Goal: Task Accomplishment & Management: Manage account settings

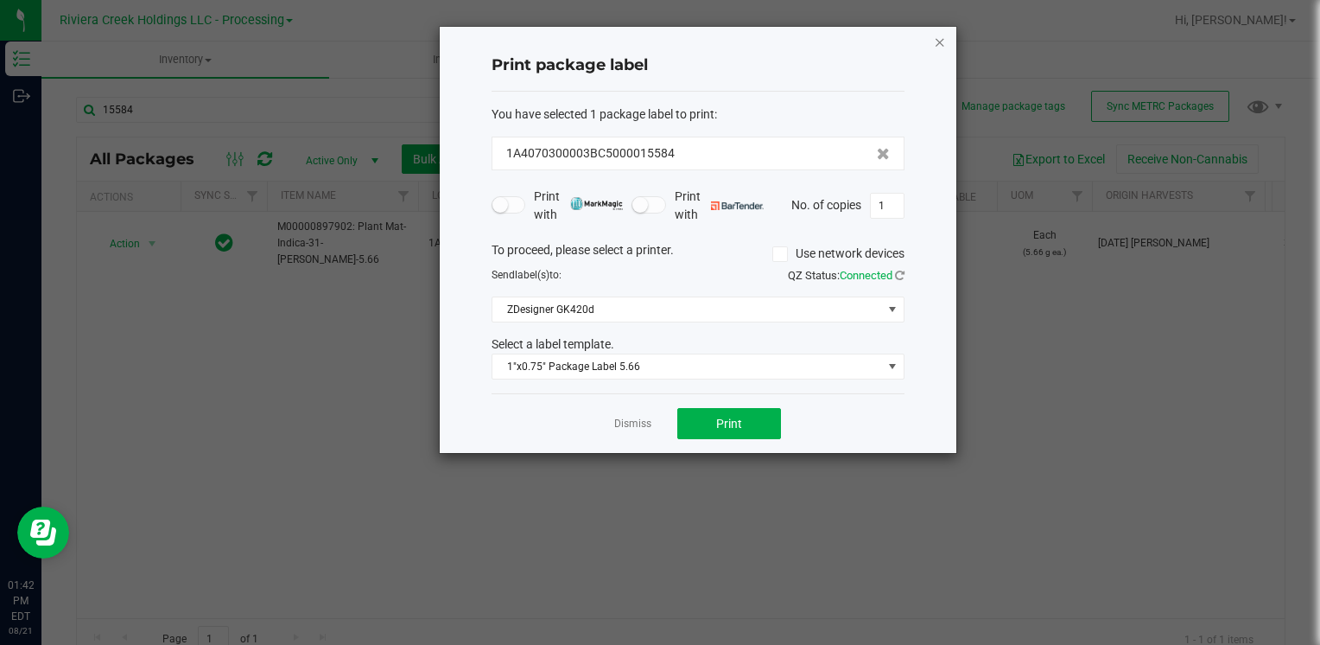
click at [943, 45] on icon "button" at bounding box center [940, 41] width 12 height 21
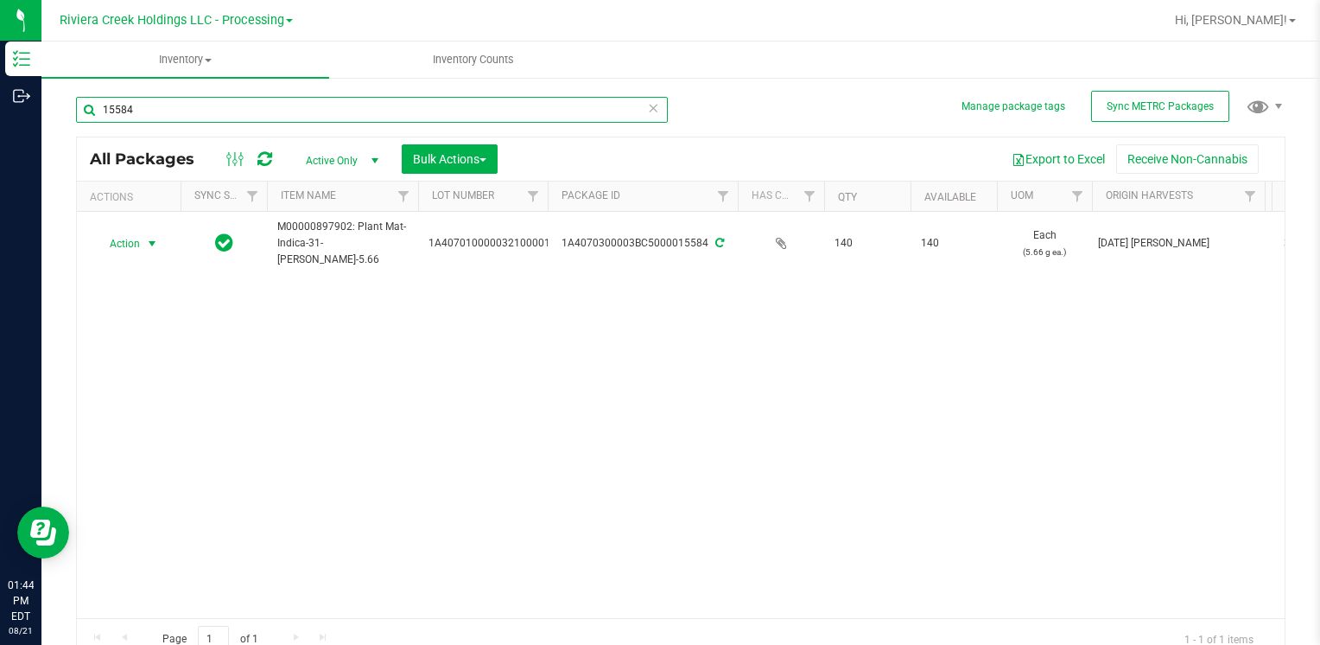
click at [175, 99] on input "15584" at bounding box center [372, 110] width 592 height 26
type input "1"
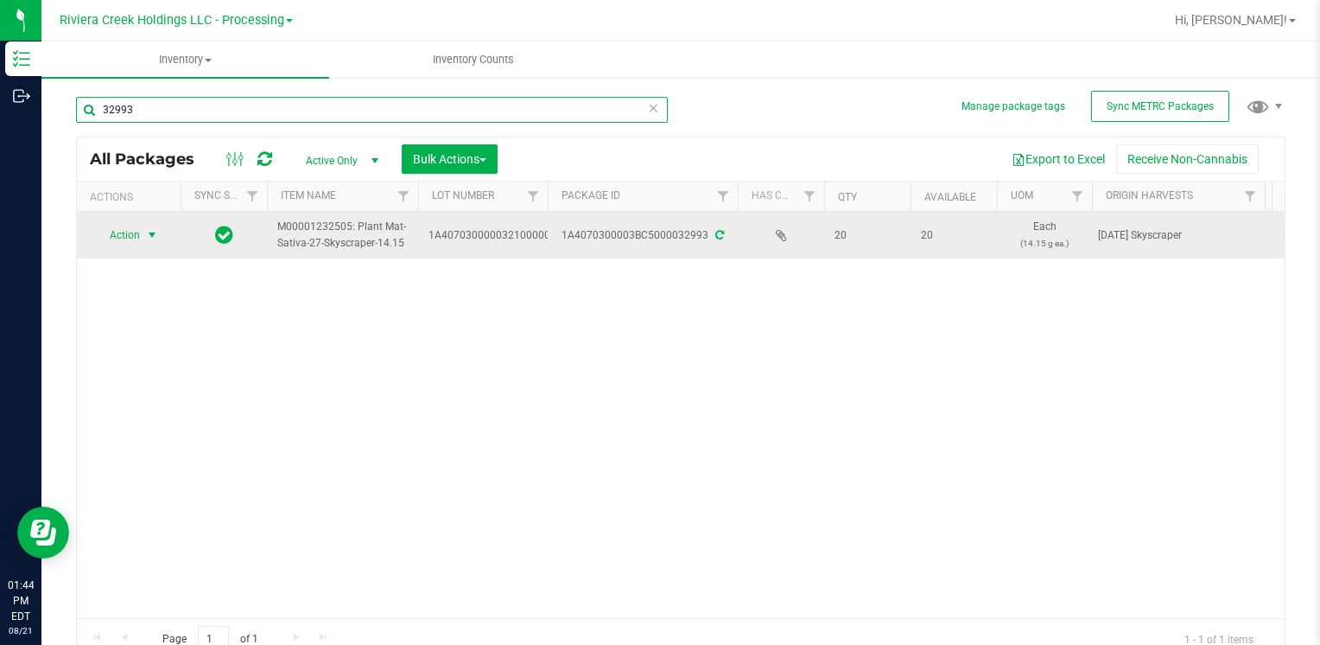
type input "32993"
click at [140, 226] on span "Action" at bounding box center [117, 235] width 47 height 24
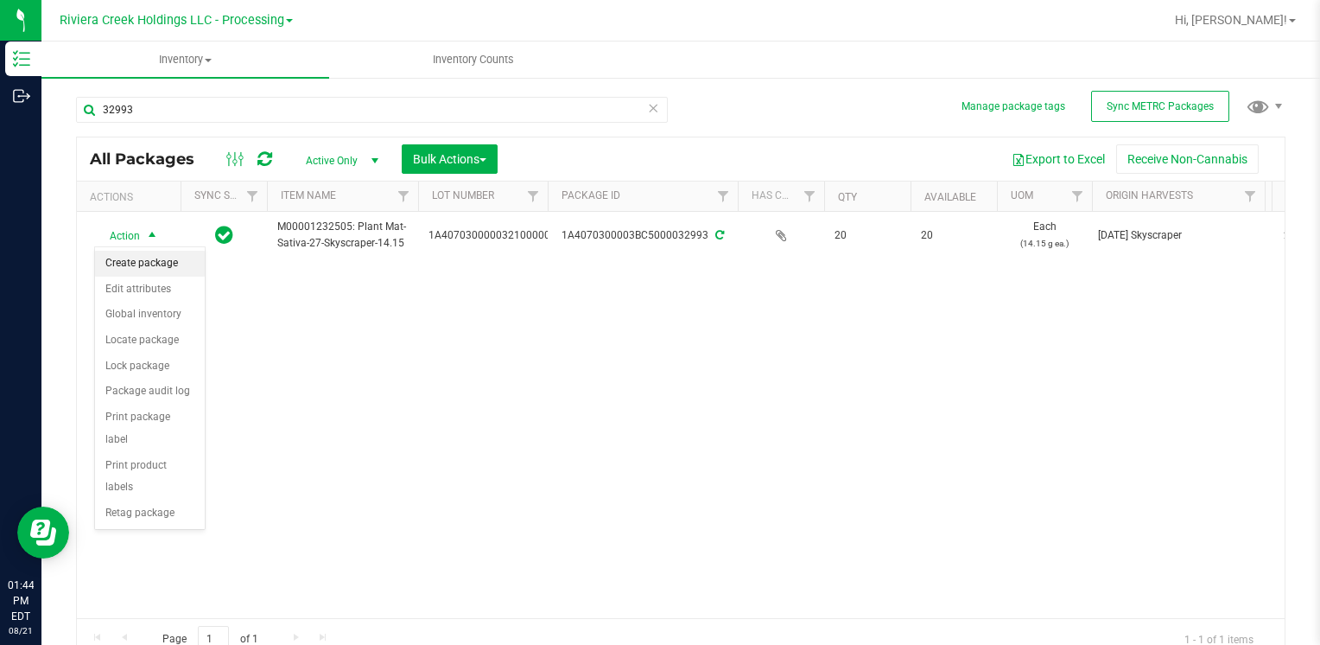
click at [141, 257] on li "Create package" at bounding box center [150, 264] width 110 height 26
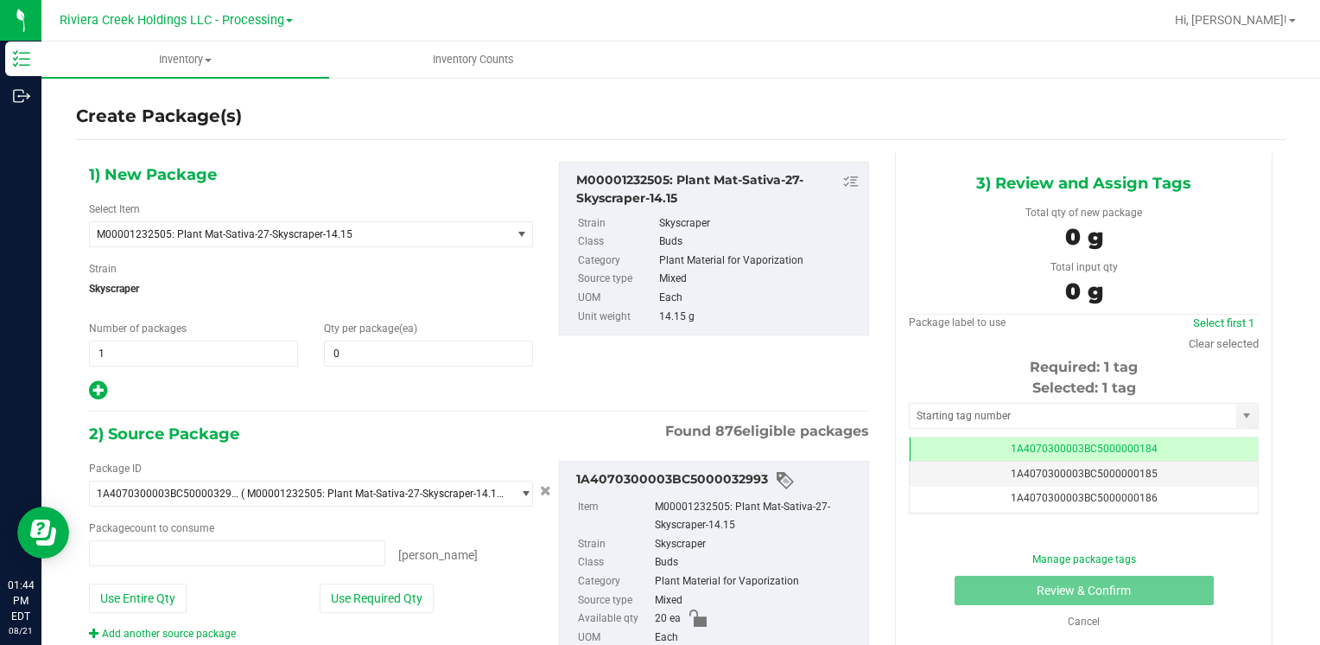
type input "0 ea"
click at [392, 343] on span at bounding box center [428, 353] width 209 height 26
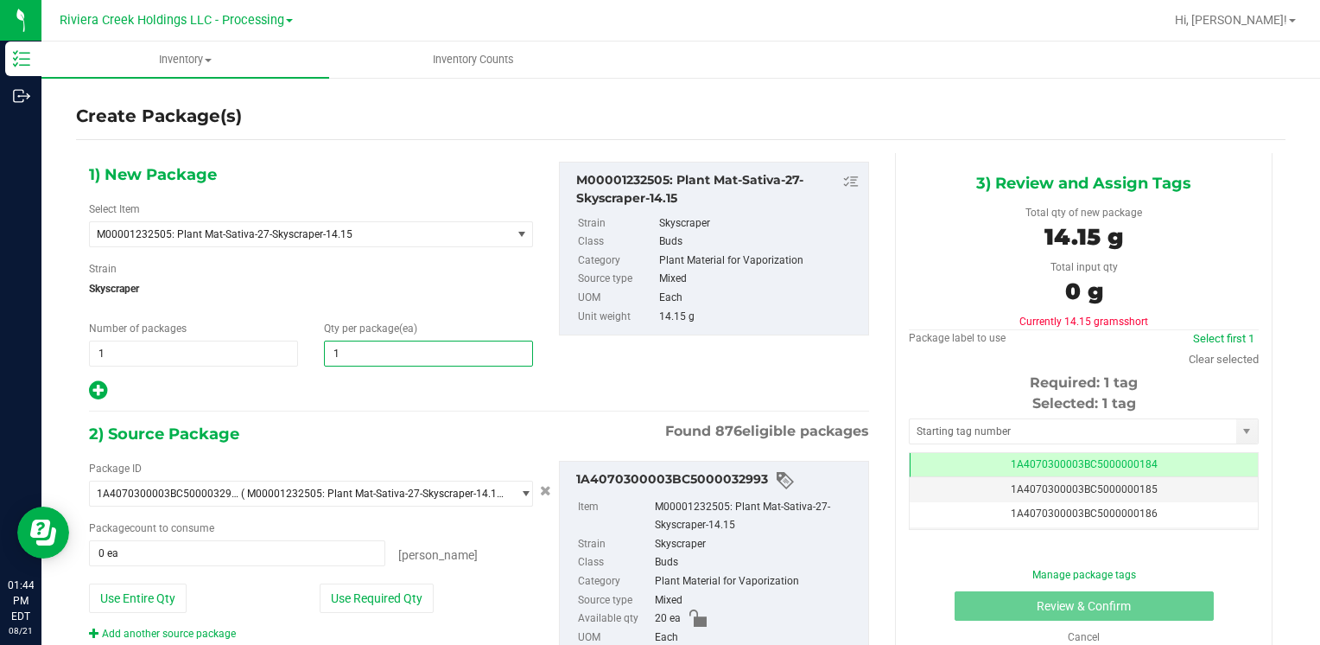
type input "10"
click at [411, 314] on div "1) New Package Select Item M00001232505: Plant Mat-Sativa-27-Skyscraper-14.15 M…" at bounding box center [311, 282] width 470 height 240
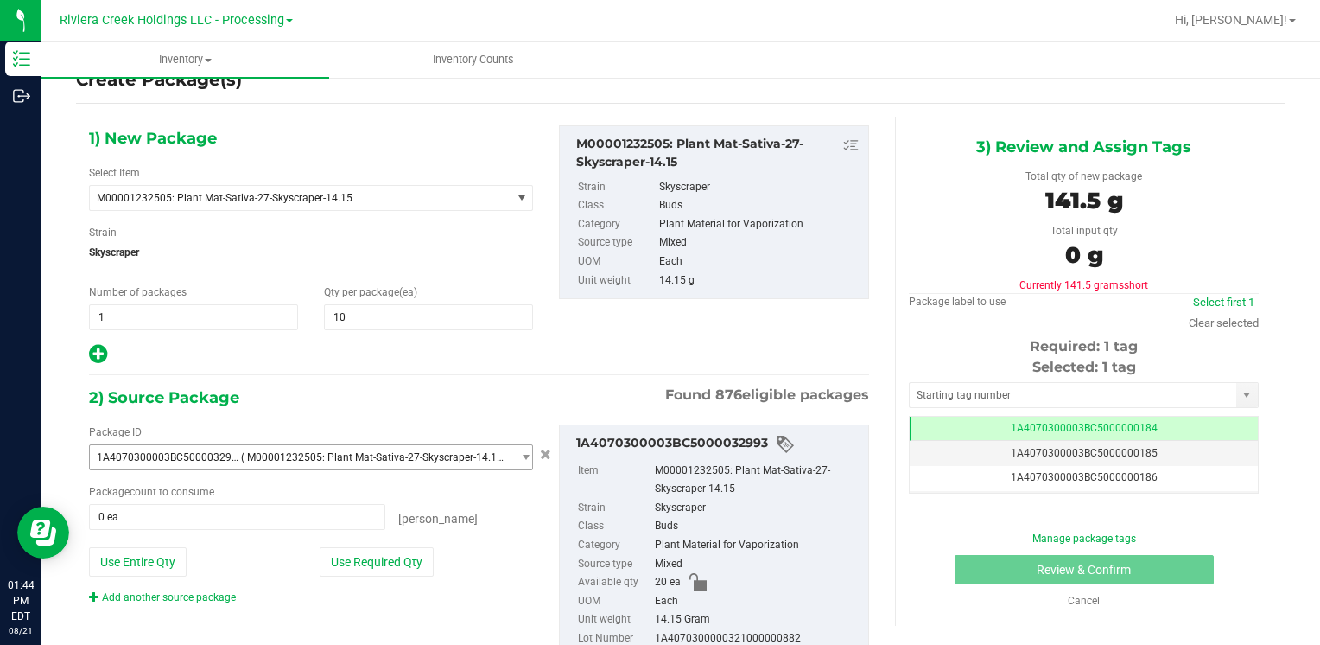
scroll to position [10, 0]
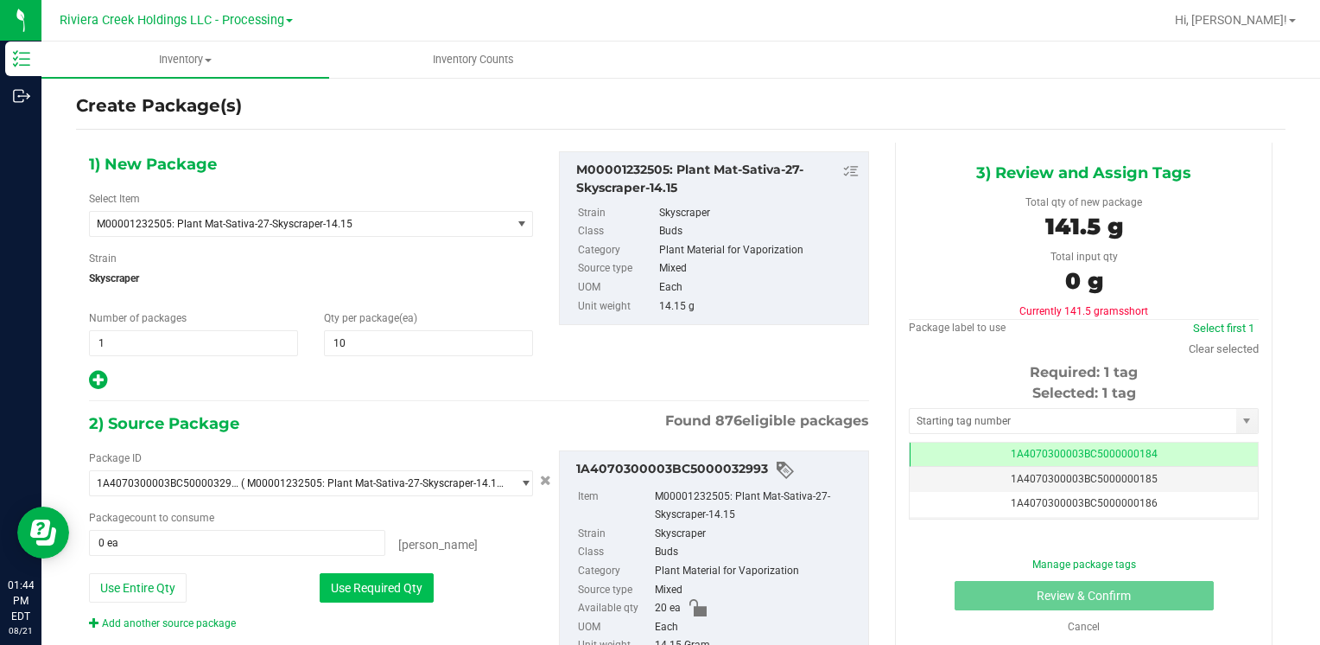
click at [397, 579] on button "Use Required Qty" at bounding box center [377, 587] width 114 height 29
type input "10 ea"
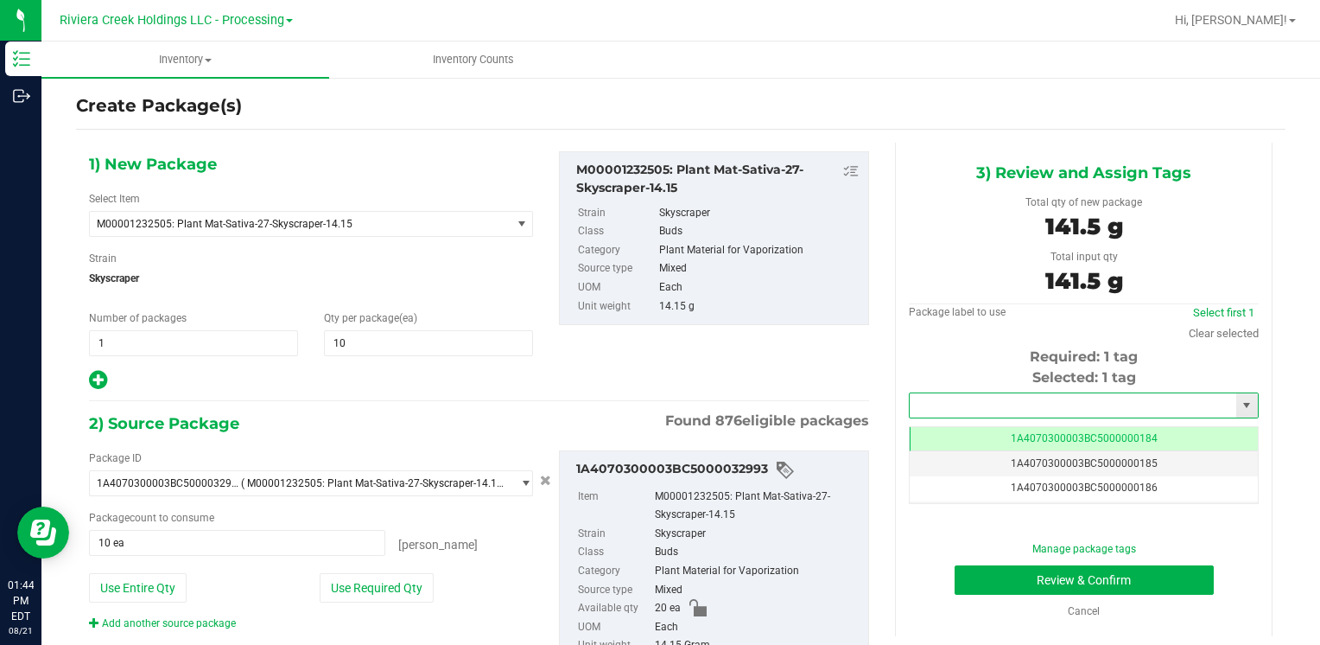
click at [989, 409] on input "text" at bounding box center [1073, 405] width 327 height 24
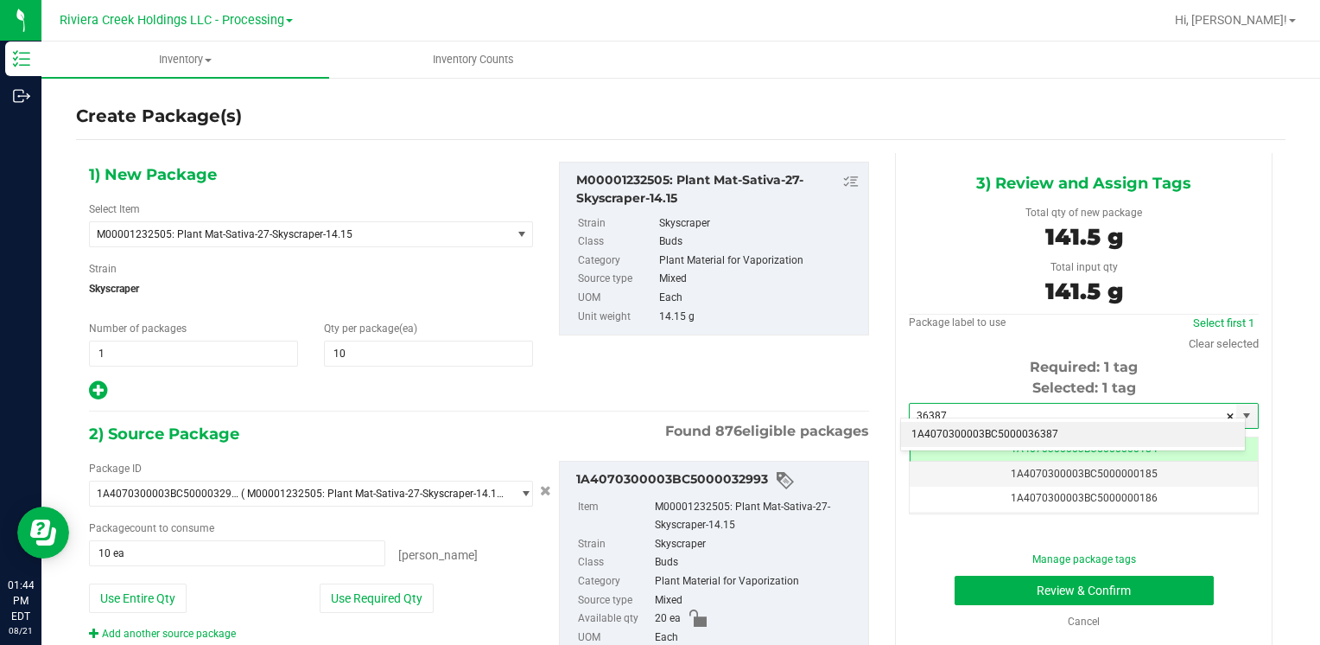
click at [1019, 436] on li "1A4070300003BC5000036387" at bounding box center [1073, 435] width 344 height 26
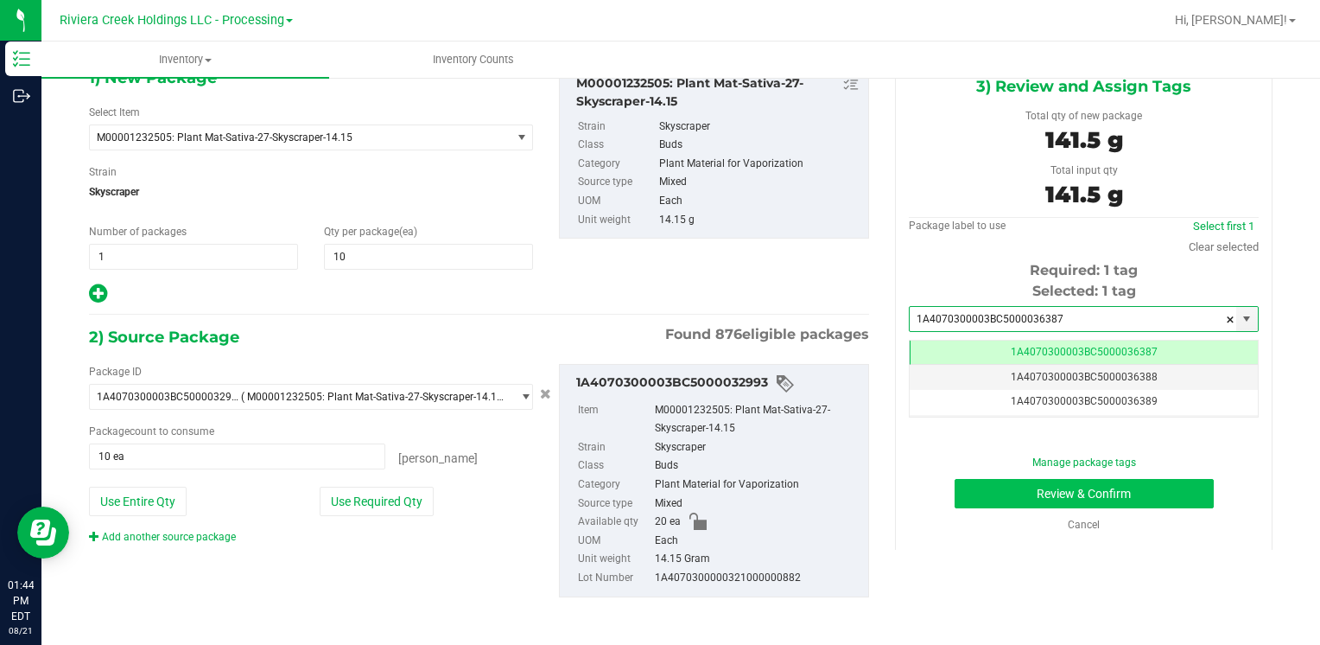
type input "1A4070300003BC5000036387"
click at [963, 489] on button "Review & Confirm" at bounding box center [1084, 493] width 259 height 29
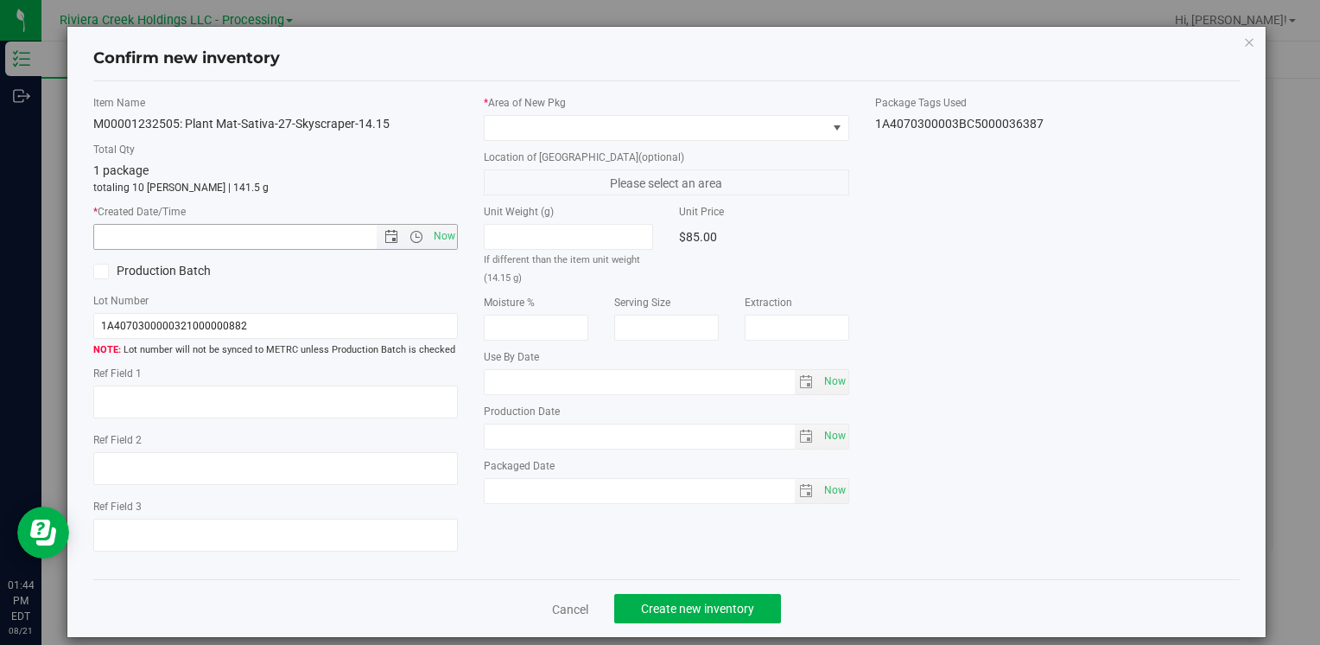
drag, startPoint x: 442, startPoint y: 237, endPoint x: 495, endPoint y: 174, distance: 82.8
click at [442, 236] on span "Now" at bounding box center [443, 236] width 29 height 25
type input "[DATE] 1:44 PM"
click at [546, 126] on span at bounding box center [655, 128] width 341 height 24
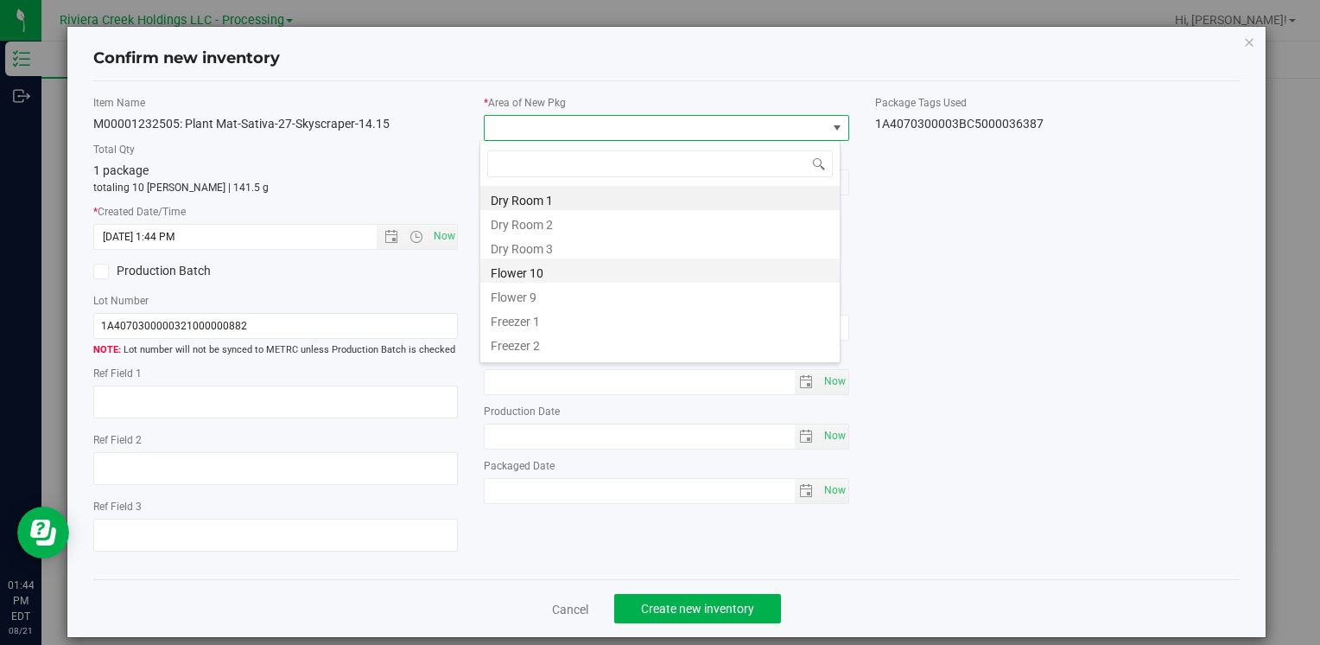
click at [560, 264] on li "Flower 10" at bounding box center [659, 270] width 359 height 24
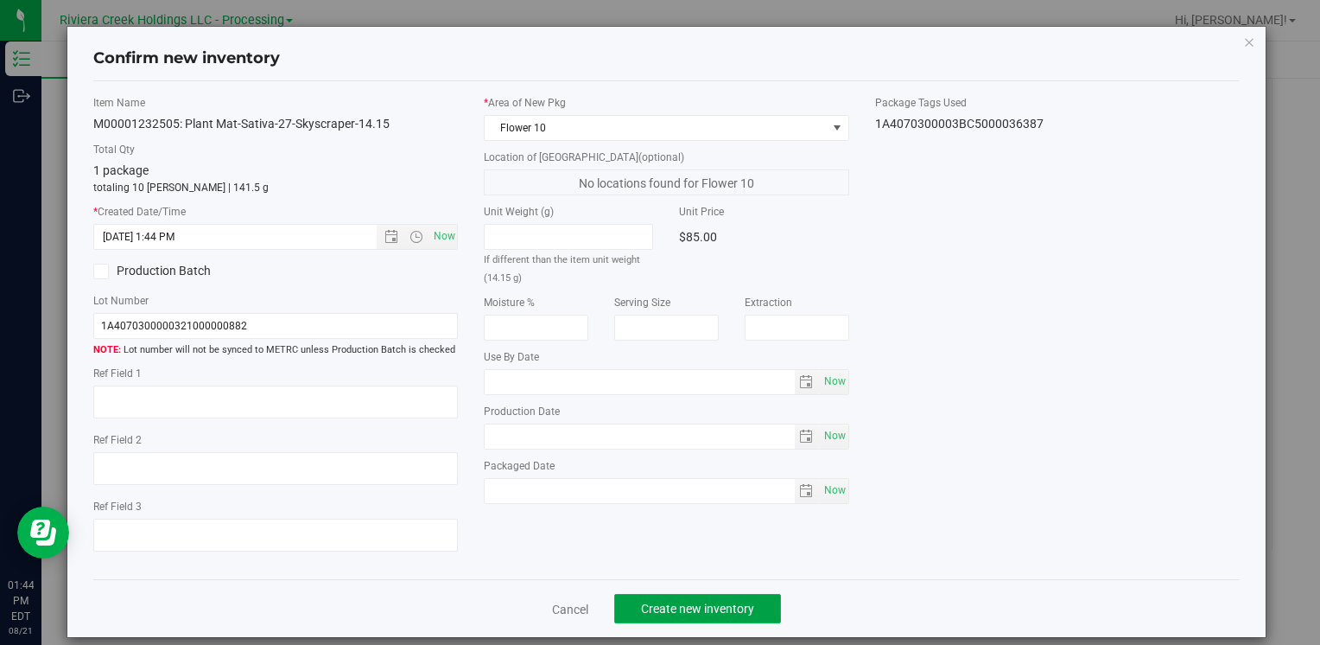
click at [664, 599] on button "Create new inventory" at bounding box center [697, 608] width 167 height 29
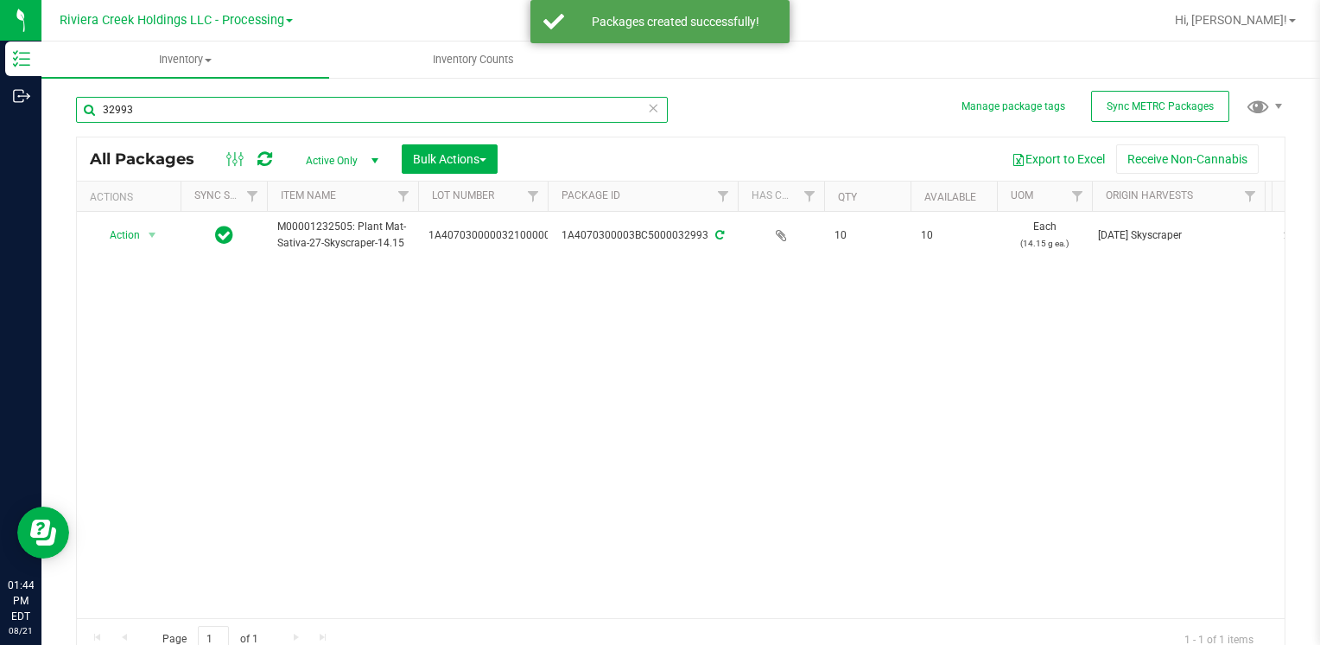
click at [280, 114] on input "32993" at bounding box center [372, 110] width 592 height 26
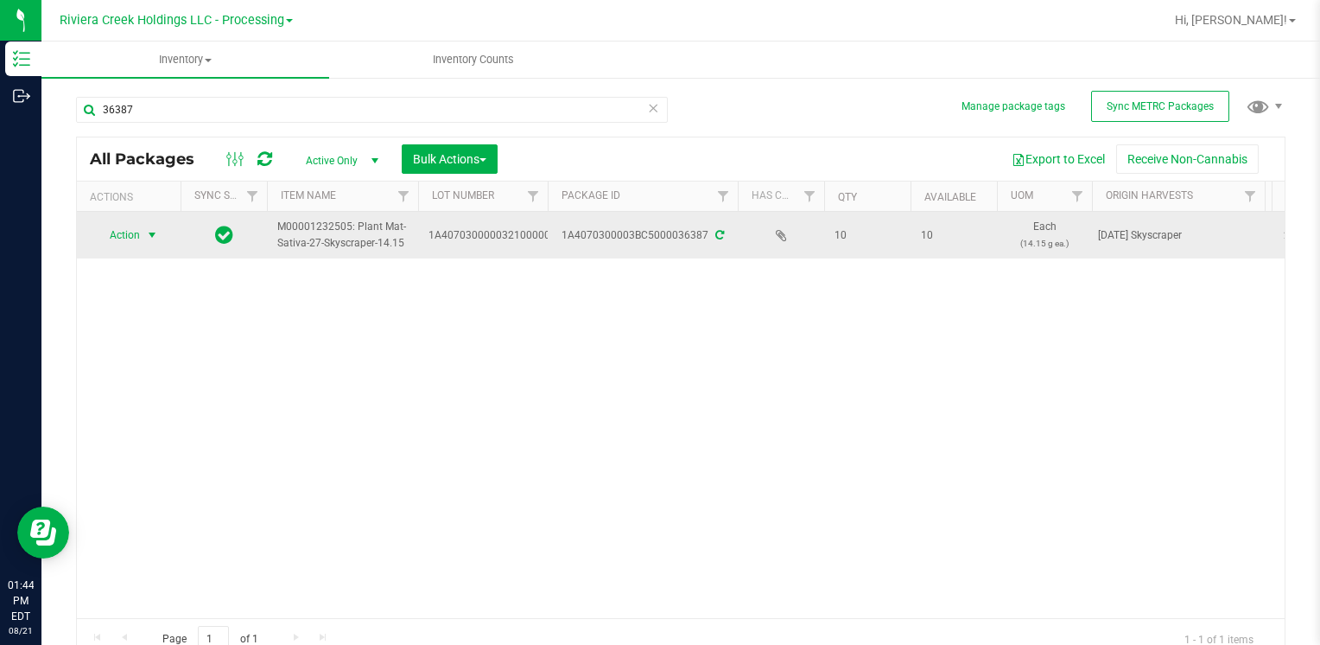
click at [124, 229] on span "Action" at bounding box center [117, 235] width 47 height 24
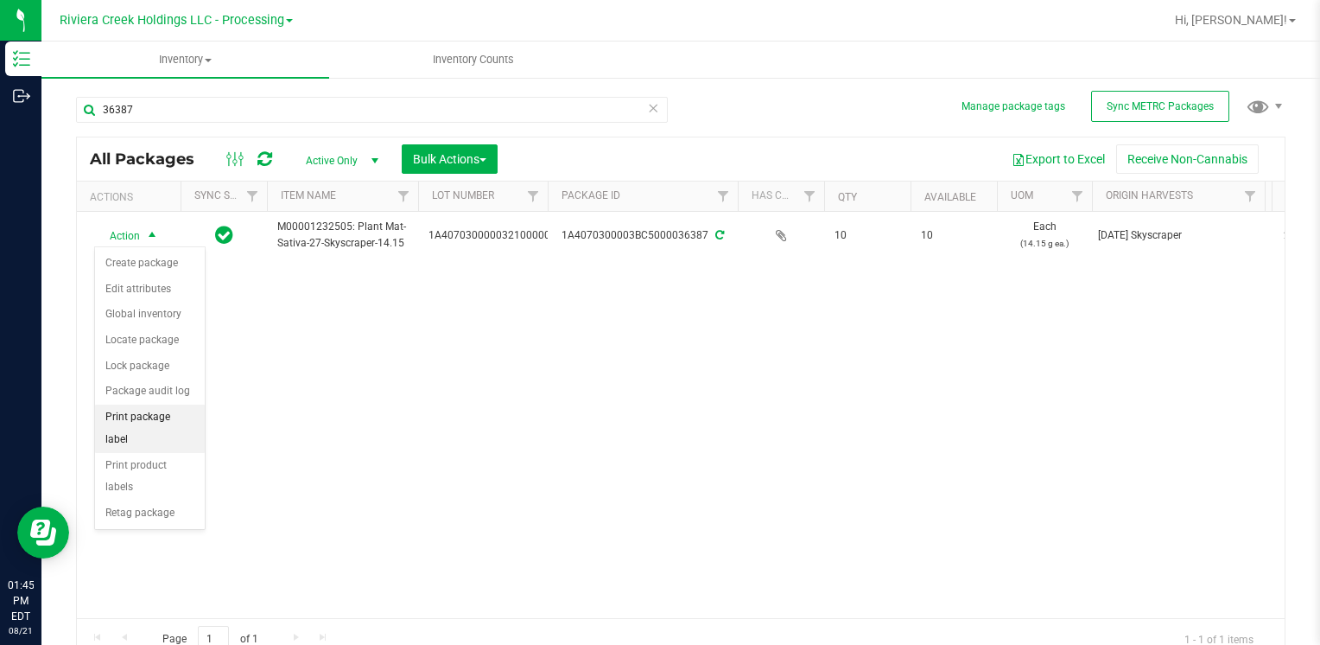
click at [187, 415] on li "Print package label" at bounding box center [150, 428] width 110 height 48
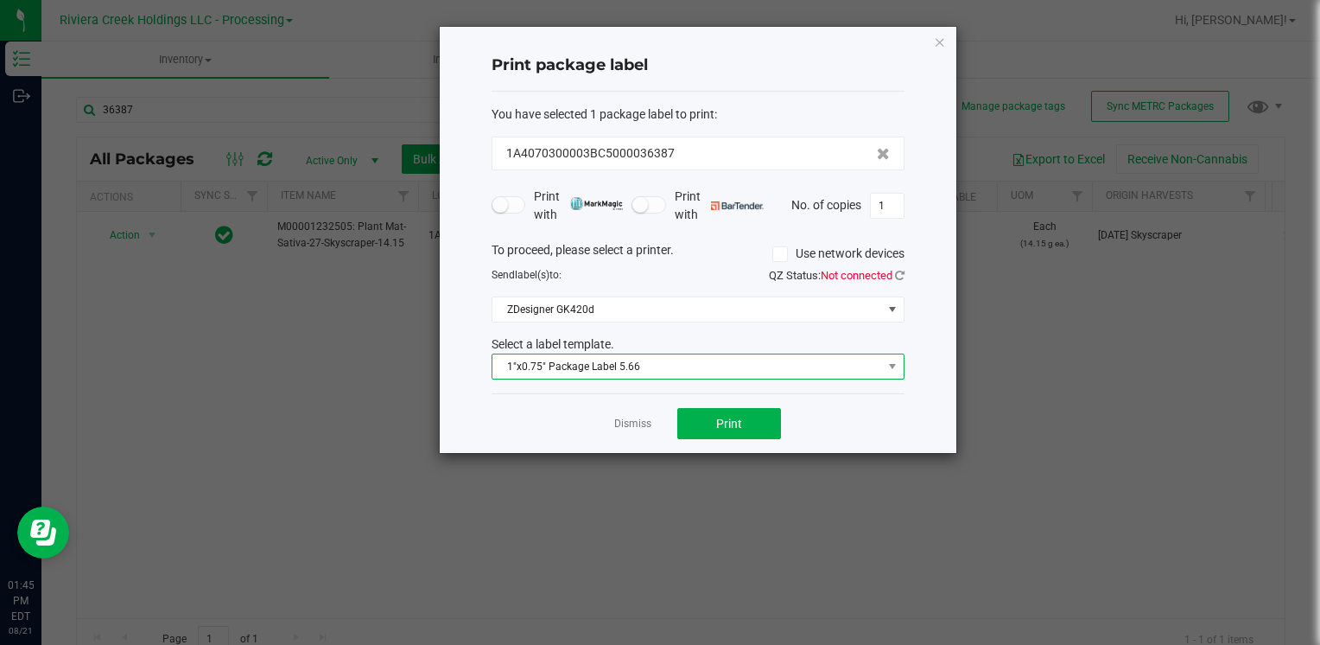
click at [673, 364] on span "1"x0.75" Package Label 5.66" at bounding box center [688, 366] width 390 height 24
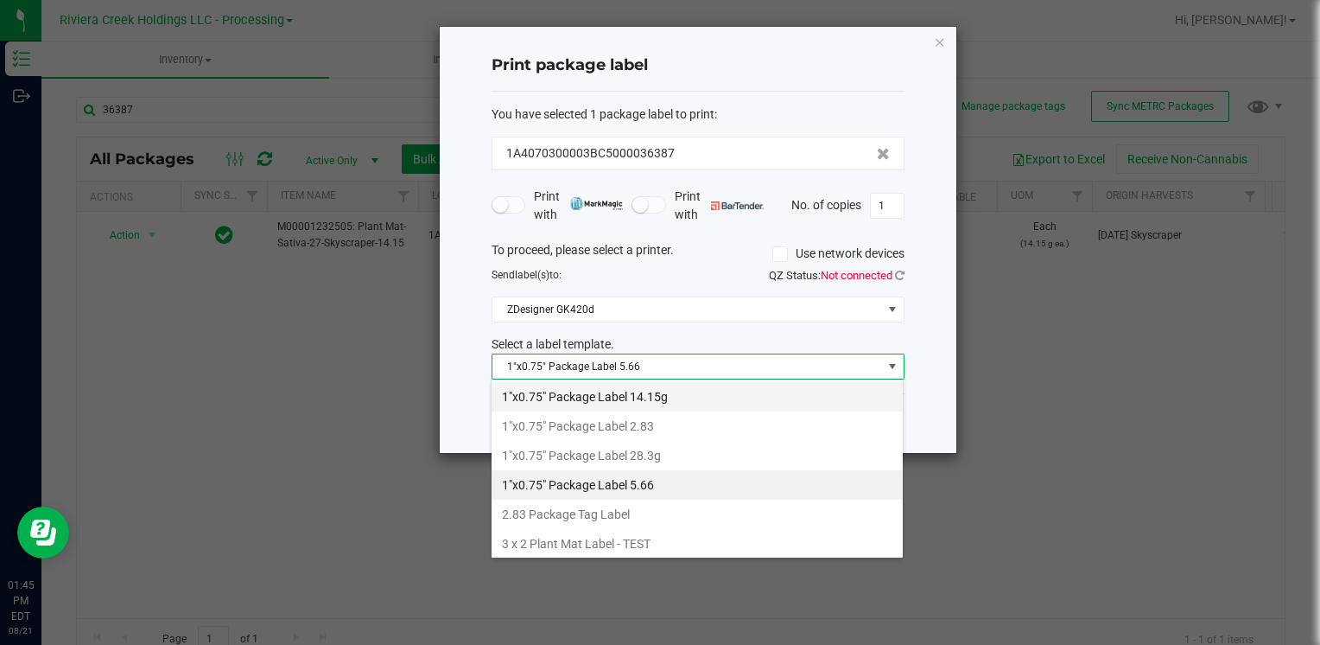
click at [677, 399] on li "1"x0.75" Package Label 14.15g" at bounding box center [697, 396] width 411 height 29
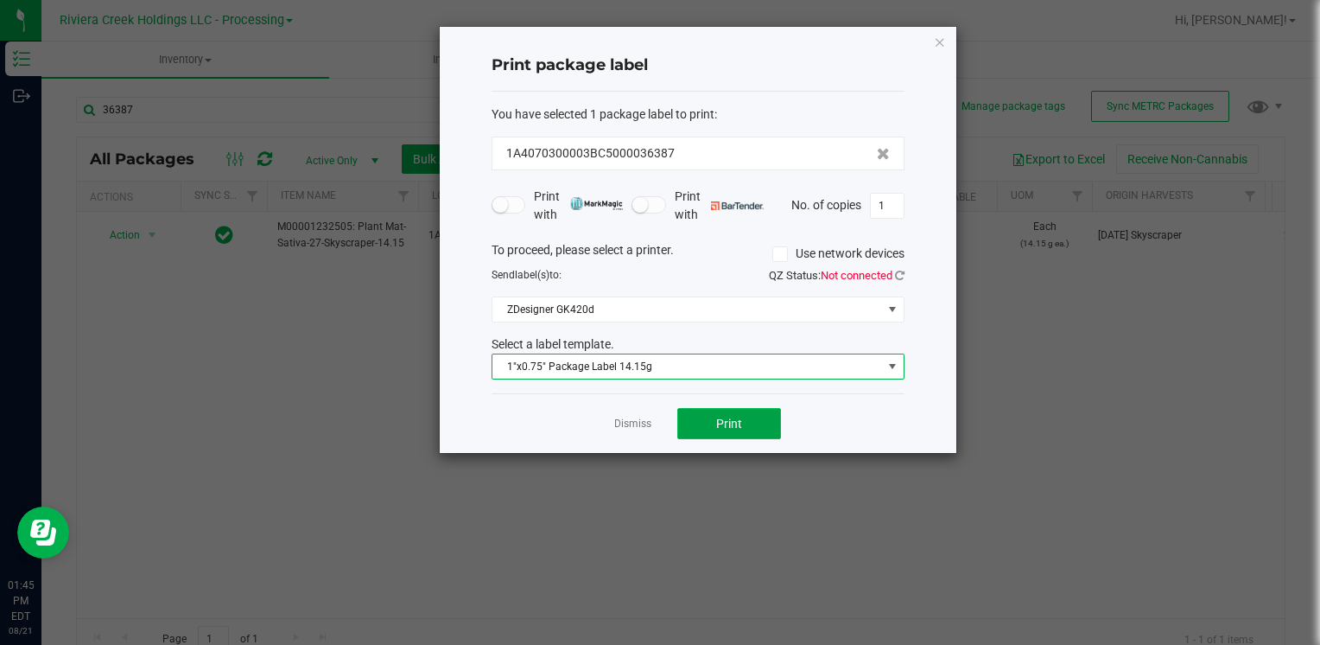
click at [745, 422] on button "Print" at bounding box center [729, 423] width 104 height 31
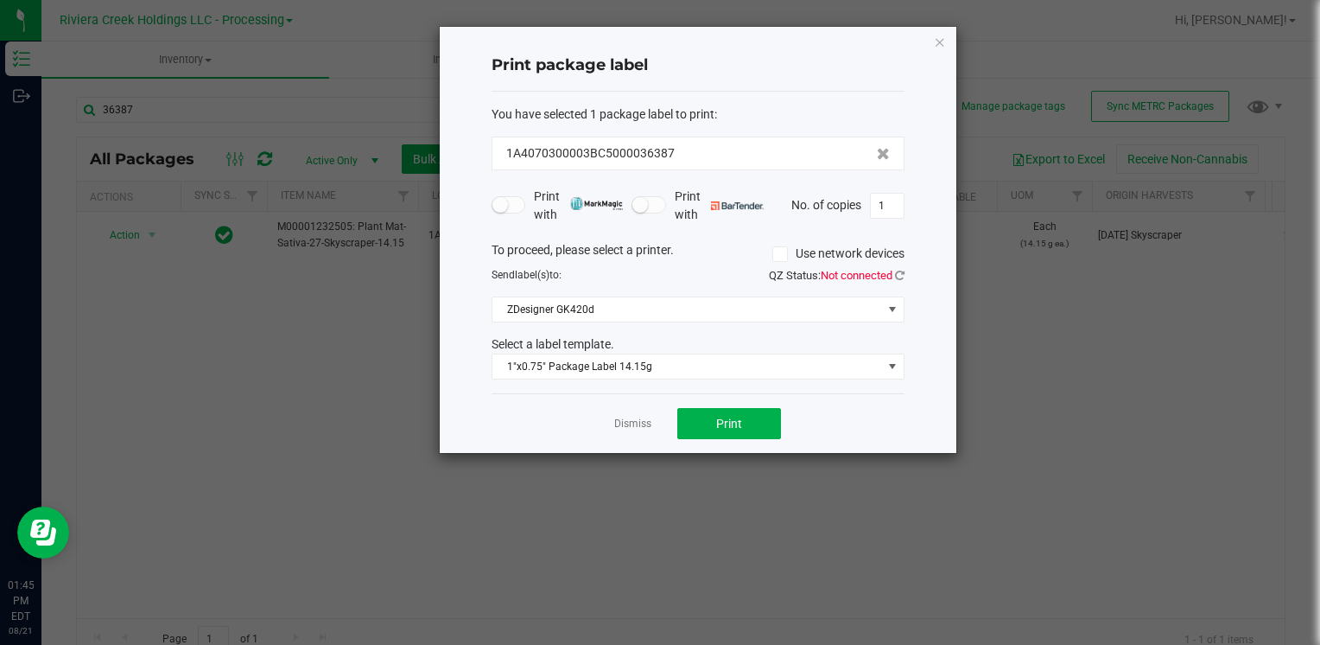
click at [938, 36] on icon "button" at bounding box center [940, 41] width 12 height 21
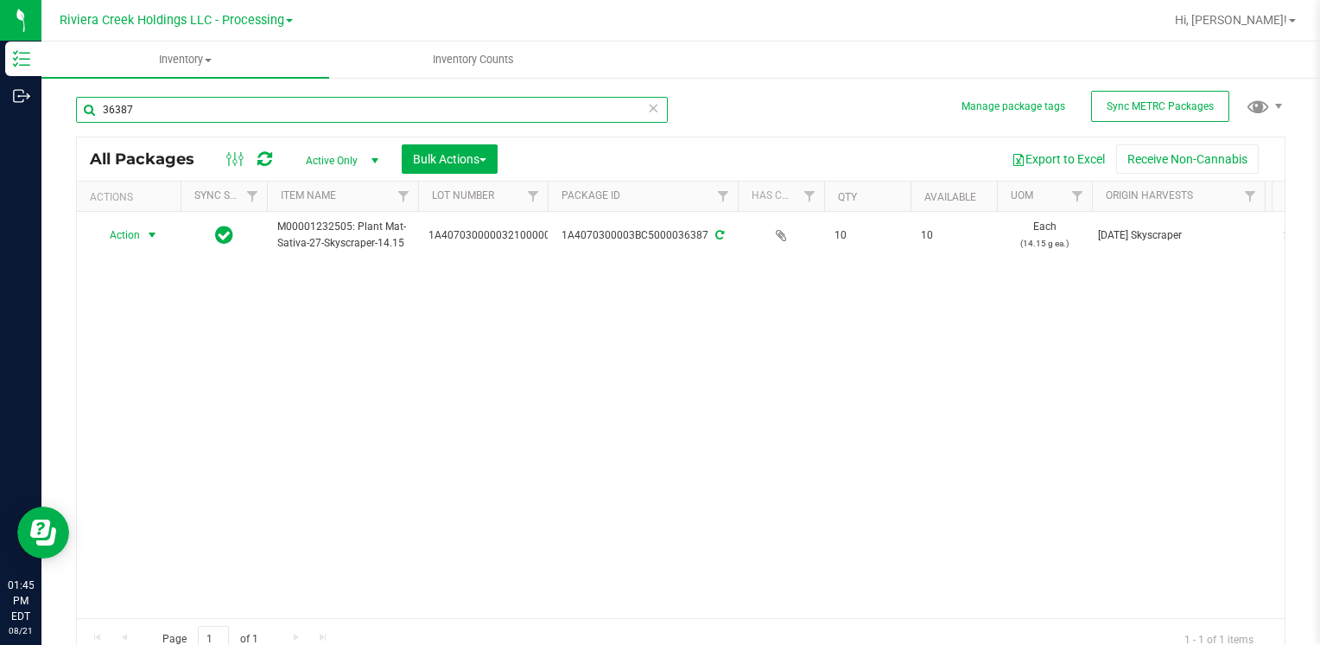
click at [232, 118] on input "36387" at bounding box center [372, 110] width 592 height 26
type input "3"
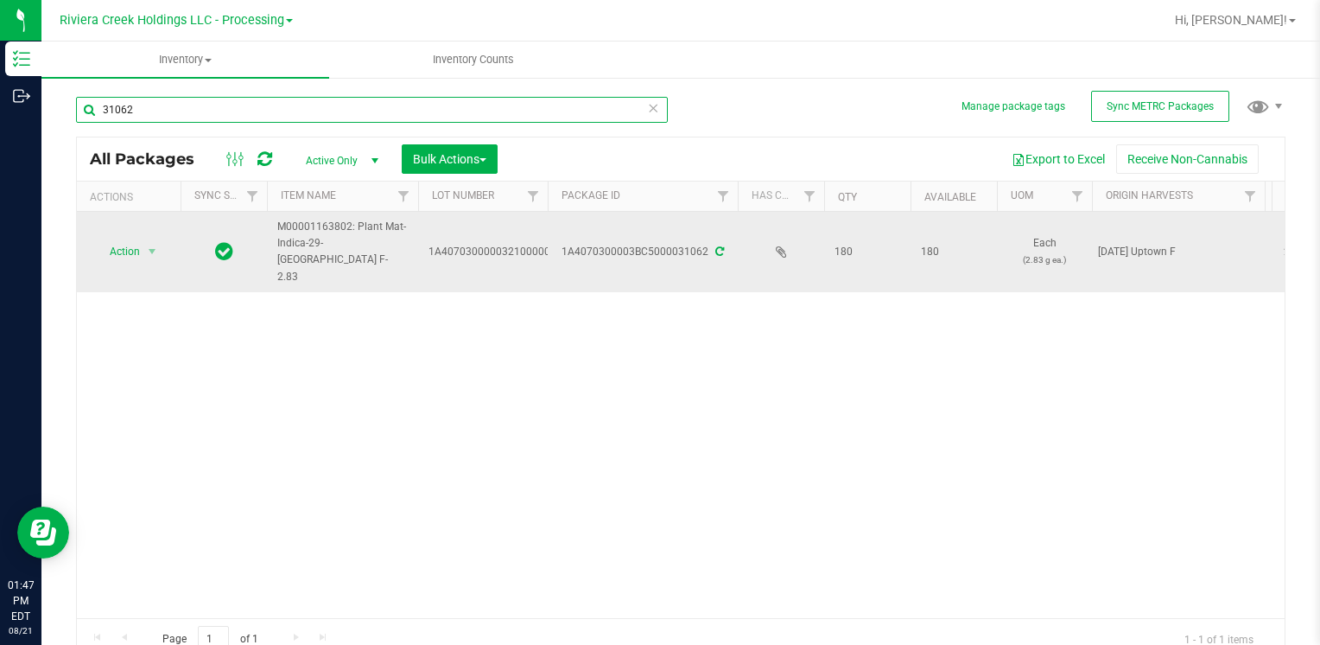
type input "31062"
click at [131, 239] on span "Action" at bounding box center [117, 251] width 47 height 24
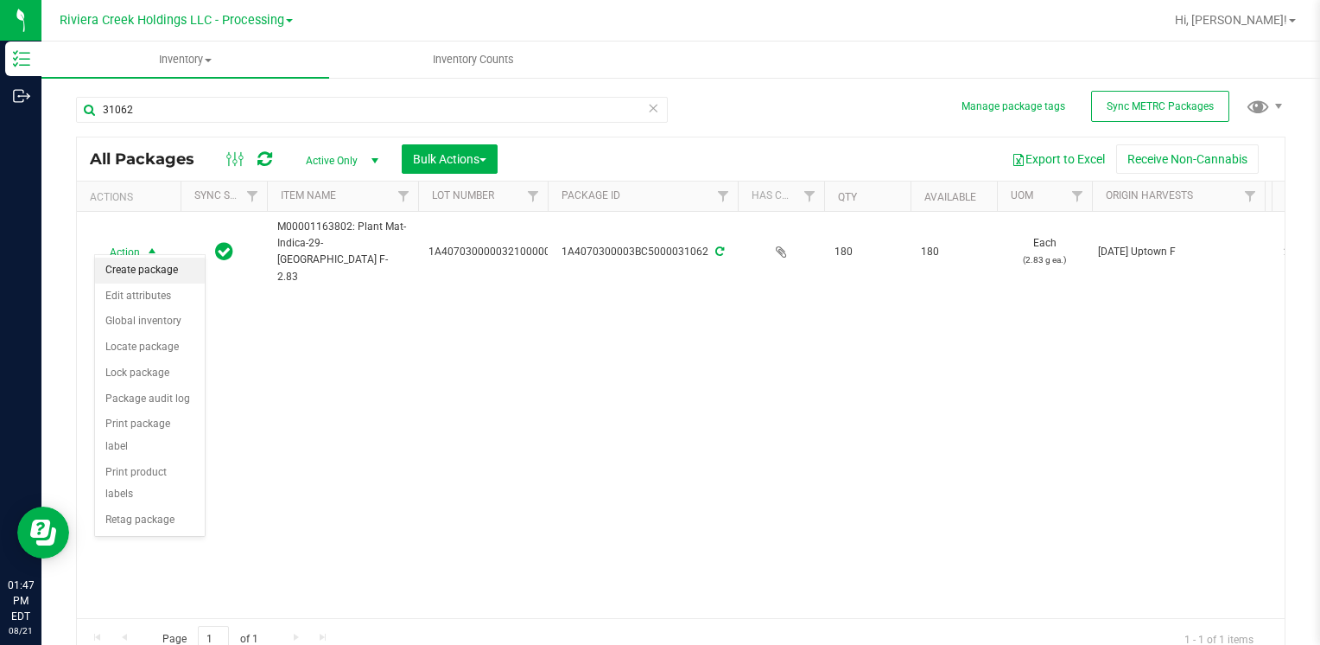
click at [169, 270] on li "Create package" at bounding box center [150, 270] width 110 height 26
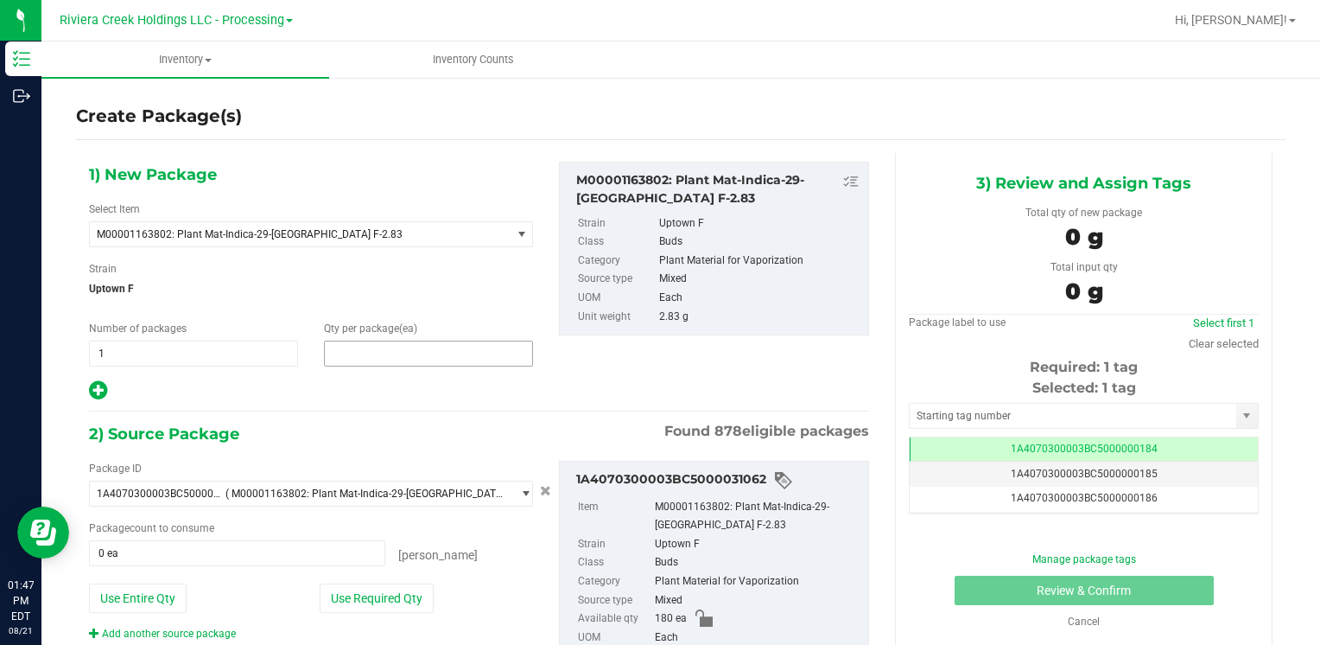
click at [445, 354] on span at bounding box center [428, 353] width 209 height 26
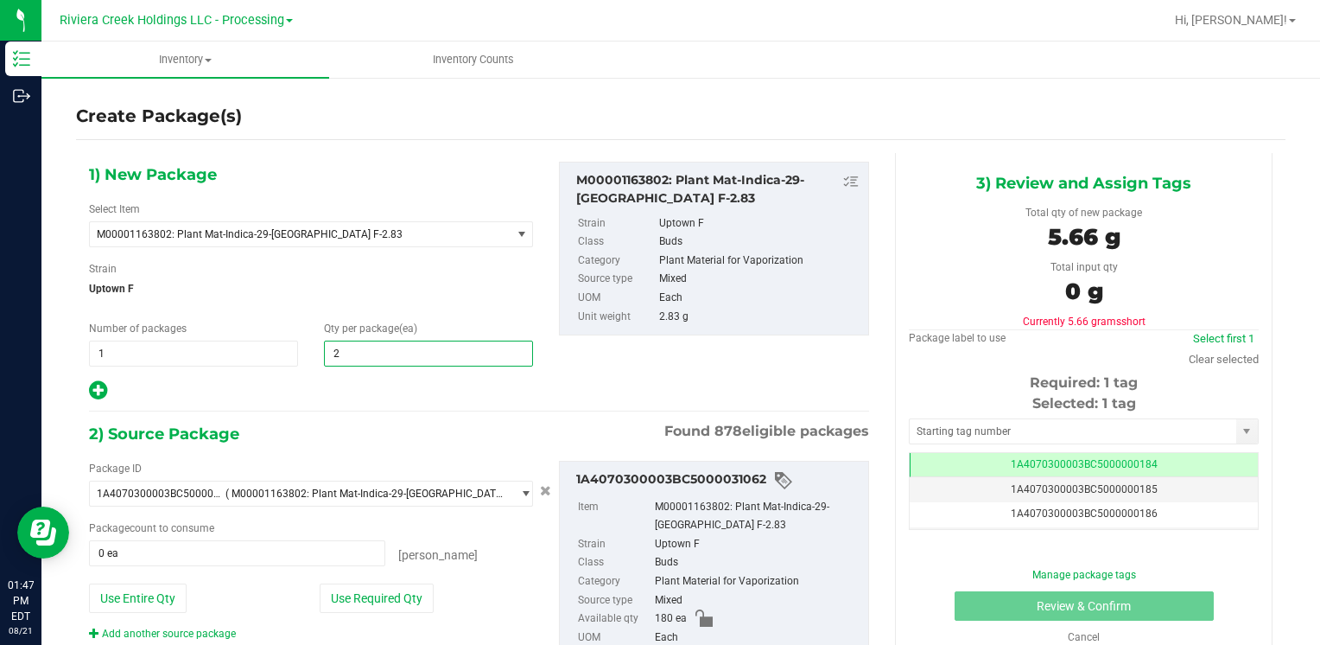
type input "20"
click at [442, 316] on div "1) New Package Select Item M00001163802: Plant Mat-Indica-29-[GEOGRAPHIC_DATA] …" at bounding box center [311, 282] width 470 height 240
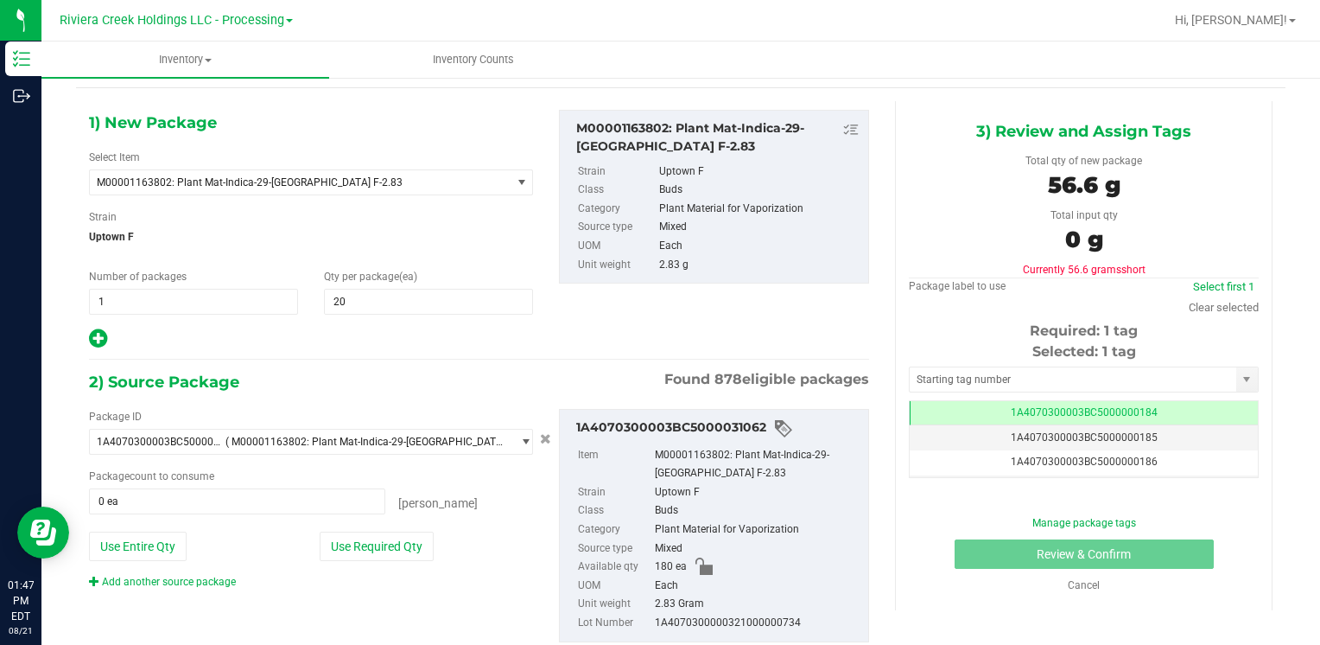
scroll to position [97, 0]
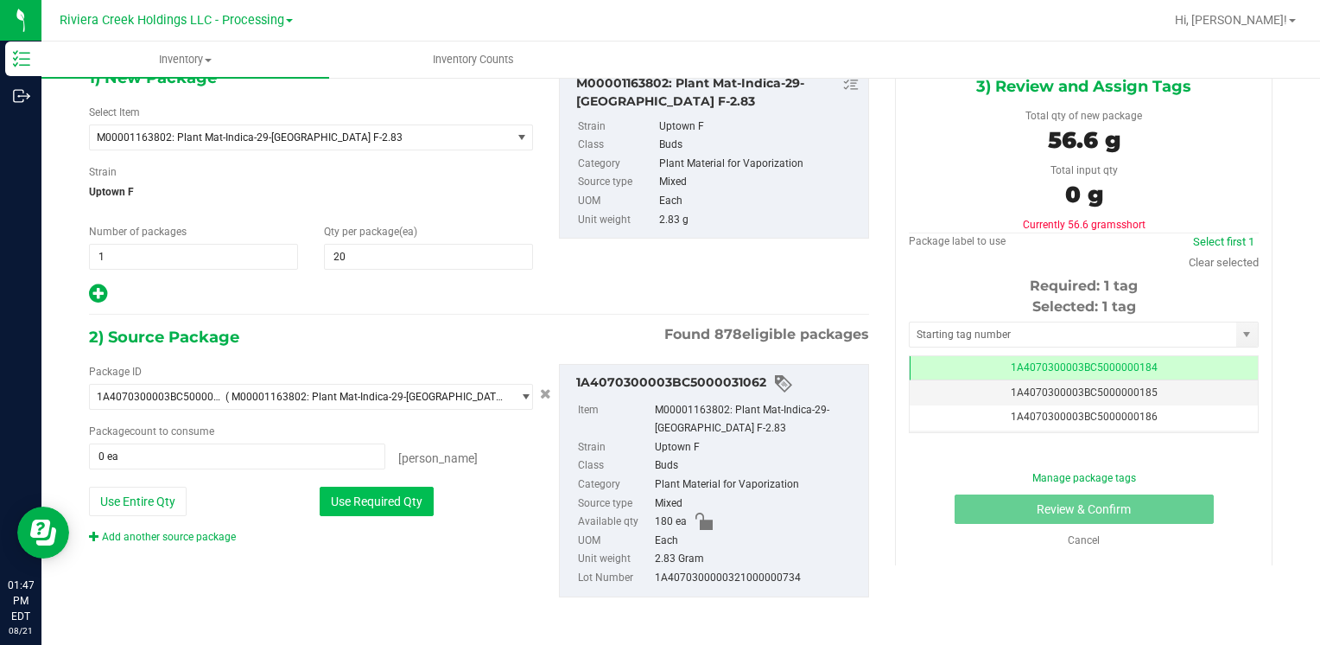
click at [384, 498] on button "Use Required Qty" at bounding box center [377, 500] width 114 height 29
type input "20 ea"
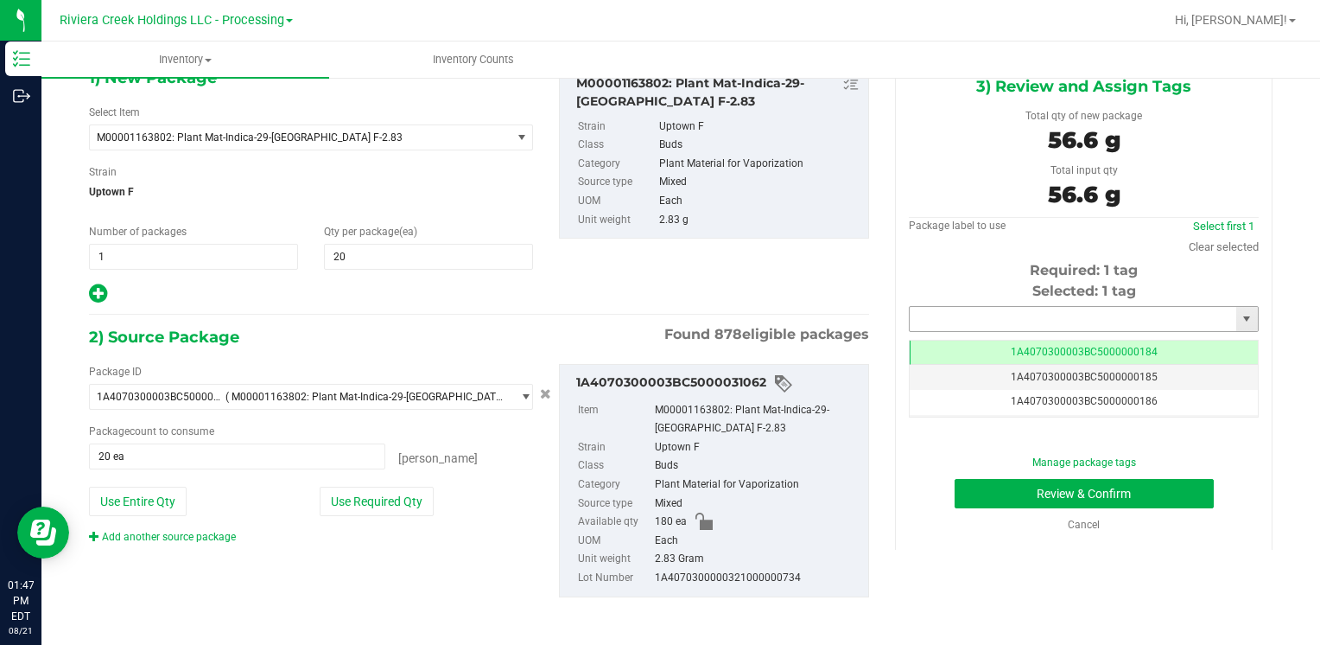
click at [965, 307] on input "text" at bounding box center [1073, 319] width 327 height 24
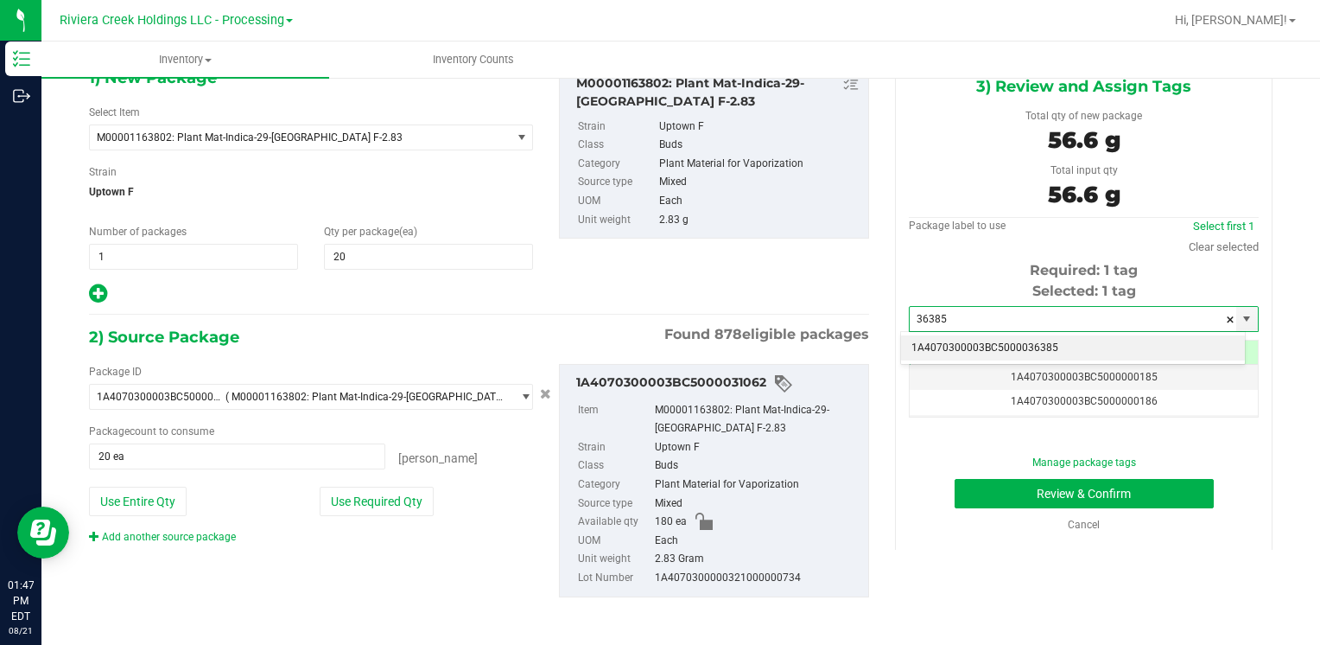
click at [995, 344] on li "1A4070300003BC5000036385" at bounding box center [1073, 348] width 344 height 26
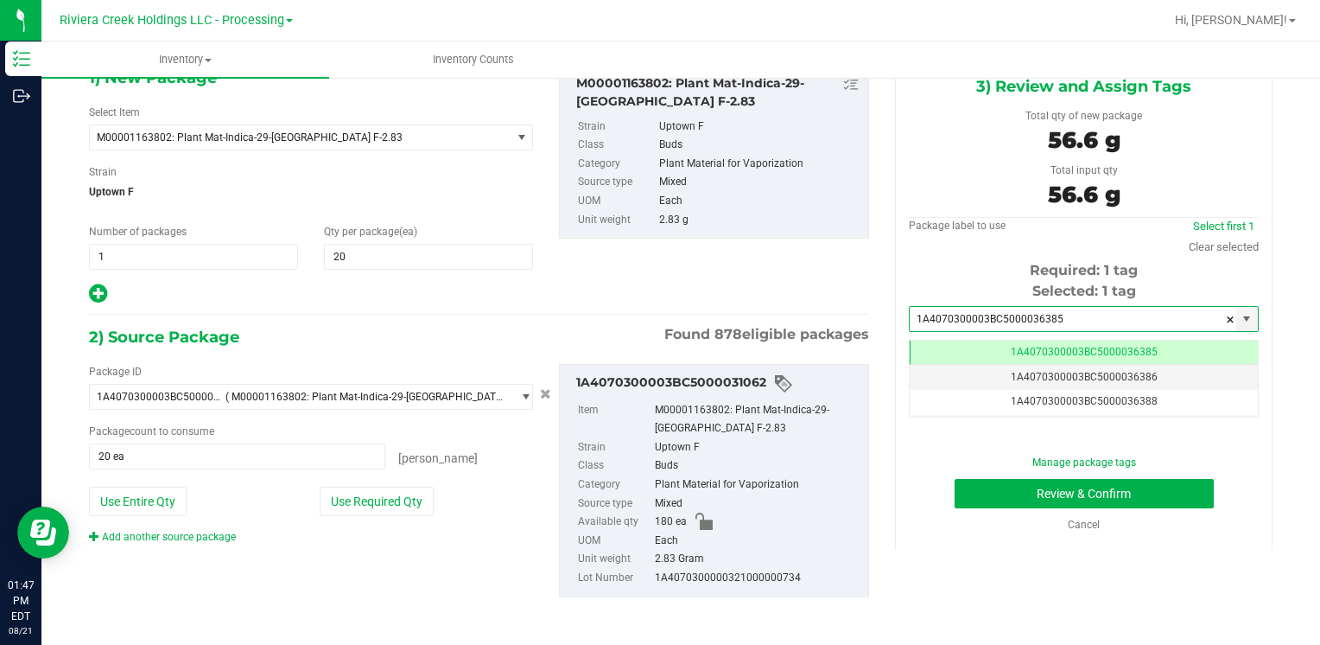
scroll to position [0, 0]
type input "1A4070300003BC5000036385"
click at [1110, 494] on button "Review & Confirm" at bounding box center [1084, 493] width 259 height 29
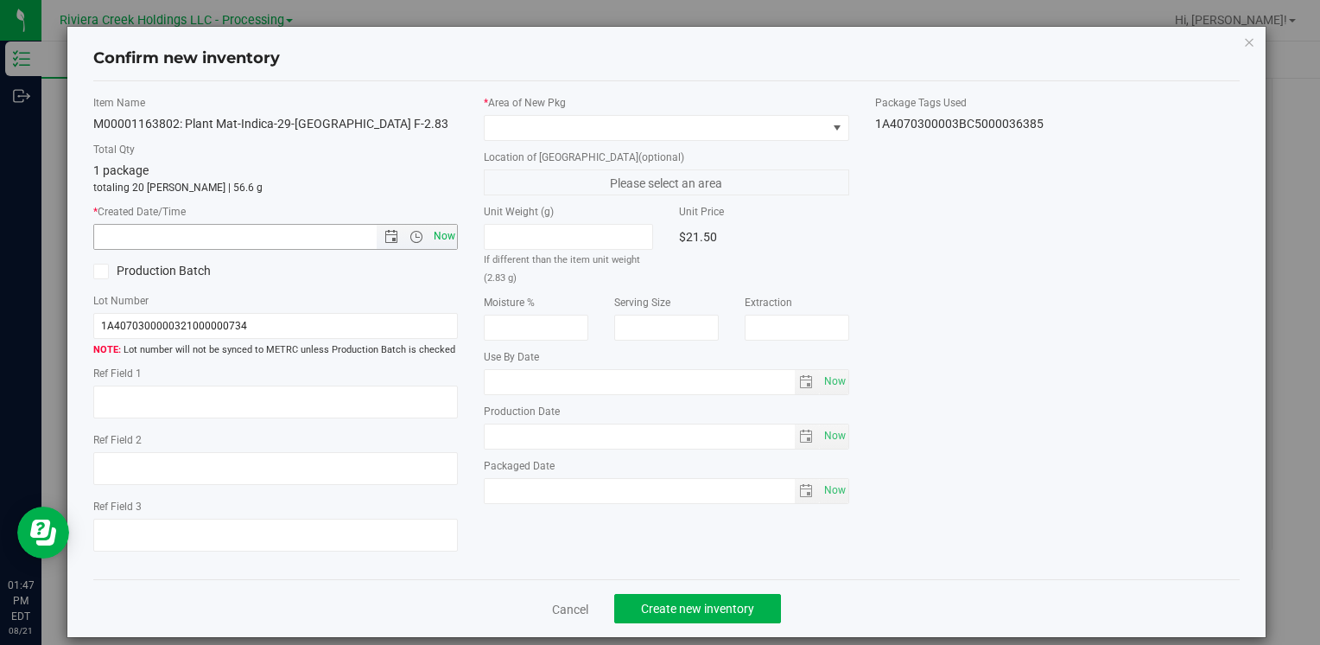
click at [448, 243] on span "Now" at bounding box center [443, 236] width 29 height 25
type input "[DATE] 1:47 PM"
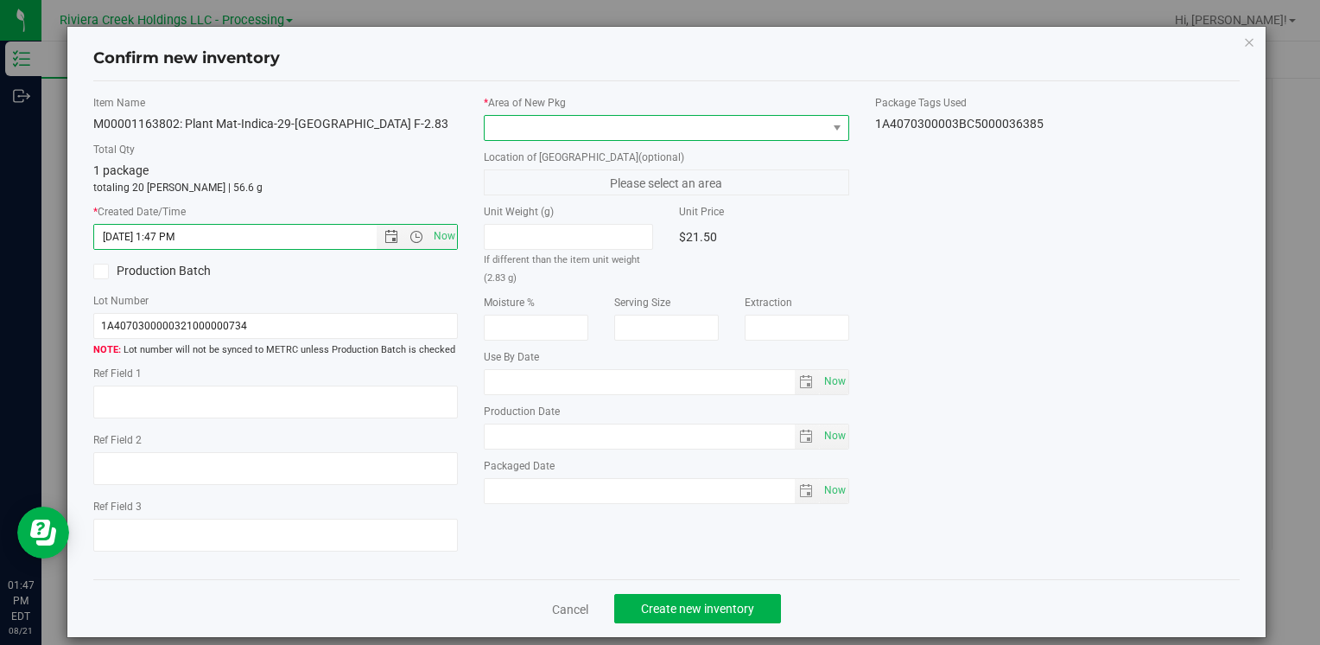
click at [795, 128] on span at bounding box center [655, 128] width 341 height 24
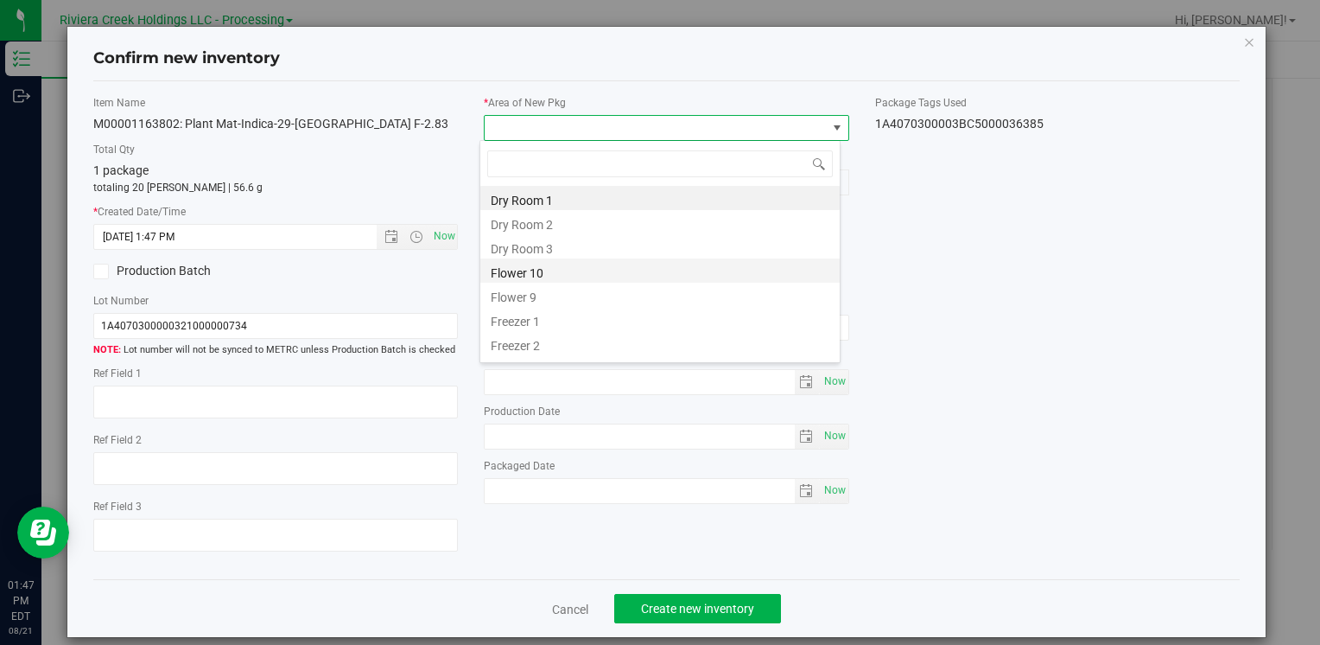
click at [556, 270] on li "Flower 10" at bounding box center [659, 270] width 359 height 24
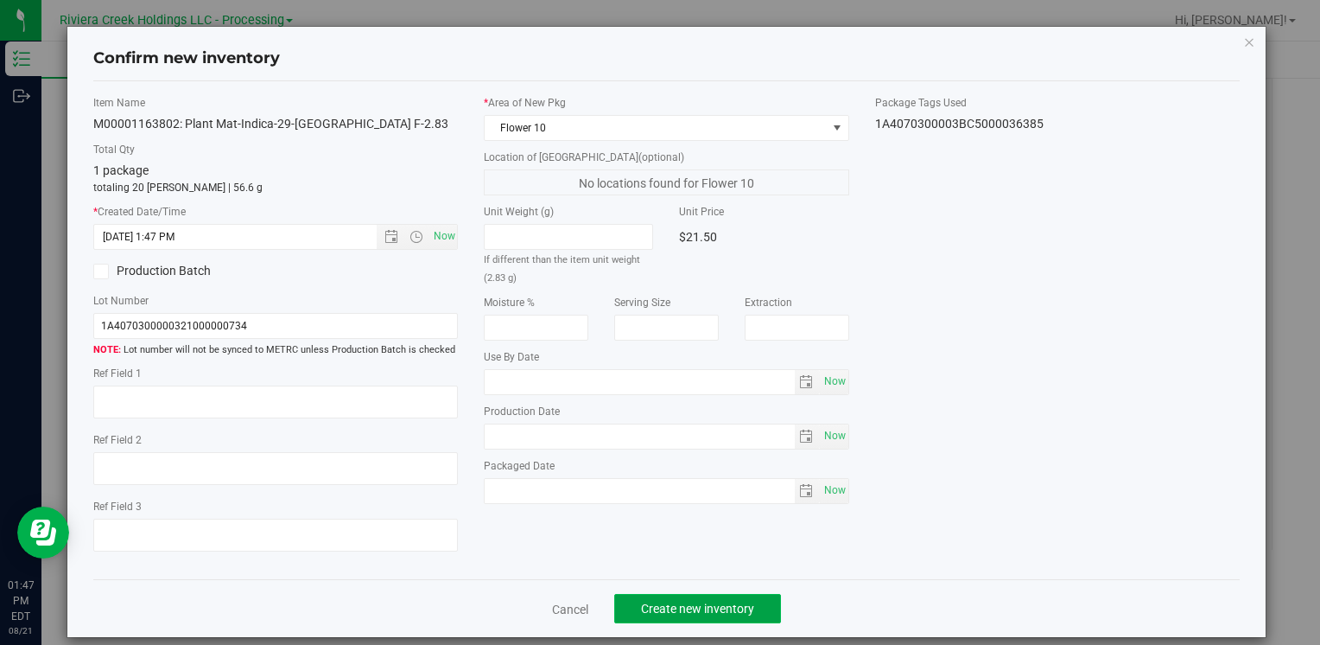
click at [764, 599] on button "Create new inventory" at bounding box center [697, 608] width 167 height 29
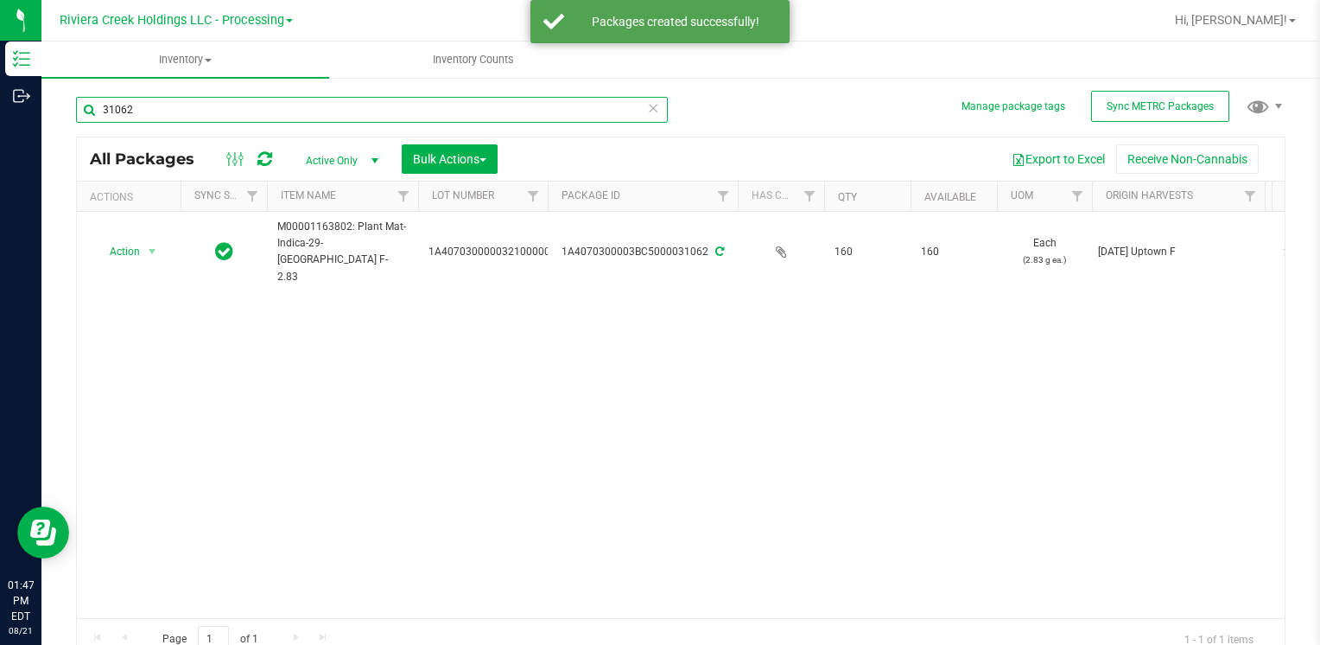
click at [205, 110] on input "31062" at bounding box center [372, 110] width 592 height 26
type input "3"
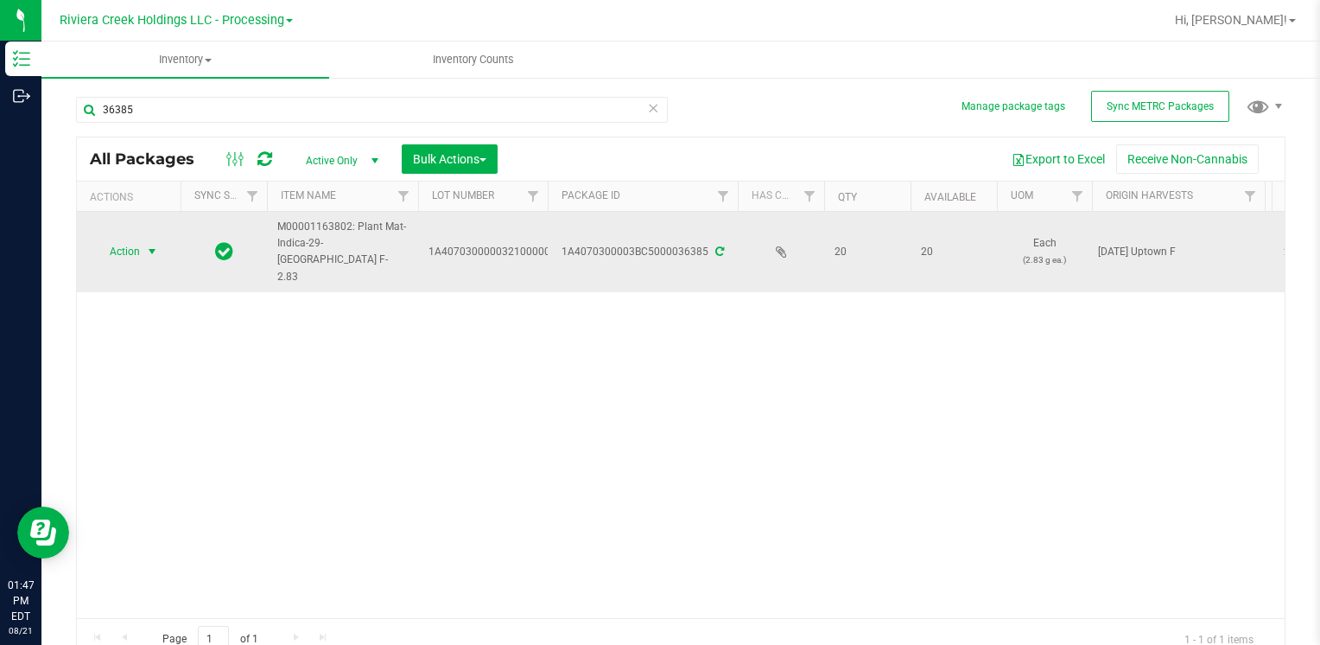
click at [110, 239] on span "Action" at bounding box center [117, 251] width 47 height 24
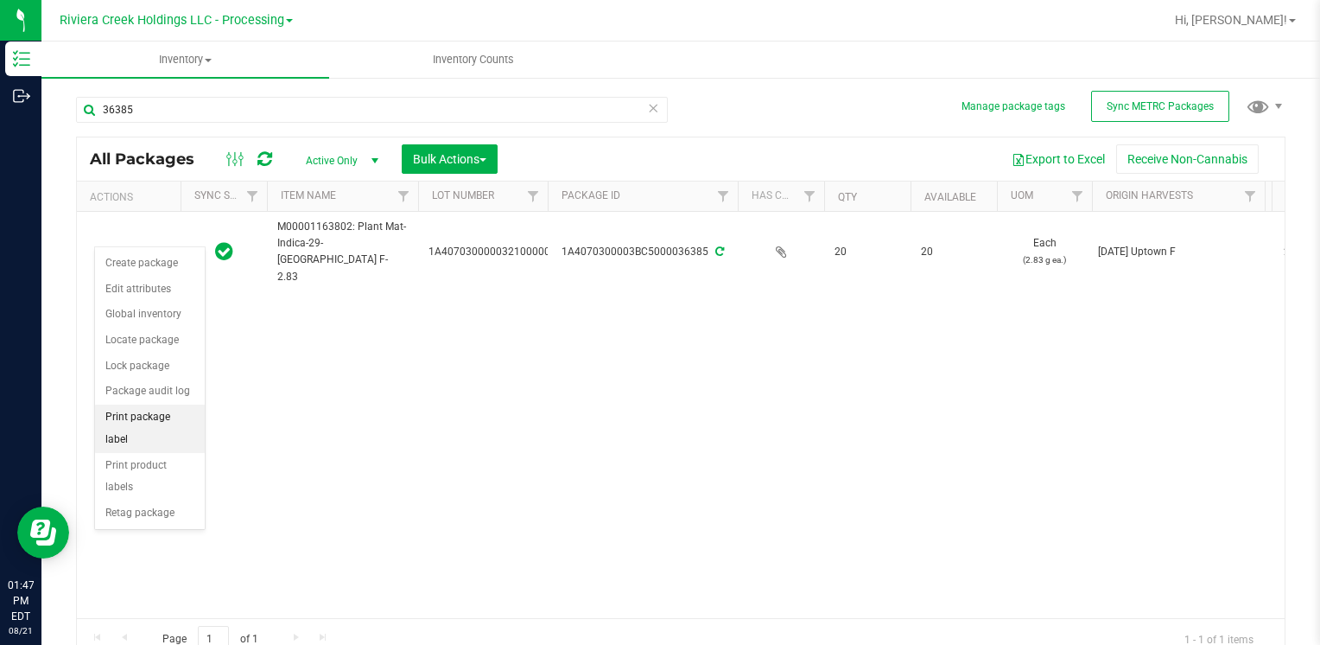
click at [164, 415] on li "Print package label" at bounding box center [150, 428] width 110 height 48
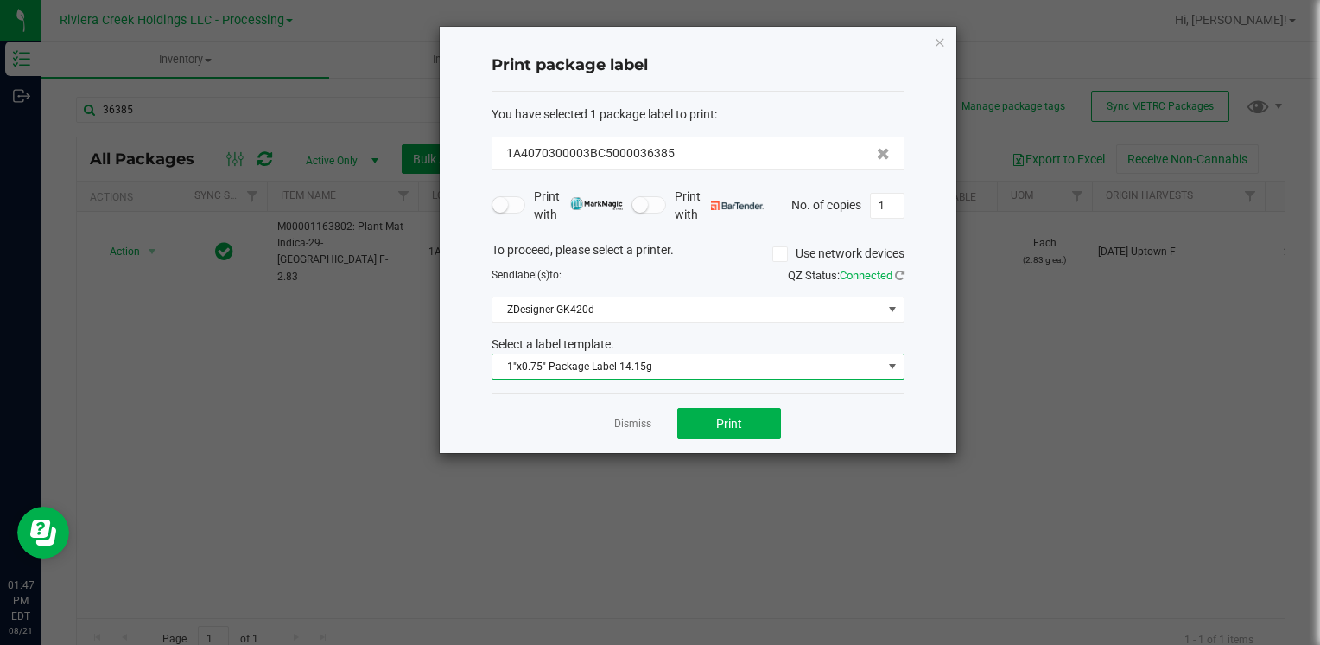
click at [659, 366] on span "1"x0.75" Package Label 14.15g" at bounding box center [688, 366] width 390 height 24
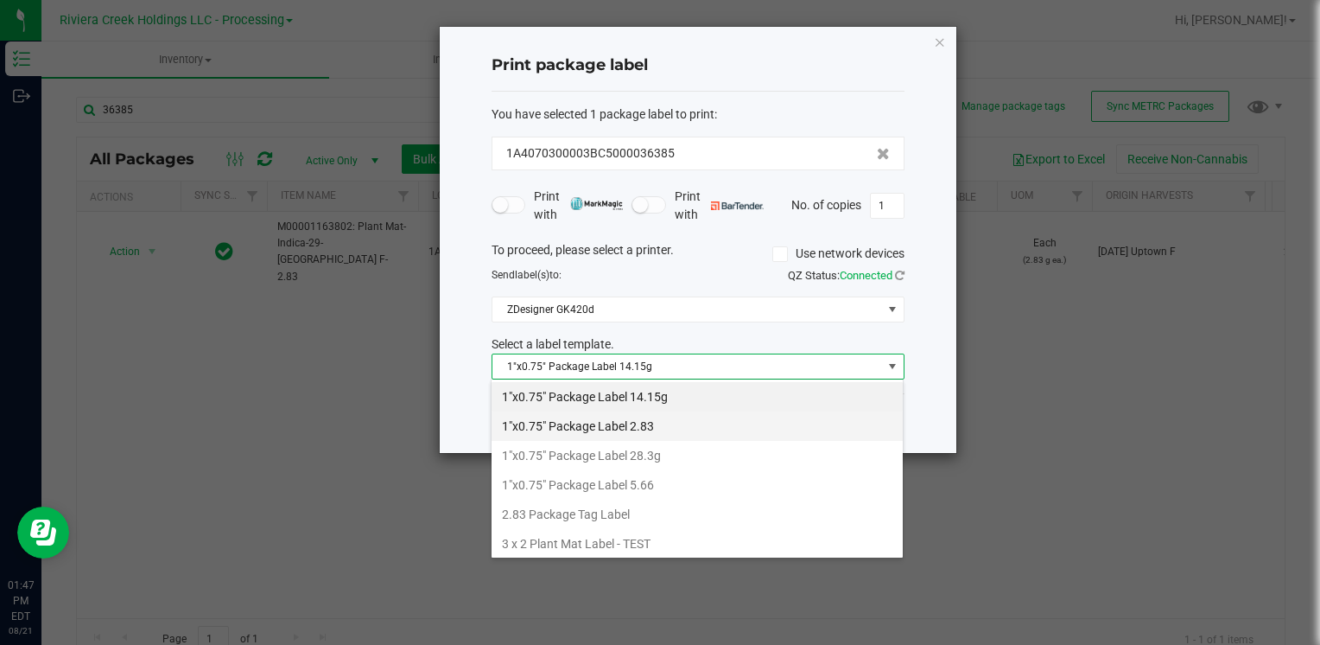
click at [676, 422] on li "1"x0.75" Package Label 2.83" at bounding box center [697, 425] width 411 height 29
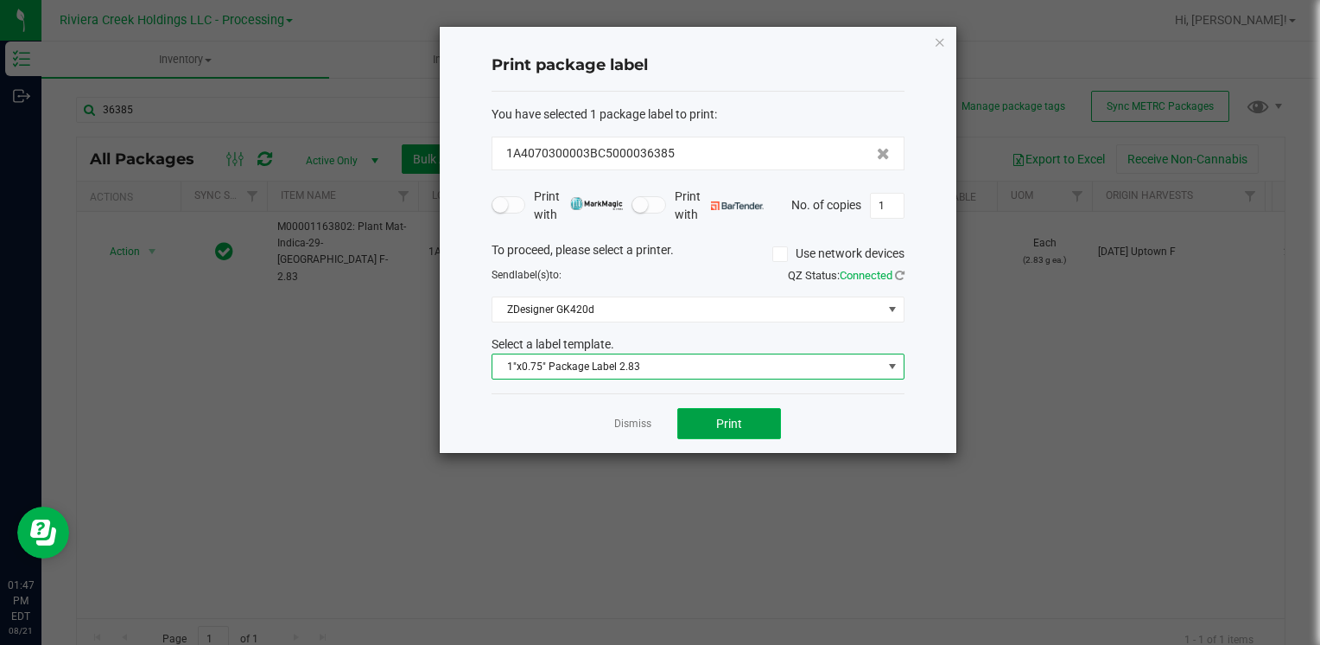
click at [776, 421] on button "Print" at bounding box center [729, 423] width 104 height 31
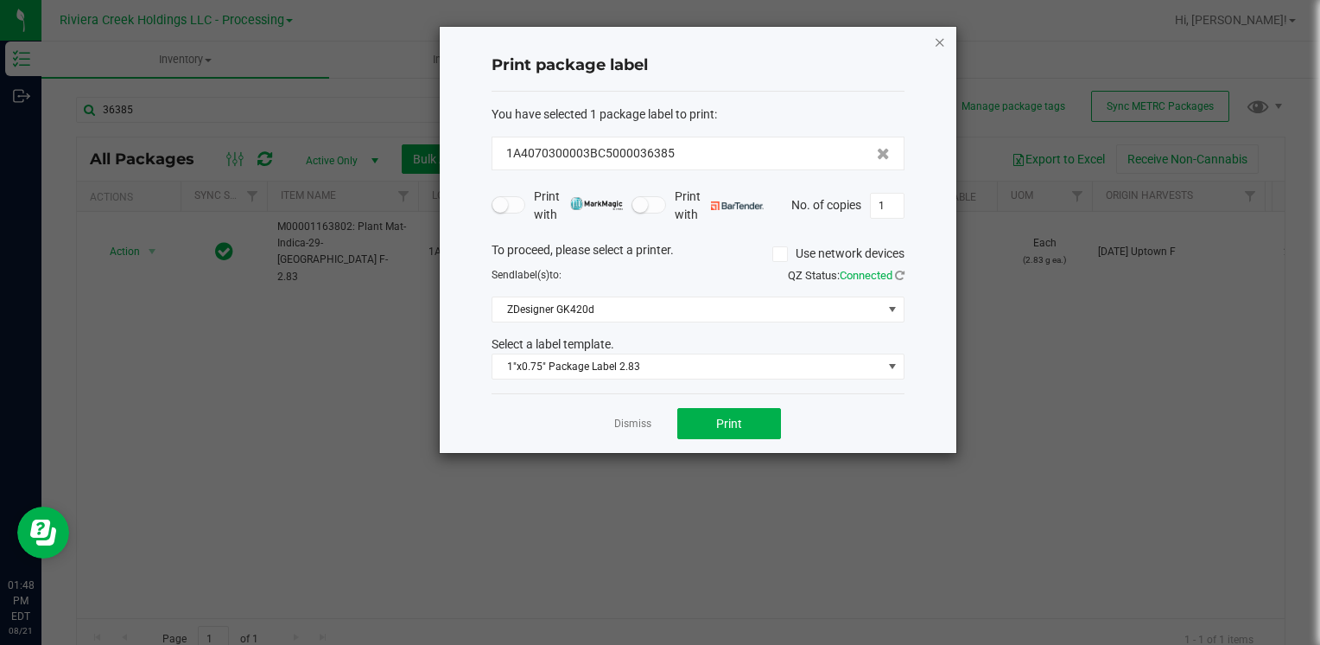
click at [940, 39] on icon "button" at bounding box center [940, 41] width 12 height 21
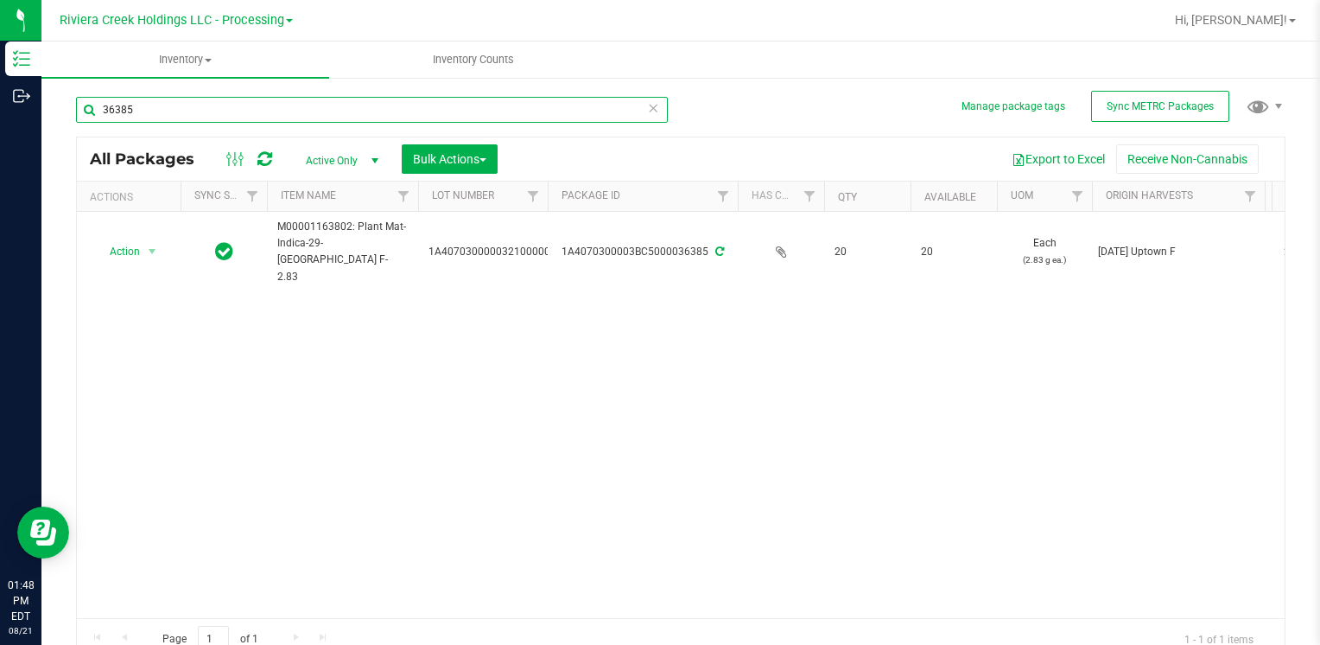
click at [196, 106] on input "36385" at bounding box center [372, 110] width 592 height 26
type input "3"
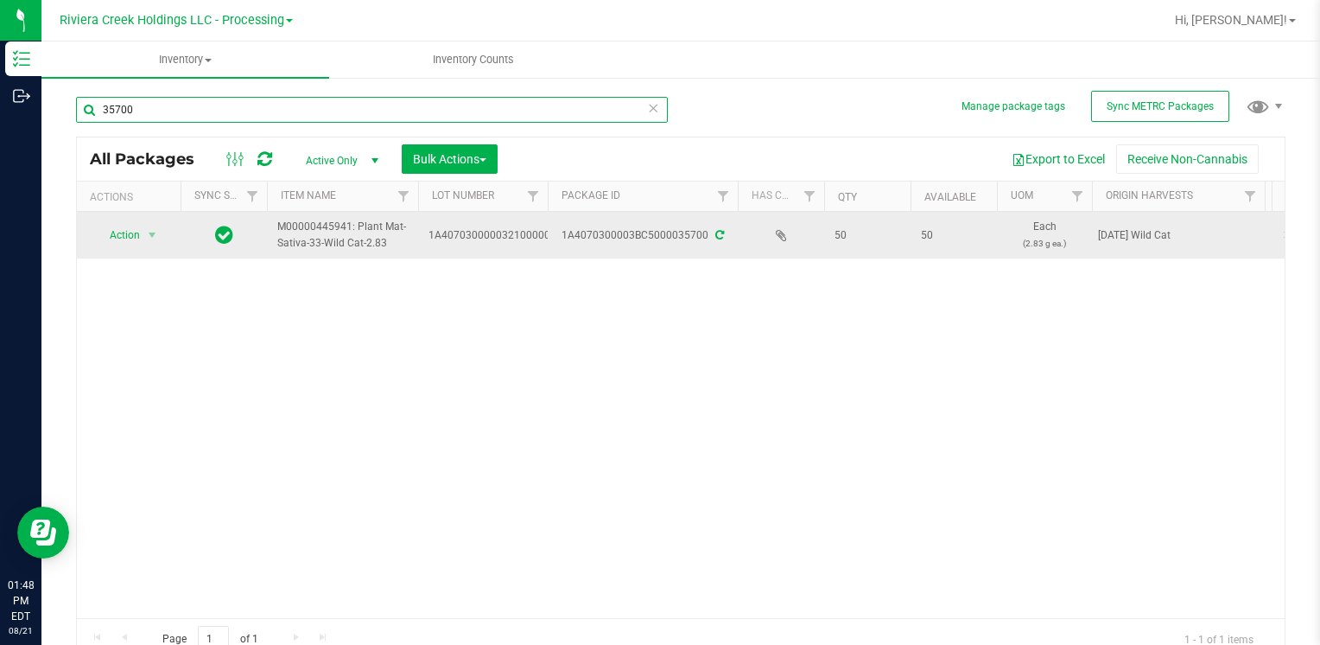
type input "35700"
click at [142, 219] on td "Action Action Create package Edit attributes Global inventory Locate package Lo…" at bounding box center [129, 235] width 104 height 47
click at [141, 230] on span "Action" at bounding box center [128, 235] width 69 height 24
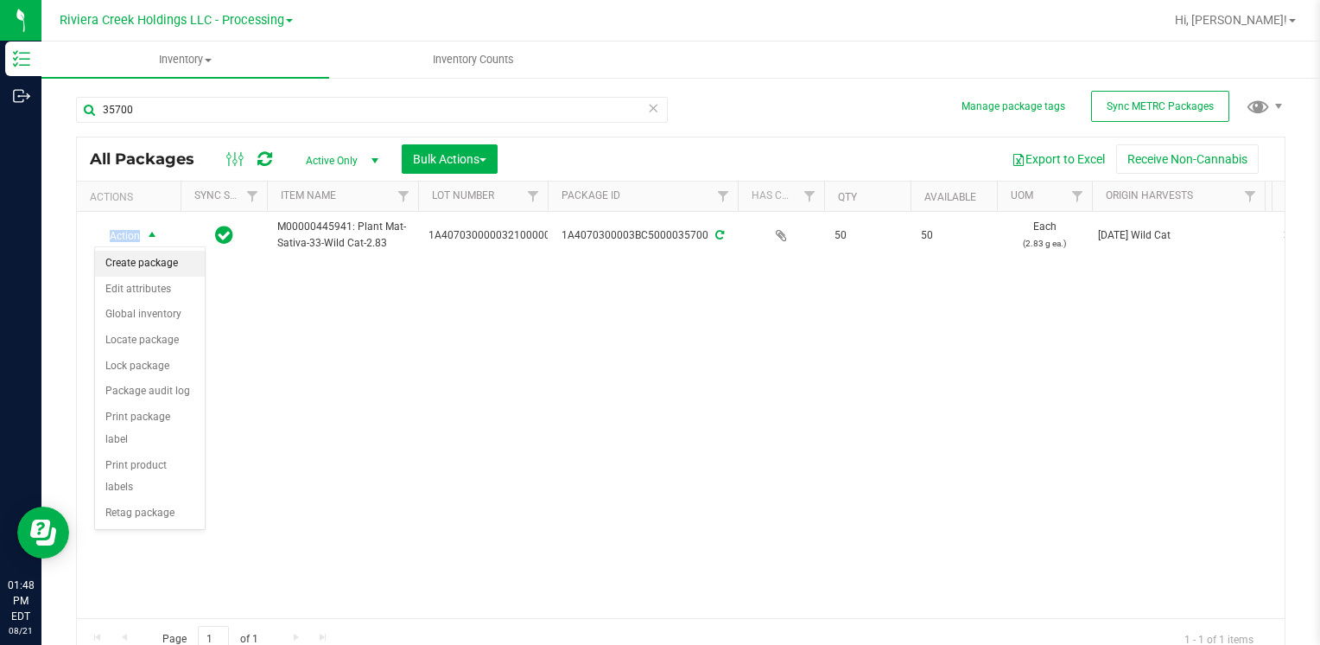
click at [159, 258] on li "Create package" at bounding box center [150, 264] width 110 height 26
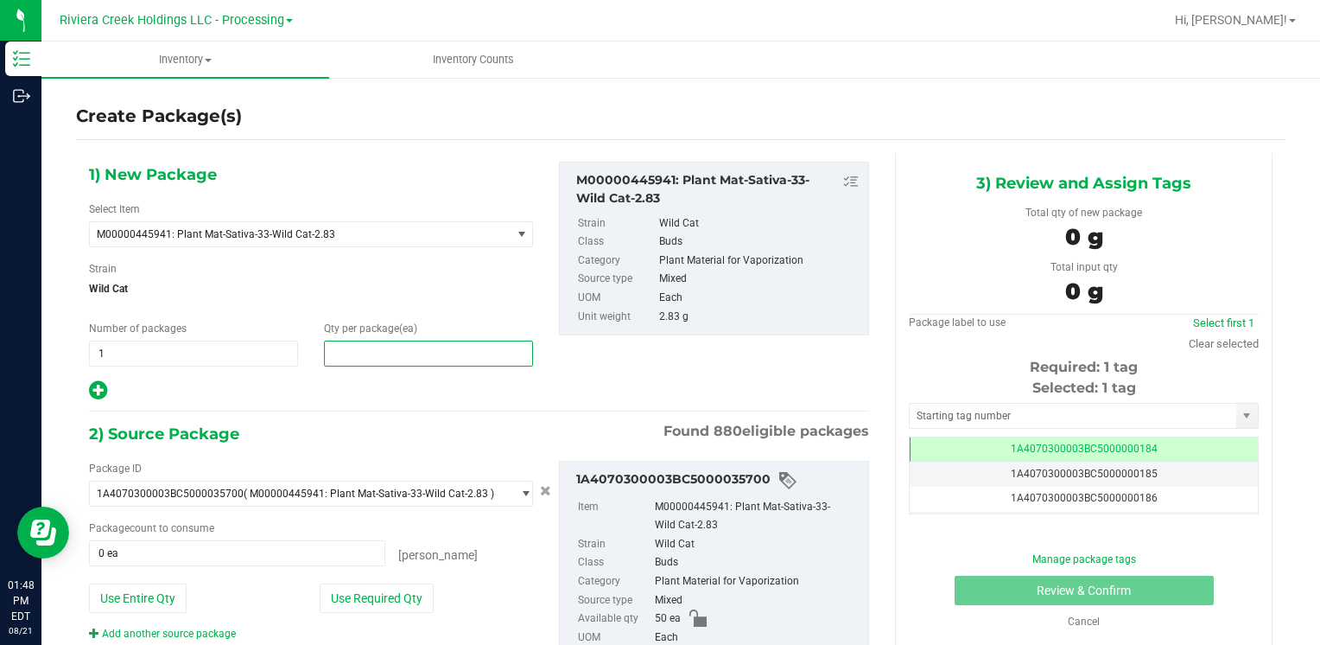
click at [373, 353] on span at bounding box center [428, 353] width 209 height 26
type input "20"
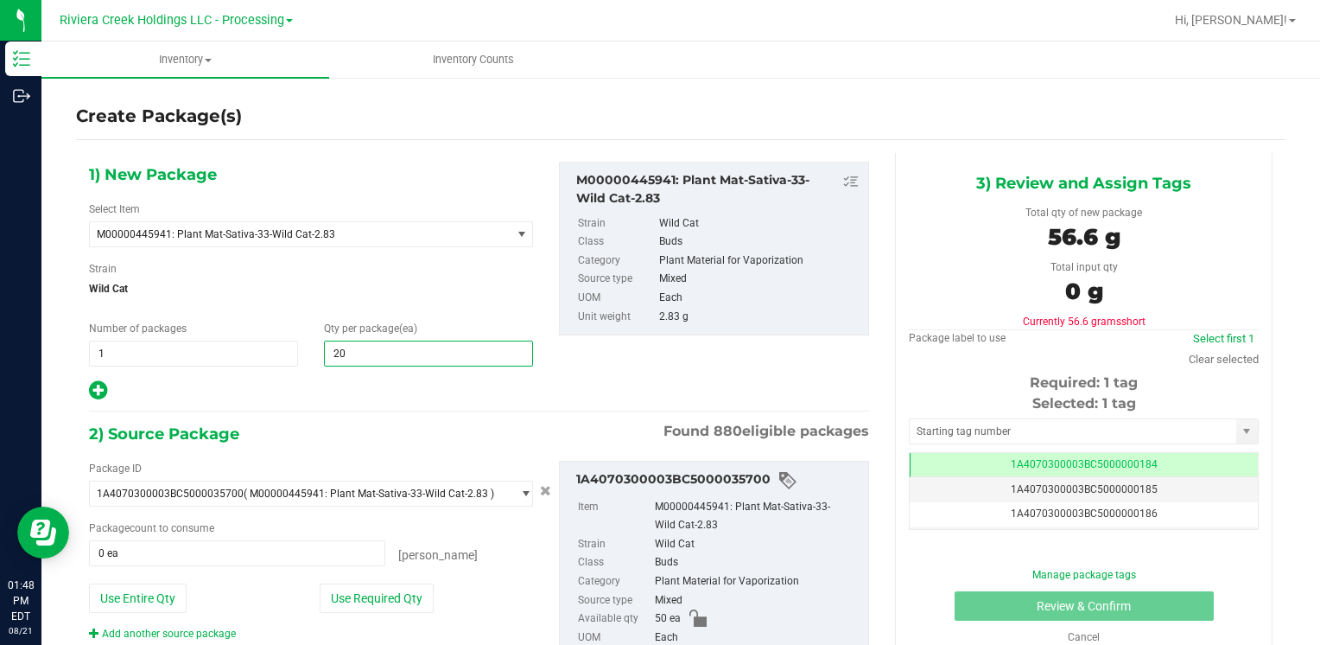
type input "20"
click at [431, 285] on span "Wild Cat" at bounding box center [311, 289] width 444 height 26
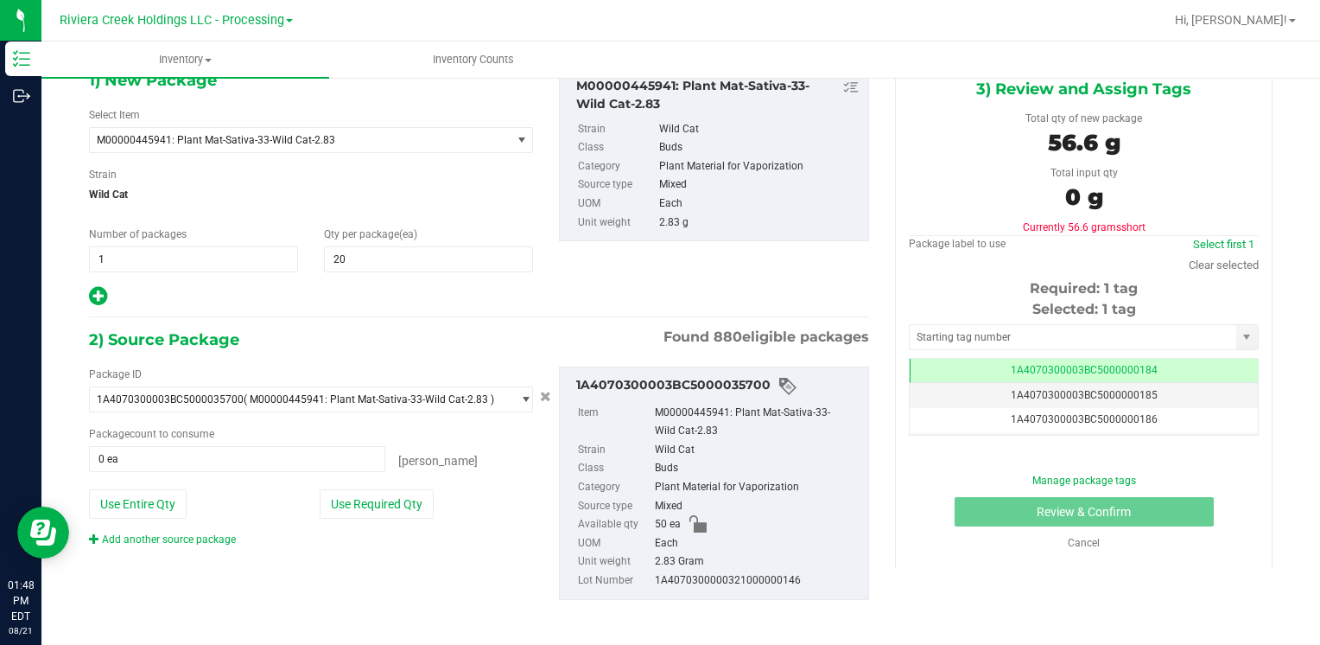
scroll to position [97, 0]
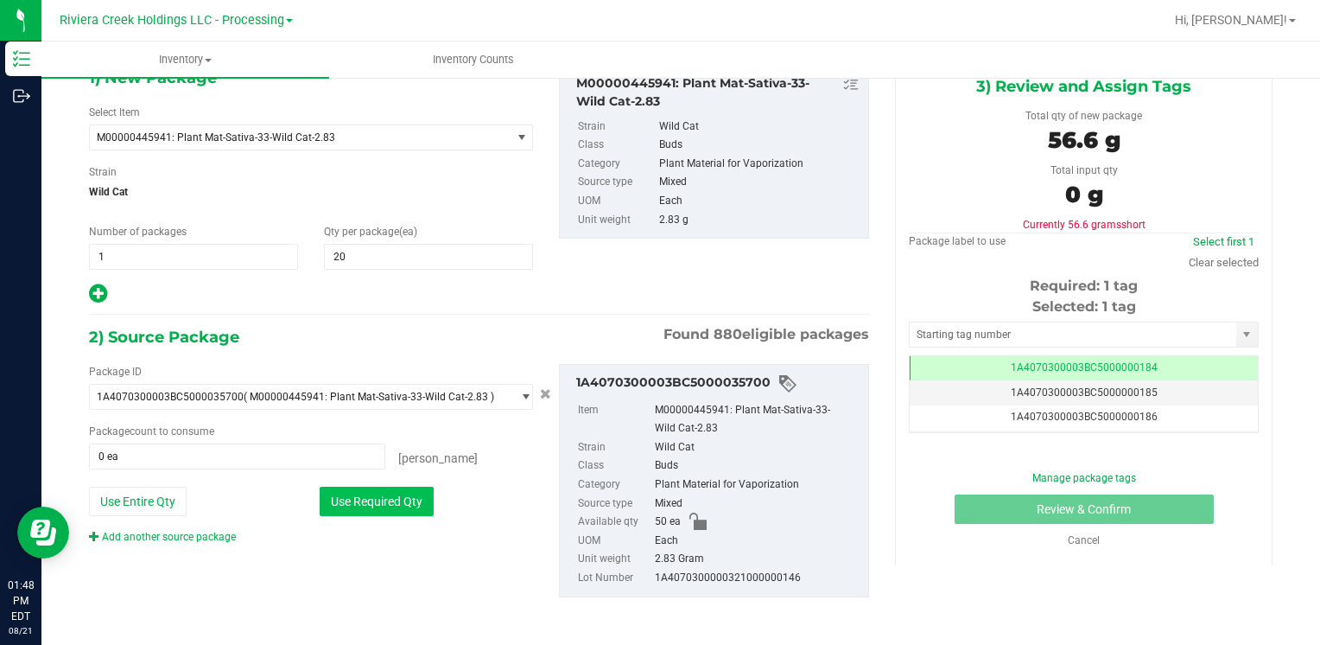
click at [392, 499] on button "Use Required Qty" at bounding box center [377, 500] width 114 height 29
type input "20 ea"
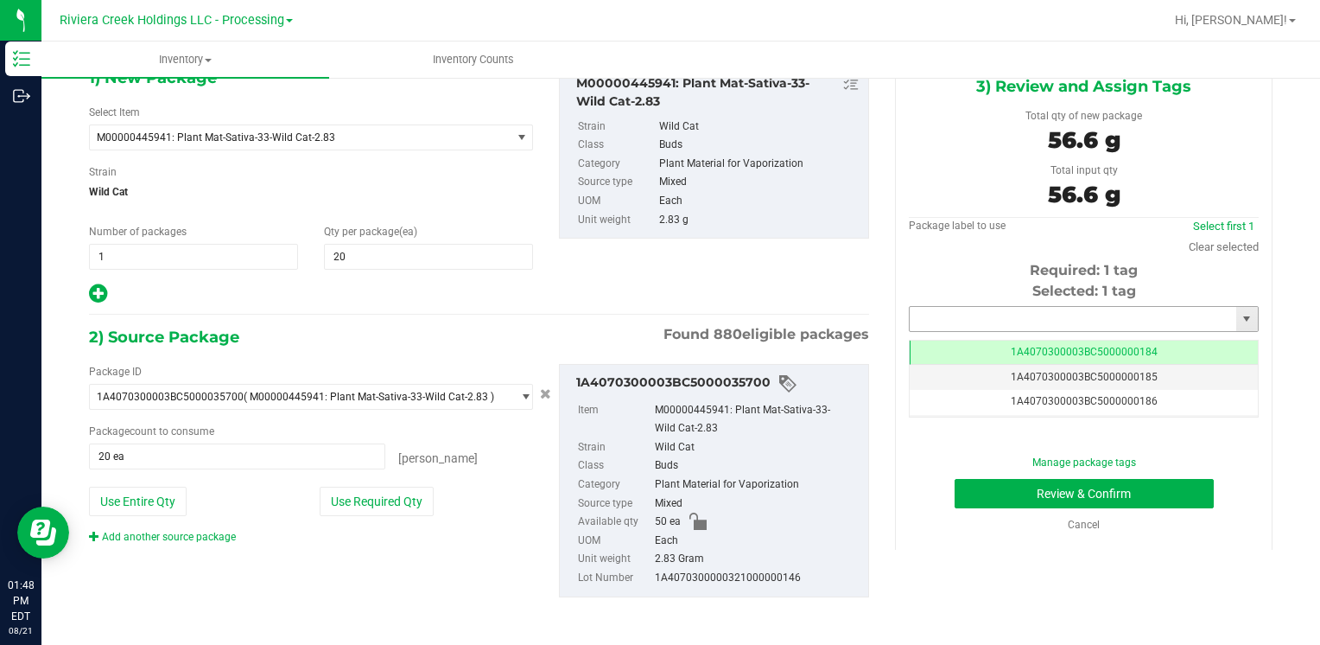
click at [1104, 309] on input "text" at bounding box center [1073, 319] width 327 height 24
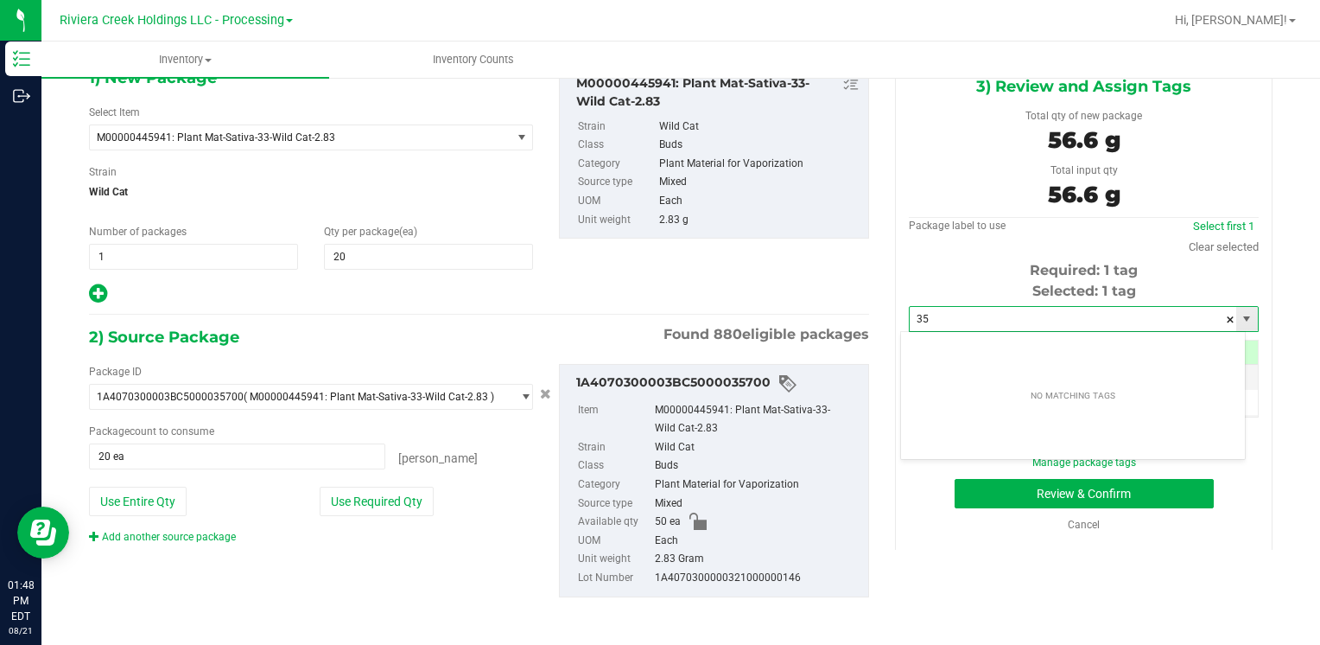
type input "3"
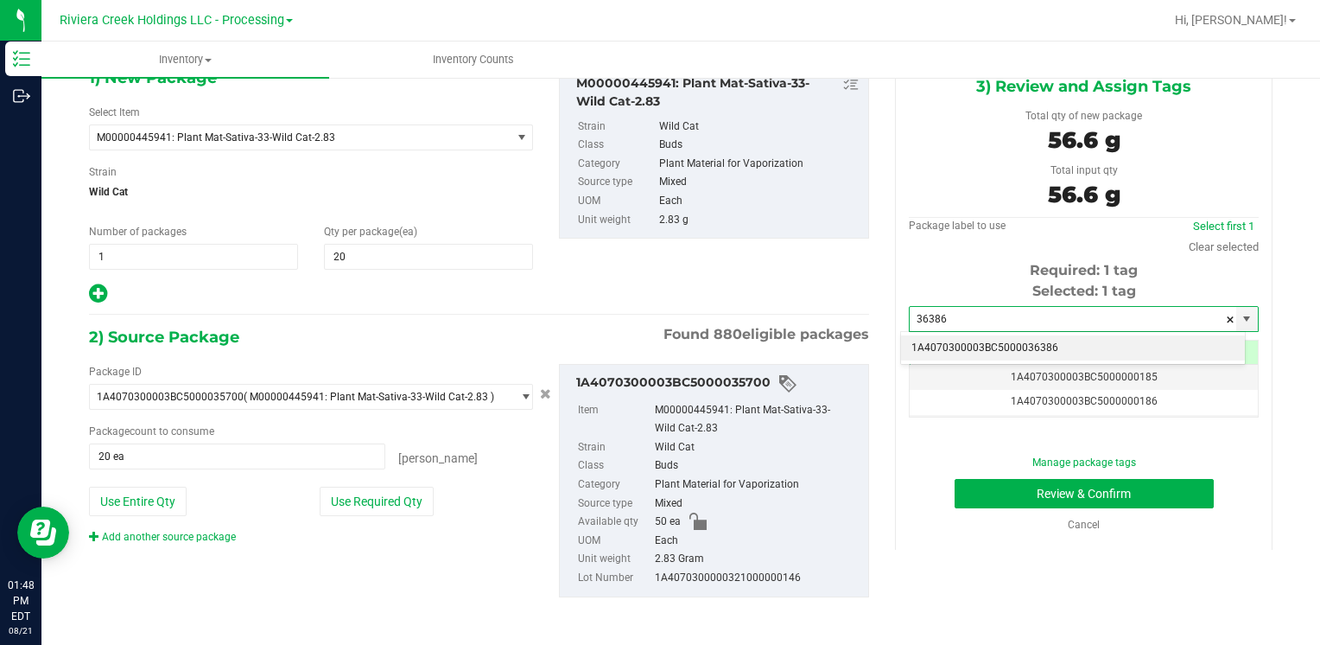
click at [1036, 344] on li "1A4070300003BC5000036386" at bounding box center [1073, 348] width 344 height 26
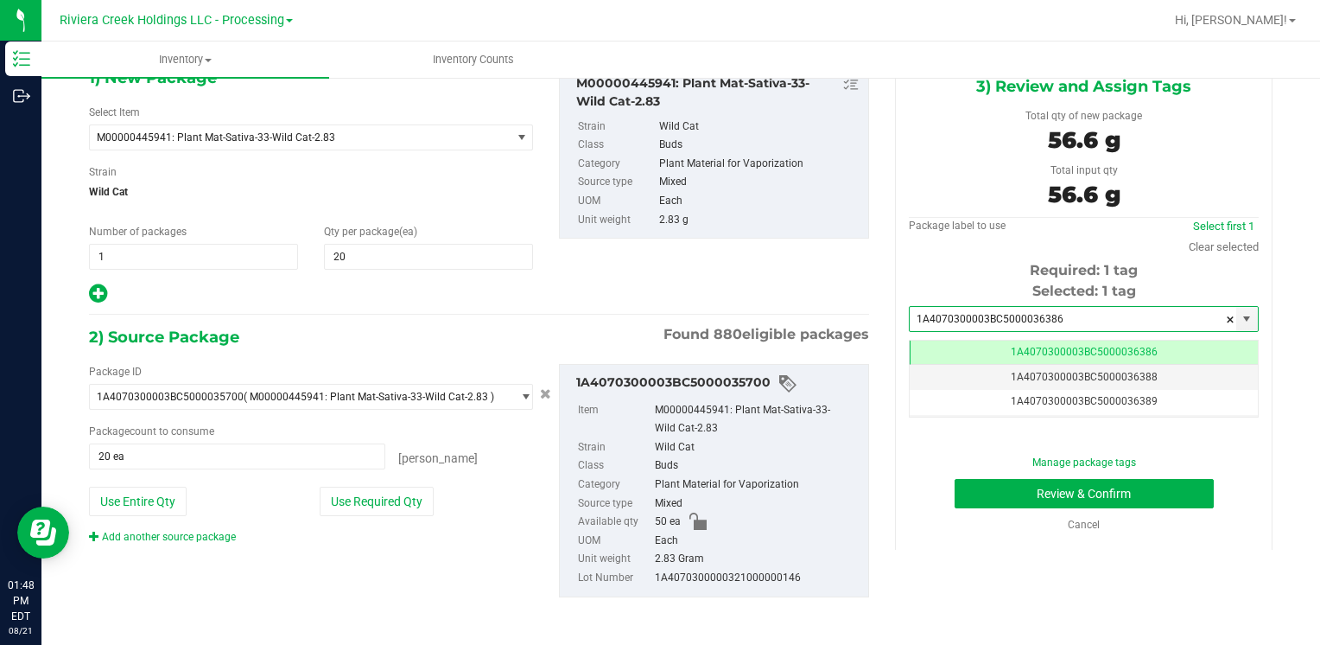
scroll to position [0, 0]
type input "1A4070300003BC5000036386"
click at [955, 496] on button "Review & Confirm" at bounding box center [1084, 493] width 259 height 29
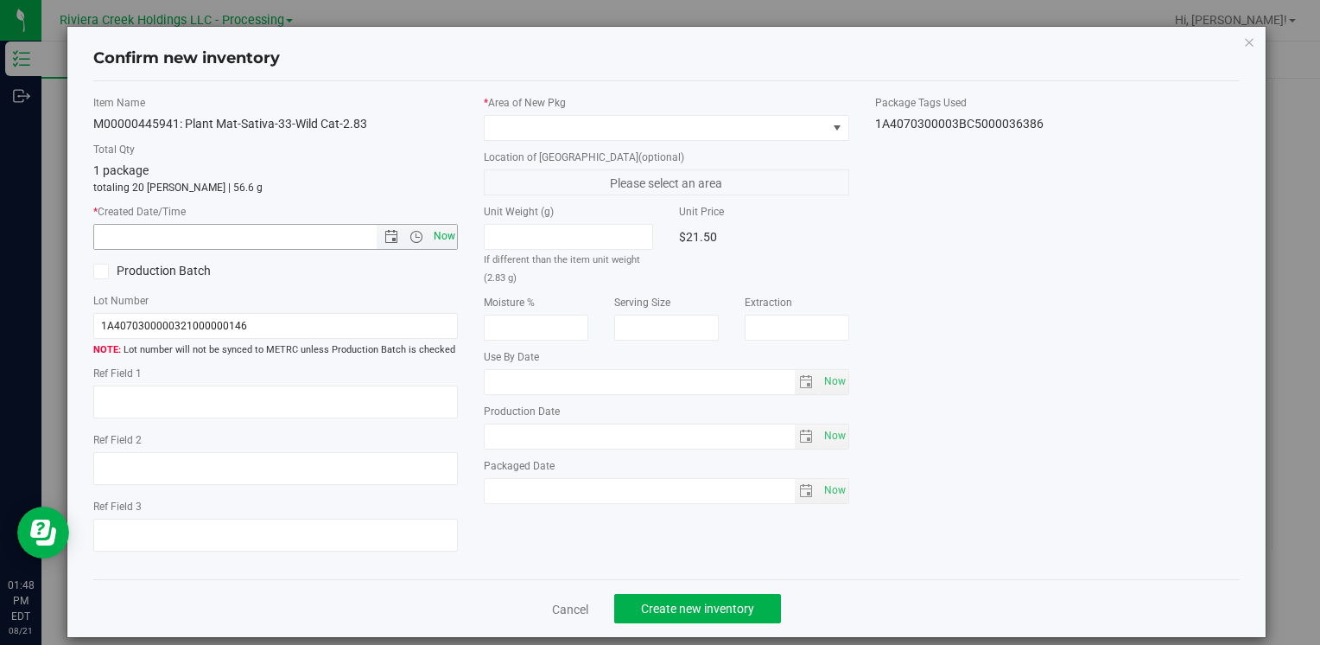
click at [439, 232] on span "Now" at bounding box center [443, 236] width 29 height 25
type input "[DATE] 1:49 PM"
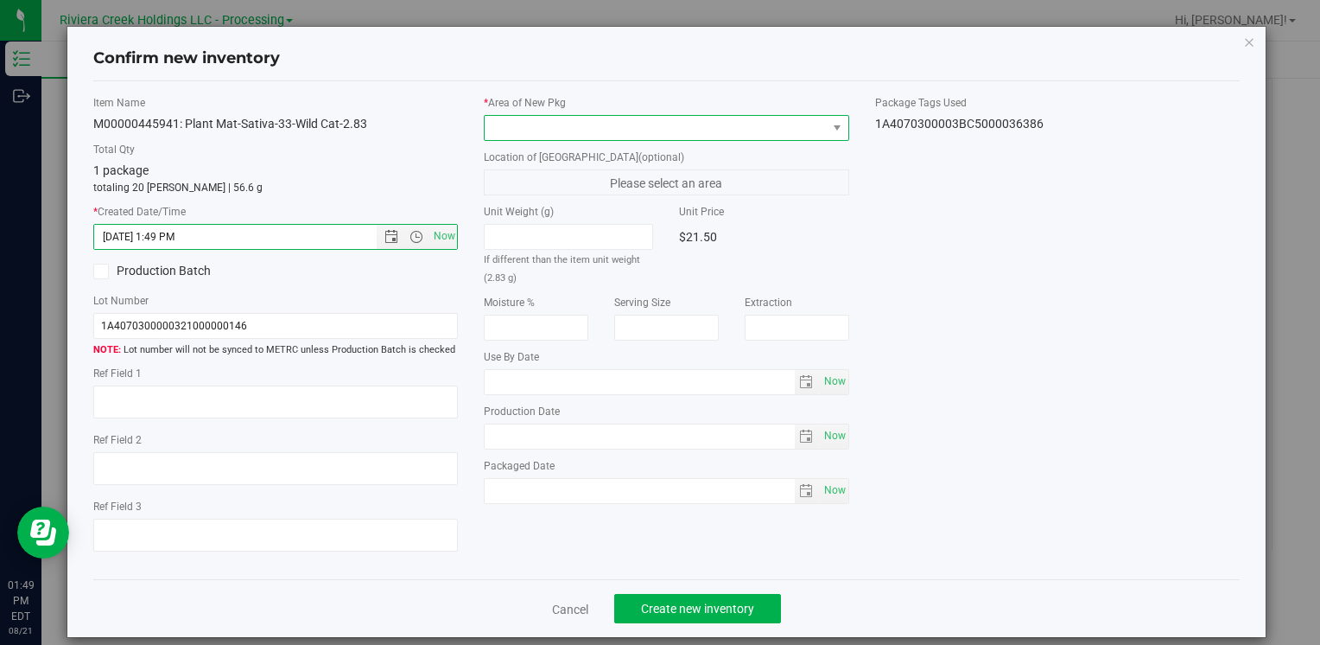
click at [539, 130] on span at bounding box center [655, 128] width 341 height 24
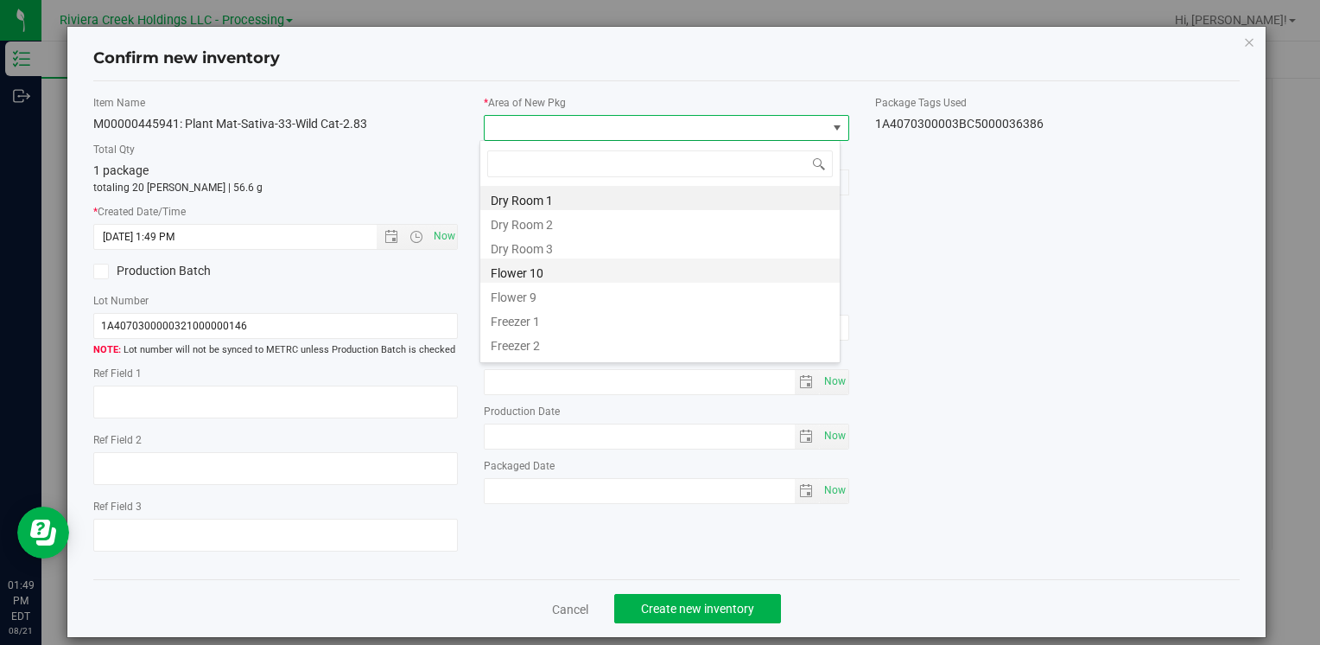
click at [574, 264] on li "Flower 10" at bounding box center [659, 270] width 359 height 24
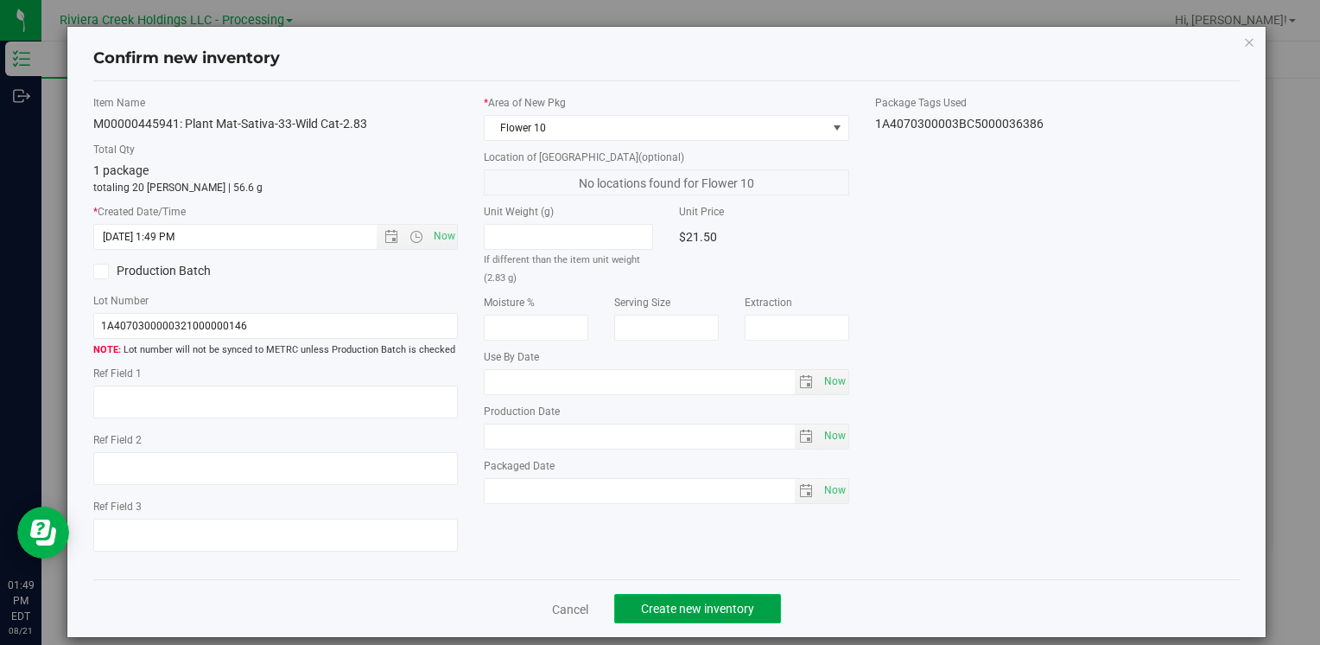
click at [735, 617] on button "Create new inventory" at bounding box center [697, 608] width 167 height 29
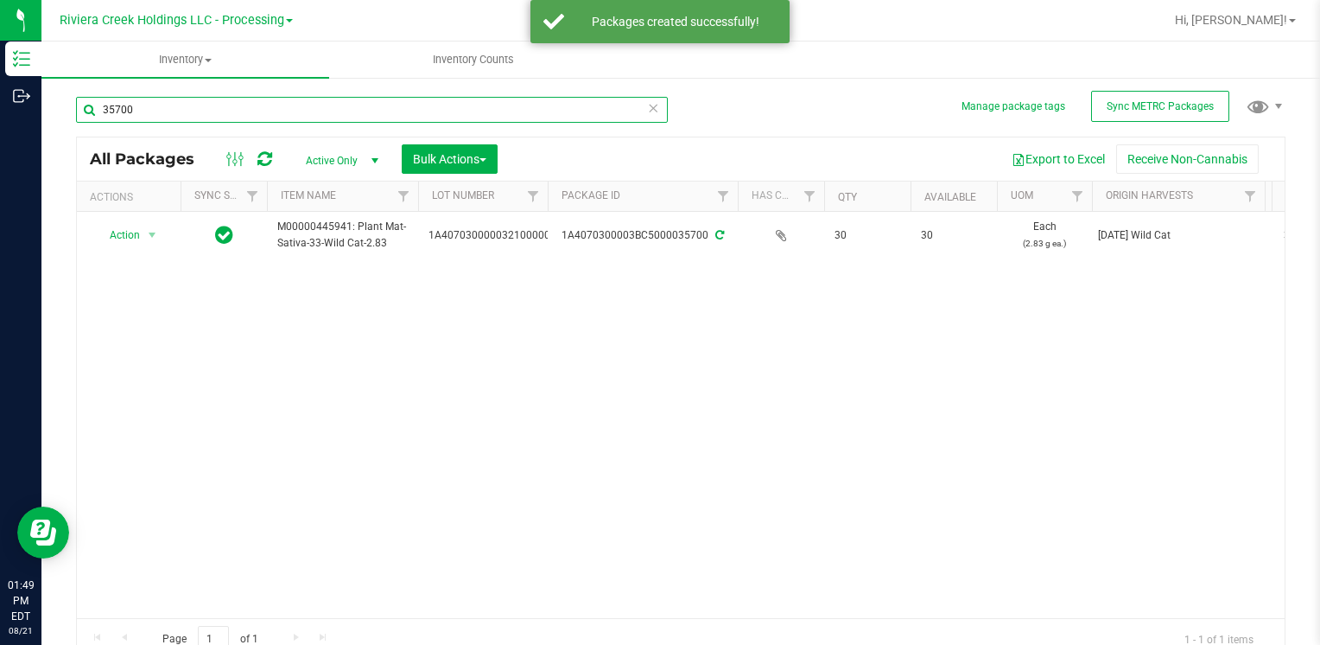
click at [189, 102] on input "35700" at bounding box center [372, 110] width 592 height 26
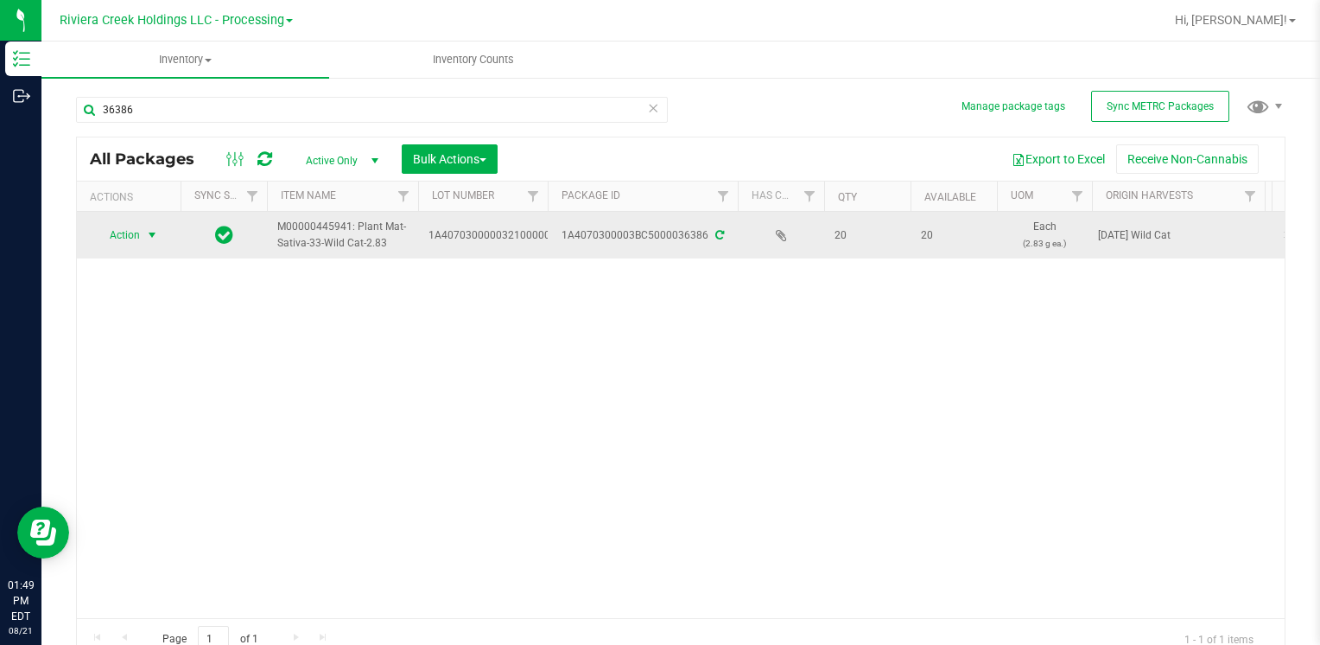
click at [133, 223] on span "Action" at bounding box center [117, 235] width 47 height 24
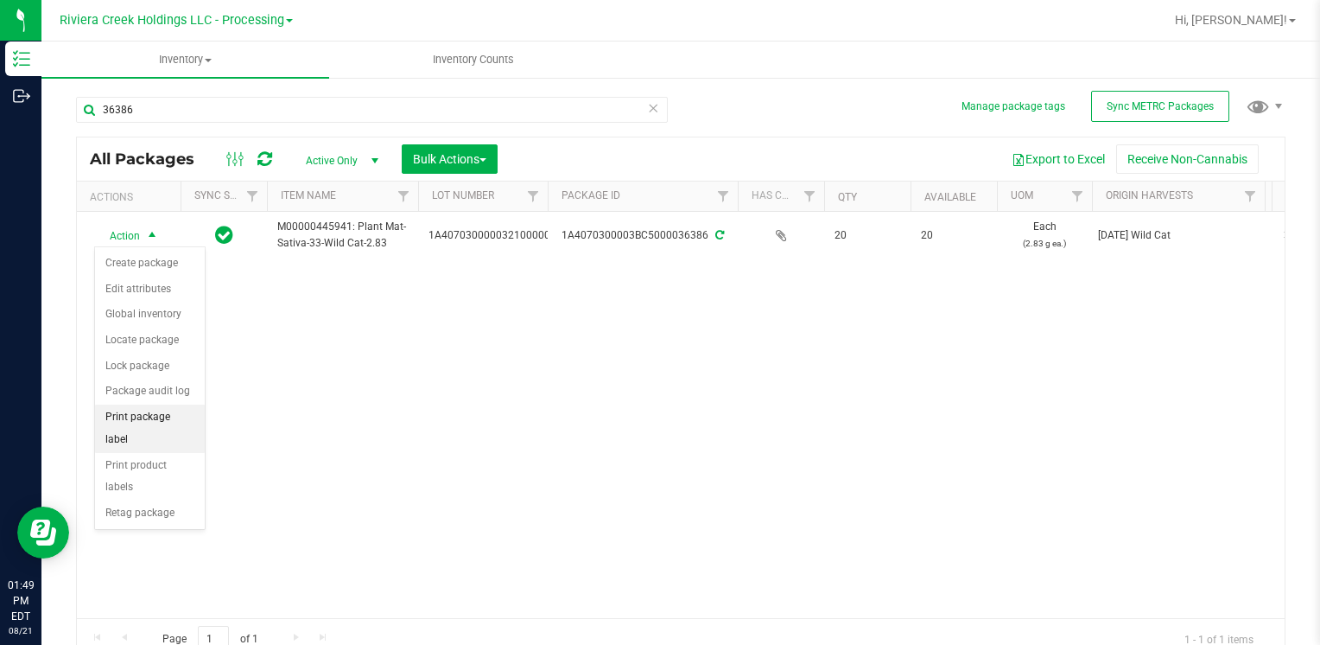
click at [168, 420] on li "Print package label" at bounding box center [150, 428] width 110 height 48
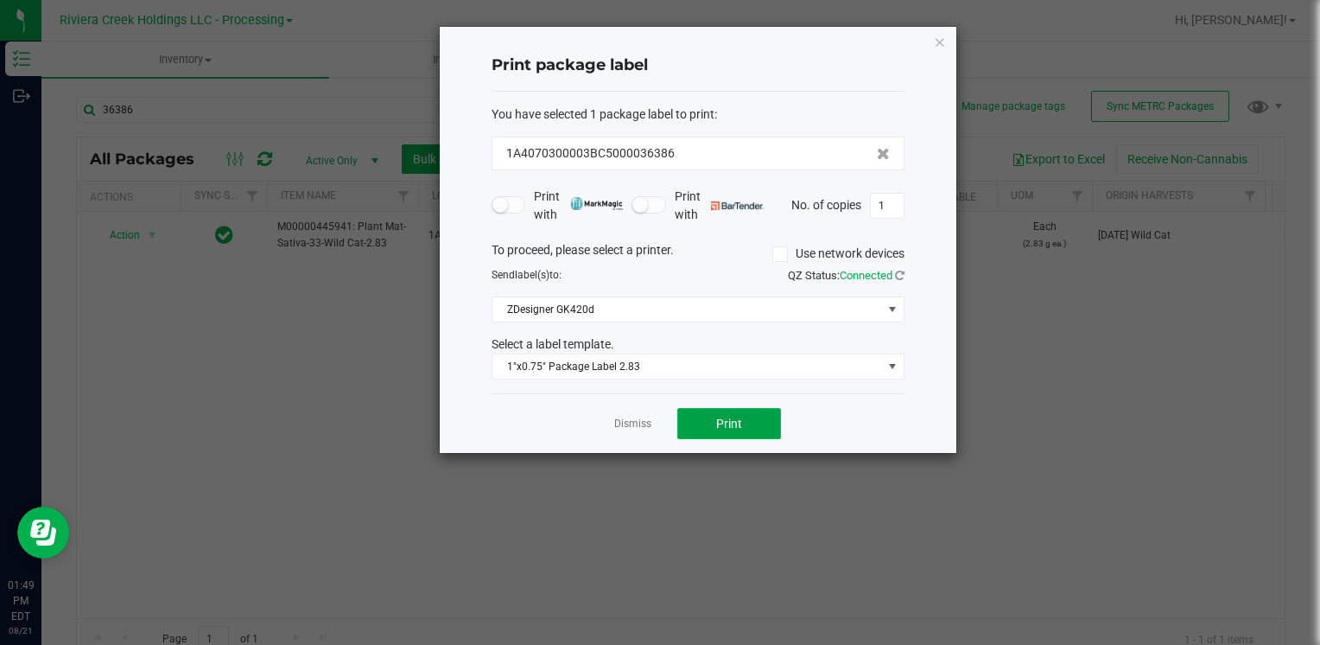
click at [755, 425] on button "Print" at bounding box center [729, 423] width 104 height 31
click at [938, 38] on icon "button" at bounding box center [940, 41] width 12 height 21
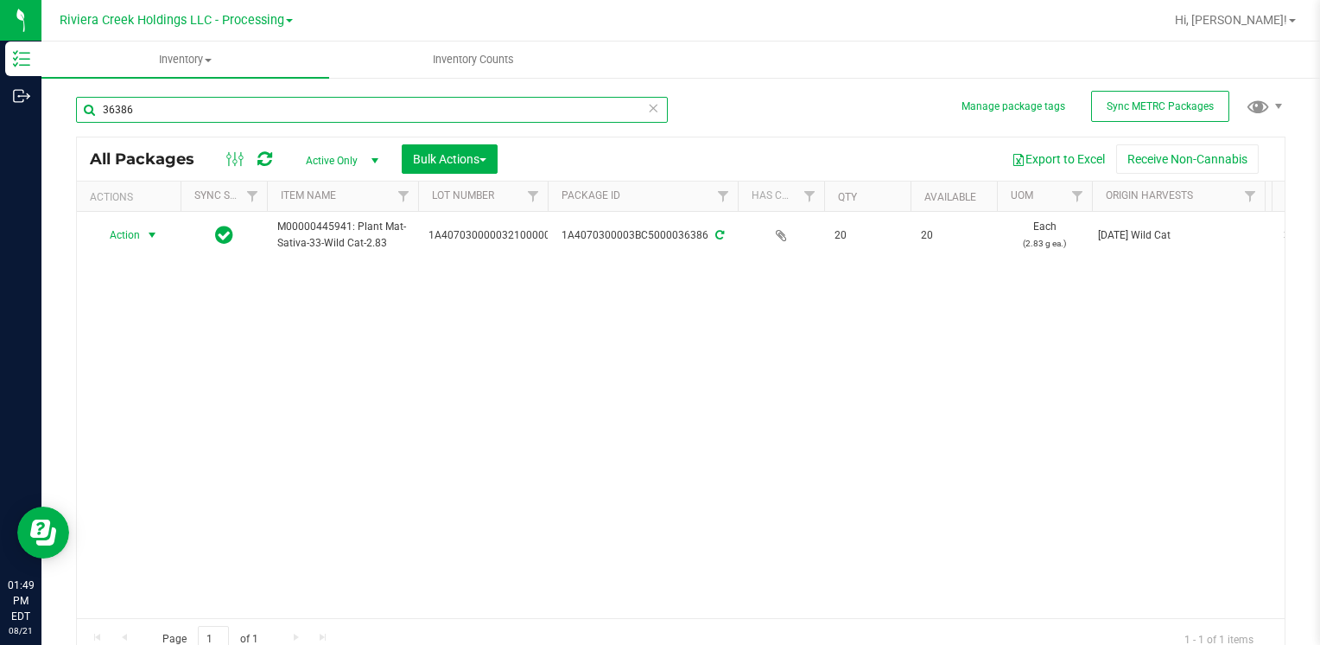
click at [187, 113] on input "36386" at bounding box center [372, 110] width 592 height 26
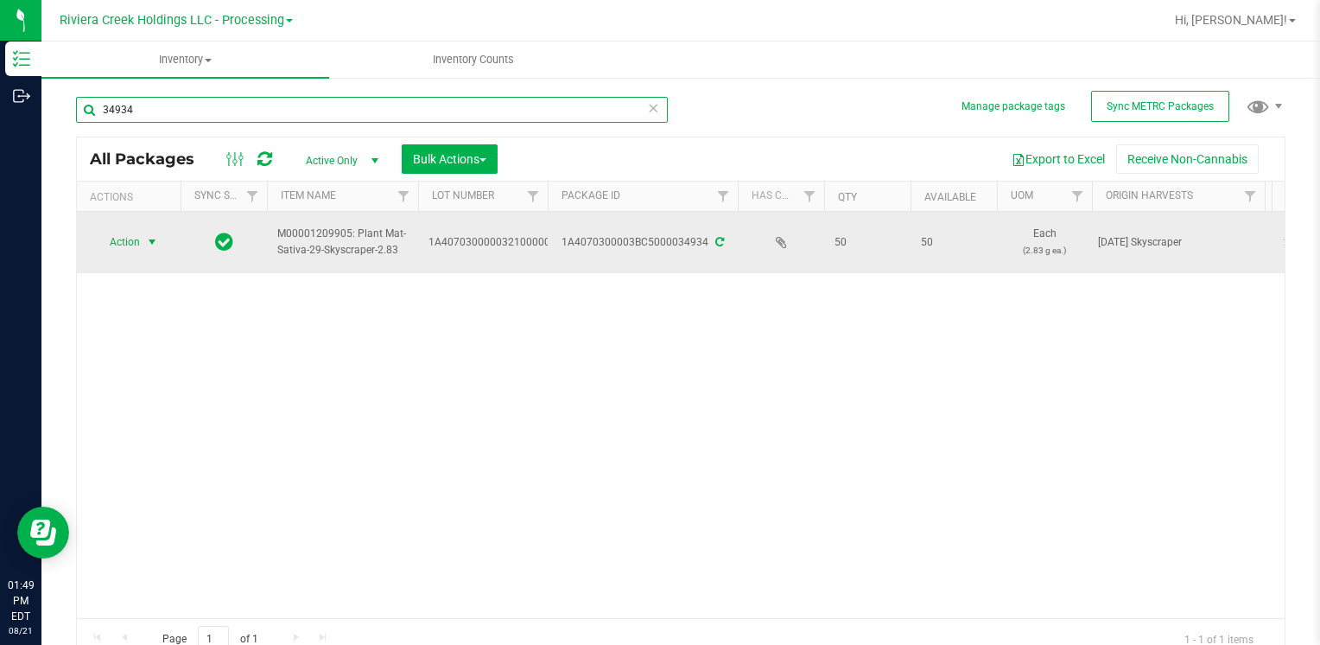
type input "34934"
click at [131, 238] on span "Action" at bounding box center [117, 242] width 47 height 24
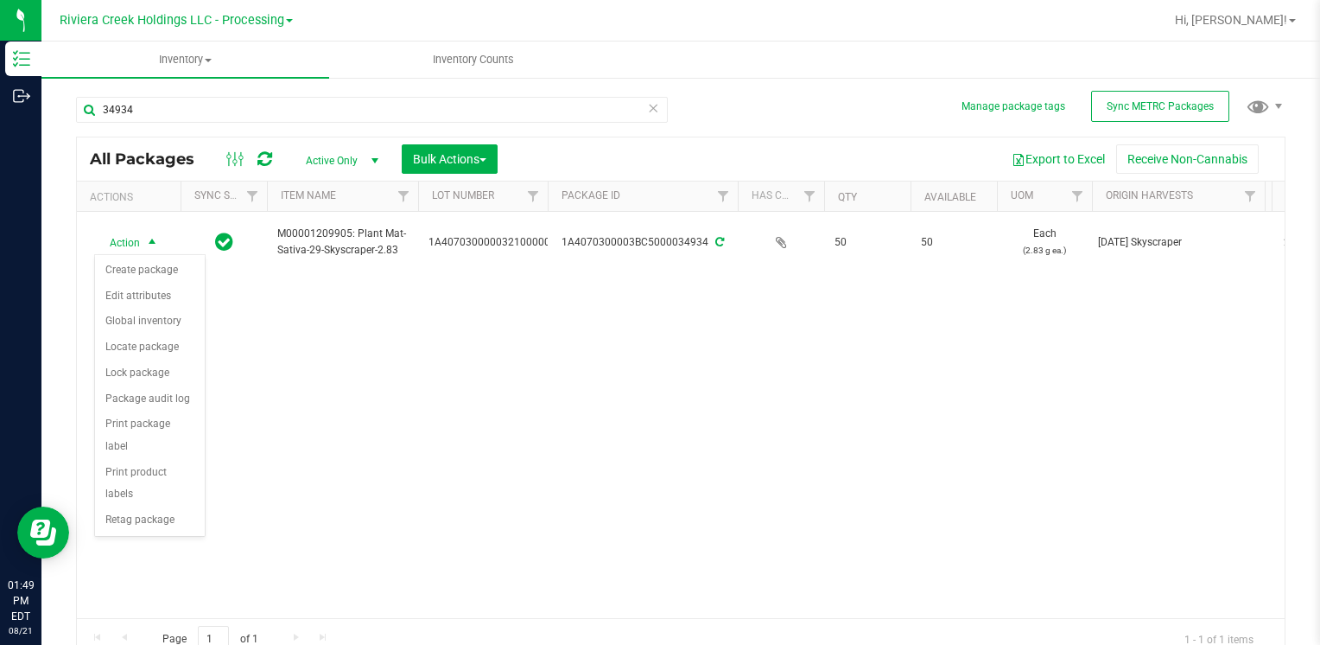
click at [156, 255] on div "Action Create package Edit attributes Global inventory Locate package Lock pack…" at bounding box center [149, 395] width 111 height 283
click at [159, 260] on li "Create package" at bounding box center [150, 270] width 110 height 26
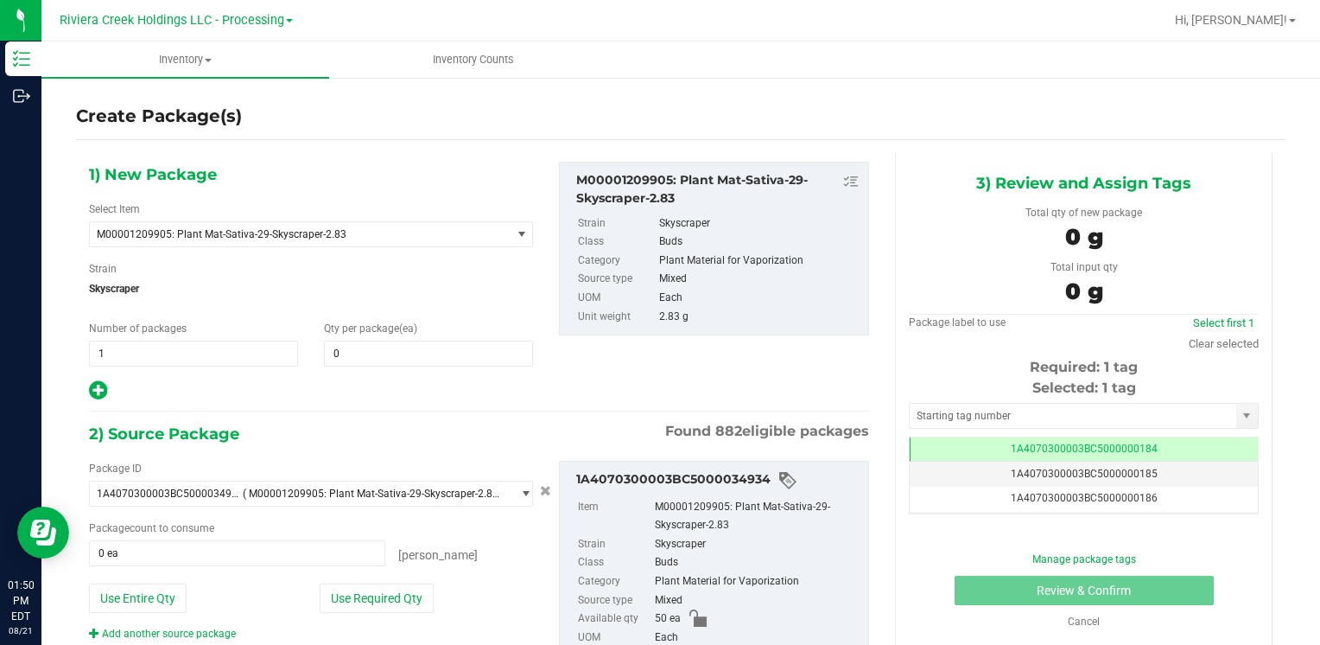
click at [408, 337] on div "Qty per package (ea) 0 0" at bounding box center [428, 344] width 235 height 46
click at [407, 343] on span at bounding box center [428, 353] width 209 height 26
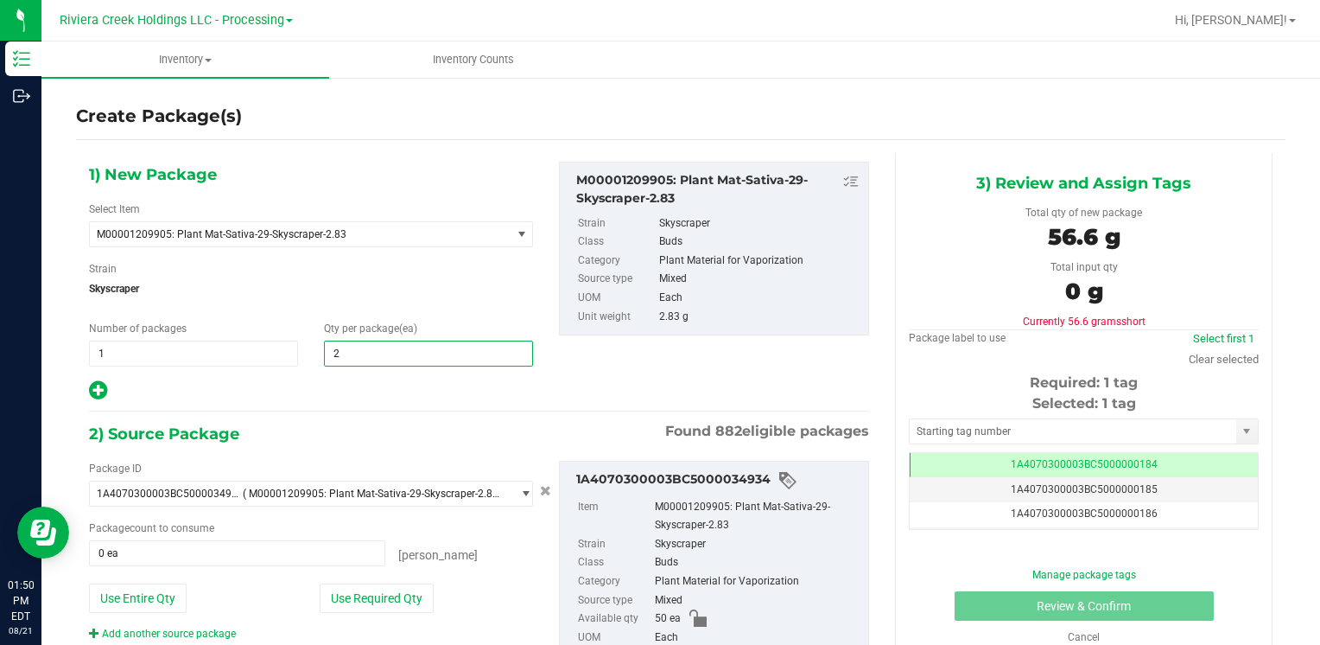
type input "20"
click at [477, 278] on span "Skyscraper" at bounding box center [311, 289] width 444 height 26
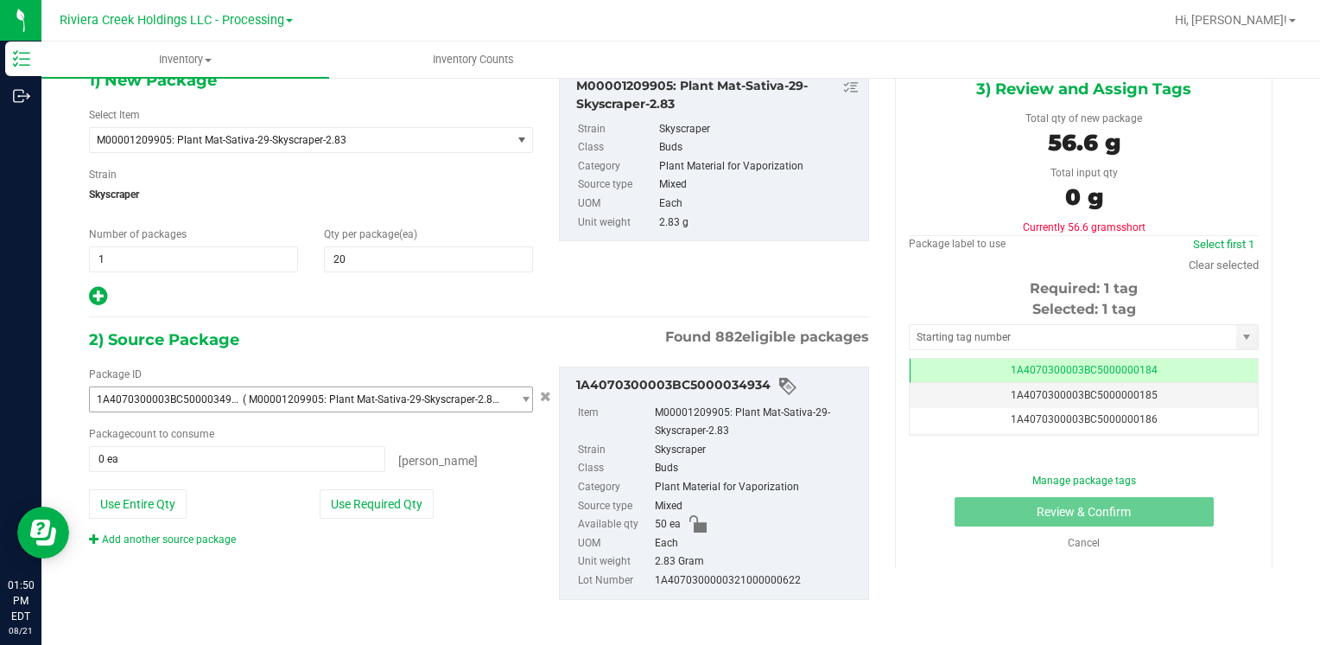
scroll to position [97, 0]
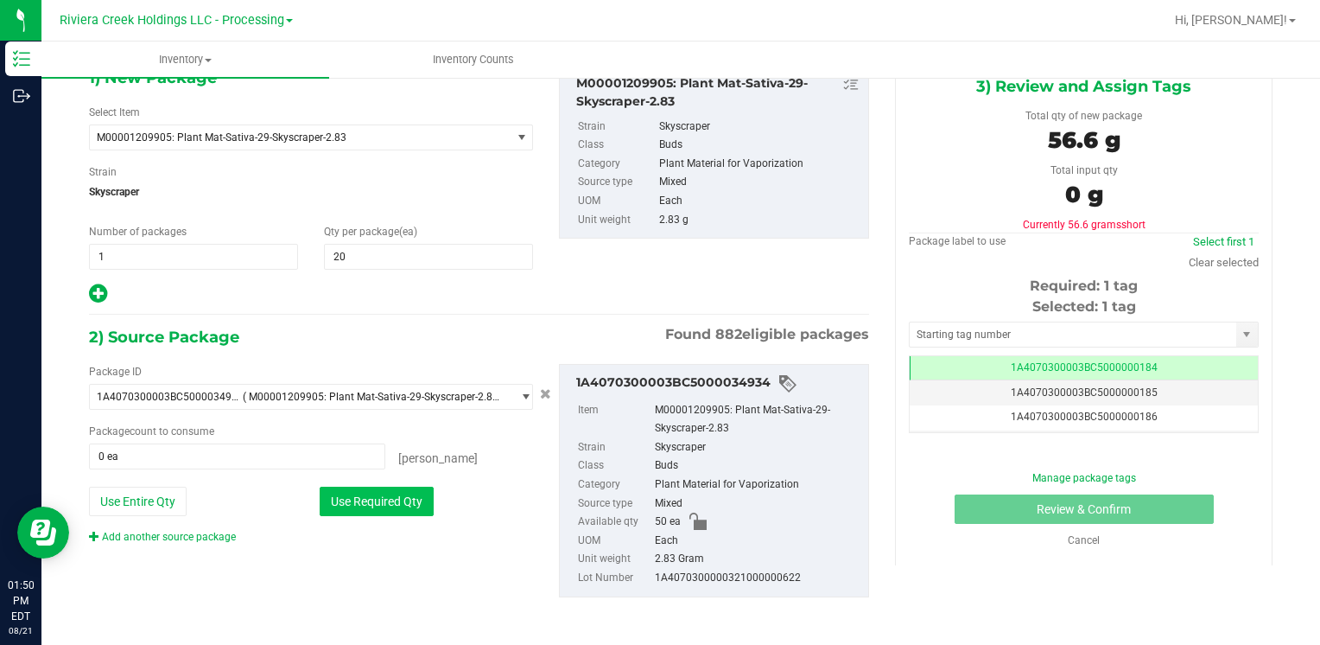
click at [396, 499] on button "Use Required Qty" at bounding box center [377, 500] width 114 height 29
type input "20 ea"
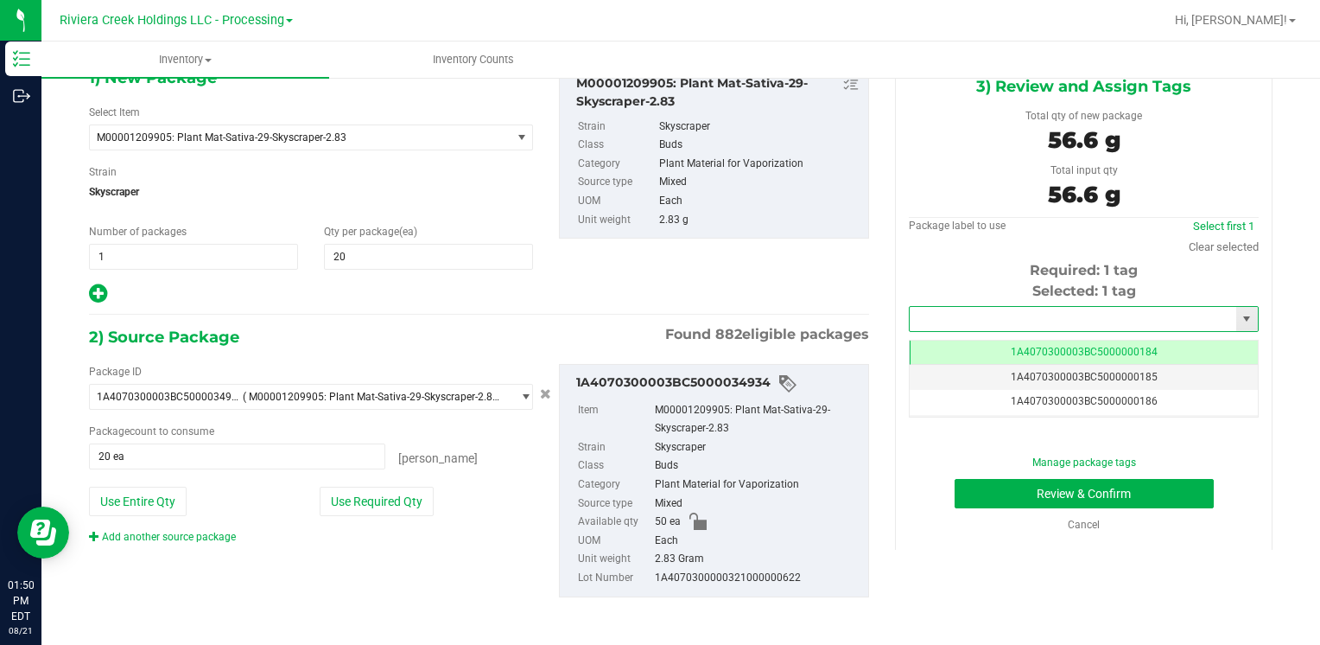
click at [1021, 318] on input "text" at bounding box center [1073, 319] width 327 height 24
click at [972, 351] on li "1A4070300003BC5000036384" at bounding box center [1073, 348] width 344 height 26
type input "1A4070300003BC5000036384"
click at [971, 499] on button "Review & Confirm" at bounding box center [1084, 493] width 259 height 29
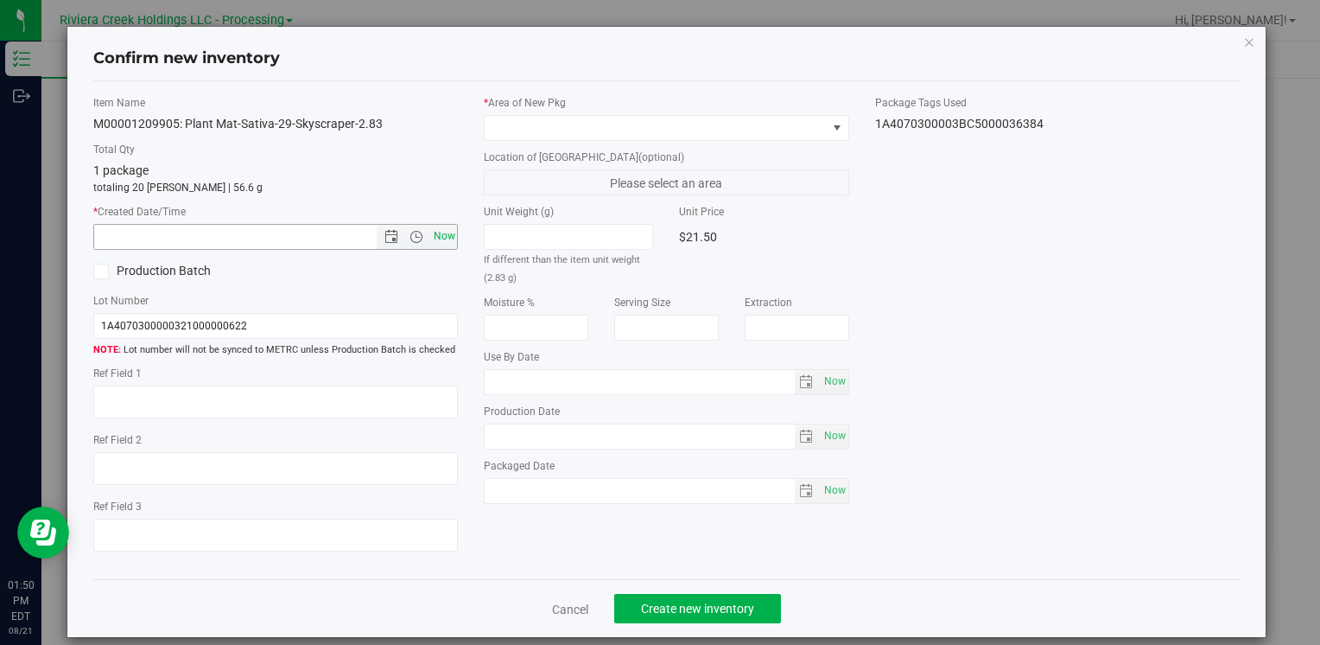
click at [438, 224] on span "Now" at bounding box center [443, 236] width 29 height 25
type input "[DATE] 1:50 PM"
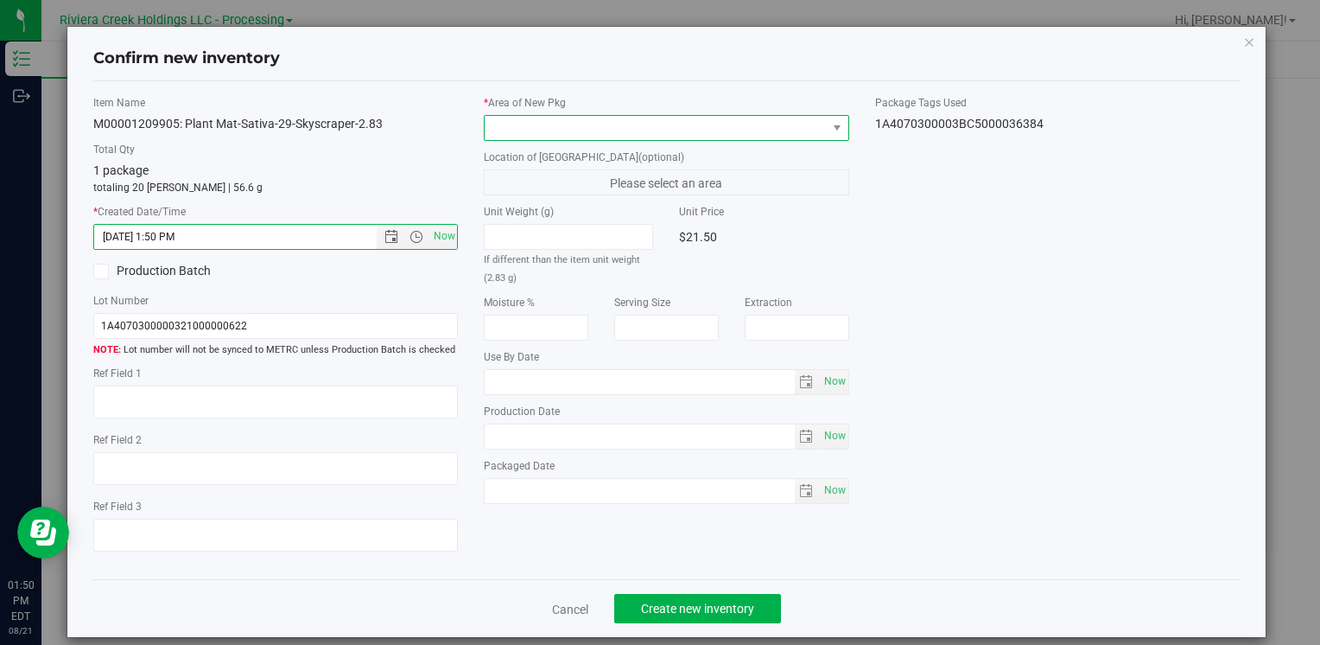
click at [551, 135] on span at bounding box center [655, 128] width 341 height 24
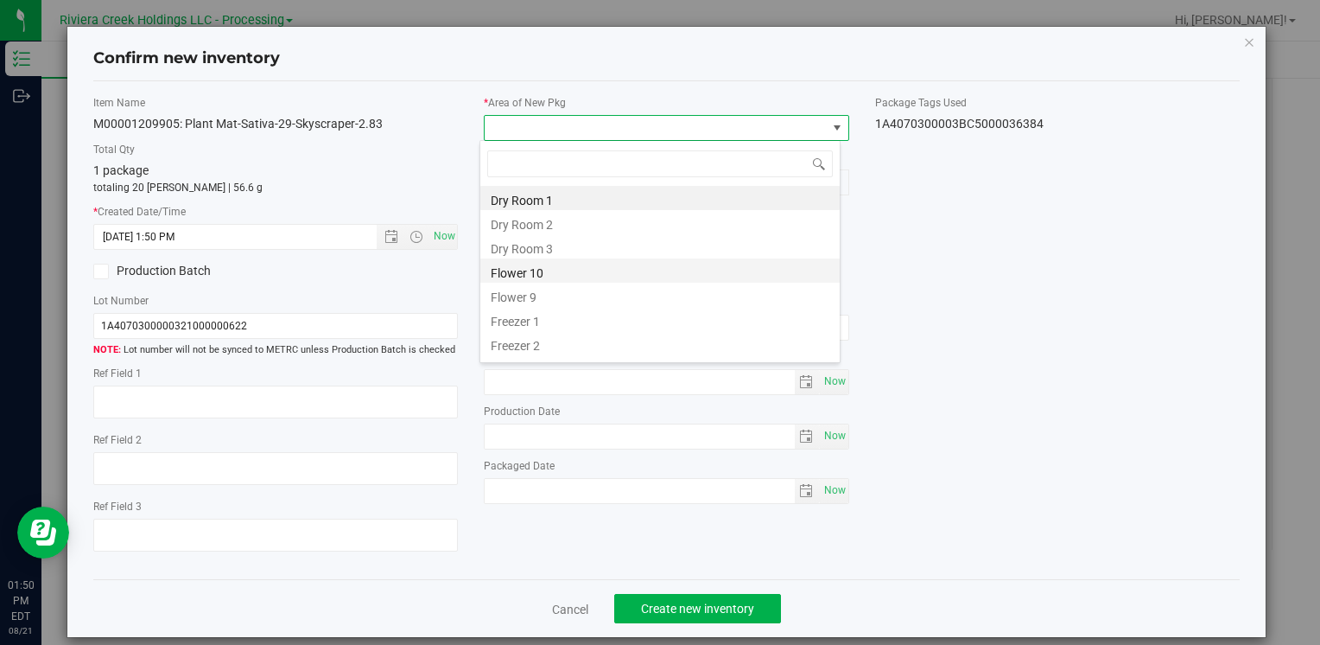
click at [534, 273] on li "Flower 10" at bounding box center [659, 270] width 359 height 24
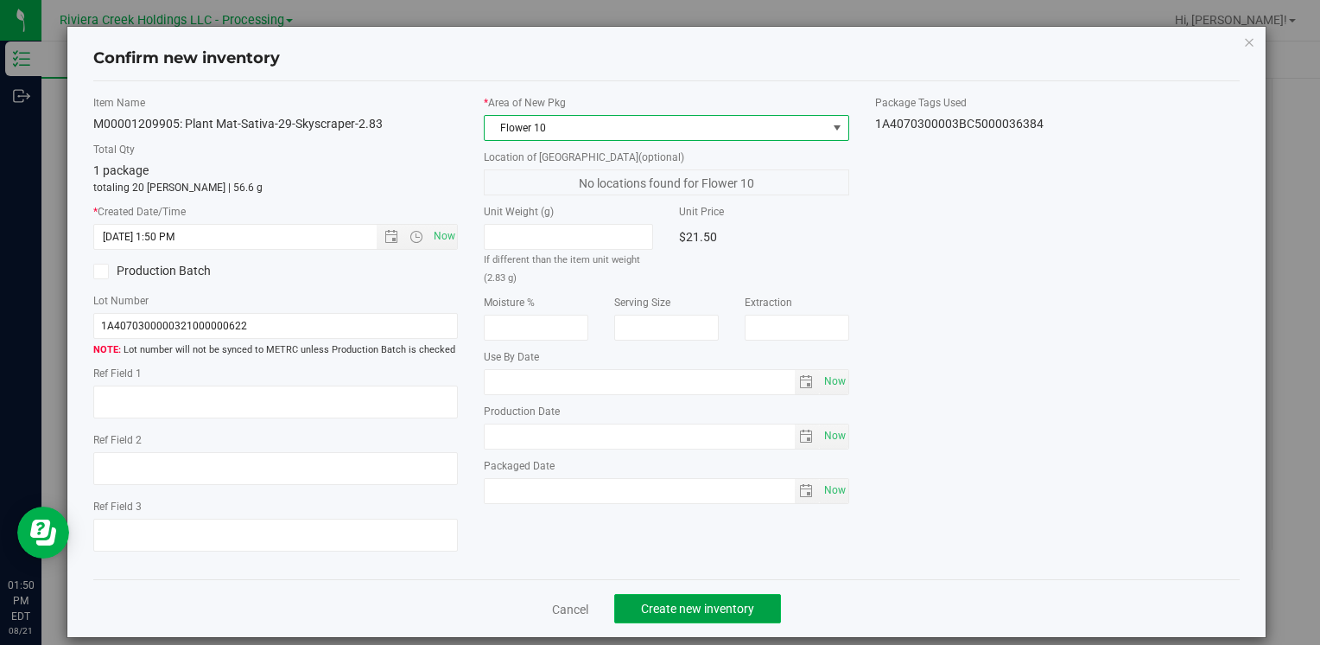
click at [758, 600] on button "Create new inventory" at bounding box center [697, 608] width 167 height 29
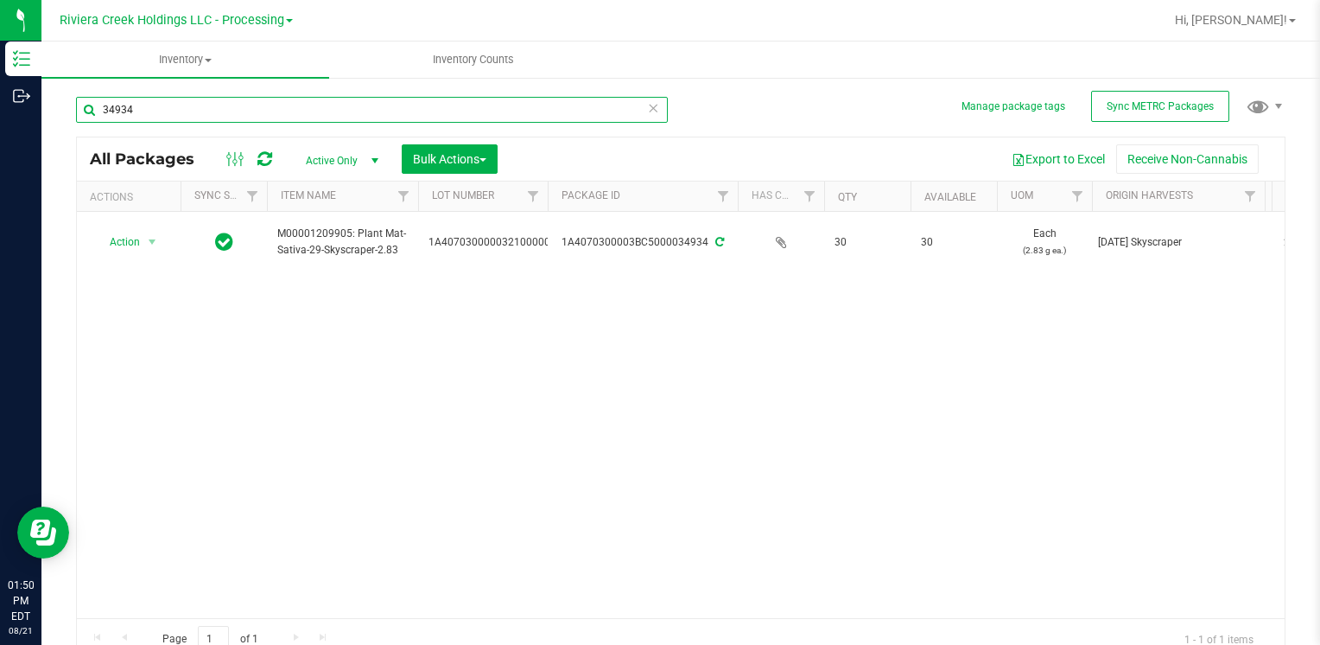
click at [416, 111] on input "34934" at bounding box center [372, 110] width 592 height 26
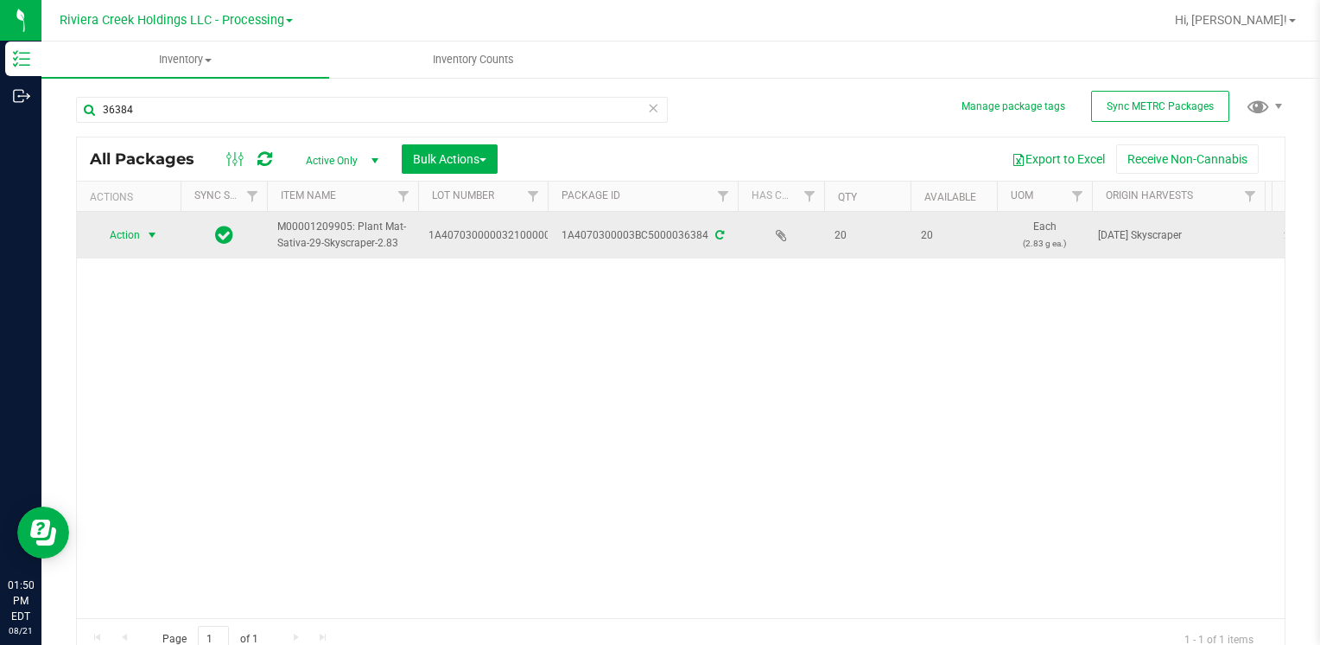
click at [131, 235] on span "Action" at bounding box center [117, 235] width 47 height 24
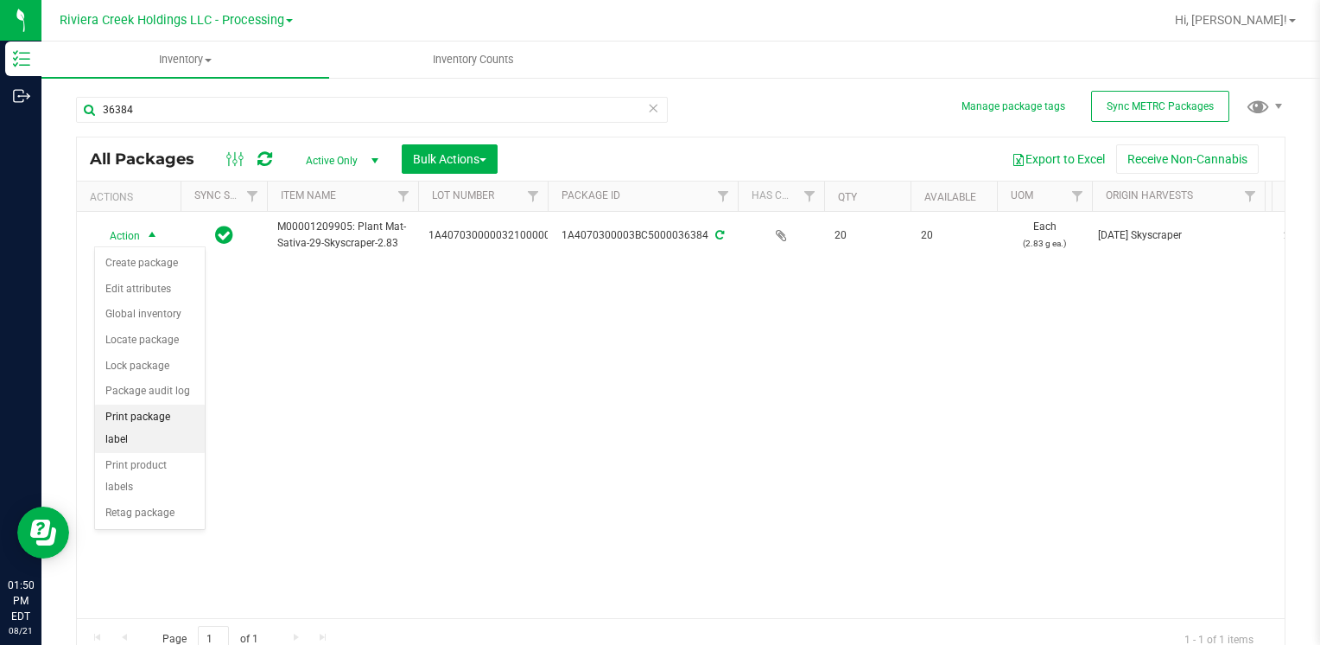
click at [176, 413] on li "Print package label" at bounding box center [150, 428] width 110 height 48
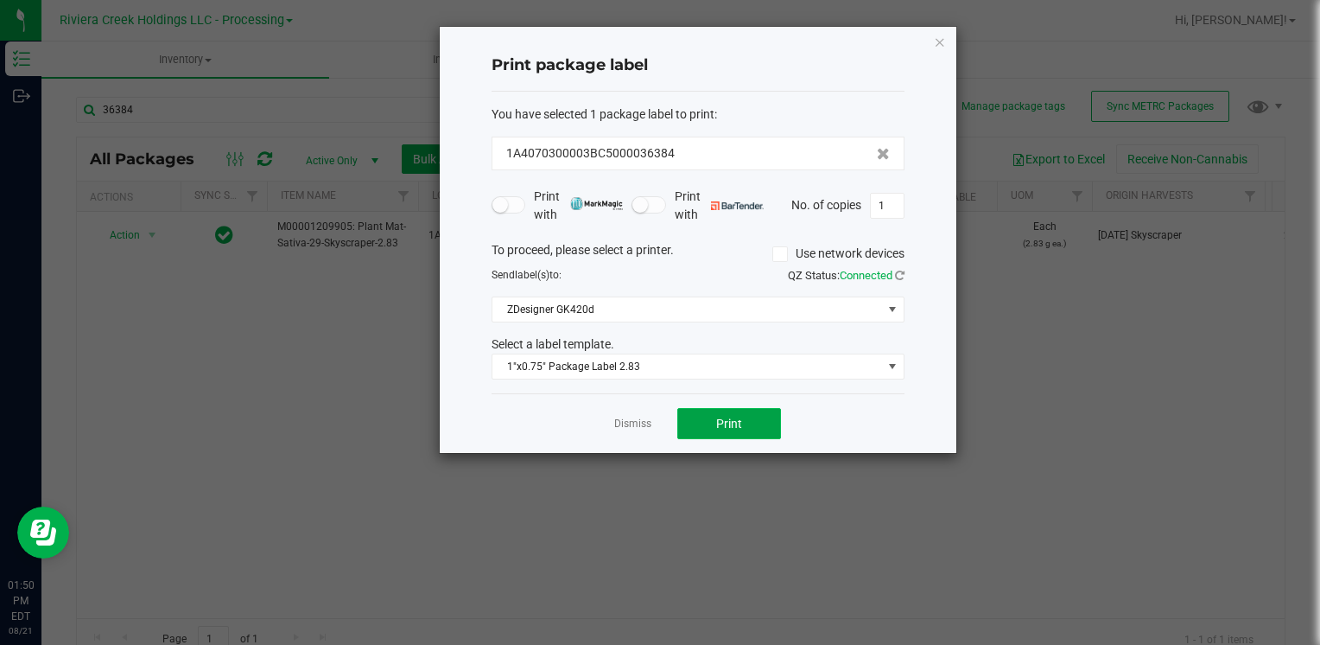
click at [760, 420] on button "Print" at bounding box center [729, 423] width 104 height 31
click at [944, 43] on icon "button" at bounding box center [940, 41] width 12 height 21
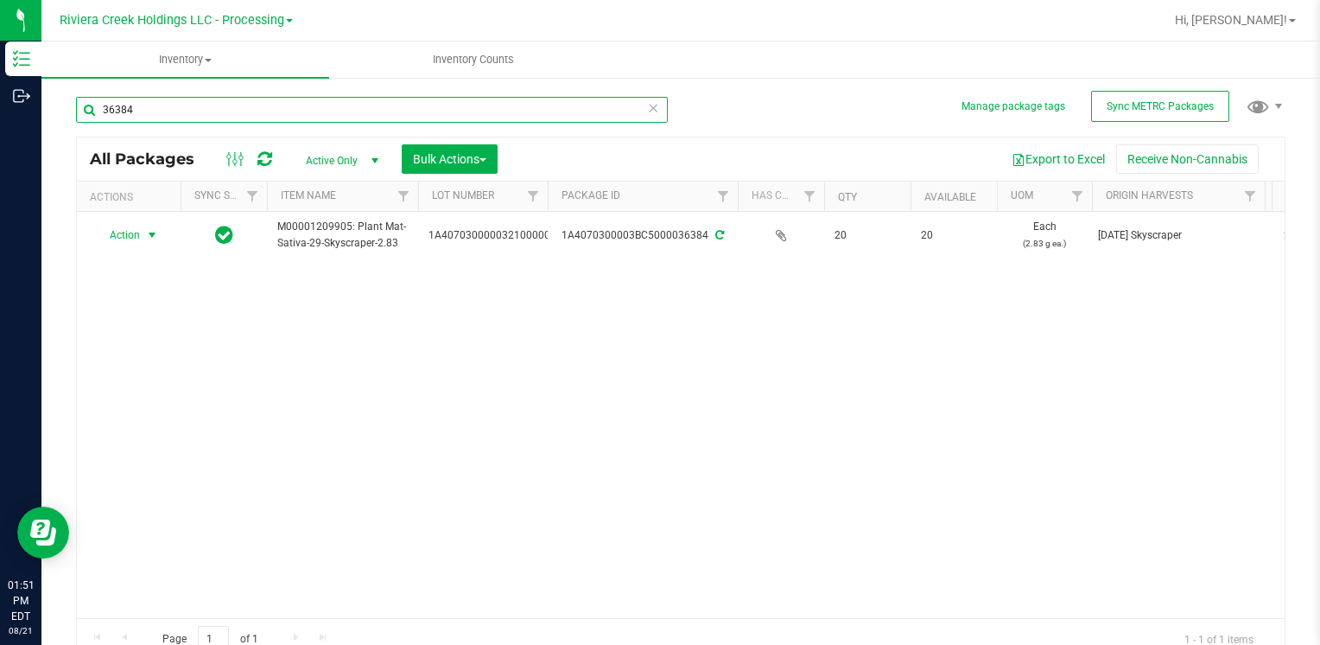
click at [384, 104] on input "36384" at bounding box center [372, 110] width 592 height 26
type input "3"
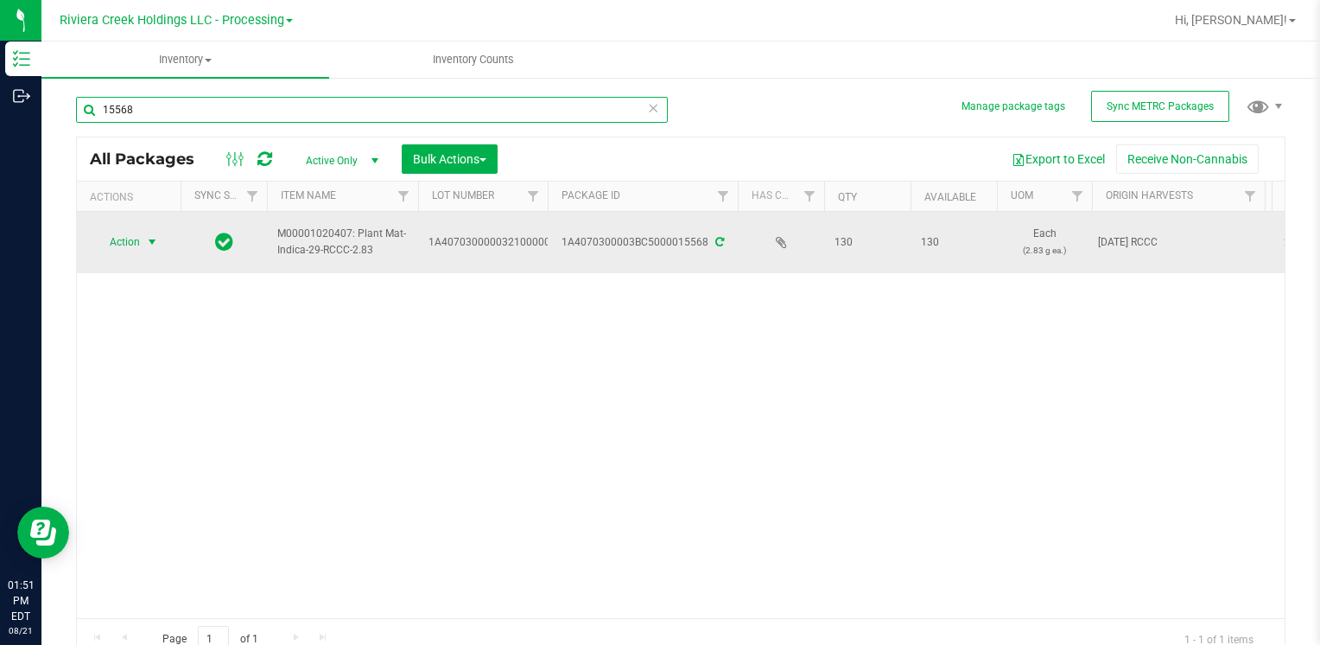
type input "15568"
click at [129, 238] on span "Action" at bounding box center [117, 242] width 47 height 24
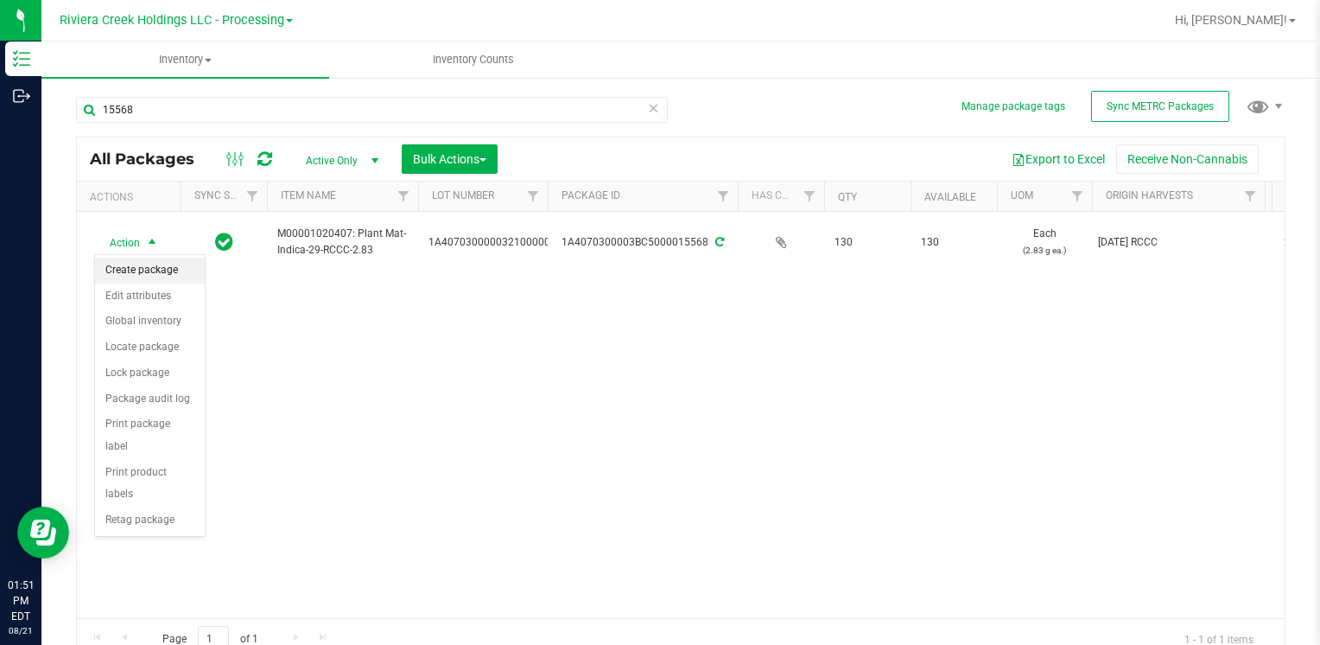
click at [131, 270] on li "Create package" at bounding box center [150, 270] width 110 height 26
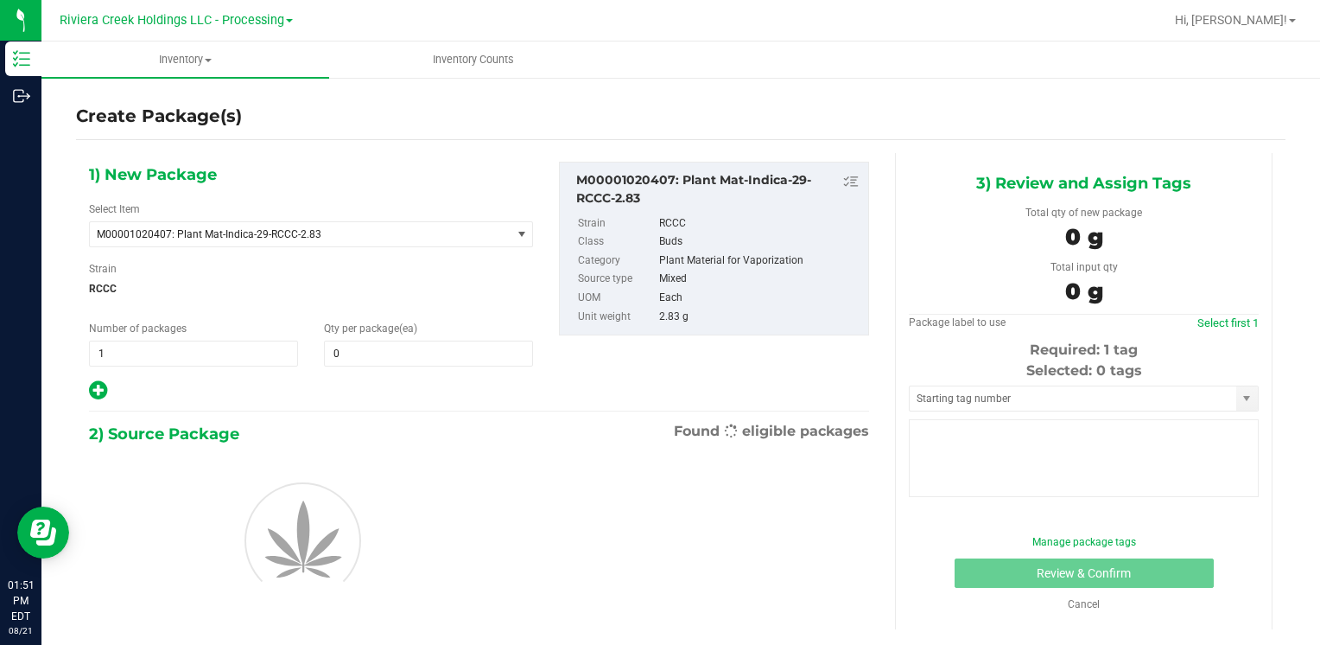
type input "0"
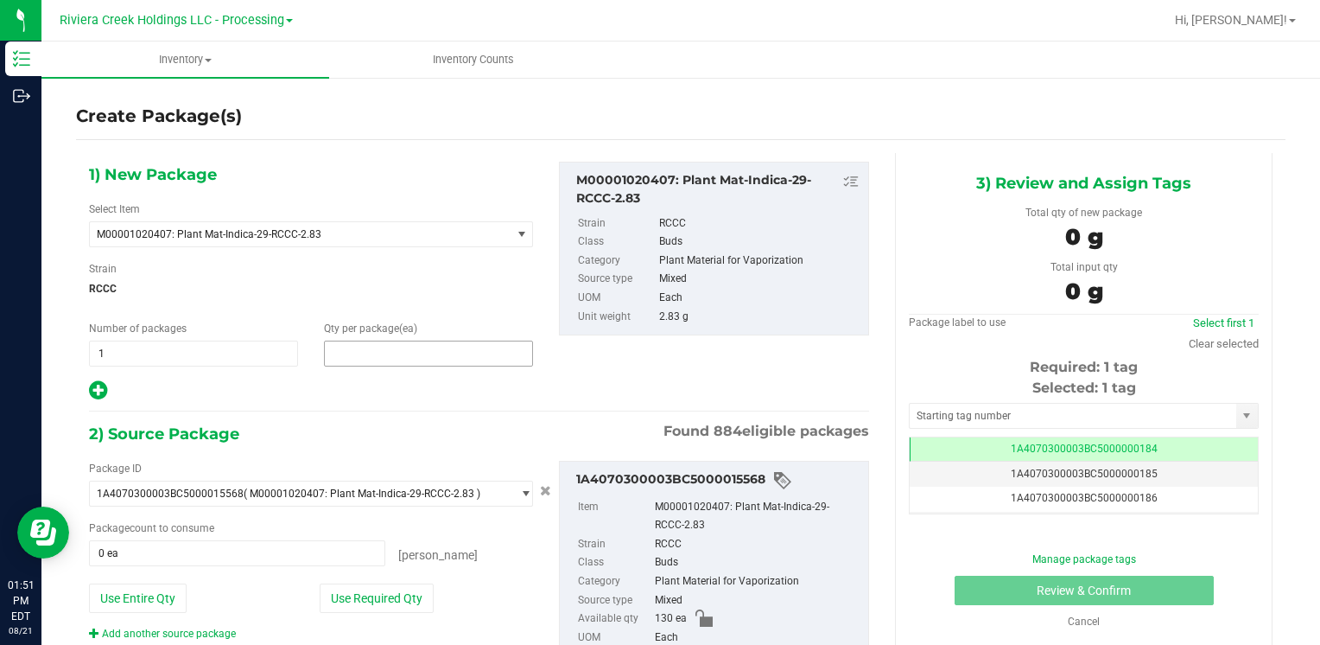
click at [400, 347] on span at bounding box center [428, 353] width 209 height 26
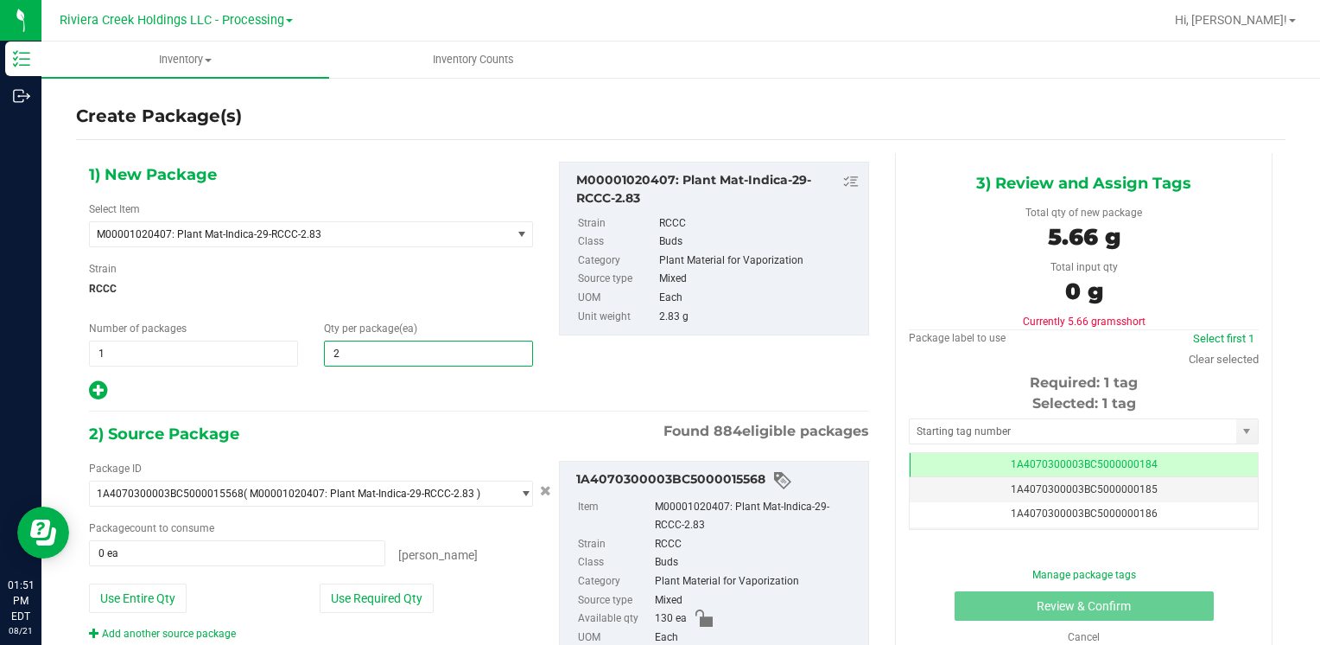
type input "20"
click at [404, 286] on span "RCCC" at bounding box center [311, 289] width 444 height 26
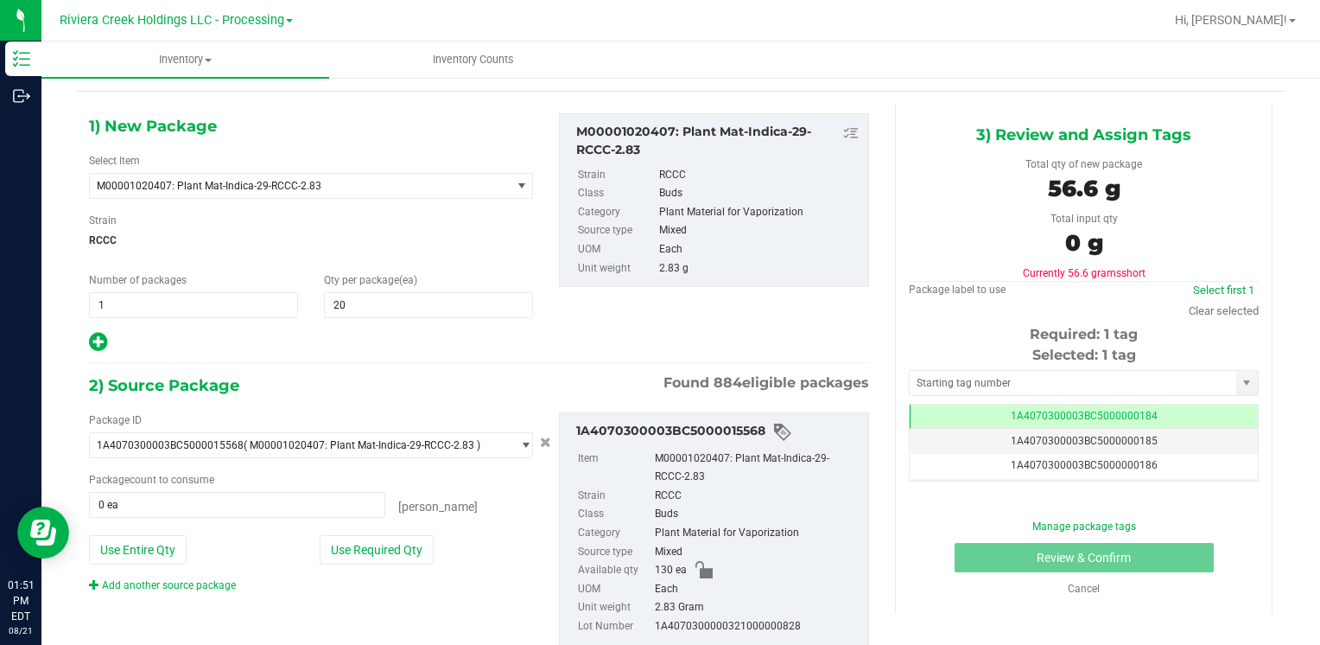
scroll to position [97, 0]
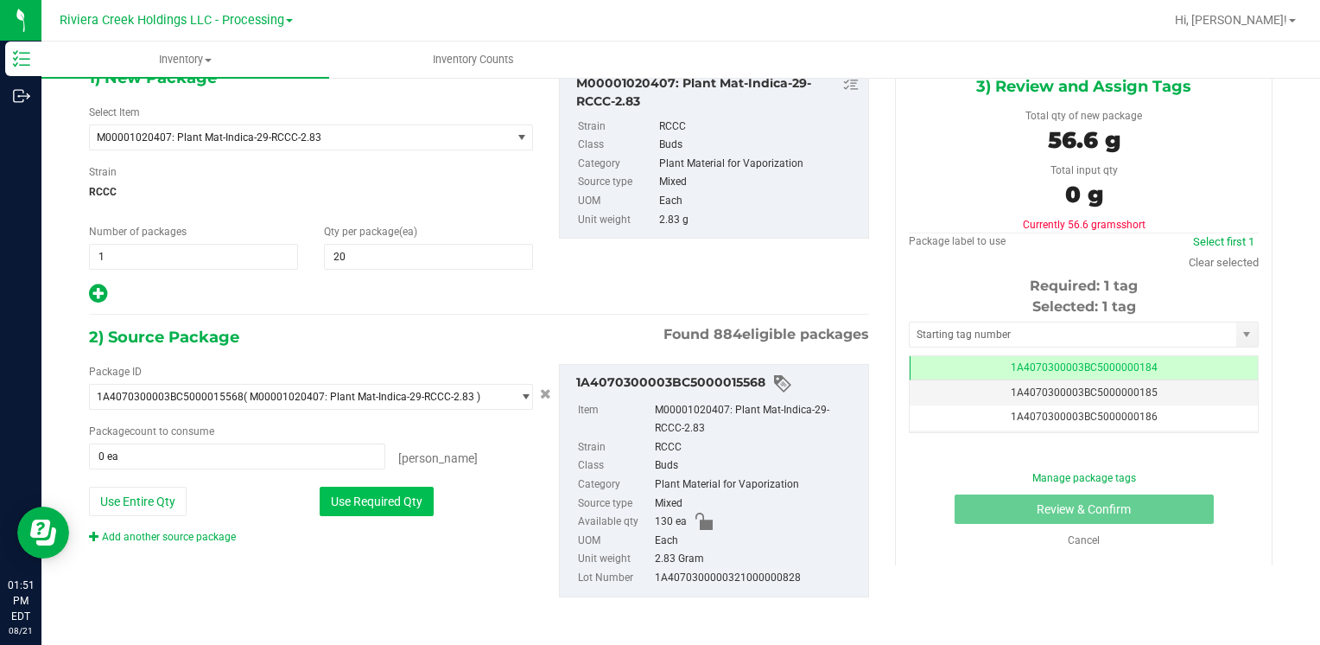
click at [387, 493] on button "Use Required Qty" at bounding box center [377, 500] width 114 height 29
type input "20 ea"
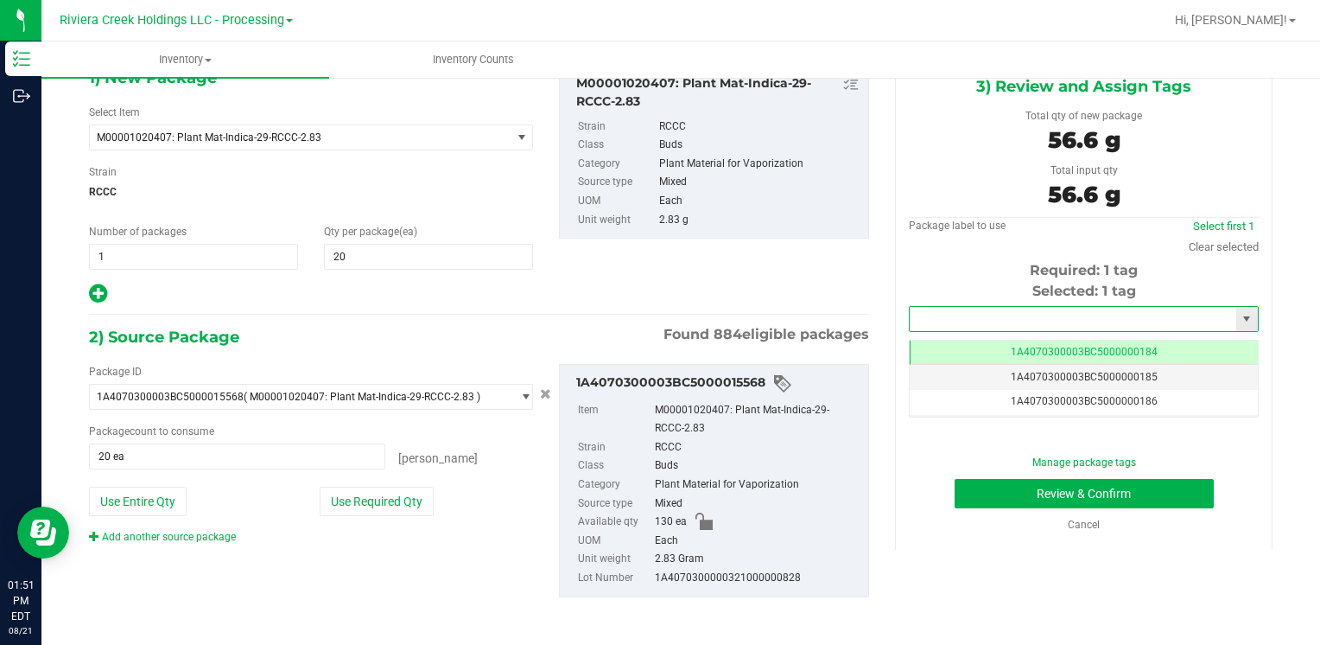
click at [1037, 321] on input "text" at bounding box center [1073, 319] width 327 height 24
click at [954, 349] on li "1A4070300003BC5000036383" at bounding box center [1073, 348] width 344 height 26
type input "1A4070300003BC5000036383"
click at [967, 499] on button "Review & Confirm" at bounding box center [1084, 493] width 259 height 29
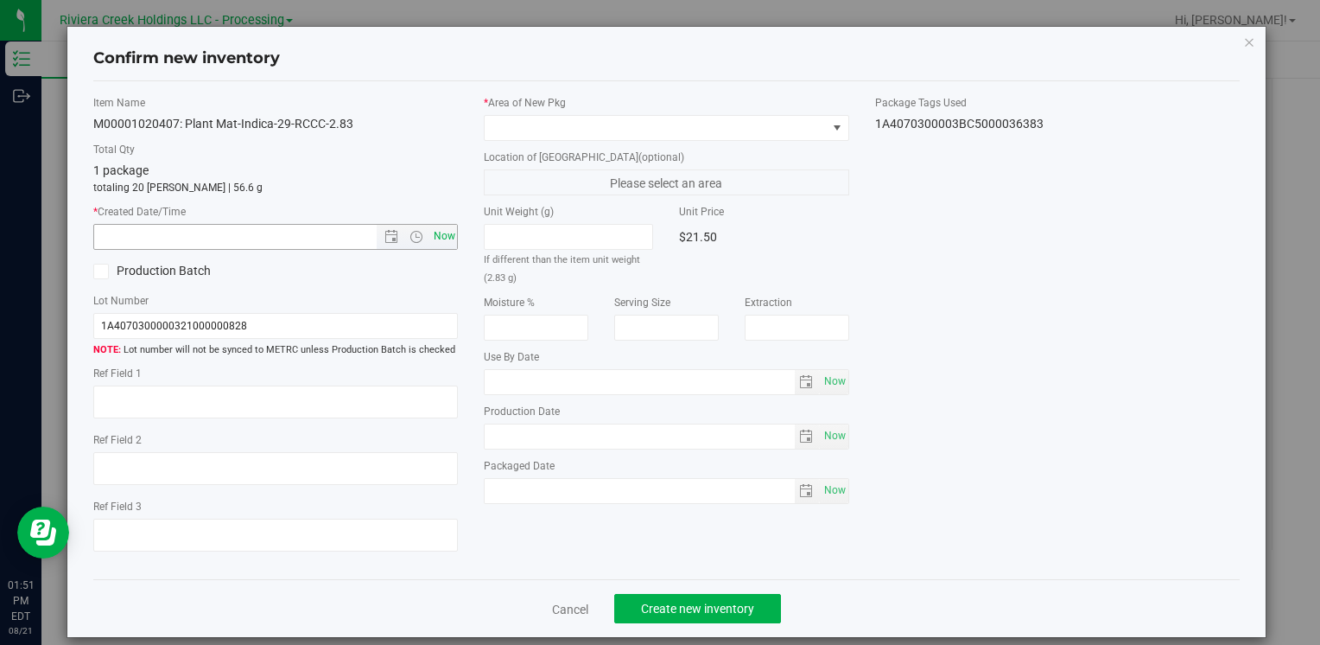
click at [436, 226] on span "Now" at bounding box center [443, 236] width 29 height 25
type input "[DATE] 1:51 PM"
click at [574, 129] on span at bounding box center [655, 128] width 341 height 24
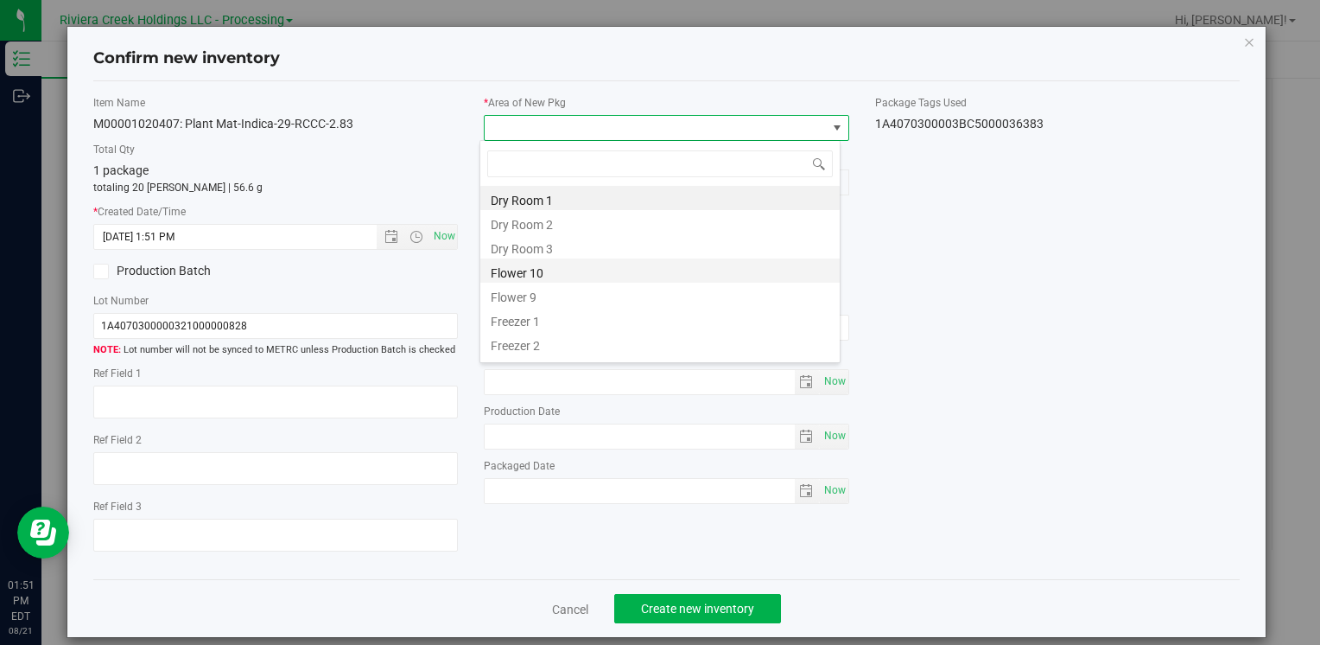
click at [586, 268] on li "Flower 10" at bounding box center [659, 270] width 359 height 24
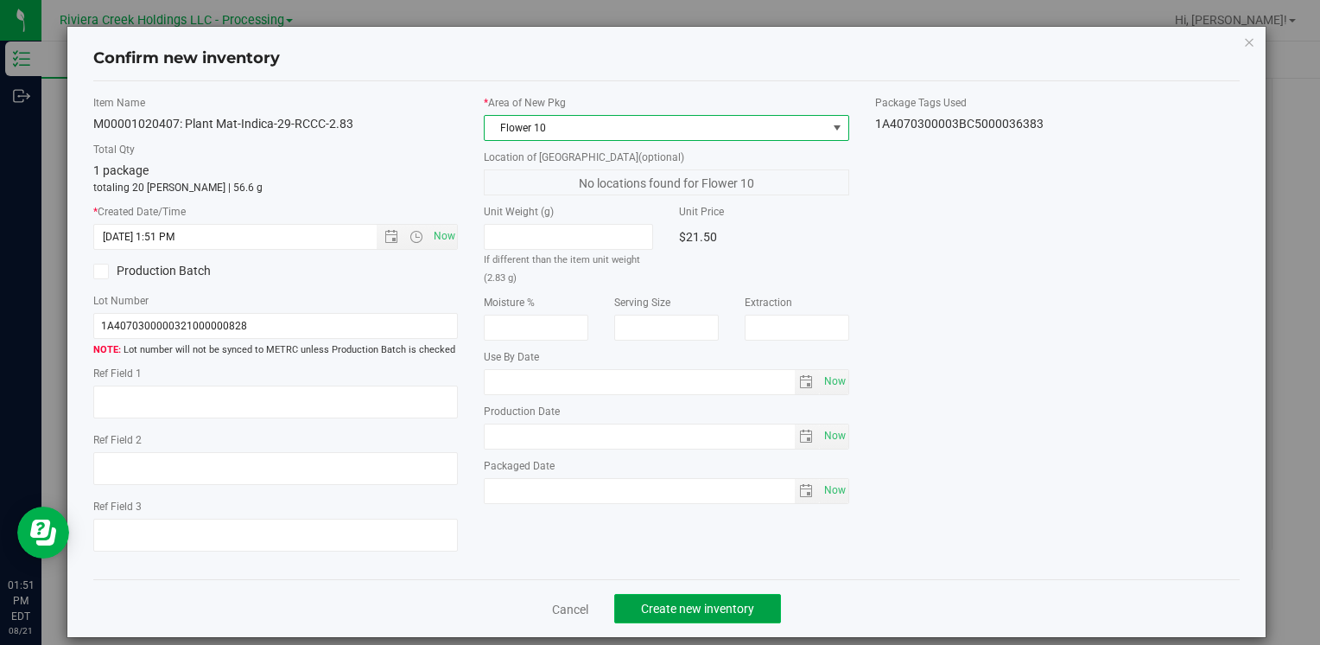
click at [677, 601] on span "Create new inventory" at bounding box center [697, 608] width 113 height 14
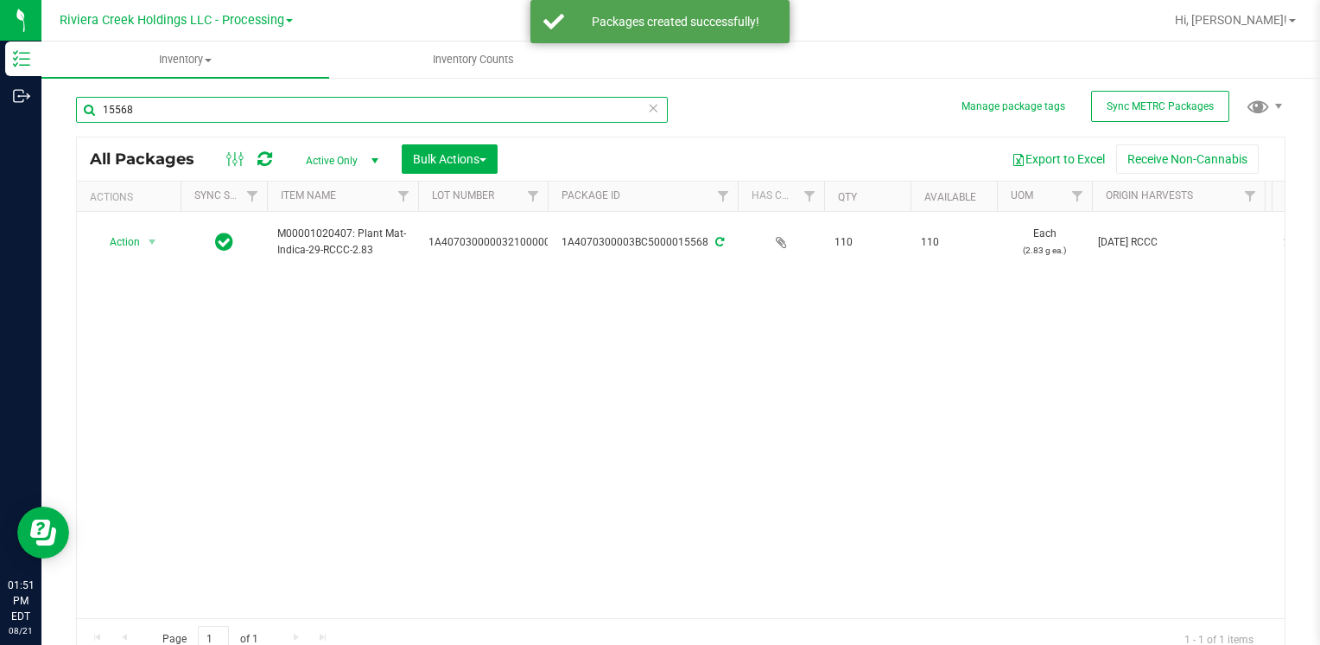
click at [196, 118] on input "15568" at bounding box center [372, 110] width 592 height 26
type input "1"
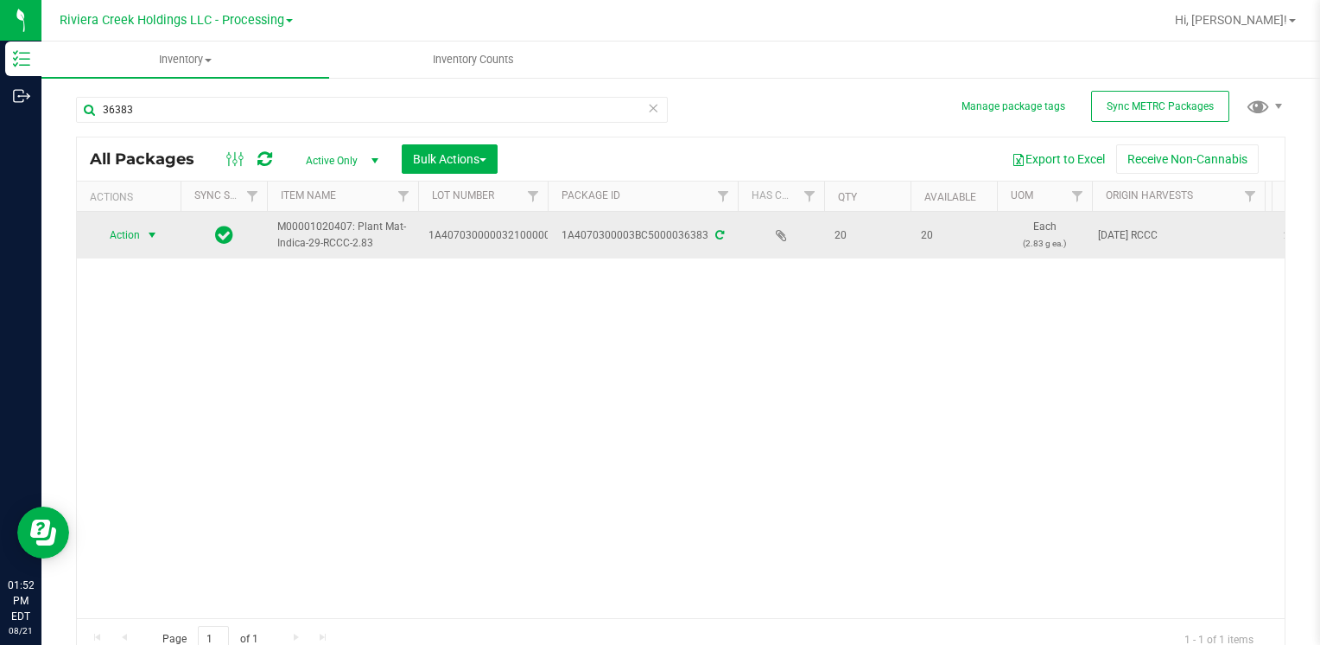
click at [136, 223] on span "Action" at bounding box center [117, 235] width 47 height 24
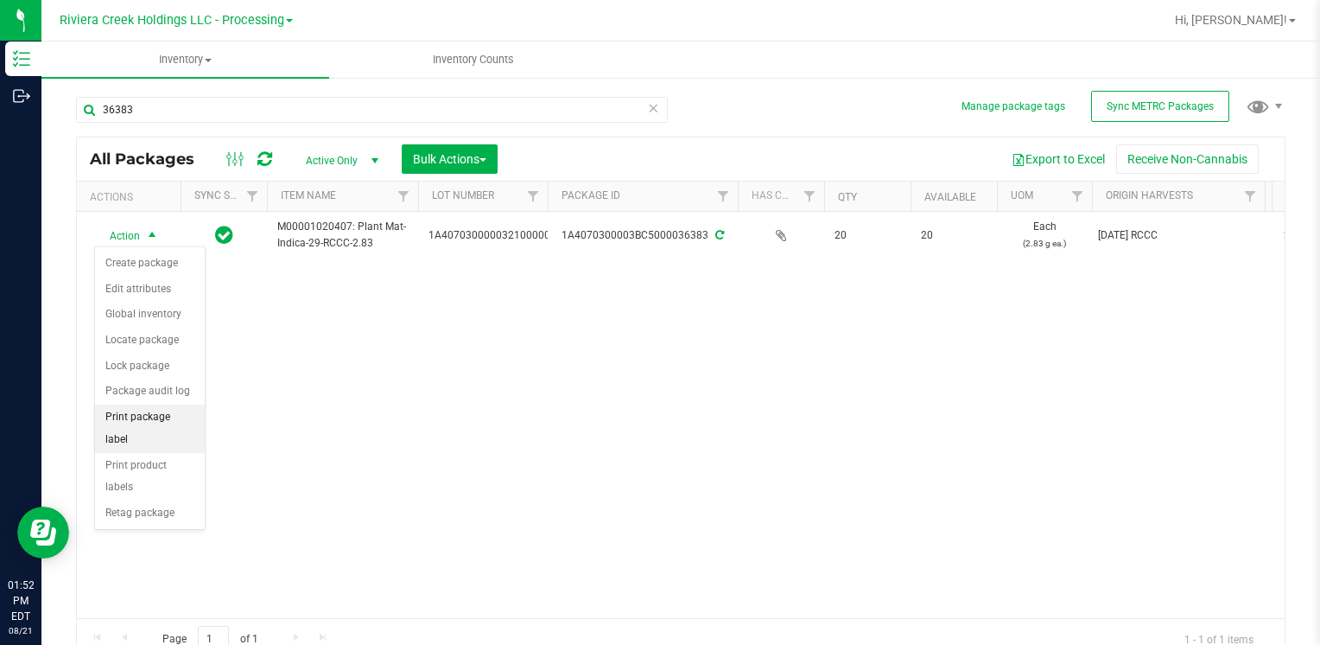
click at [183, 406] on li "Print package label" at bounding box center [150, 428] width 110 height 48
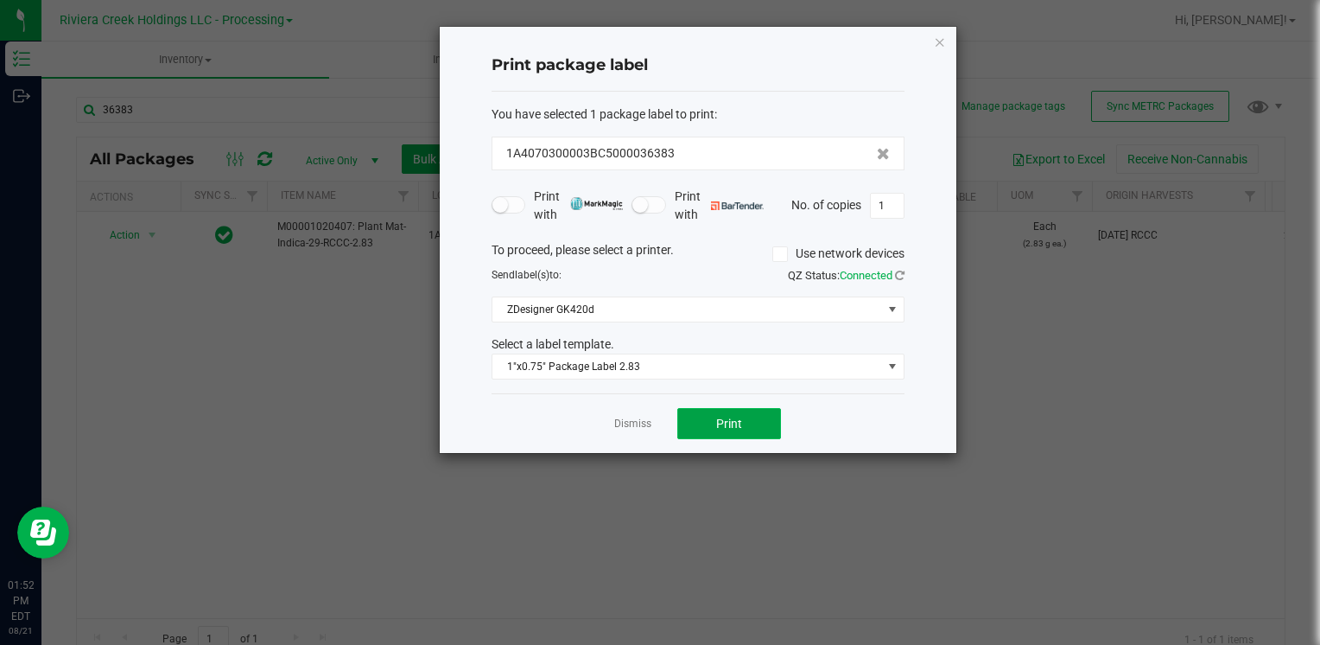
click at [750, 412] on button "Print" at bounding box center [729, 423] width 104 height 31
click at [938, 43] on icon "button" at bounding box center [940, 41] width 12 height 21
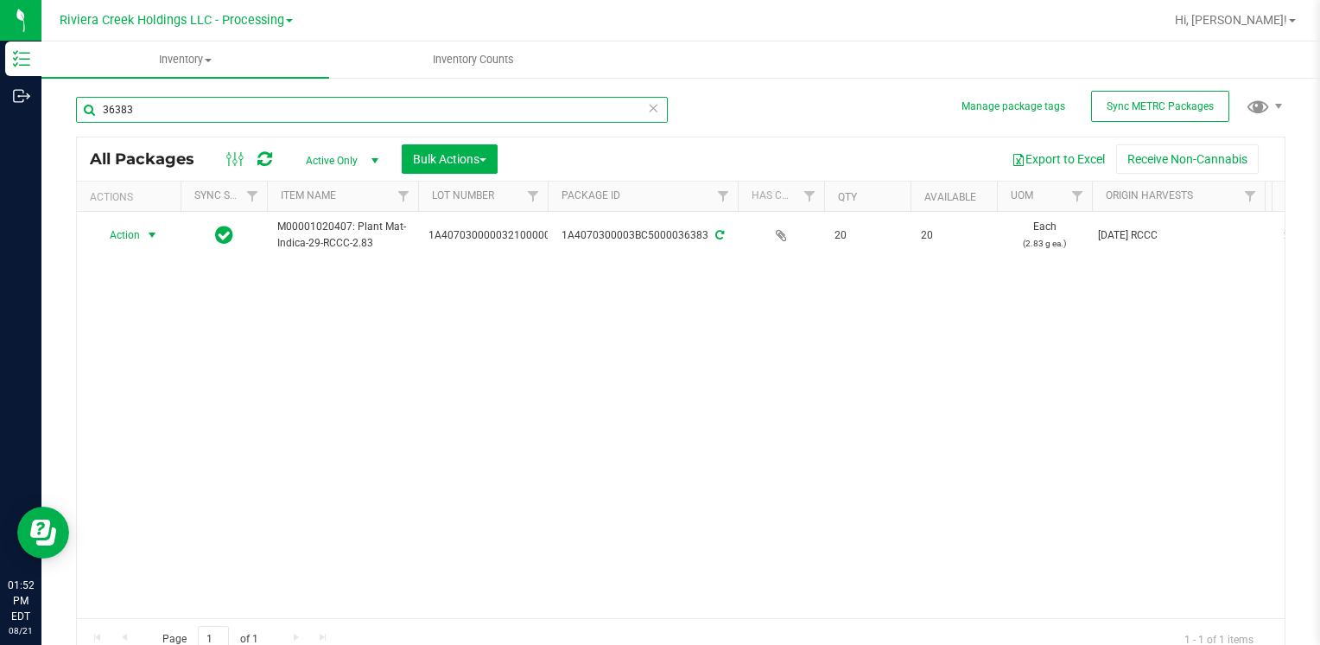
click at [173, 111] on input "36383" at bounding box center [372, 110] width 592 height 26
type input "3"
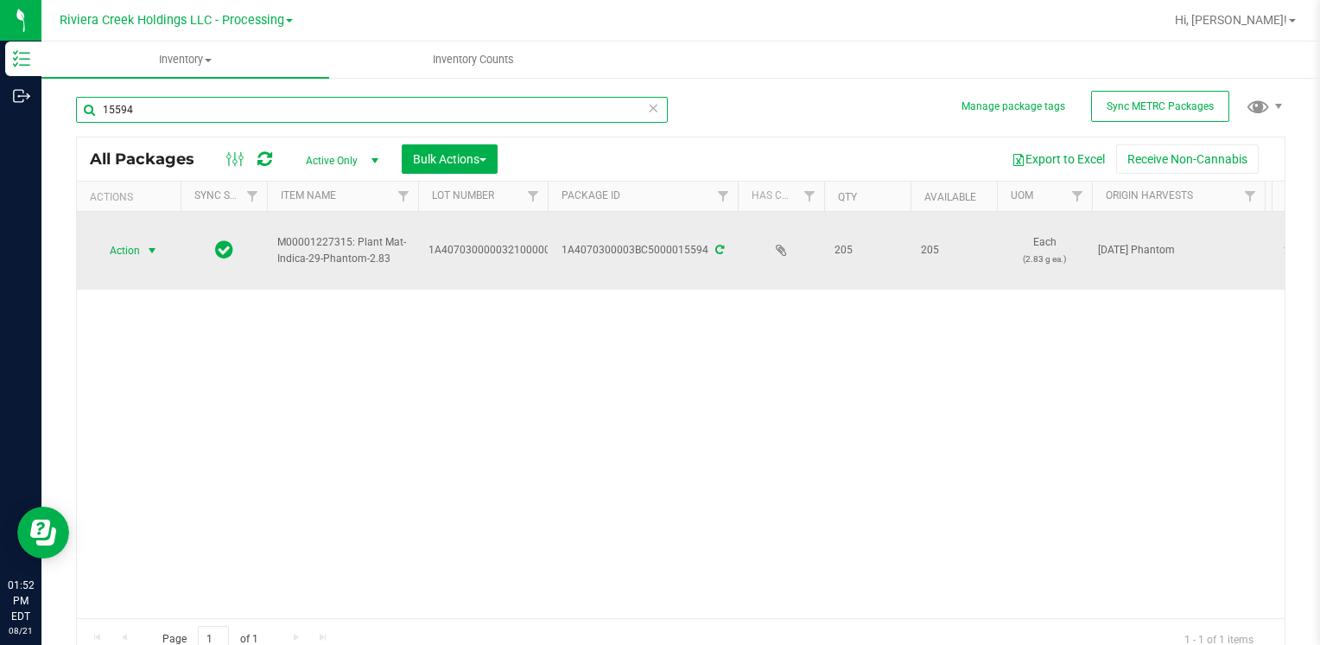
type input "15594"
click at [143, 249] on span "select" at bounding box center [153, 250] width 22 height 24
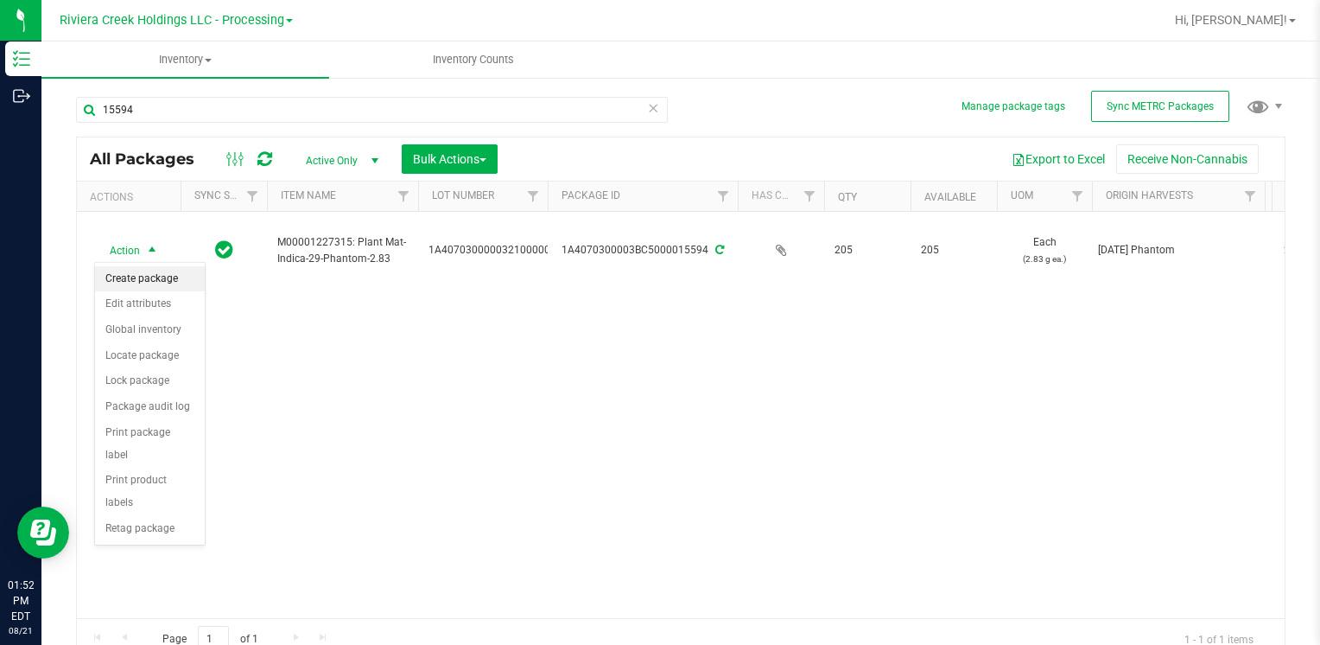
click at [152, 271] on li "Create package" at bounding box center [150, 279] width 110 height 26
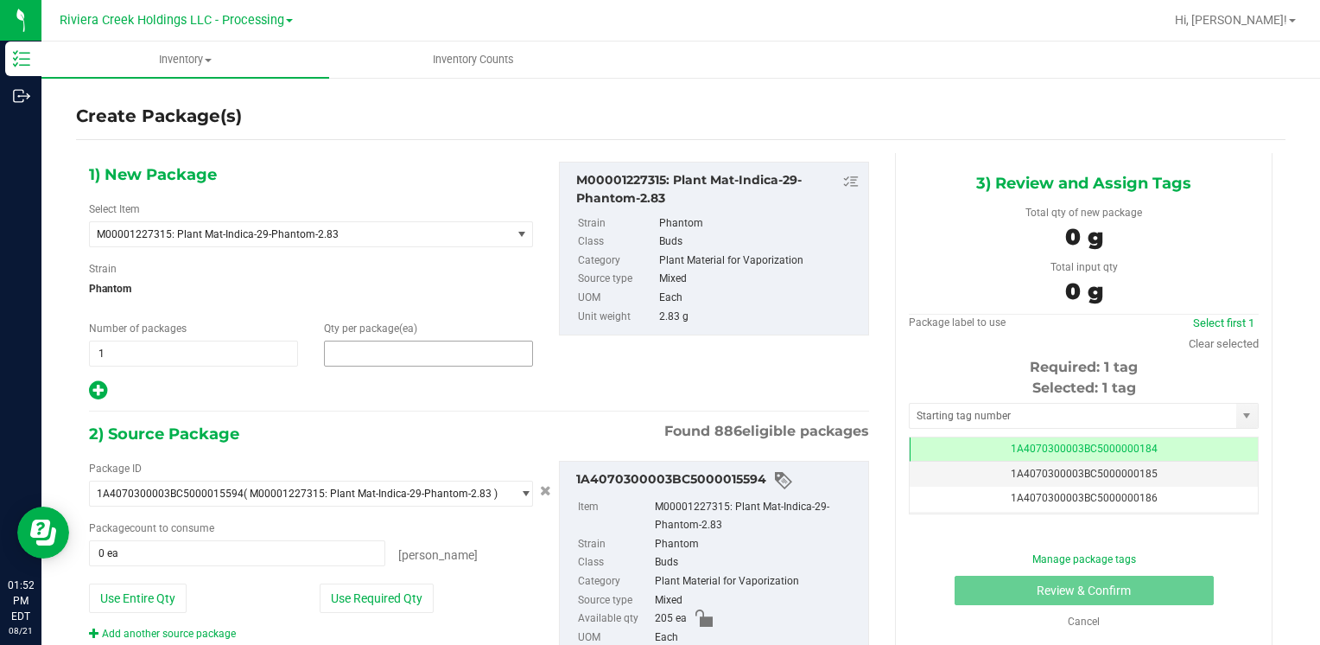
click at [398, 343] on span at bounding box center [428, 353] width 209 height 26
type input "20"
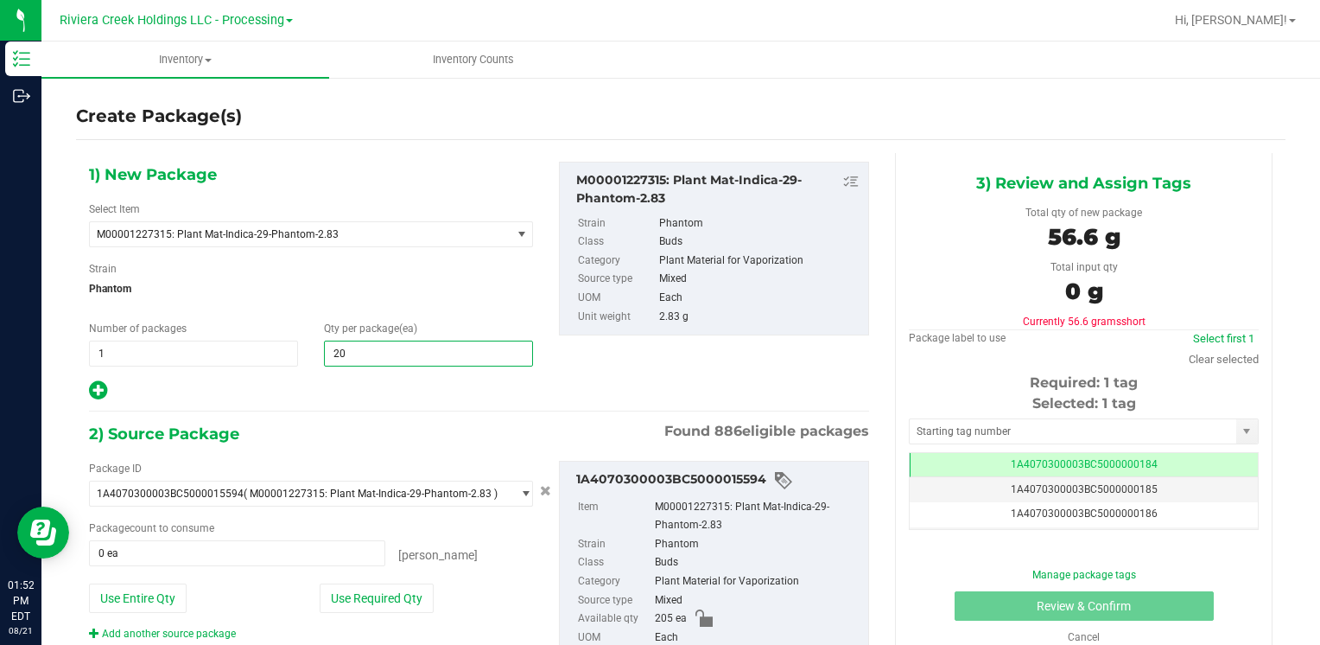
type input "20"
click at [459, 310] on div "1) New Package Select Item M00001227315: Plant Mat-Indica-29-Phantom-2.83 M0000…" at bounding box center [311, 282] width 470 height 240
click at [393, 604] on button "Use Required Qty" at bounding box center [377, 597] width 114 height 29
type input "20 ea"
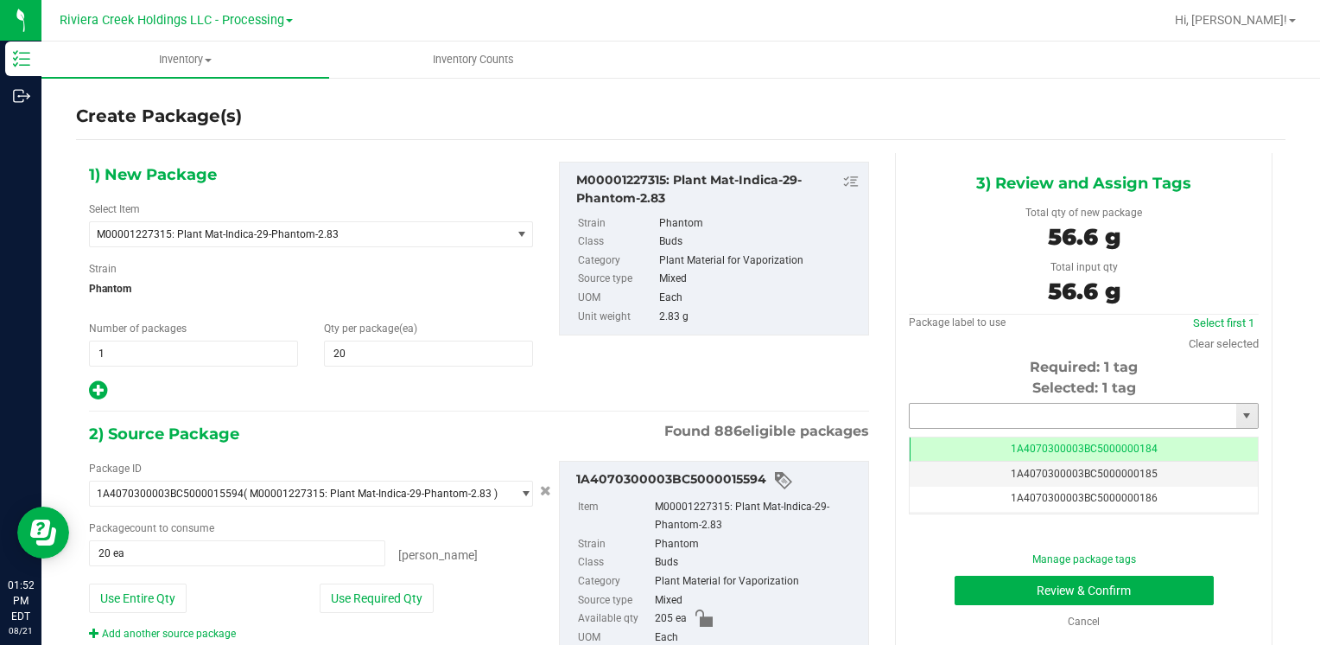
click at [1004, 421] on input "text" at bounding box center [1073, 416] width 327 height 24
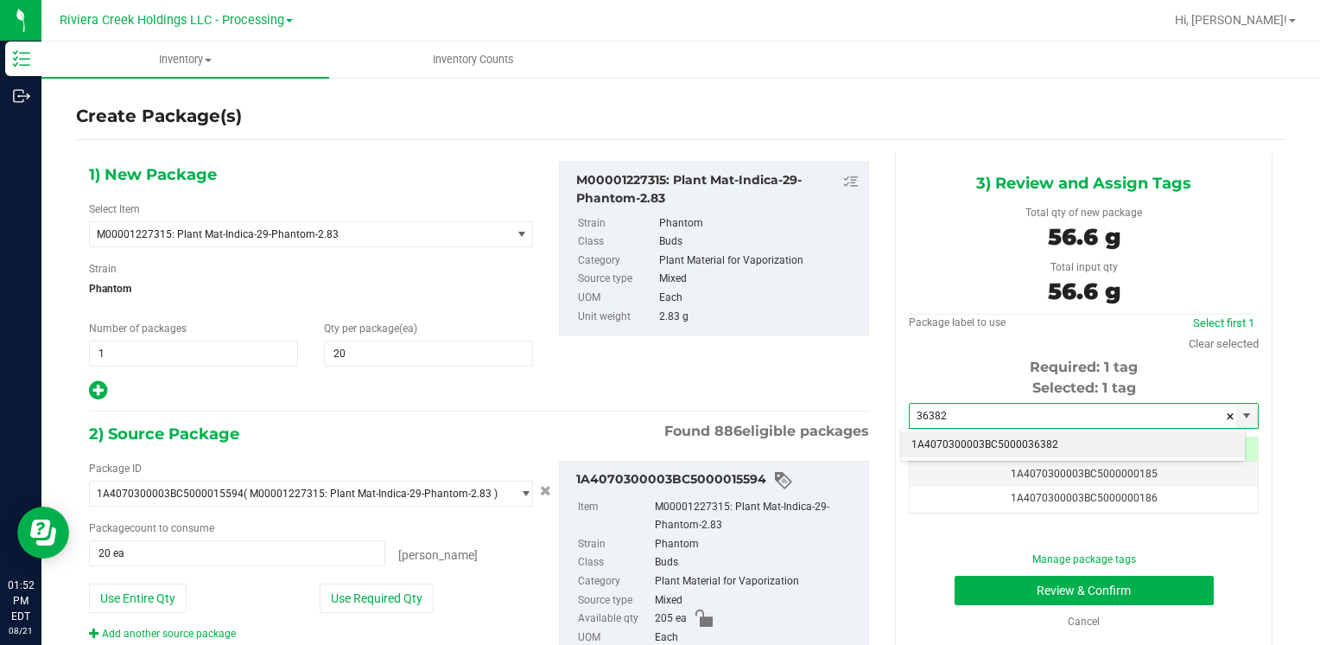
click at [970, 441] on li "1A4070300003BC5000036382" at bounding box center [1073, 445] width 344 height 26
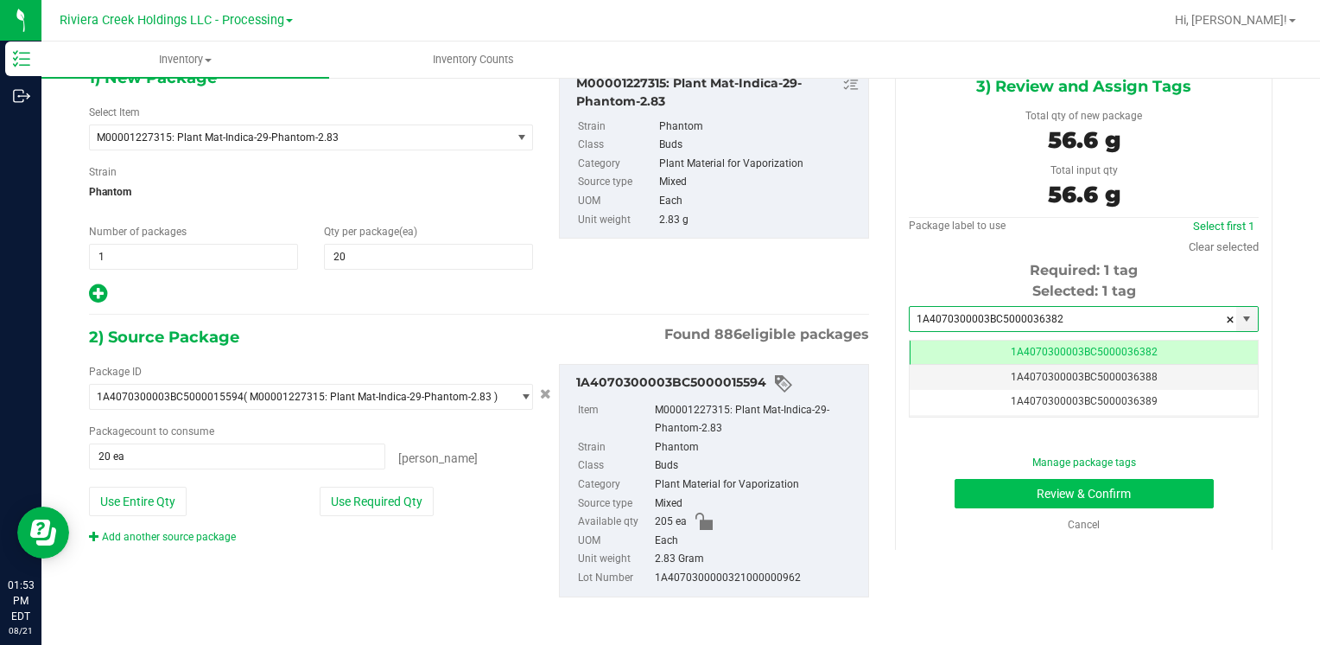
type input "1A4070300003BC5000036382"
click at [1009, 498] on button "Review & Confirm" at bounding box center [1084, 493] width 259 height 29
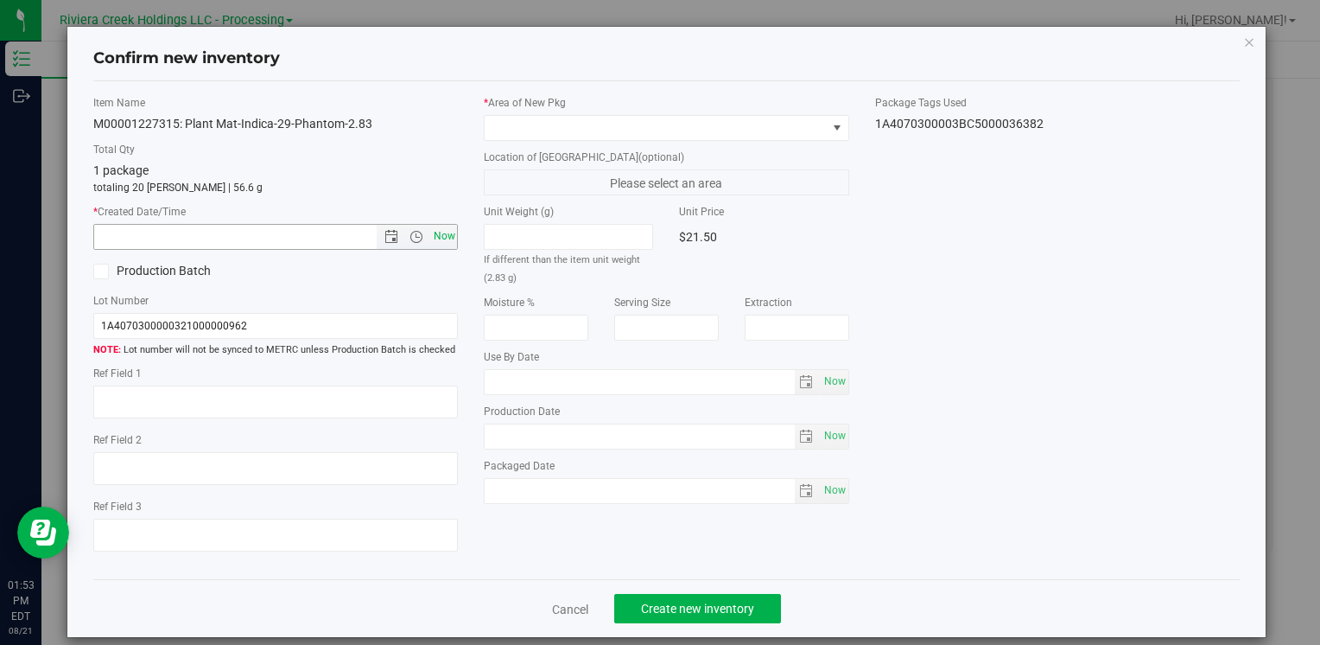
click at [442, 231] on span "Now" at bounding box center [443, 236] width 29 height 25
type input "[DATE] 1:53 PM"
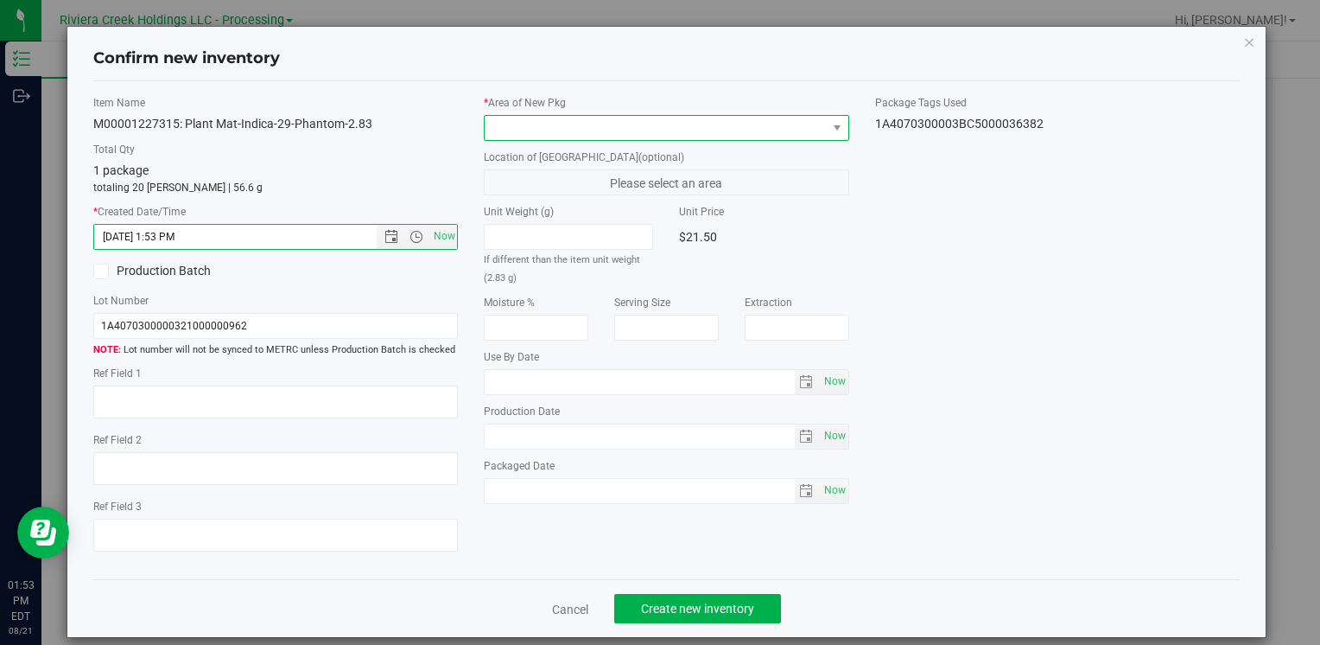
click at [573, 130] on span at bounding box center [655, 128] width 341 height 24
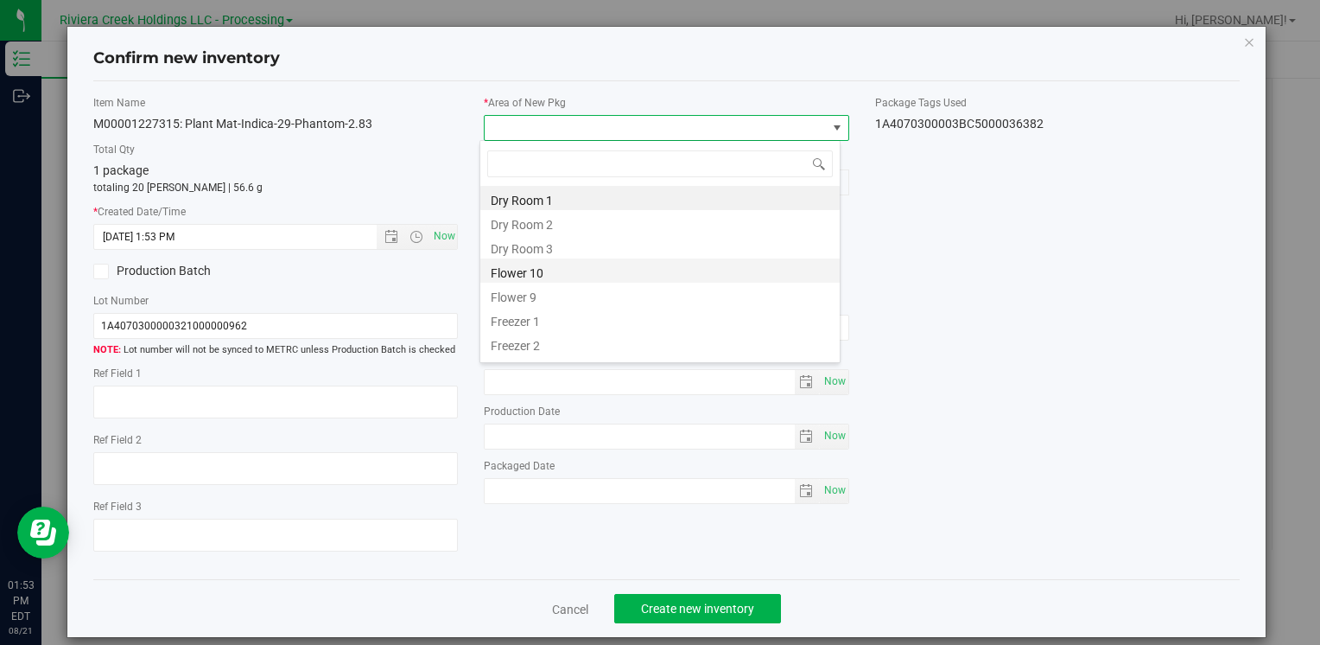
click at [531, 270] on li "Flower 10" at bounding box center [659, 270] width 359 height 24
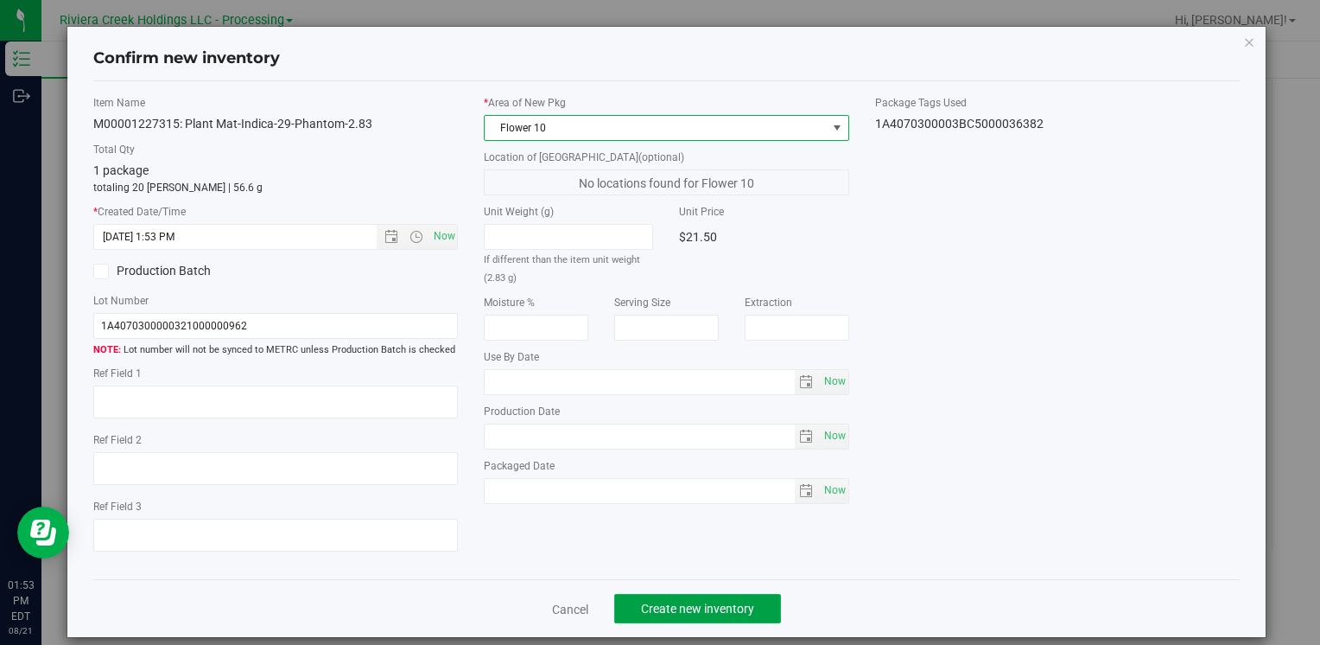
click at [715, 597] on button "Create new inventory" at bounding box center [697, 608] width 167 height 29
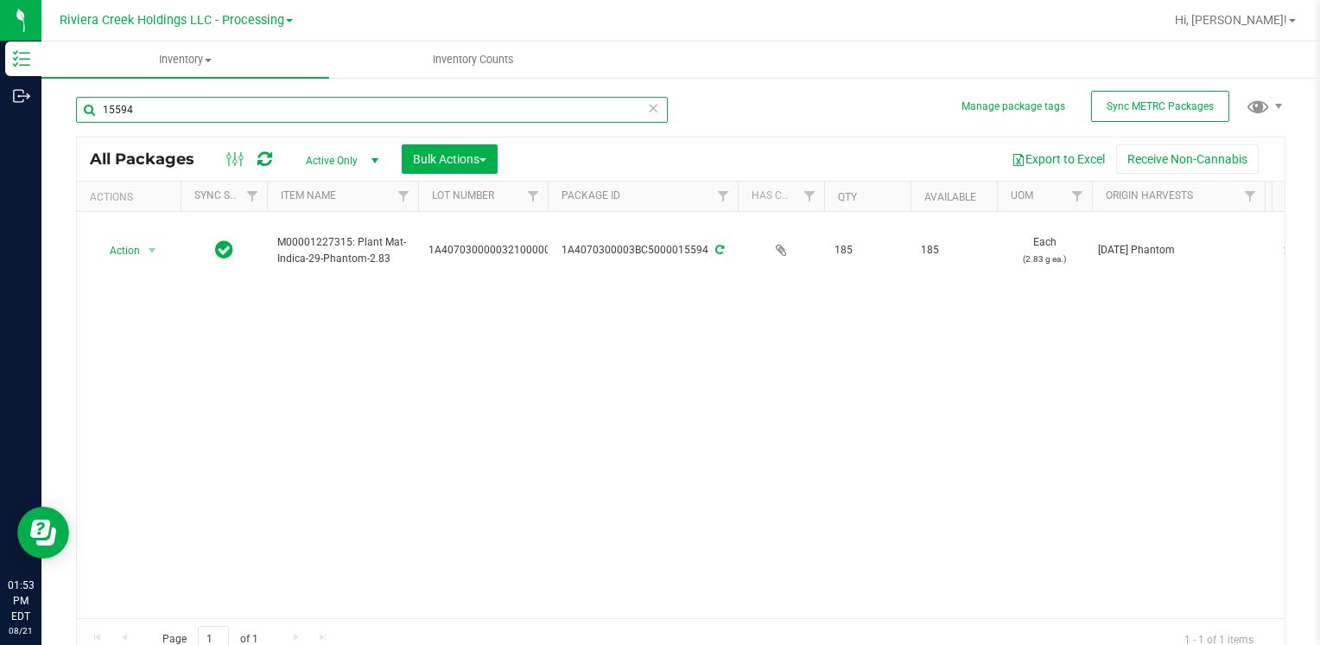
click at [160, 97] on input "15594" at bounding box center [372, 110] width 592 height 26
type input "1"
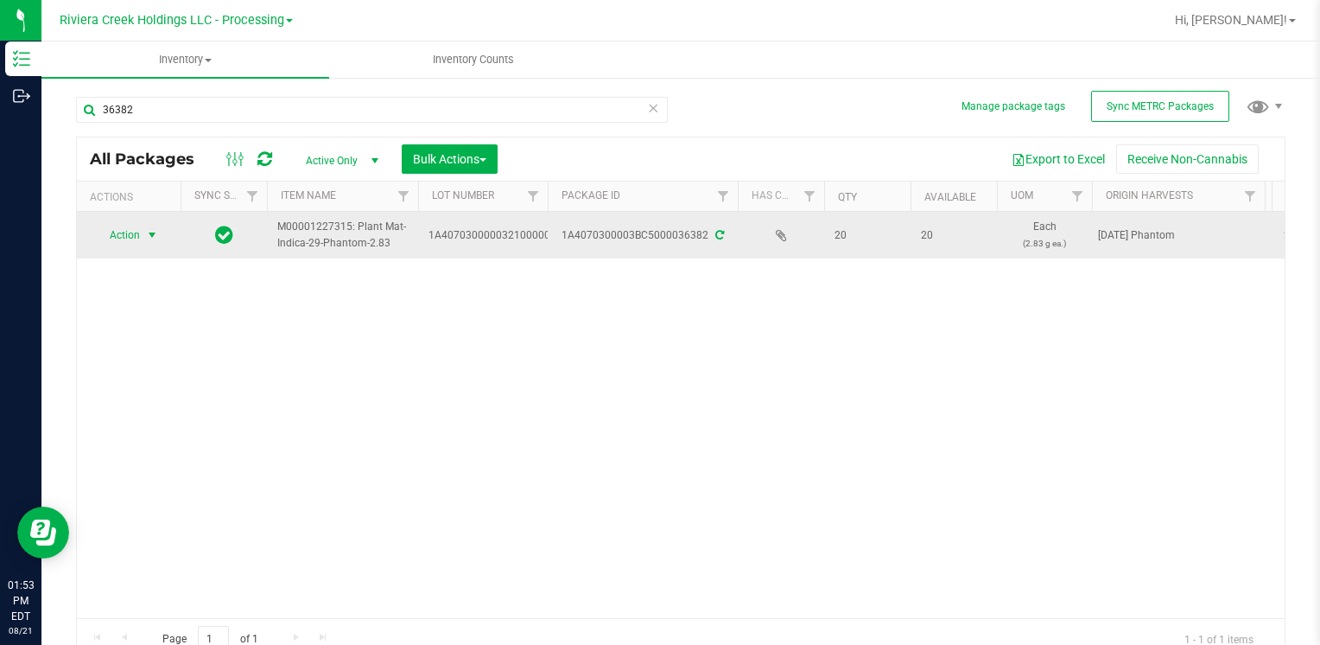
click at [138, 237] on span "Action" at bounding box center [117, 235] width 47 height 24
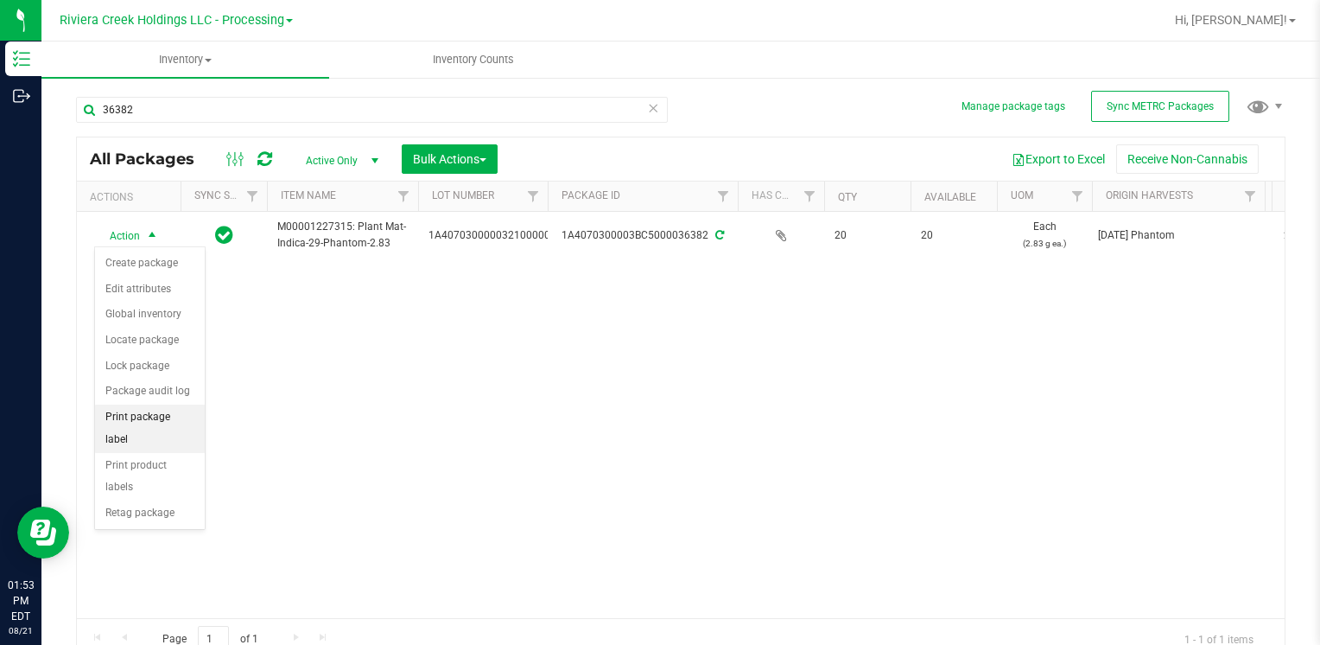
click at [177, 416] on li "Print package label" at bounding box center [150, 428] width 110 height 48
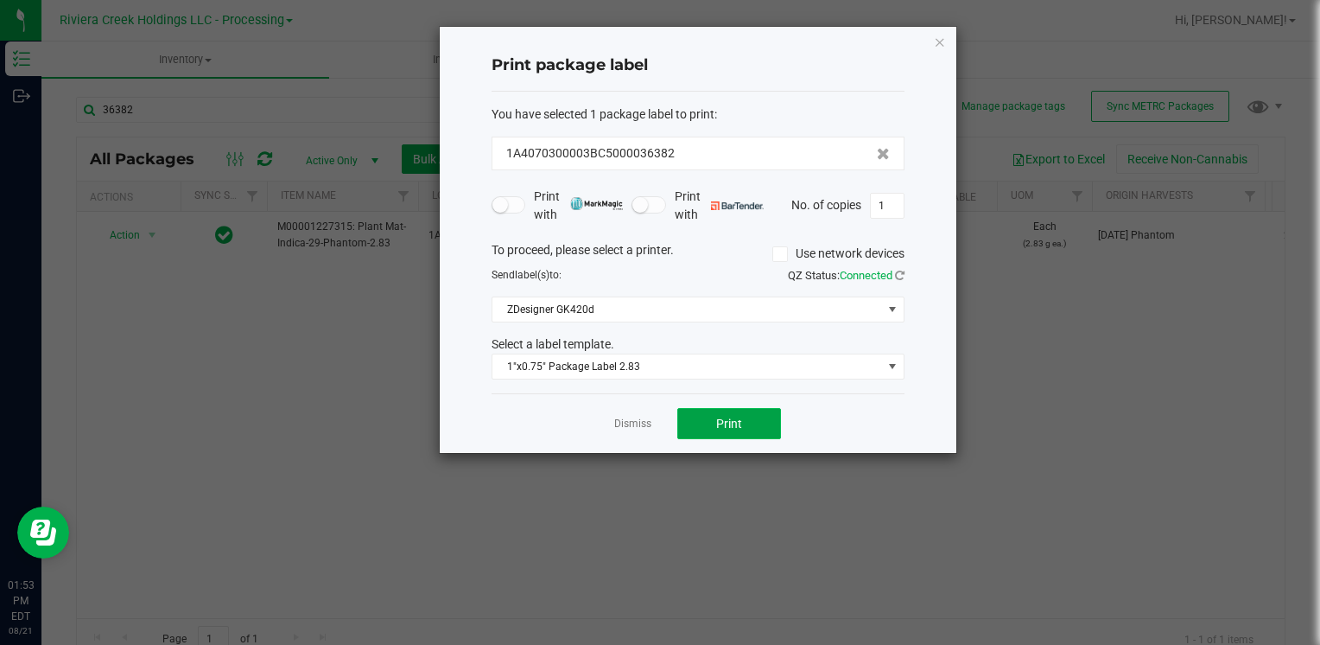
click at [750, 417] on button "Print" at bounding box center [729, 423] width 104 height 31
click at [936, 39] on icon "button" at bounding box center [940, 41] width 12 height 21
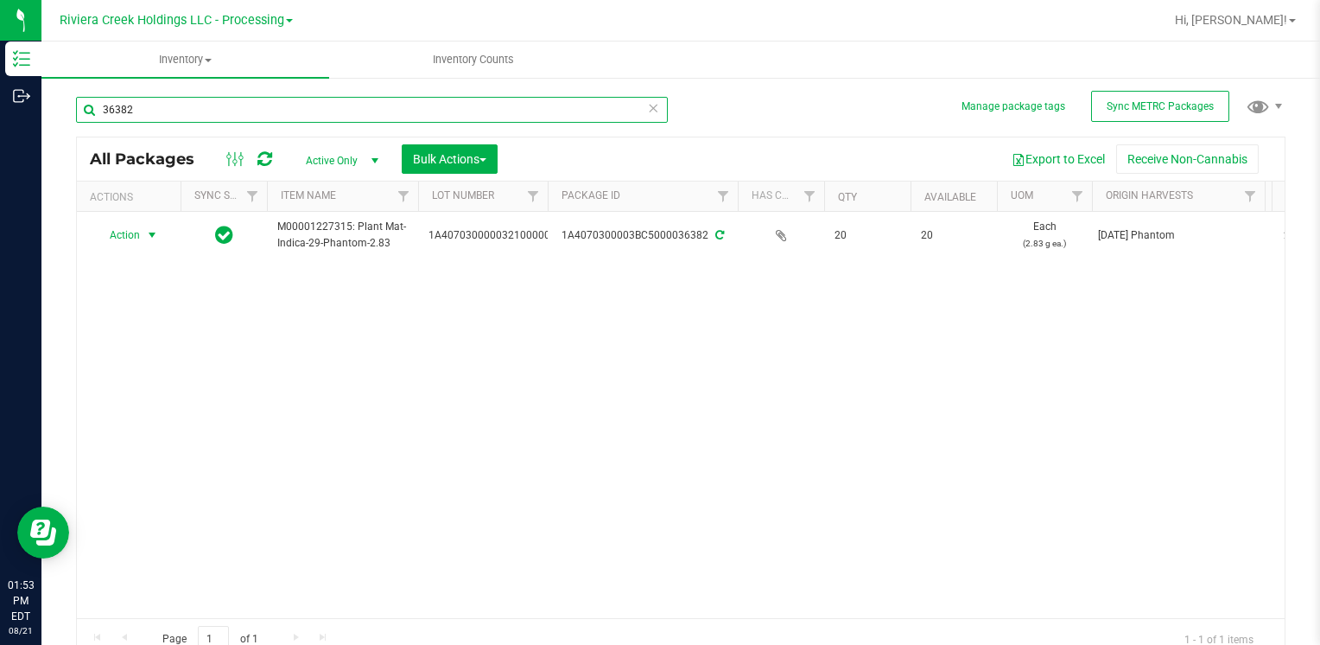
click at [166, 100] on input "36382" at bounding box center [372, 110] width 592 height 26
type input "3"
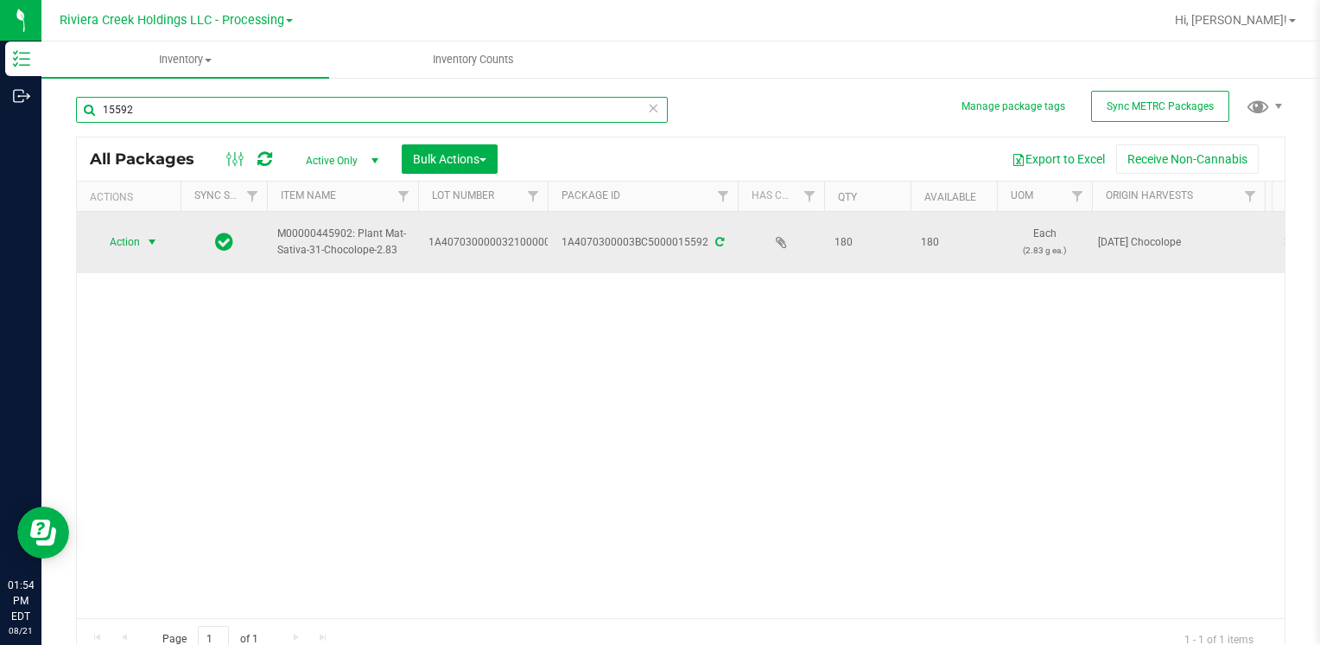
type input "15592"
click at [144, 243] on span "select" at bounding box center [153, 242] width 22 height 24
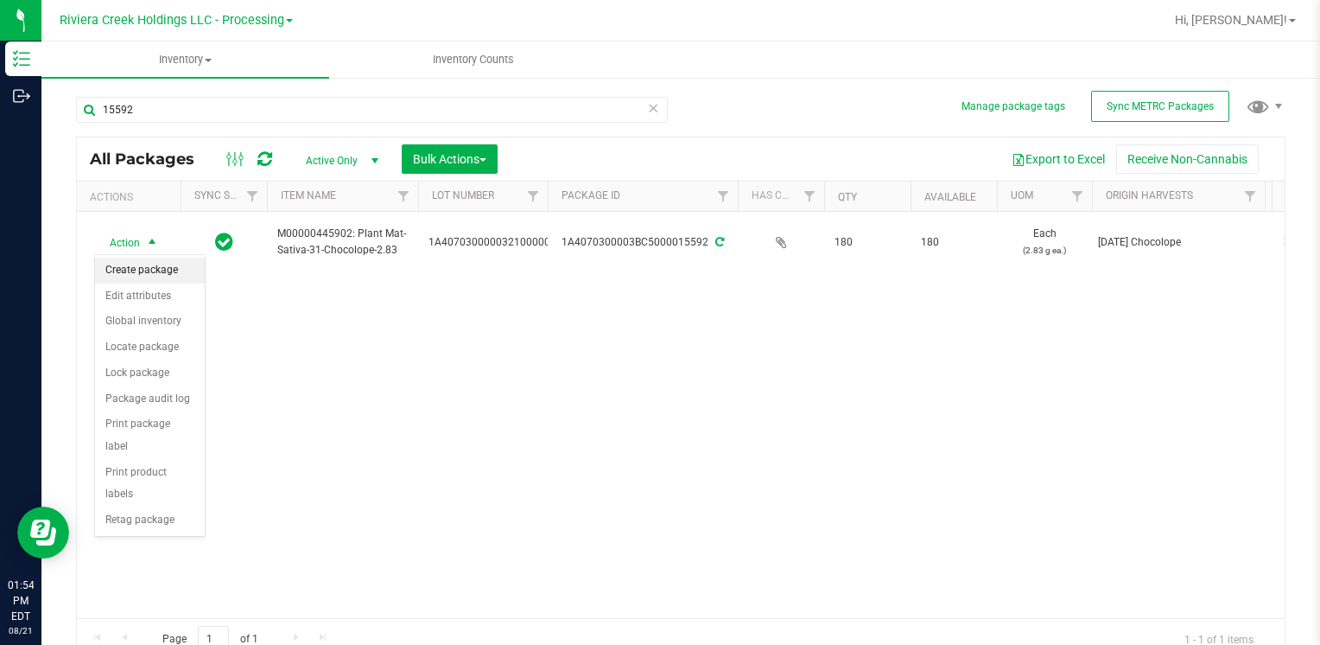
click at [152, 268] on li "Create package" at bounding box center [150, 270] width 110 height 26
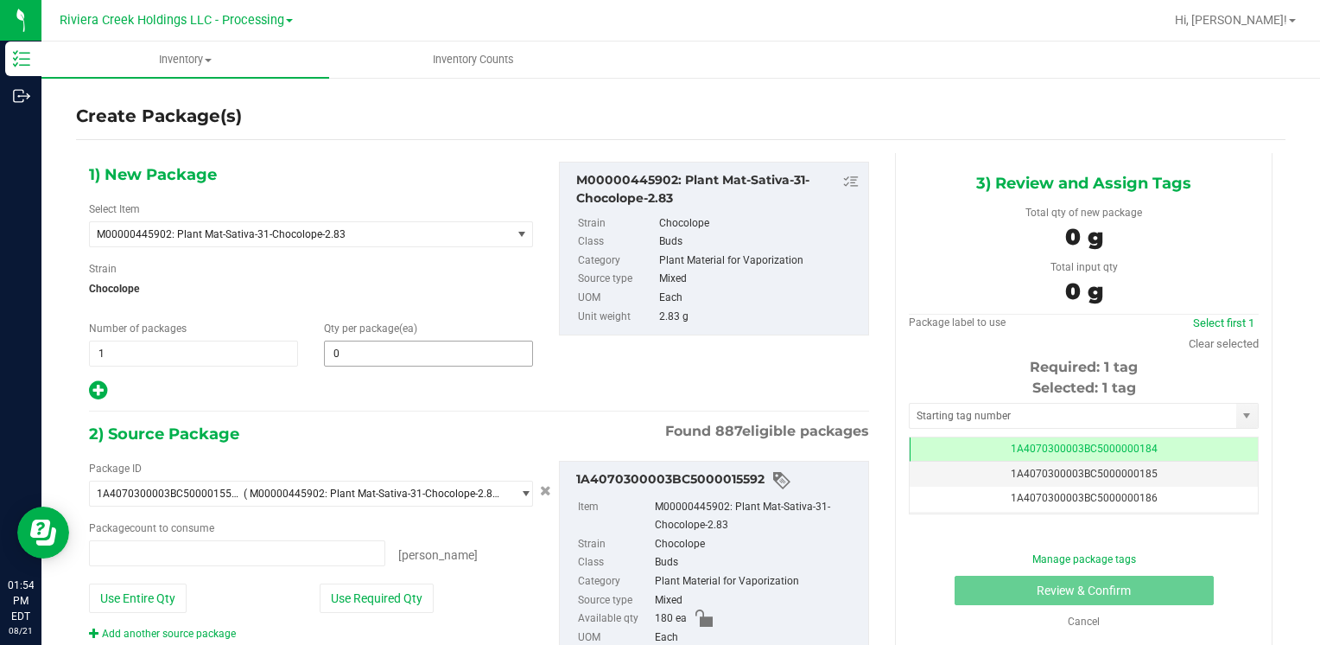
type input "0 ea"
click at [372, 352] on span at bounding box center [428, 353] width 209 height 26
type input "20"
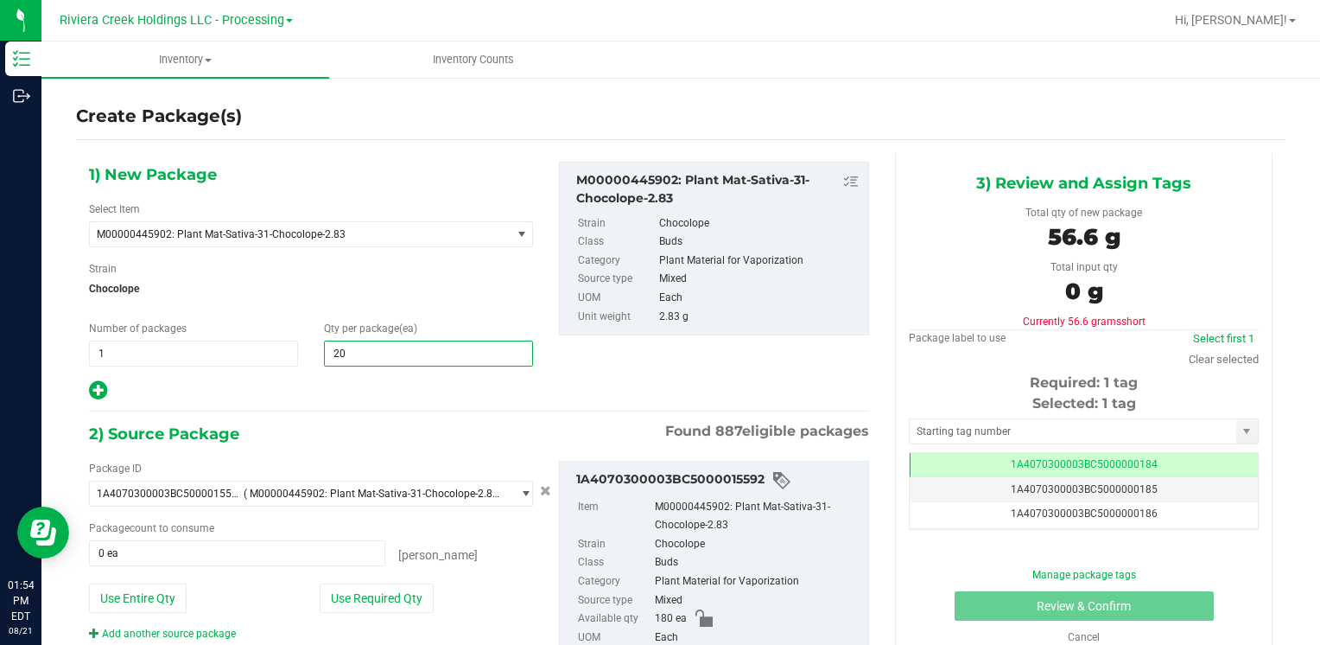
type input "20"
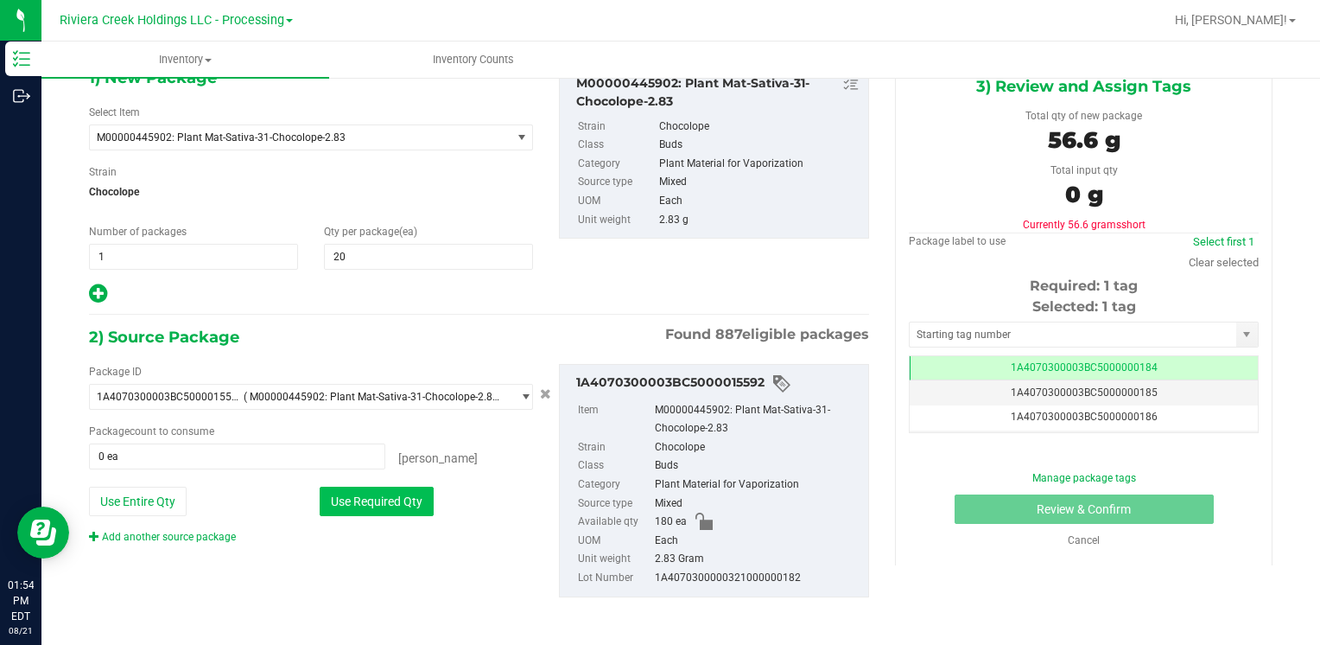
click at [403, 509] on button "Use Required Qty" at bounding box center [377, 500] width 114 height 29
type input "20 ea"
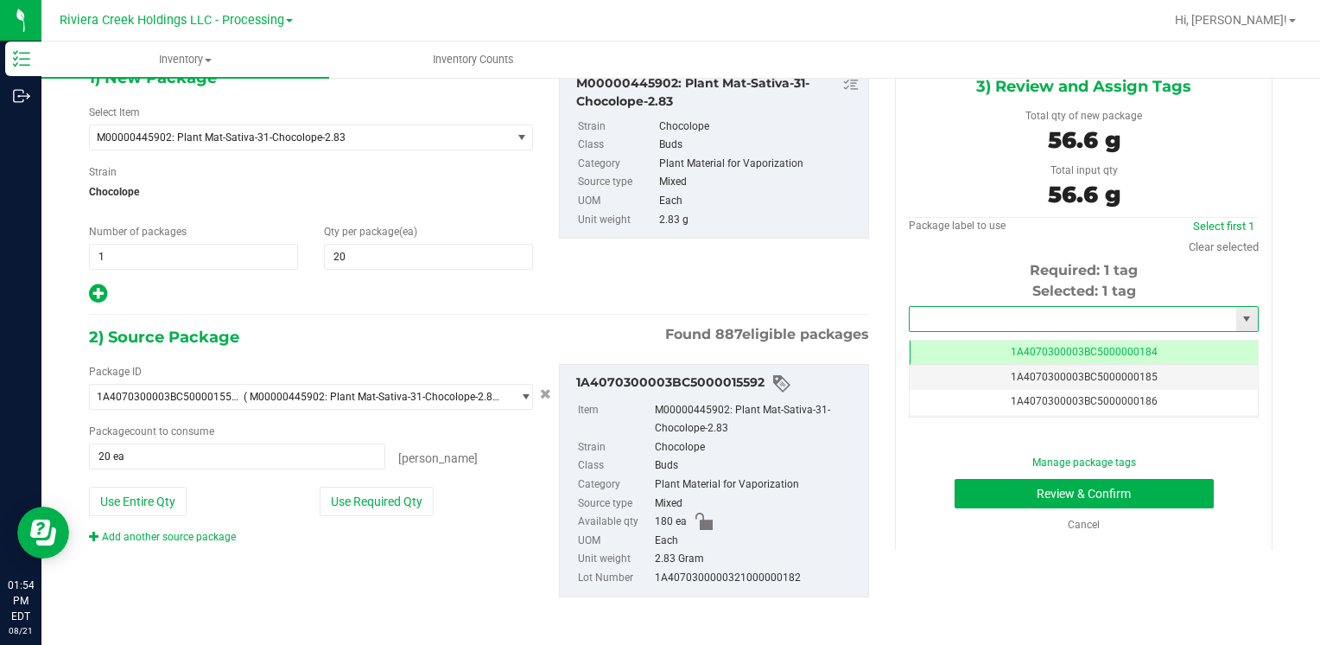
click at [980, 321] on input "text" at bounding box center [1073, 319] width 327 height 24
click at [983, 344] on li "1A4070300003BC5000036380" at bounding box center [1073, 348] width 344 height 26
type input "1A4070300003BC5000036380"
click at [966, 499] on button "Review & Confirm" at bounding box center [1084, 493] width 259 height 29
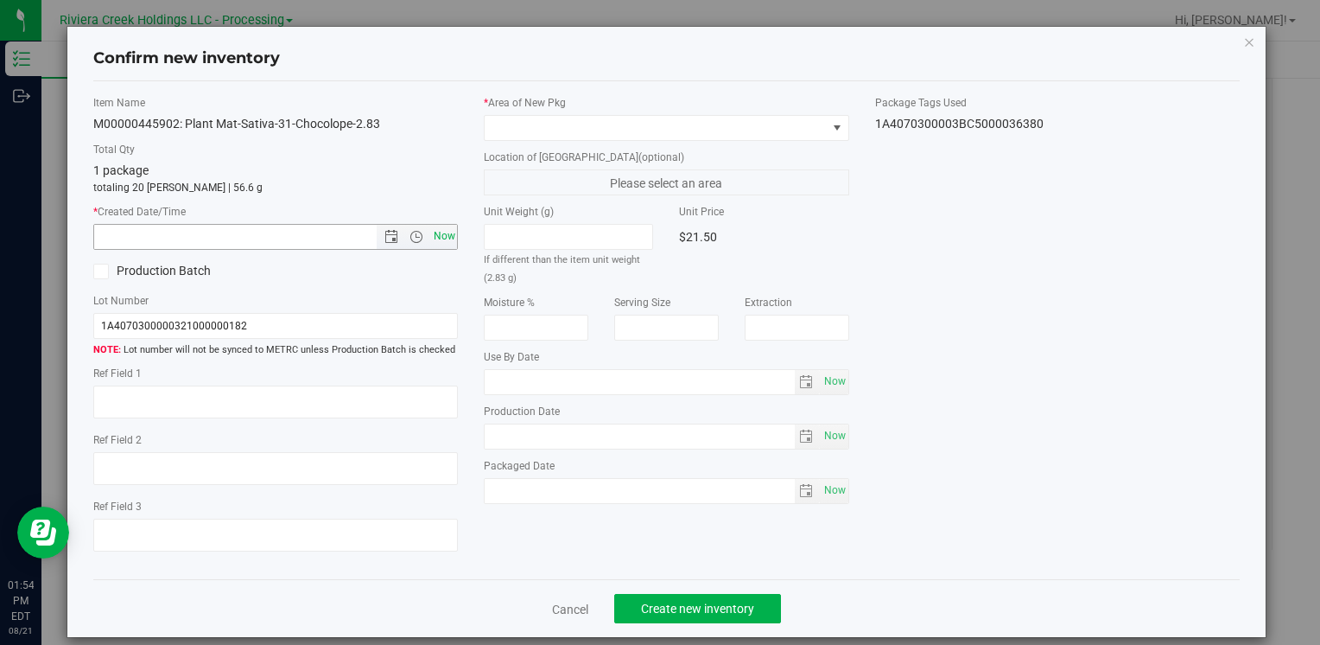
click at [449, 238] on span "Now" at bounding box center [443, 236] width 29 height 25
type input "[DATE] 1:54 PM"
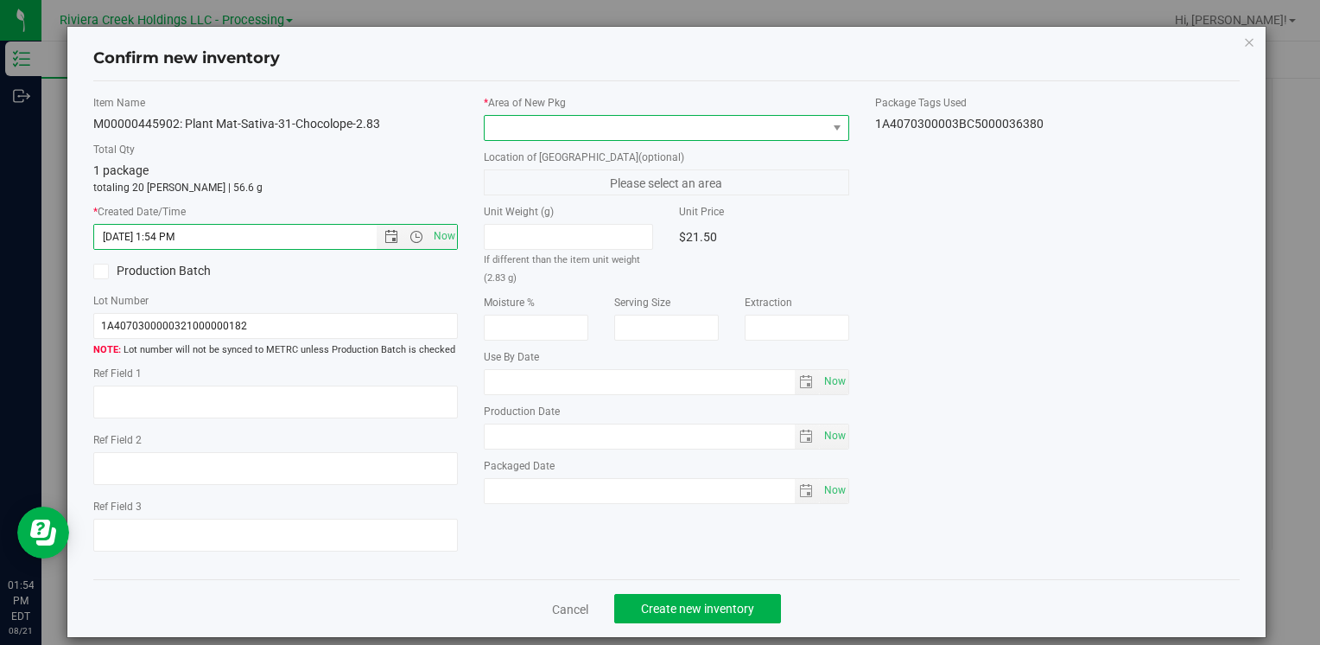
click at [566, 126] on span at bounding box center [655, 128] width 341 height 24
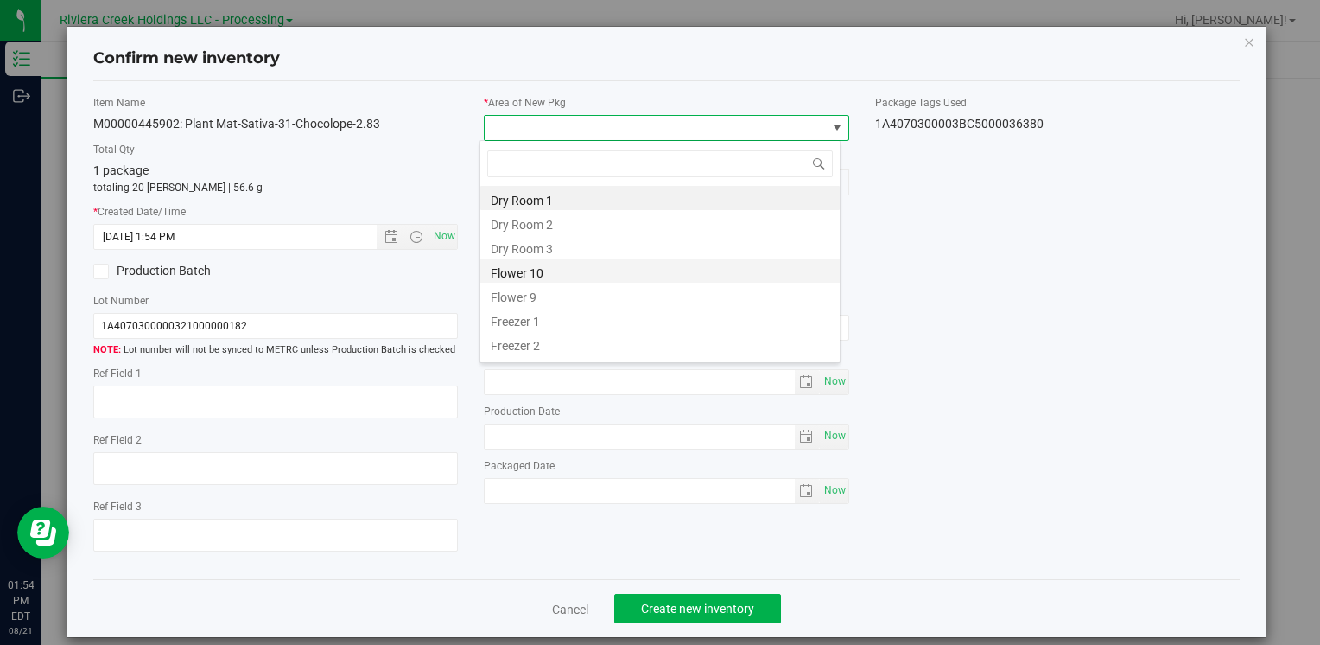
click at [548, 270] on li "Flower 10" at bounding box center [659, 270] width 359 height 24
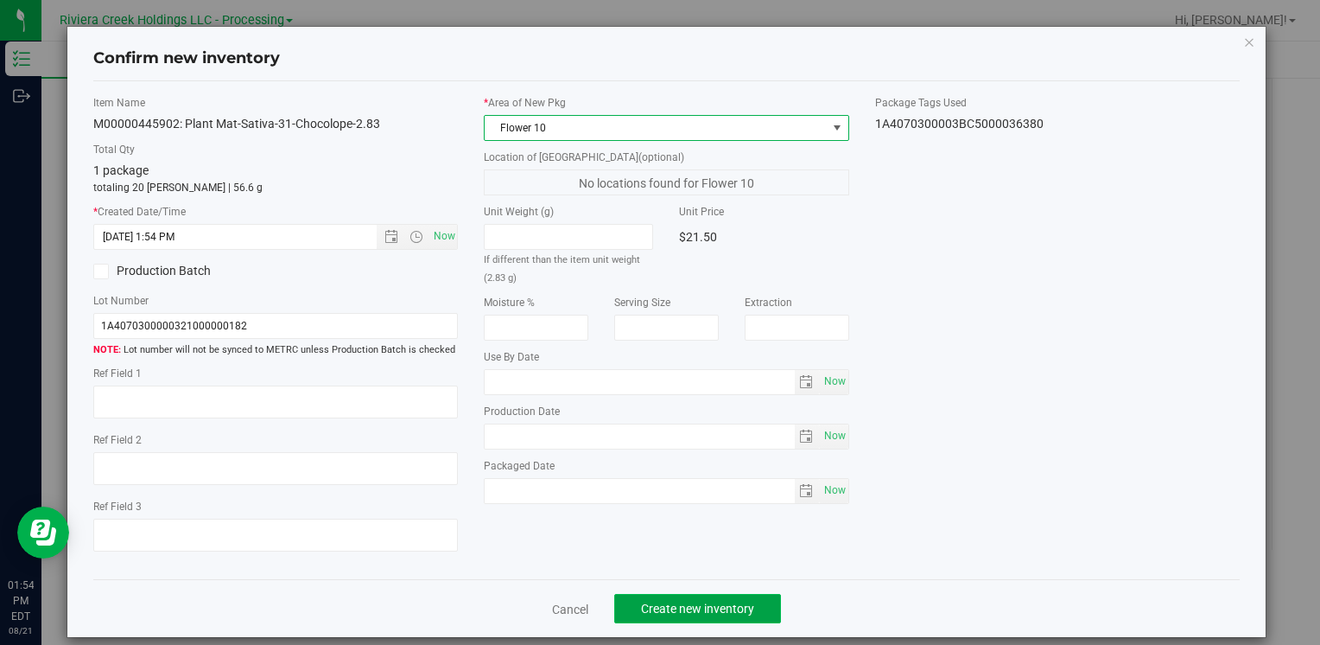
click at [714, 607] on span "Create new inventory" at bounding box center [697, 608] width 113 height 14
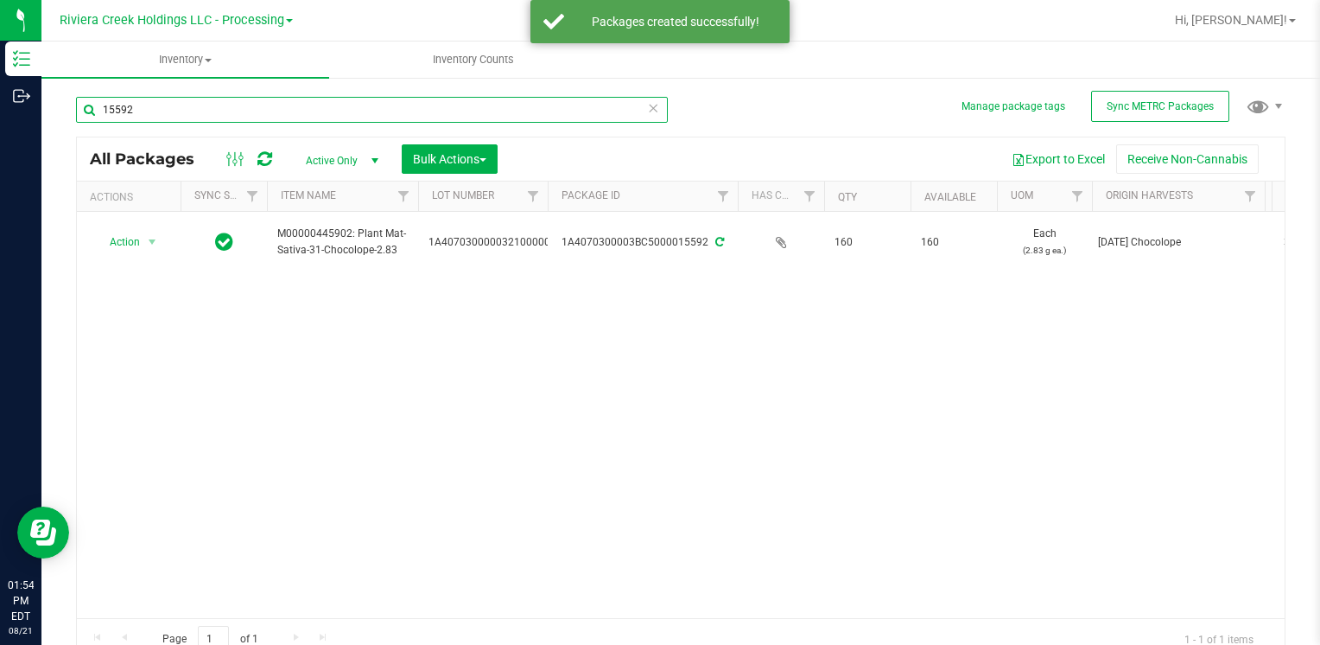
click at [264, 114] on input "15592" at bounding box center [372, 110] width 592 height 26
type input "1"
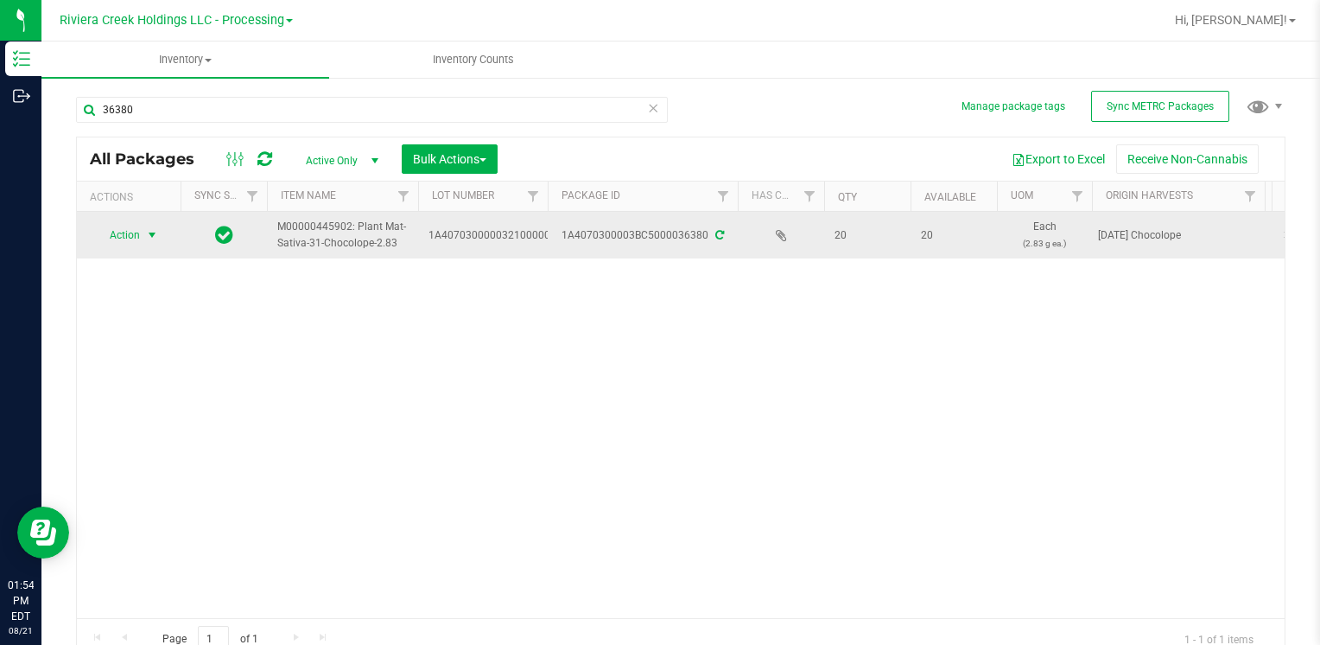
click at [127, 233] on span "Action" at bounding box center [117, 235] width 47 height 24
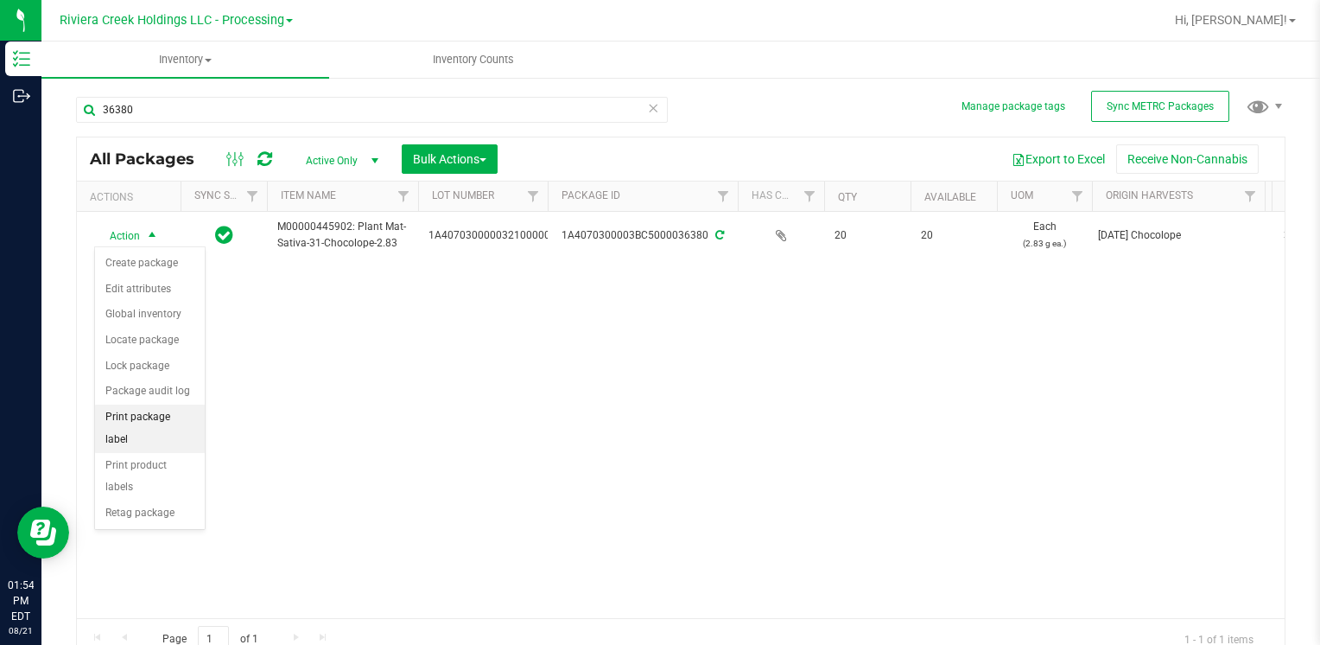
click at [171, 418] on li "Print package label" at bounding box center [150, 428] width 110 height 48
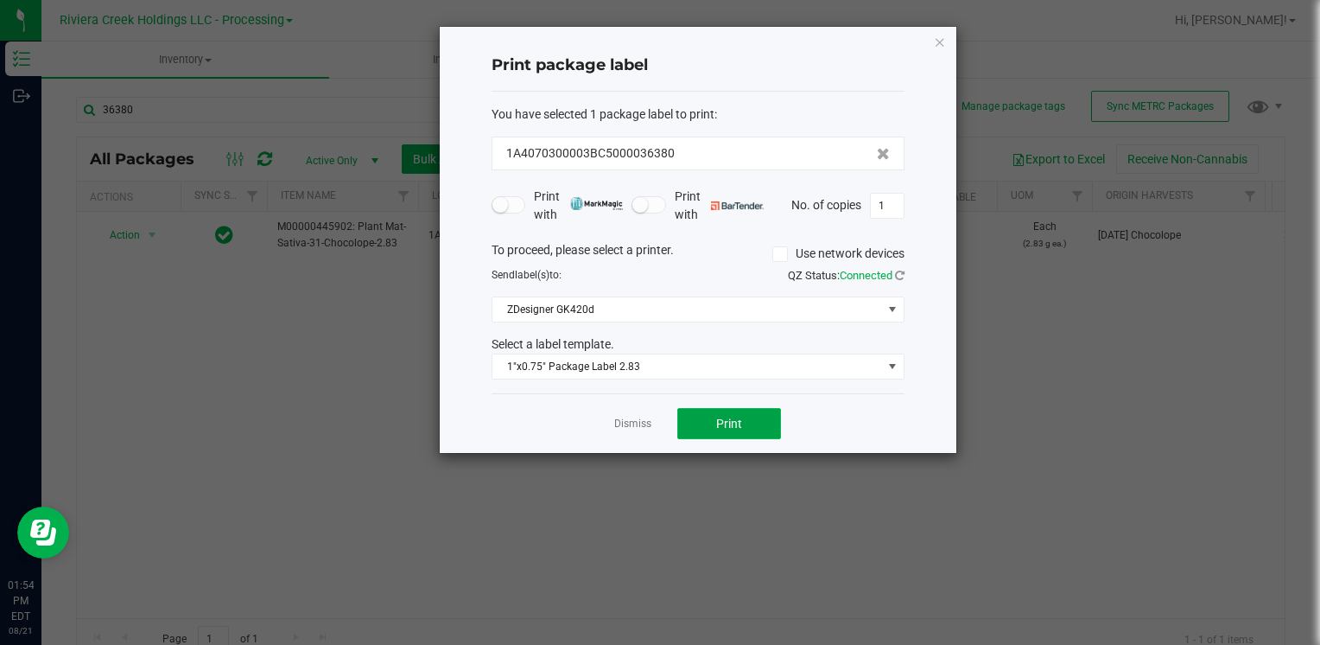
click at [757, 430] on button "Print" at bounding box center [729, 423] width 104 height 31
click at [943, 48] on icon "button" at bounding box center [940, 41] width 12 height 21
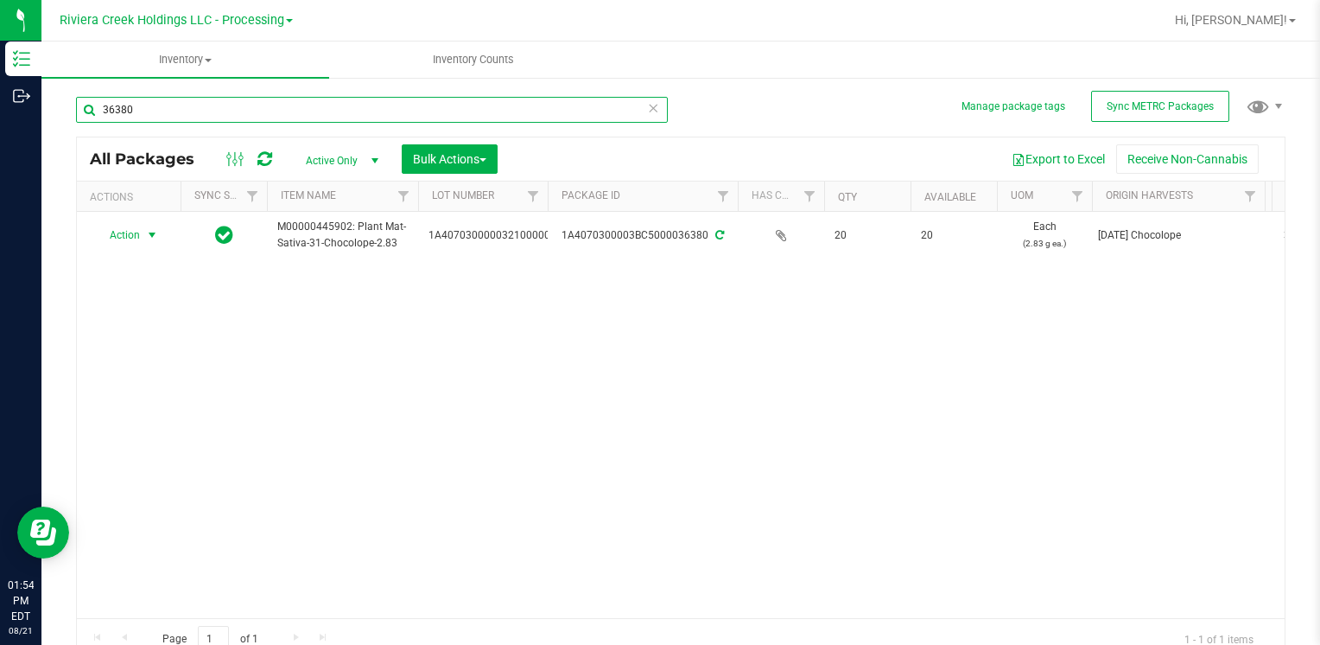
click at [221, 102] on input "36380" at bounding box center [372, 110] width 592 height 26
type input "3"
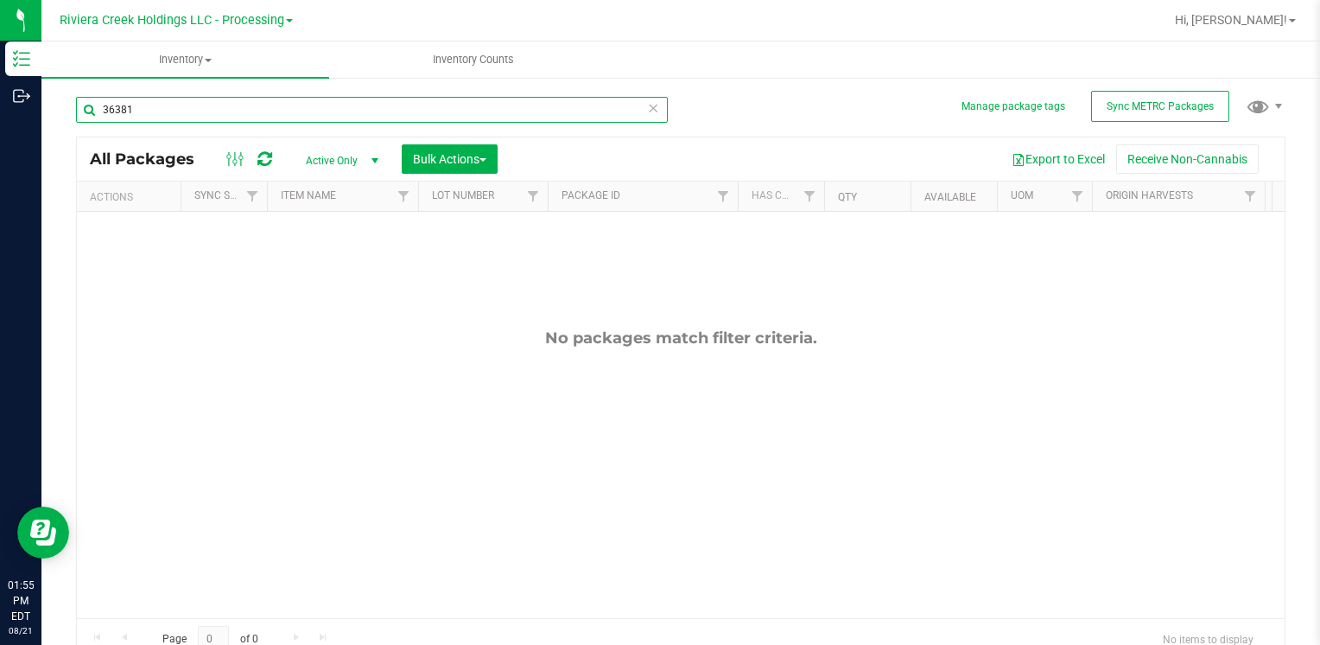
click at [227, 103] on input "36381" at bounding box center [372, 110] width 592 height 26
type input "3"
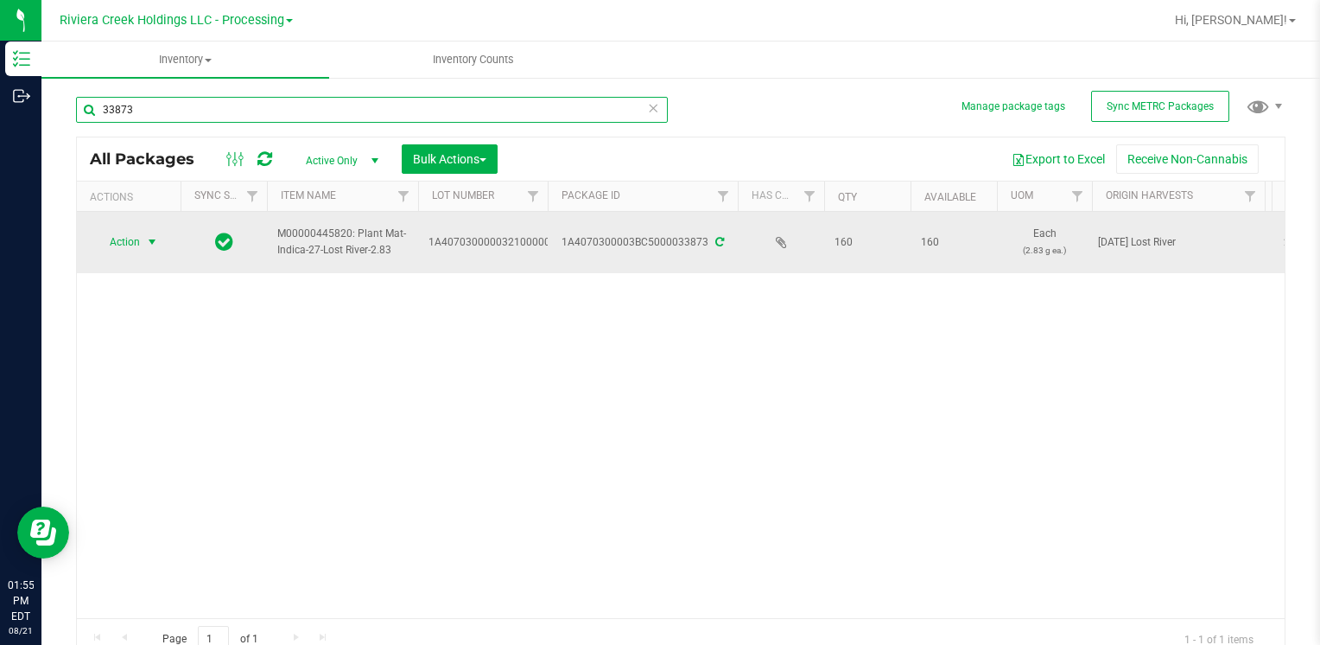
type input "33873"
click at [142, 244] on span "select" at bounding box center [153, 242] width 22 height 24
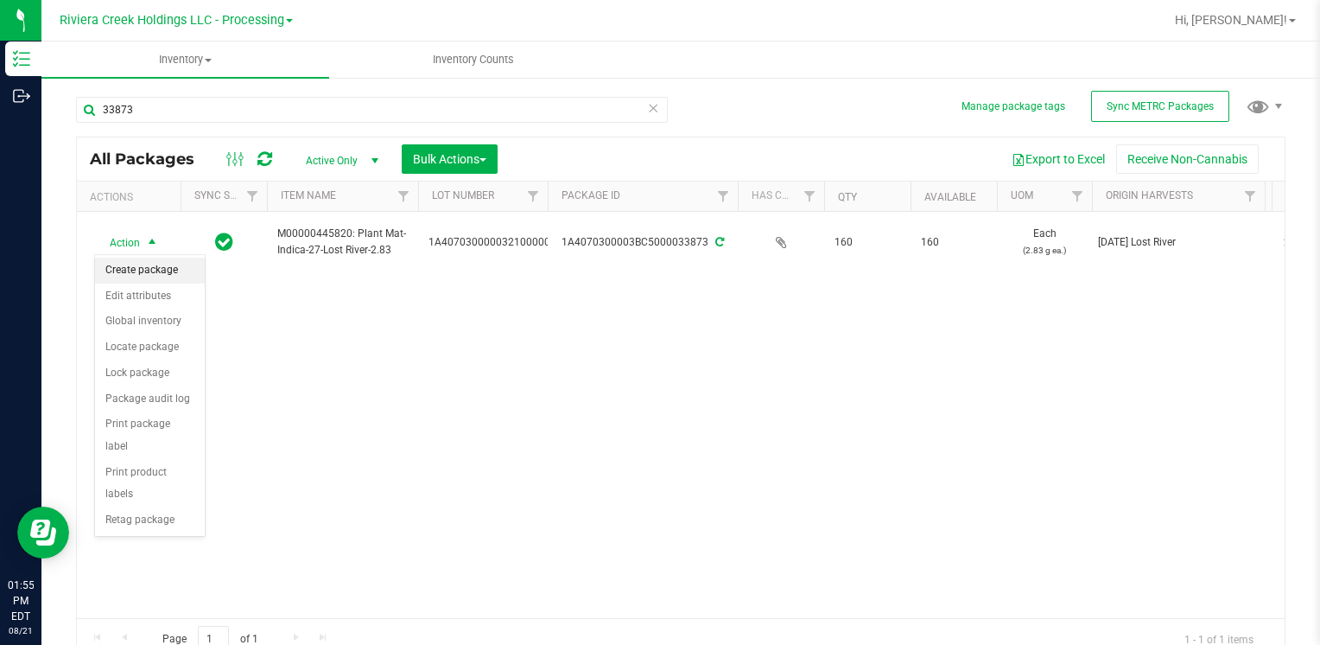
click at [160, 266] on li "Create package" at bounding box center [150, 270] width 110 height 26
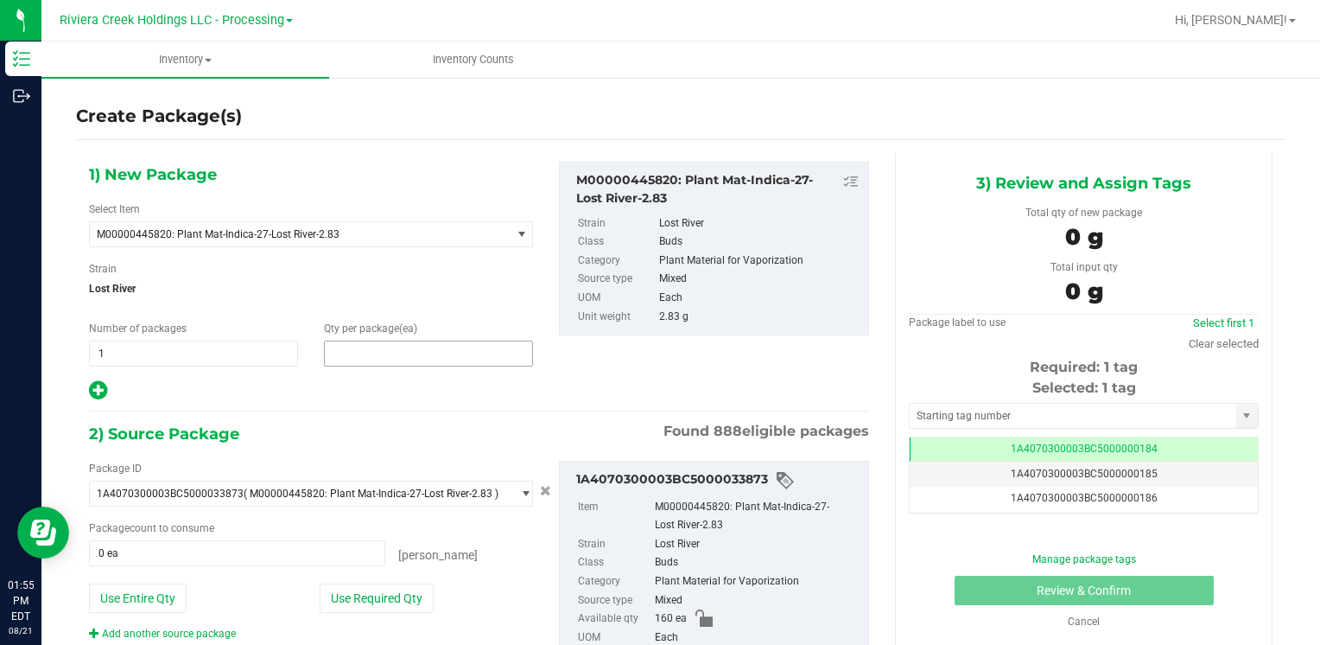
click at [391, 348] on span at bounding box center [428, 353] width 209 height 26
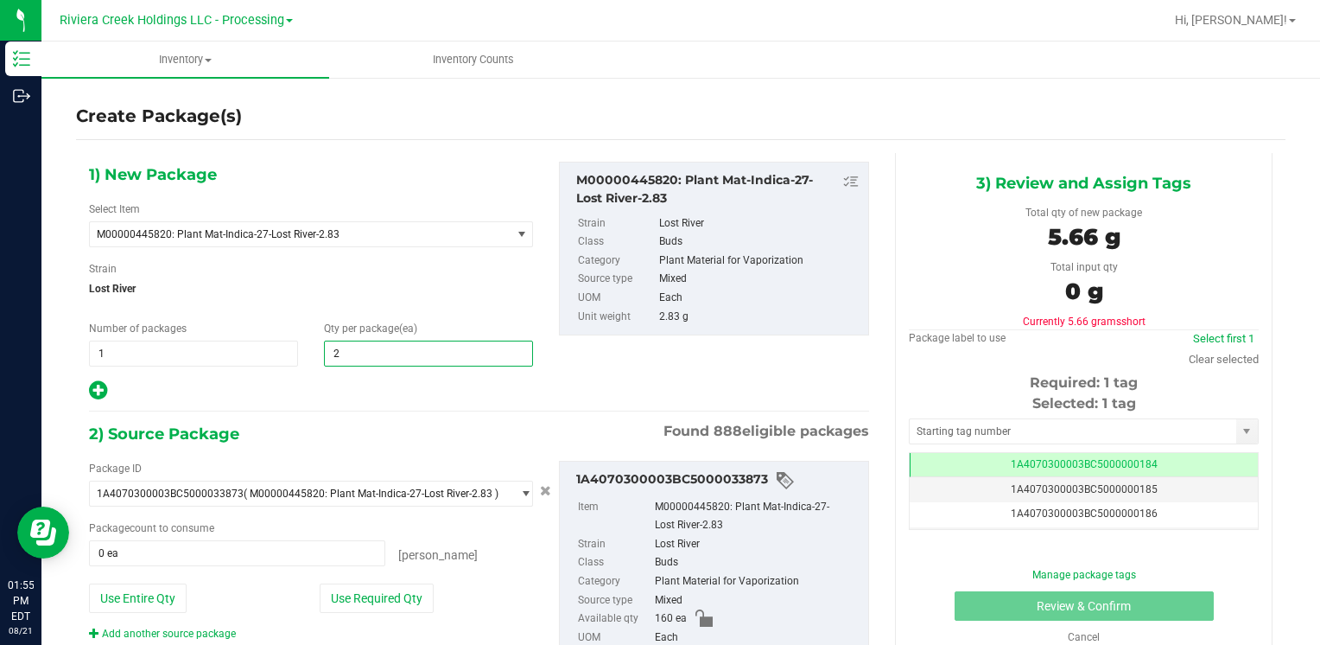
type input "20"
click at [442, 258] on div "1) New Package Select Item M00000445820: Plant Mat-Indica-27-Lost River-2.83 M0…" at bounding box center [311, 282] width 470 height 240
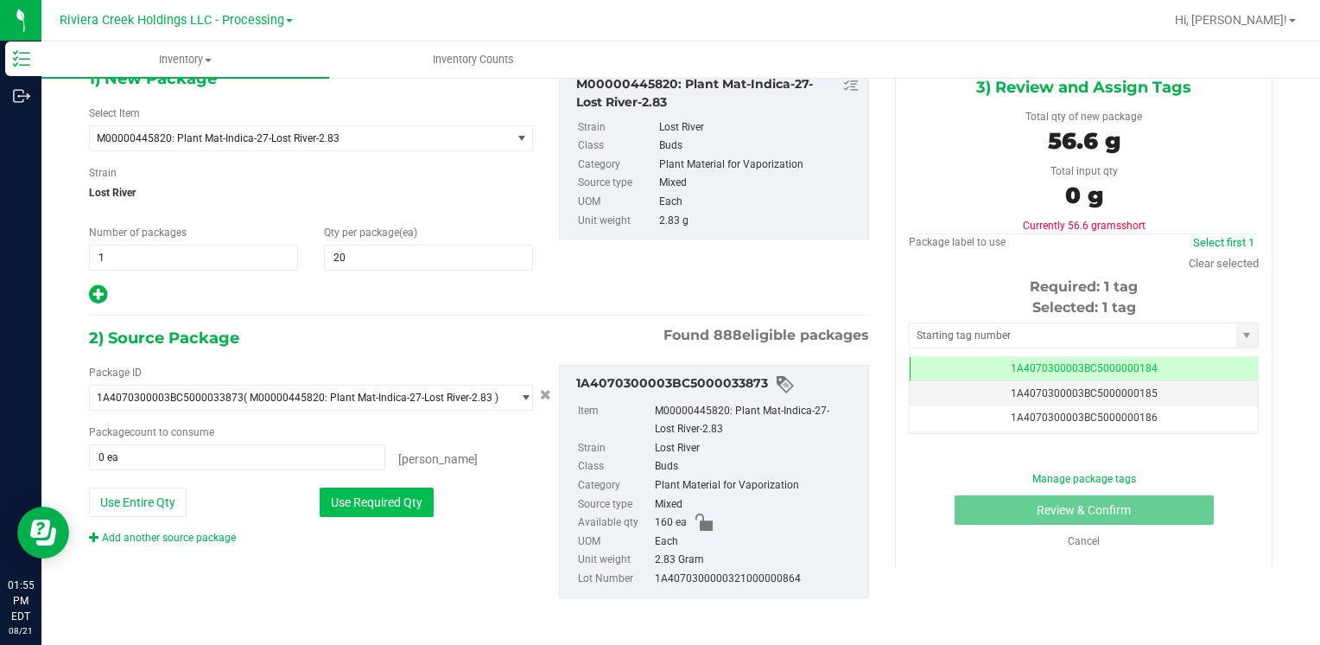
scroll to position [97, 0]
click at [405, 501] on button "Use Required Qty" at bounding box center [377, 500] width 114 height 29
type input "20 ea"
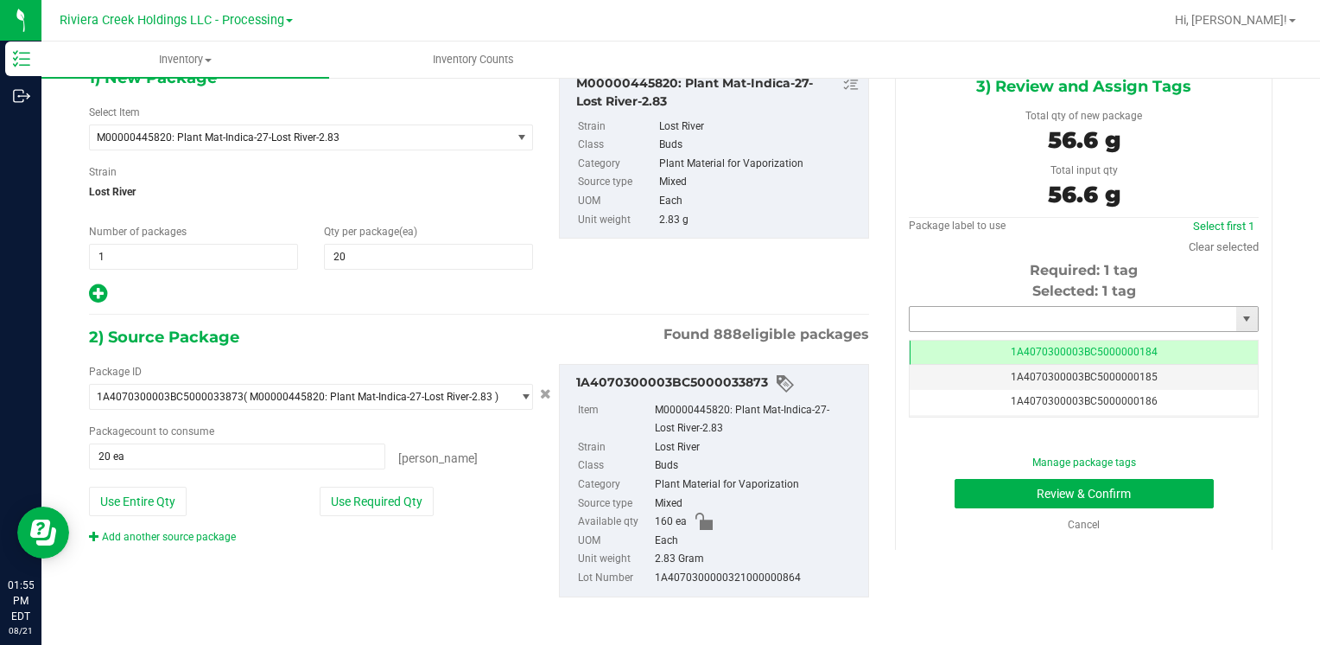
click at [1024, 312] on input "text" at bounding box center [1073, 319] width 327 height 24
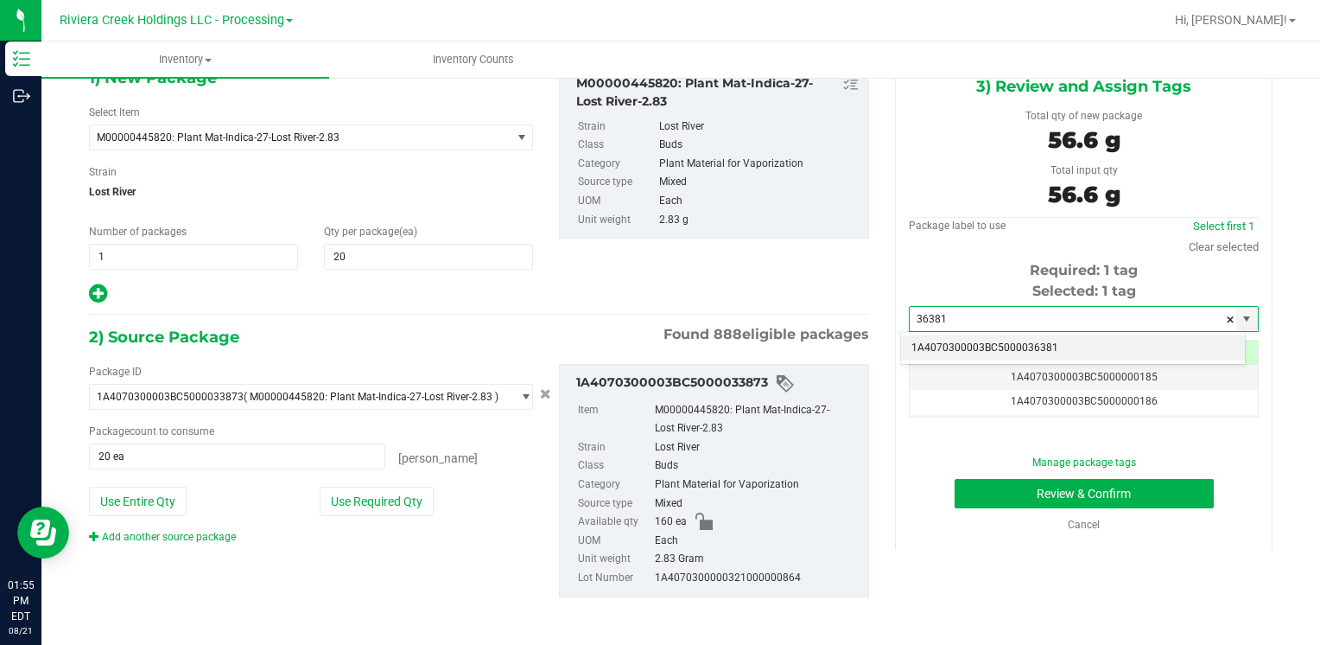
click at [969, 340] on li "1A4070300003BC5000036381" at bounding box center [1073, 348] width 344 height 26
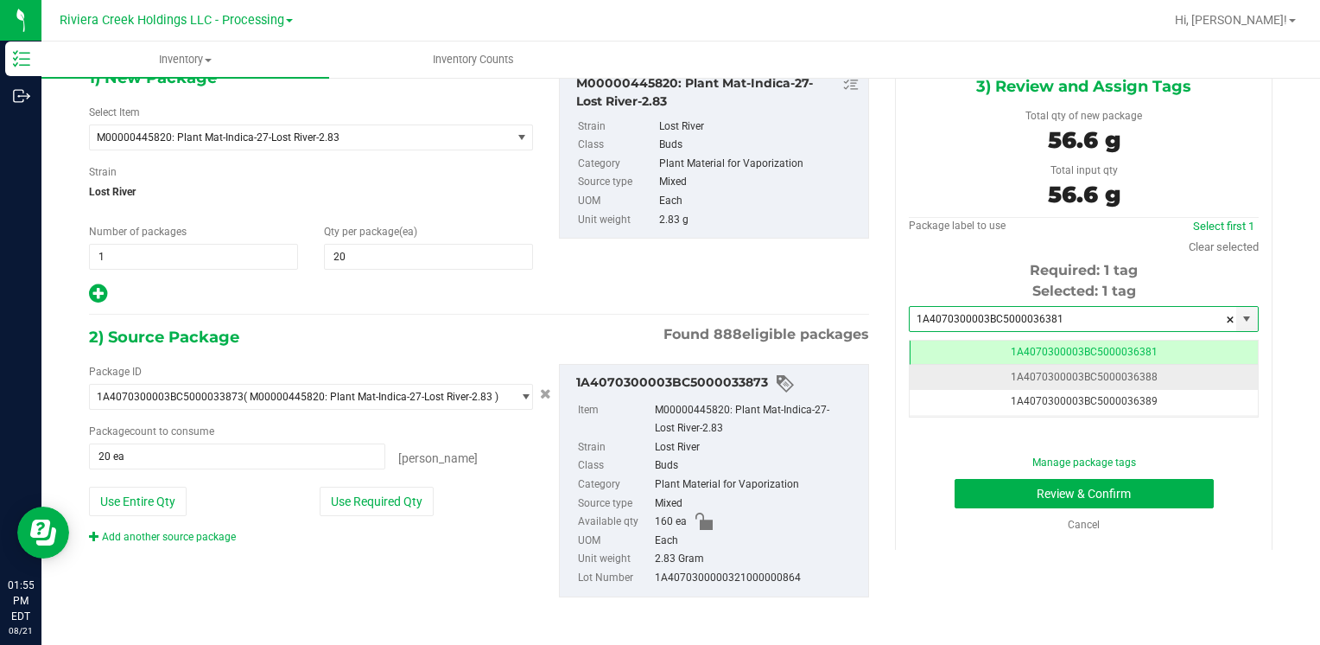
scroll to position [0, 0]
type input "1A4070300003BC5000036381"
click at [957, 484] on button "Review & Confirm" at bounding box center [1084, 493] width 259 height 29
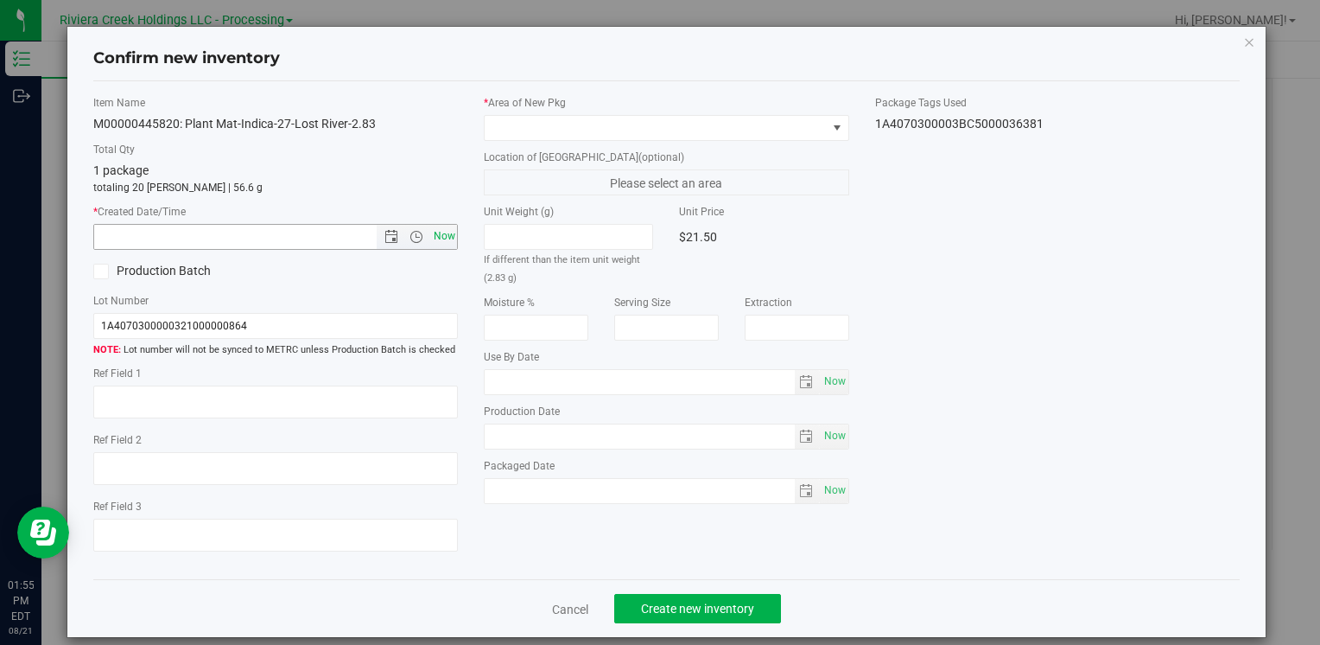
click at [442, 230] on span "Now" at bounding box center [443, 236] width 29 height 25
type input "[DATE] 1:55 PM"
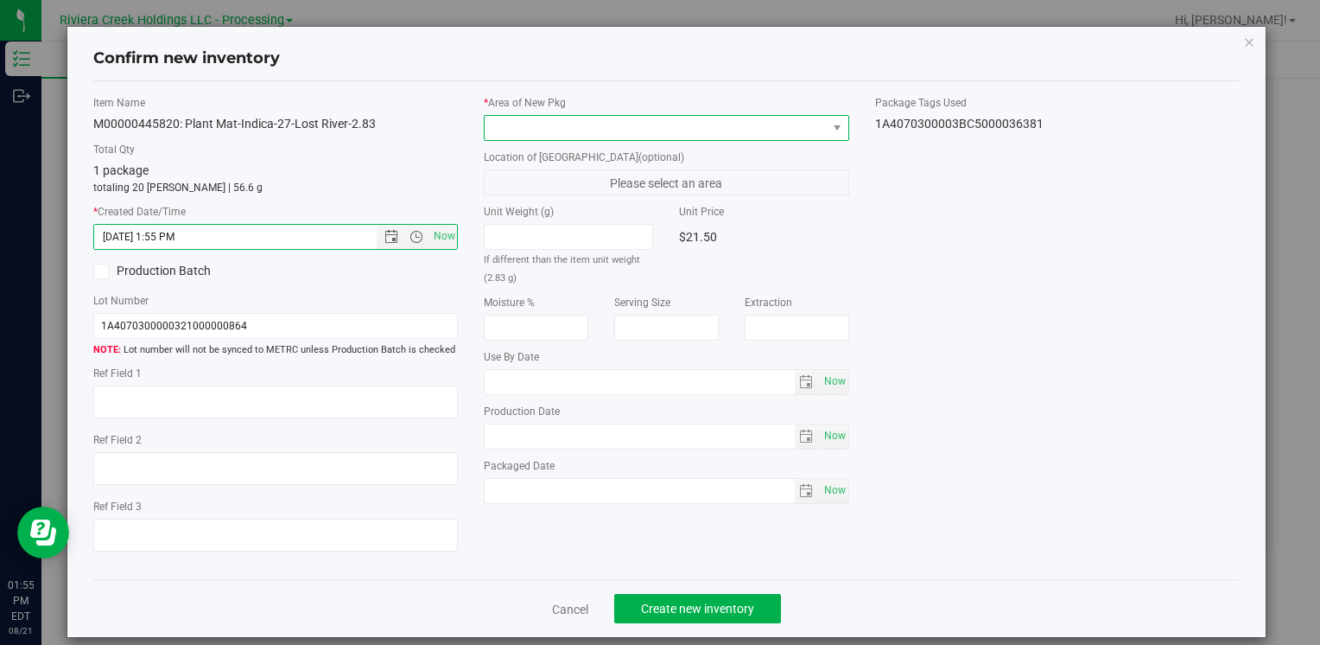
click at [525, 126] on span at bounding box center [655, 128] width 341 height 24
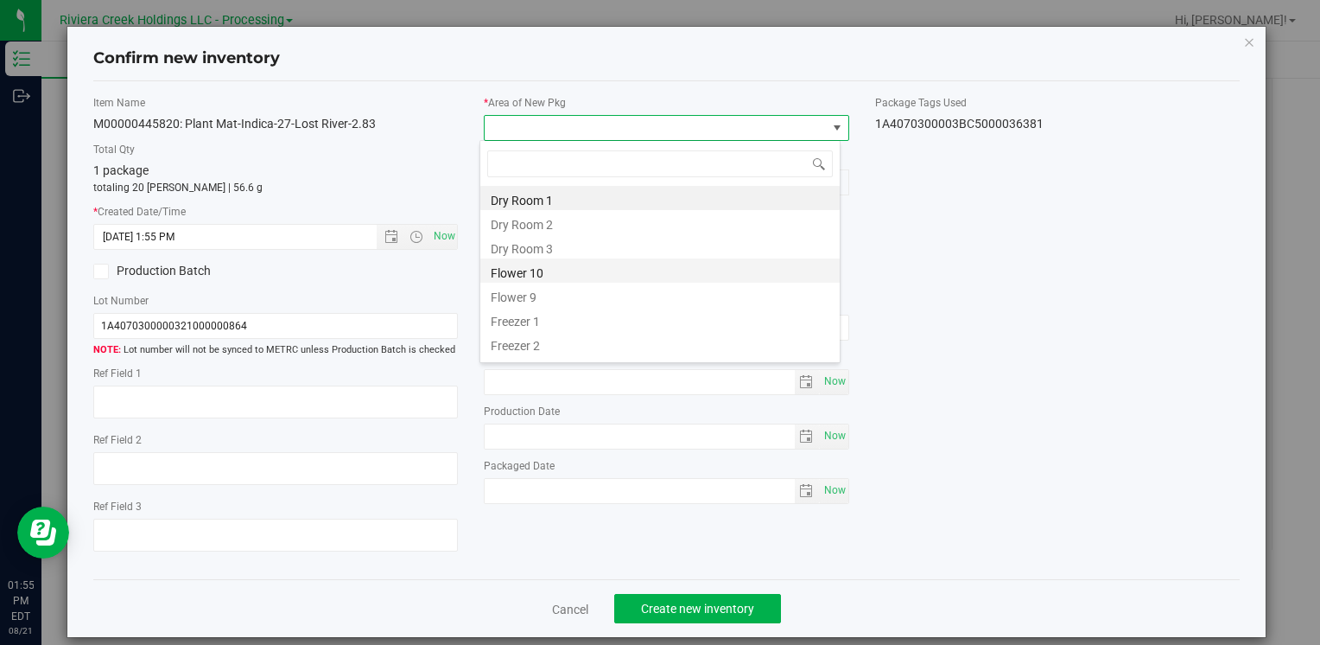
click at [586, 273] on li "Flower 10" at bounding box center [659, 270] width 359 height 24
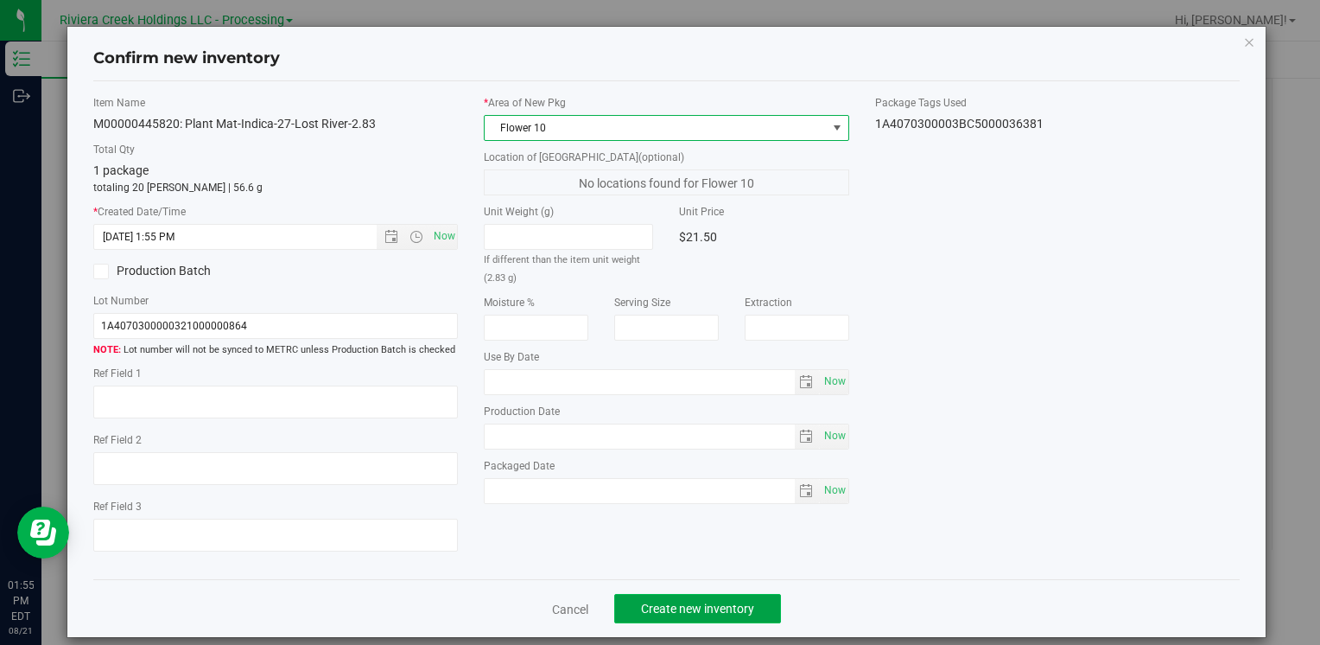
click at [674, 613] on span "Create new inventory" at bounding box center [697, 608] width 113 height 14
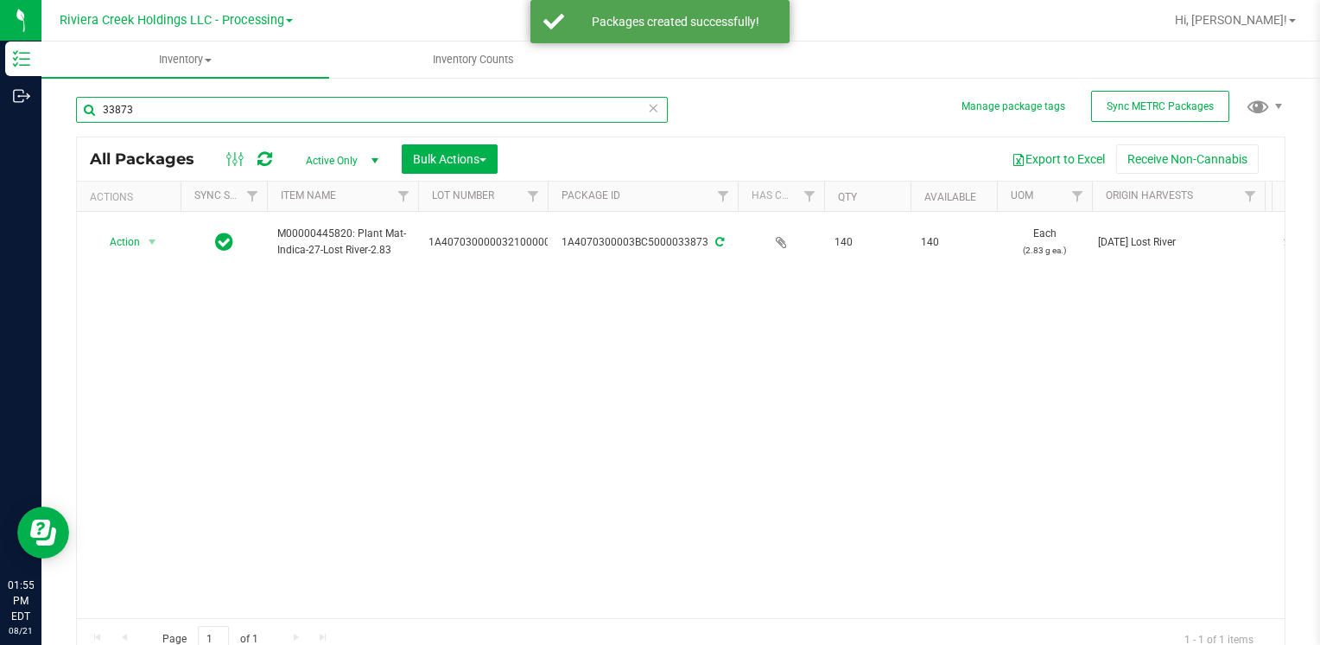
click at [315, 102] on input "33873" at bounding box center [372, 110] width 592 height 26
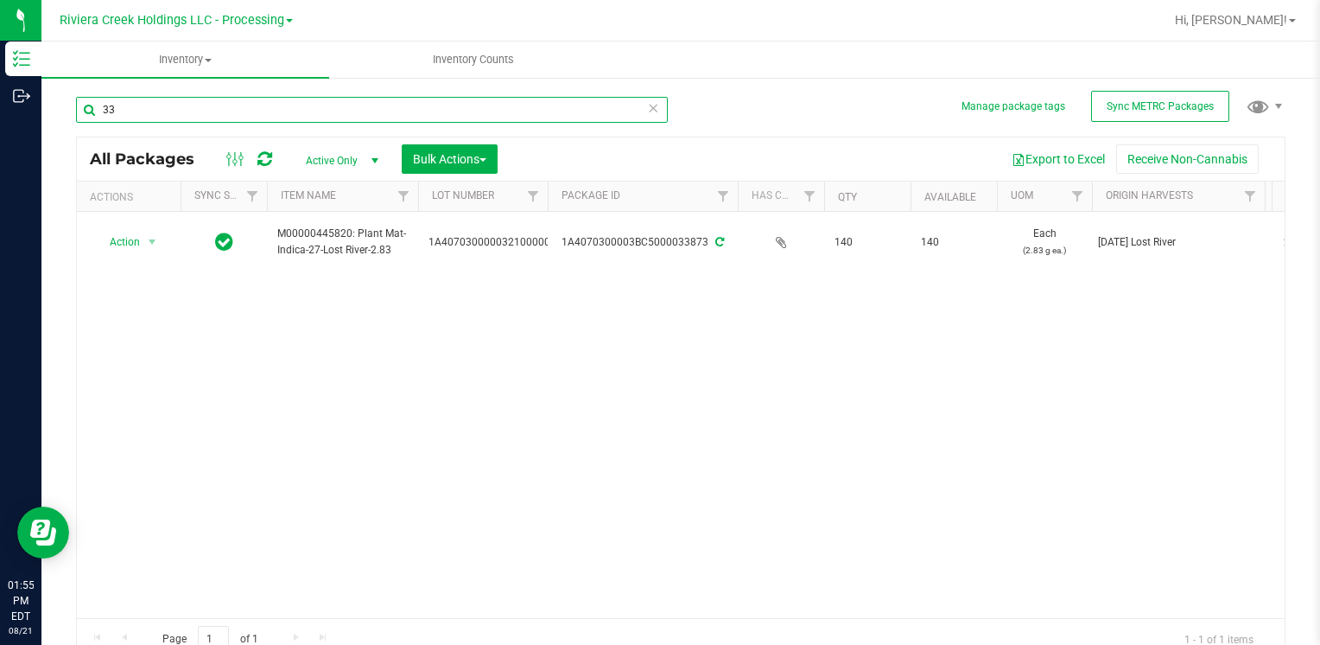
type input "3"
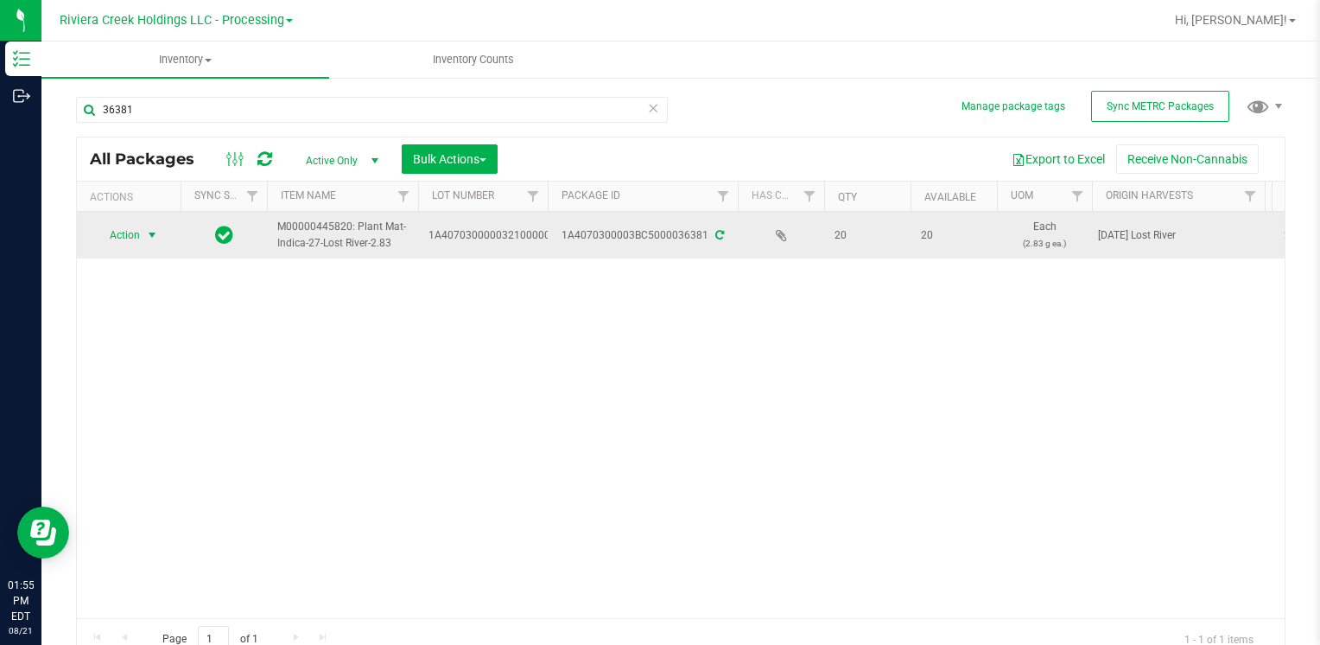
click at [142, 232] on span "select" at bounding box center [153, 235] width 22 height 24
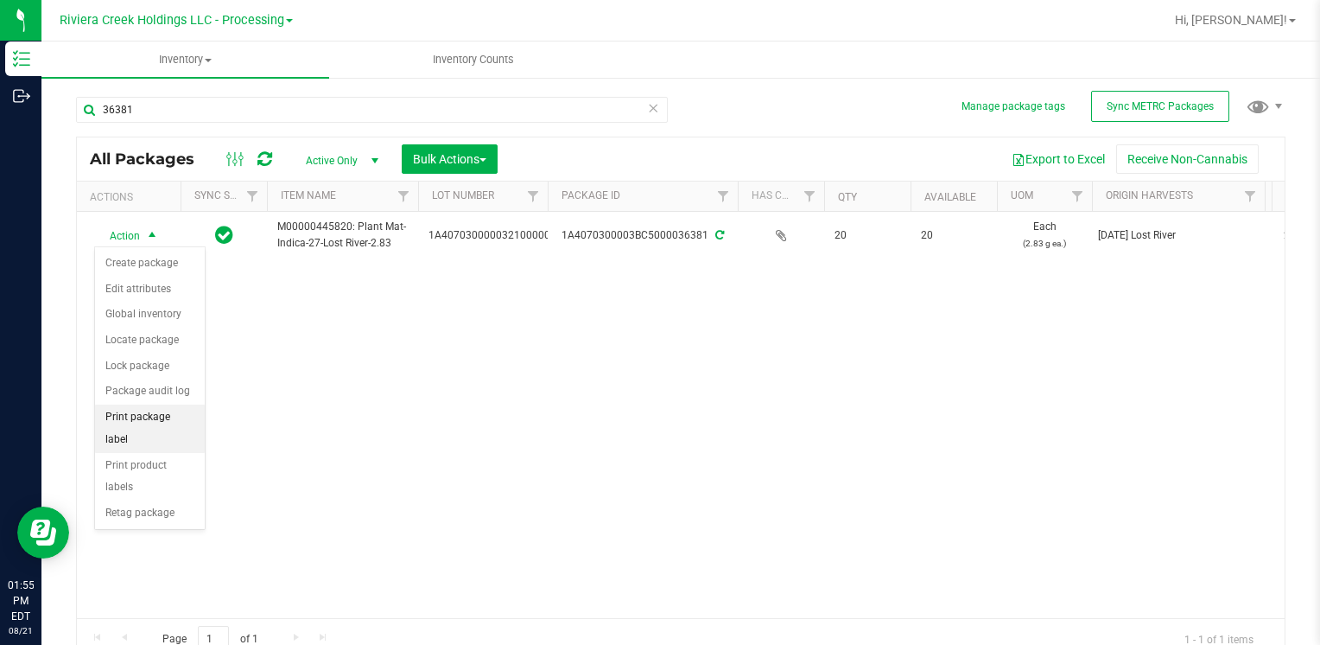
click at [176, 420] on li "Print package label" at bounding box center [150, 428] width 110 height 48
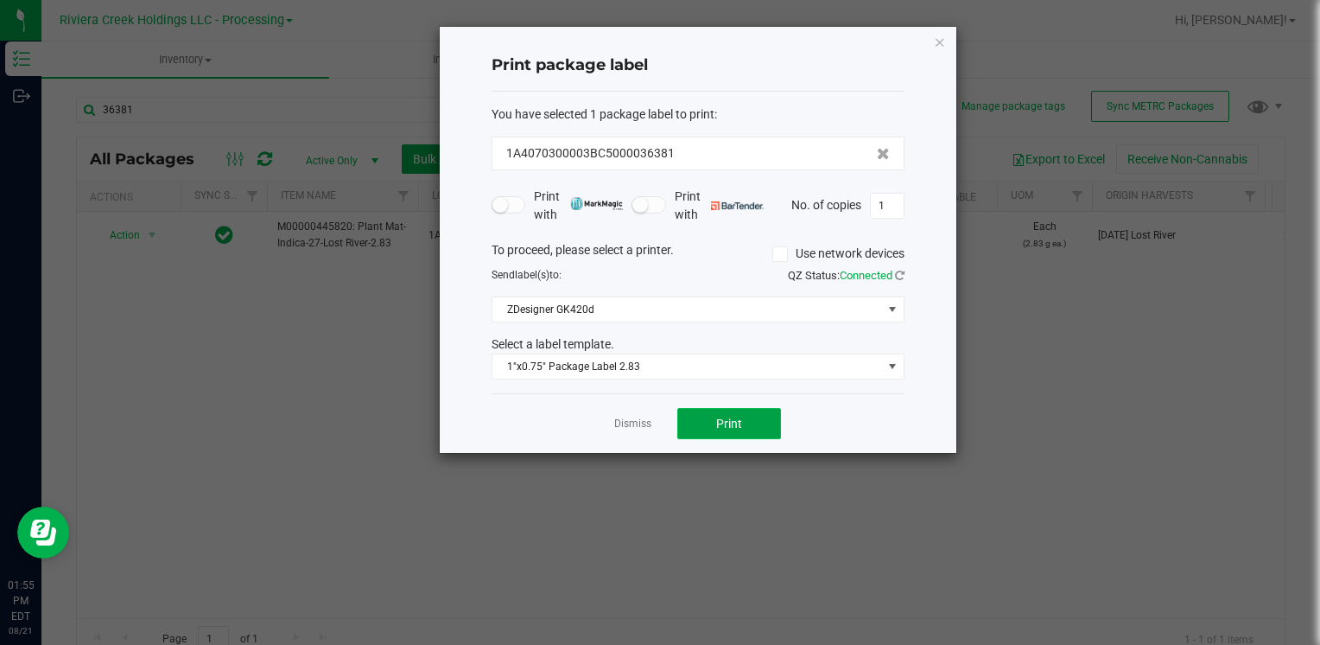
click at [698, 420] on button "Print" at bounding box center [729, 423] width 104 height 31
click at [937, 42] on icon "button" at bounding box center [940, 41] width 12 height 21
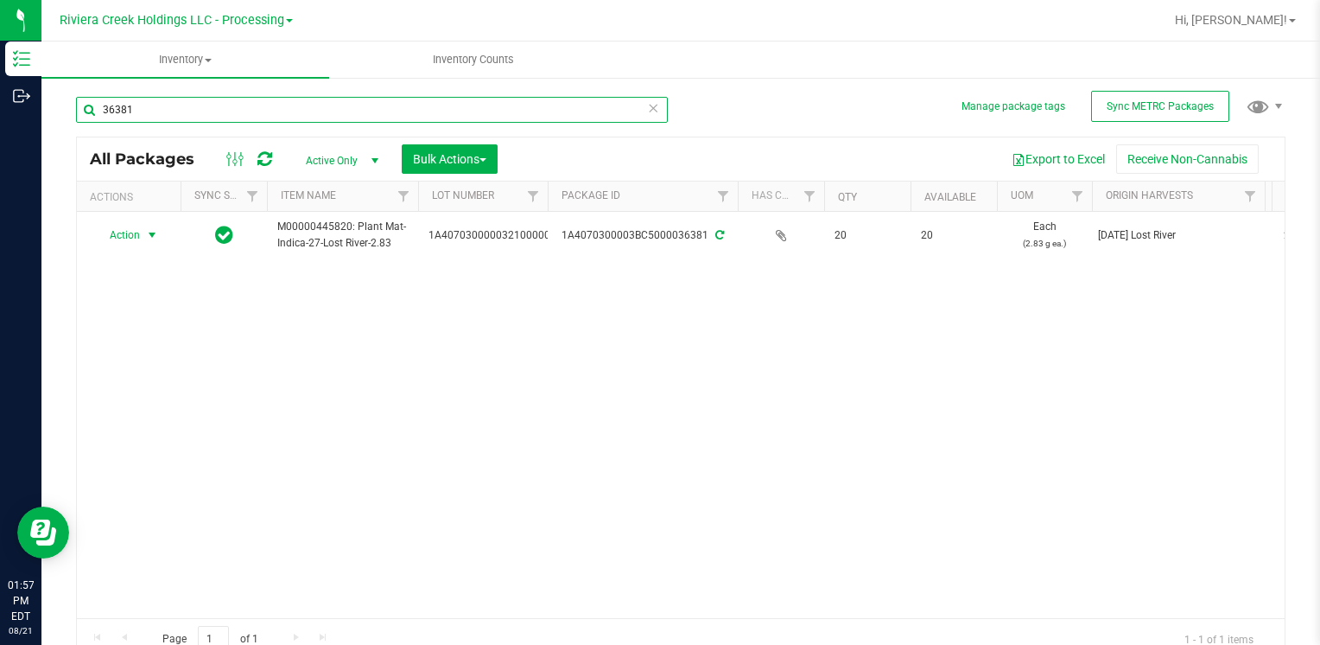
click at [376, 112] on input "36381" at bounding box center [372, 110] width 592 height 26
type input "3"
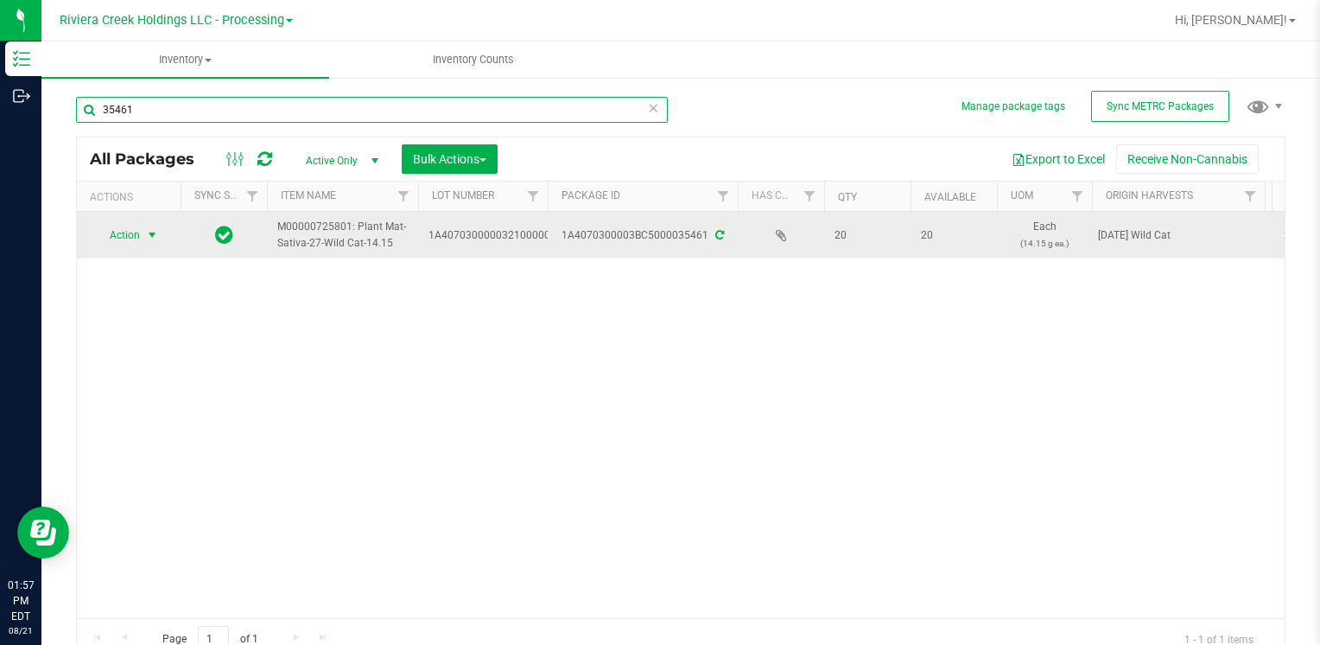
type input "35461"
click at [124, 237] on span "Action" at bounding box center [117, 235] width 47 height 24
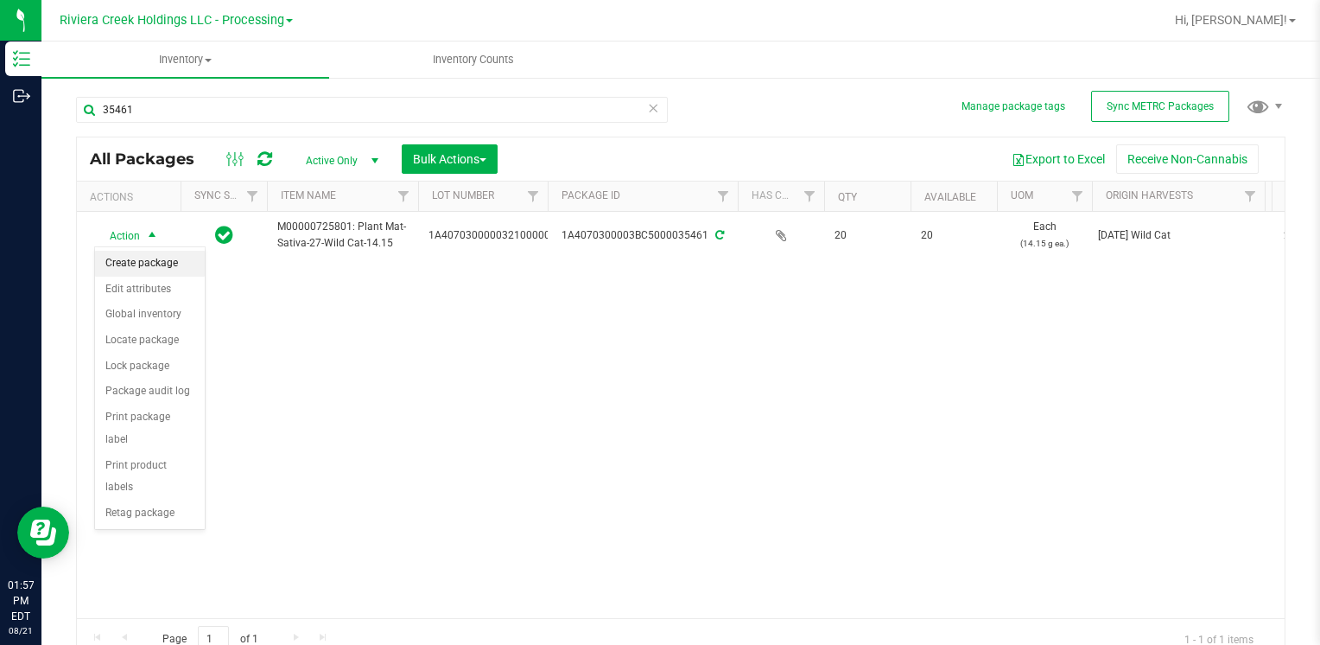
click at [181, 254] on li "Create package" at bounding box center [150, 264] width 110 height 26
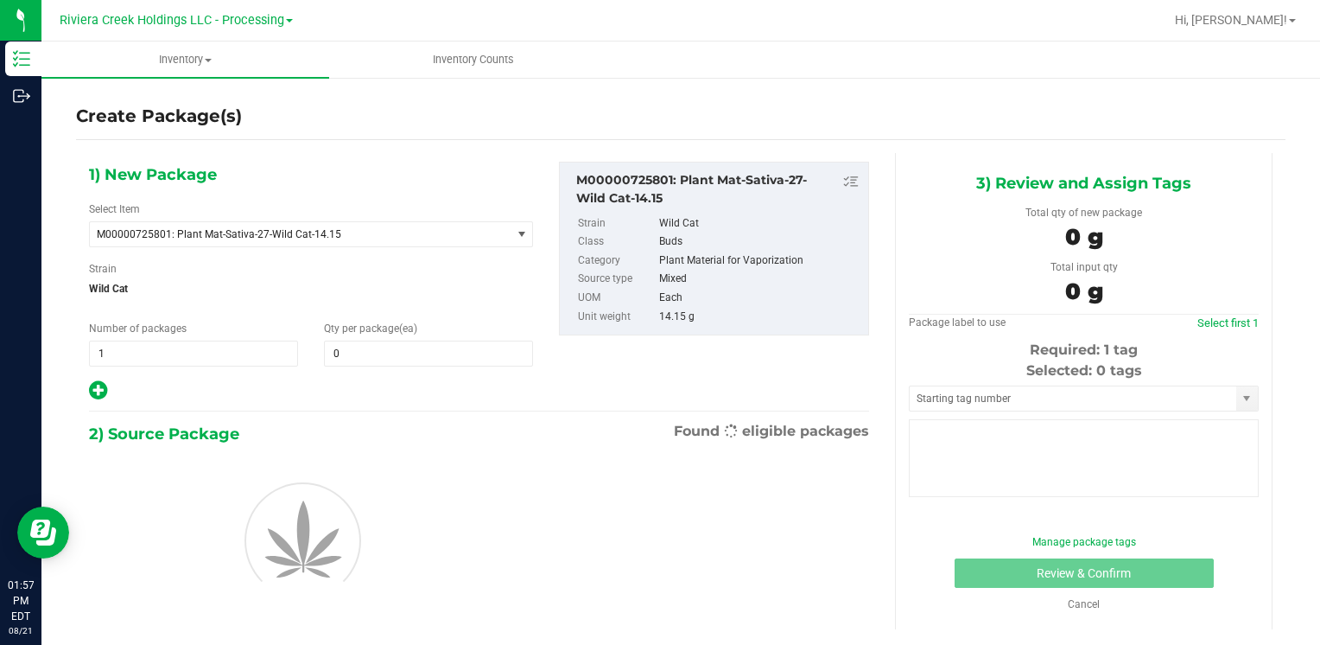
type input "0"
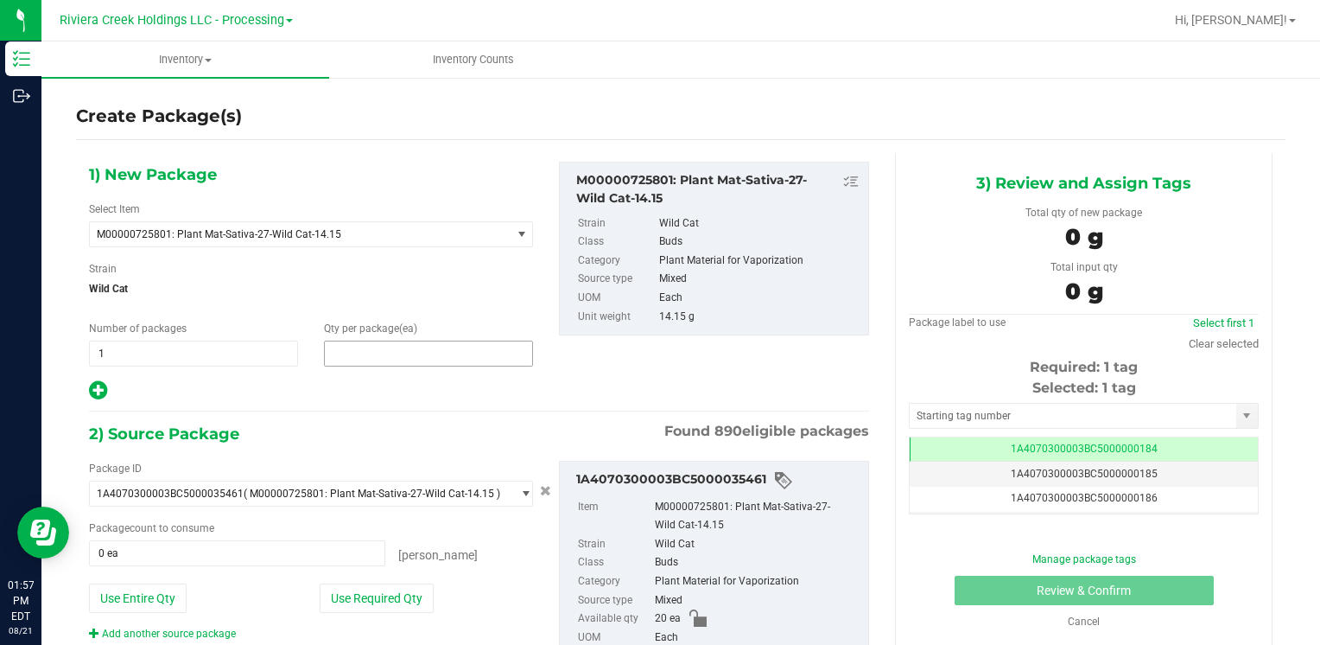
click at [392, 349] on span at bounding box center [428, 353] width 209 height 26
type input "10"
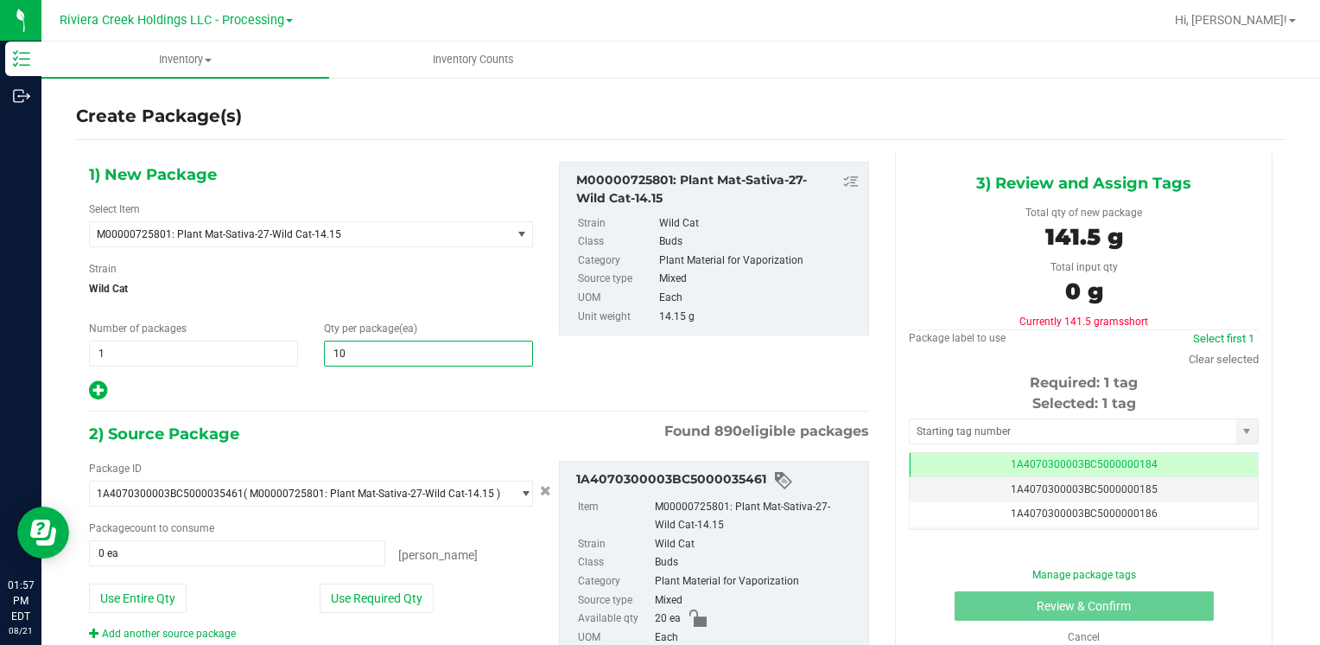
type input "10"
click at [432, 280] on span "Wild Cat" at bounding box center [311, 289] width 444 height 26
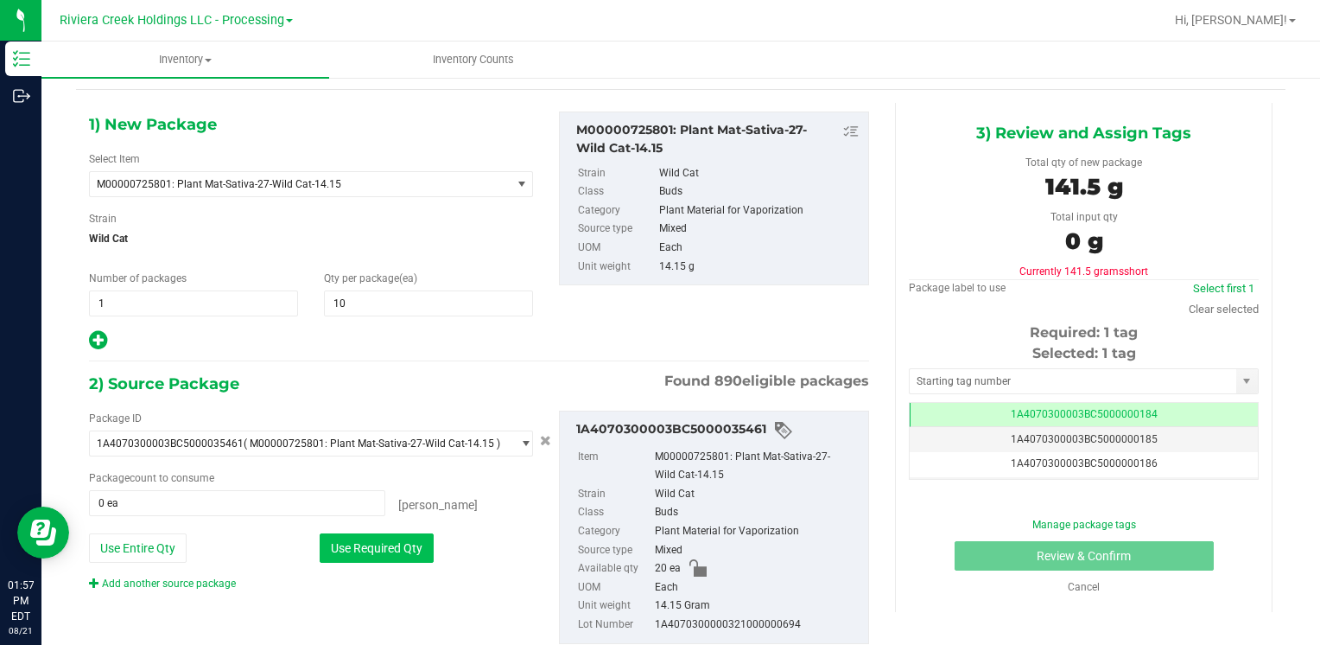
scroll to position [97, 0]
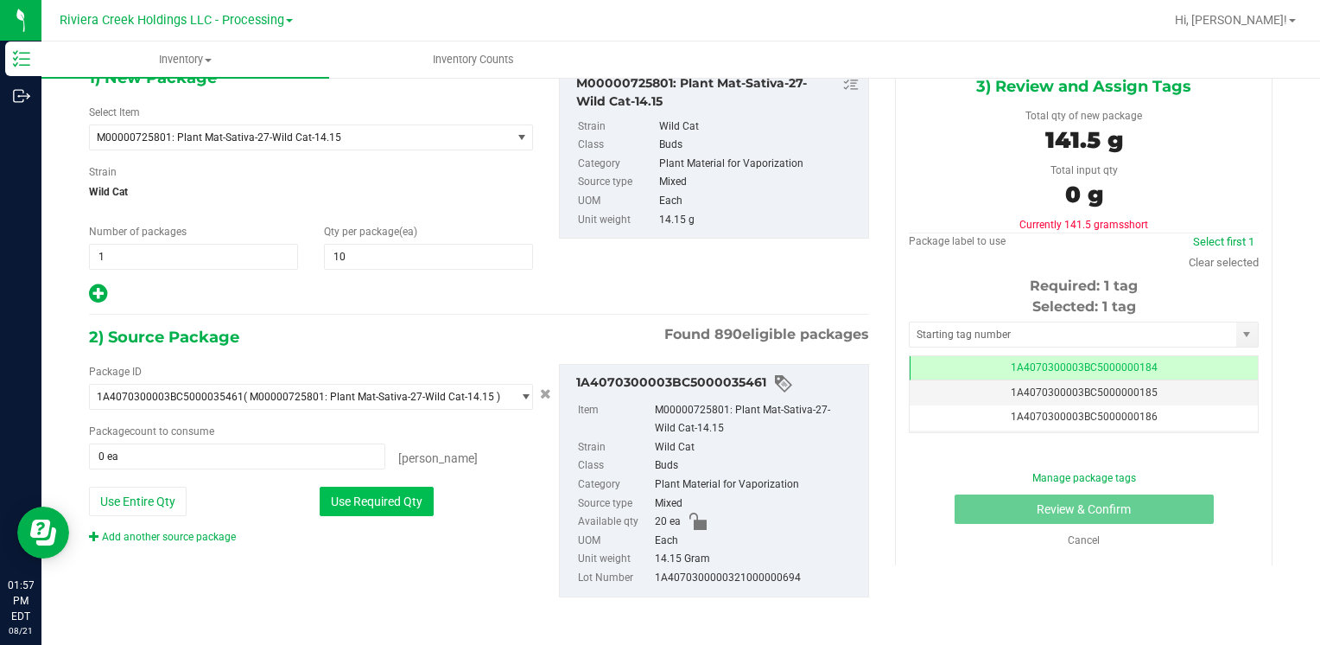
click at [407, 506] on button "Use Required Qty" at bounding box center [377, 500] width 114 height 29
type input "10 ea"
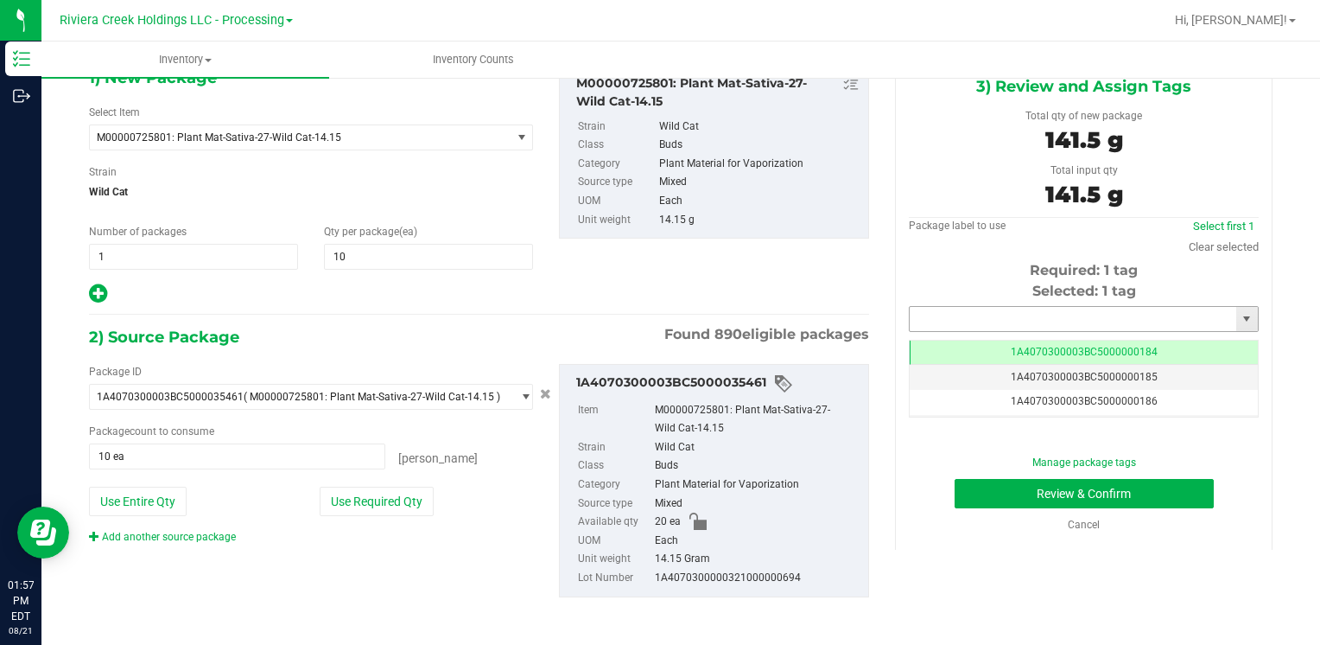
click at [1047, 311] on input "text" at bounding box center [1073, 319] width 327 height 24
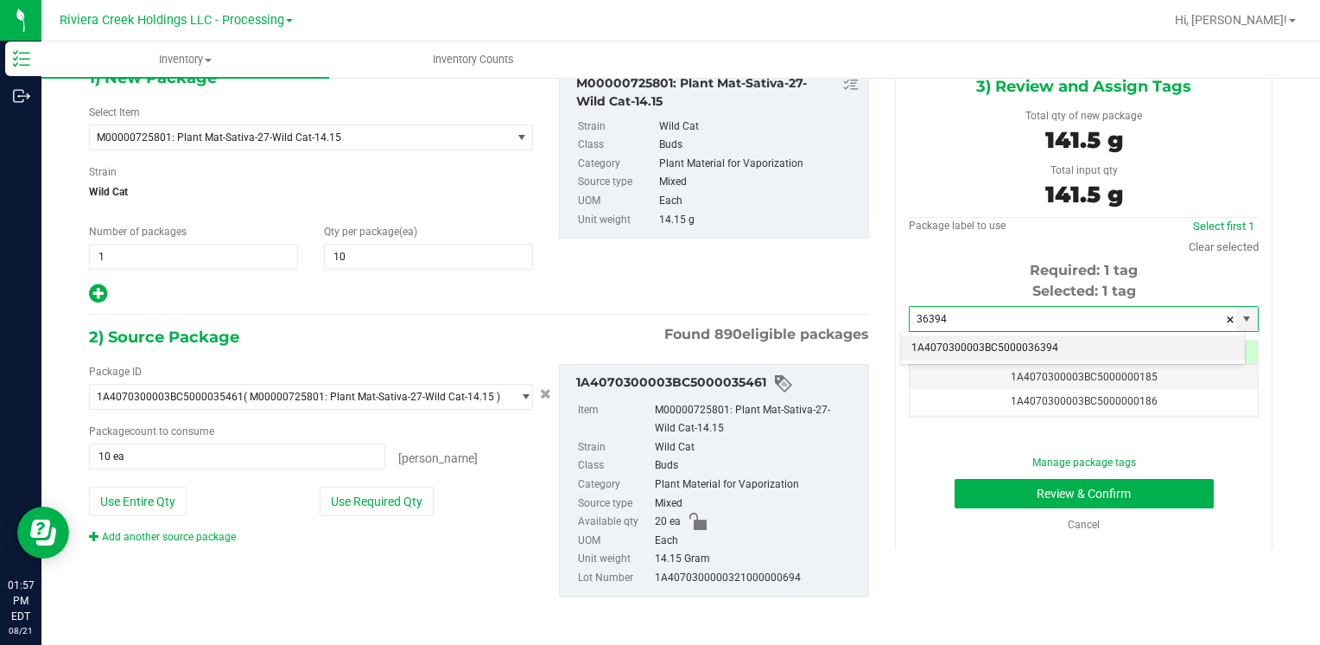
click at [929, 351] on li "1A4070300003BC5000036394" at bounding box center [1073, 348] width 344 height 26
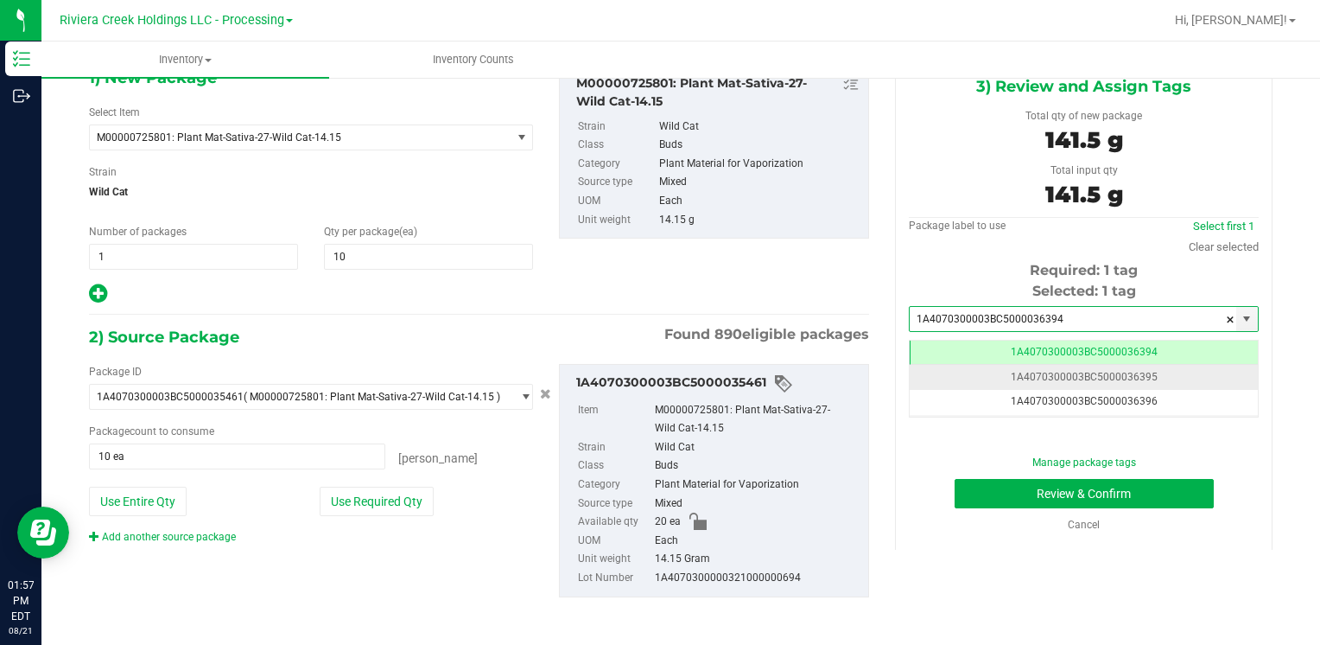
scroll to position [0, 0]
type input "1A4070300003BC5000036394"
click at [955, 491] on button "Review & Confirm" at bounding box center [1084, 493] width 259 height 29
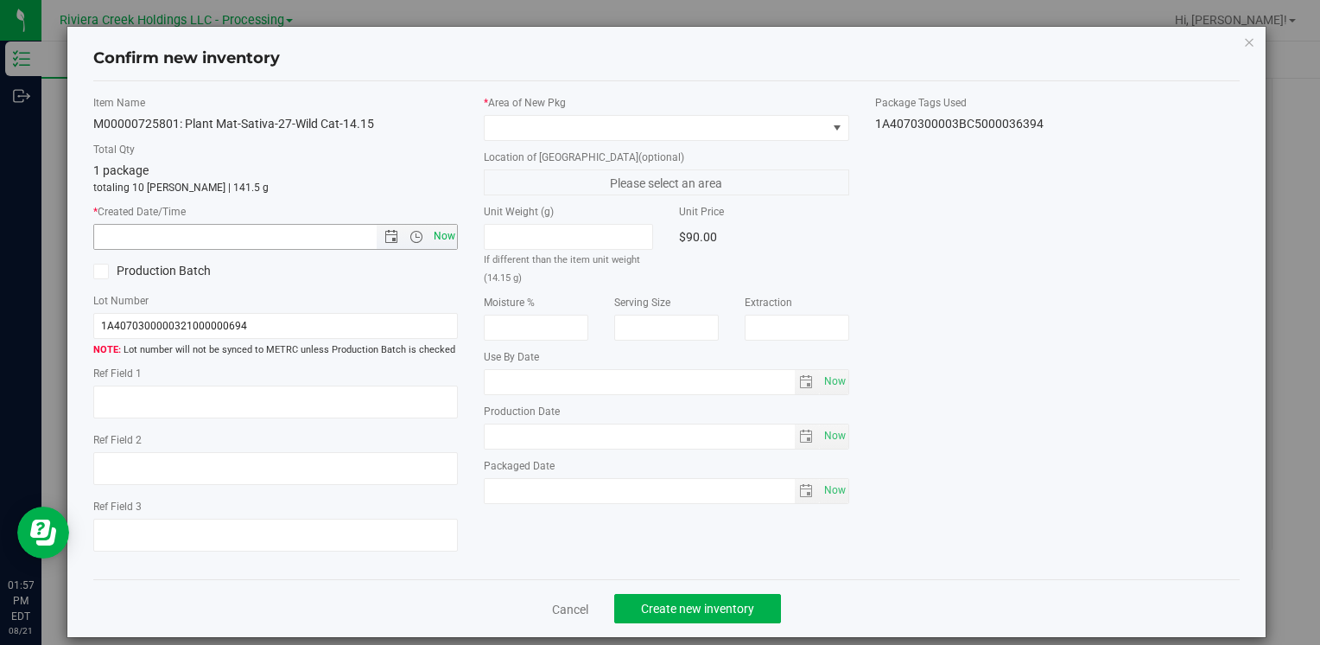
click at [444, 240] on span "Now" at bounding box center [443, 236] width 29 height 25
type input "[DATE] 1:57 PM"
click at [571, 118] on span at bounding box center [655, 128] width 341 height 24
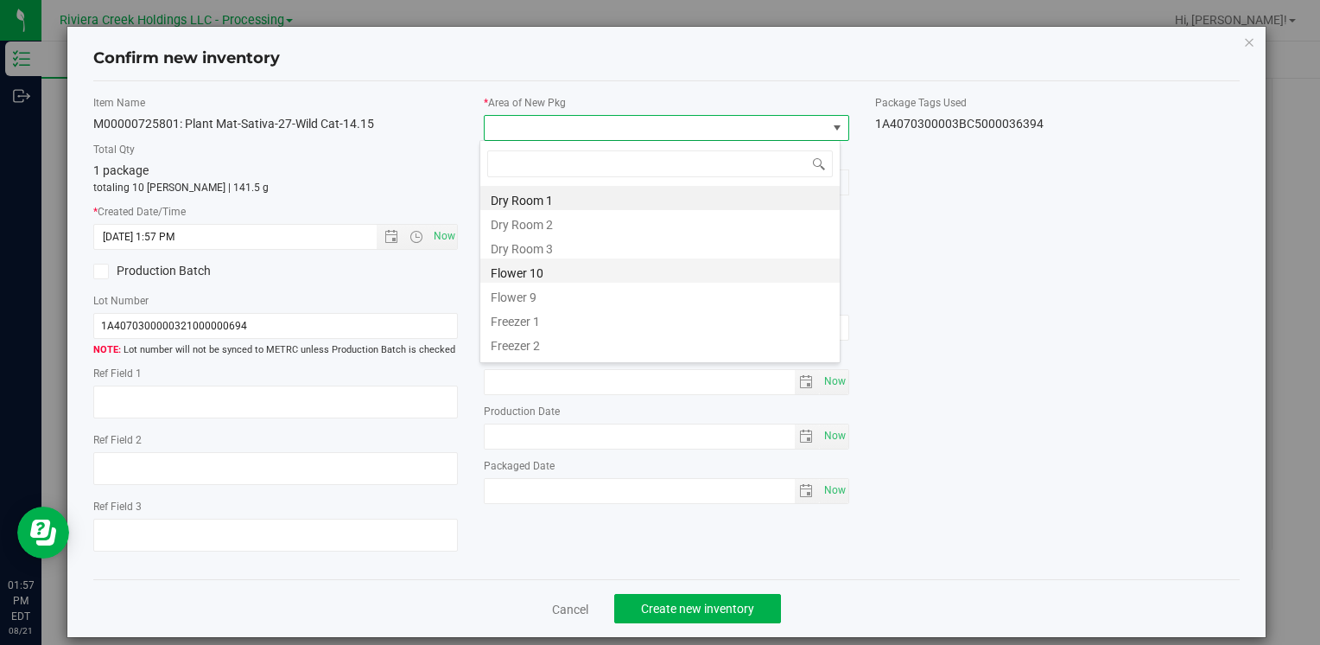
click at [553, 263] on li "Flower 10" at bounding box center [659, 270] width 359 height 24
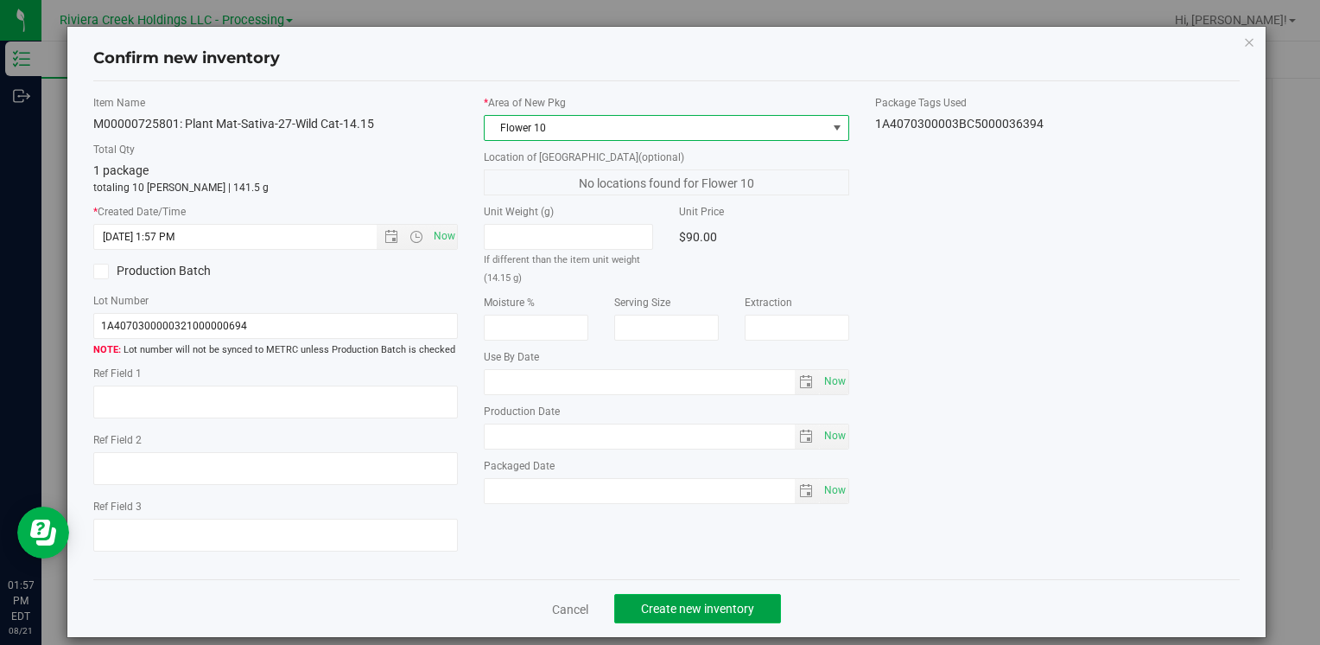
click at [765, 610] on button "Create new inventory" at bounding box center [697, 608] width 167 height 29
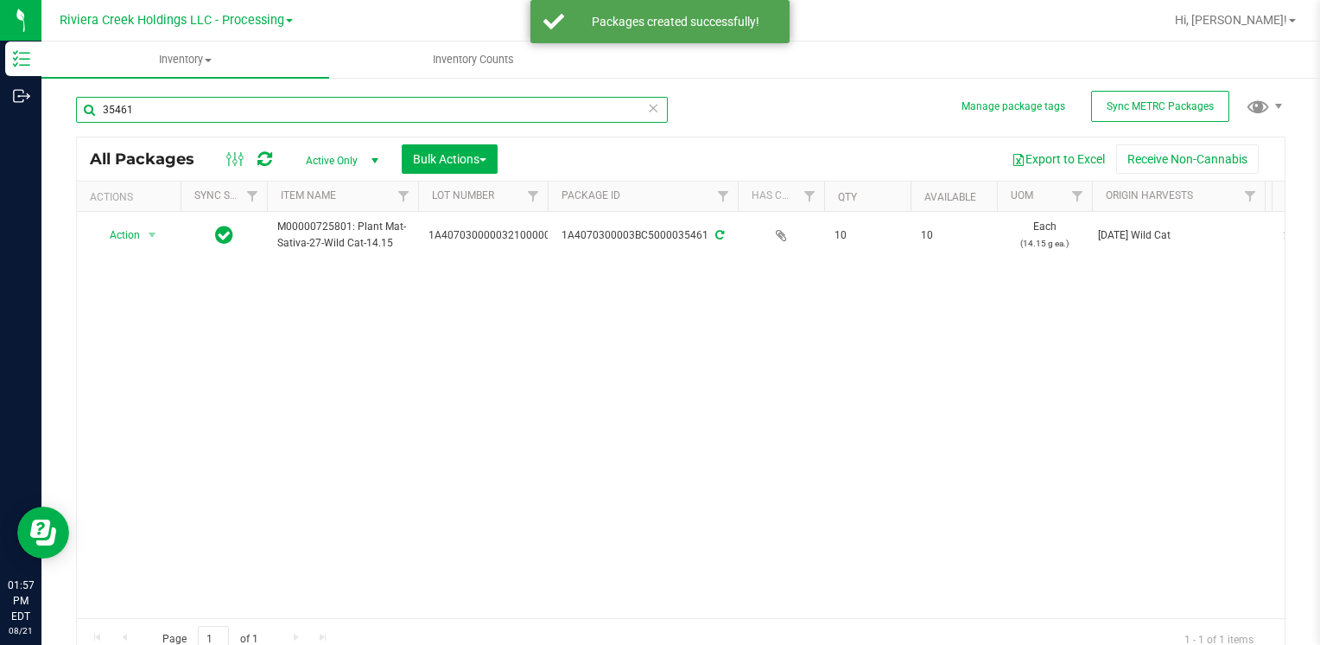
click at [309, 118] on input "35461" at bounding box center [372, 110] width 592 height 26
type input "3"
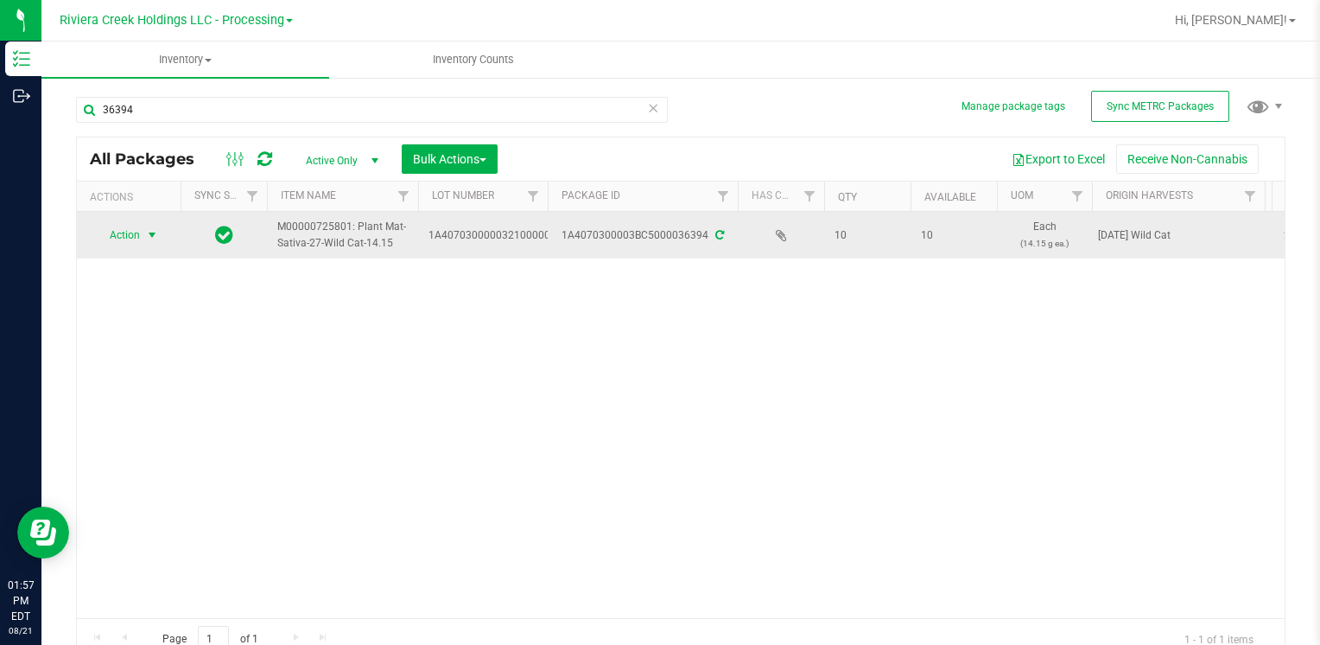
click at [121, 237] on span "Action" at bounding box center [117, 235] width 47 height 24
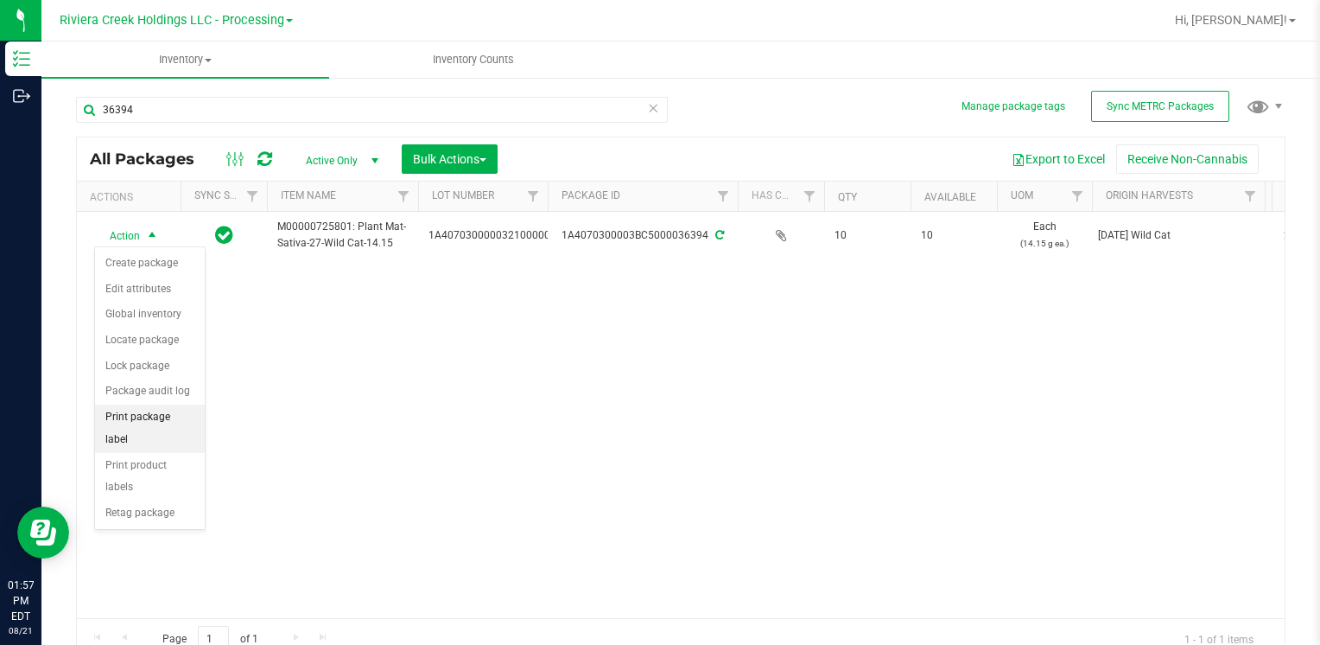
click at [191, 423] on li "Print package label" at bounding box center [150, 428] width 110 height 48
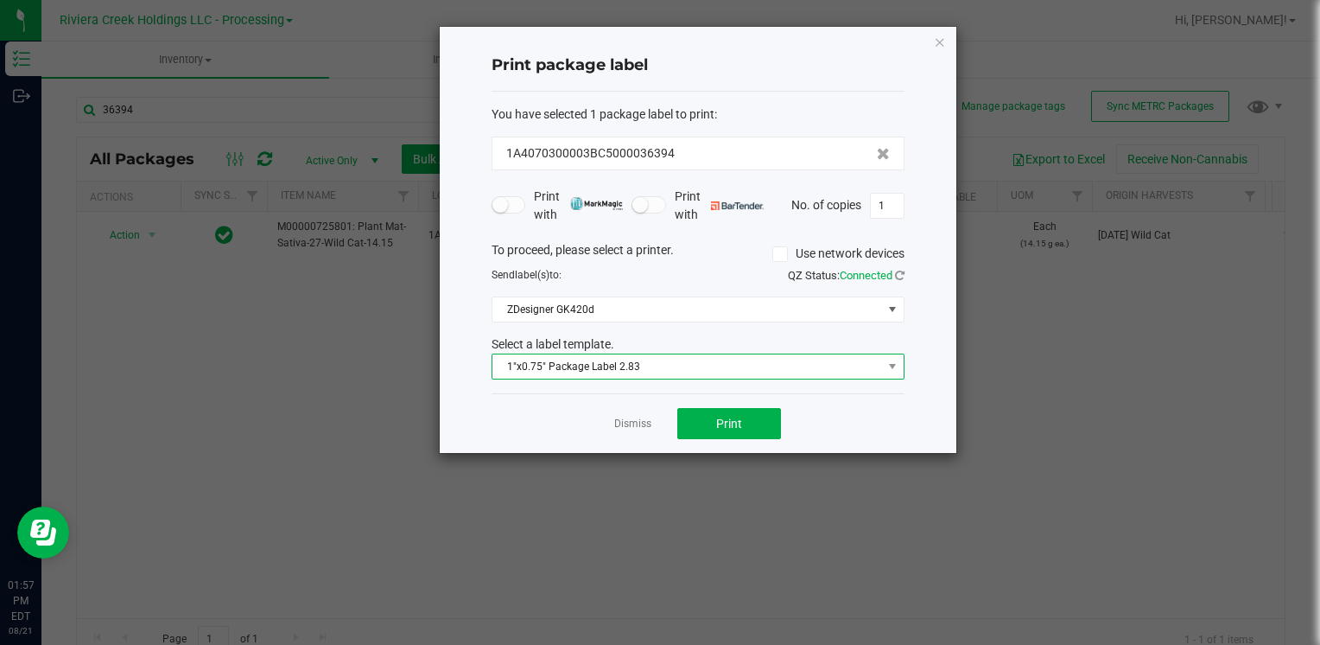
click at [571, 363] on span "1"x0.75" Package Label 2.83" at bounding box center [688, 366] width 390 height 24
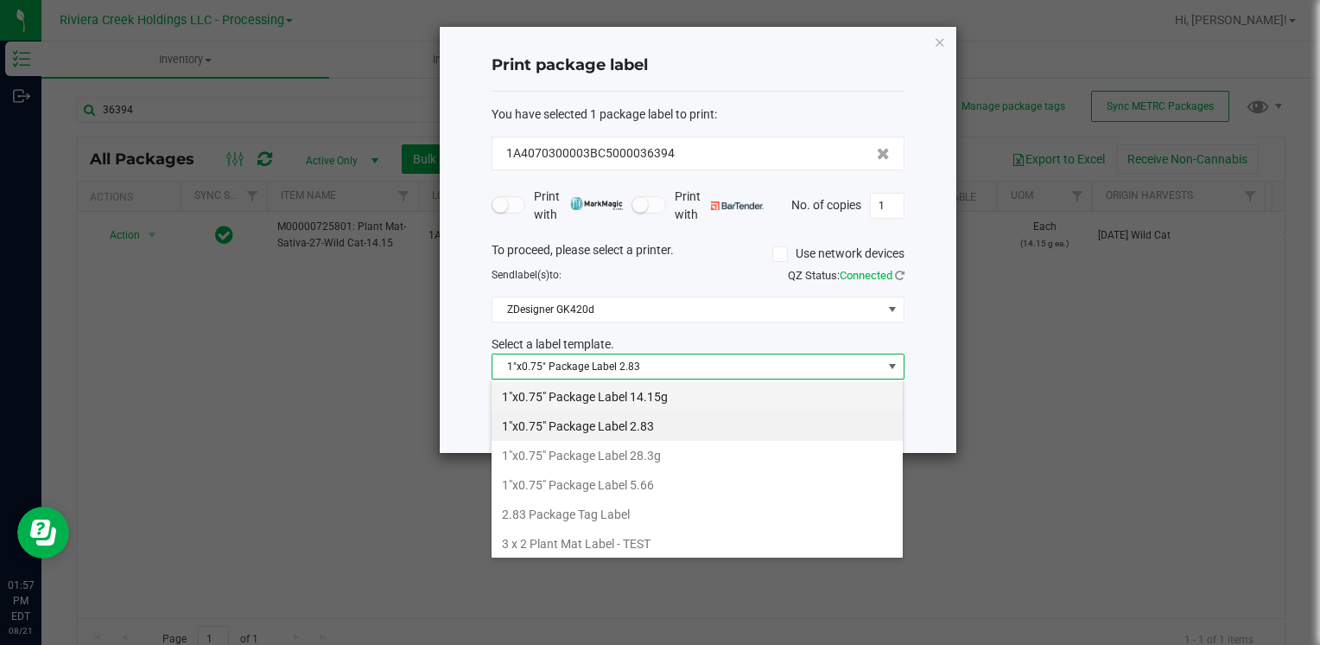
click at [672, 403] on li "1"x0.75" Package Label 14.15g" at bounding box center [697, 396] width 411 height 29
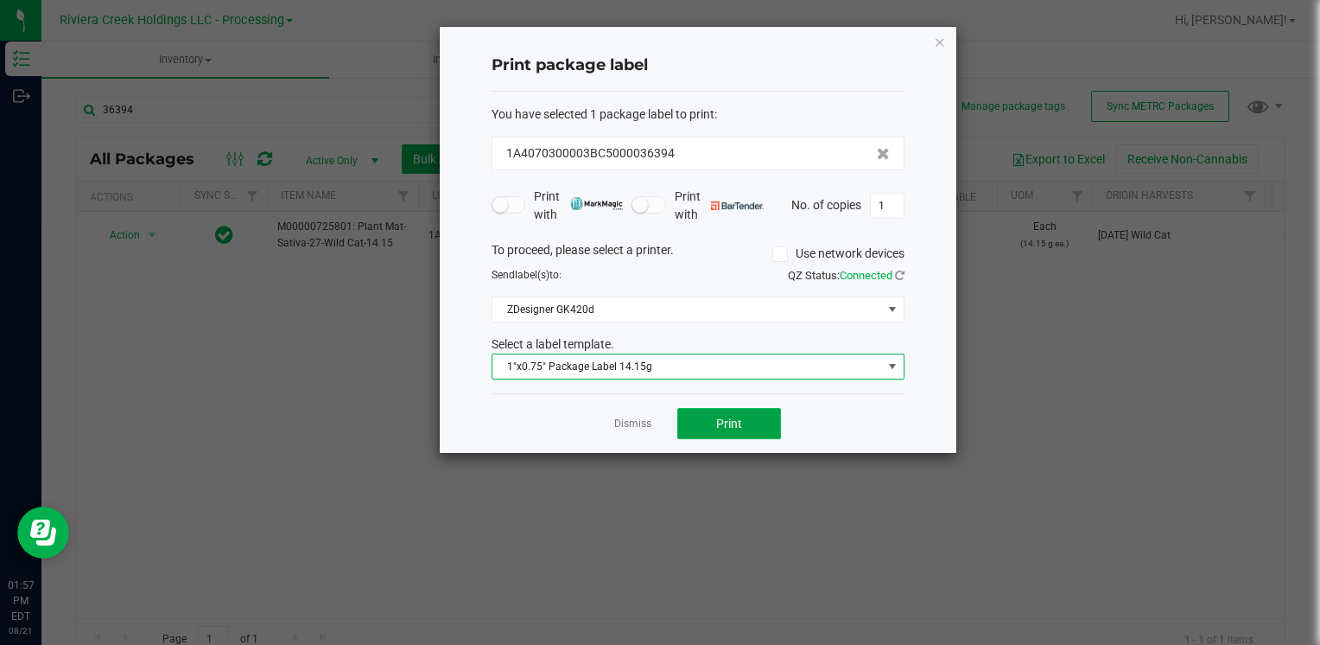
click at [739, 429] on button "Print" at bounding box center [729, 423] width 104 height 31
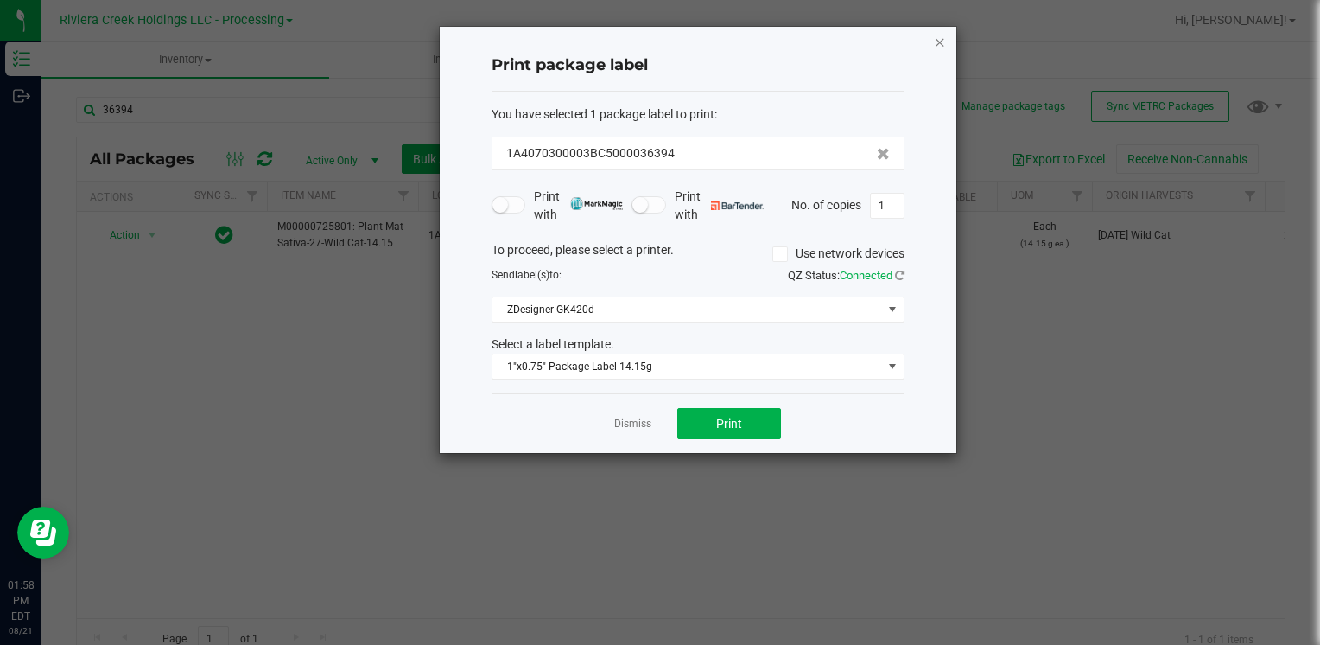
click at [936, 37] on icon "button" at bounding box center [940, 41] width 12 height 21
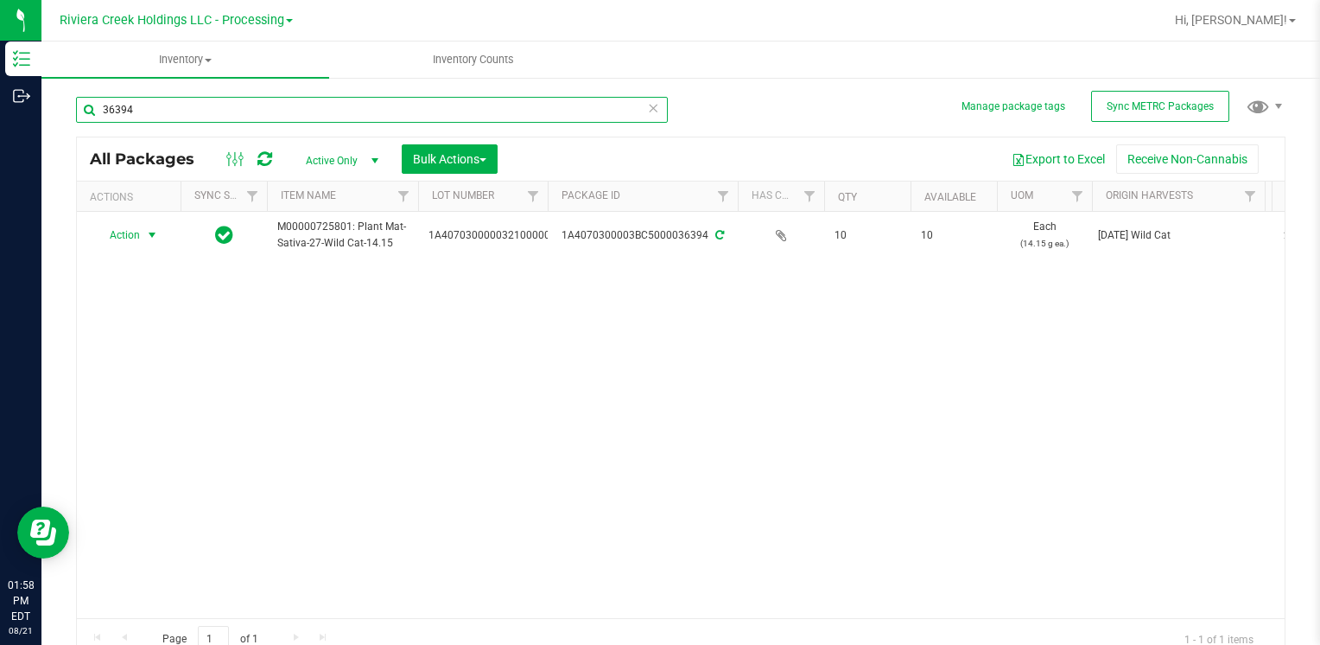
click at [289, 116] on input "36394" at bounding box center [372, 110] width 592 height 26
type input "3"
type input "35700"
click at [264, 321] on div "Action Action Create package Edit attributes Global inventory Locate package Lo…" at bounding box center [681, 415] width 1208 height 406
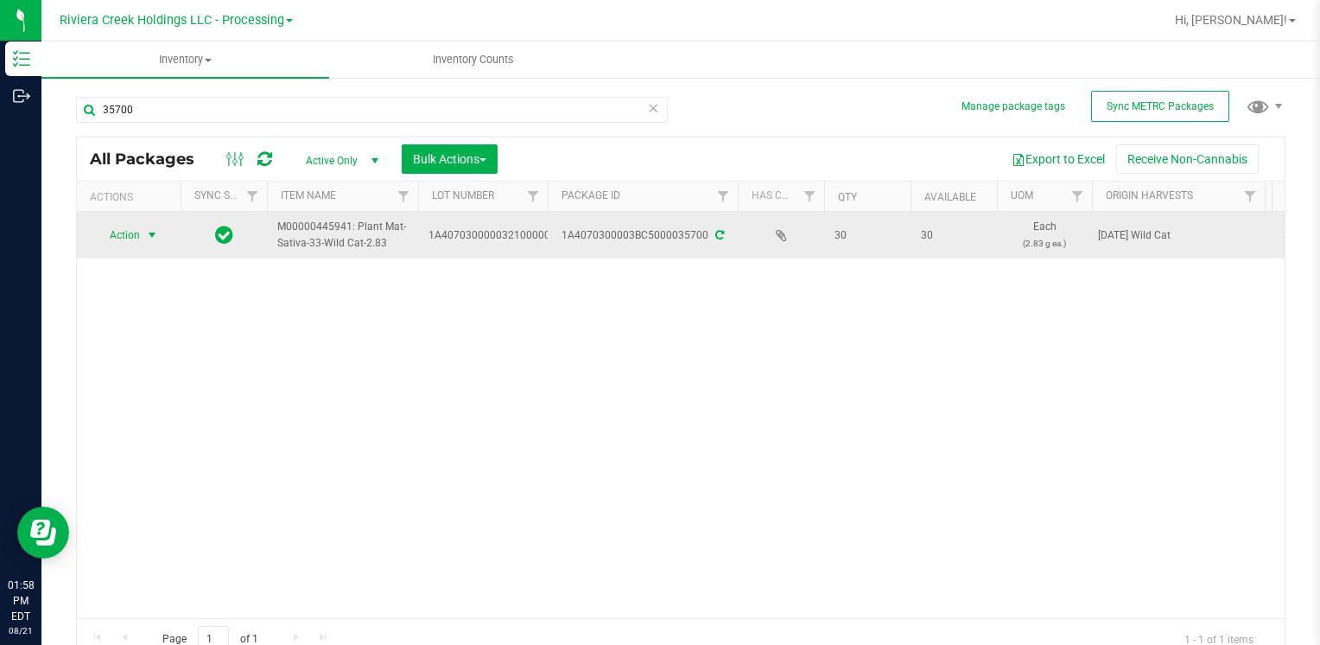
click at [136, 232] on span "Action" at bounding box center [117, 235] width 47 height 24
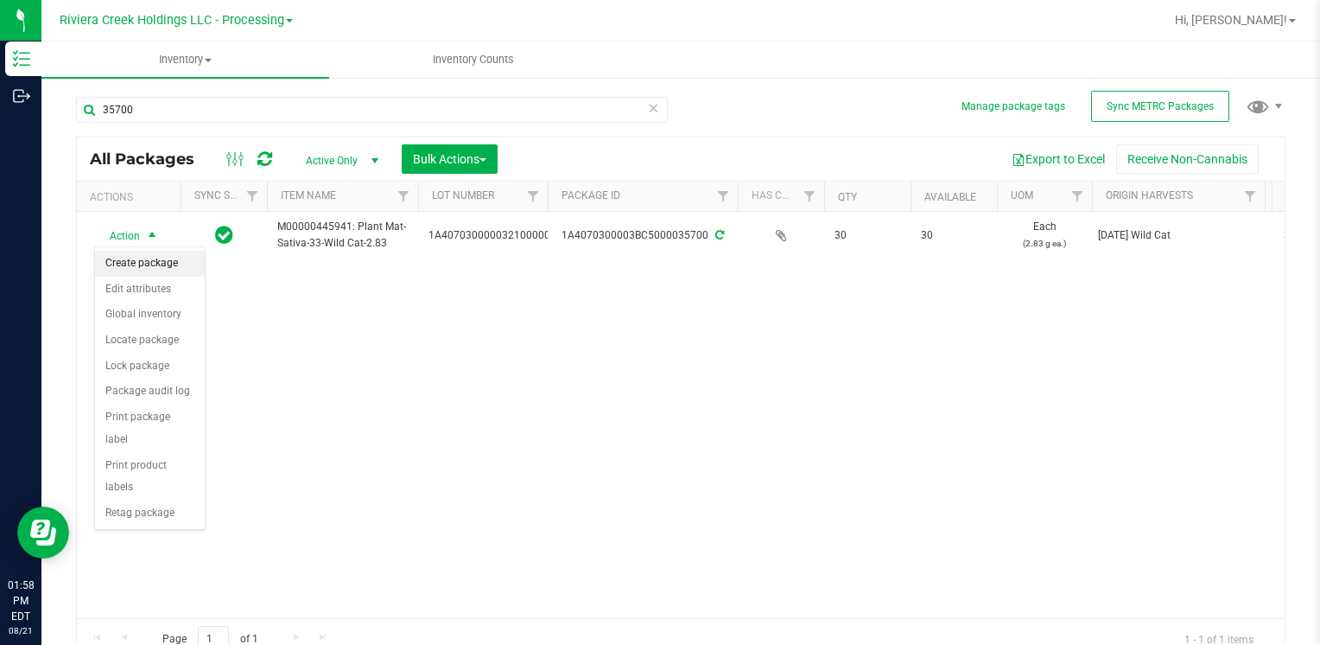
click at [167, 256] on li "Create package" at bounding box center [150, 264] width 110 height 26
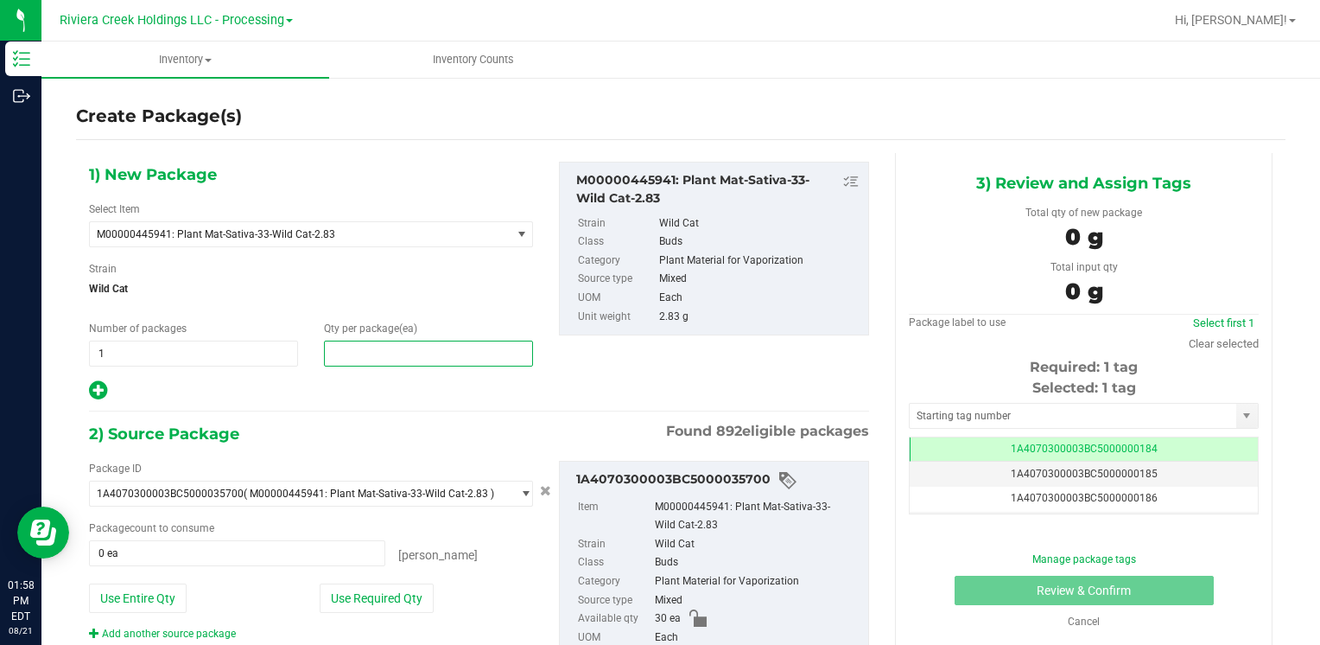
click at [369, 355] on span at bounding box center [428, 353] width 209 height 26
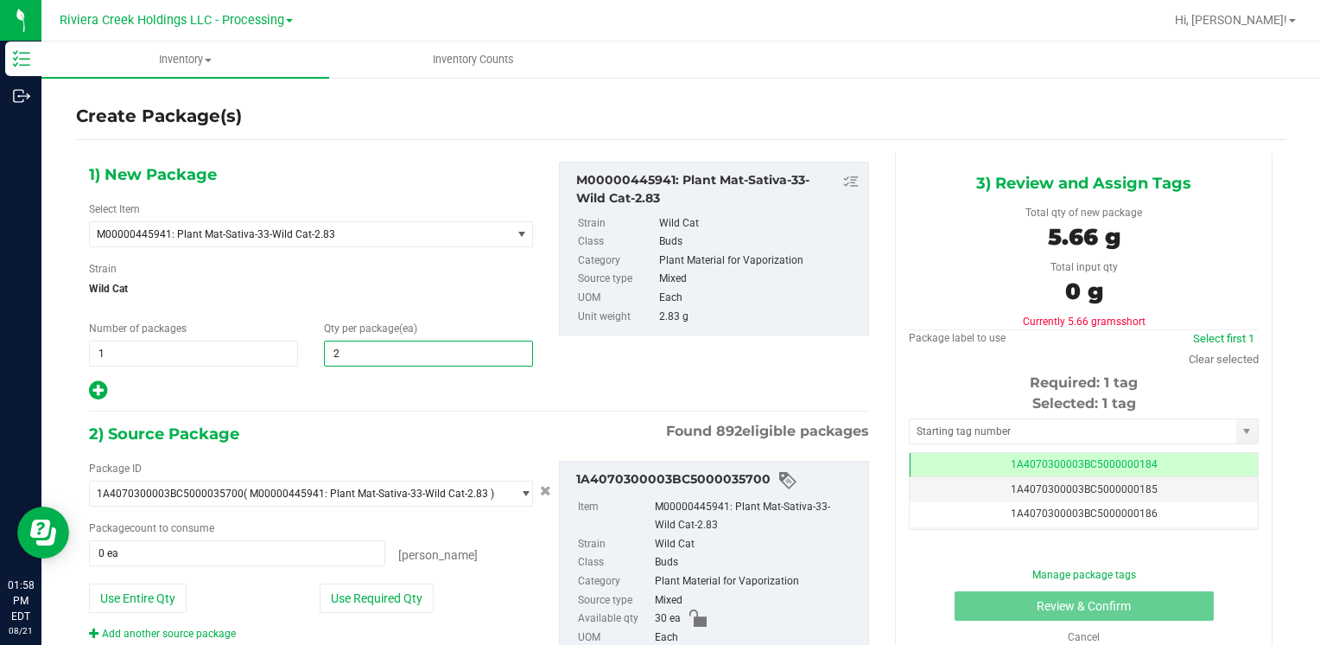
type input "20"
click at [420, 297] on span "Wild Cat" at bounding box center [311, 289] width 444 height 26
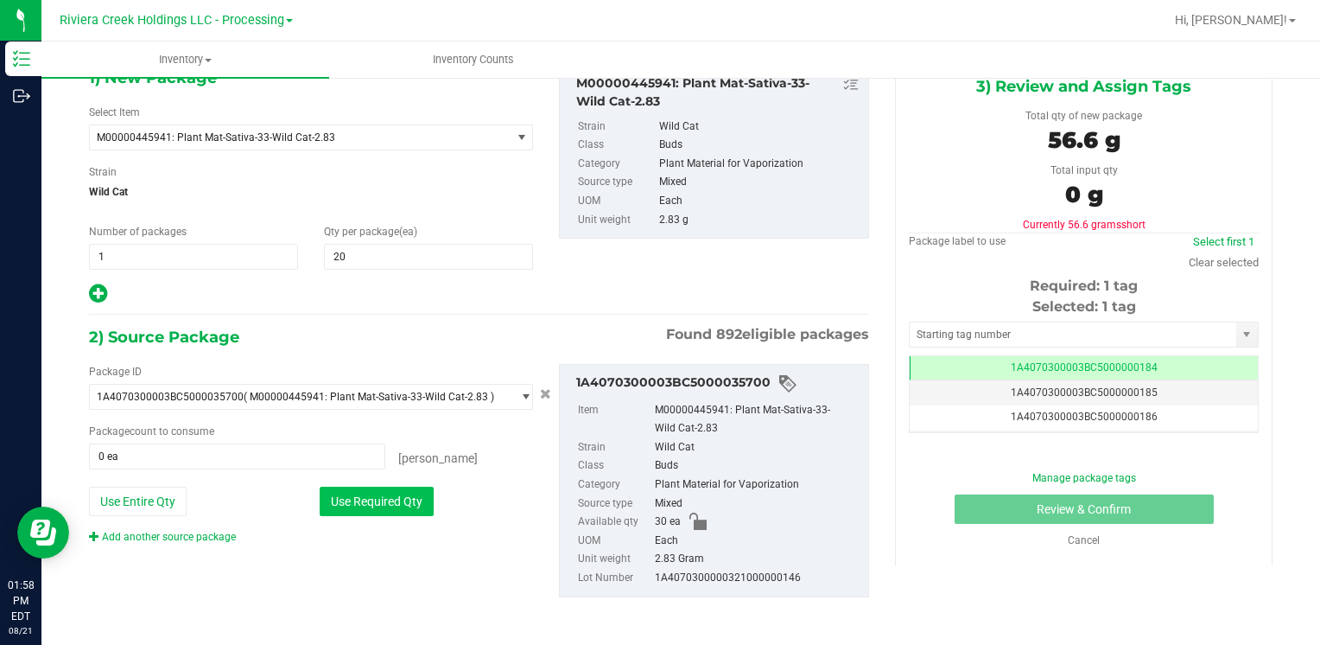
click at [398, 502] on button "Use Required Qty" at bounding box center [377, 500] width 114 height 29
type input "20 ea"
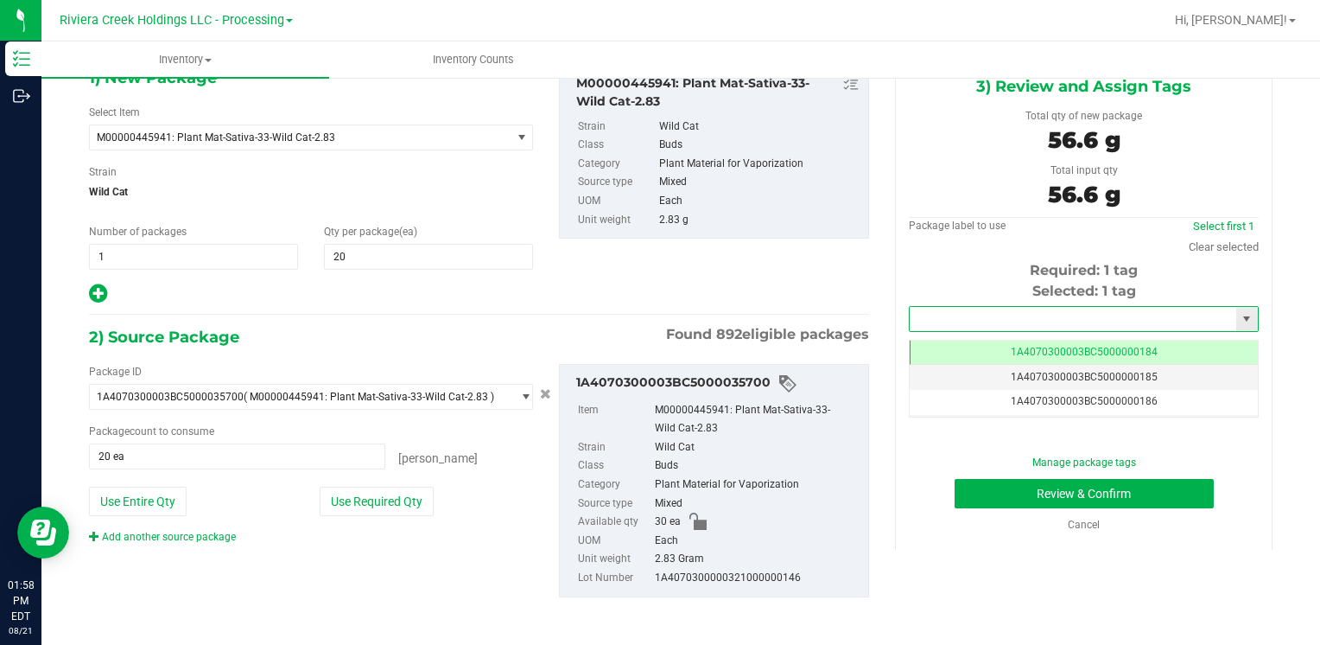
click at [970, 310] on input "text" at bounding box center [1073, 319] width 327 height 24
click at [963, 342] on li "1A4070300003BC5000036392" at bounding box center [1073, 348] width 344 height 26
type input "1A4070300003BC5000036392"
click at [955, 500] on button "Review & Confirm" at bounding box center [1084, 493] width 259 height 29
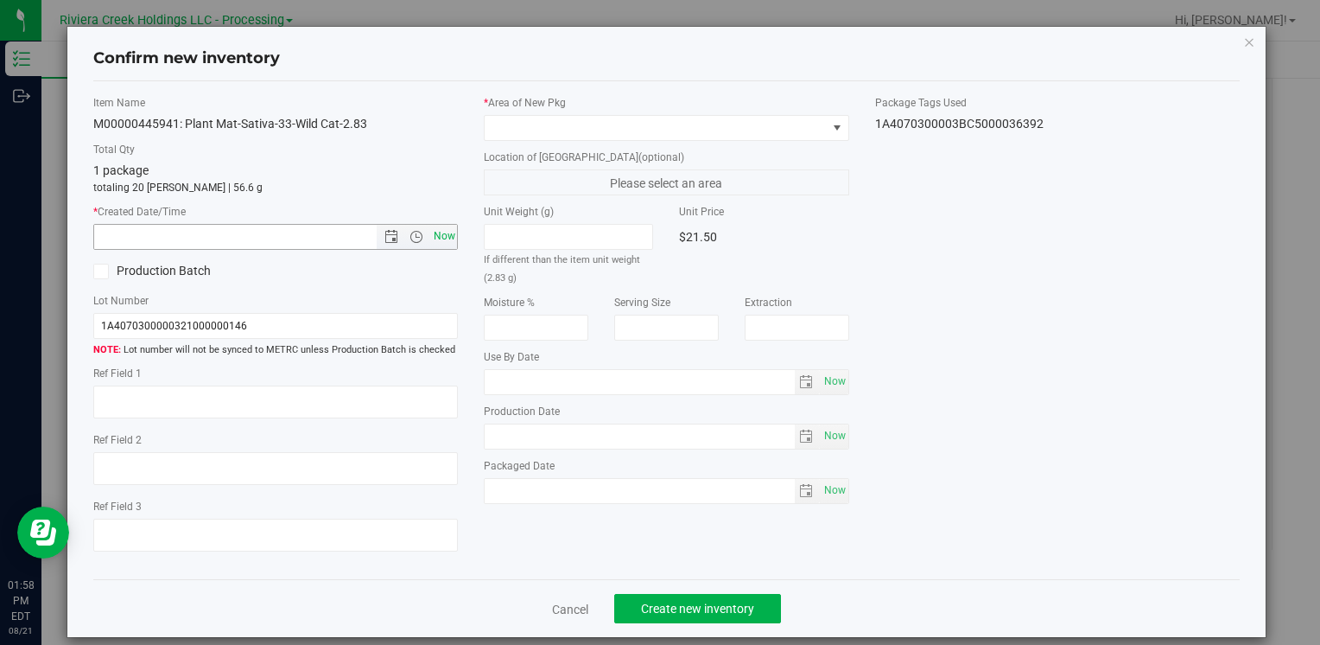
click at [447, 226] on span "Now" at bounding box center [443, 236] width 29 height 25
type input "[DATE] 1:58 PM"
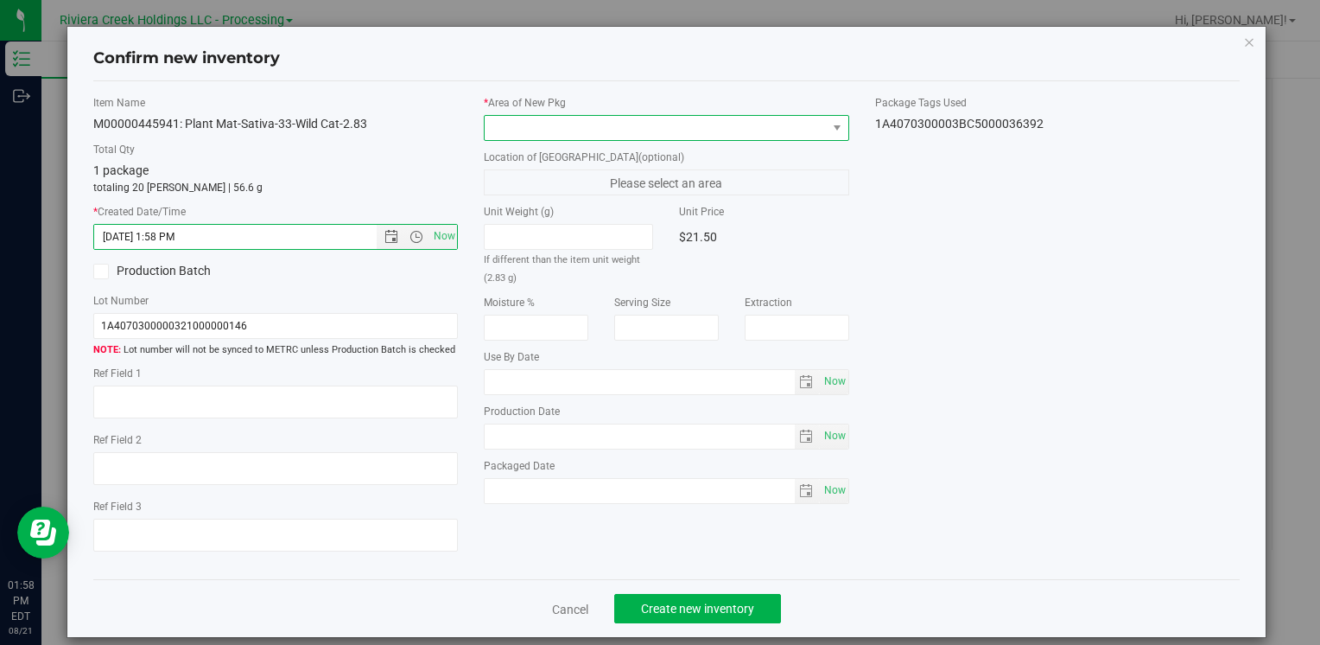
click at [537, 129] on span at bounding box center [655, 128] width 341 height 24
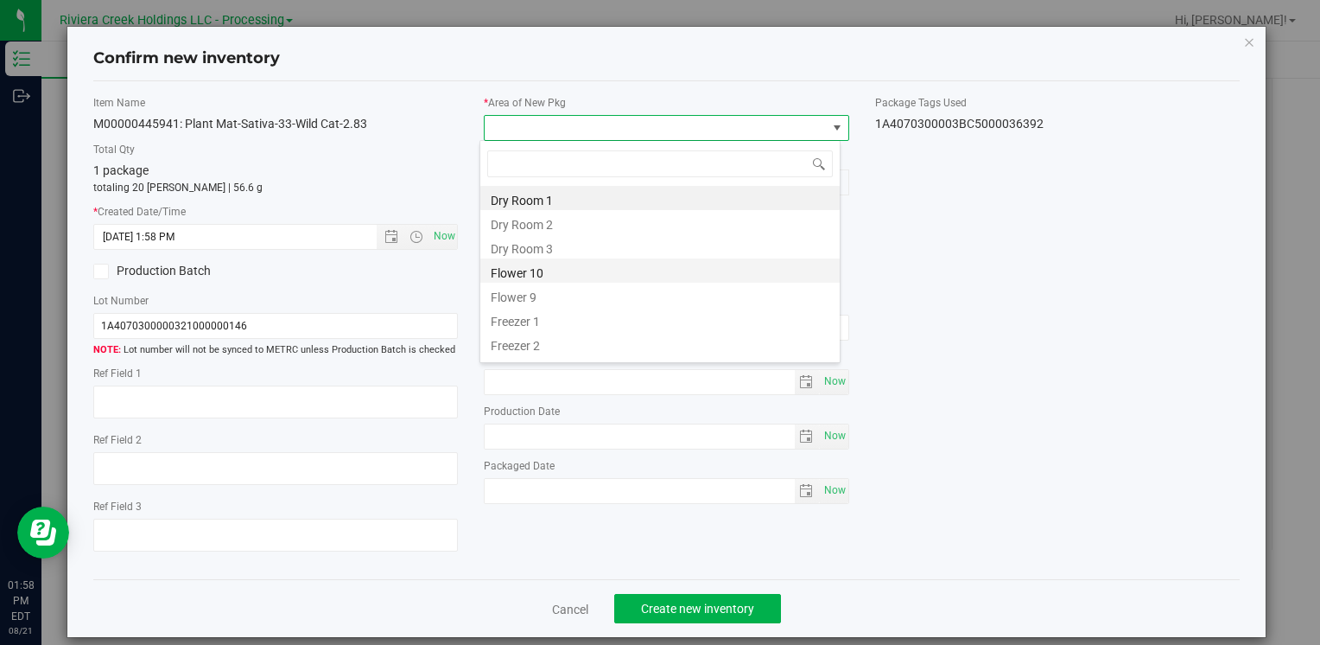
click at [575, 276] on li "Flower 10" at bounding box center [659, 270] width 359 height 24
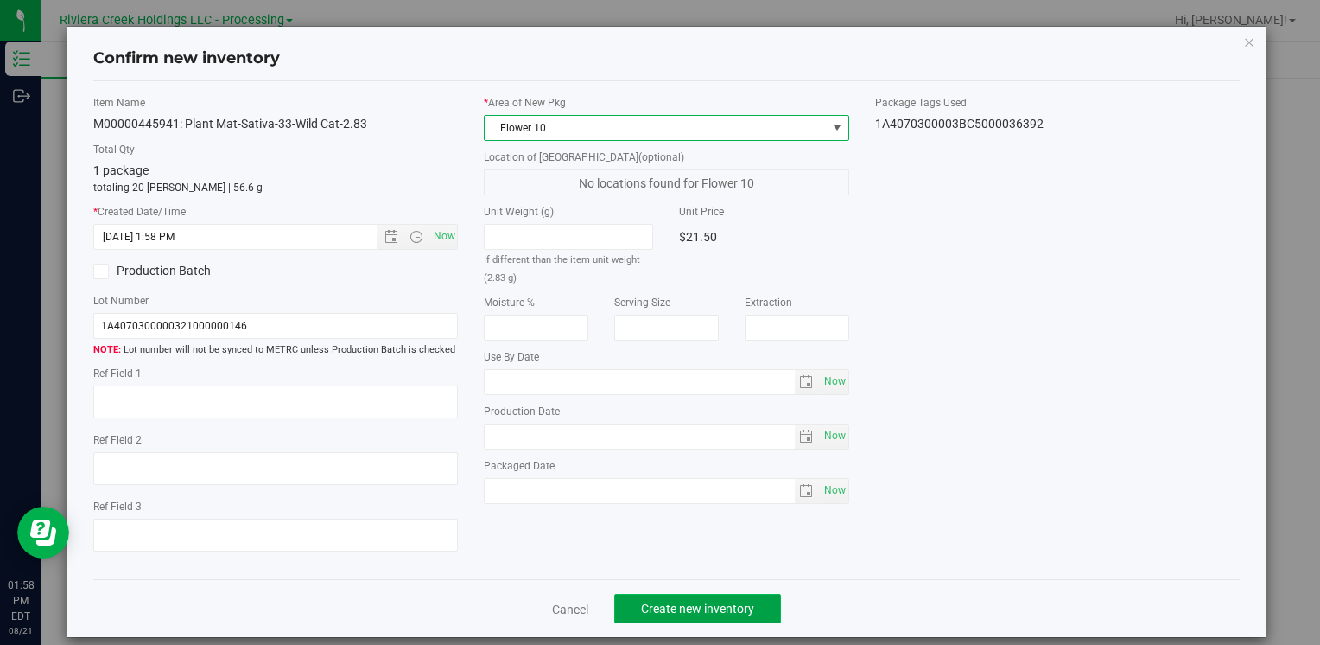
click at [728, 612] on span "Create new inventory" at bounding box center [697, 608] width 113 height 14
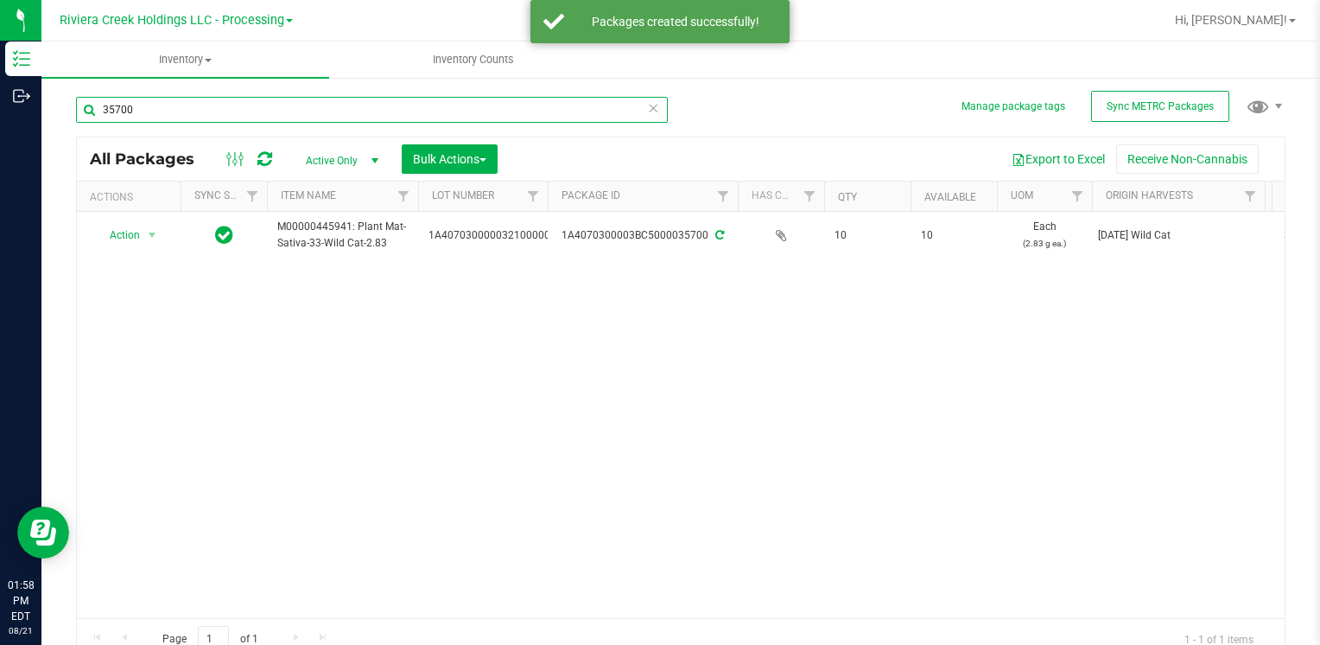
click at [238, 110] on input "35700" at bounding box center [372, 110] width 592 height 26
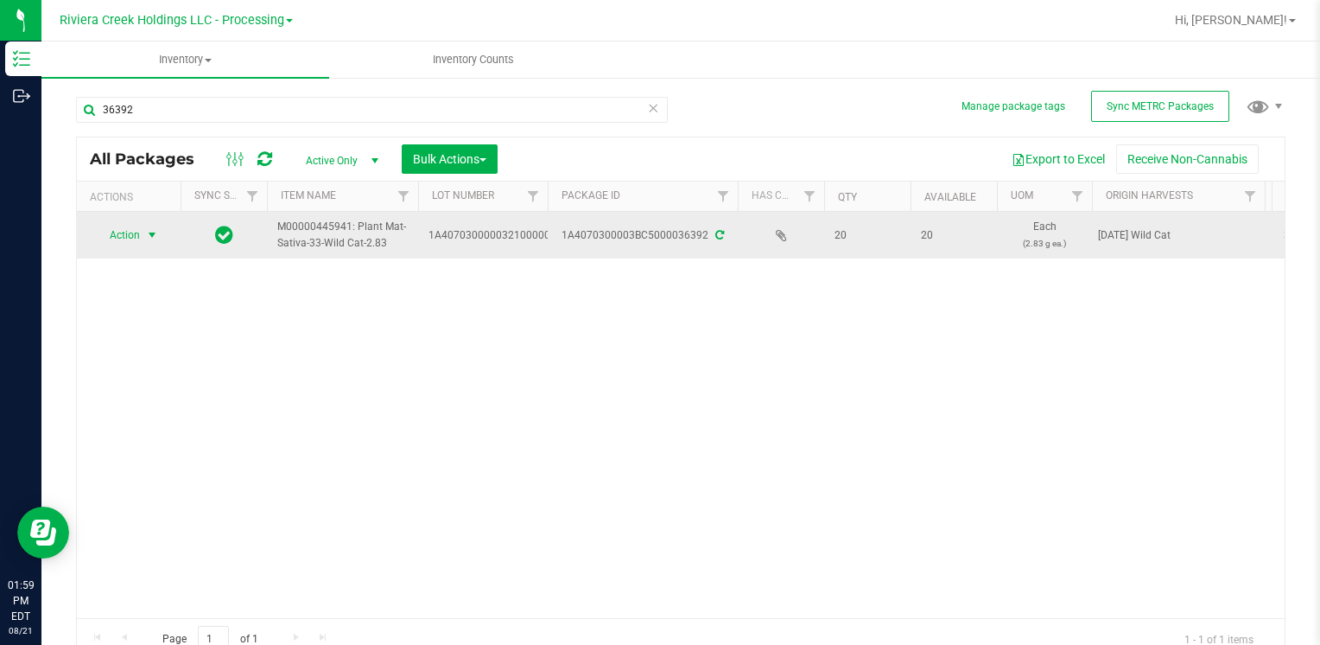
click at [132, 235] on span "Action" at bounding box center [117, 235] width 47 height 24
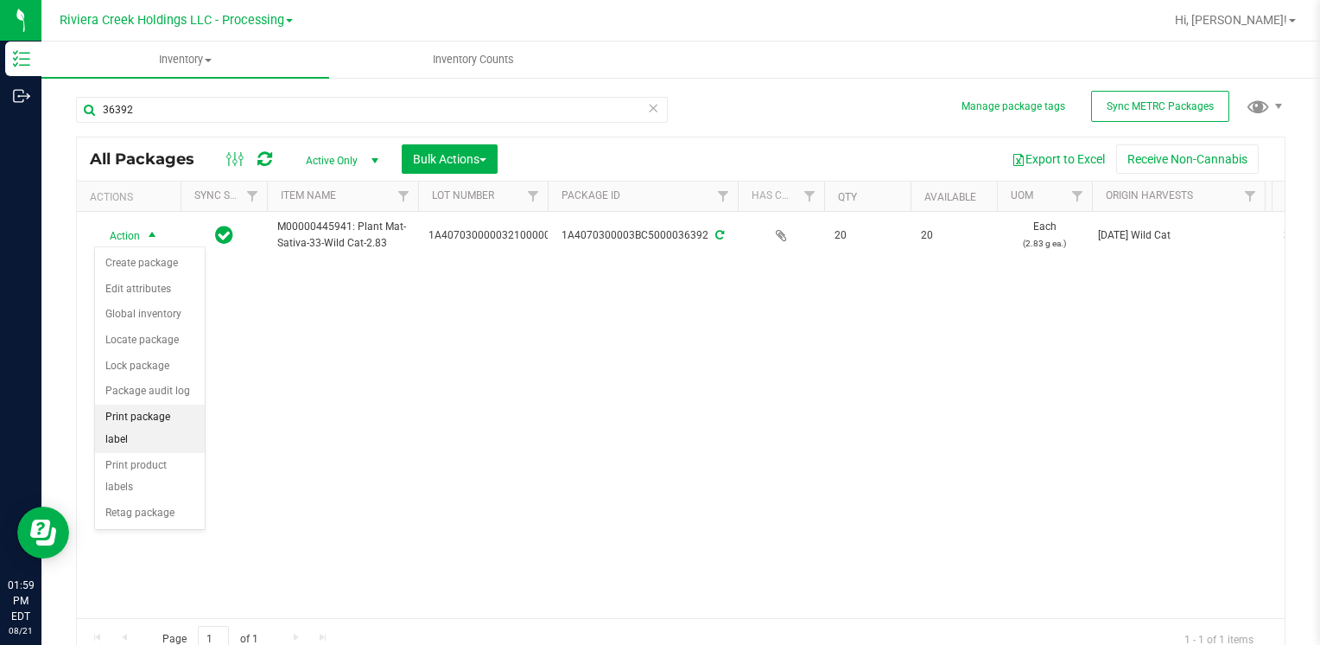
click at [185, 410] on li "Print package label" at bounding box center [150, 428] width 110 height 48
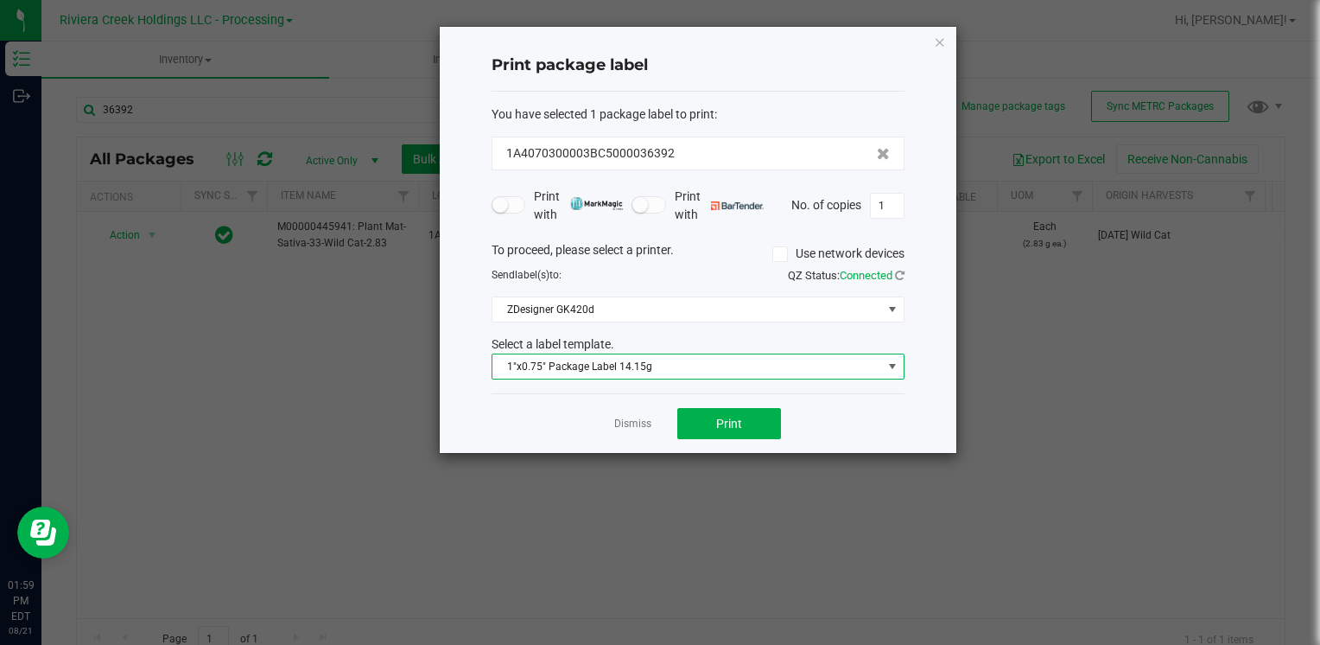
click at [724, 360] on span "1"x0.75" Package Label 14.15g" at bounding box center [688, 366] width 390 height 24
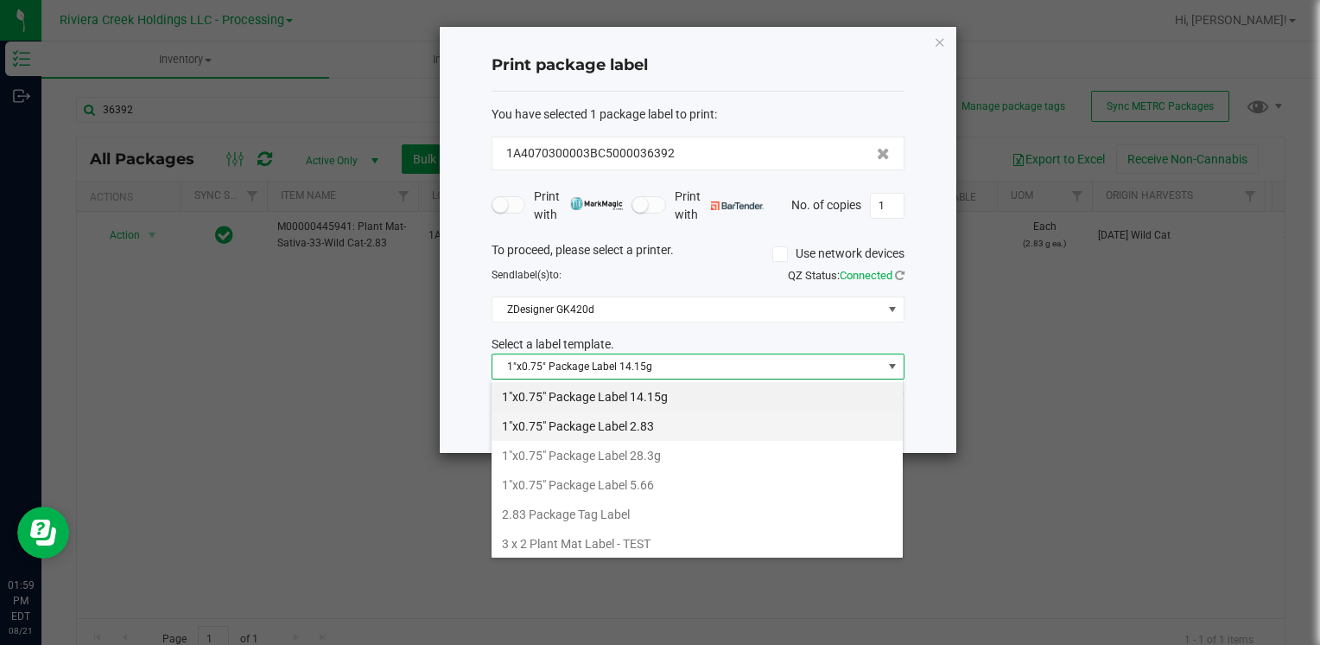
click at [638, 427] on li "1"x0.75" Package Label 2.83" at bounding box center [697, 425] width 411 height 29
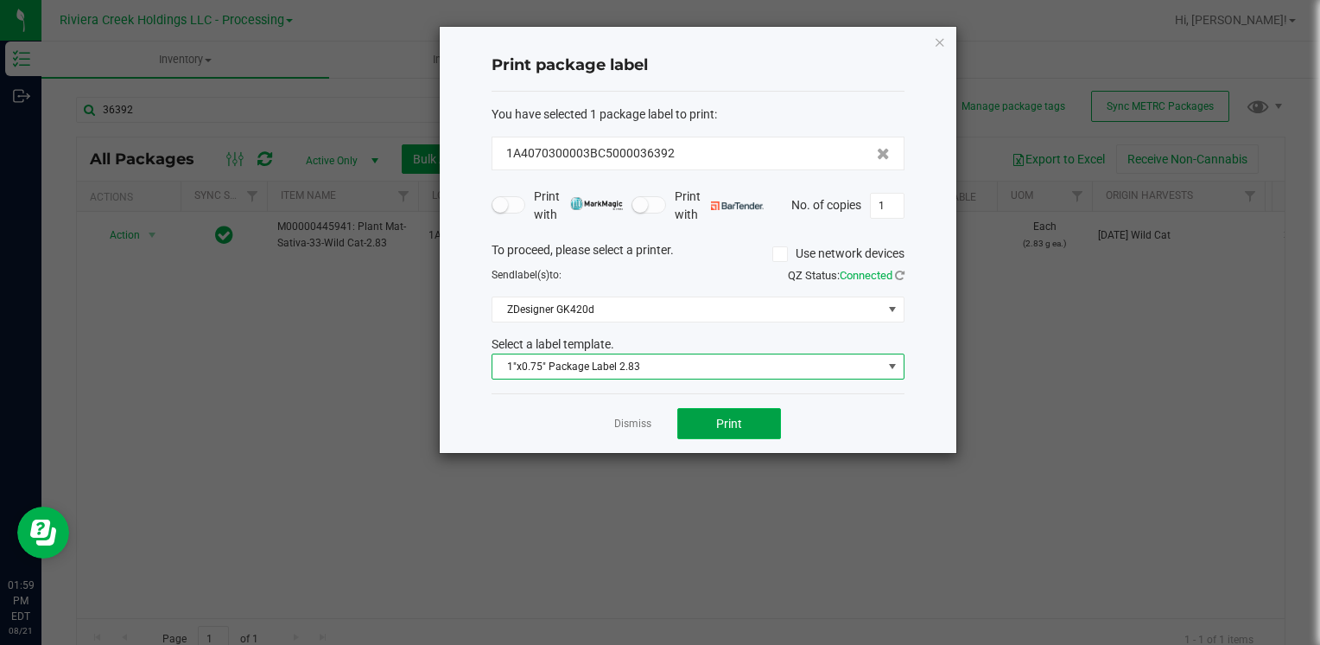
click at [715, 417] on button "Print" at bounding box center [729, 423] width 104 height 31
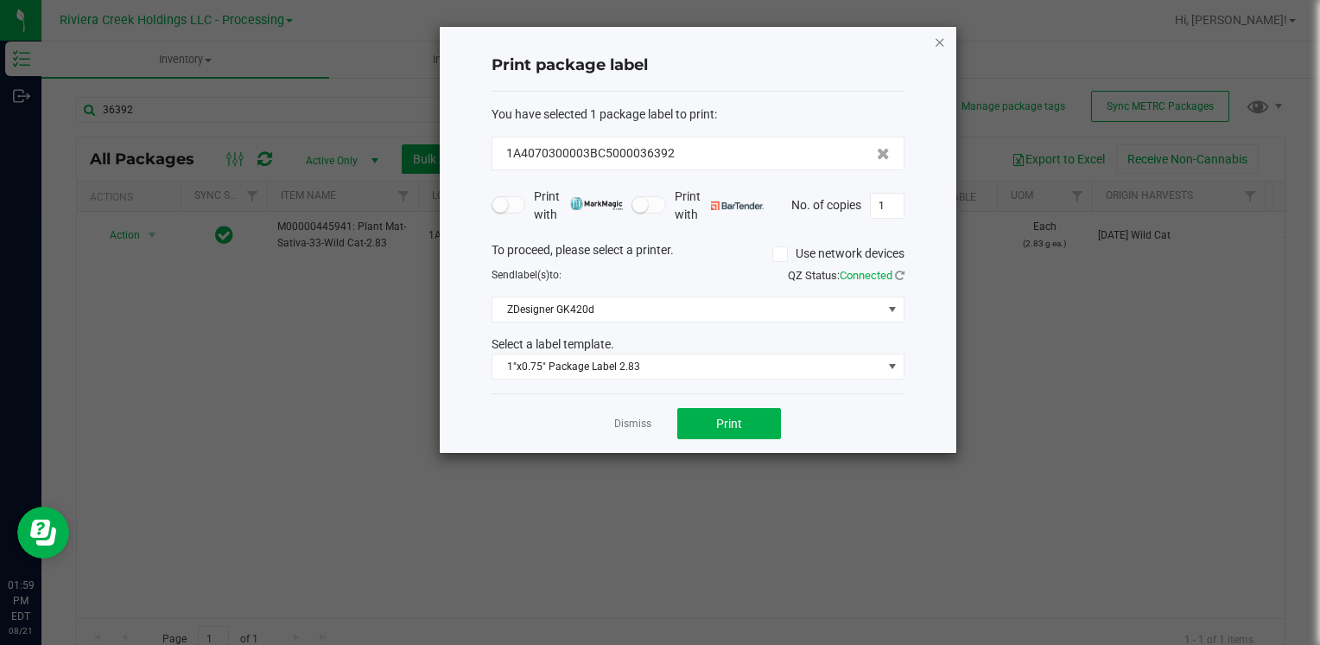
click at [938, 41] on icon "button" at bounding box center [940, 41] width 12 height 21
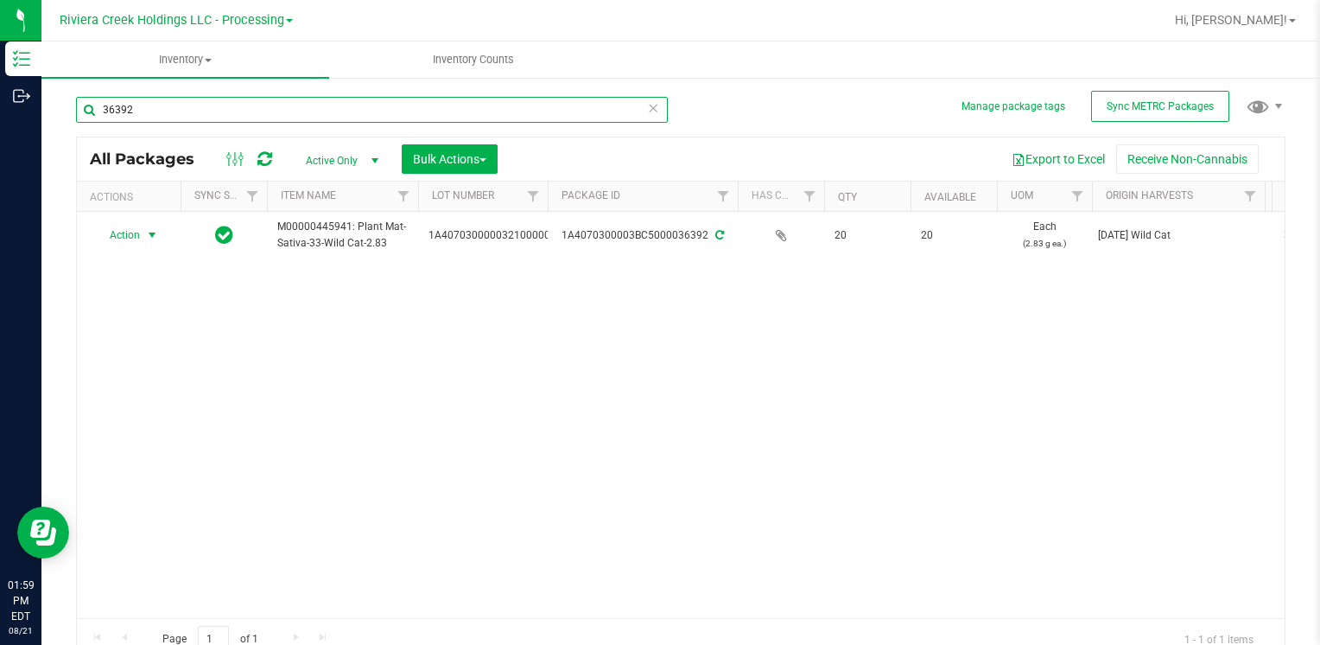
click at [153, 119] on input "36392" at bounding box center [372, 110] width 592 height 26
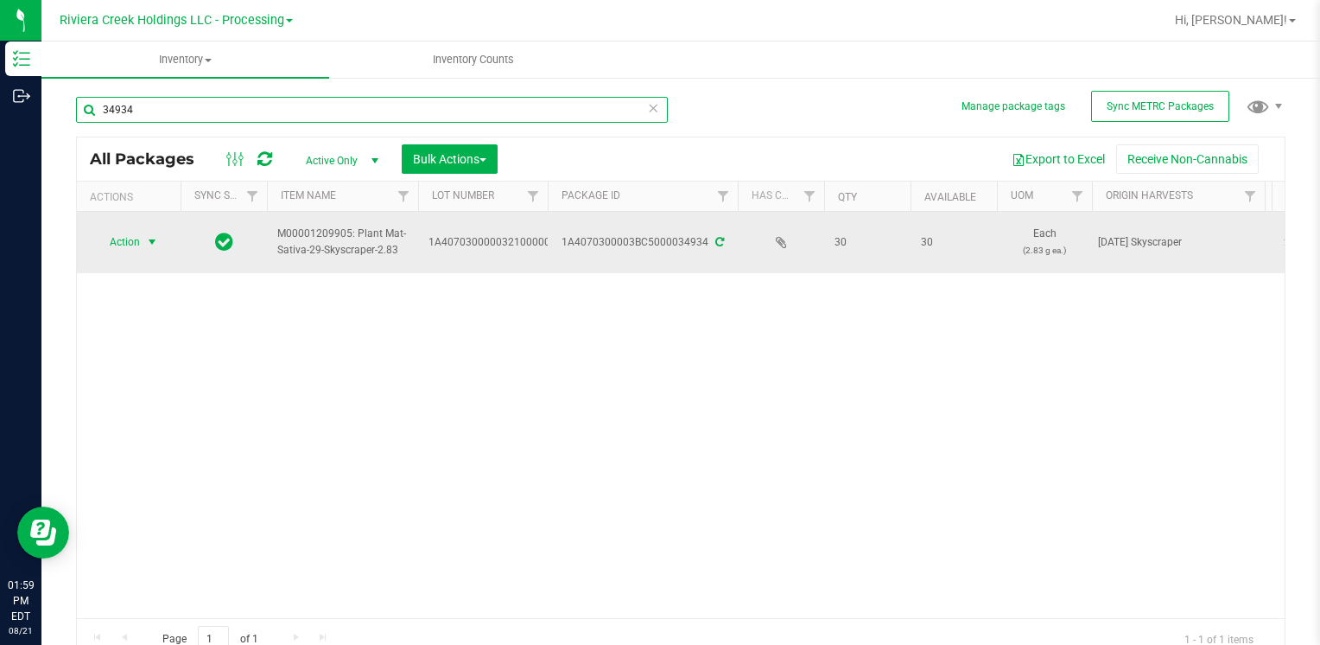
type input "34934"
click at [129, 247] on span "Action" at bounding box center [117, 242] width 47 height 24
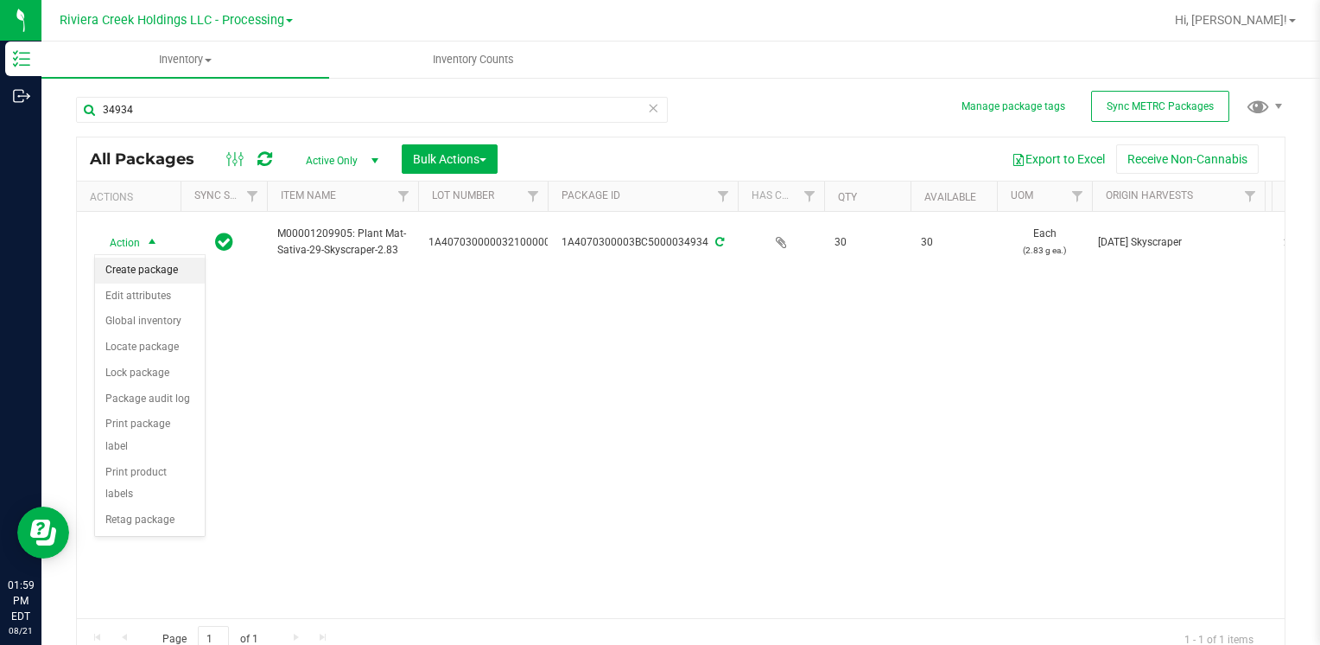
click at [158, 276] on li "Create package" at bounding box center [150, 270] width 110 height 26
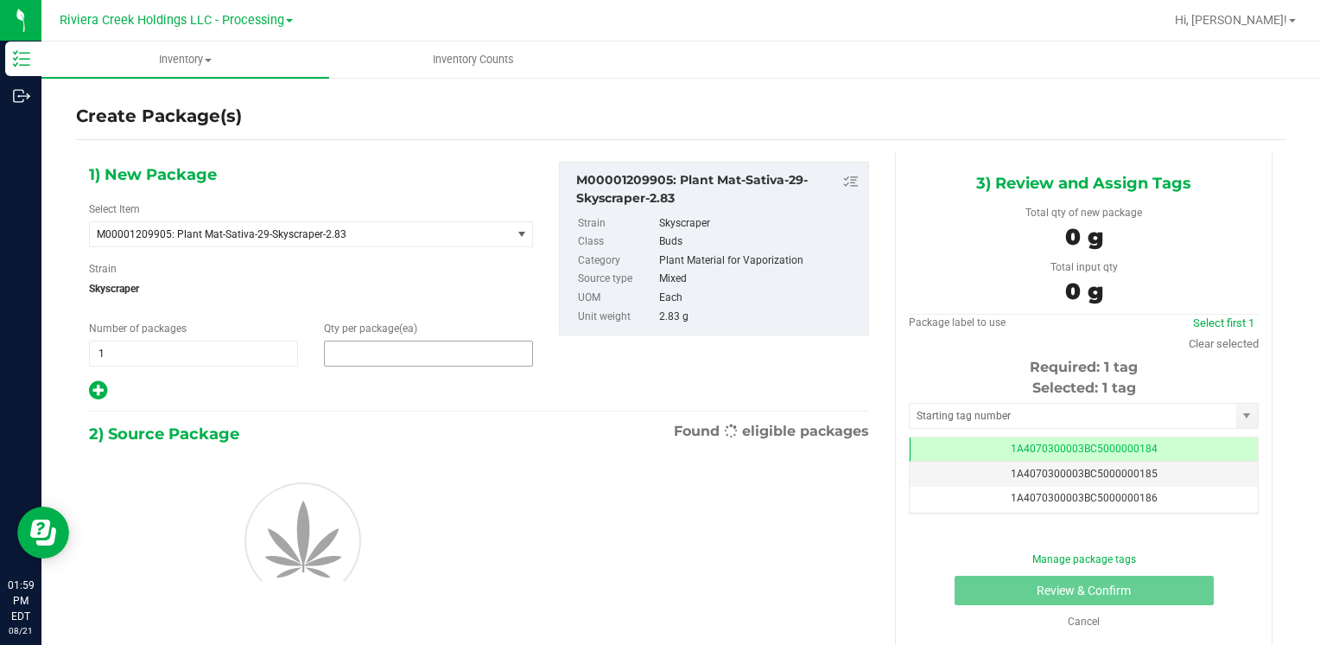
click at [386, 345] on span at bounding box center [428, 353] width 209 height 26
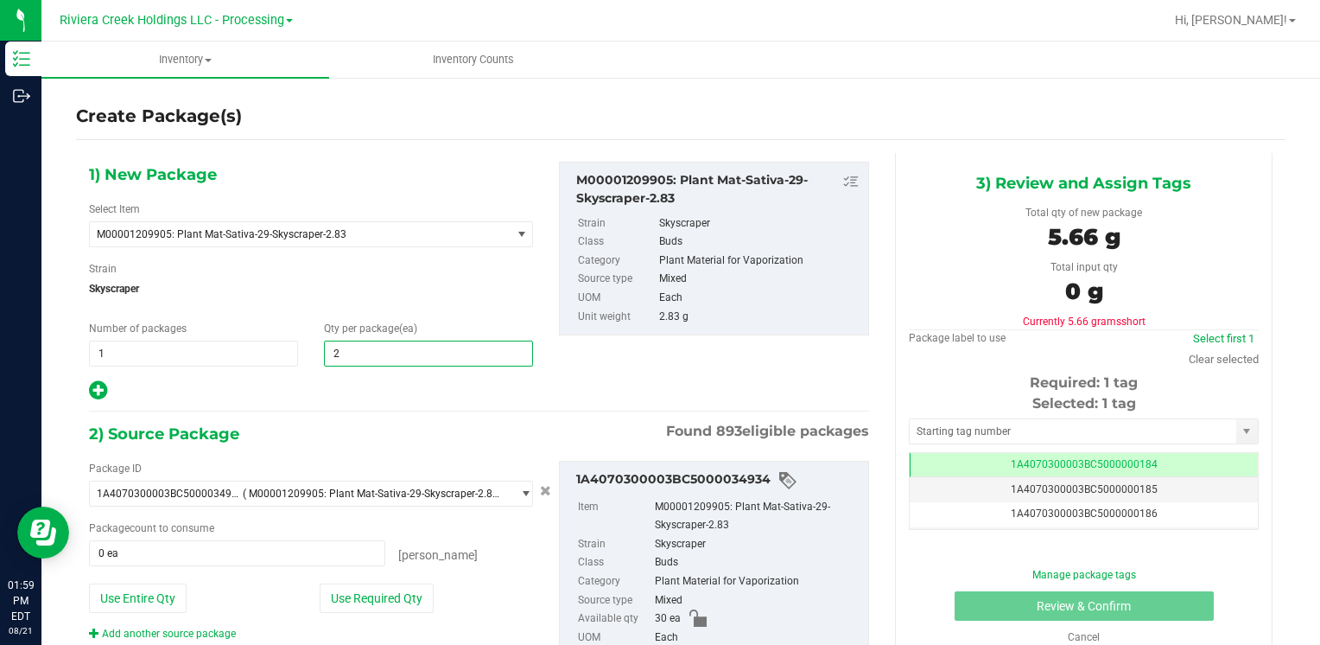
type input "20"
click at [448, 277] on span "Skyscraper" at bounding box center [311, 289] width 444 height 26
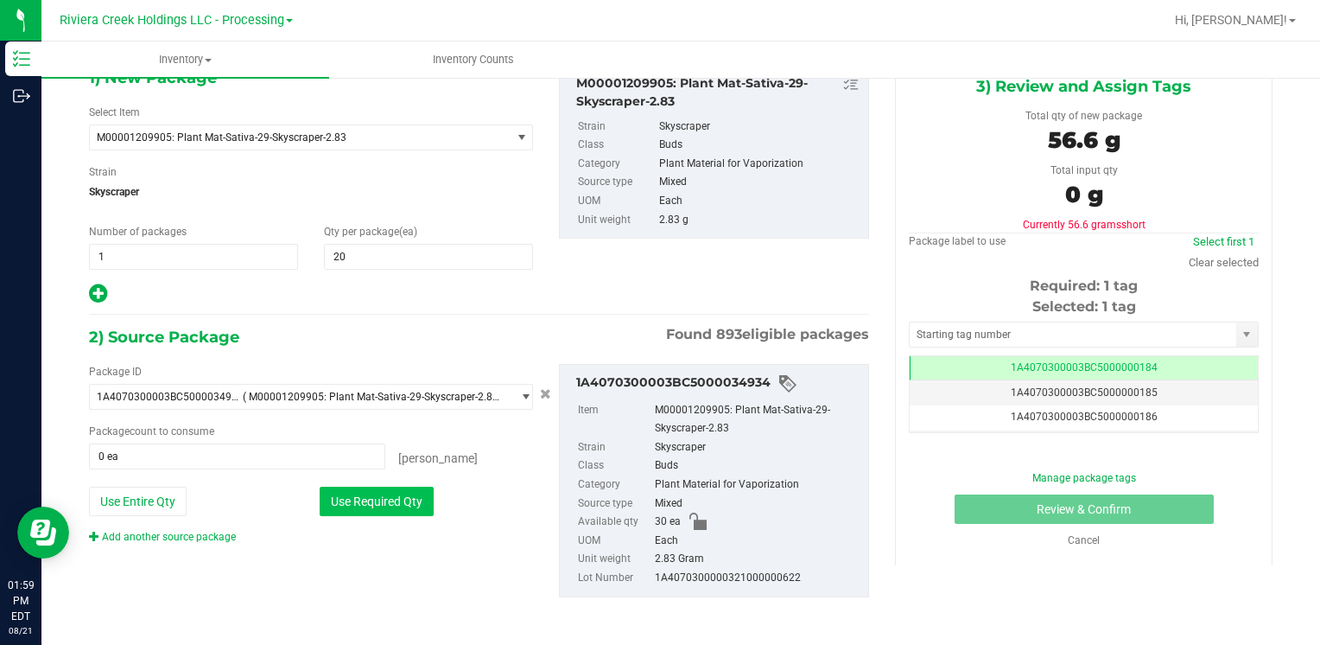
click at [407, 494] on button "Use Required Qty" at bounding box center [377, 500] width 114 height 29
type input "20 ea"
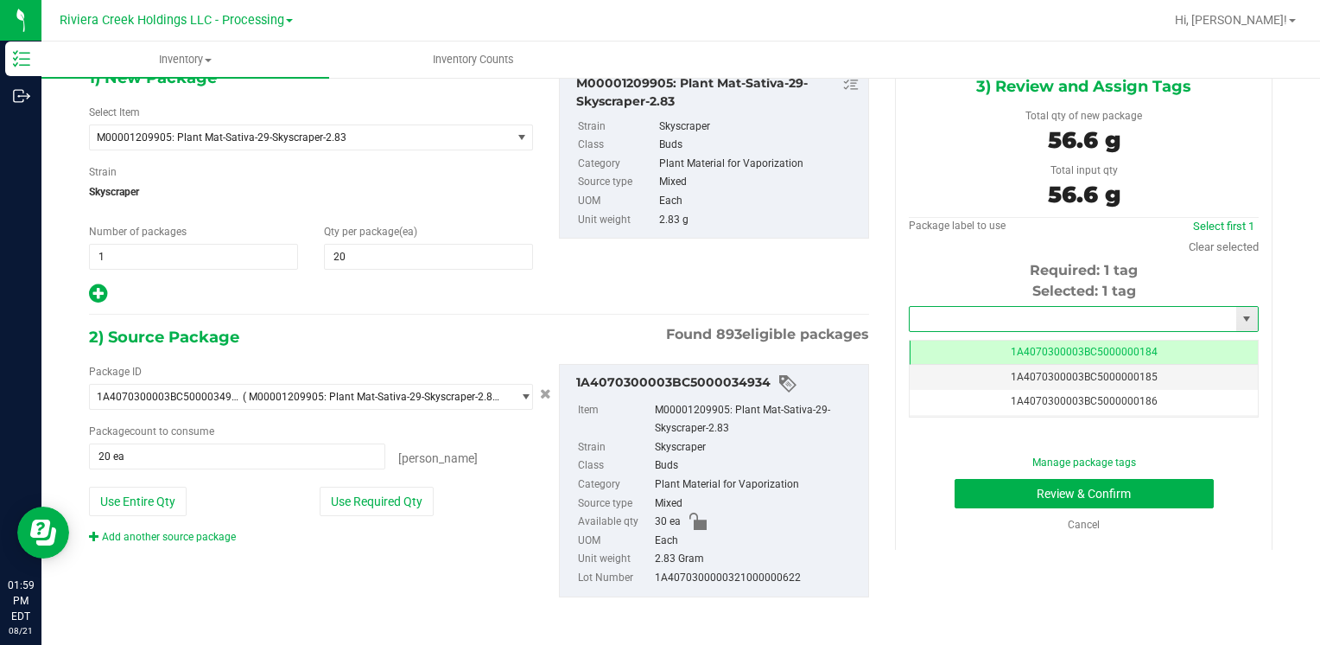
click at [944, 307] on input "text" at bounding box center [1073, 319] width 327 height 24
click at [930, 347] on li "1A4070300003BC5000036391" at bounding box center [1073, 348] width 344 height 26
type input "1A4070300003BC5000036391"
click at [955, 483] on button "Review & Confirm" at bounding box center [1084, 493] width 259 height 29
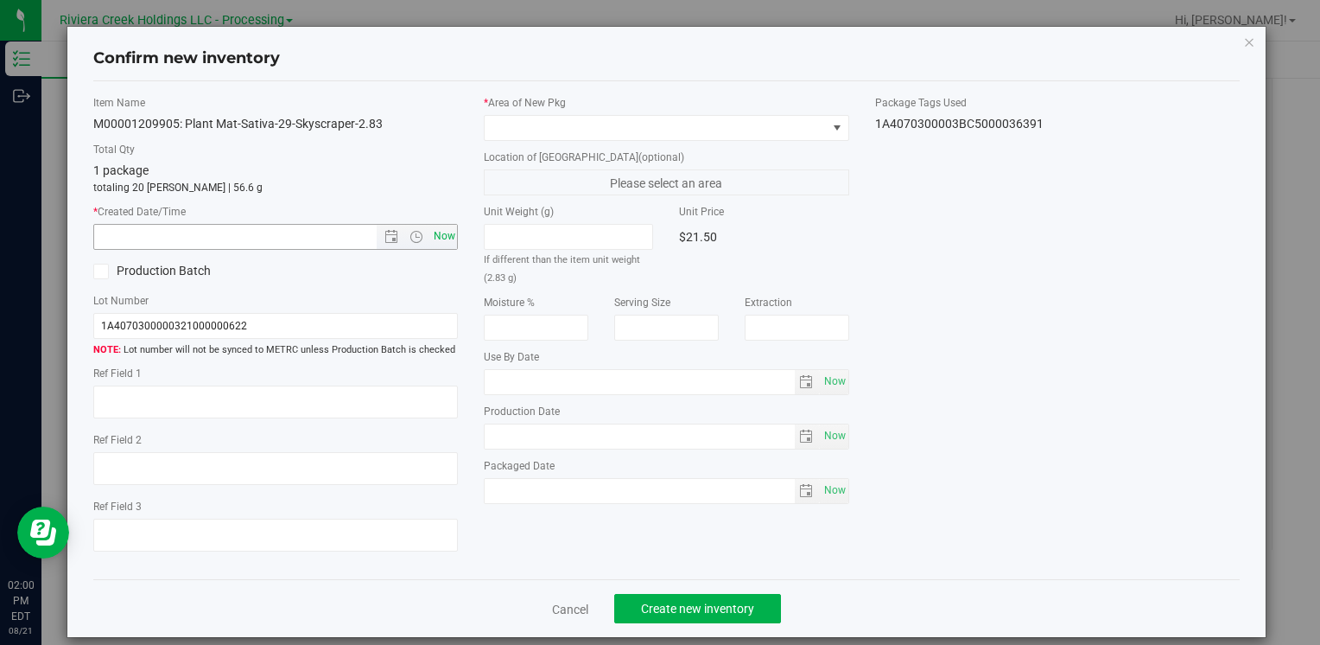
click at [446, 238] on span "Now" at bounding box center [443, 236] width 29 height 25
type input "[DATE] 2:00 PM"
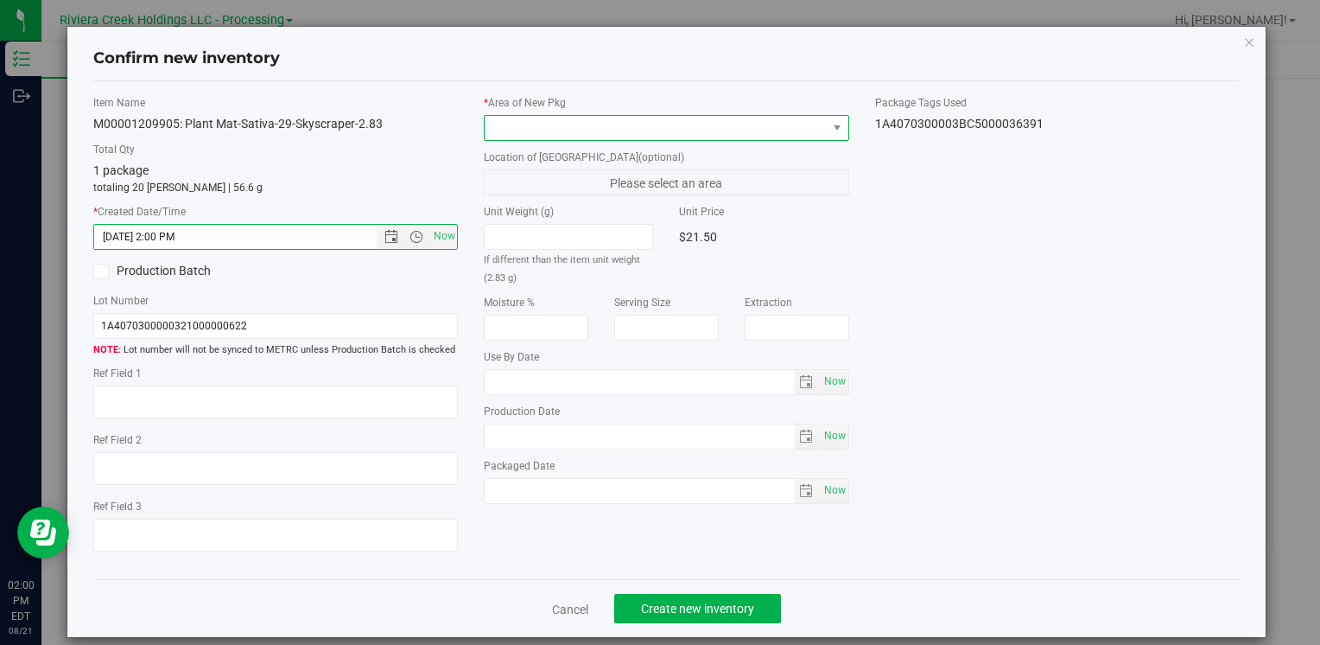
click at [537, 118] on span at bounding box center [655, 128] width 341 height 24
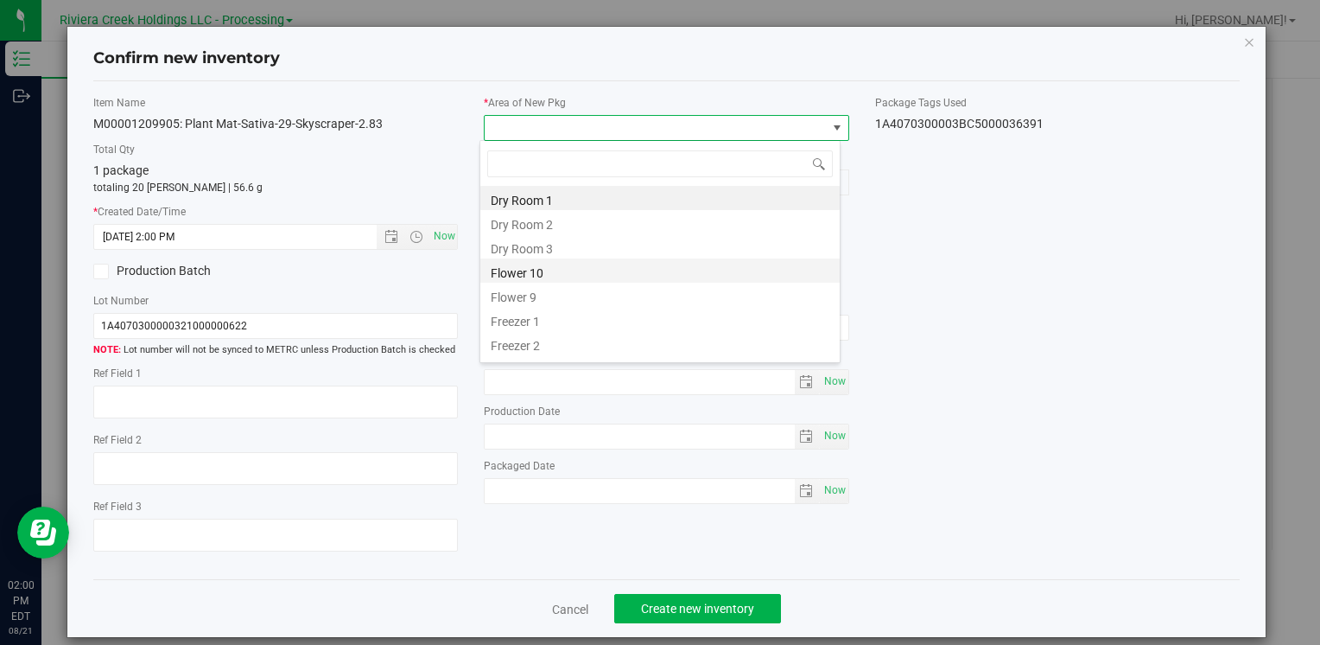
click at [552, 265] on li "Flower 10" at bounding box center [659, 270] width 359 height 24
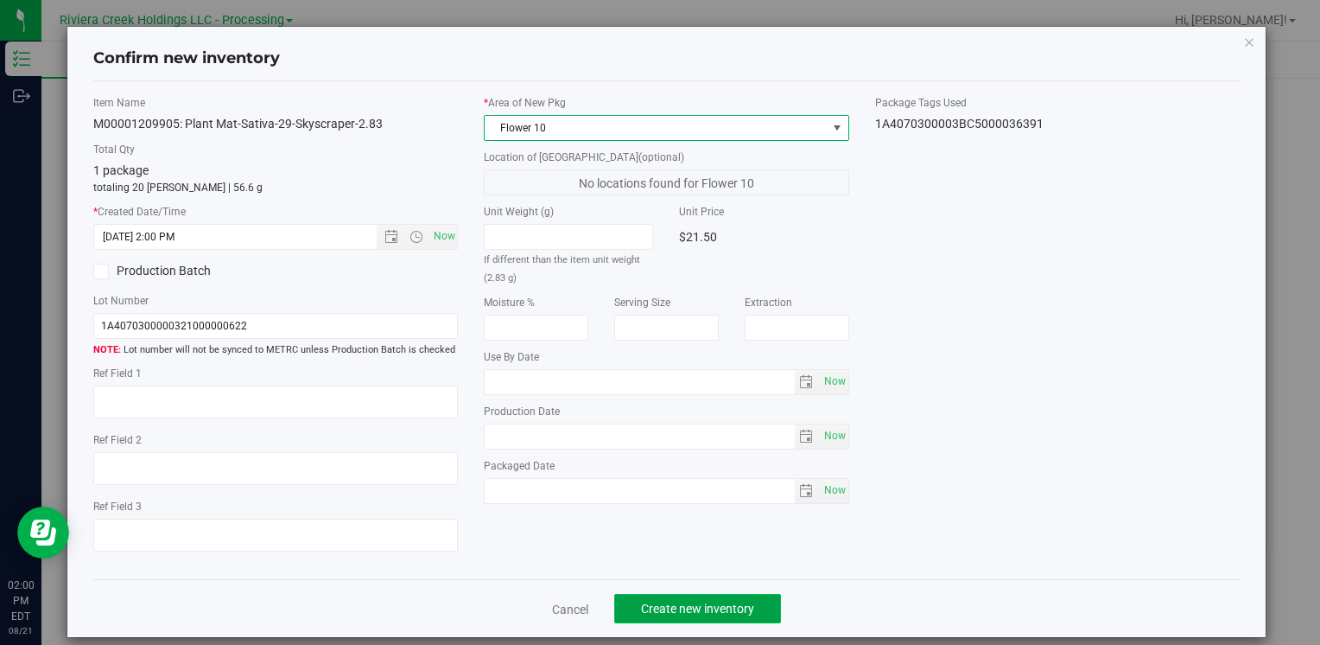
click at [761, 601] on button "Create new inventory" at bounding box center [697, 608] width 167 height 29
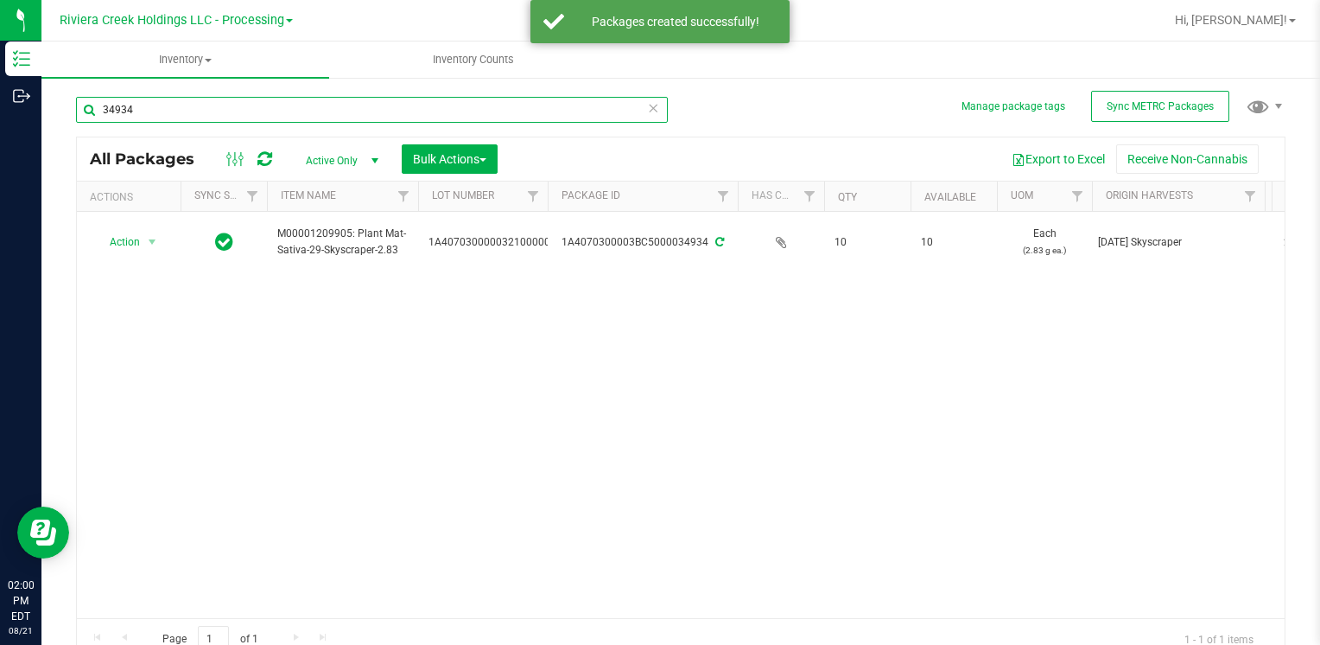
click at [198, 119] on input "34934" at bounding box center [372, 110] width 592 height 26
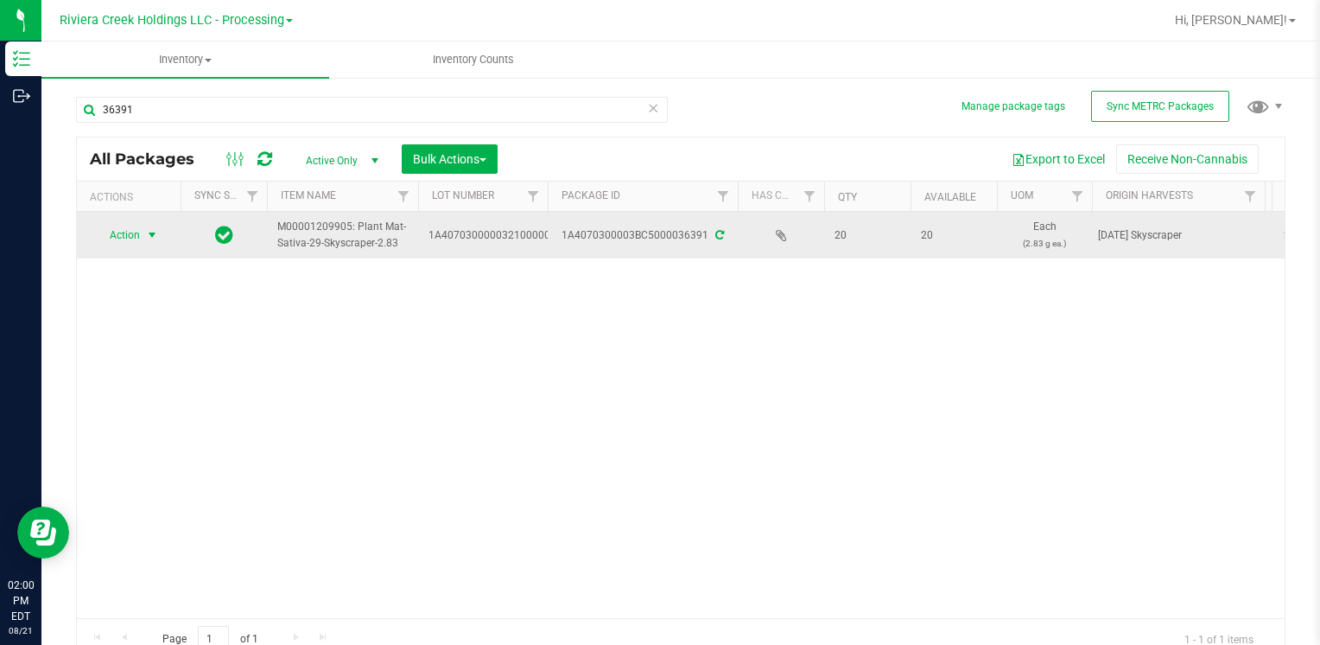
click at [121, 234] on span "Action" at bounding box center [117, 235] width 47 height 24
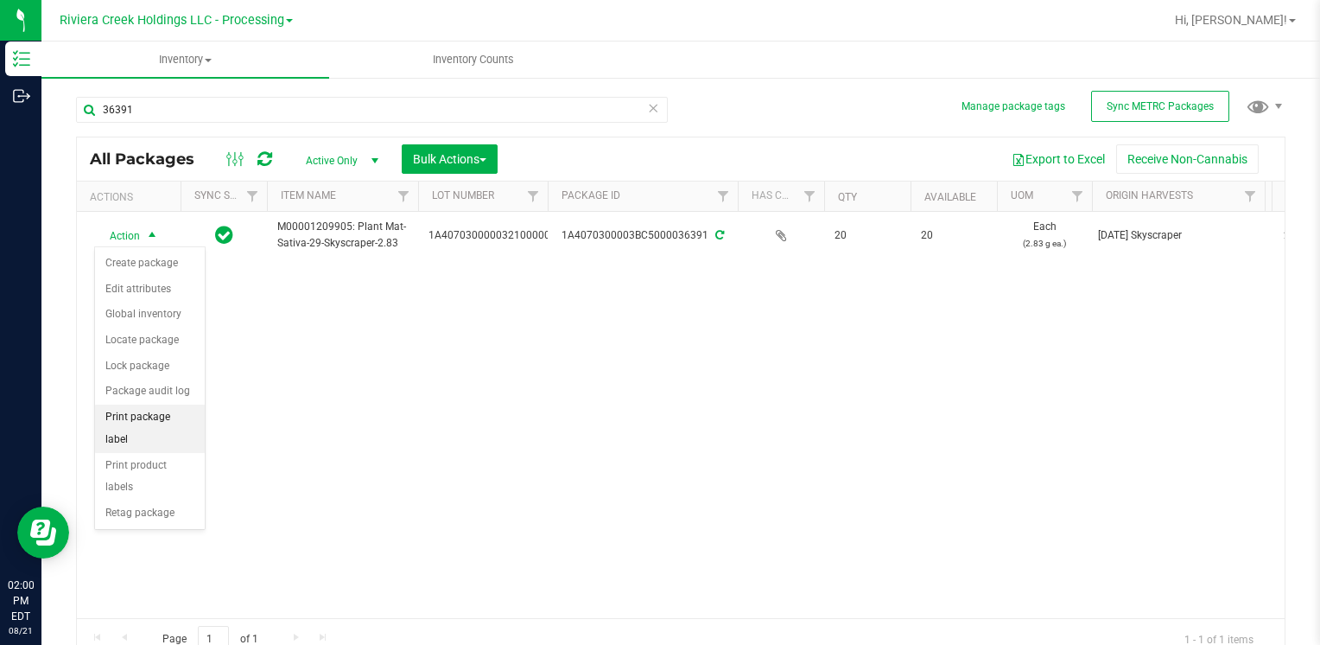
click at [170, 412] on li "Print package label" at bounding box center [150, 428] width 110 height 48
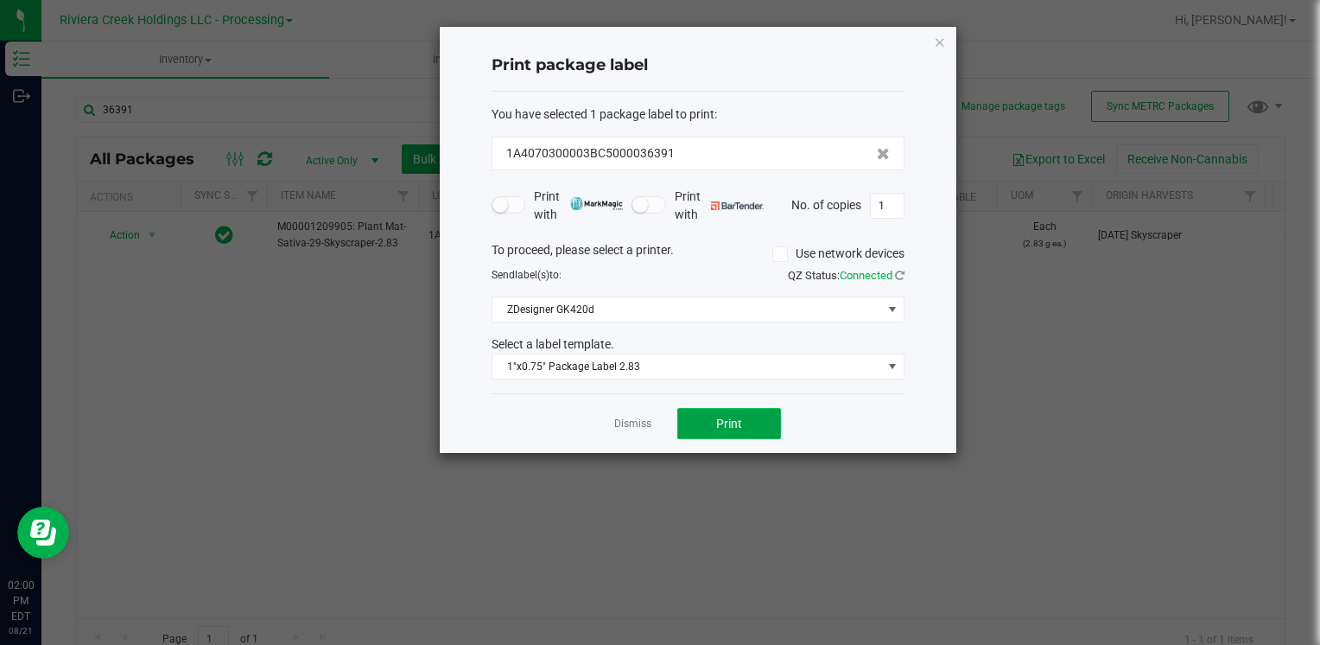
click at [758, 410] on button "Print" at bounding box center [729, 423] width 104 height 31
click at [944, 37] on icon "button" at bounding box center [940, 41] width 12 height 21
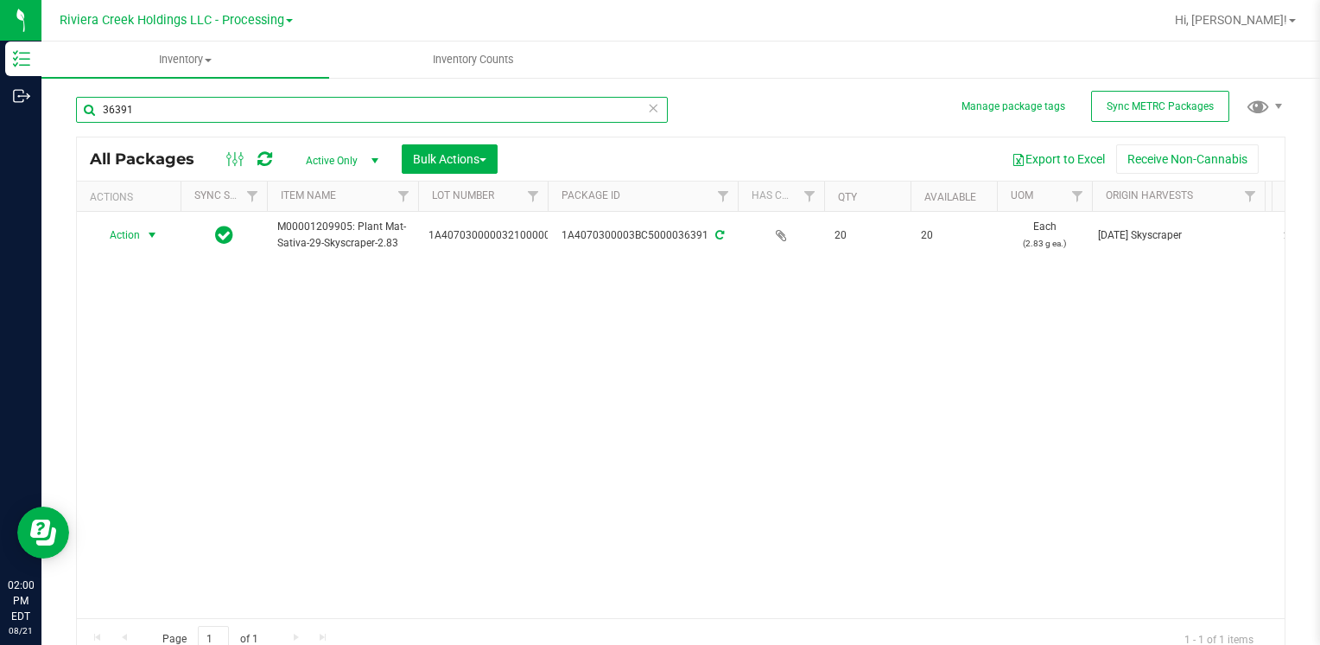
click at [387, 100] on input "36391" at bounding box center [372, 110] width 592 height 26
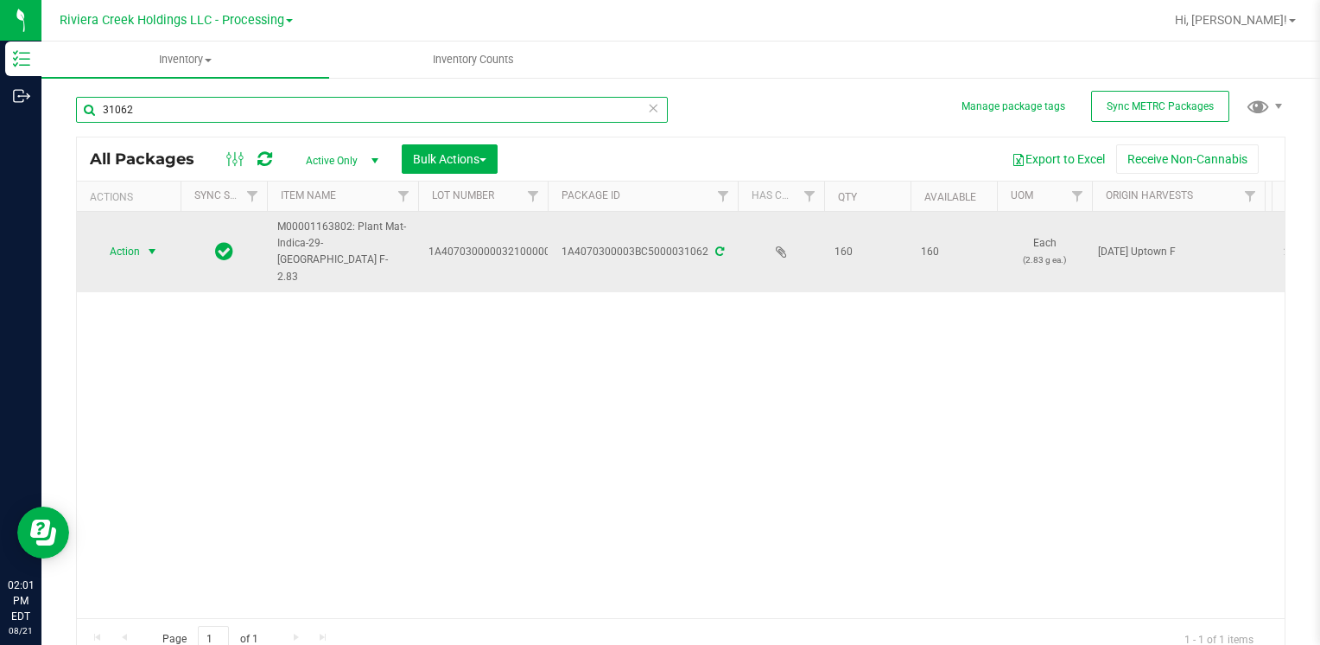
type input "31062"
click at [132, 244] on span "Action" at bounding box center [117, 251] width 47 height 24
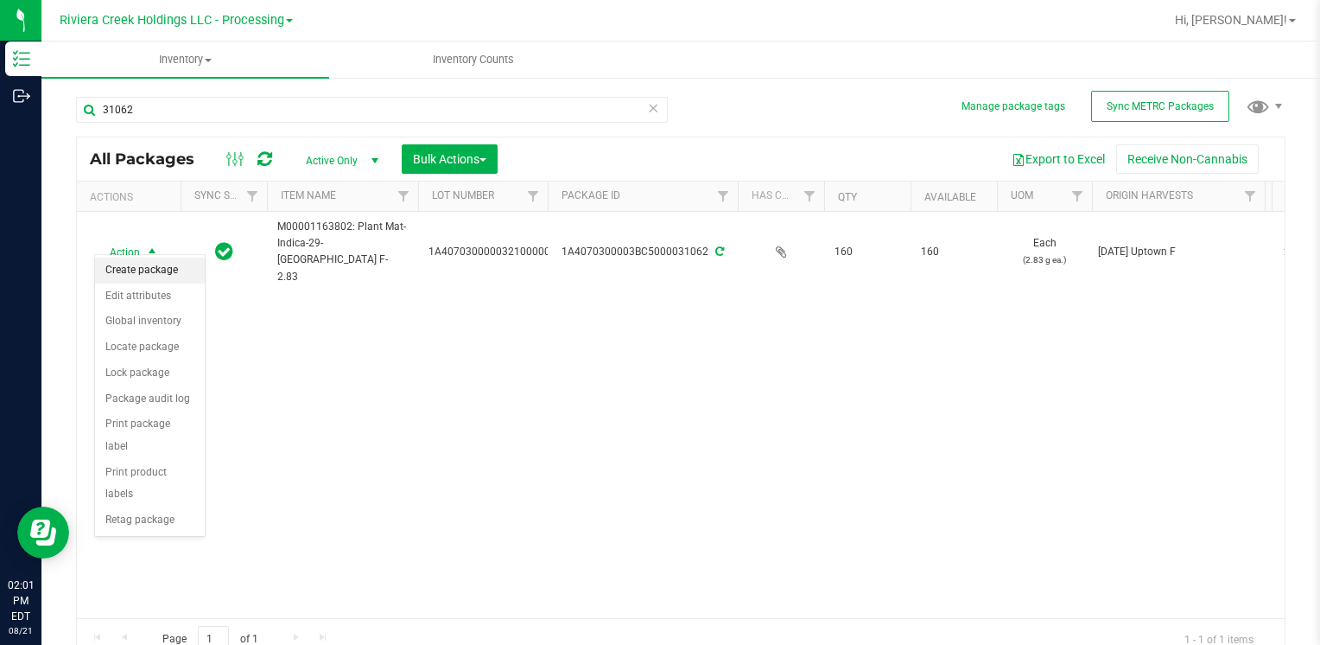
click at [158, 264] on li "Create package" at bounding box center [150, 270] width 110 height 26
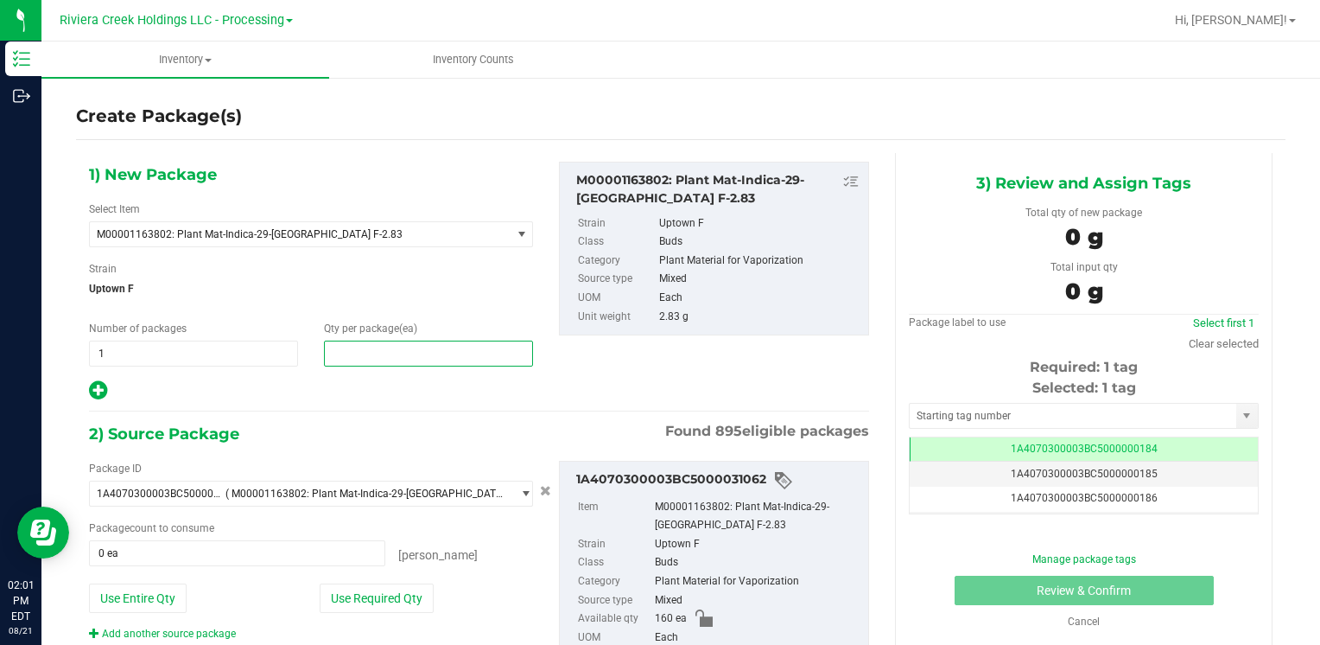
click at [404, 342] on span at bounding box center [428, 353] width 209 height 26
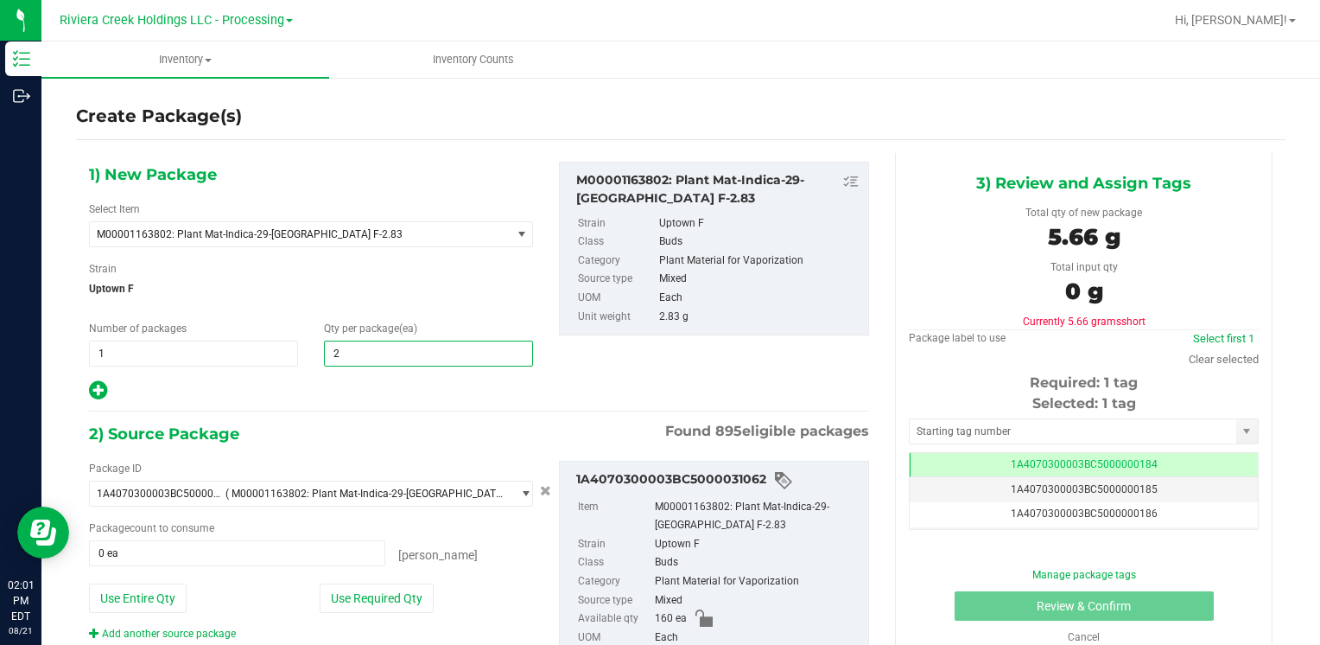
type input "20"
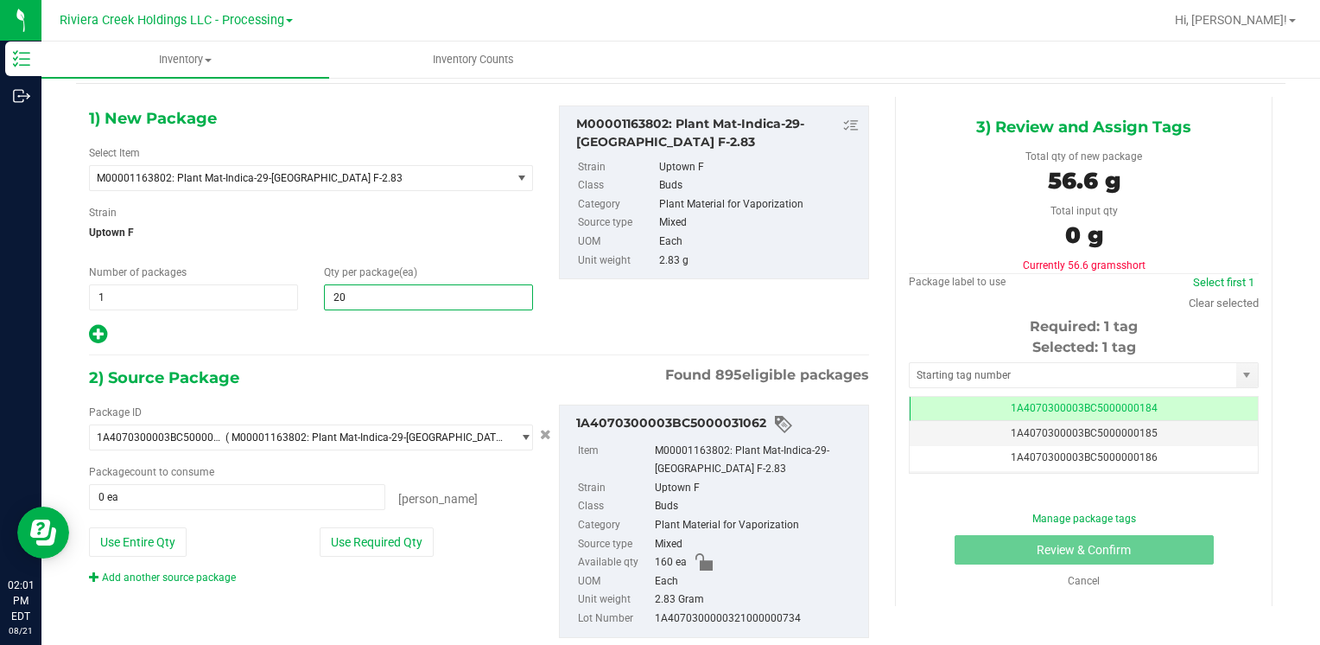
scroll to position [86, 0]
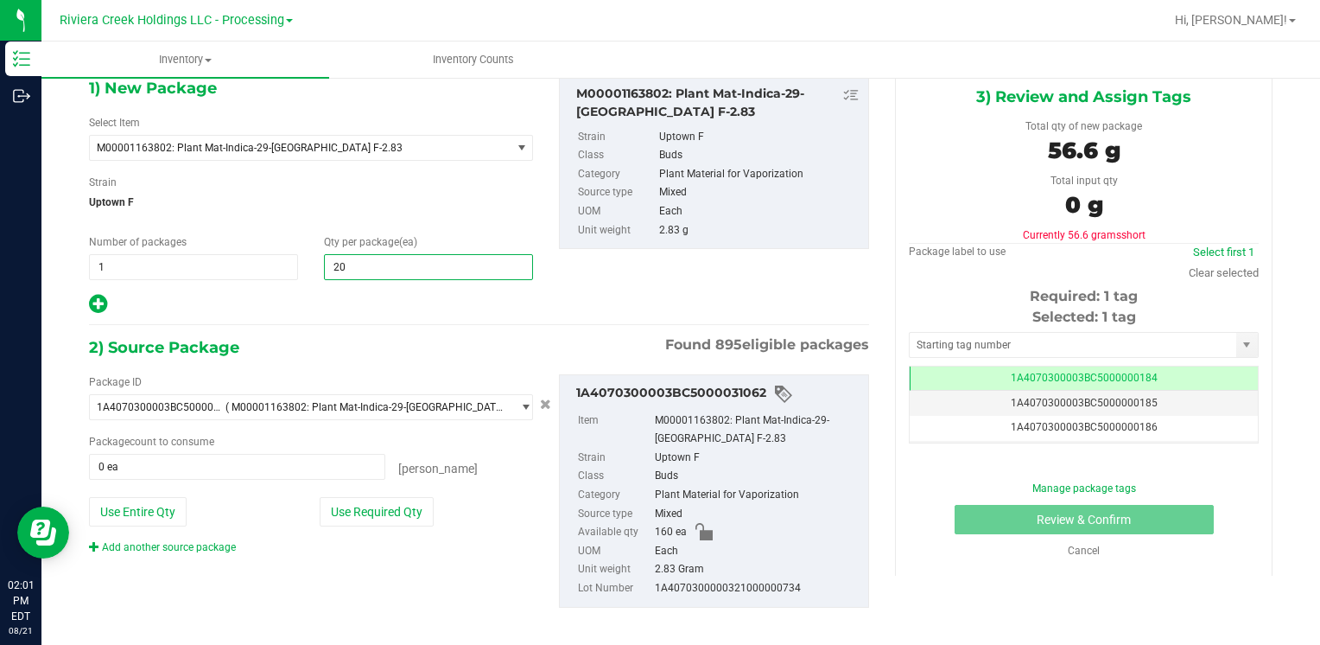
type input "20"
click at [315, 583] on div "Package ID 1A4070300003BC5000031062 ( M00001163802: Plant Mat-Indica-29-[GEOGRA…" at bounding box center [479, 490] width 806 height 261
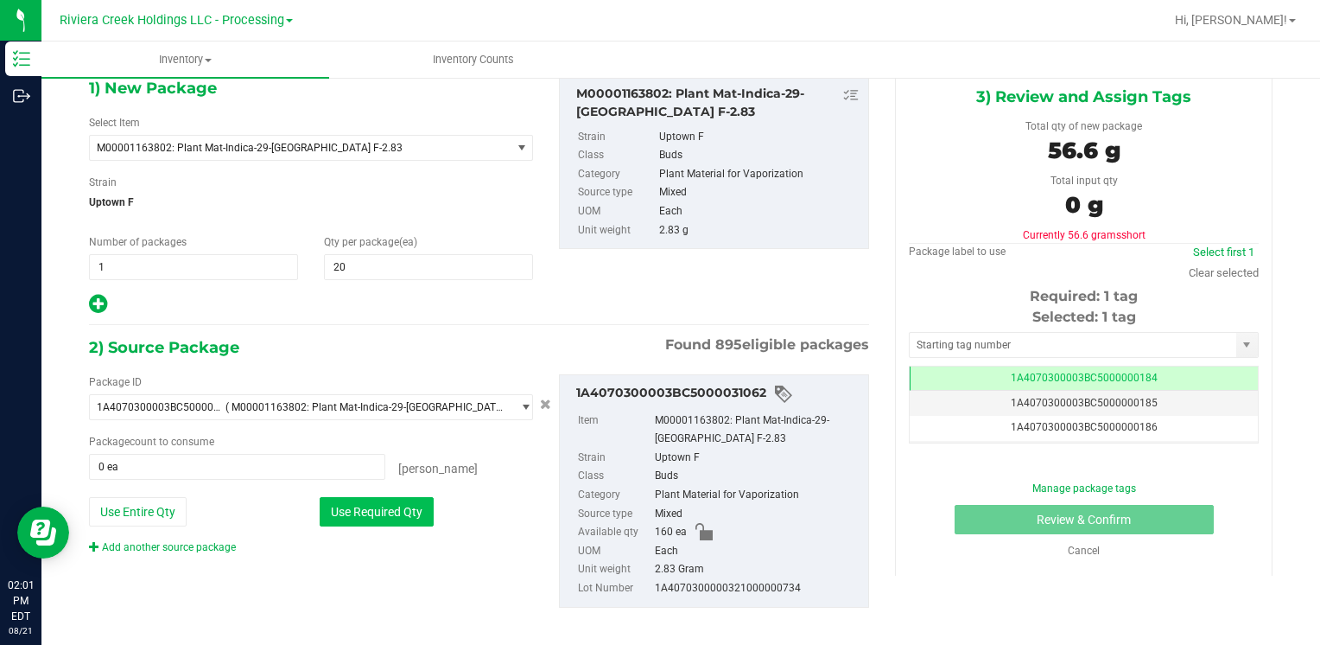
click at [356, 517] on button "Use Required Qty" at bounding box center [377, 511] width 114 height 29
type input "20 ea"
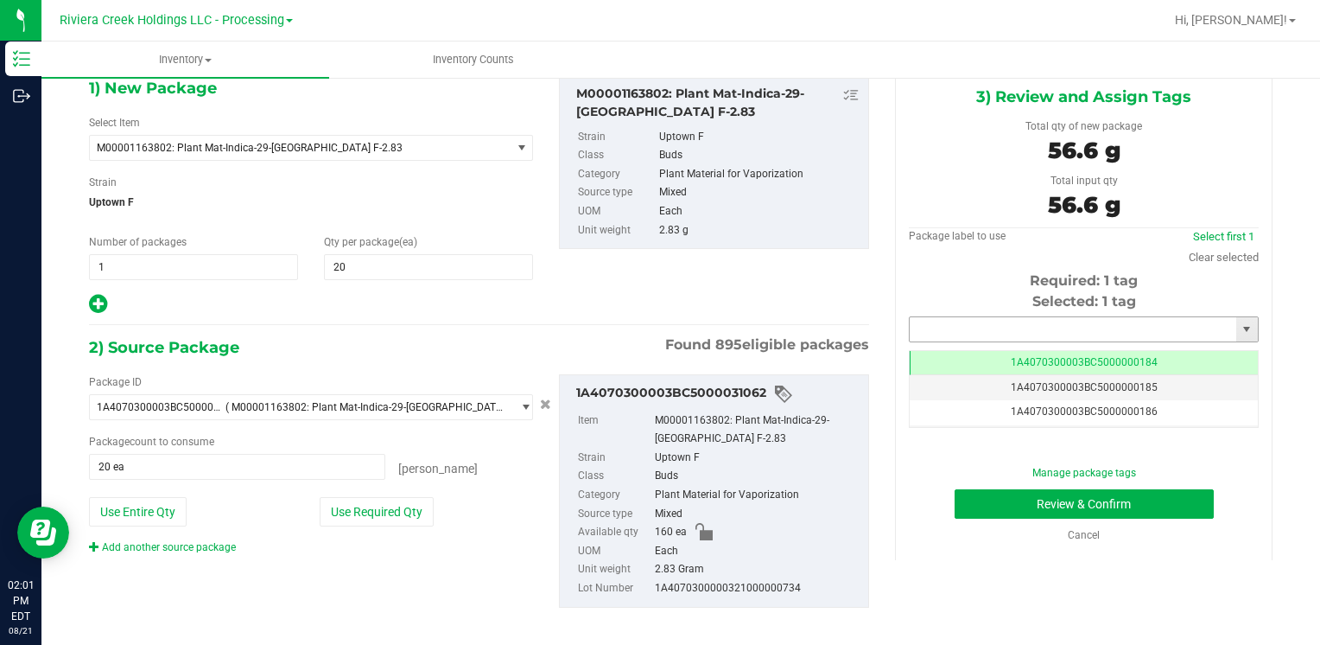
click at [1105, 322] on input "text" at bounding box center [1073, 329] width 327 height 24
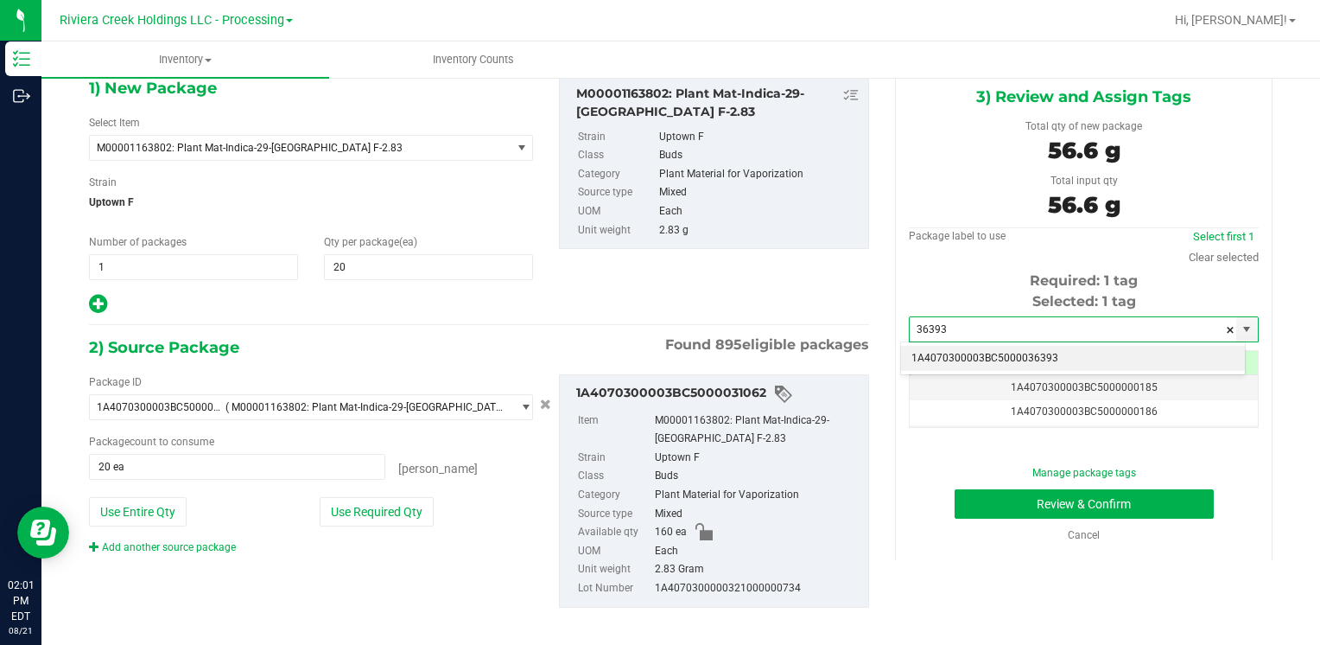
click at [1046, 356] on li "1A4070300003BC5000036393" at bounding box center [1073, 359] width 344 height 26
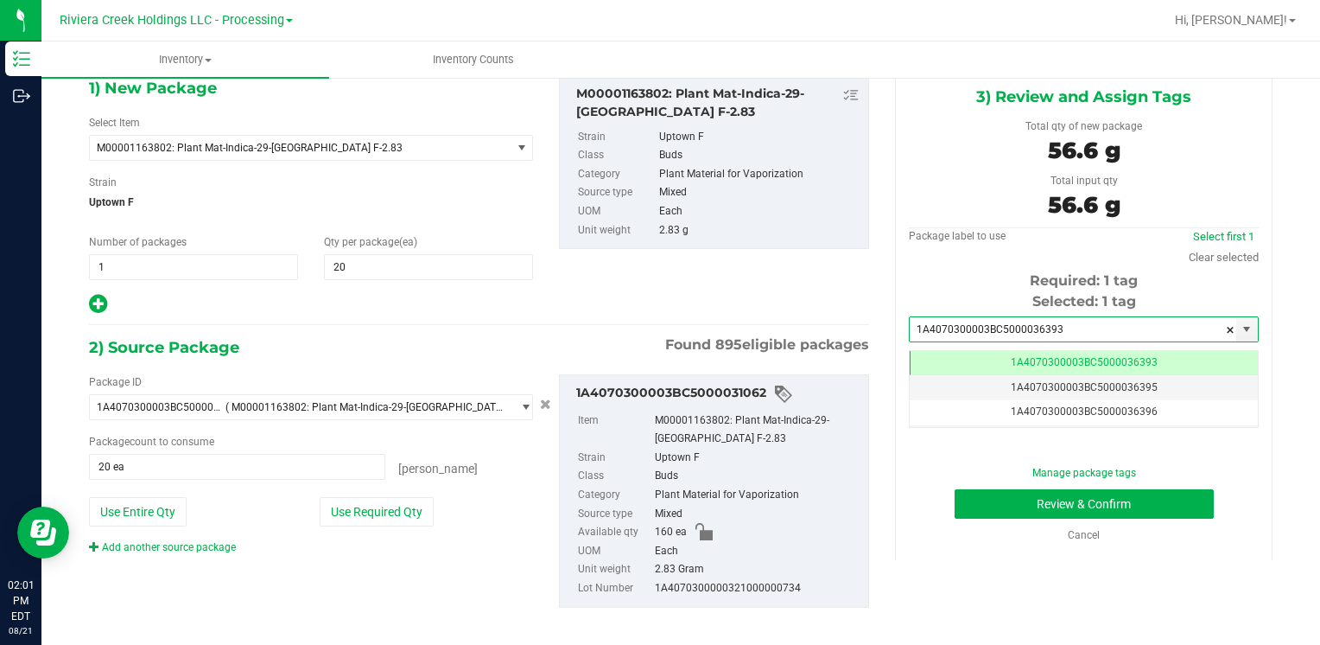
scroll to position [0, 0]
type input "1A4070300003BC5000036393"
click at [981, 514] on button "Review & Confirm" at bounding box center [1084, 503] width 259 height 29
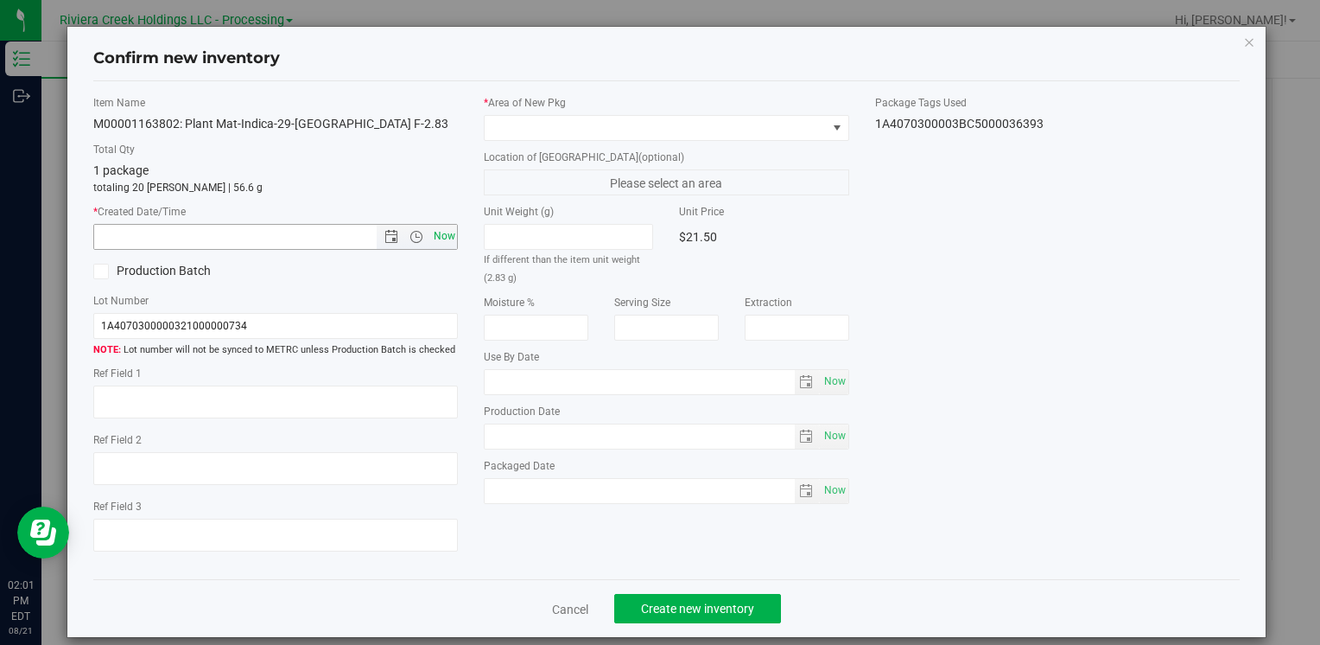
click at [439, 233] on span "Now" at bounding box center [443, 236] width 29 height 25
type input "[DATE] 2:01 PM"
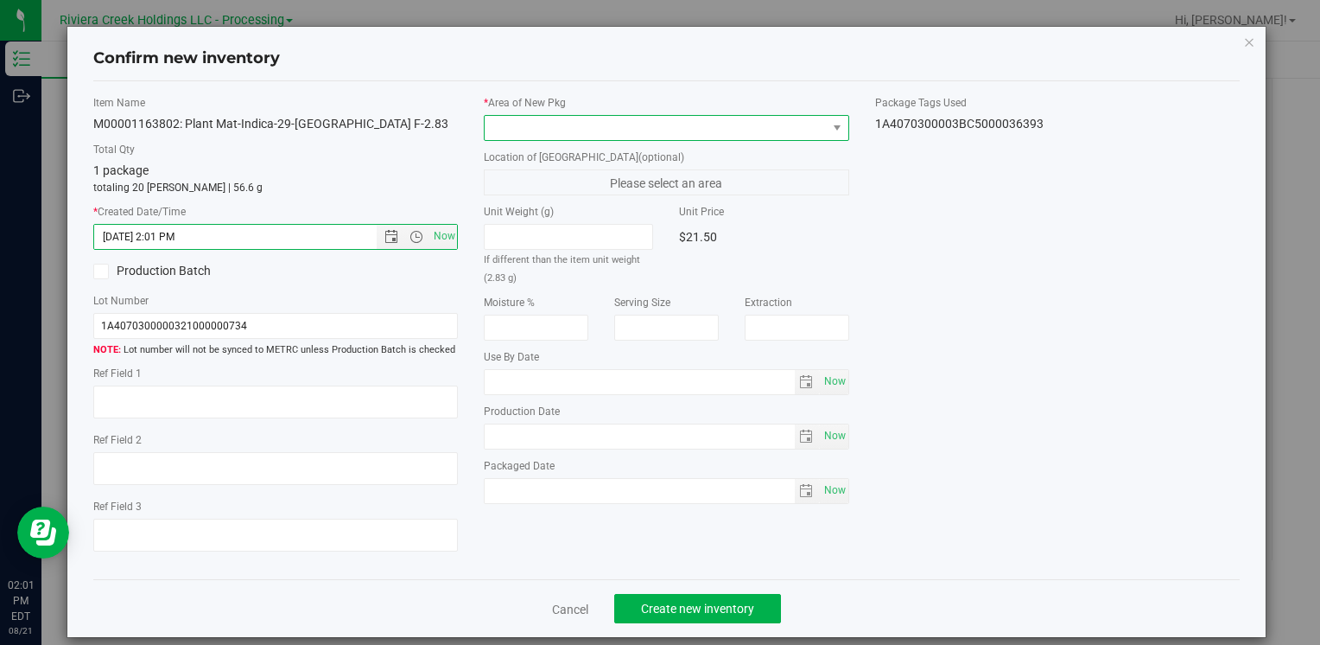
click at [529, 123] on span at bounding box center [655, 128] width 341 height 24
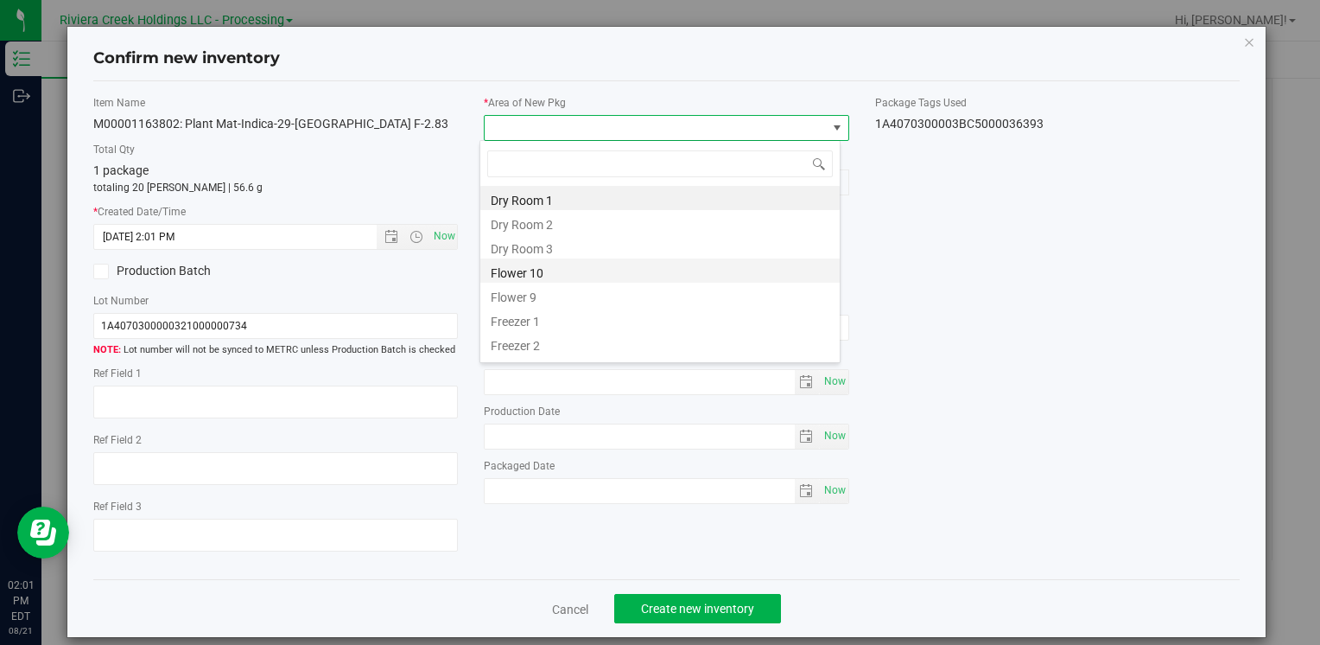
click at [566, 271] on li "Flower 10" at bounding box center [659, 270] width 359 height 24
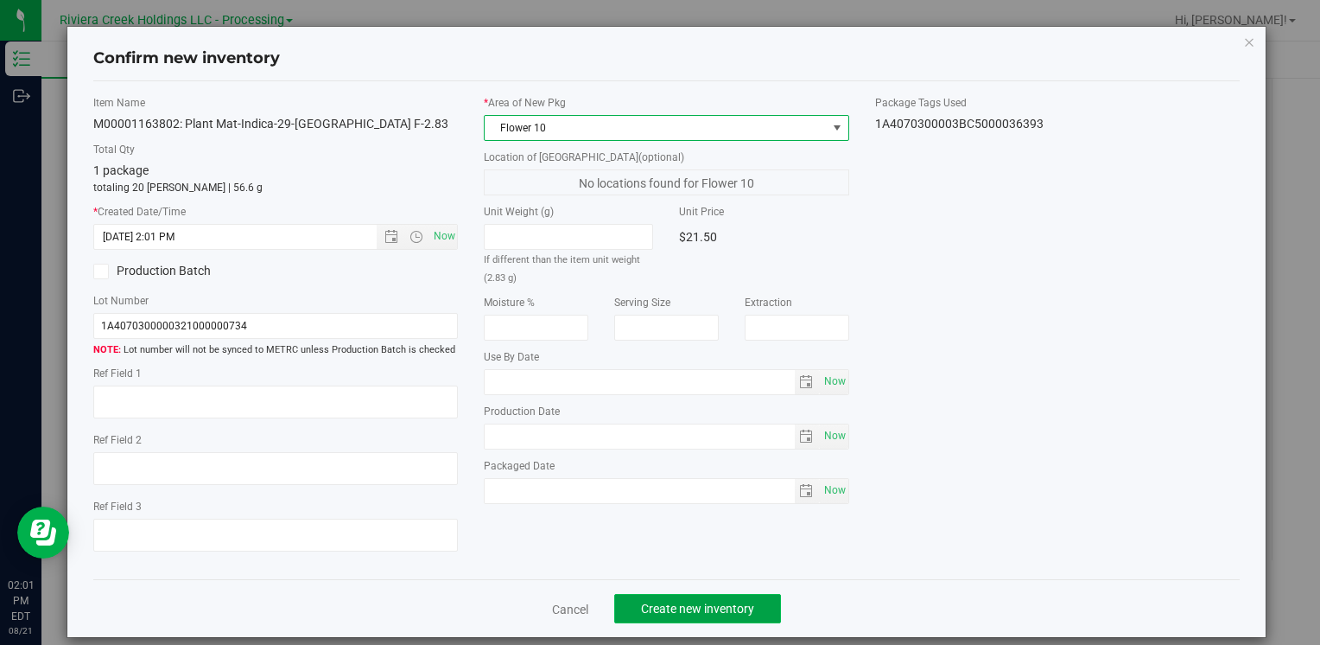
click at [726, 594] on button "Create new inventory" at bounding box center [697, 608] width 167 height 29
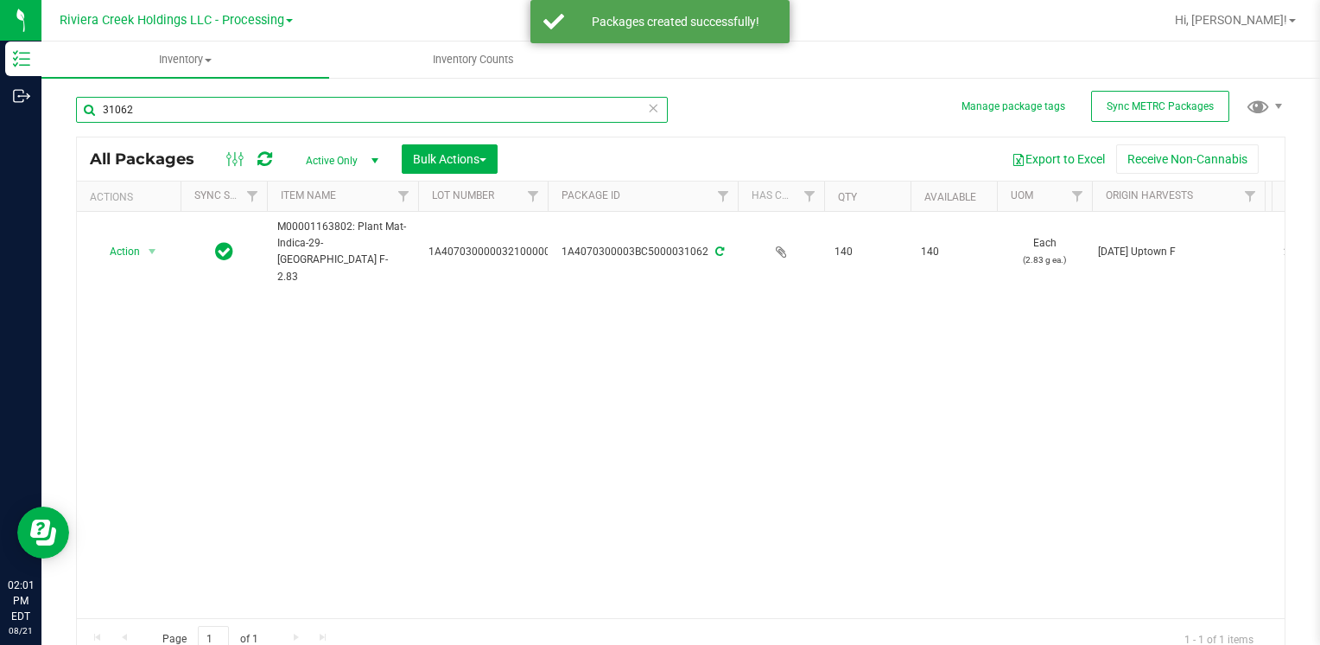
click at [226, 112] on input "31062" at bounding box center [372, 110] width 592 height 26
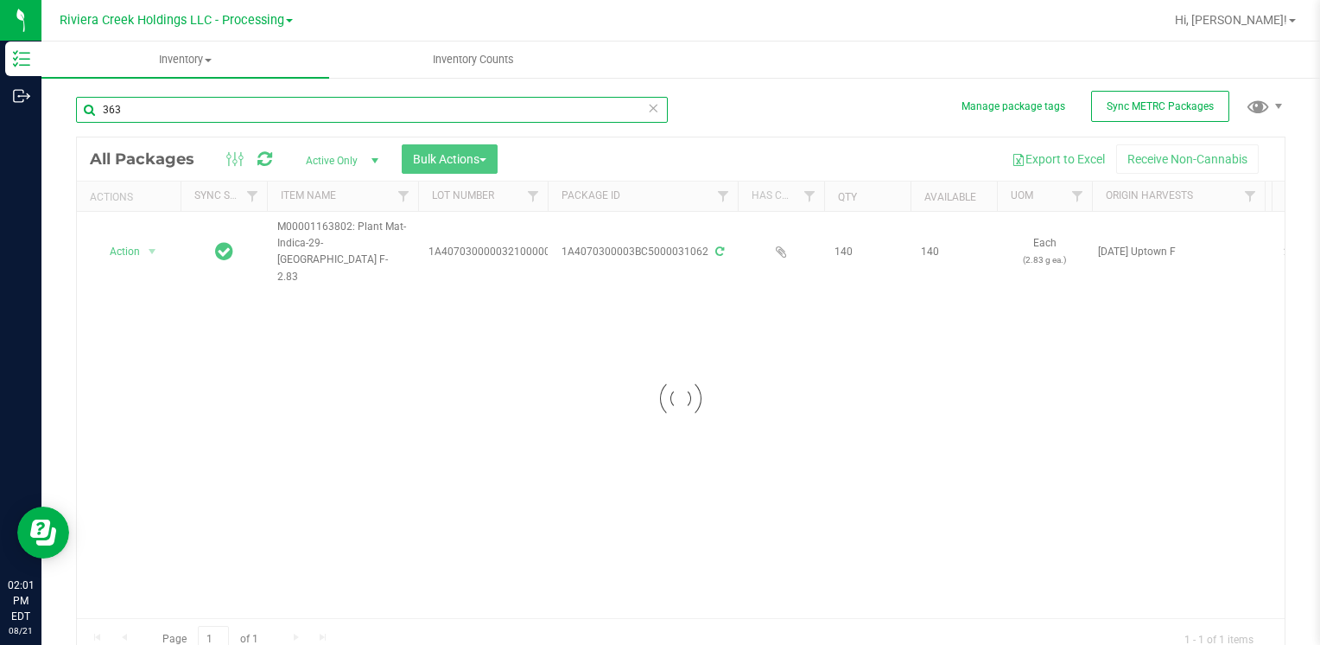
type input "3639"
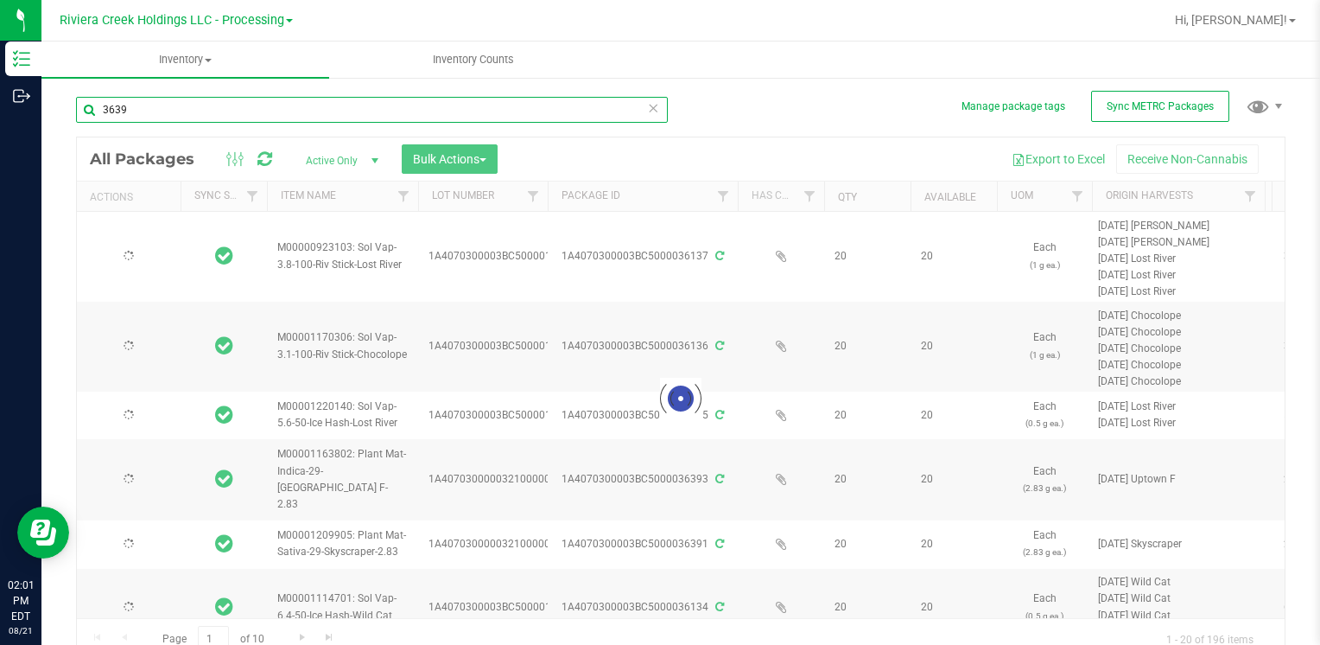
type input "[DATE]"
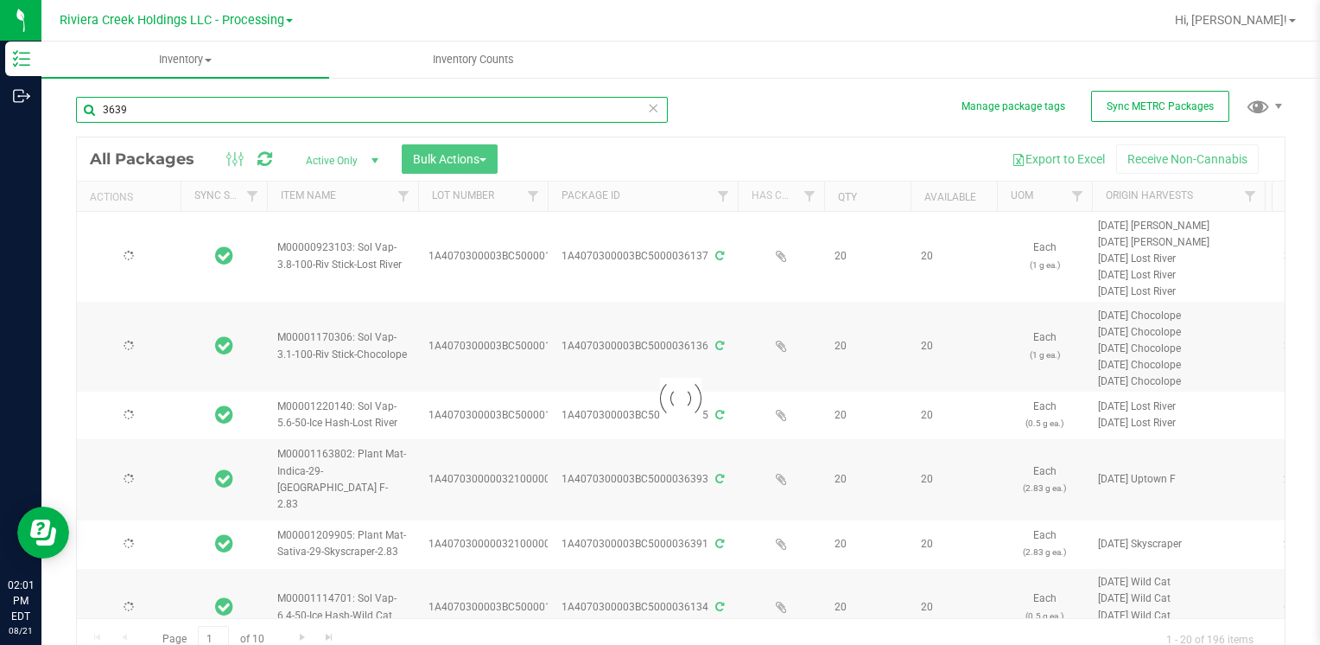
type input "[DATE]"
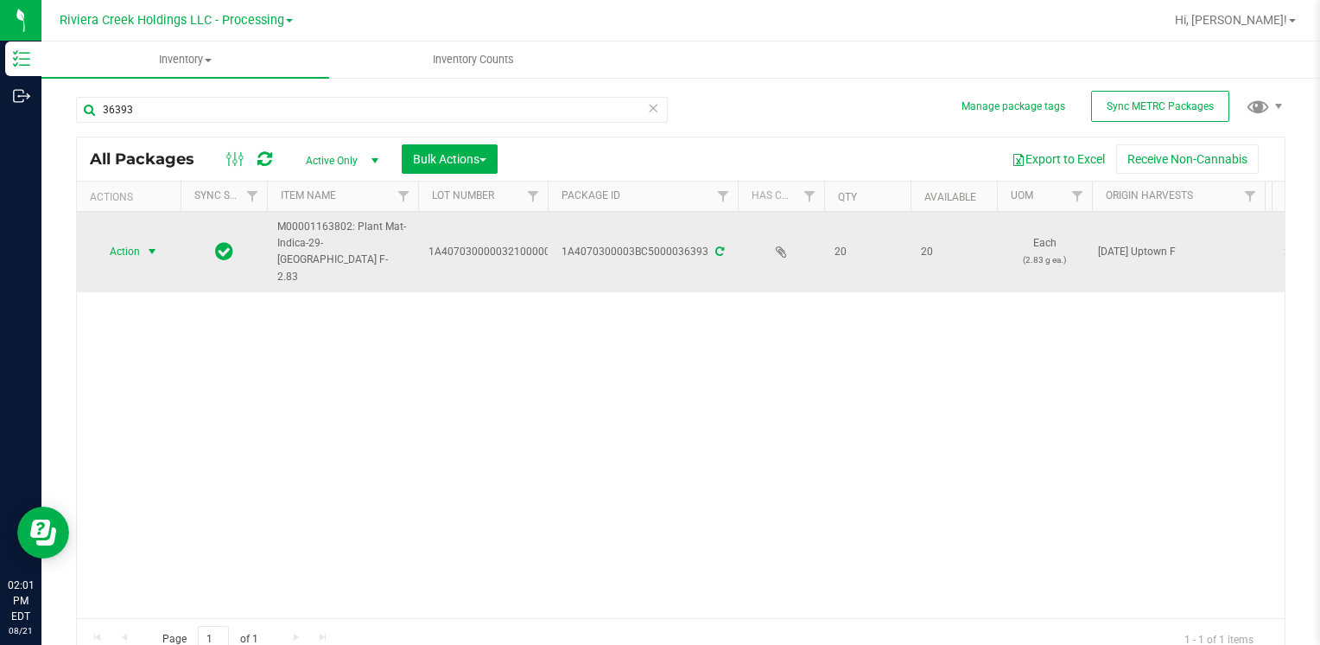
click at [118, 239] on span "Action" at bounding box center [117, 251] width 47 height 24
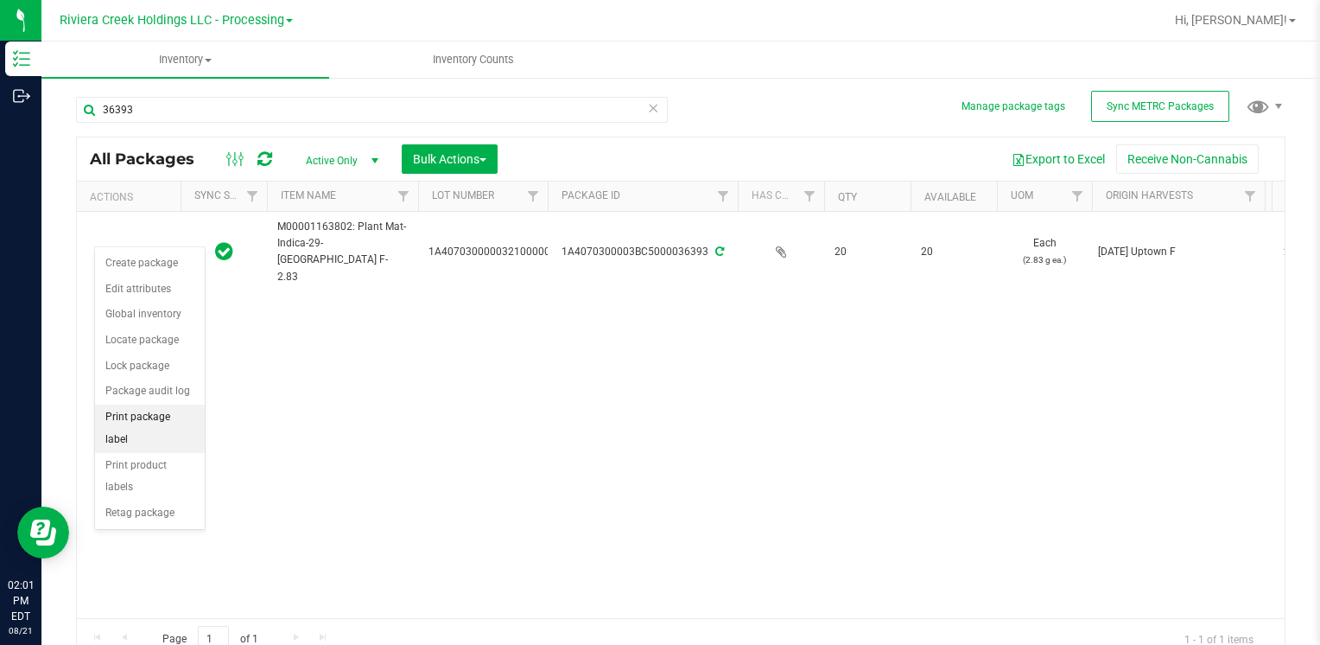
click at [185, 410] on li "Print package label" at bounding box center [150, 428] width 110 height 48
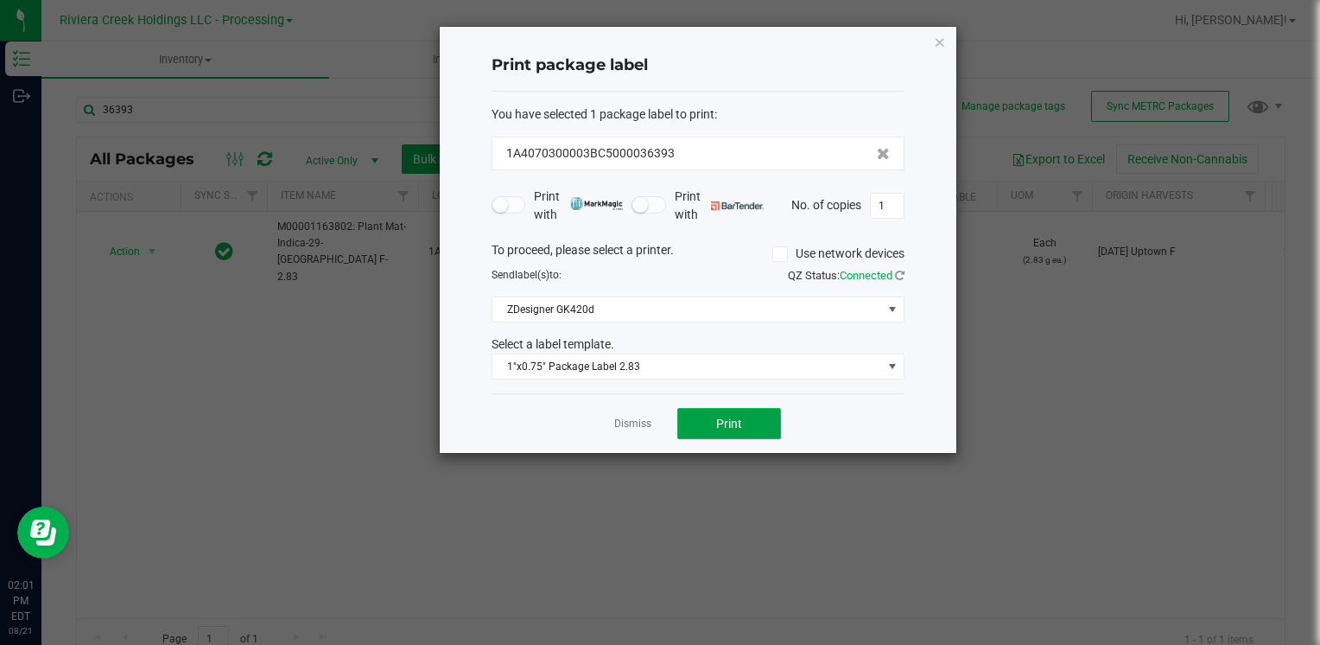
click at [771, 423] on button "Print" at bounding box center [729, 423] width 104 height 31
click at [931, 37] on div "Print package label You have selected 1 package label to print : 1A4070300003BC…" at bounding box center [698, 240] width 517 height 426
click at [939, 41] on icon "button" at bounding box center [940, 41] width 12 height 21
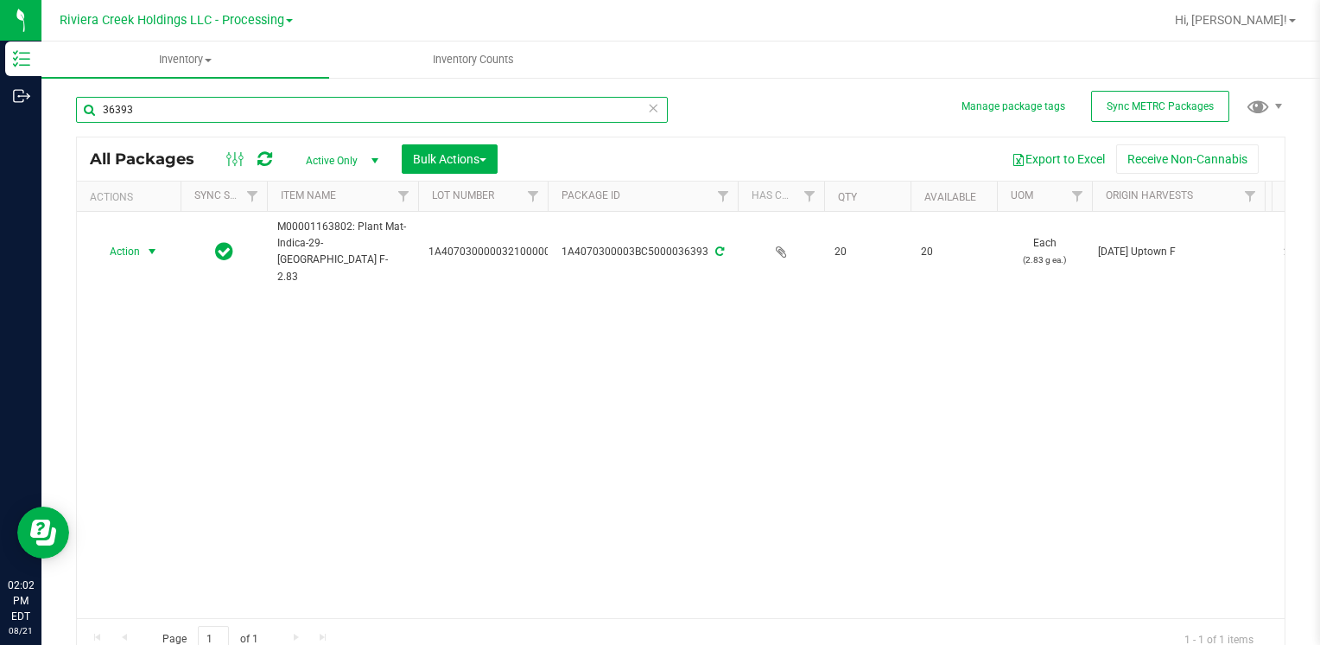
click at [377, 118] on input "36393" at bounding box center [372, 110] width 592 height 26
type input "3"
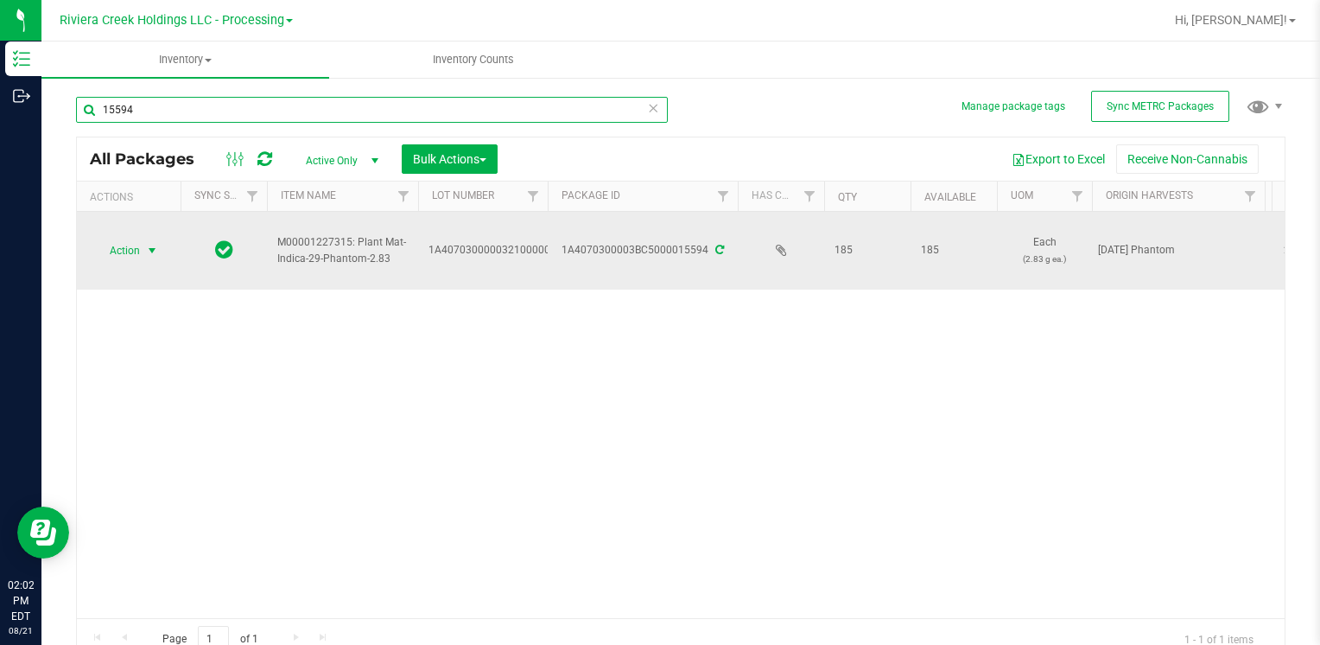
type input "15594"
click at [132, 251] on span "Action" at bounding box center [117, 250] width 47 height 24
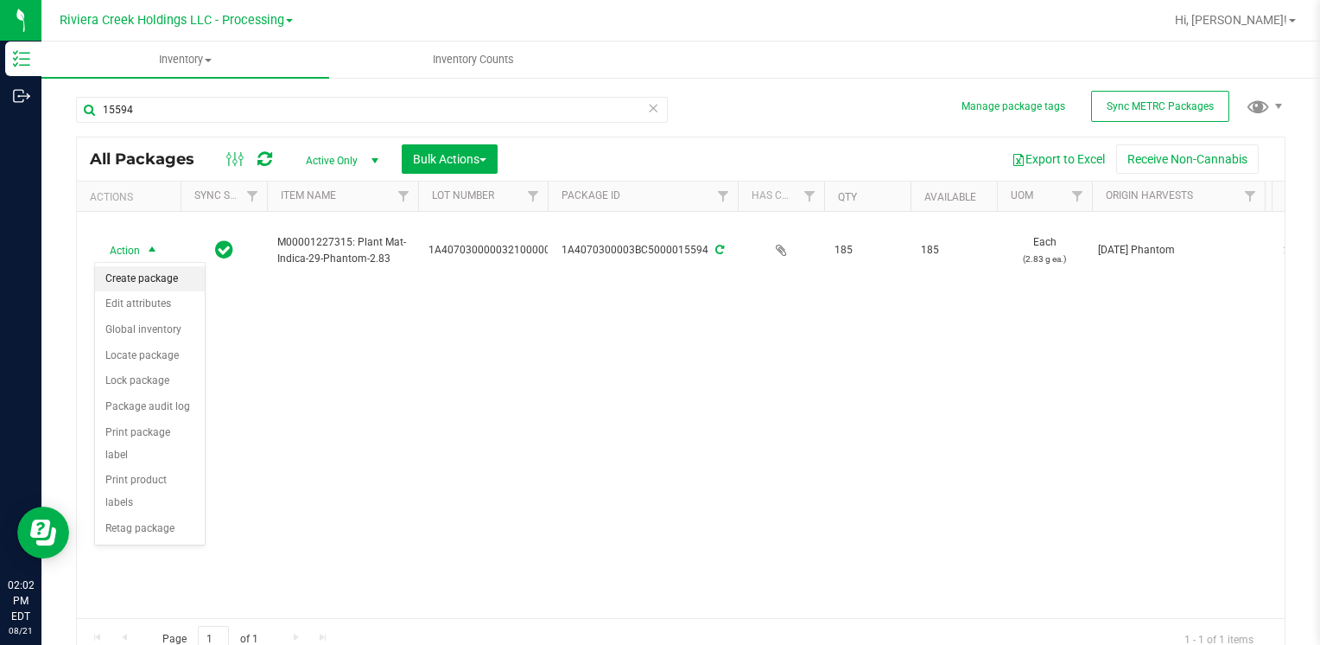
click at [175, 275] on li "Create package" at bounding box center [150, 279] width 110 height 26
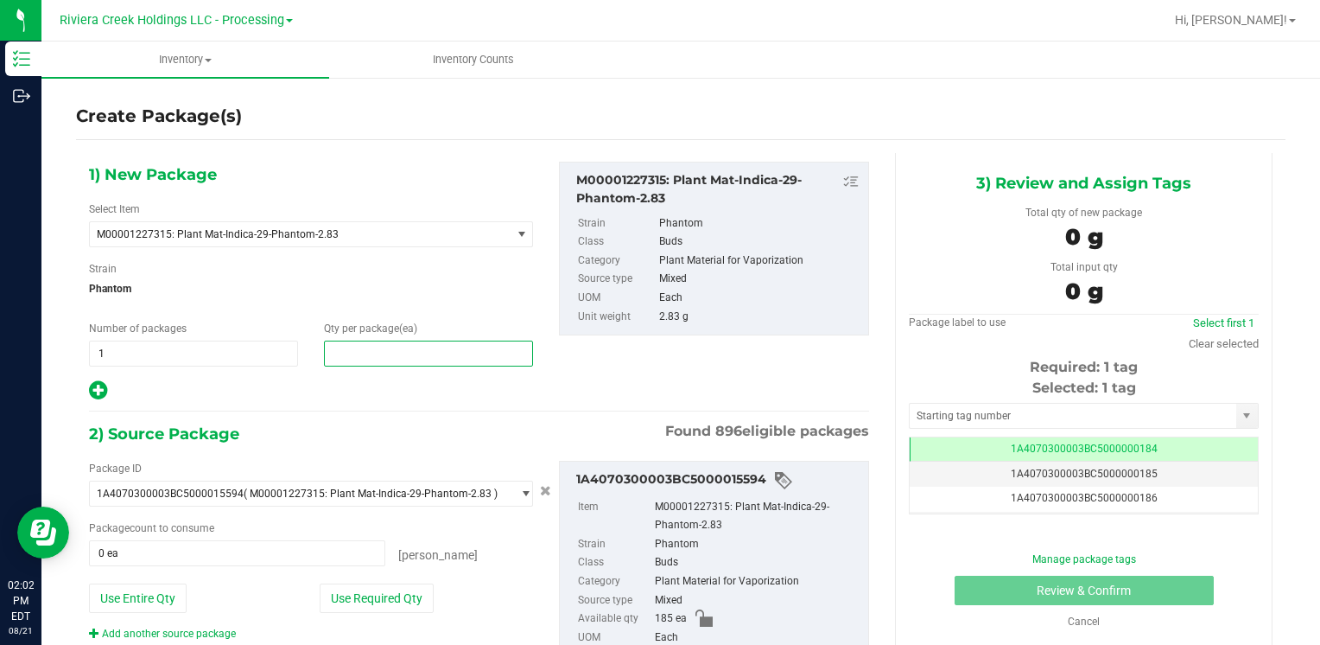
click at [359, 358] on span at bounding box center [428, 353] width 209 height 26
type input "20"
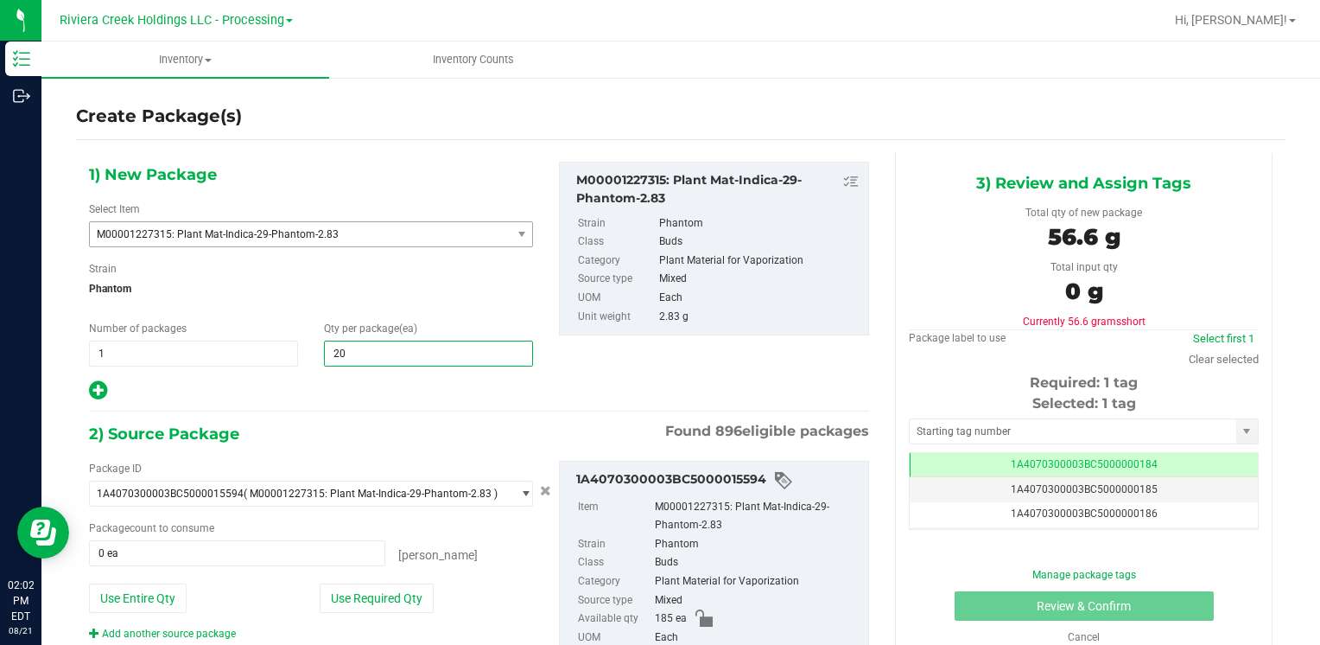
type input "20"
click at [413, 238] on span "M00001227315: Plant Mat-Indica-29-Phantom-2.83" at bounding box center [292, 234] width 391 height 12
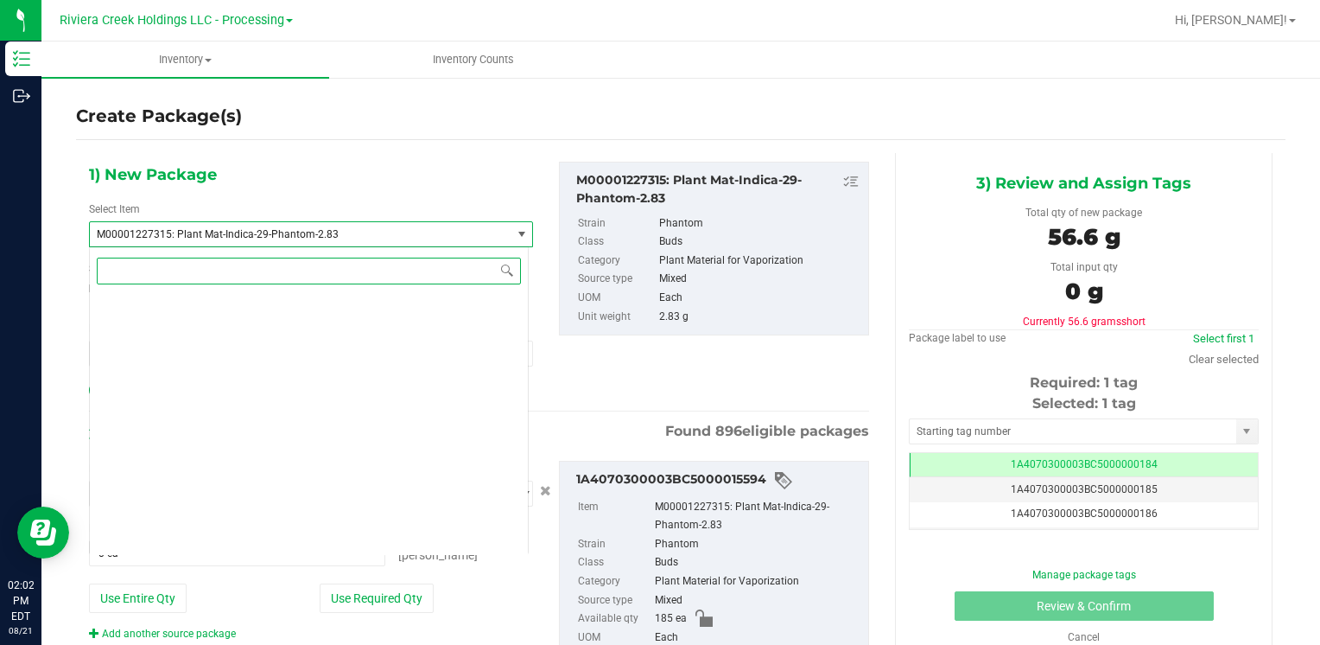
scroll to position [33534, 0]
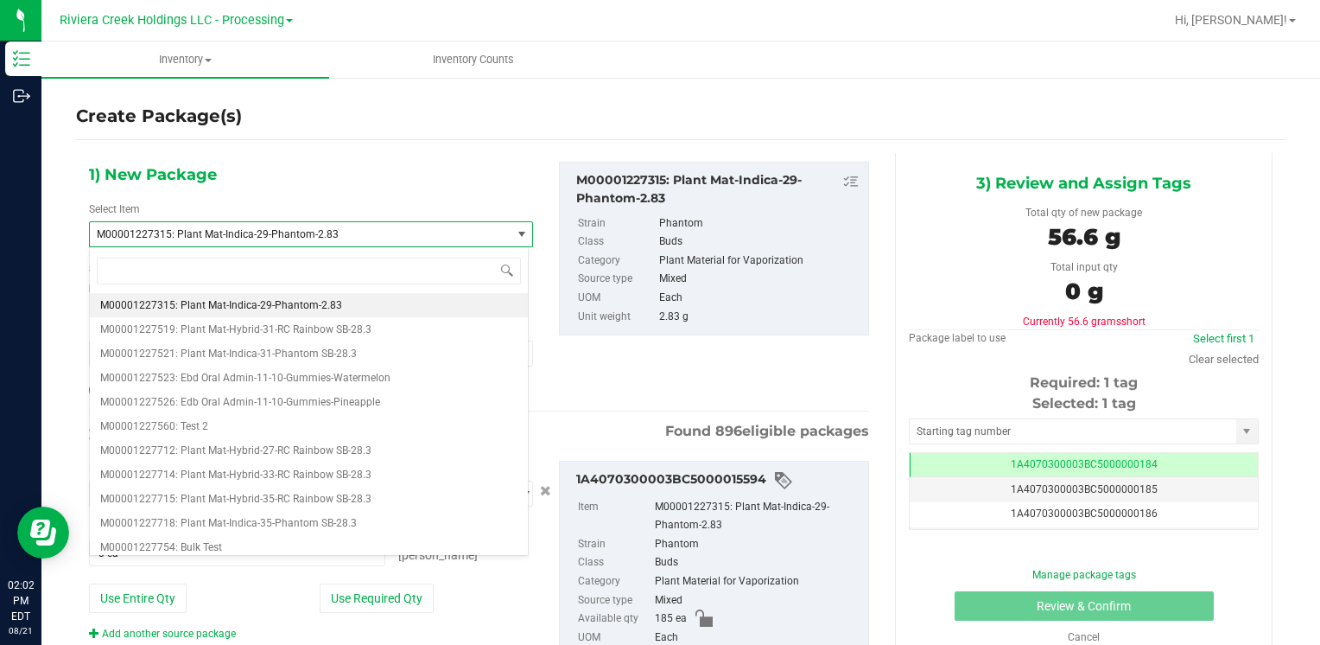
click at [448, 177] on div "1) New Package Select Item M00001227315: Plant Mat-Indica-29-Phantom-2.83 M0000…" at bounding box center [311, 282] width 470 height 240
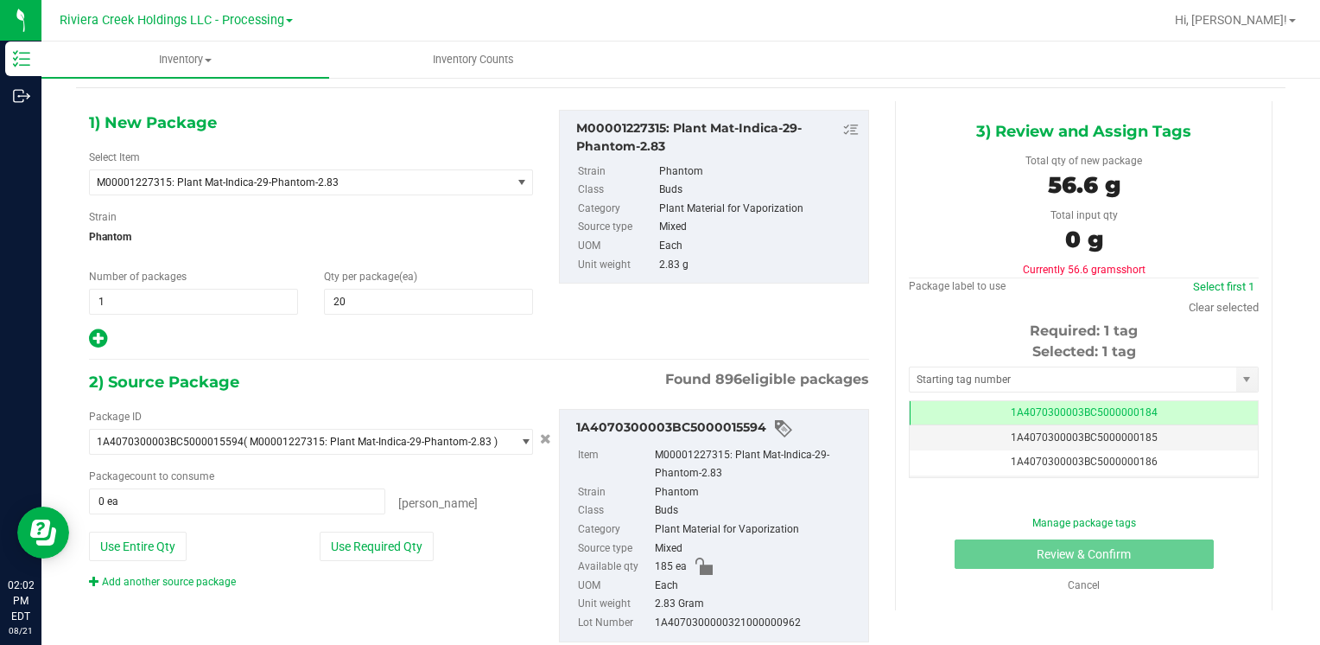
scroll to position [97, 0]
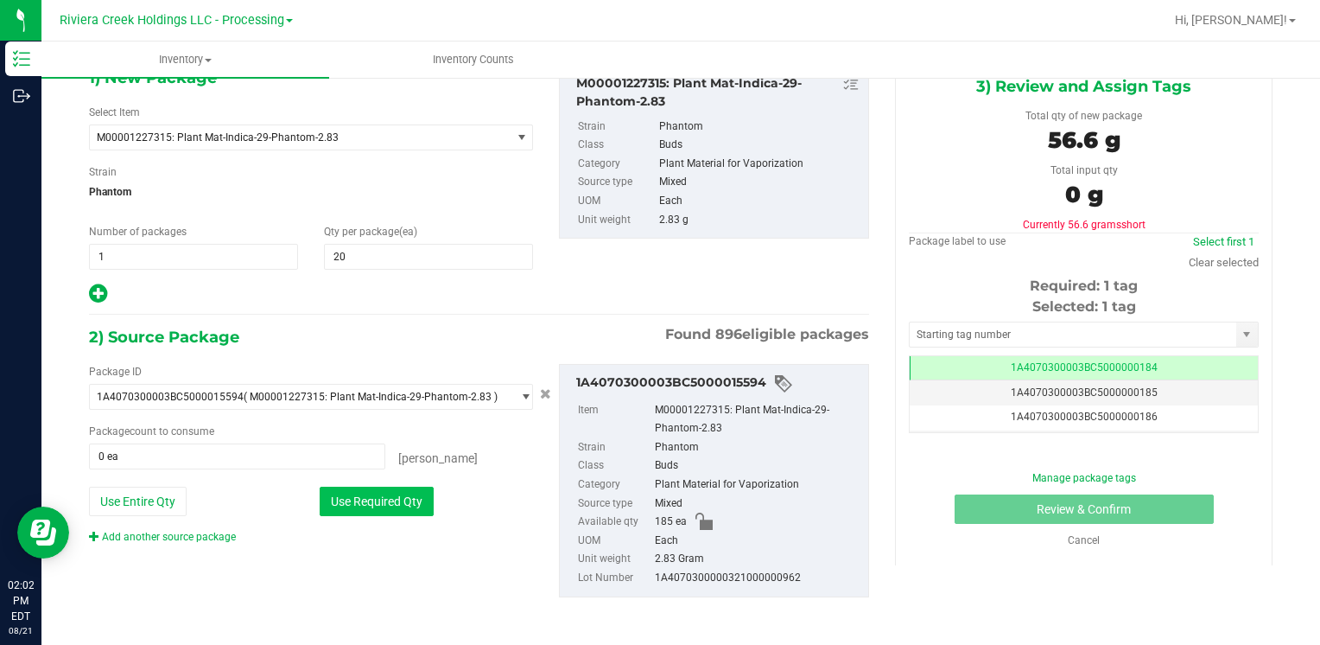
click at [417, 499] on button "Use Required Qty" at bounding box center [377, 500] width 114 height 29
type input "20 ea"
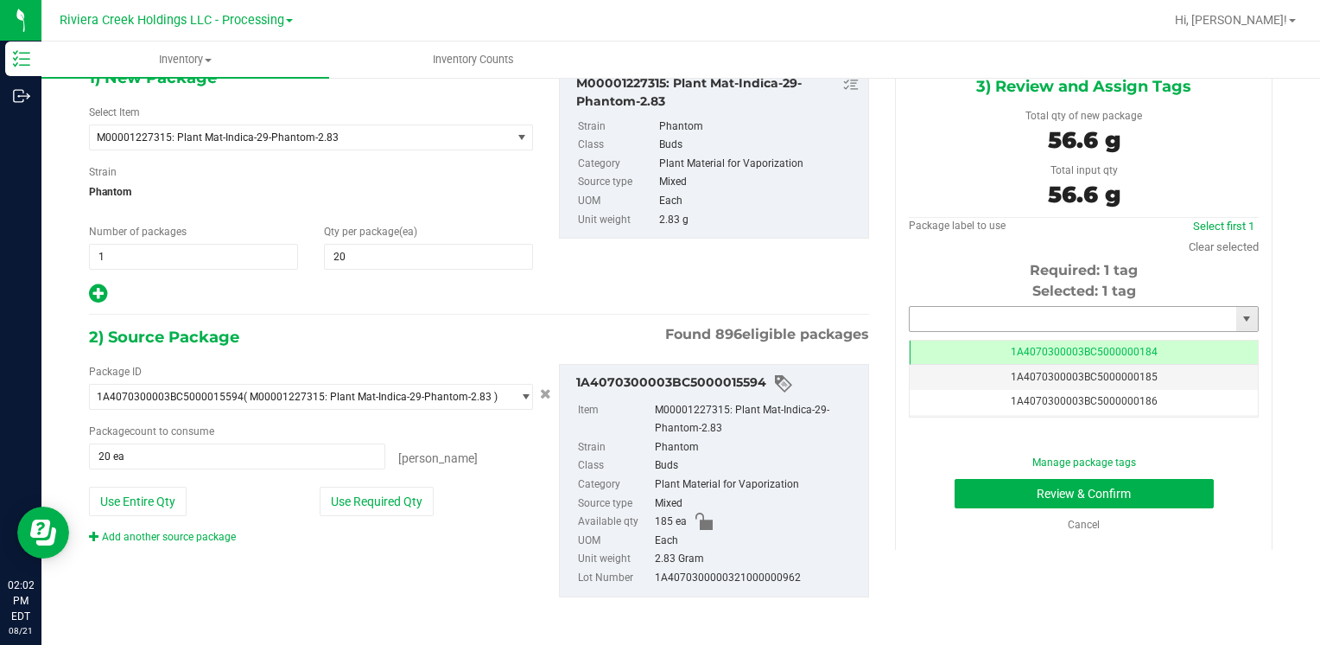
click at [1024, 316] on input "text" at bounding box center [1073, 319] width 327 height 24
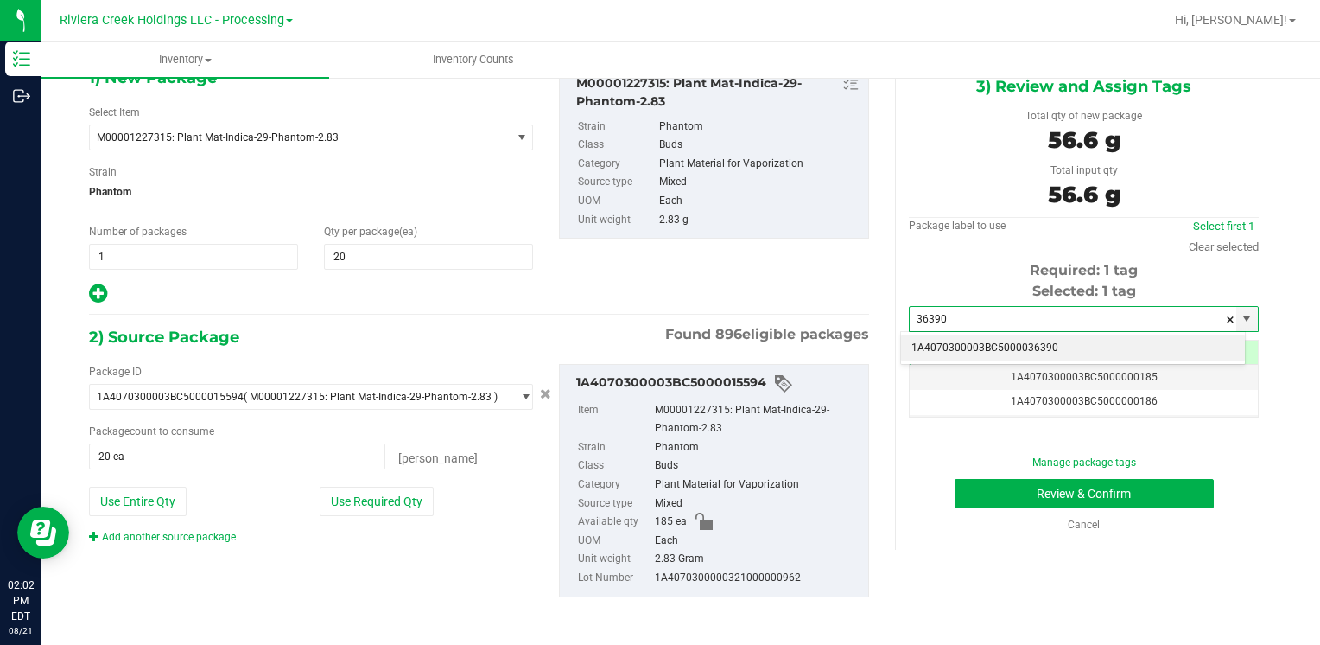
click at [999, 339] on li "1A4070300003BC5000036390" at bounding box center [1073, 348] width 344 height 26
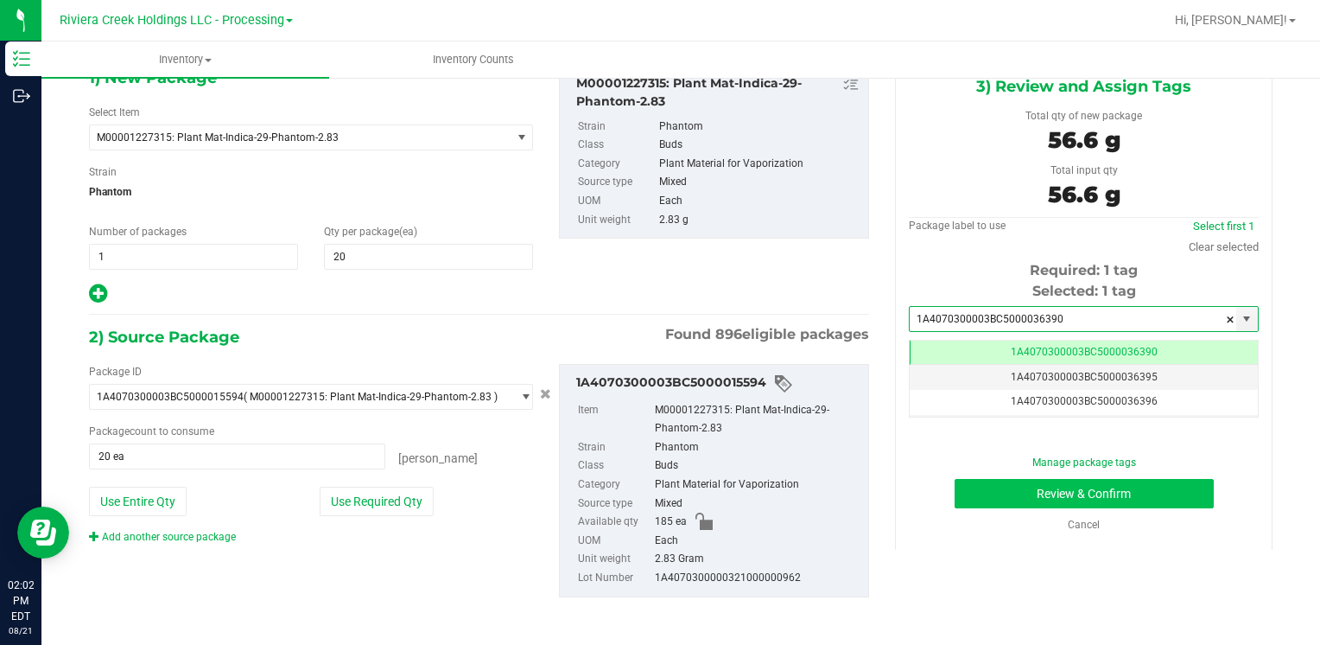
type input "1A4070300003BC5000036390"
click at [971, 494] on button "Review & Confirm" at bounding box center [1084, 493] width 259 height 29
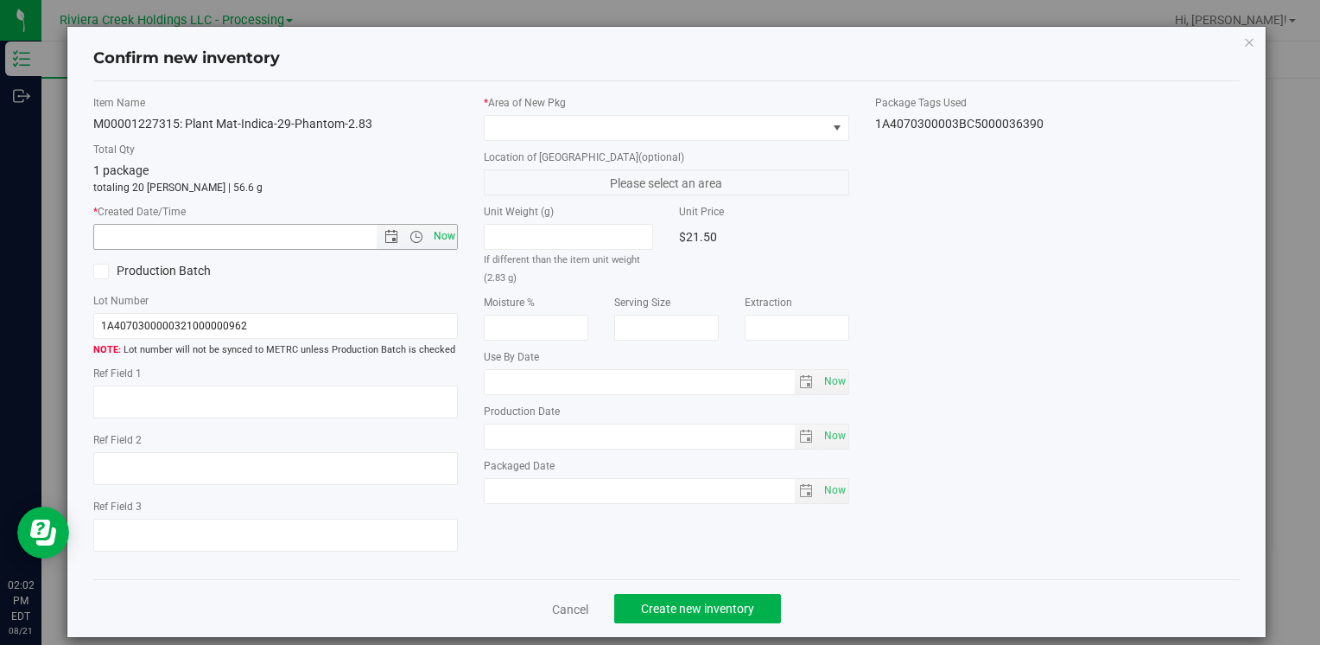
click at [442, 230] on span "Now" at bounding box center [443, 236] width 29 height 25
type input "[DATE] 2:02 PM"
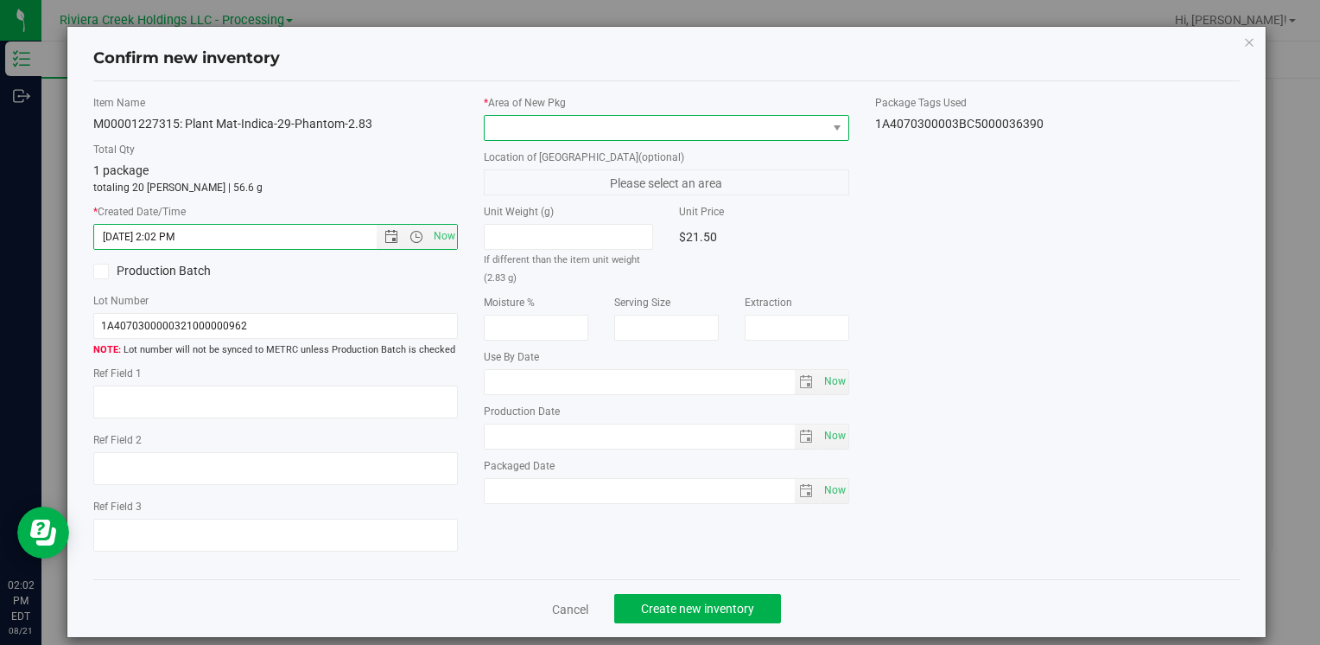
click at [538, 124] on span at bounding box center [655, 128] width 341 height 24
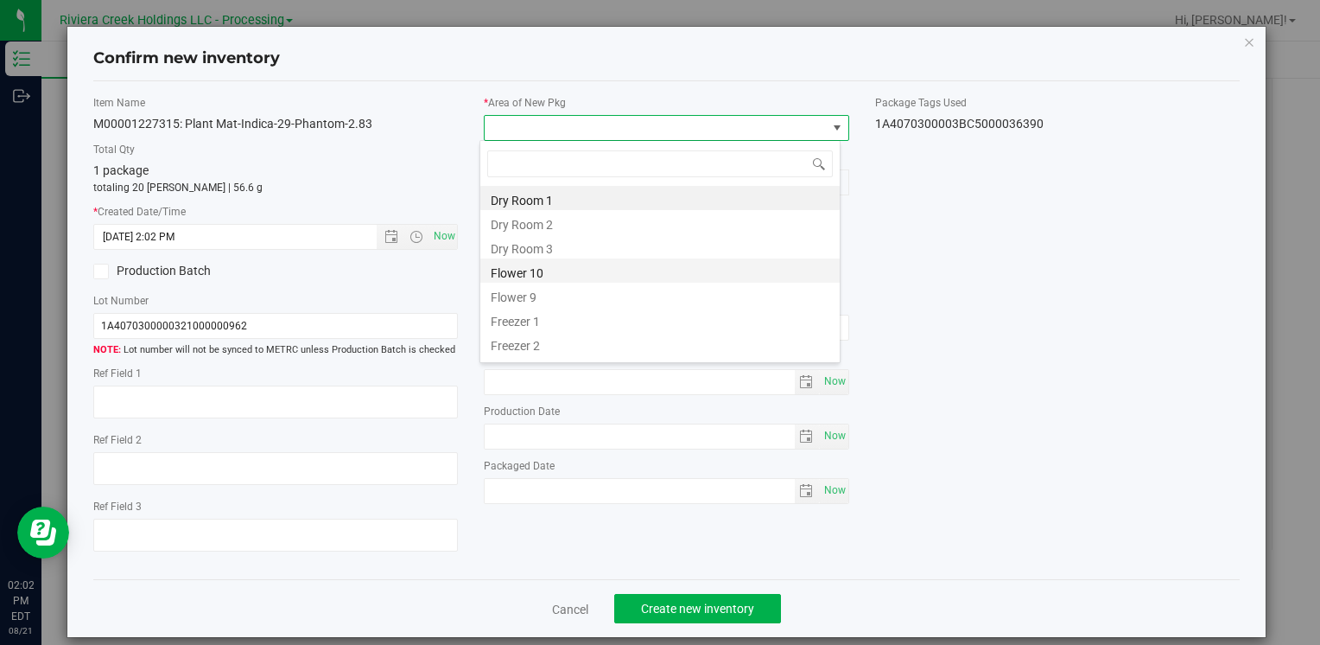
click at [567, 269] on li "Flower 10" at bounding box center [659, 270] width 359 height 24
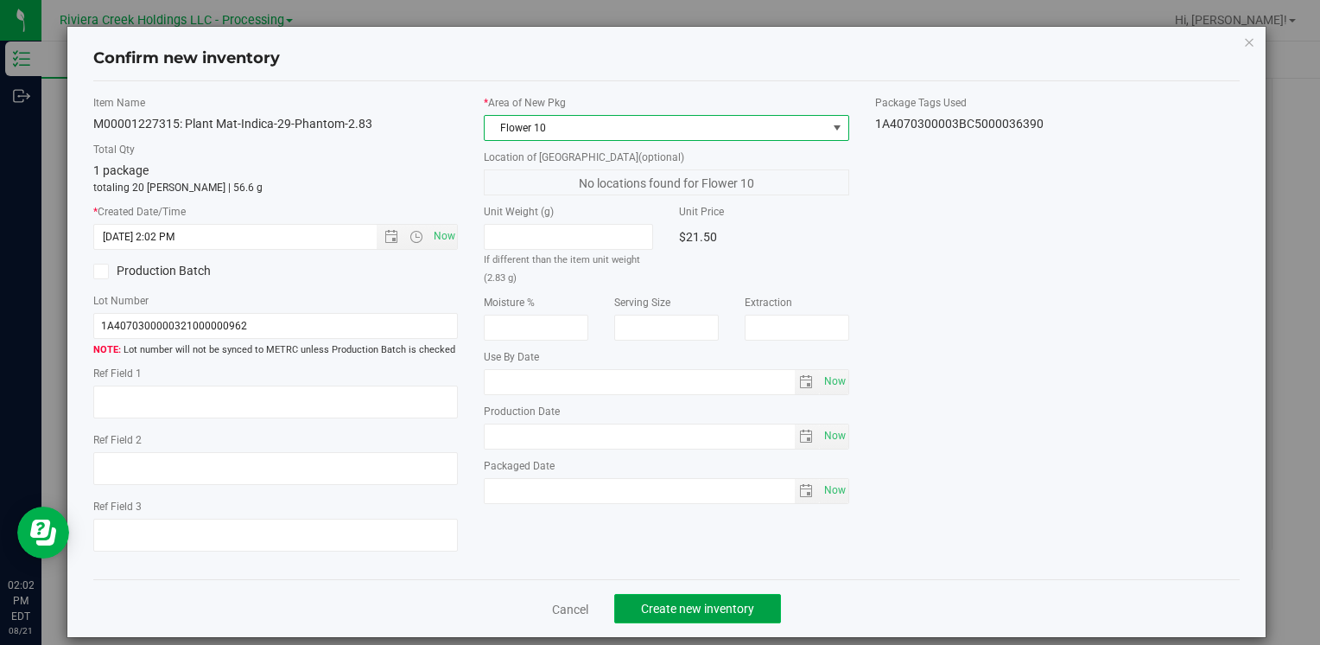
click at [727, 611] on span "Create new inventory" at bounding box center [697, 608] width 113 height 14
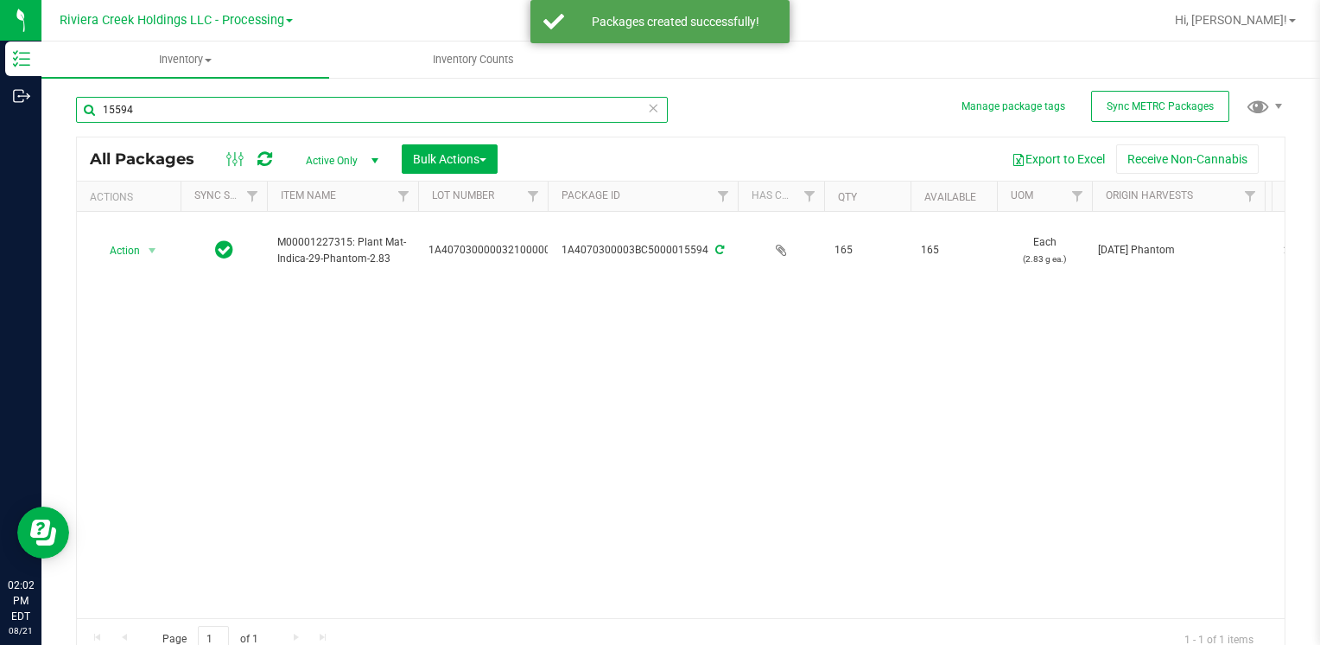
click at [275, 110] on input "15594" at bounding box center [372, 110] width 592 height 26
type input "1"
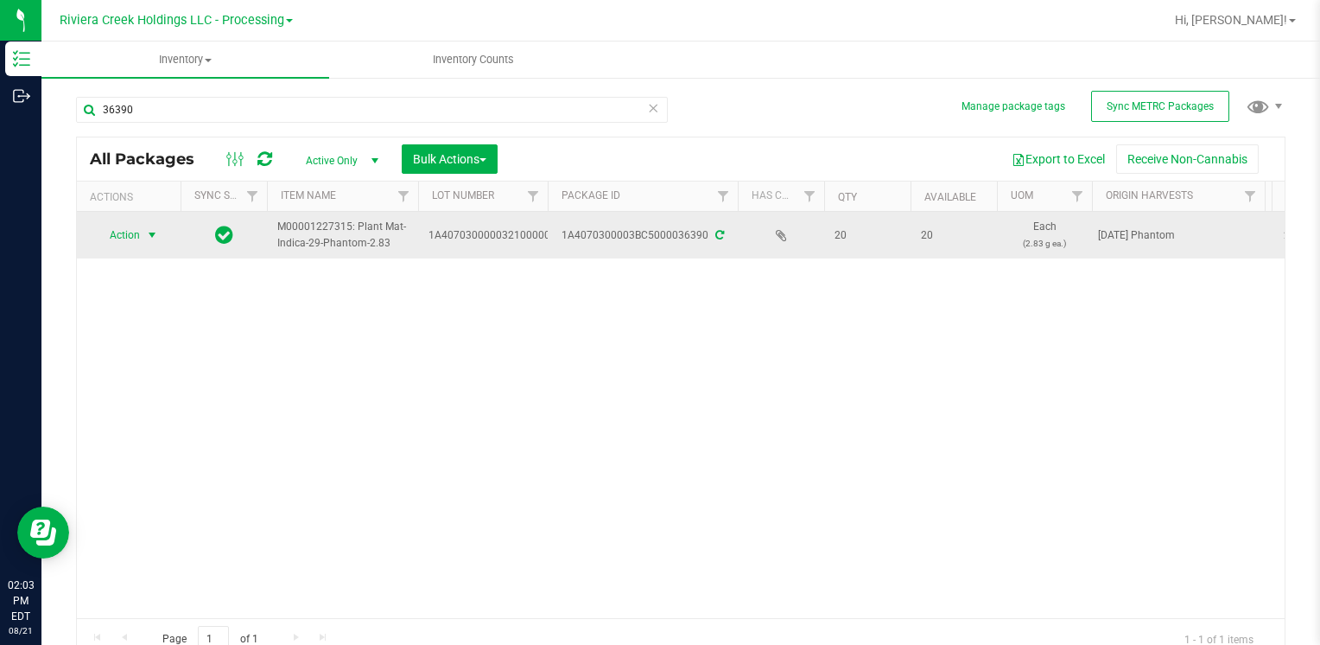
click at [135, 239] on span "Action" at bounding box center [117, 235] width 47 height 24
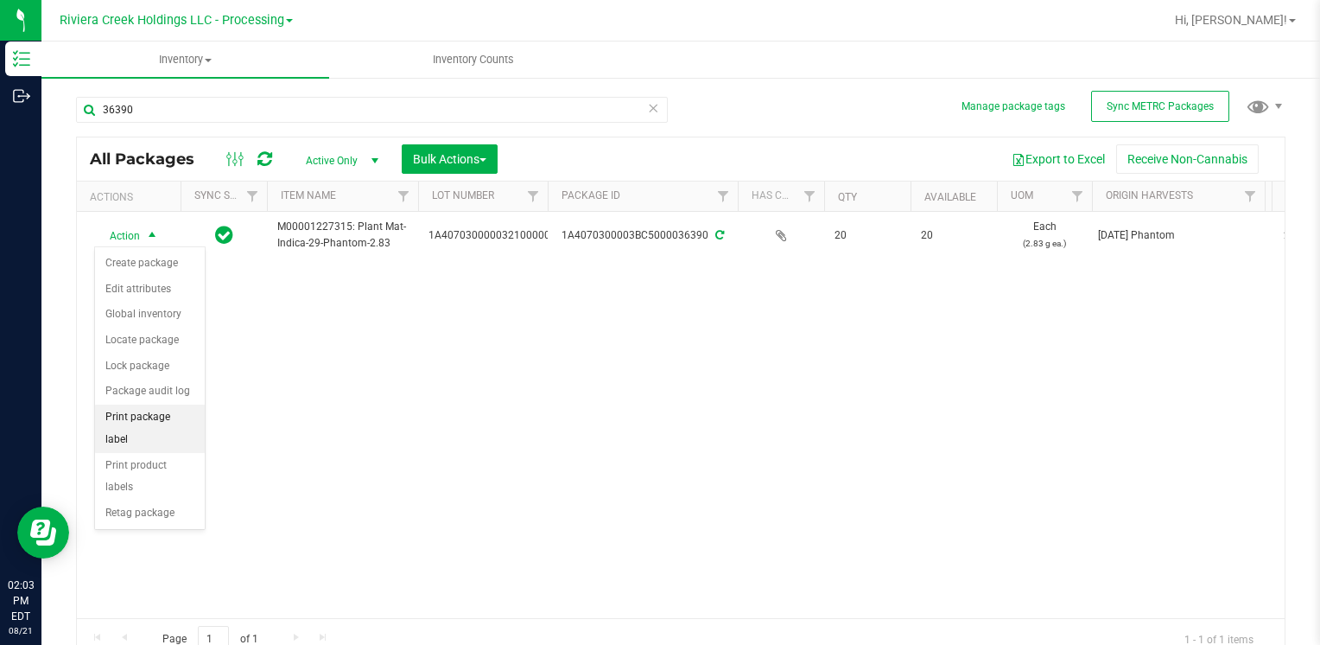
click at [167, 407] on li "Print package label" at bounding box center [150, 428] width 110 height 48
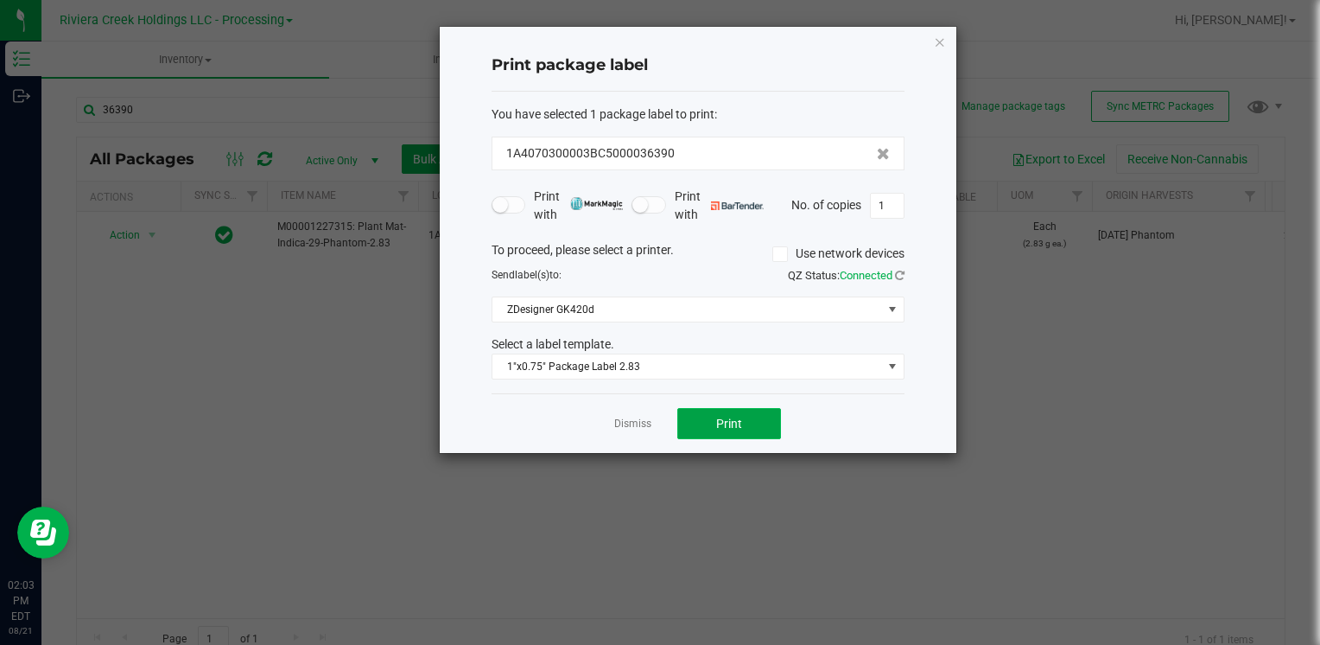
click at [753, 415] on button "Print" at bounding box center [729, 423] width 104 height 31
click at [938, 38] on icon "button" at bounding box center [940, 41] width 12 height 21
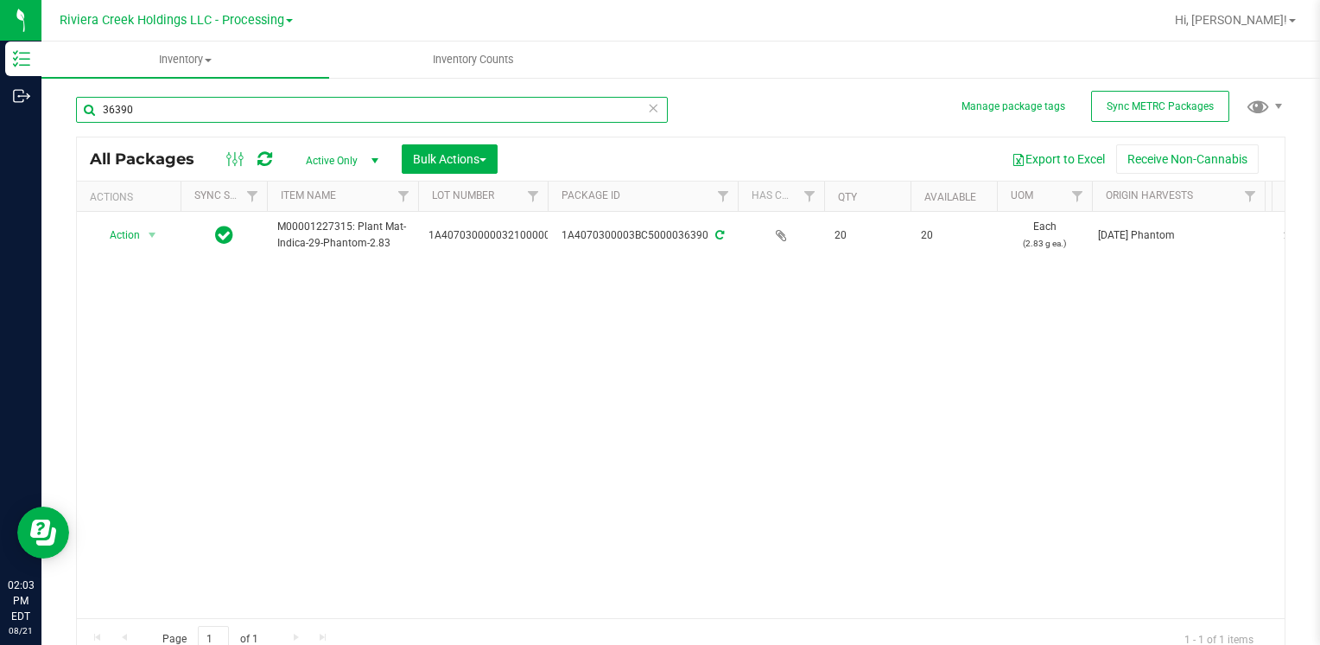
click at [273, 106] on input "36390" at bounding box center [372, 110] width 592 height 26
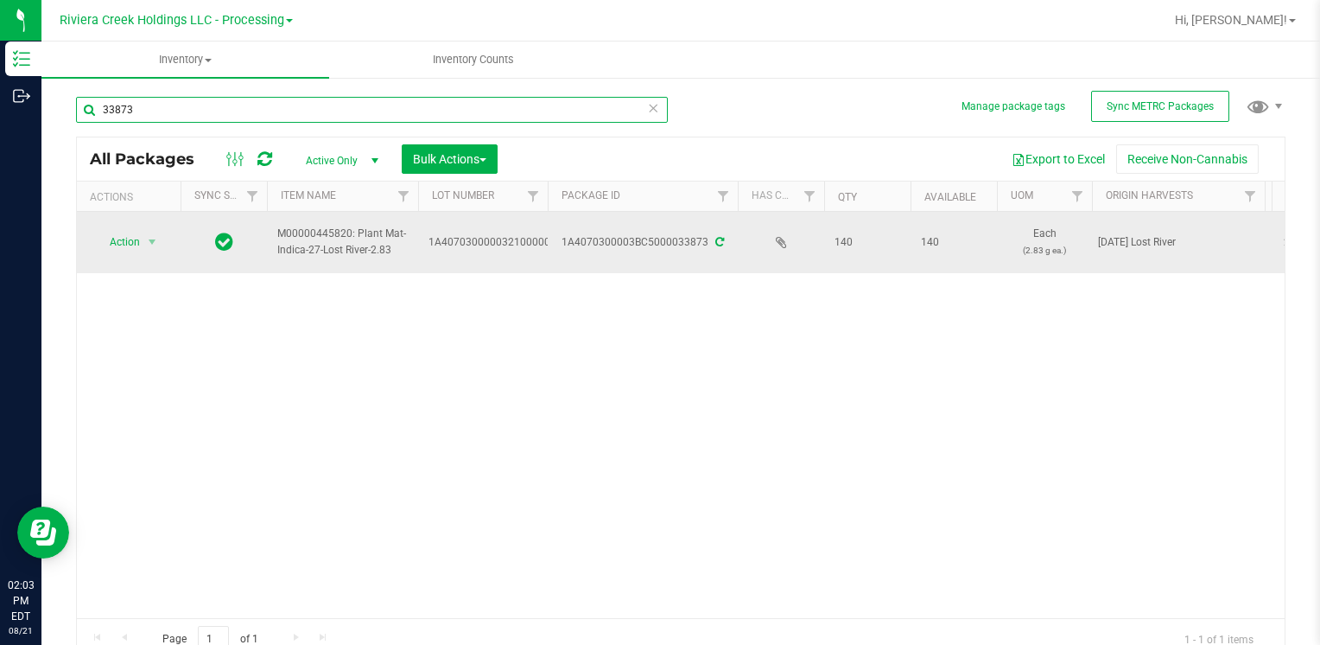
type input "33873"
click at [118, 242] on span "Action" at bounding box center [117, 242] width 47 height 24
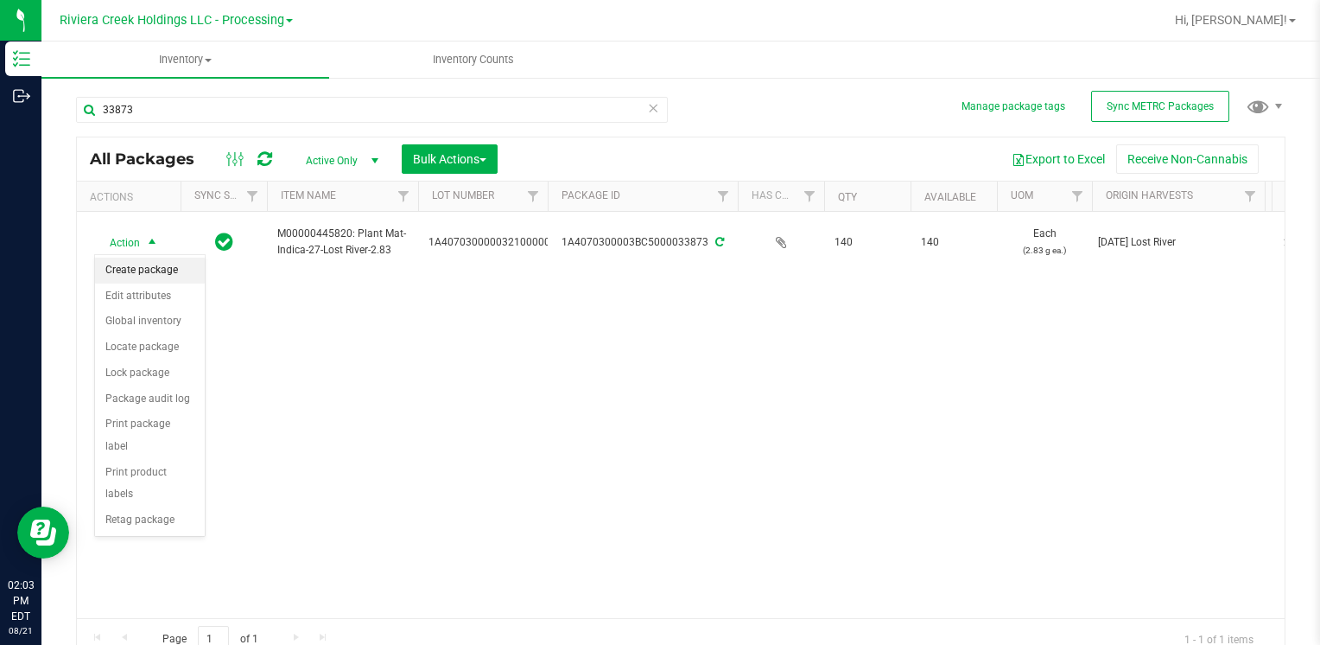
click at [153, 264] on li "Create package" at bounding box center [150, 270] width 110 height 26
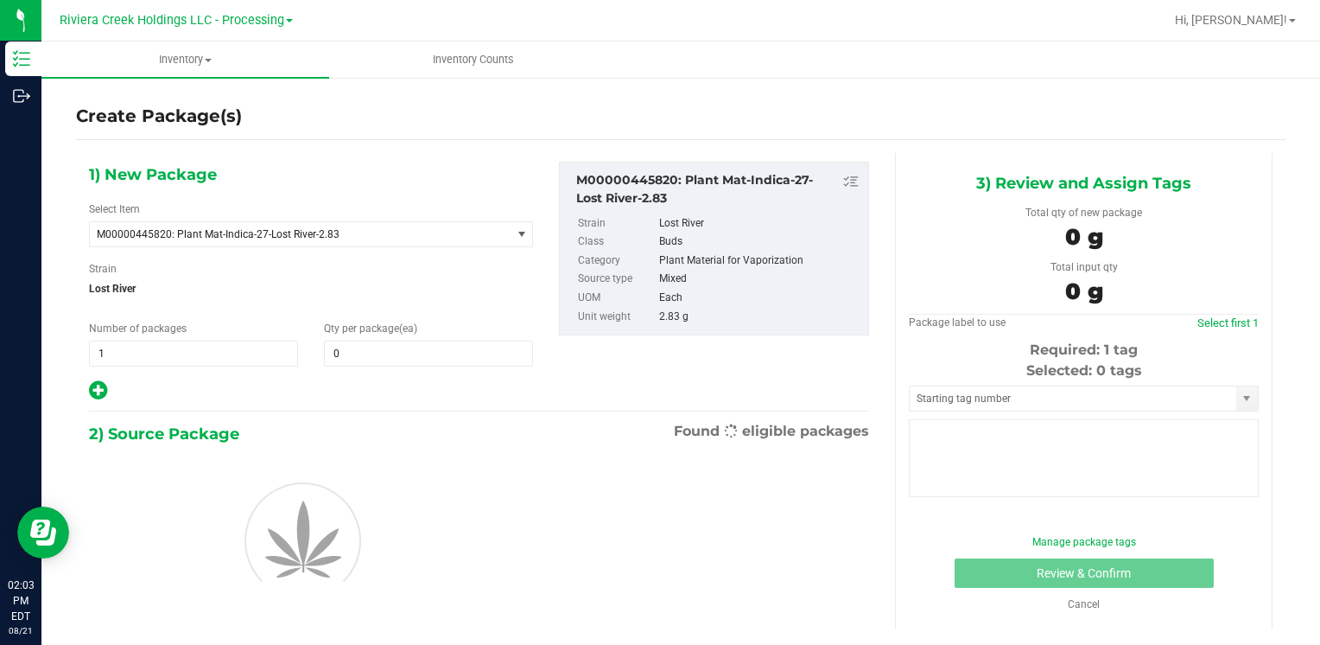
type input "0"
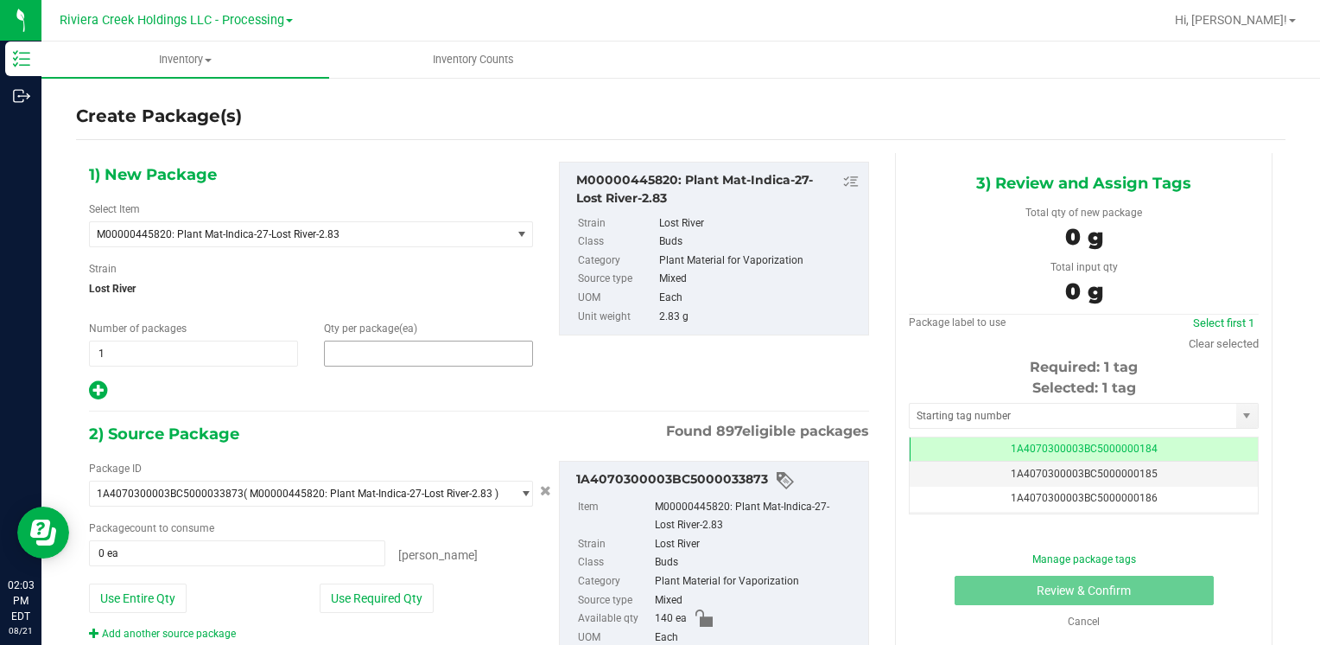
click at [407, 343] on span at bounding box center [428, 353] width 209 height 26
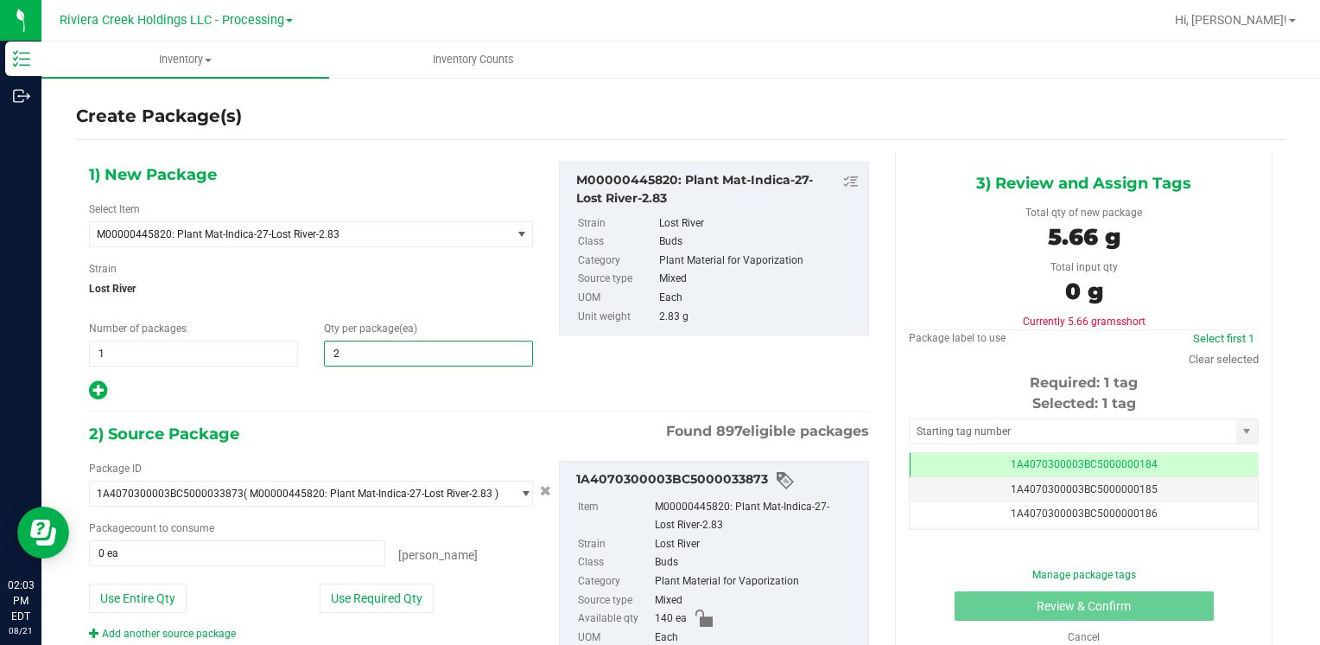
type input "20"
click at [452, 301] on div "Strain Lost River" at bounding box center [311, 284] width 444 height 46
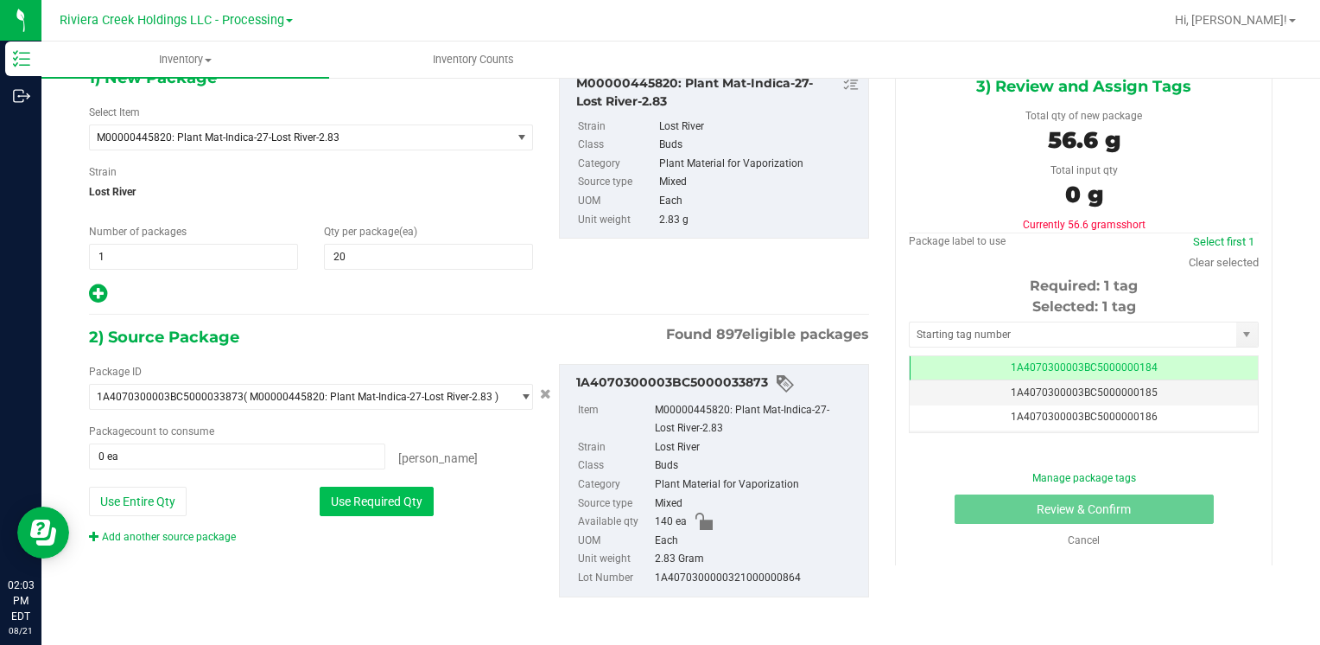
click at [403, 500] on button "Use Required Qty" at bounding box center [377, 500] width 114 height 29
type input "20 ea"
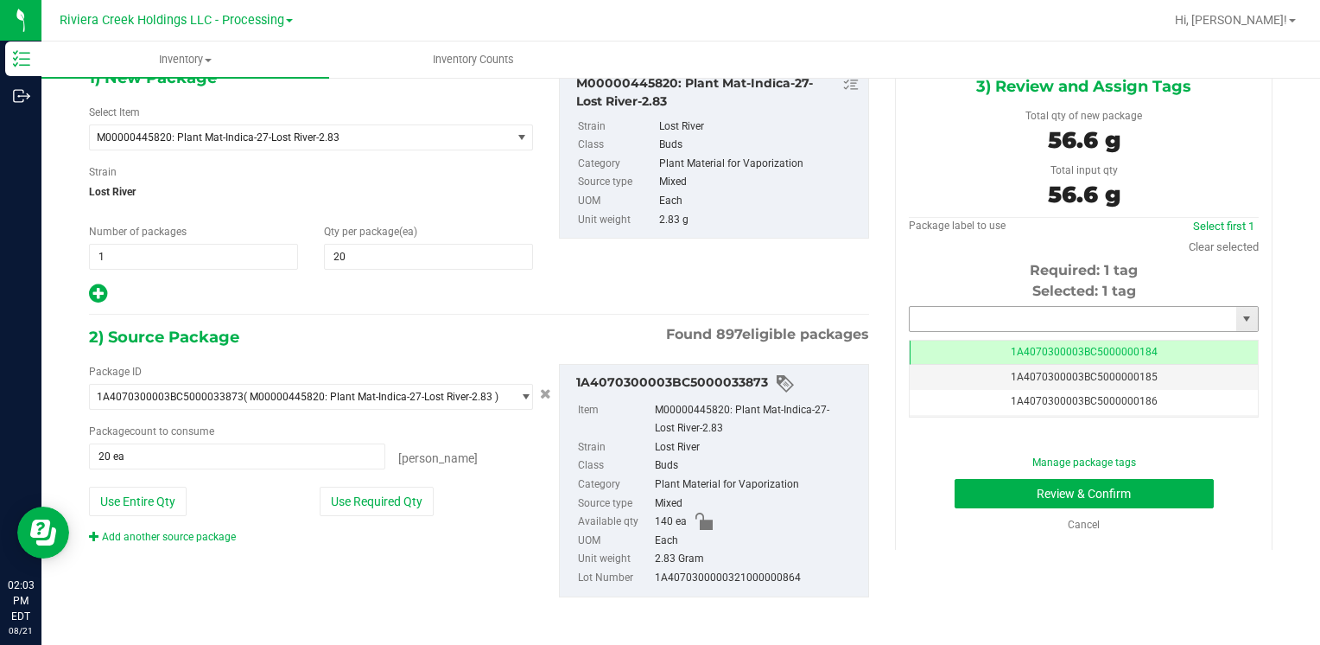
click at [978, 316] on input "text" at bounding box center [1073, 319] width 327 height 24
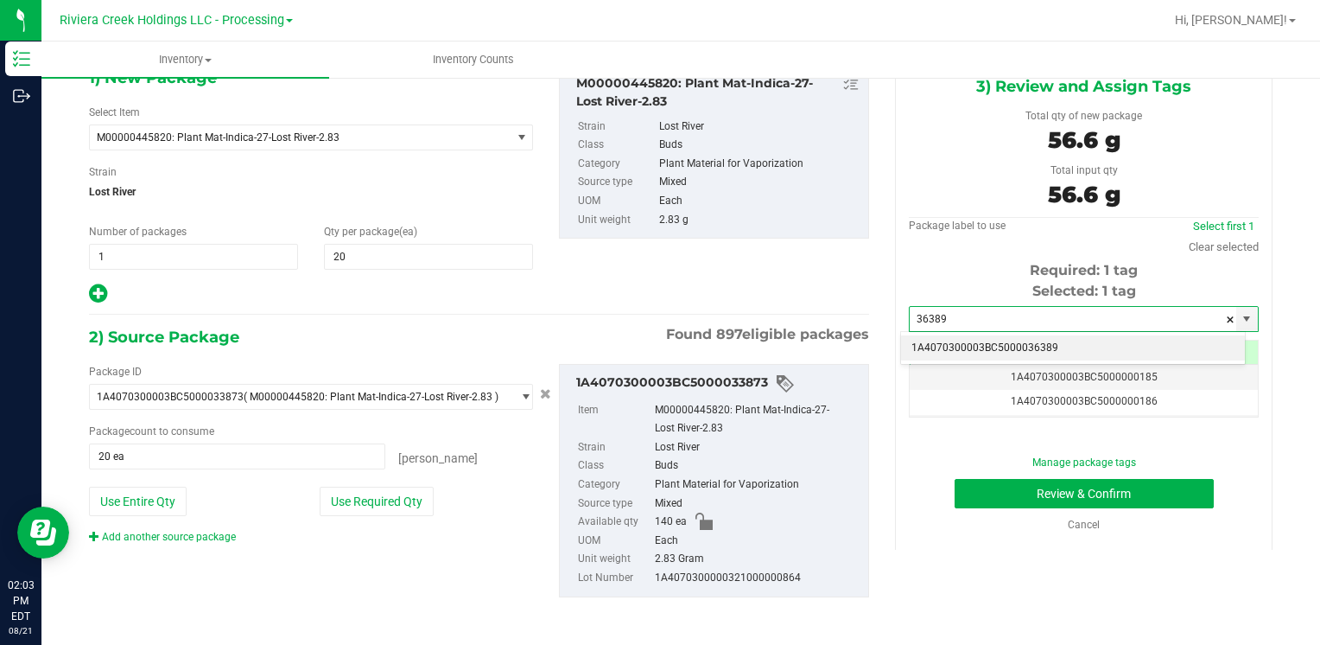
click at [954, 344] on li "1A4070300003BC5000036389" at bounding box center [1073, 348] width 344 height 26
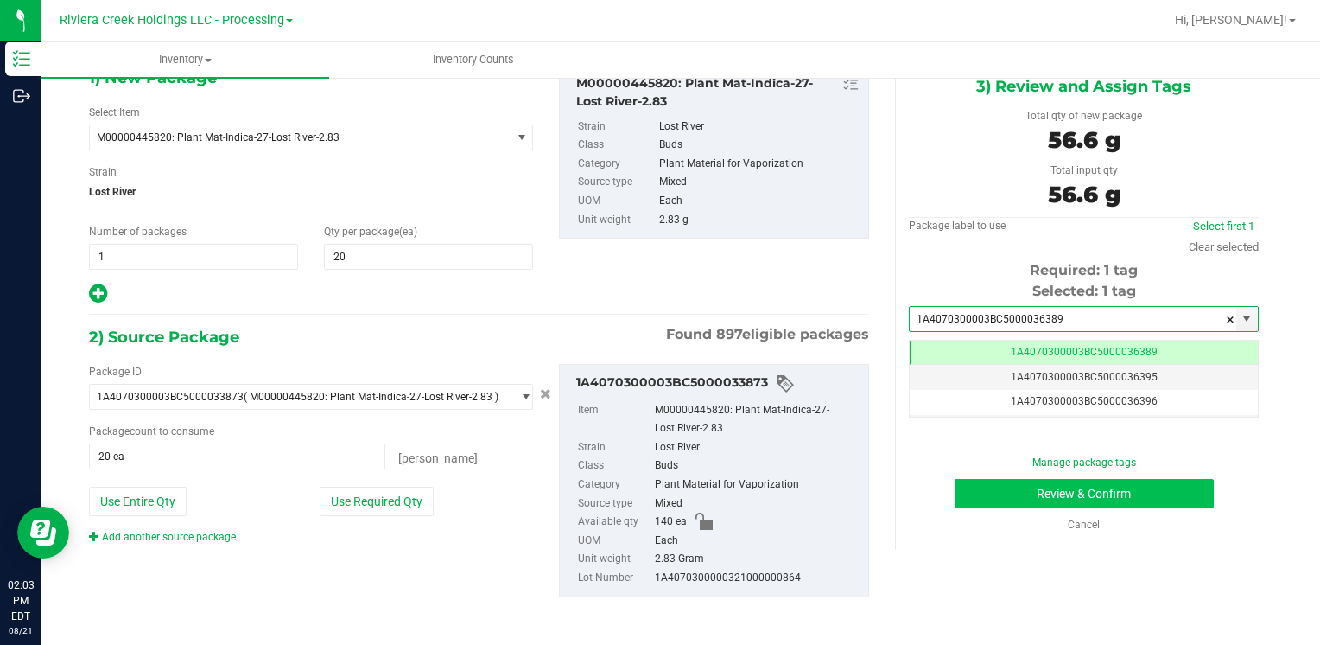
type input "1A4070300003BC5000036389"
click at [960, 493] on button "Review & Confirm" at bounding box center [1084, 493] width 259 height 29
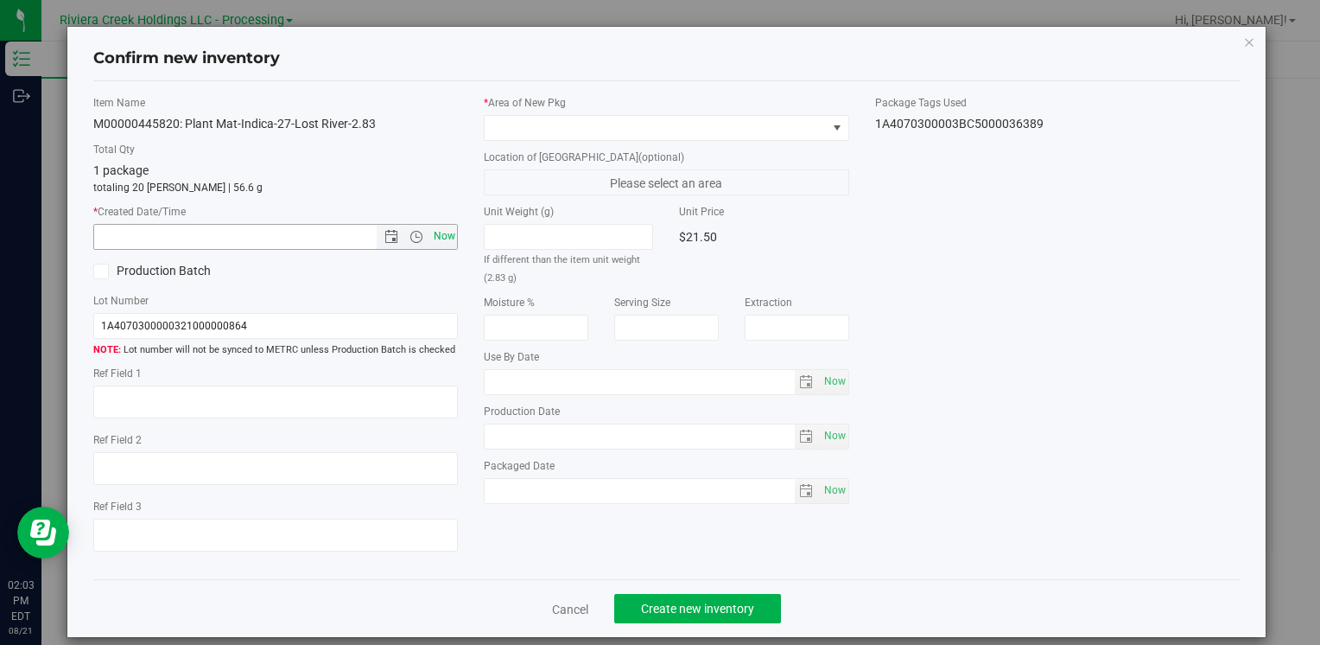
click at [448, 227] on span "Now" at bounding box center [443, 236] width 29 height 25
type input "[DATE] 2:03 PM"
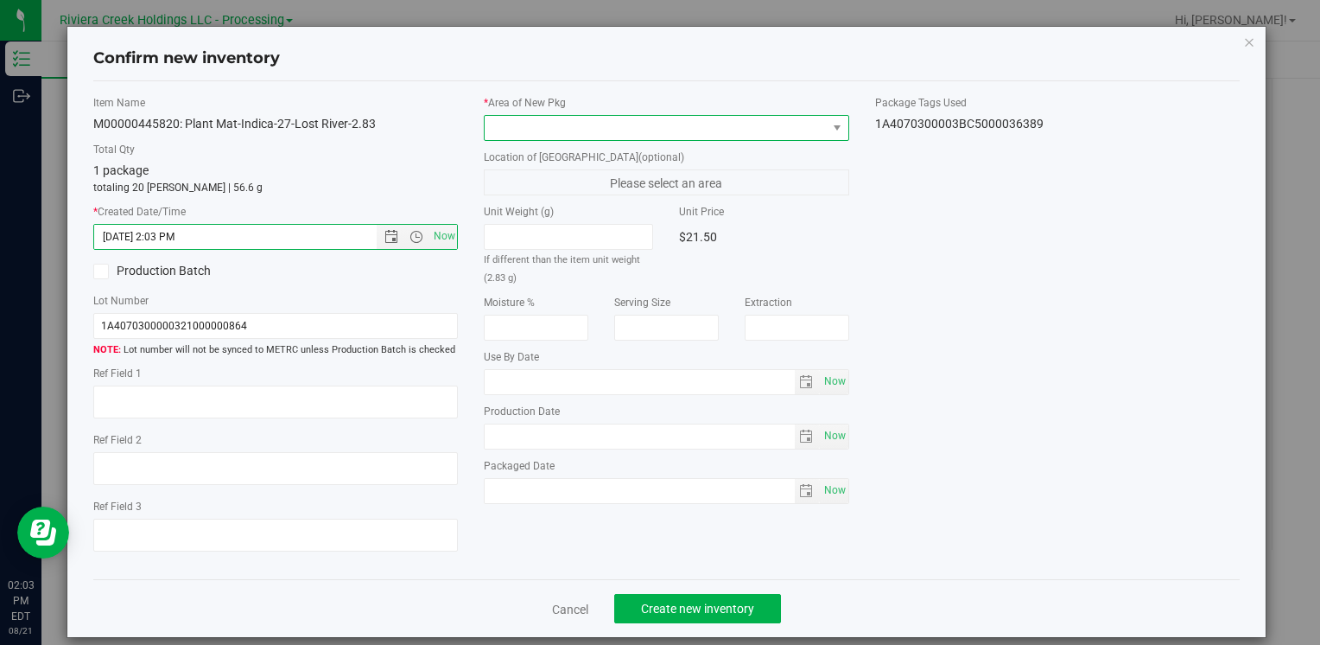
click at [565, 130] on span at bounding box center [655, 128] width 341 height 24
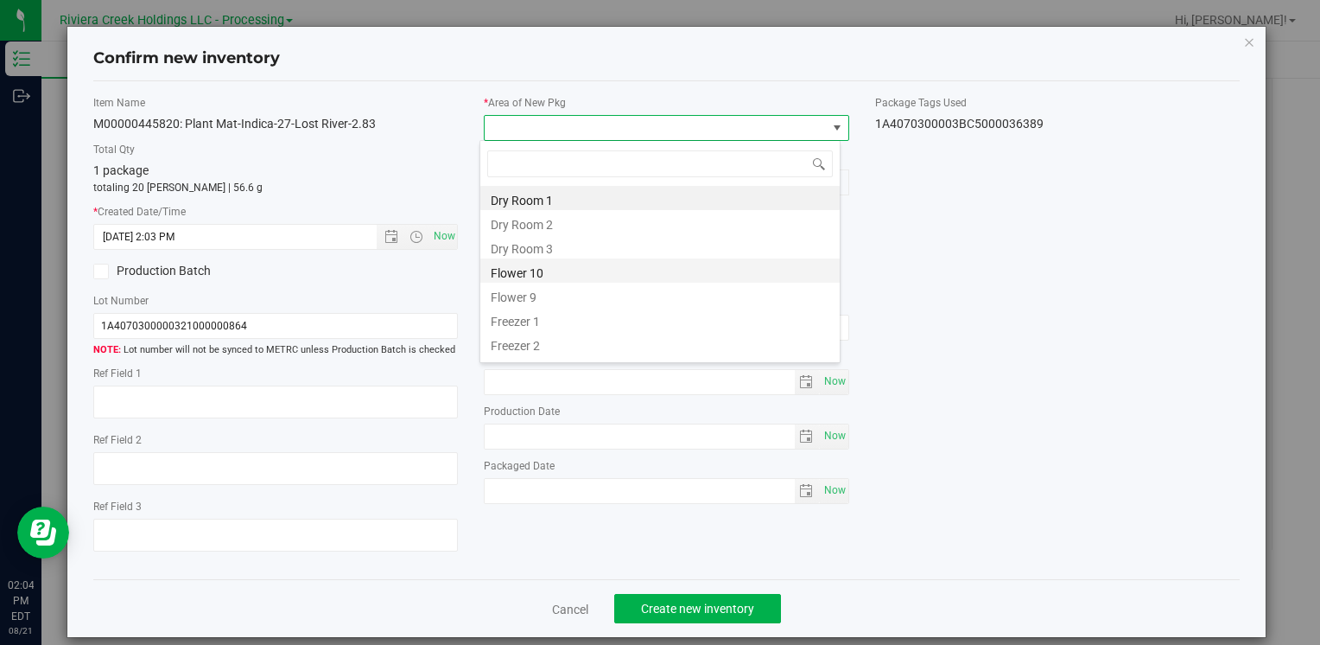
click at [575, 266] on li "Flower 10" at bounding box center [659, 270] width 359 height 24
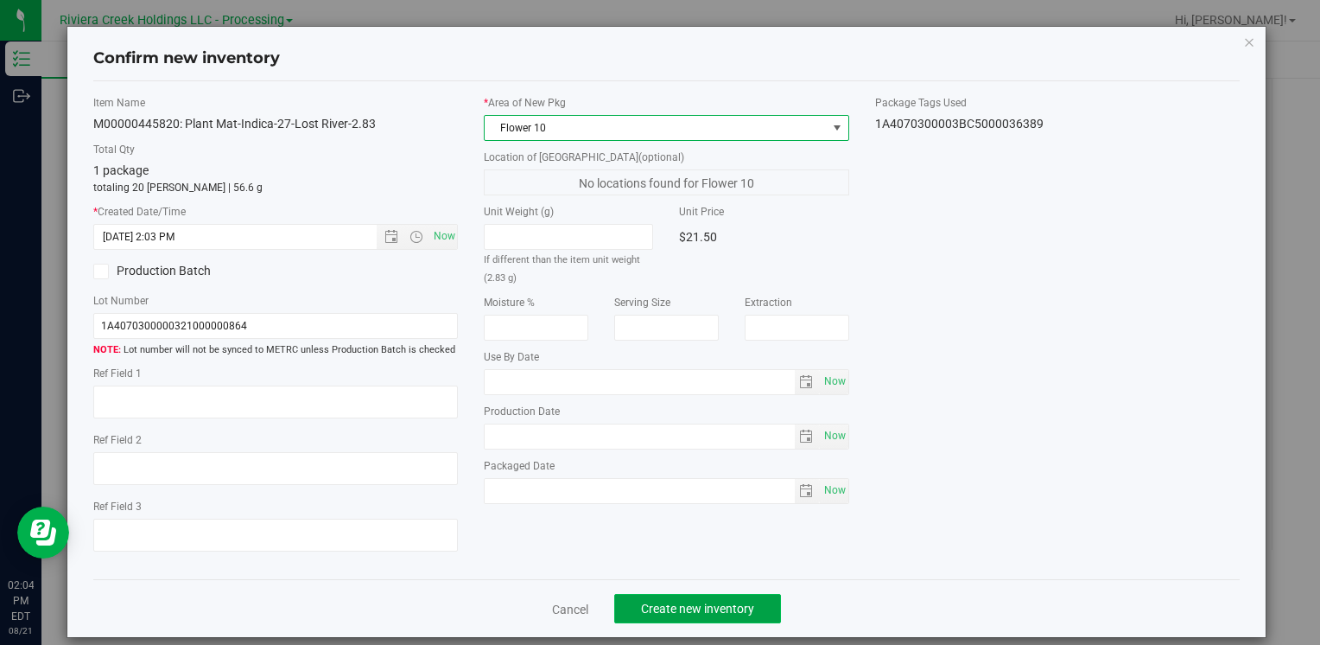
click at [705, 611] on span "Create new inventory" at bounding box center [697, 608] width 113 height 14
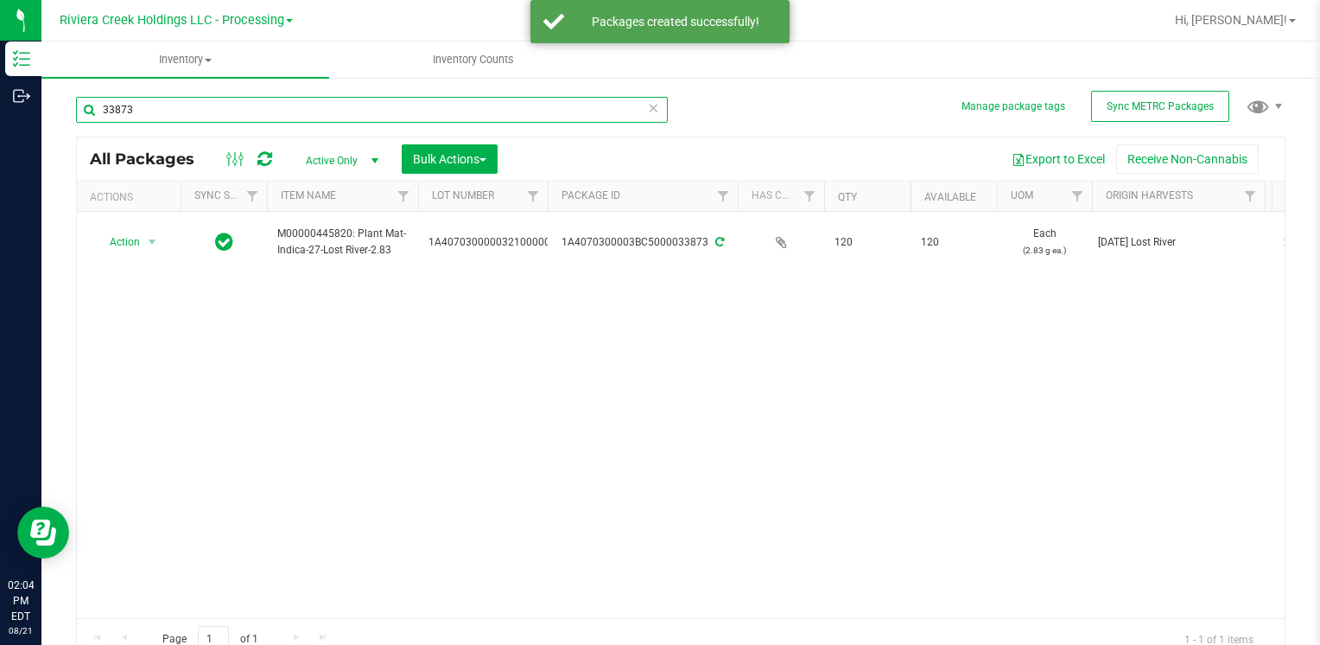
click at [324, 105] on input "33873" at bounding box center [372, 110] width 592 height 26
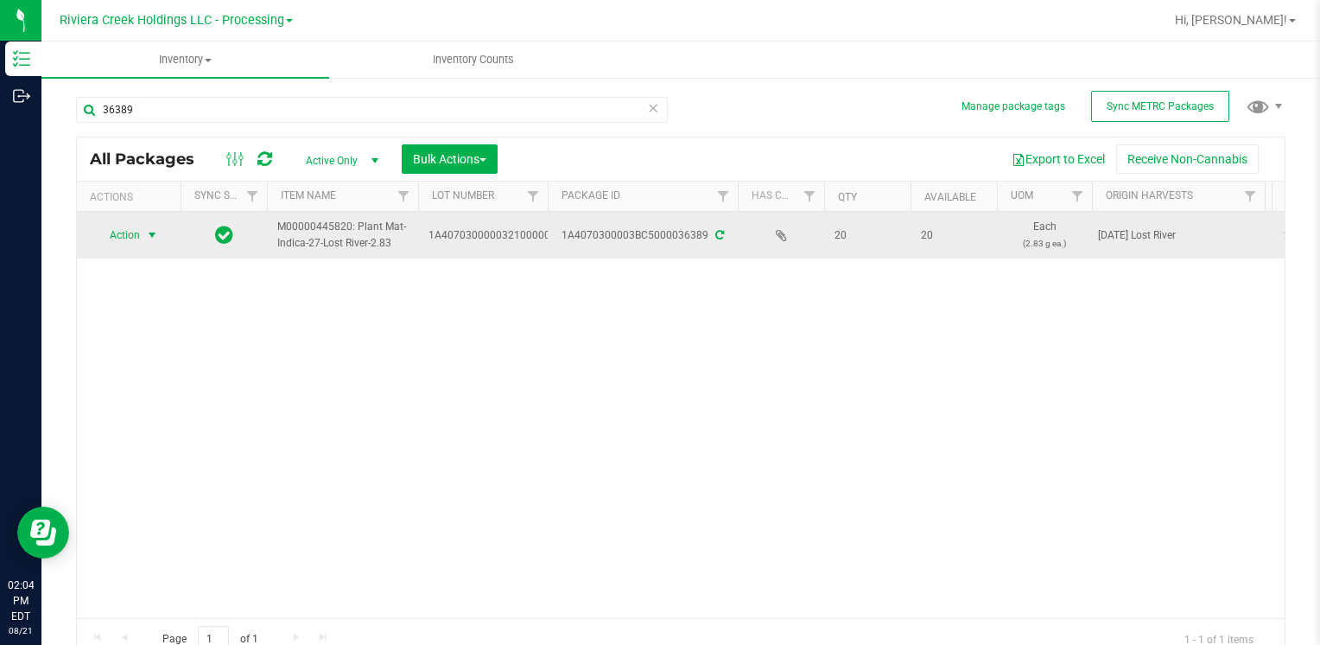
click at [136, 232] on span "Action" at bounding box center [117, 235] width 47 height 24
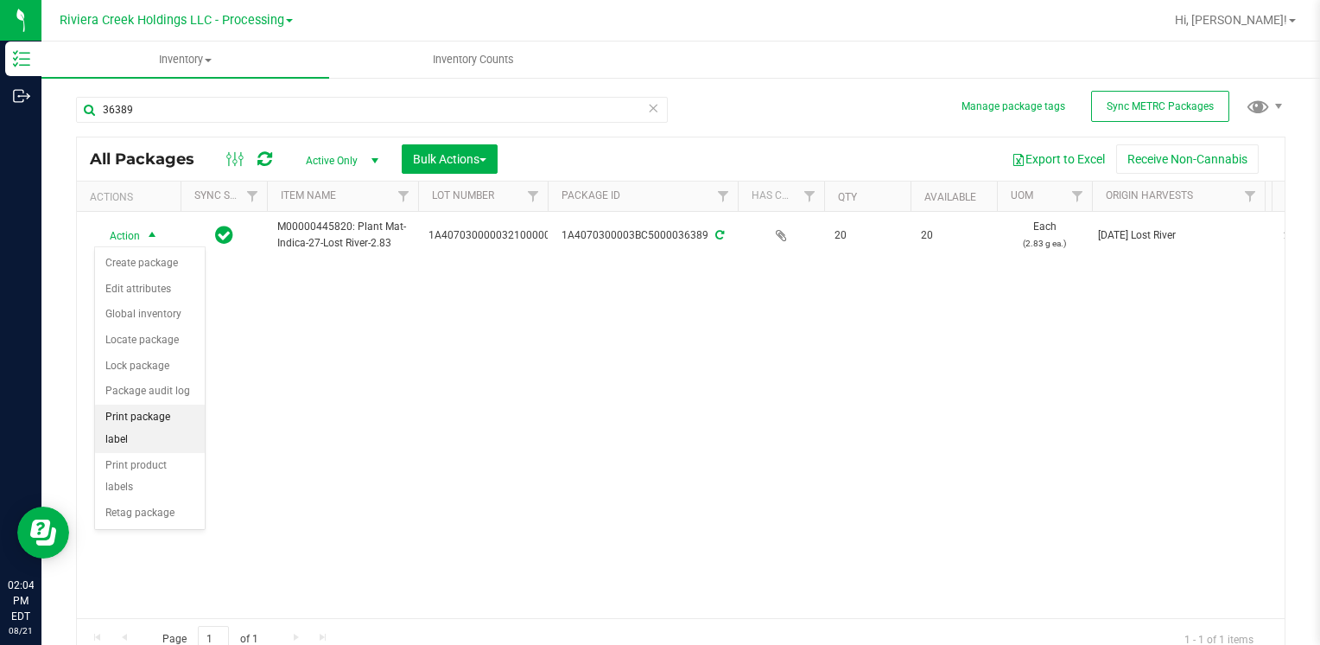
click at [194, 414] on li "Print package label" at bounding box center [150, 428] width 110 height 48
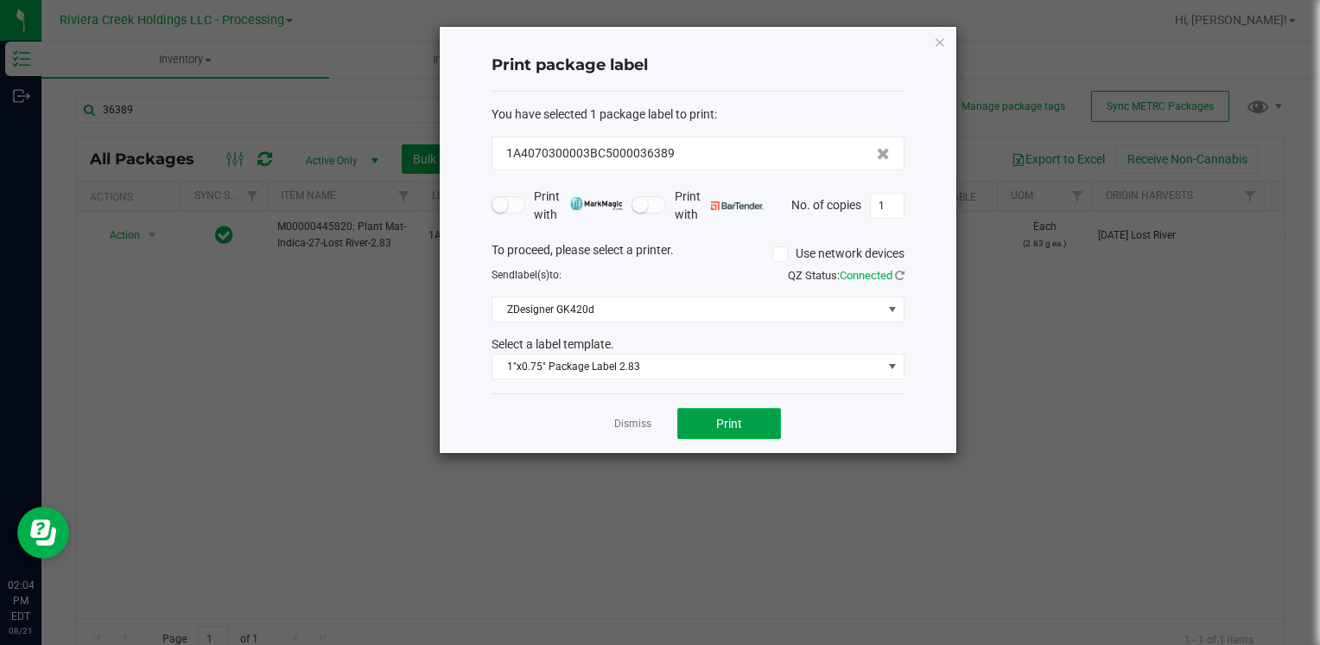
click at [757, 423] on button "Print" at bounding box center [729, 423] width 104 height 31
click at [937, 36] on icon "button" at bounding box center [940, 41] width 12 height 21
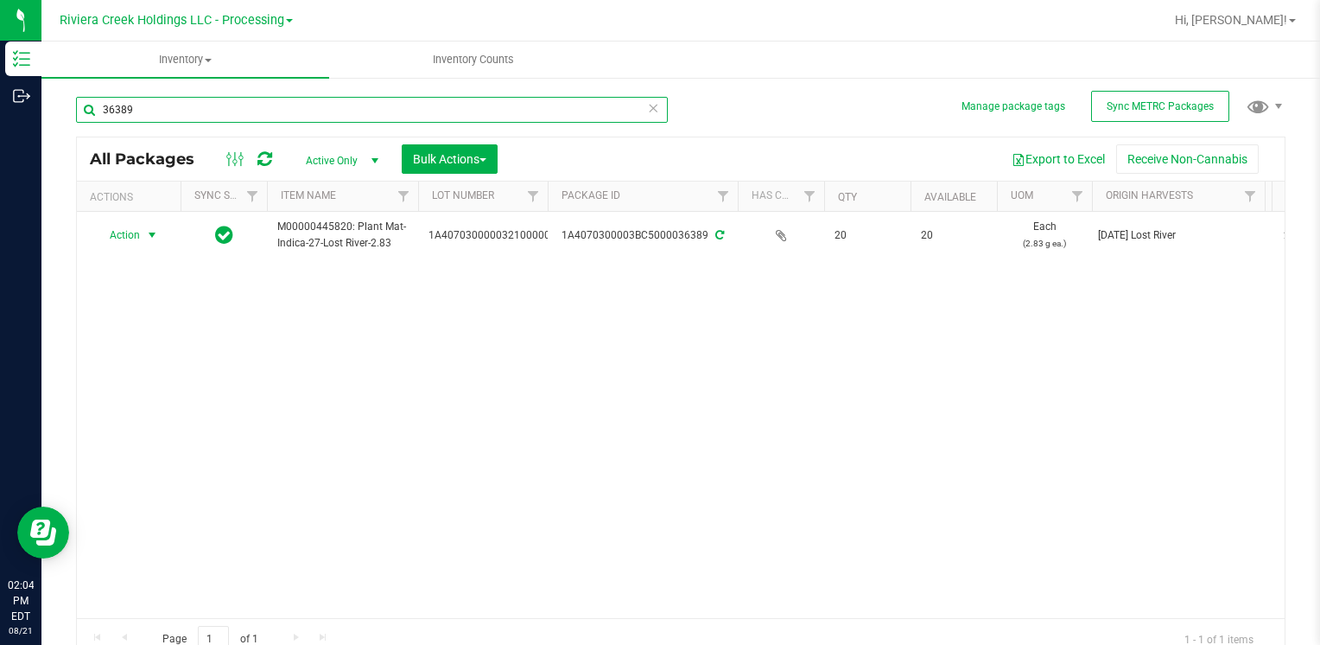
click at [138, 111] on input "36389" at bounding box center [372, 110] width 592 height 26
type input "3"
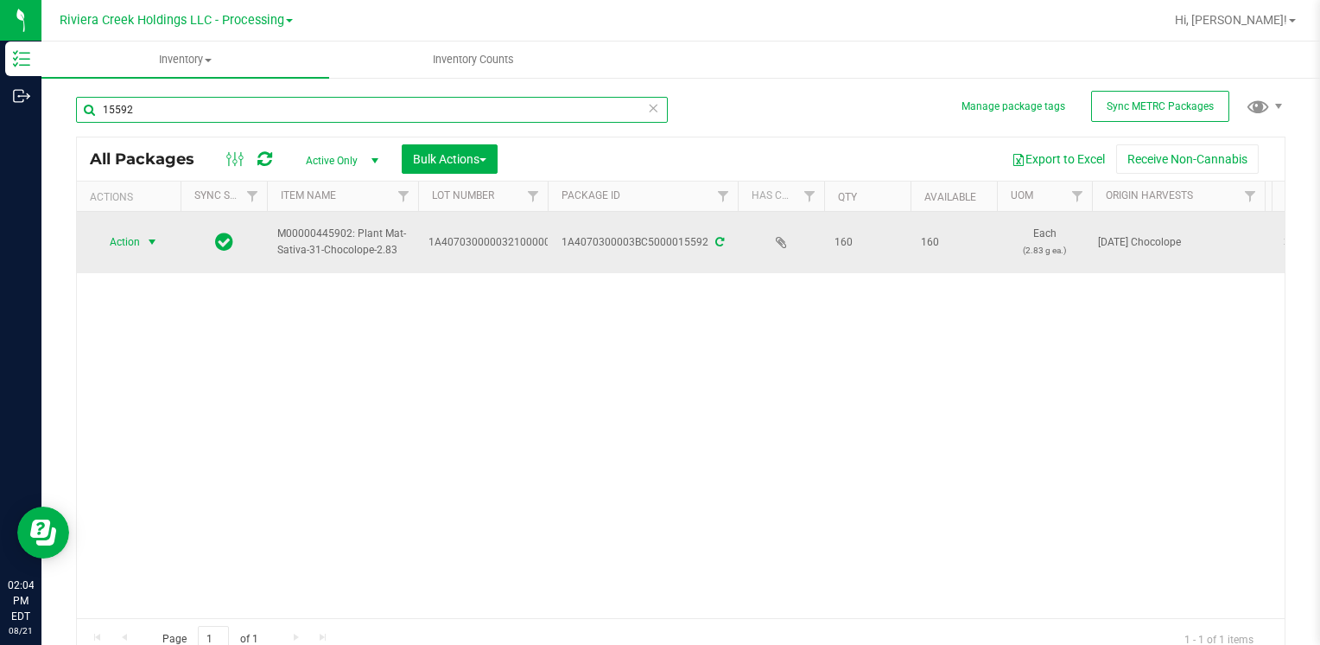
type input "15592"
click at [142, 236] on span "select" at bounding box center [153, 242] width 22 height 24
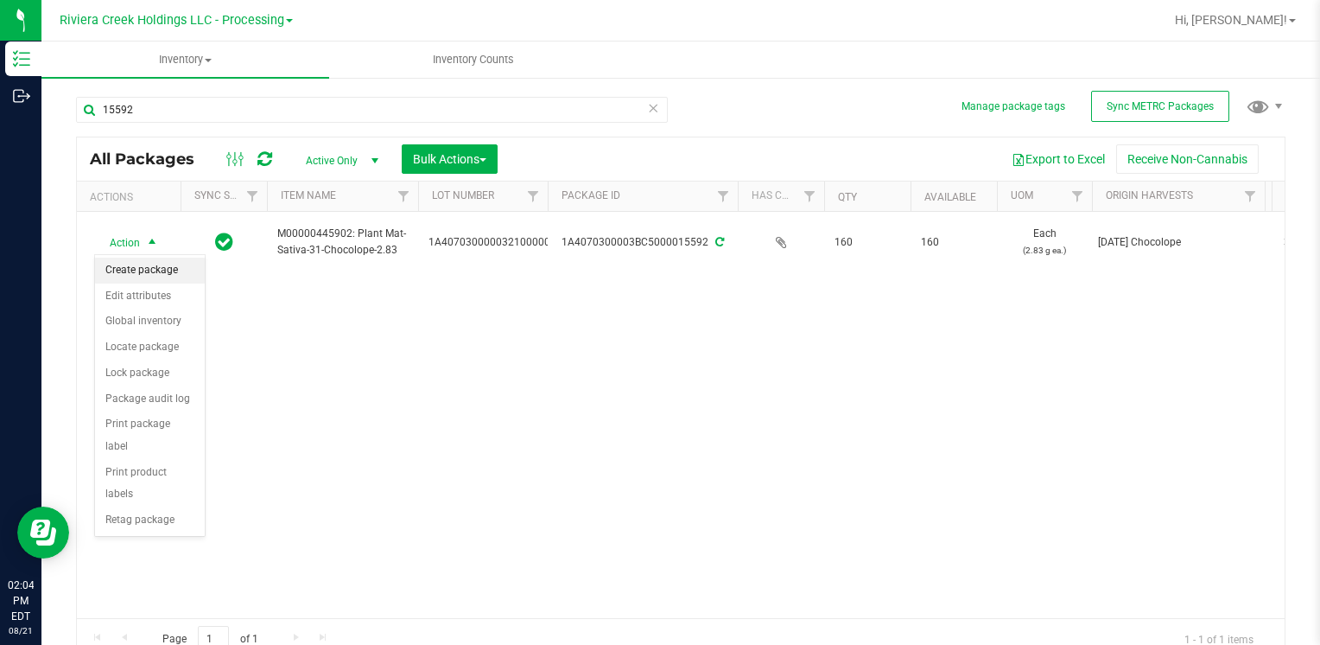
click at [130, 268] on li "Create package" at bounding box center [150, 270] width 110 height 26
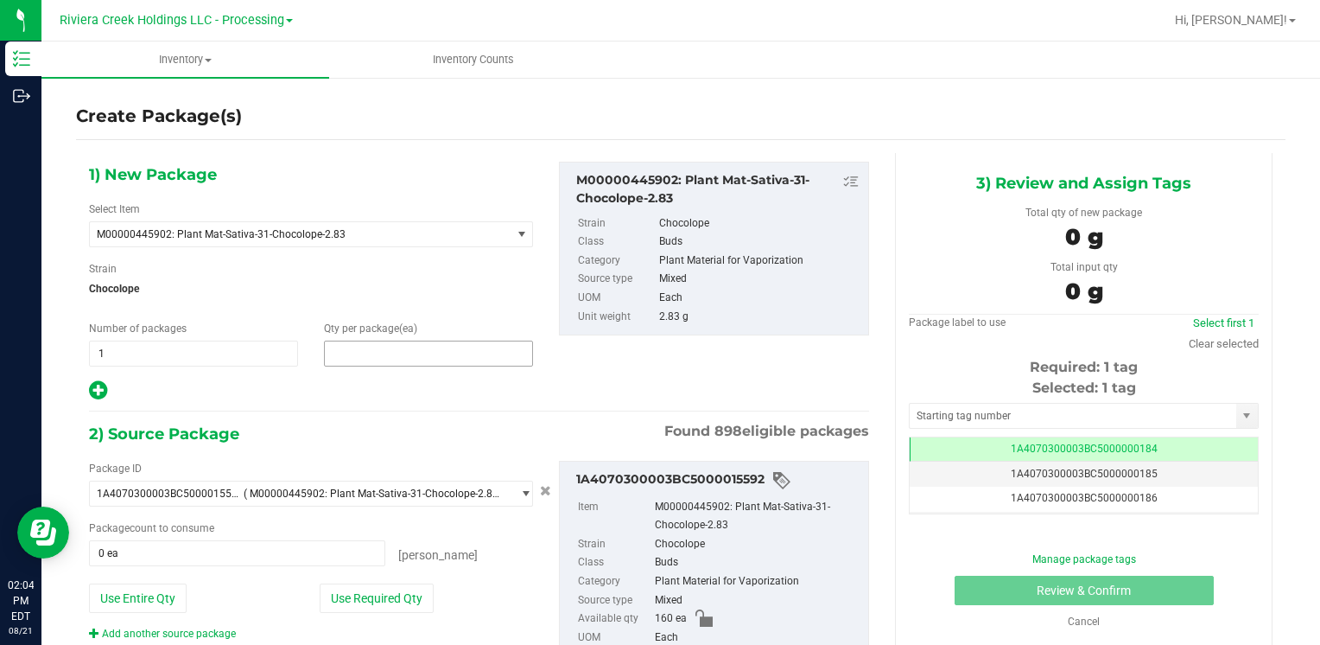
click at [391, 340] on span at bounding box center [428, 353] width 209 height 26
type input "20"
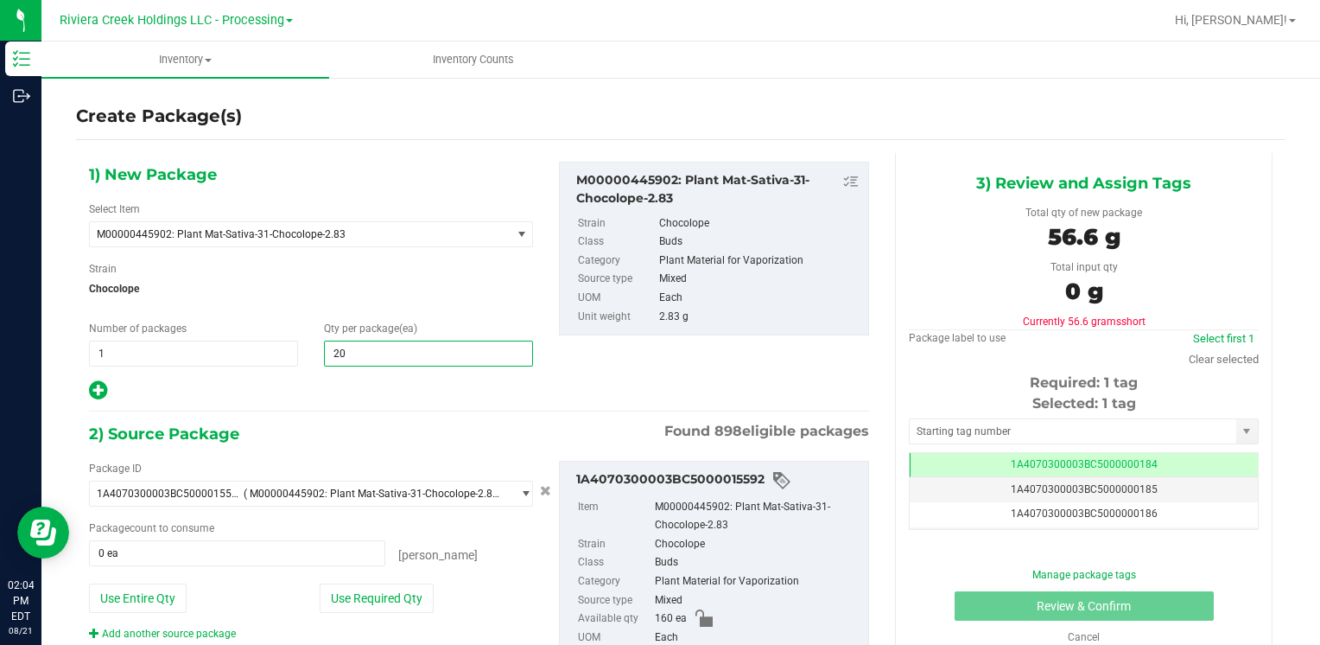
type input "20"
click at [398, 268] on div "Strain Chocolope" at bounding box center [311, 284] width 444 height 46
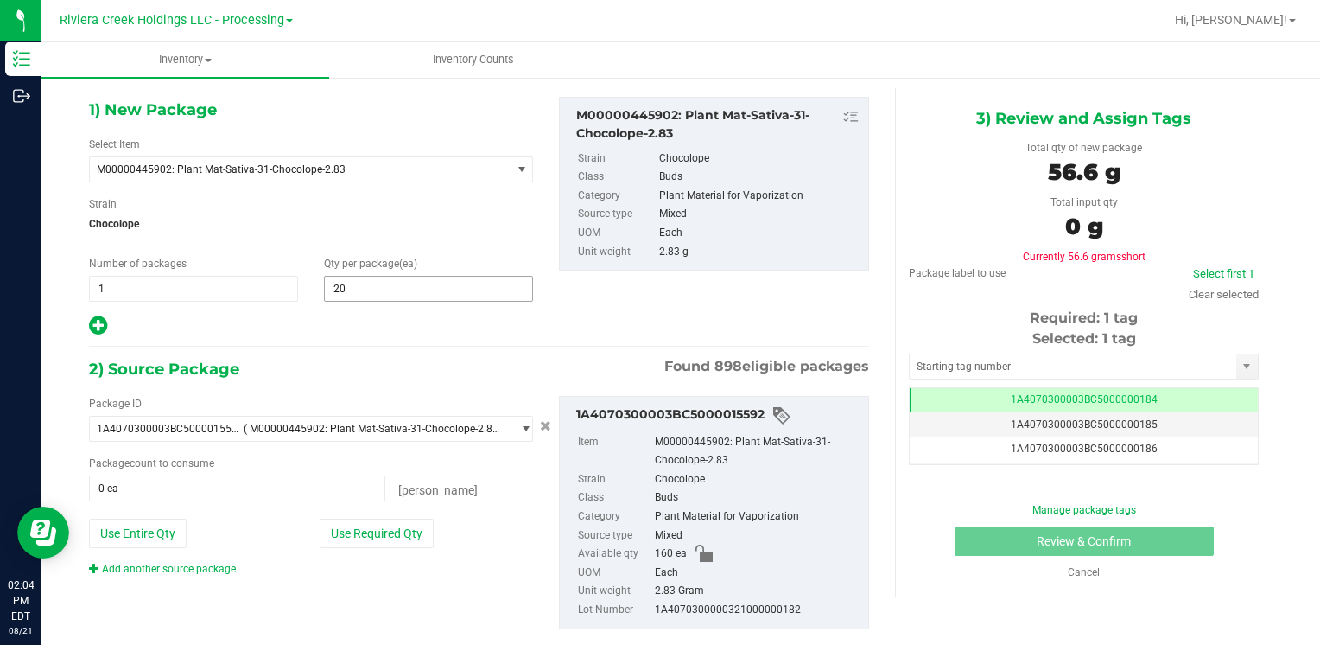
scroll to position [97, 0]
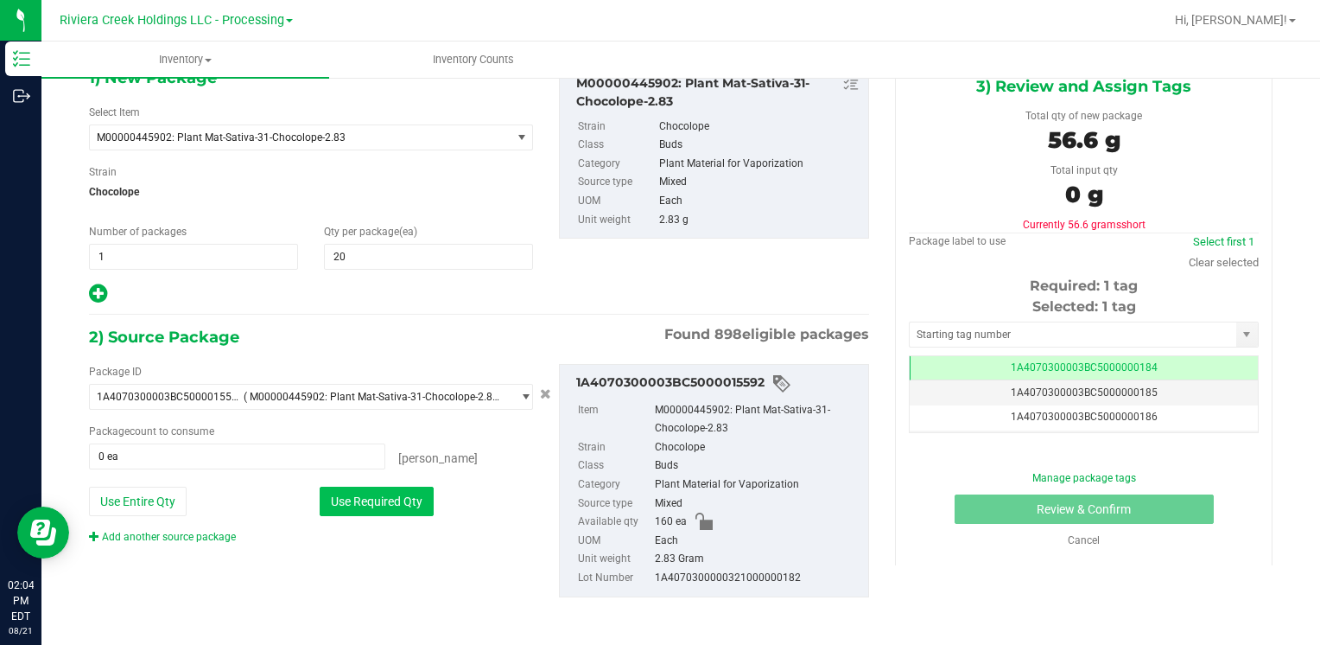
click at [386, 506] on button "Use Required Qty" at bounding box center [377, 500] width 114 height 29
type input "20 ea"
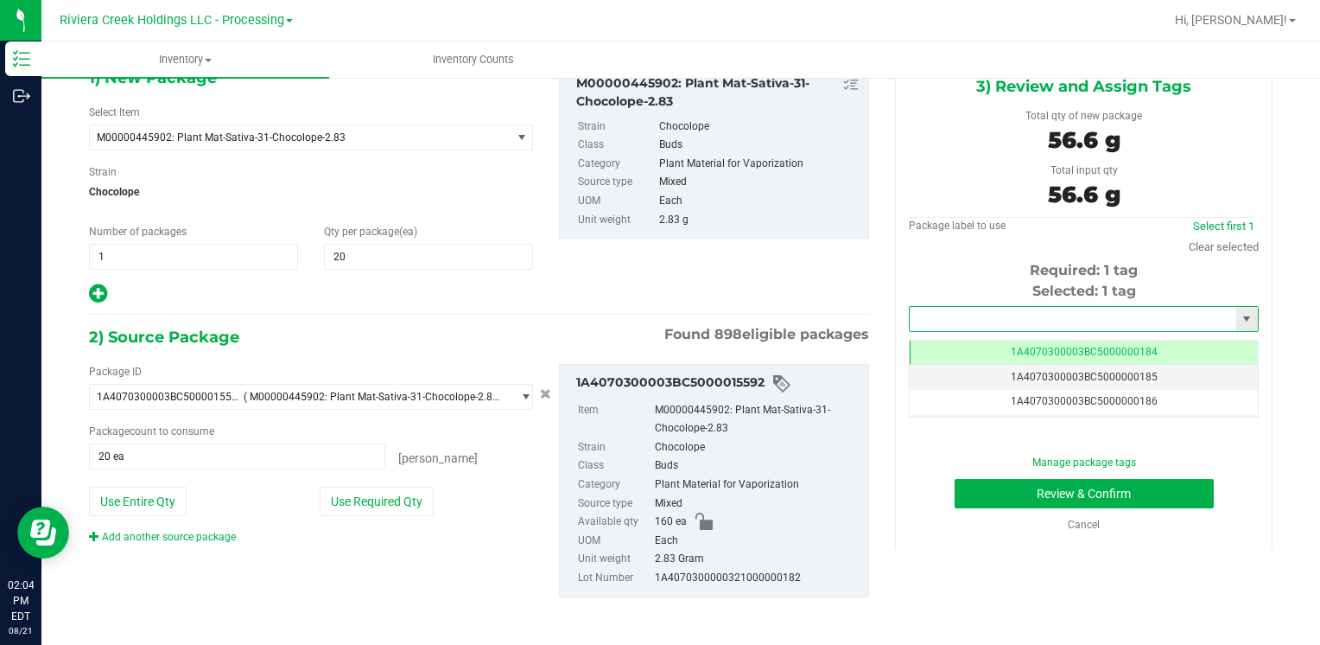
click at [977, 313] on input "text" at bounding box center [1073, 319] width 327 height 24
click at [987, 335] on li "1A4070300003BC5000036388" at bounding box center [1073, 348] width 344 height 26
type input "1A4070300003BC5000036388"
click at [969, 496] on button "Review & Confirm" at bounding box center [1084, 493] width 259 height 29
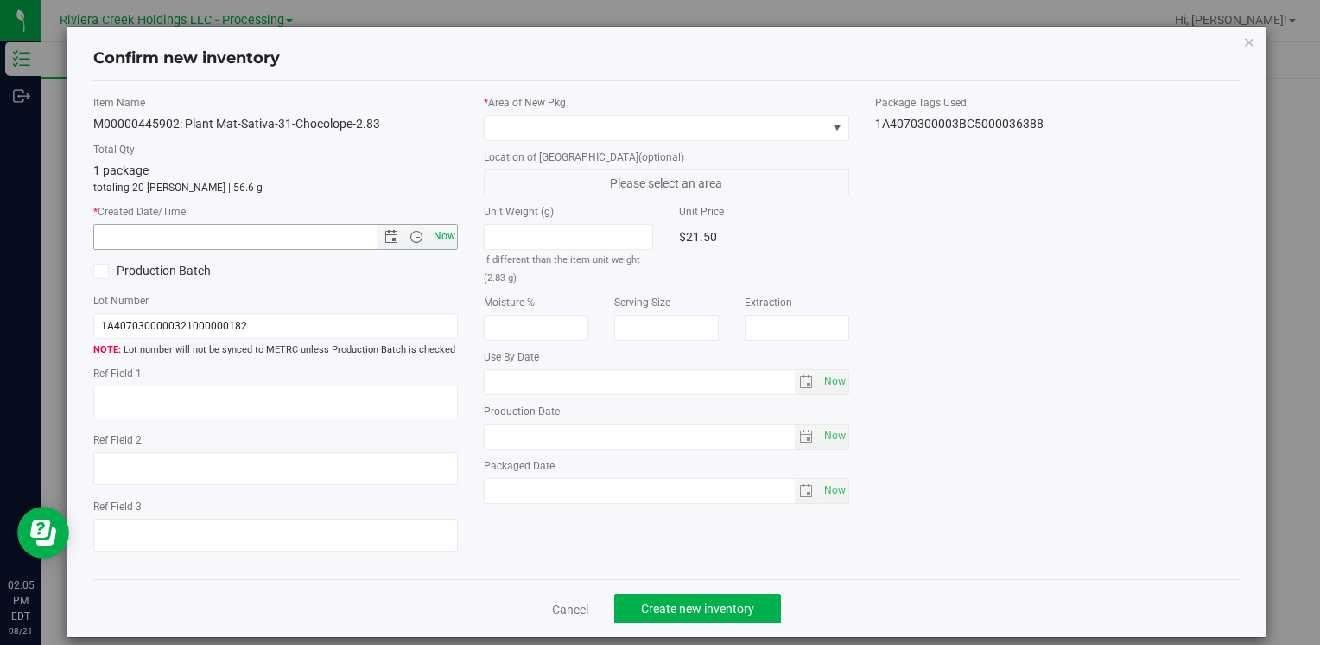
click at [448, 239] on span "Now" at bounding box center [443, 236] width 29 height 25
type input "[DATE] 2:05 PM"
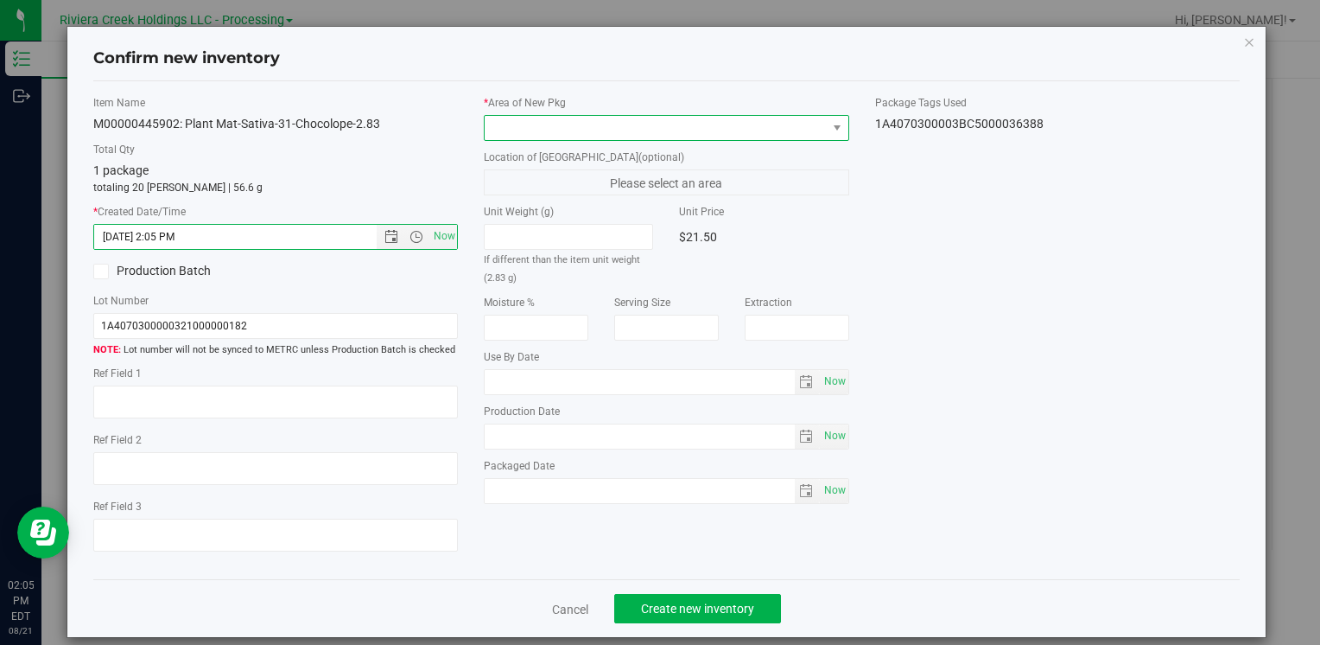
click at [620, 119] on span at bounding box center [655, 128] width 341 height 24
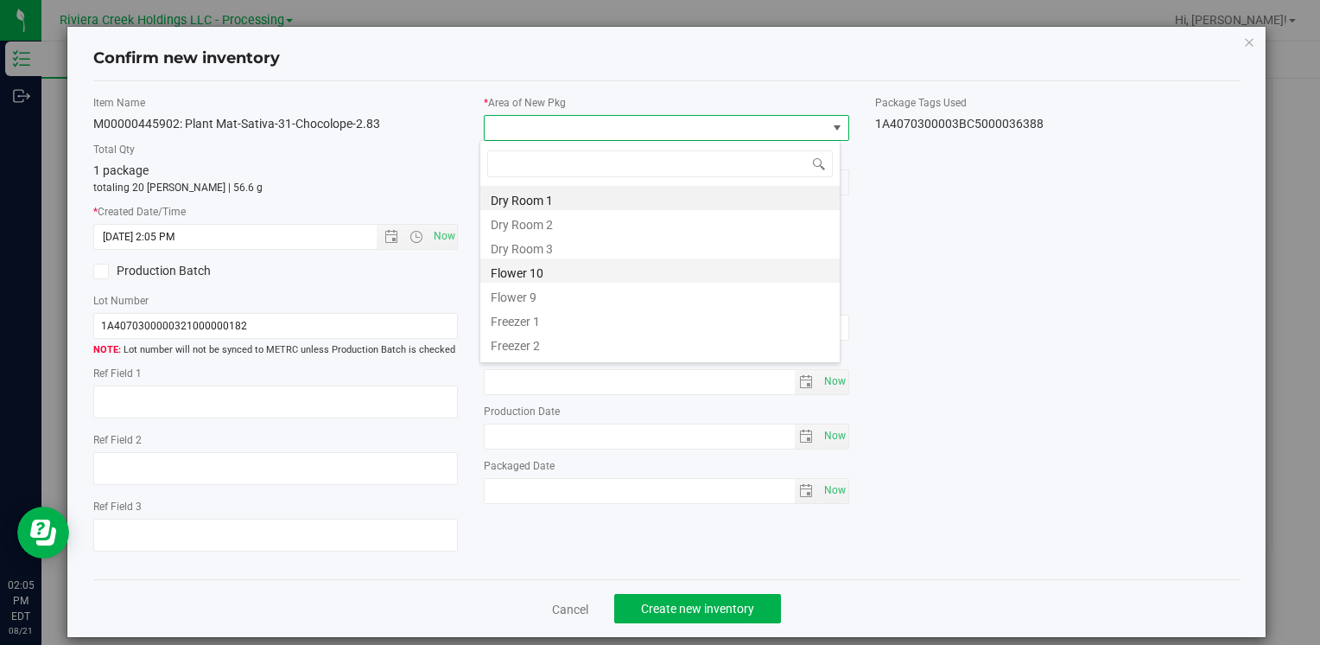
click at [550, 271] on li "Flower 10" at bounding box center [659, 270] width 359 height 24
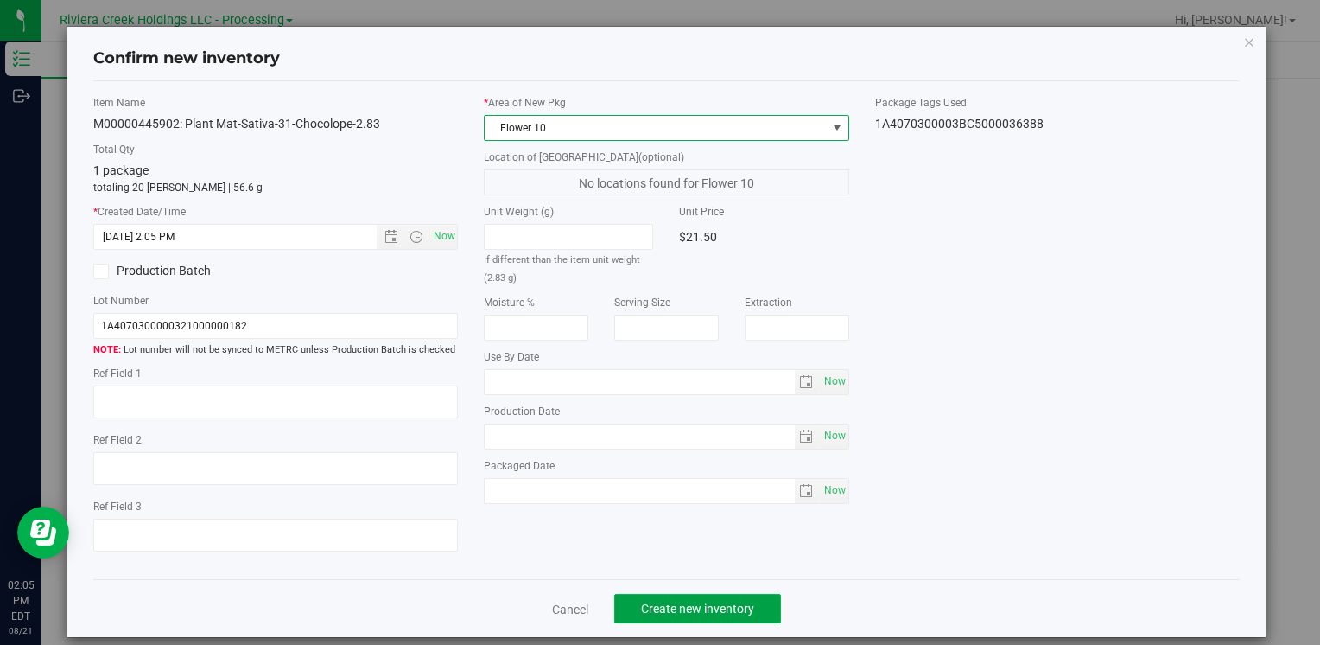
click at [764, 605] on button "Create new inventory" at bounding box center [697, 608] width 167 height 29
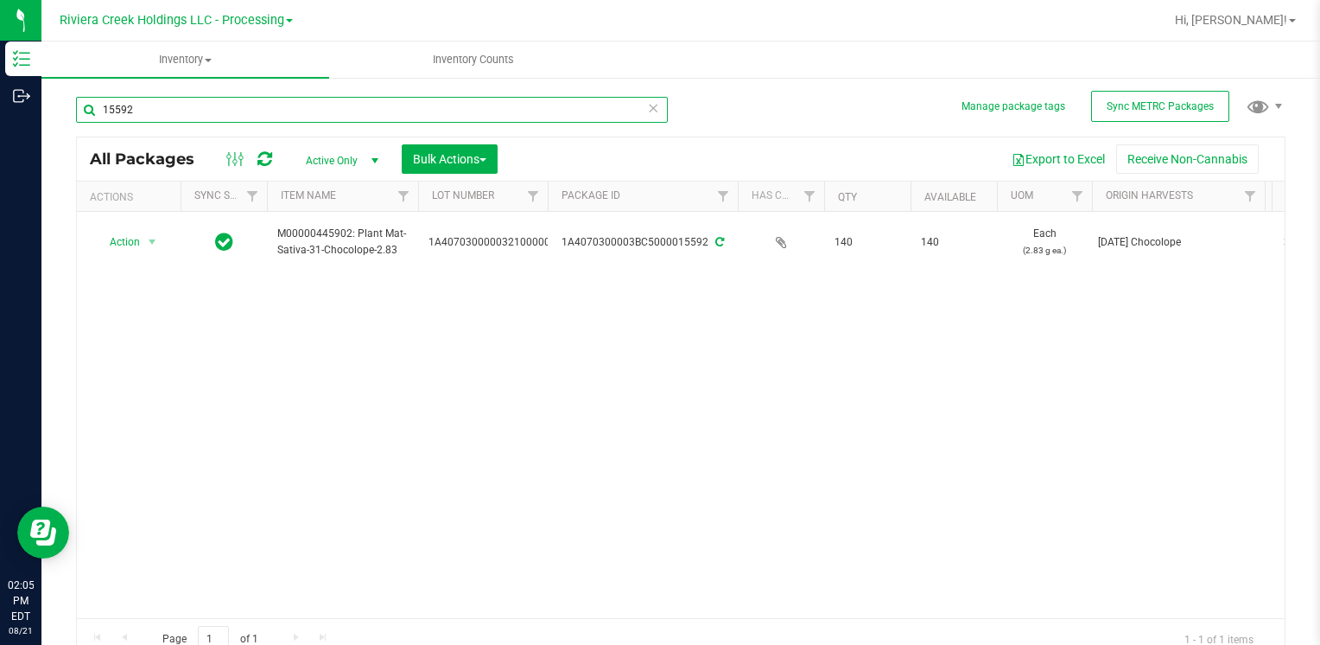
click at [155, 112] on input "15592" at bounding box center [372, 110] width 592 height 26
type input "1"
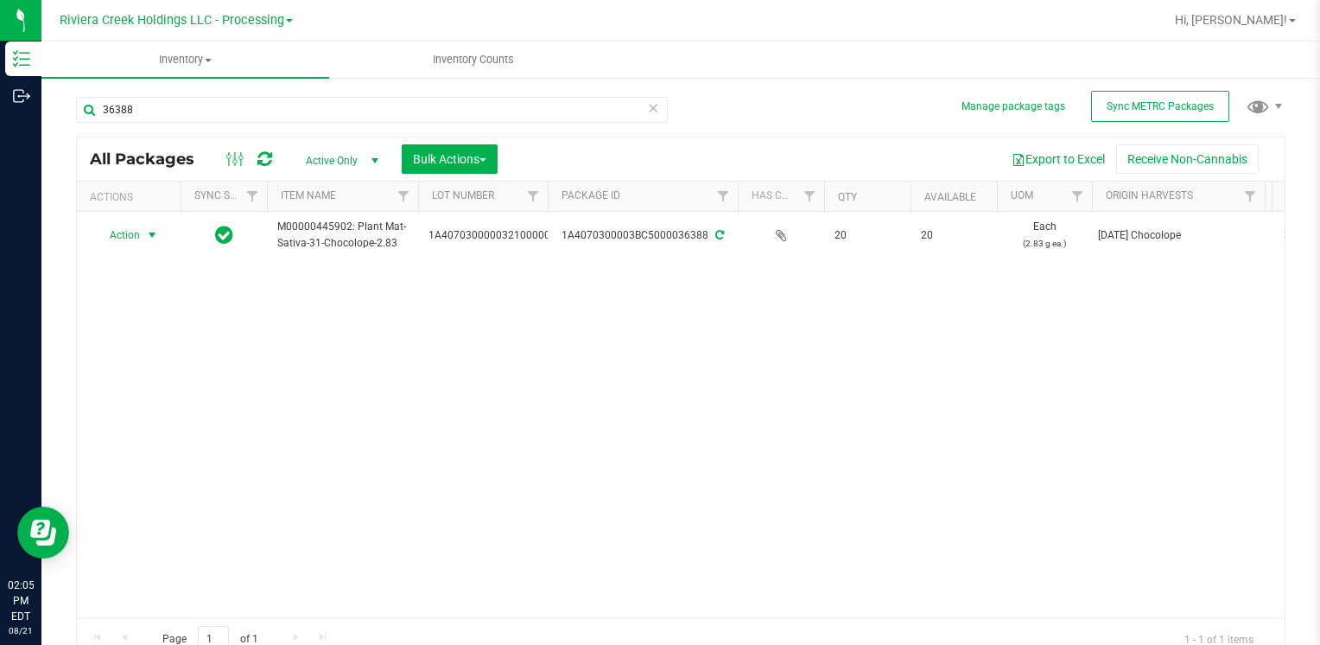
click at [145, 238] on span "select" at bounding box center [152, 235] width 14 height 14
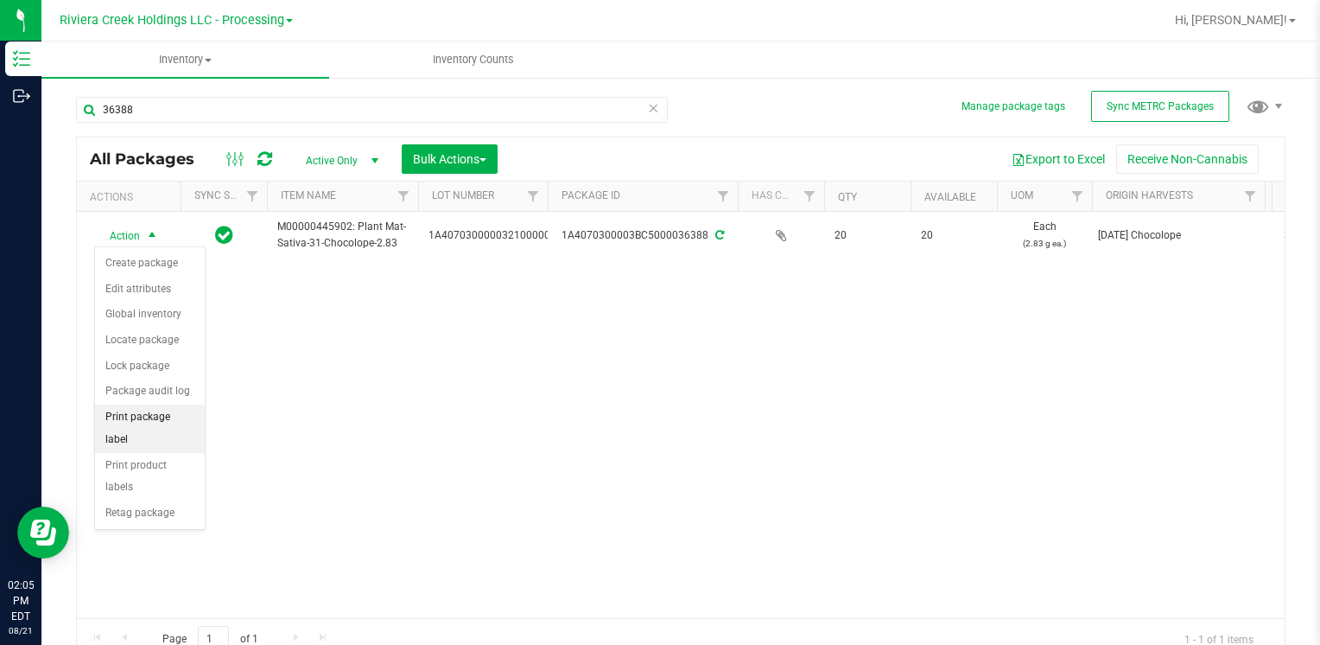
click at [173, 417] on li "Print package label" at bounding box center [150, 428] width 110 height 48
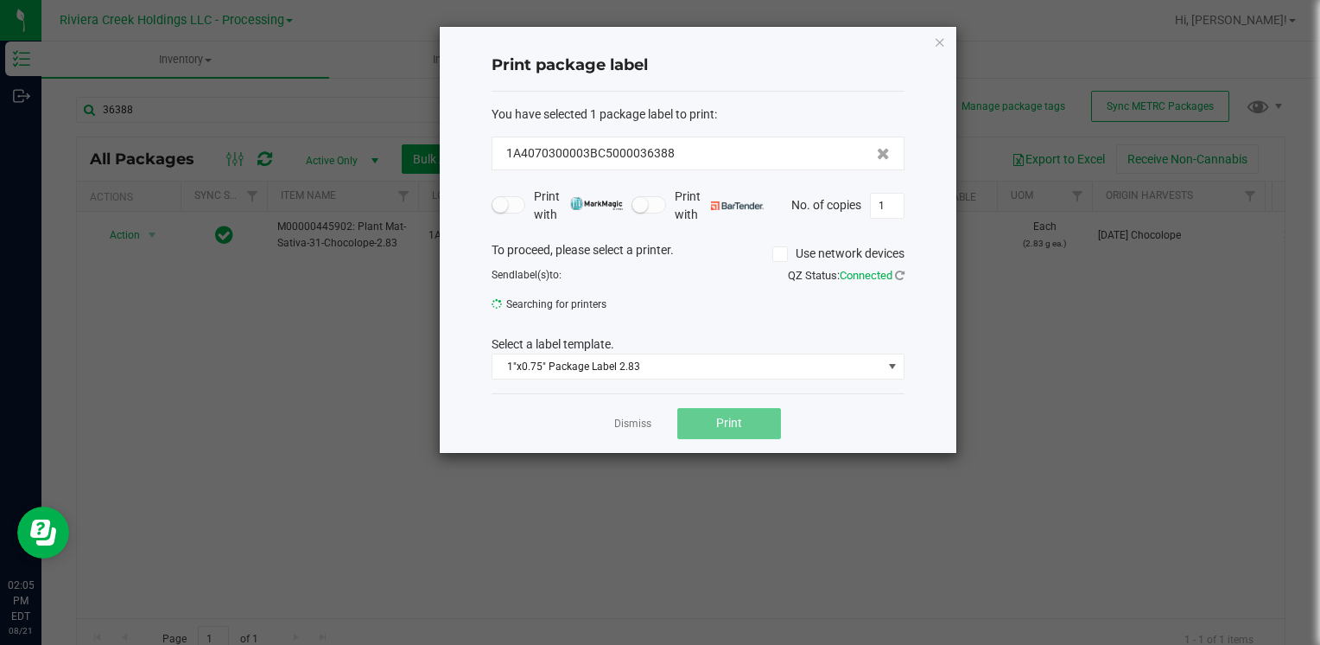
click at [731, 424] on span "Print" at bounding box center [729, 423] width 26 height 14
click at [935, 41] on icon "button" at bounding box center [940, 41] width 12 height 21
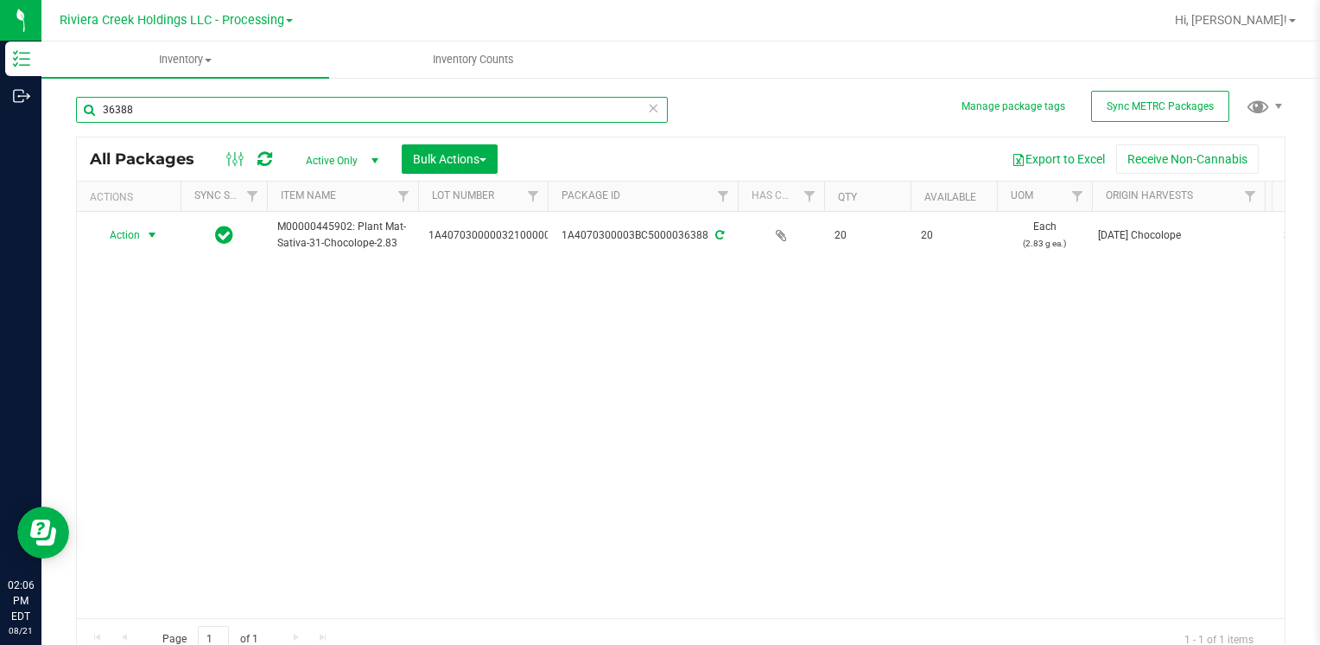
click at [257, 112] on input "36388" at bounding box center [372, 110] width 592 height 26
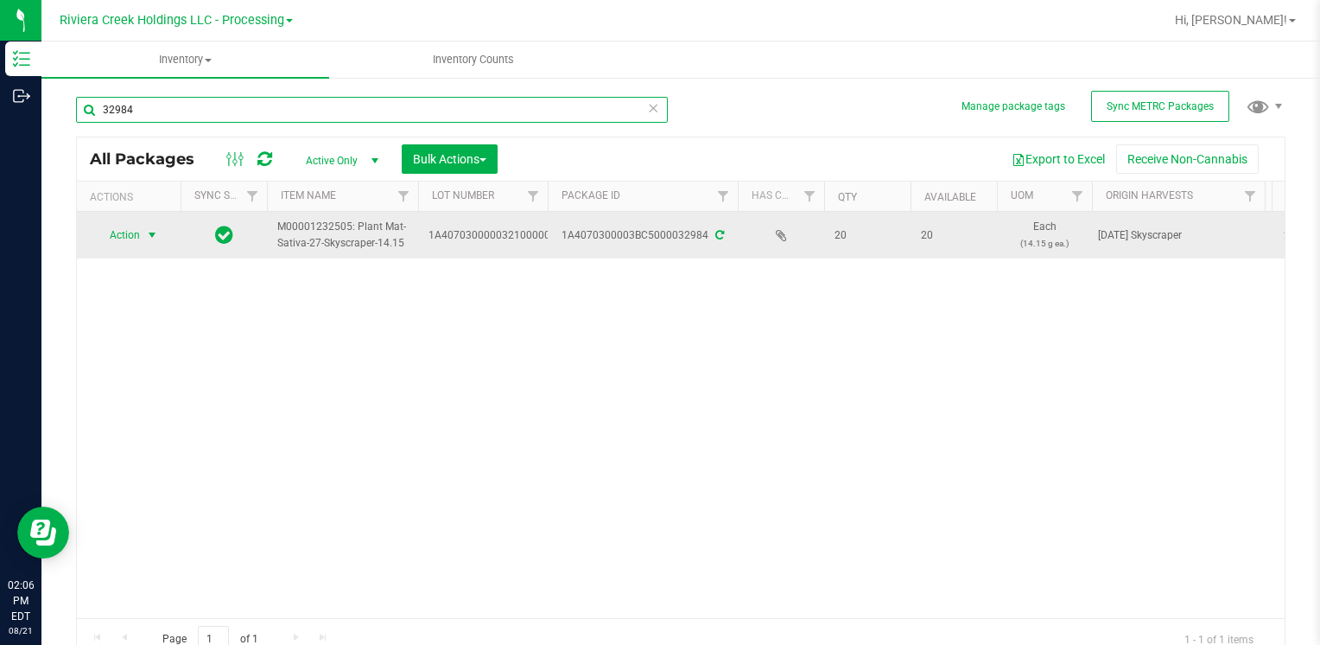
type input "32984"
click at [131, 237] on span "Action" at bounding box center [117, 235] width 47 height 24
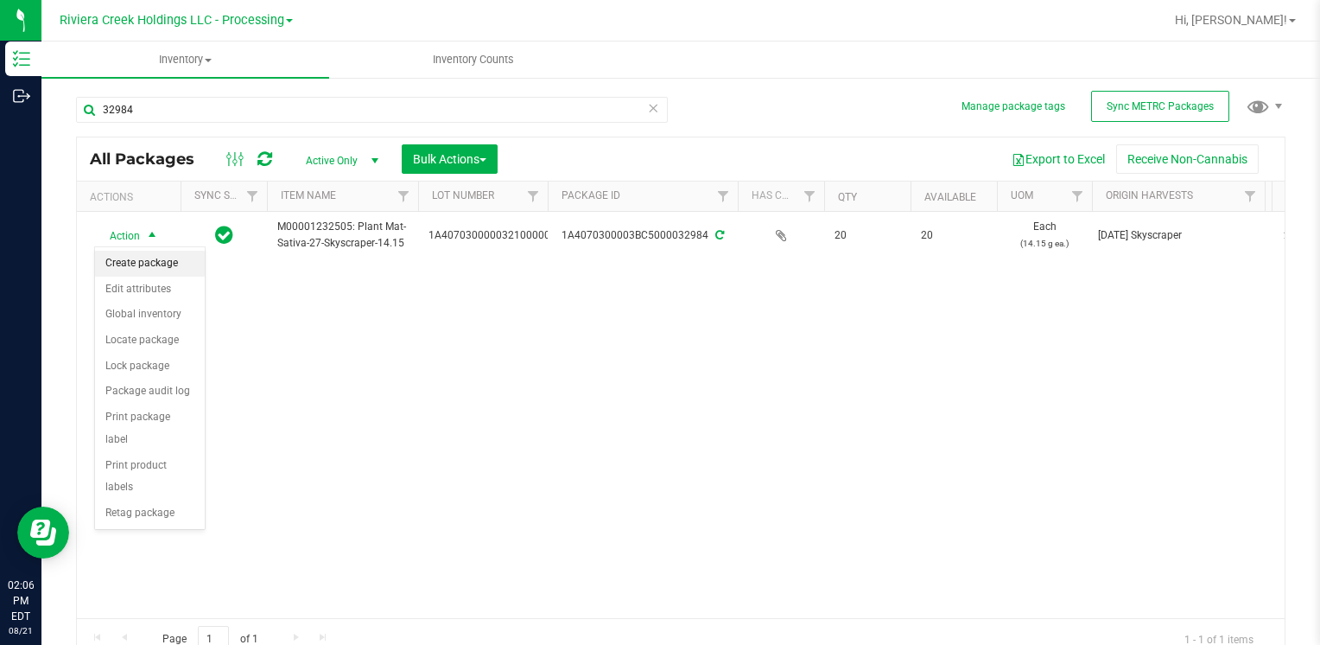
click at [159, 262] on li "Create package" at bounding box center [150, 264] width 110 height 26
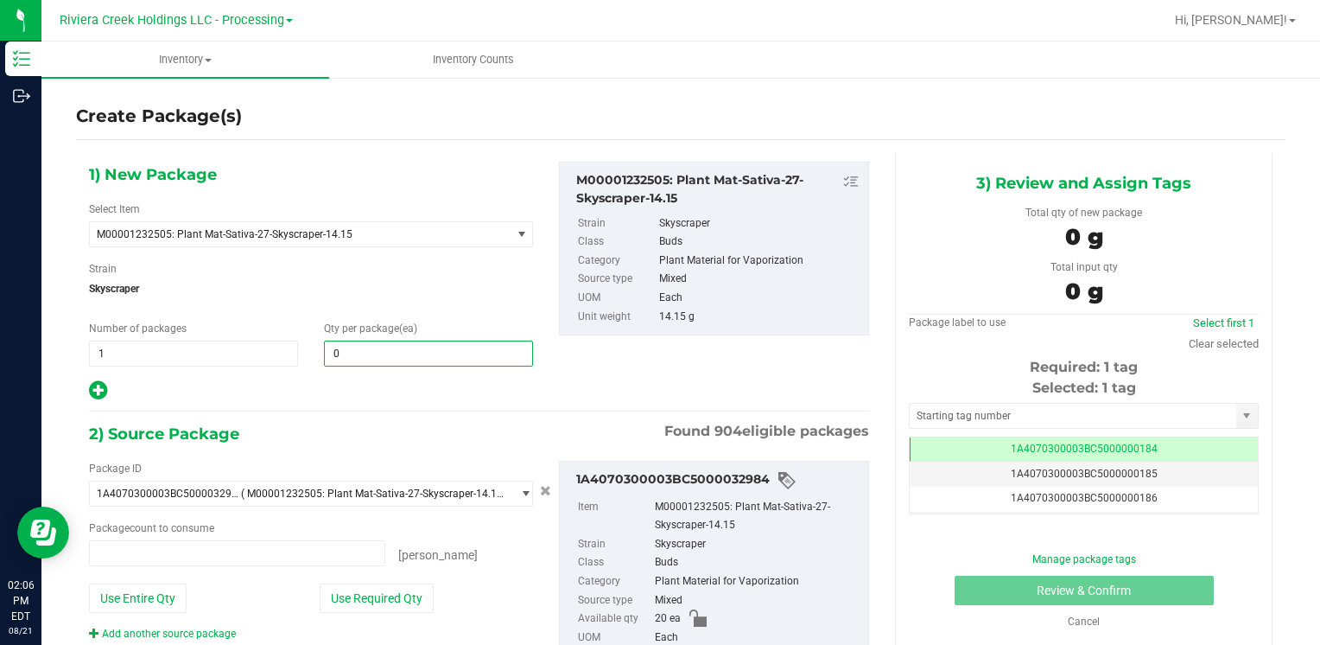
click at [385, 350] on span "0 0" at bounding box center [428, 353] width 209 height 26
type input "0 ea"
type input "10"
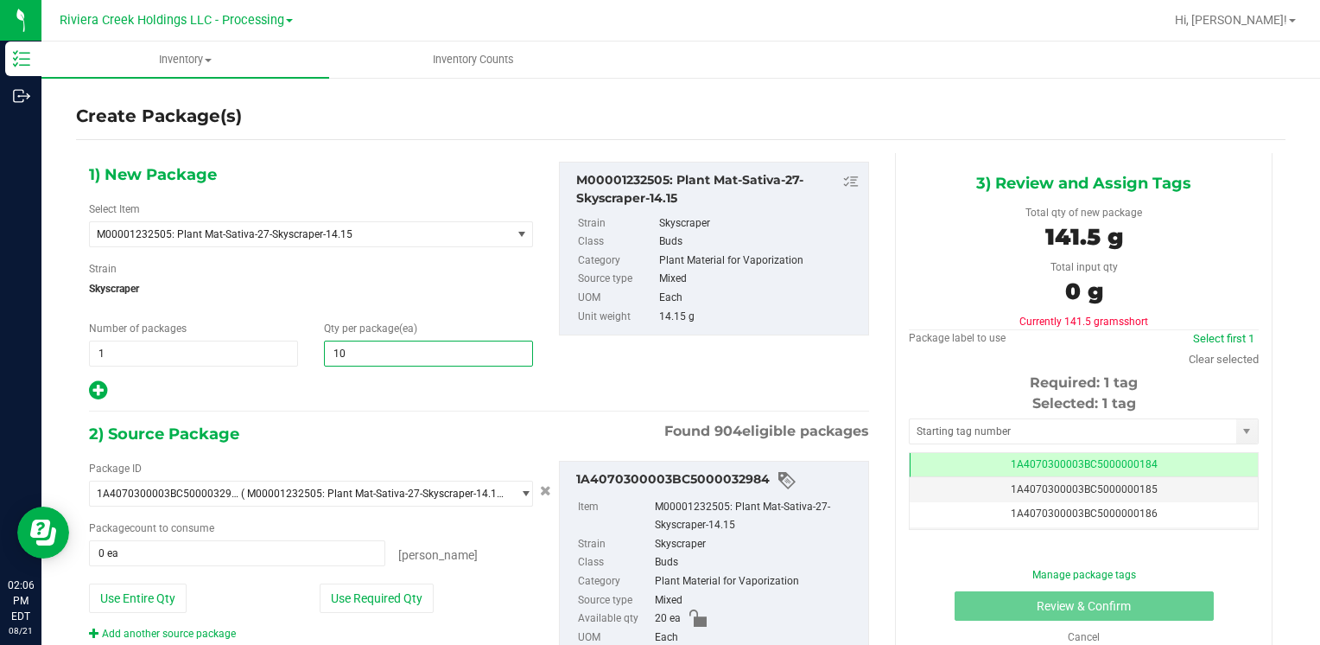
type input "10"
click at [438, 297] on span "Skyscraper" at bounding box center [311, 289] width 444 height 26
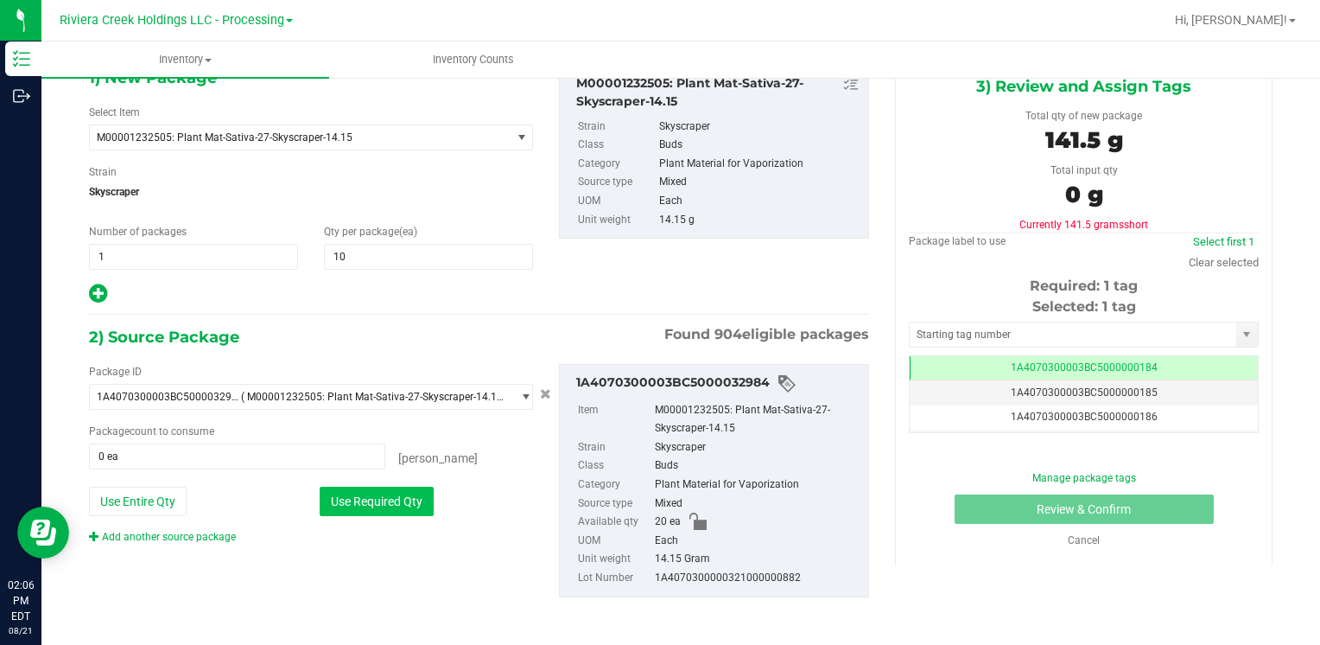
click at [403, 499] on button "Use Required Qty" at bounding box center [377, 500] width 114 height 29
type input "10 ea"
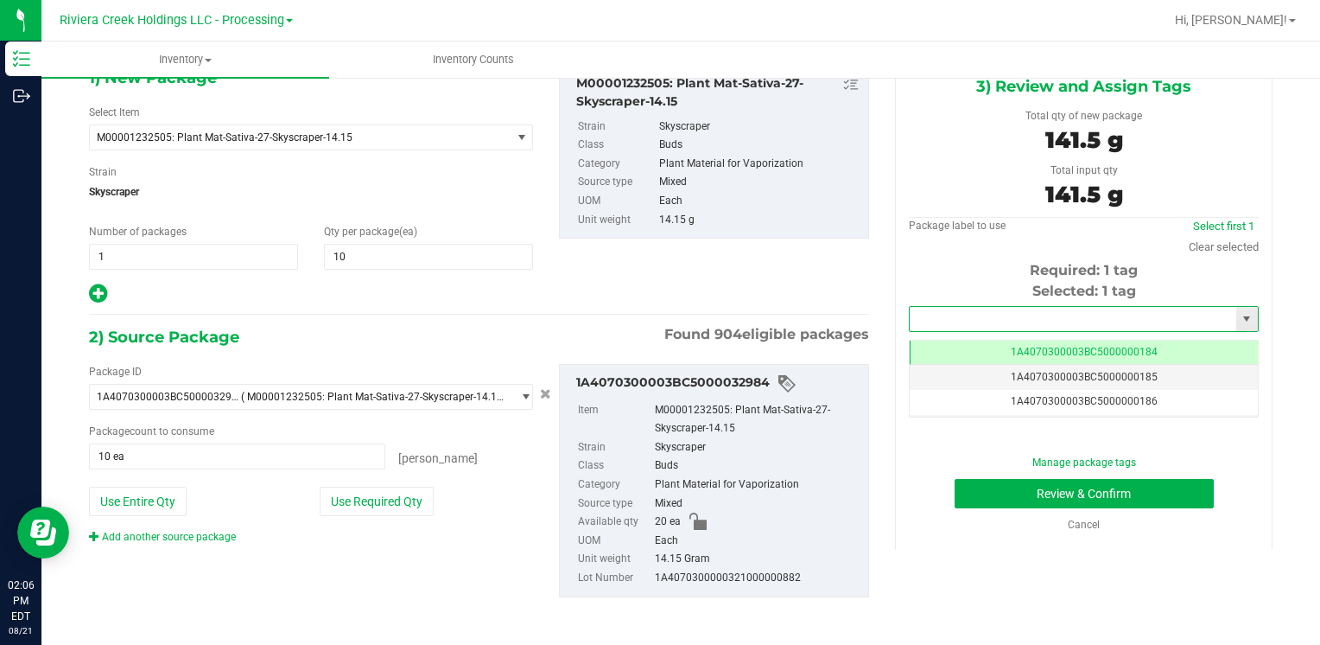
click at [956, 314] on input "text" at bounding box center [1073, 319] width 327 height 24
click at [941, 338] on li "1A4070300003BC5000036403" at bounding box center [1073, 348] width 344 height 26
type input "1A4070300003BC5000036403"
click at [1081, 482] on button "Review & Confirm" at bounding box center [1084, 493] width 259 height 29
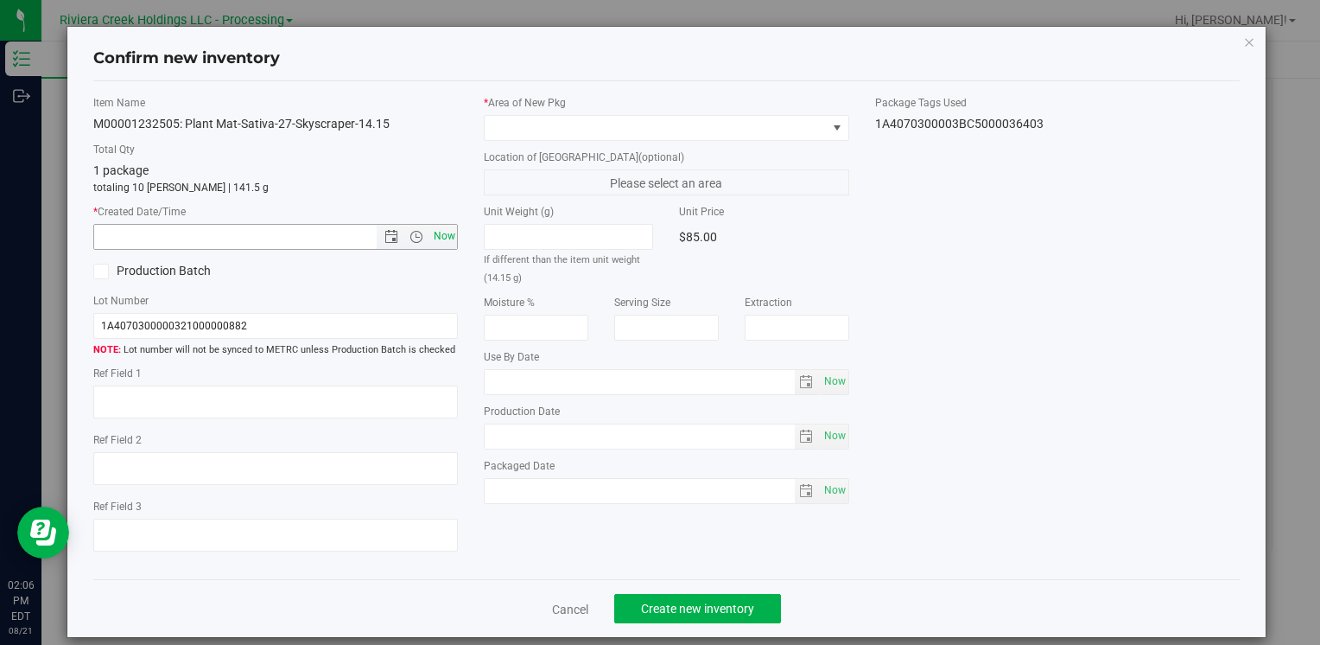
click at [444, 232] on span "Now" at bounding box center [443, 236] width 29 height 25
type input "[DATE] 2:06 PM"
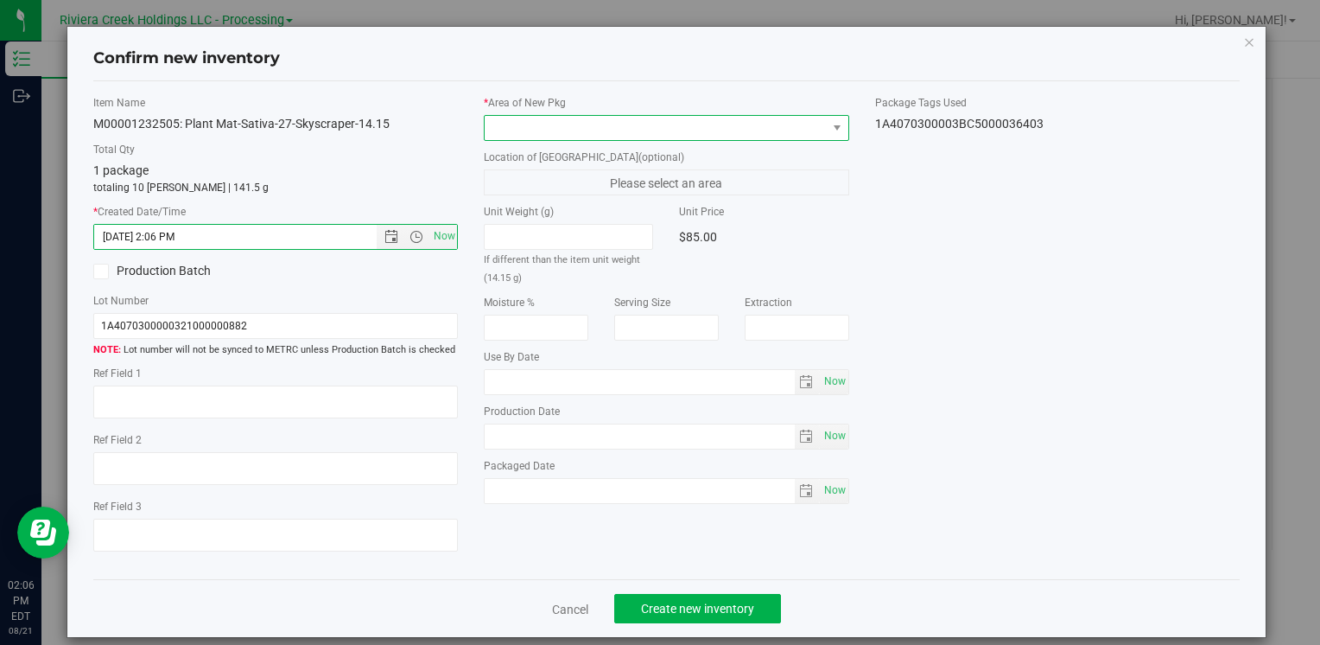
click at [557, 127] on span at bounding box center [655, 128] width 341 height 24
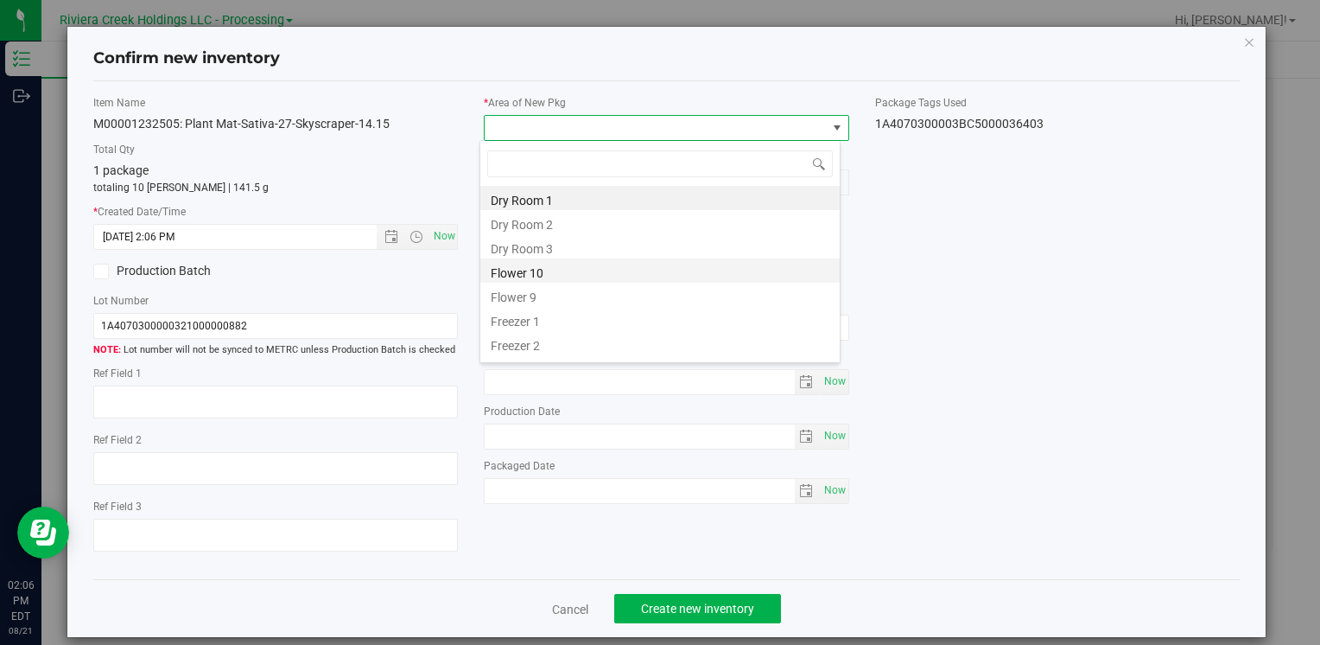
click at [591, 279] on li "Flower 10" at bounding box center [659, 270] width 359 height 24
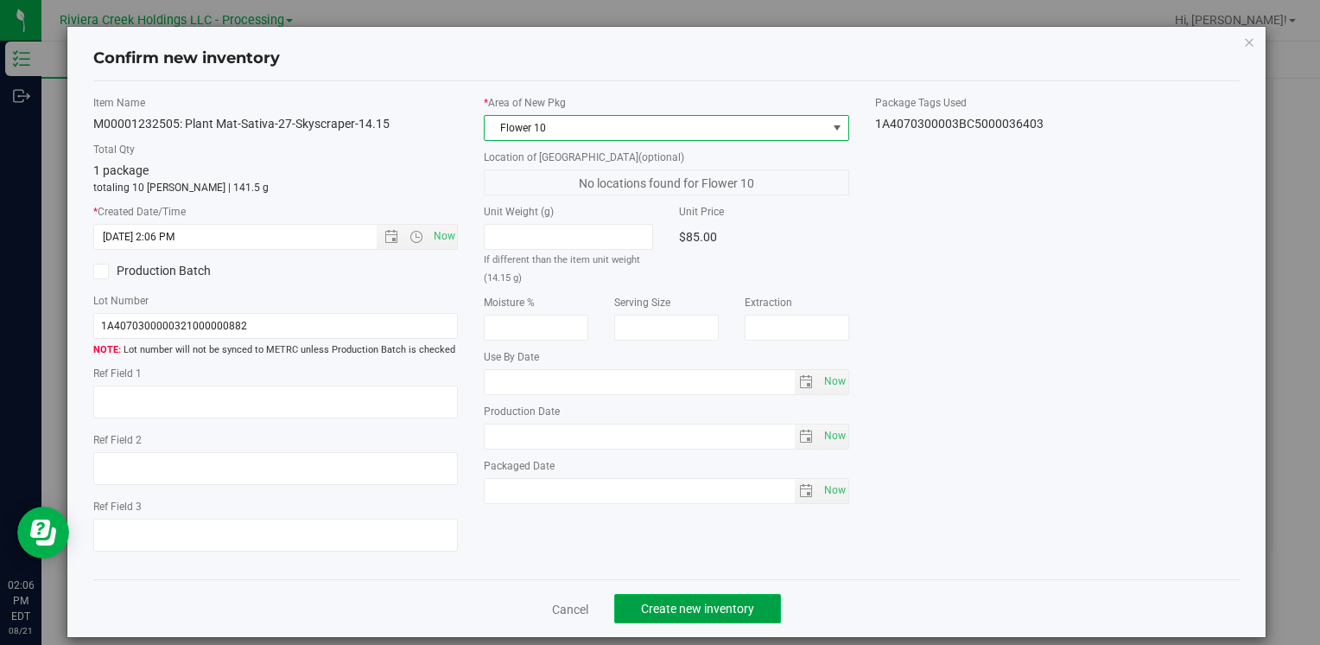
click at [703, 609] on span "Create new inventory" at bounding box center [697, 608] width 113 height 14
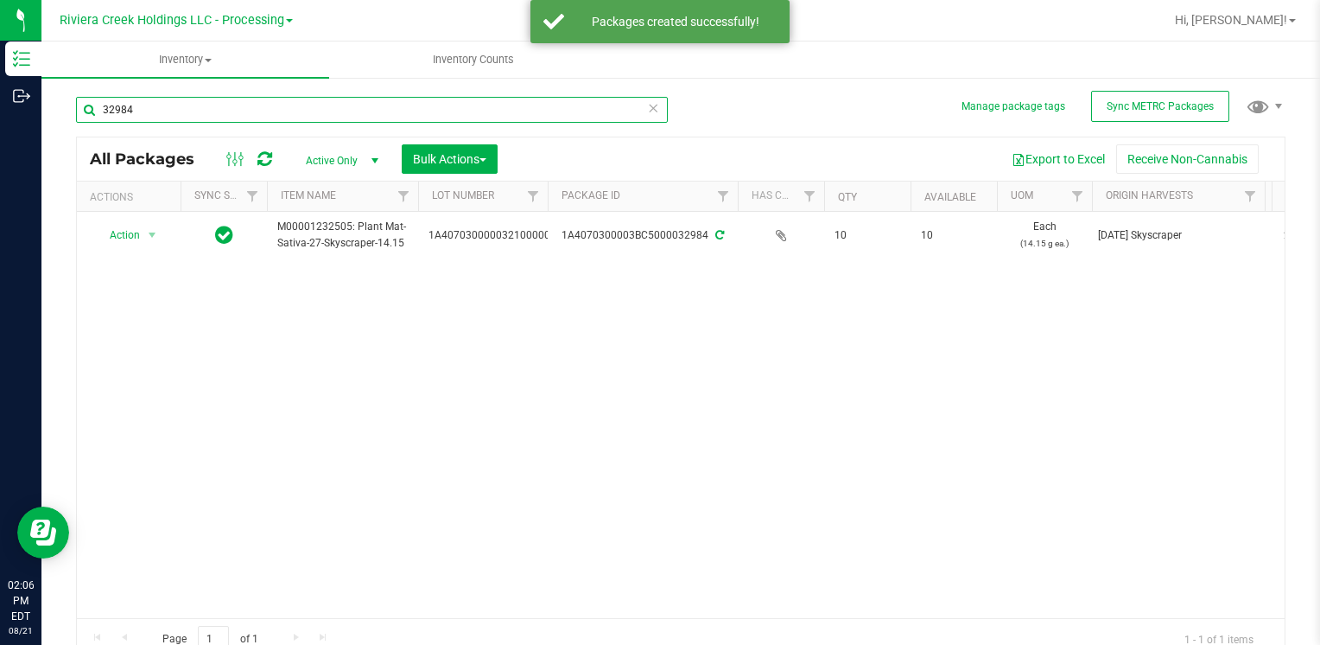
click at [323, 110] on input "32984" at bounding box center [372, 110] width 592 height 26
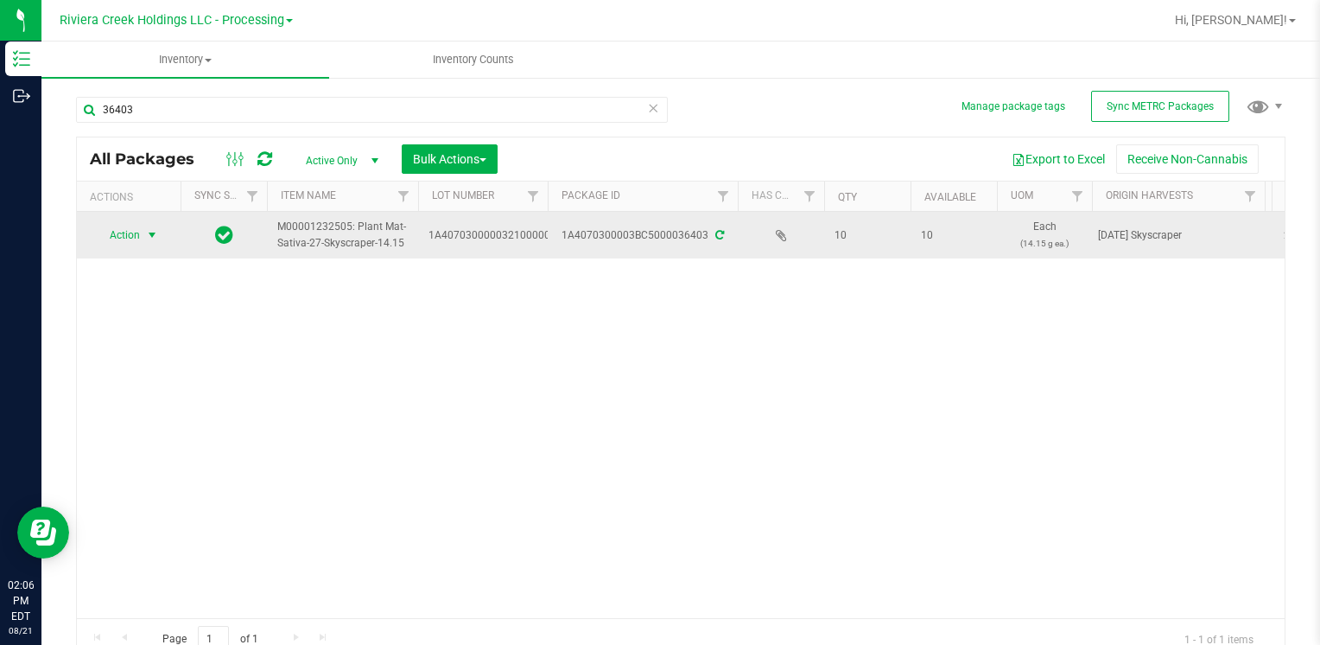
click at [122, 237] on span "Action" at bounding box center [117, 235] width 47 height 24
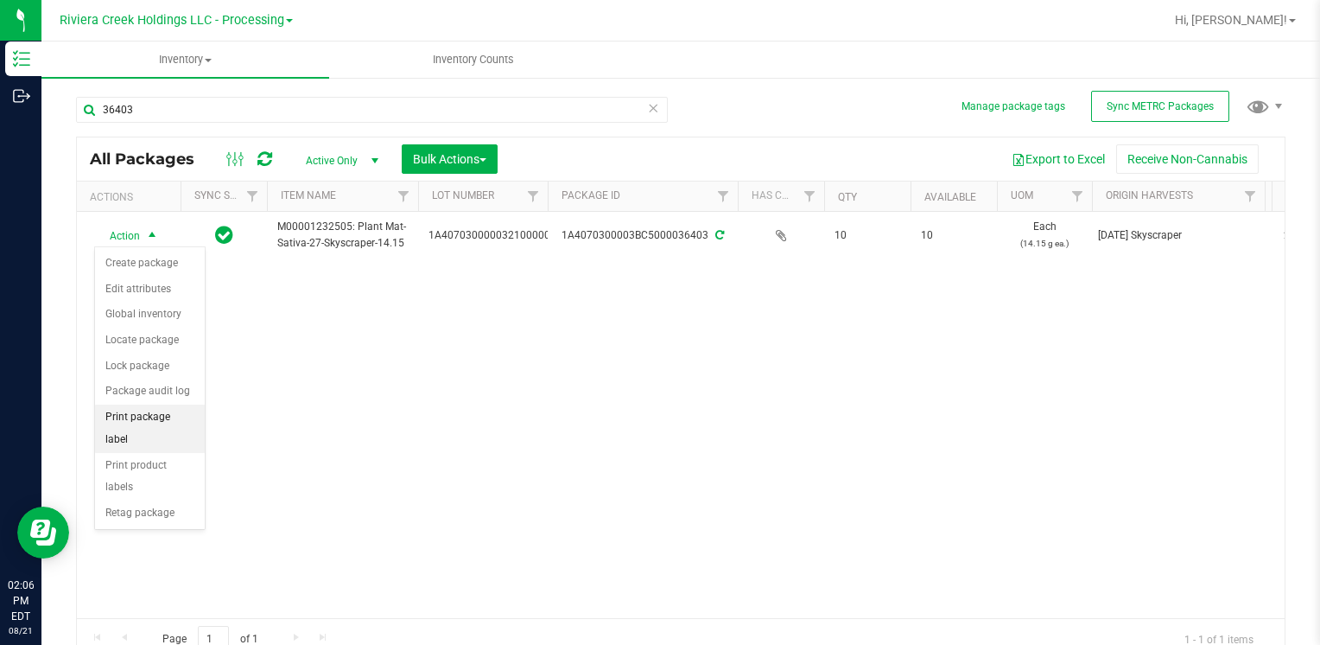
click at [190, 420] on li "Print package label" at bounding box center [150, 428] width 110 height 48
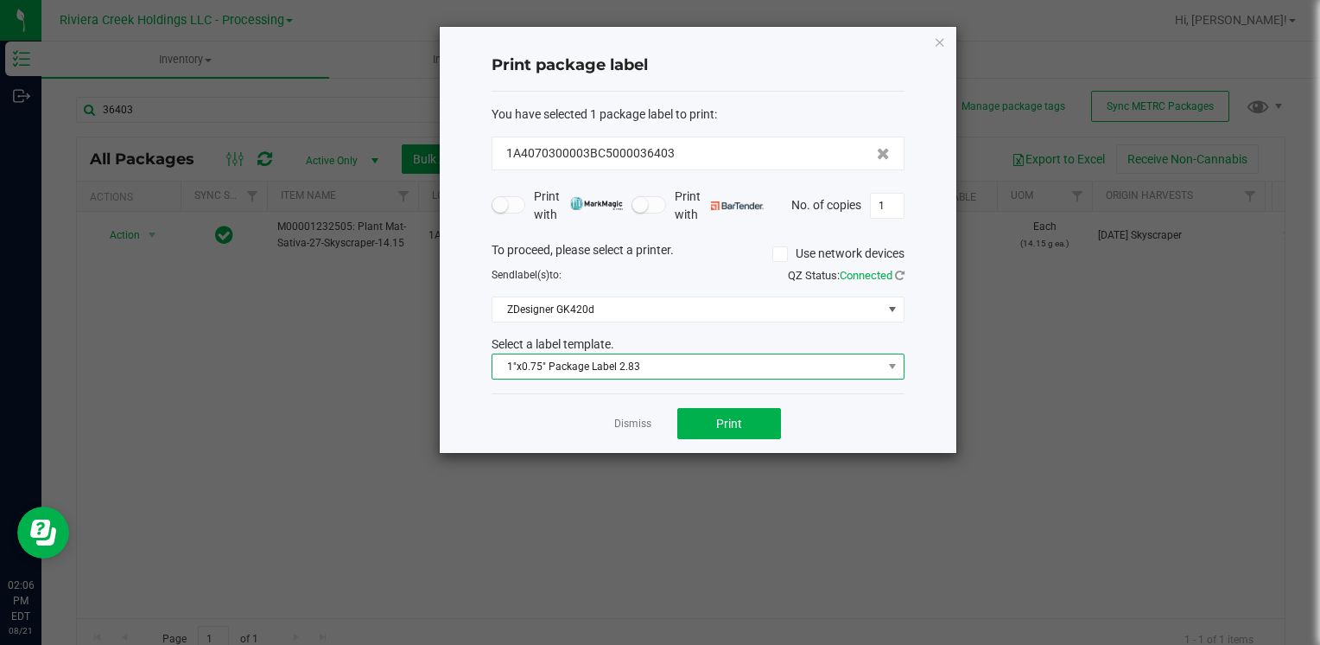
click at [629, 354] on span "1"x0.75" Package Label 2.83" at bounding box center [688, 366] width 390 height 24
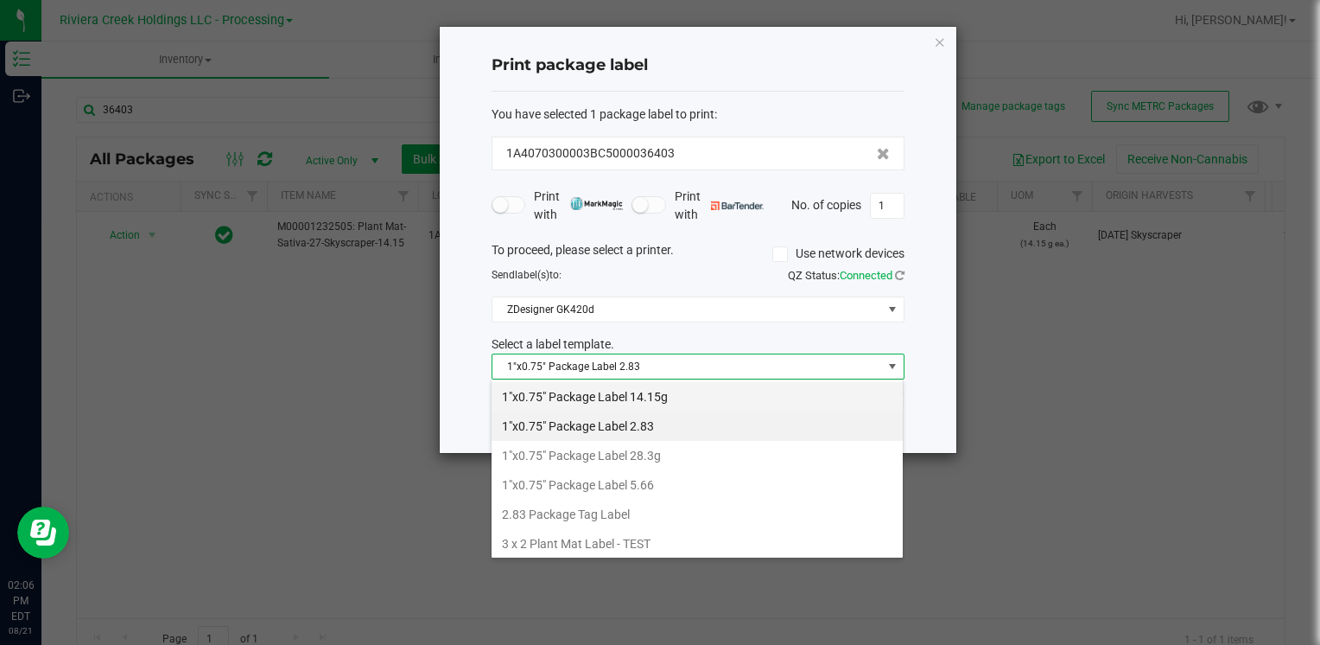
click at [677, 387] on li "1"x0.75" Package Label 14.15g" at bounding box center [697, 396] width 411 height 29
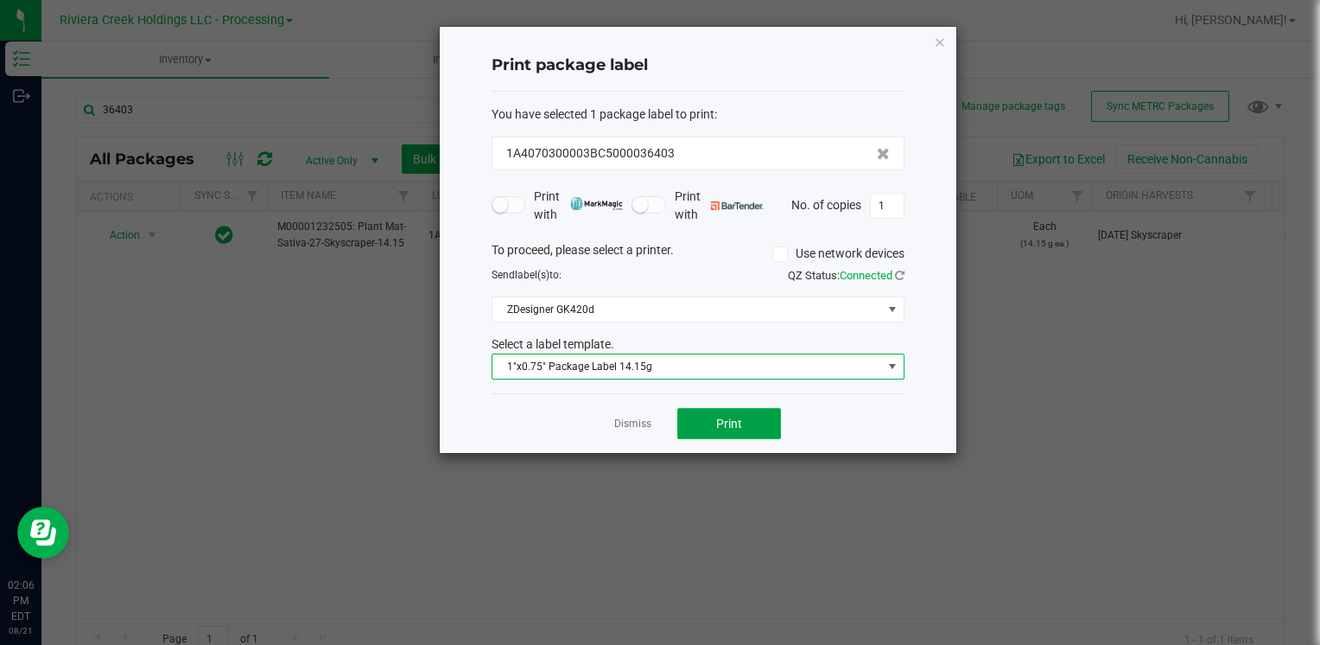
click at [726, 422] on span "Print" at bounding box center [729, 423] width 26 height 14
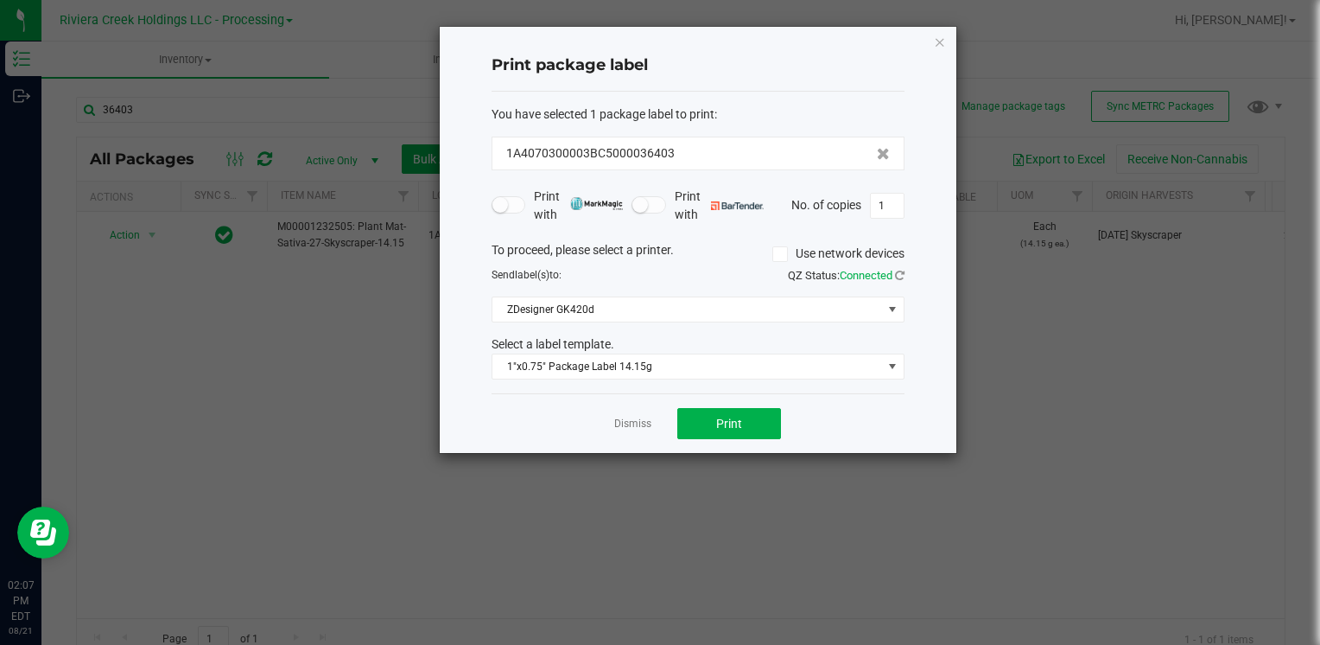
drag, startPoint x: 938, startPoint y: 38, endPoint x: 925, endPoint y: 42, distance: 13.7
click at [938, 38] on icon "button" at bounding box center [940, 41] width 12 height 21
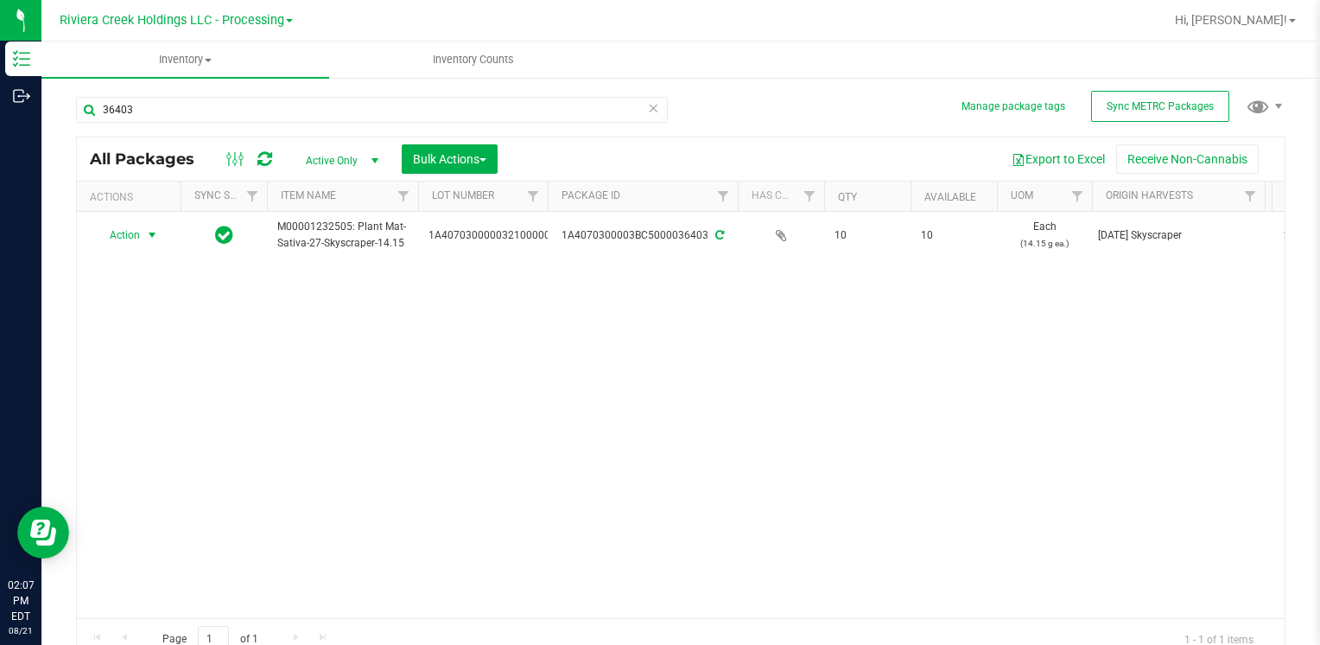
click at [283, 124] on div "36403" at bounding box center [372, 117] width 592 height 40
click at [287, 108] on input "36403" at bounding box center [372, 110] width 592 height 26
type input "3"
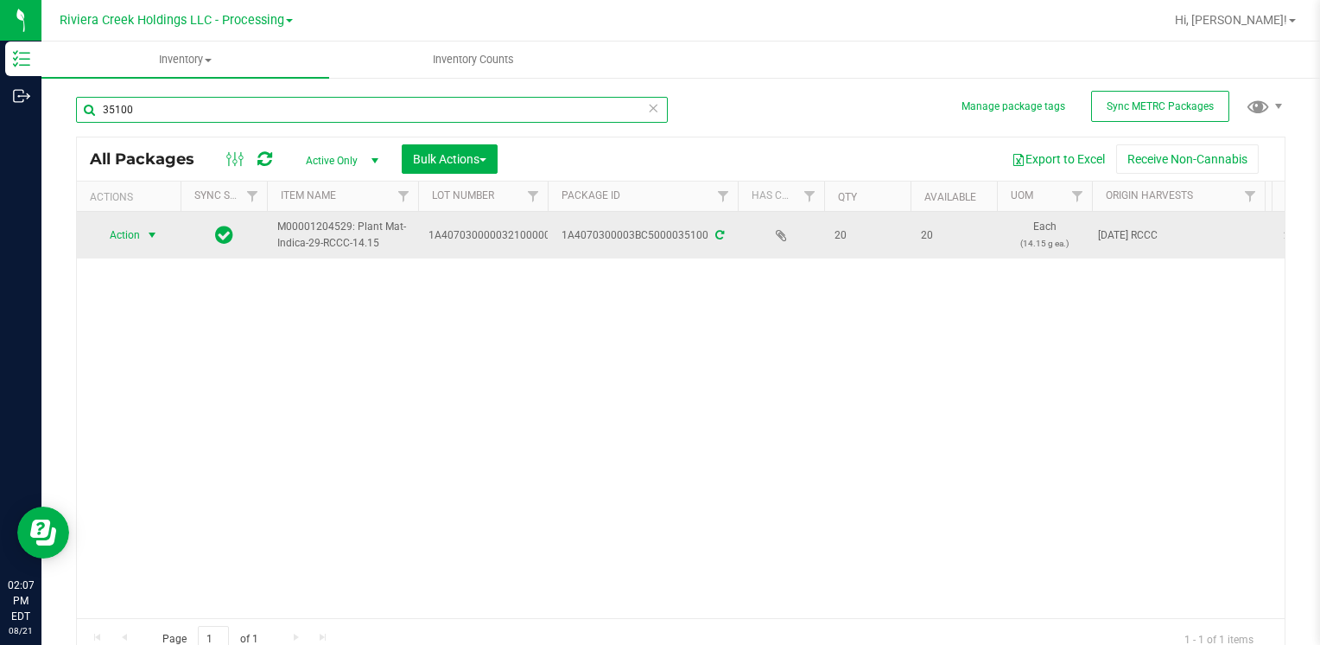
type input "35100"
click at [144, 230] on span "select" at bounding box center [153, 235] width 22 height 24
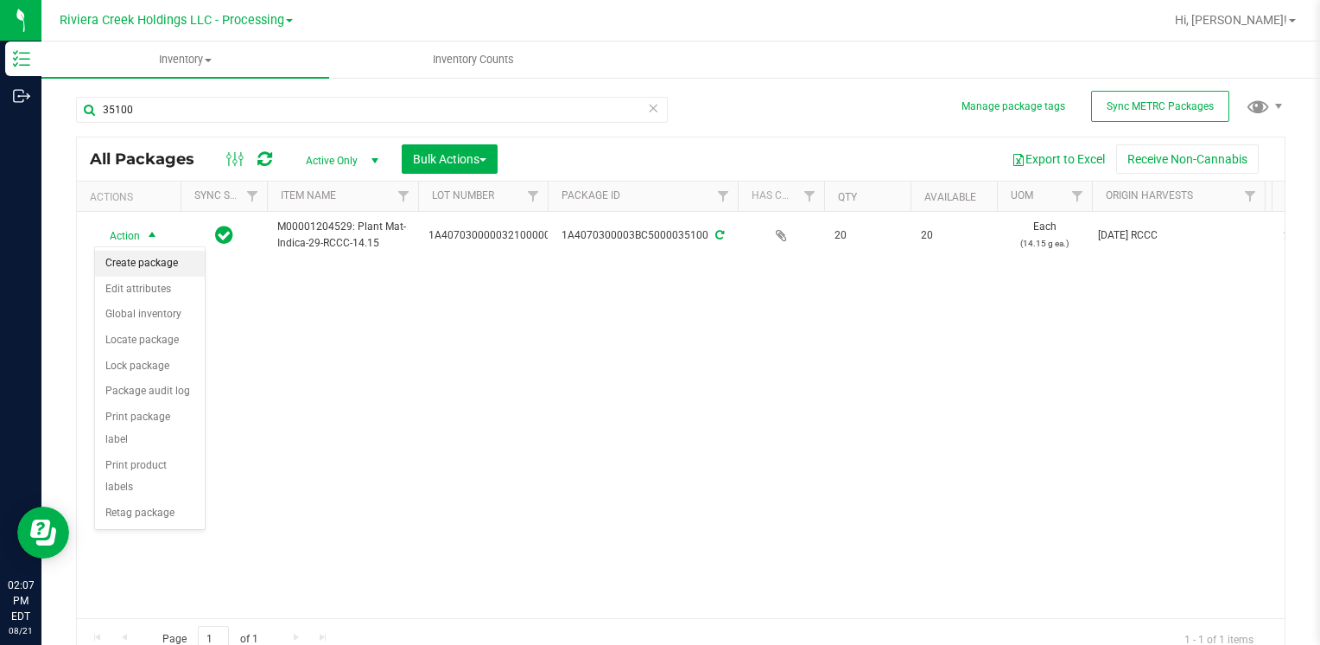
click at [153, 263] on li "Create package" at bounding box center [150, 264] width 110 height 26
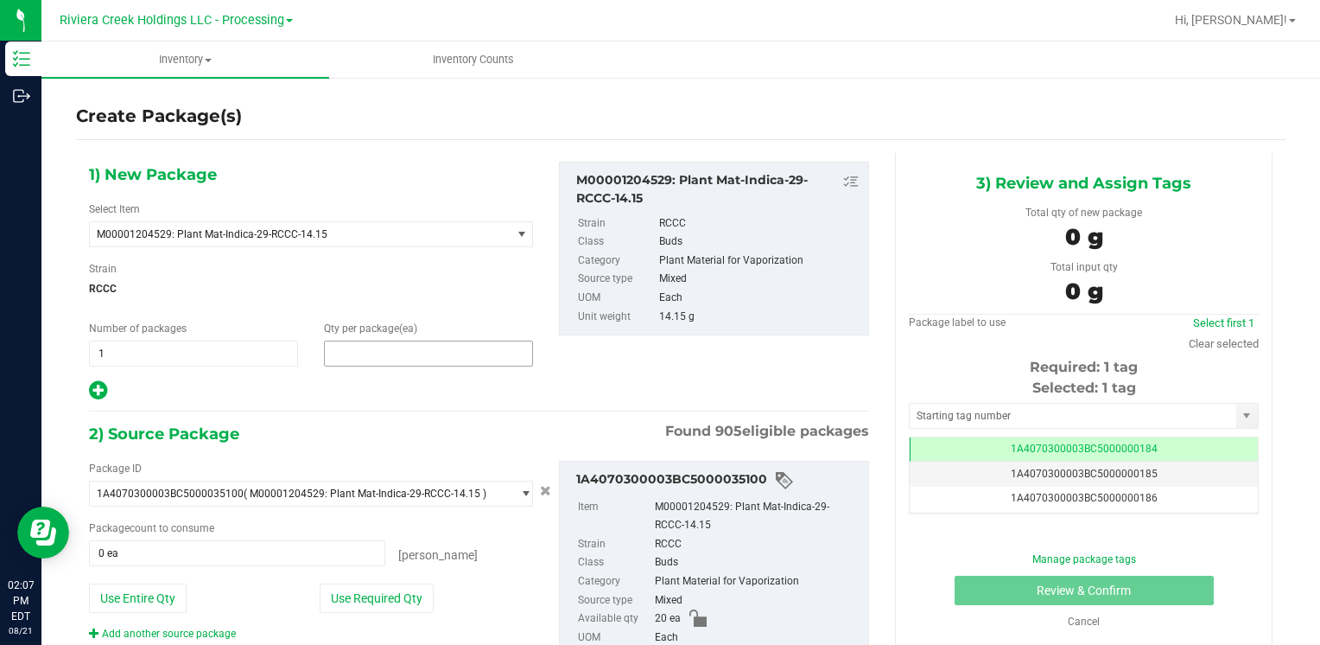
click at [353, 351] on span at bounding box center [428, 353] width 209 height 26
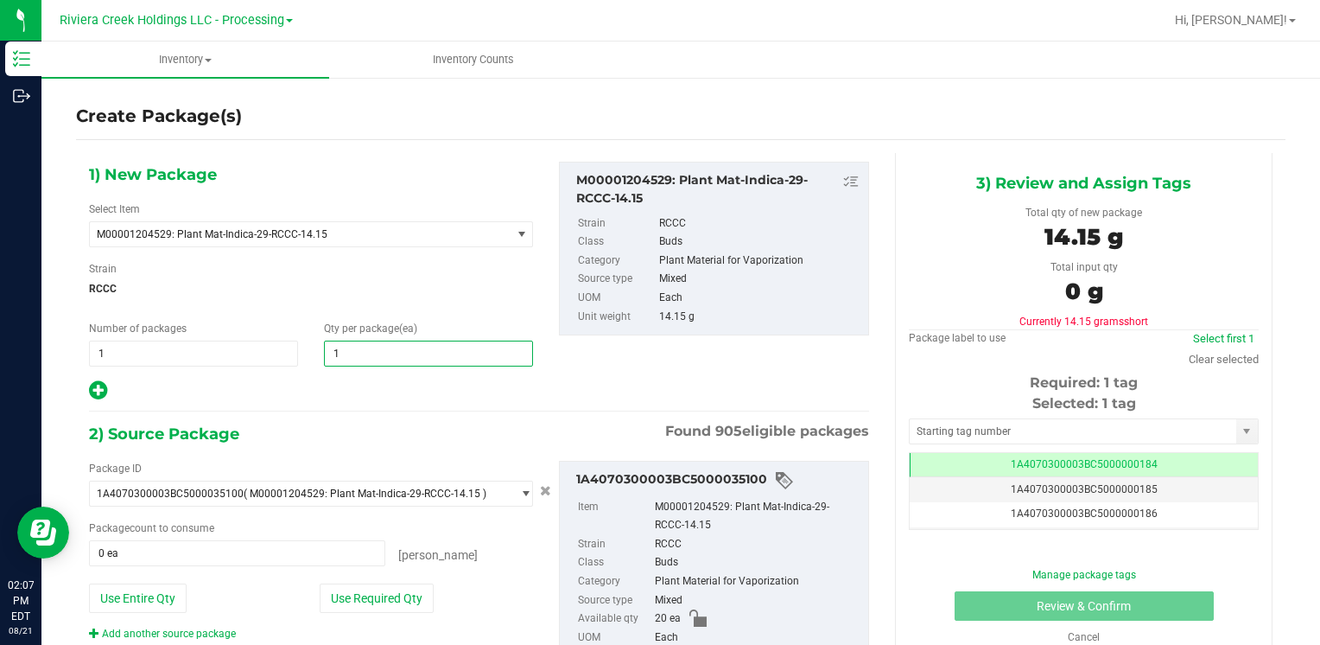
type input "10"
click at [532, 279] on div "1) New Package Select Item M00001204529: Plant Mat-Indica-29-RCCC-14.15 M000000…" at bounding box center [311, 282] width 470 height 240
type input "10"
click at [396, 588] on button "Use Required Qty" at bounding box center [377, 597] width 114 height 29
type input "10 ea"
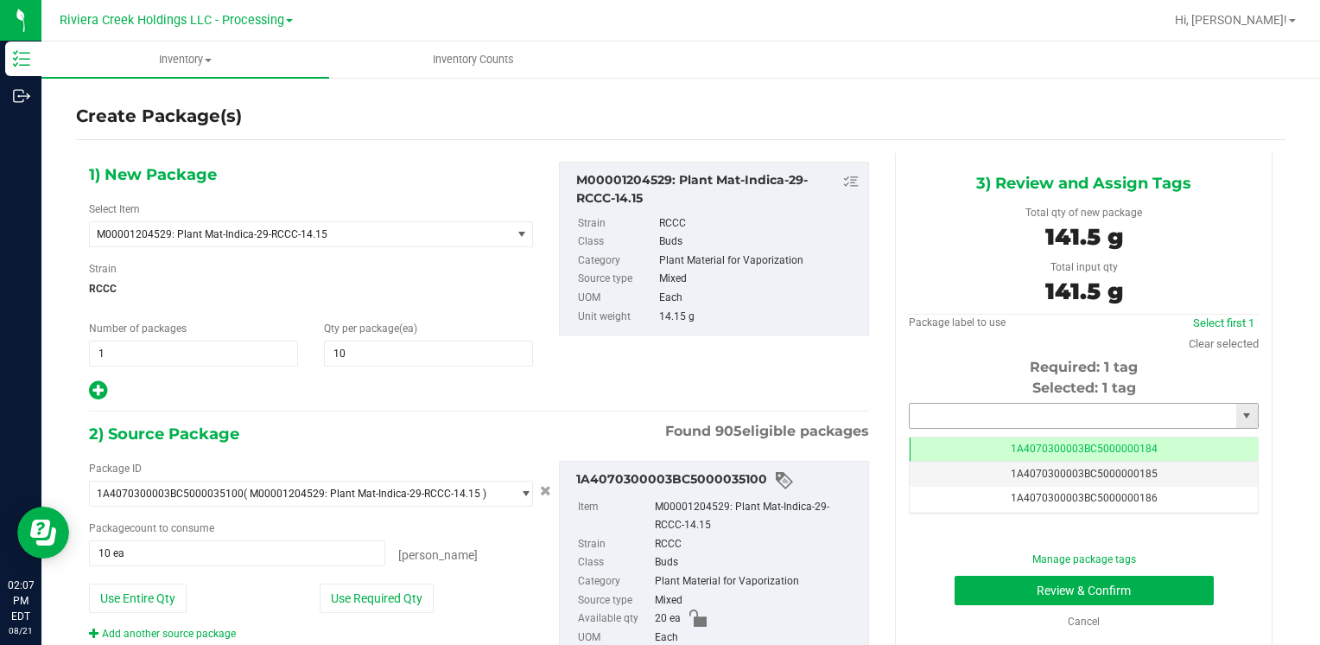
click at [958, 412] on input "text" at bounding box center [1073, 416] width 327 height 24
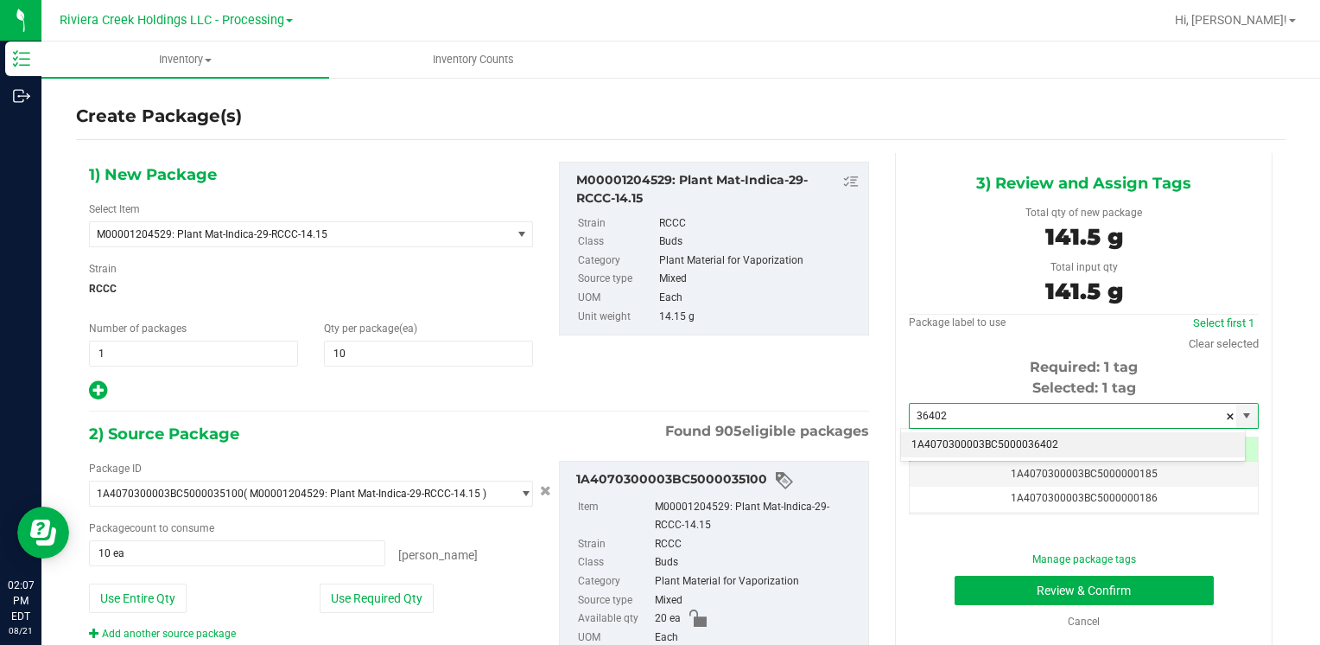
click at [935, 435] on li "1A4070300003BC5000036402" at bounding box center [1073, 445] width 344 height 26
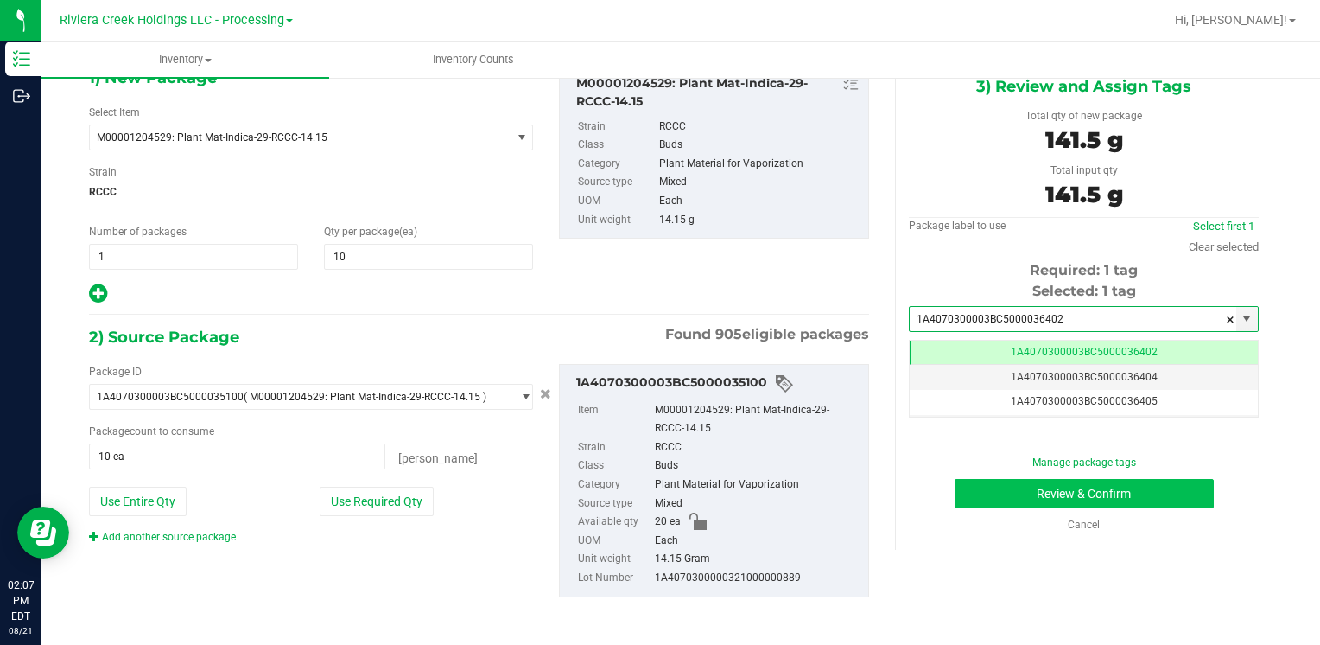
type input "1A4070300003BC5000036402"
click at [959, 488] on button "Review & Confirm" at bounding box center [1084, 493] width 259 height 29
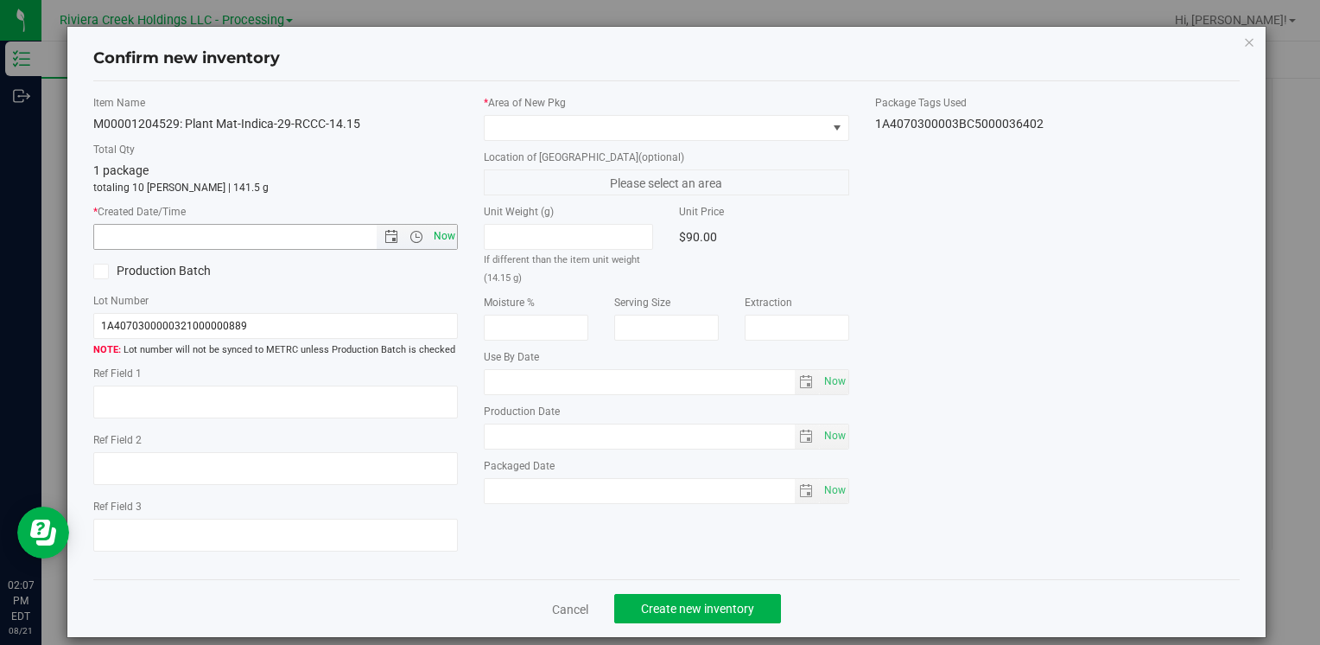
click at [448, 234] on span "Now" at bounding box center [443, 236] width 29 height 25
type input "[DATE] 2:07 PM"
click at [533, 118] on span at bounding box center [655, 128] width 341 height 24
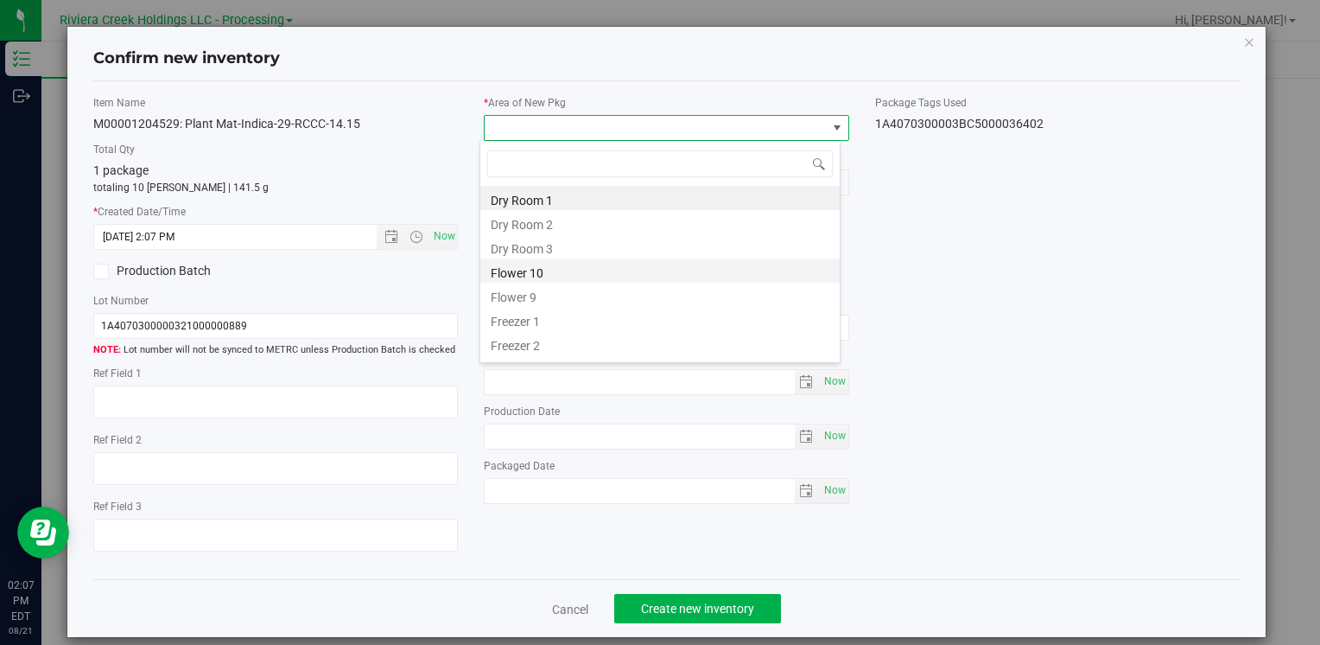
click at [569, 264] on li "Flower 10" at bounding box center [659, 270] width 359 height 24
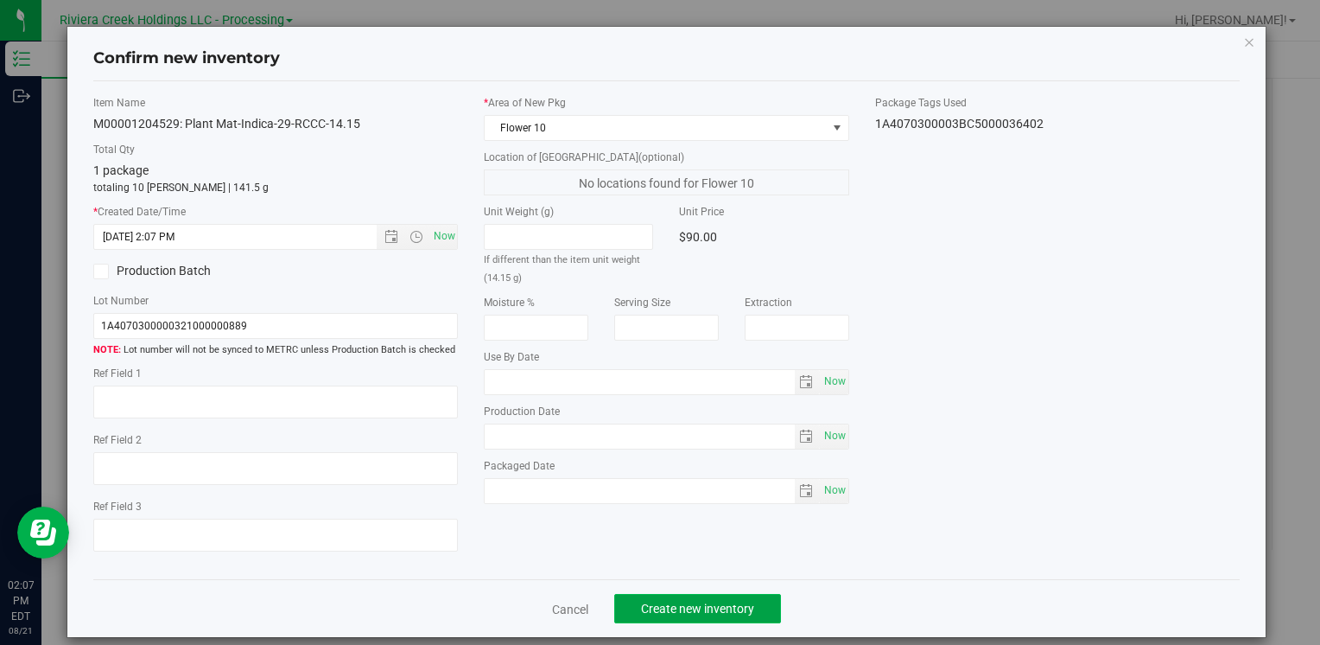
click at [719, 595] on button "Create new inventory" at bounding box center [697, 608] width 167 height 29
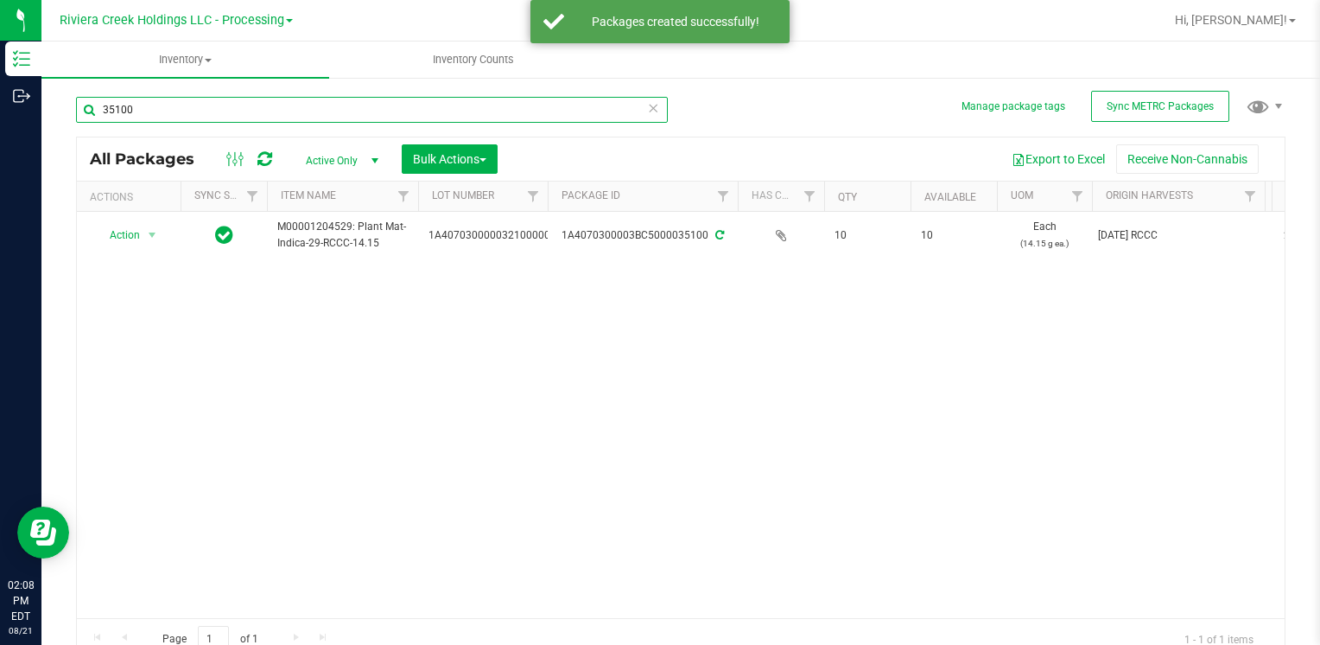
click at [180, 114] on input "35100" at bounding box center [372, 110] width 592 height 26
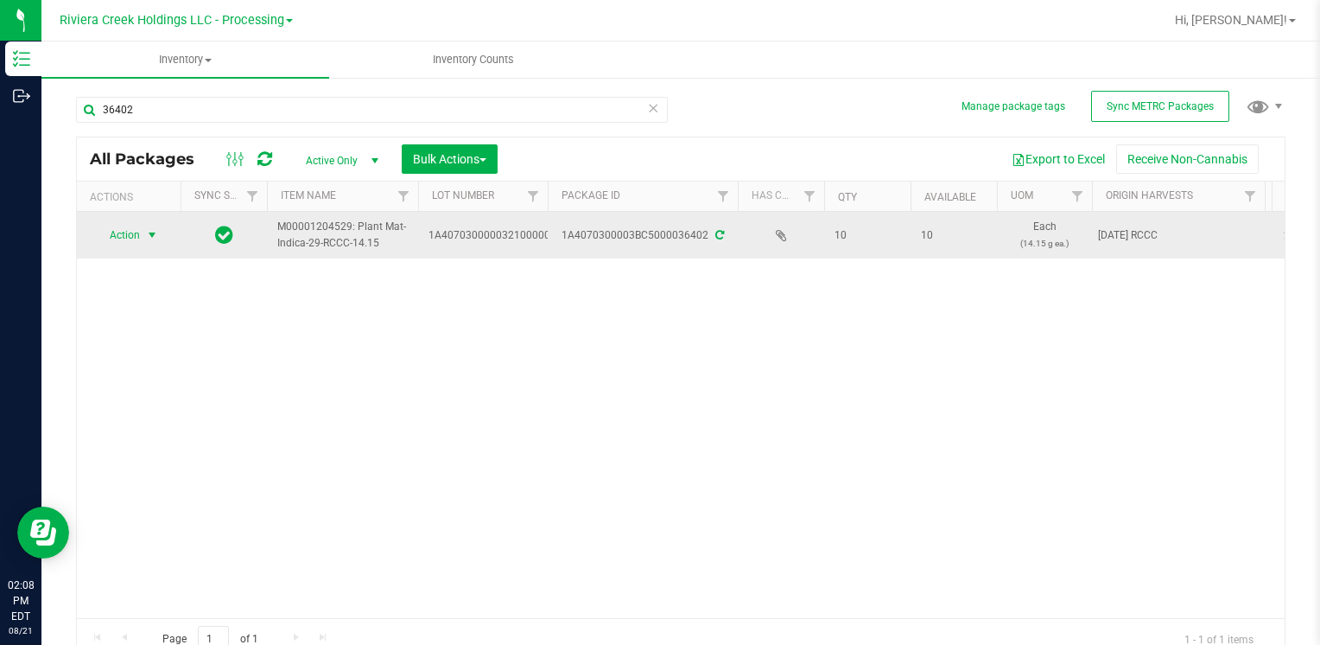
click at [124, 223] on span "Action" at bounding box center [117, 235] width 47 height 24
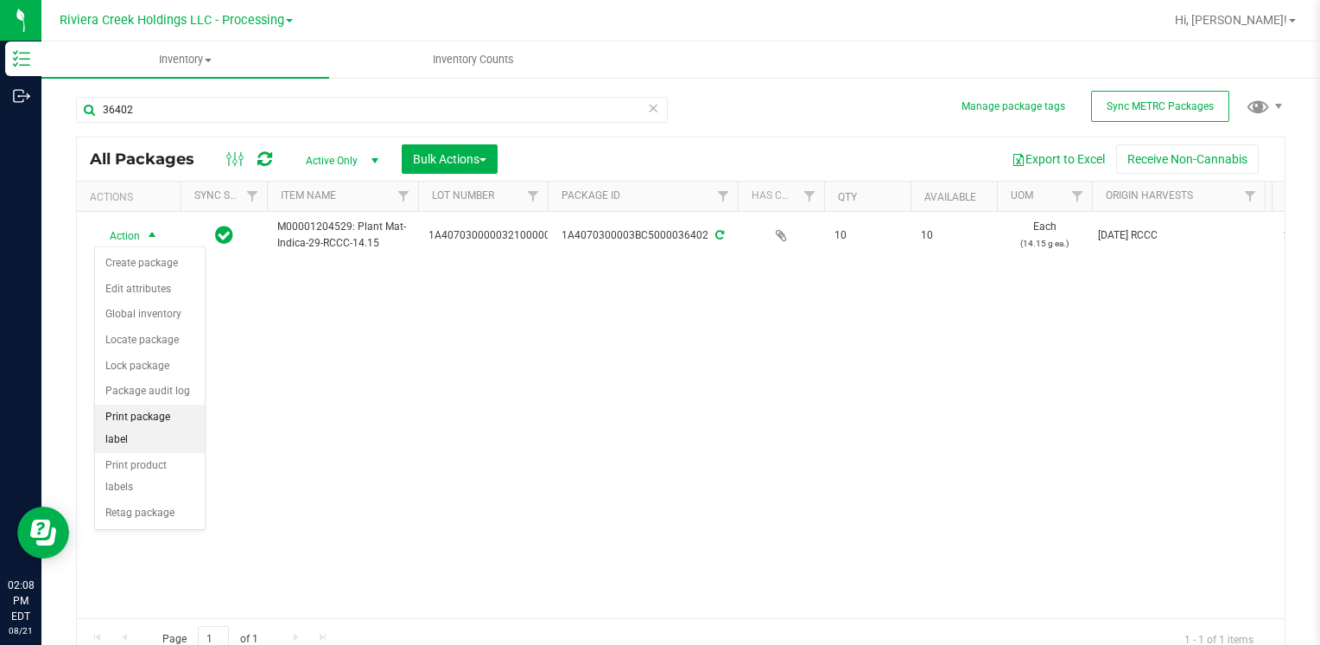
click at [178, 409] on li "Print package label" at bounding box center [150, 428] width 110 height 48
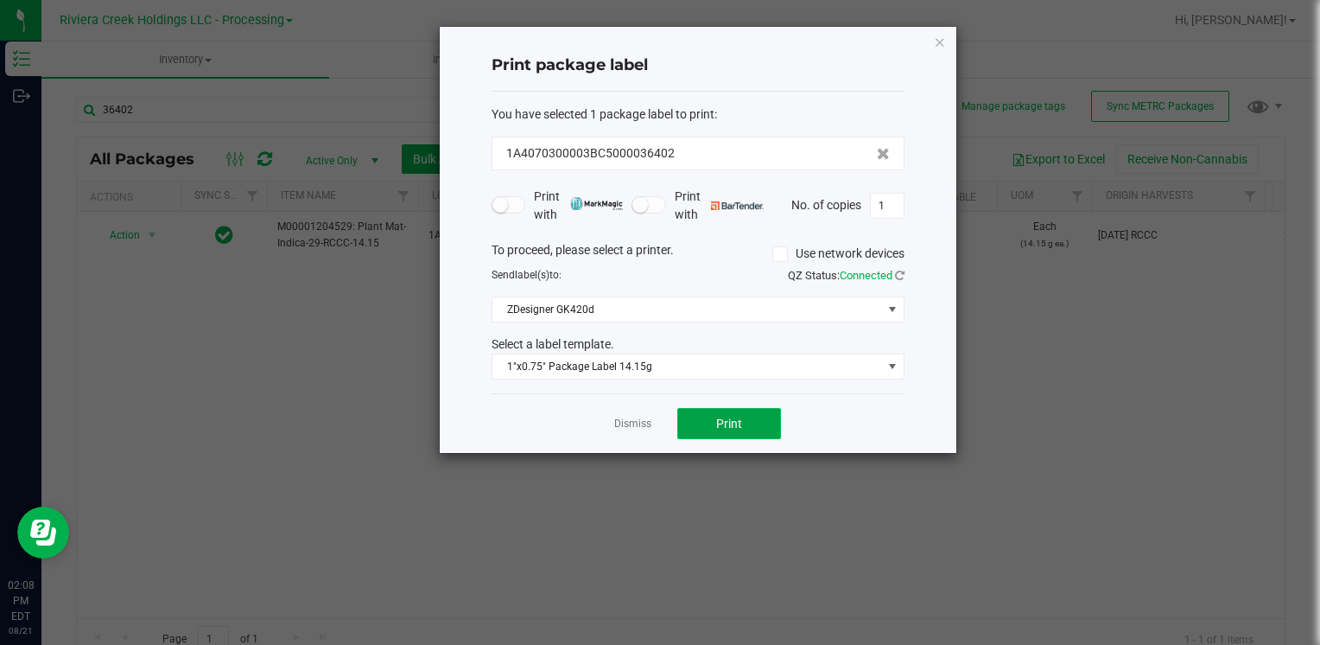
click at [765, 420] on button "Print" at bounding box center [729, 423] width 104 height 31
click at [940, 35] on icon "button" at bounding box center [940, 41] width 12 height 21
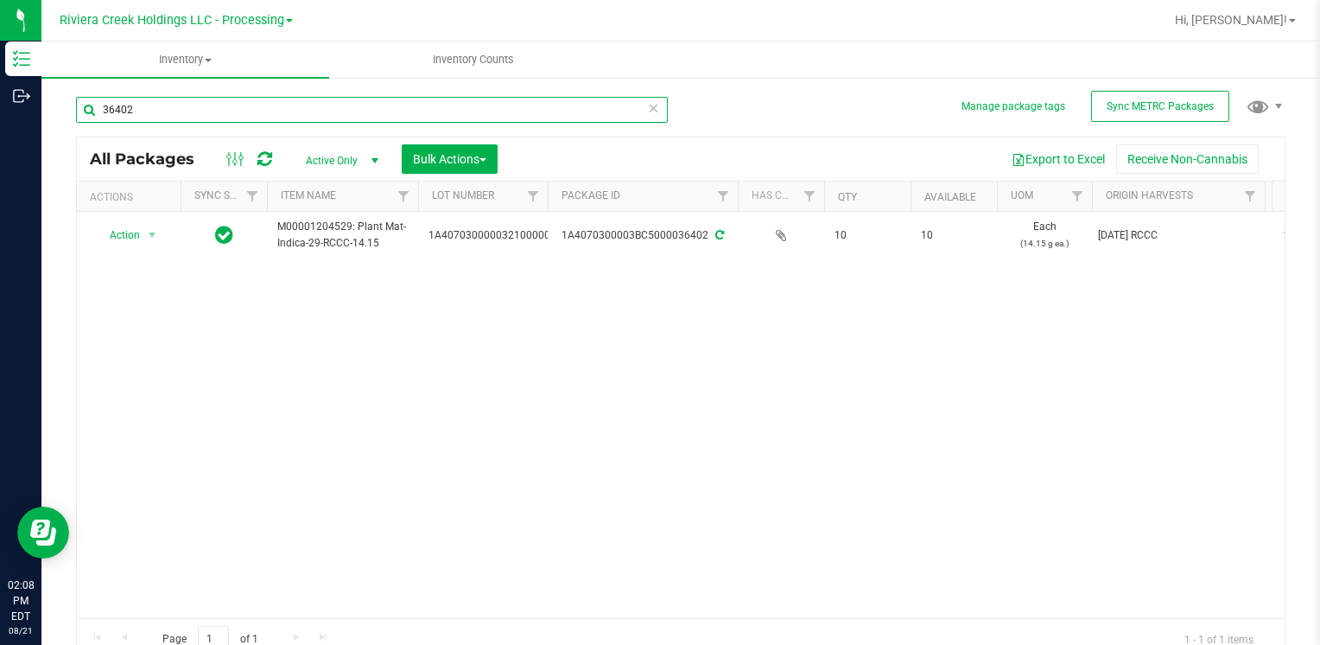
click at [271, 119] on input "36402" at bounding box center [372, 110] width 592 height 26
type input "3"
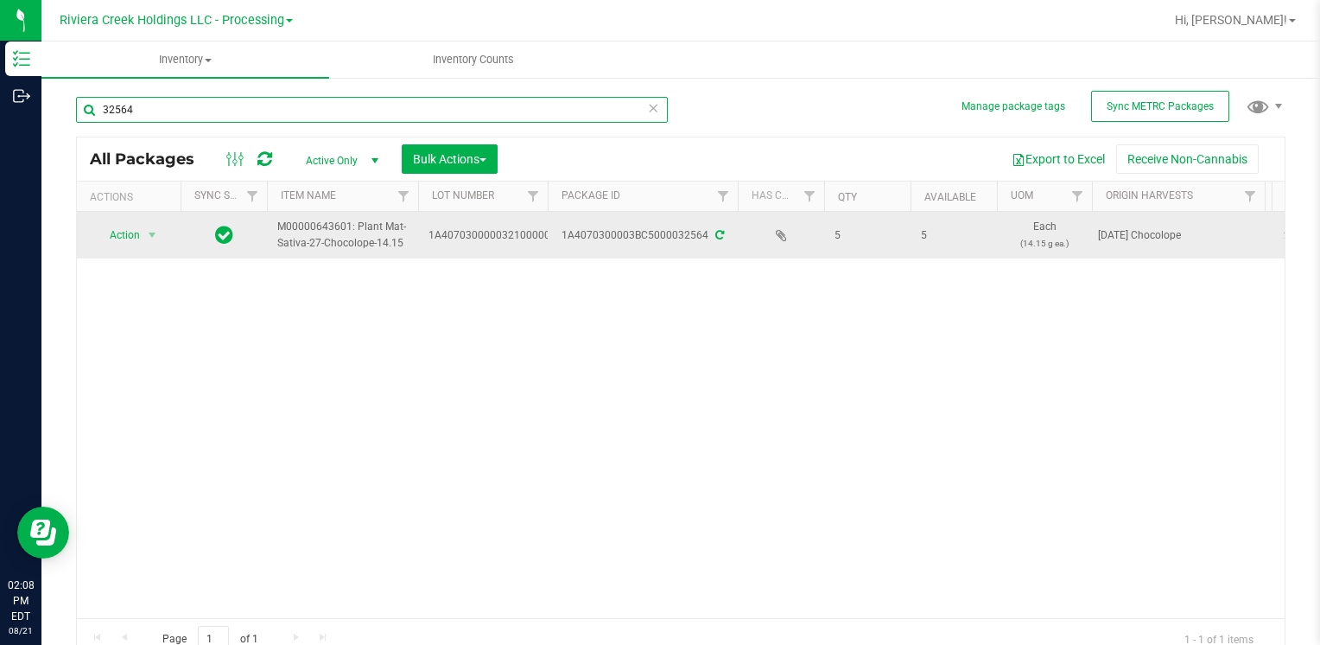
type input "32564"
click at [126, 230] on span "Action" at bounding box center [117, 235] width 47 height 24
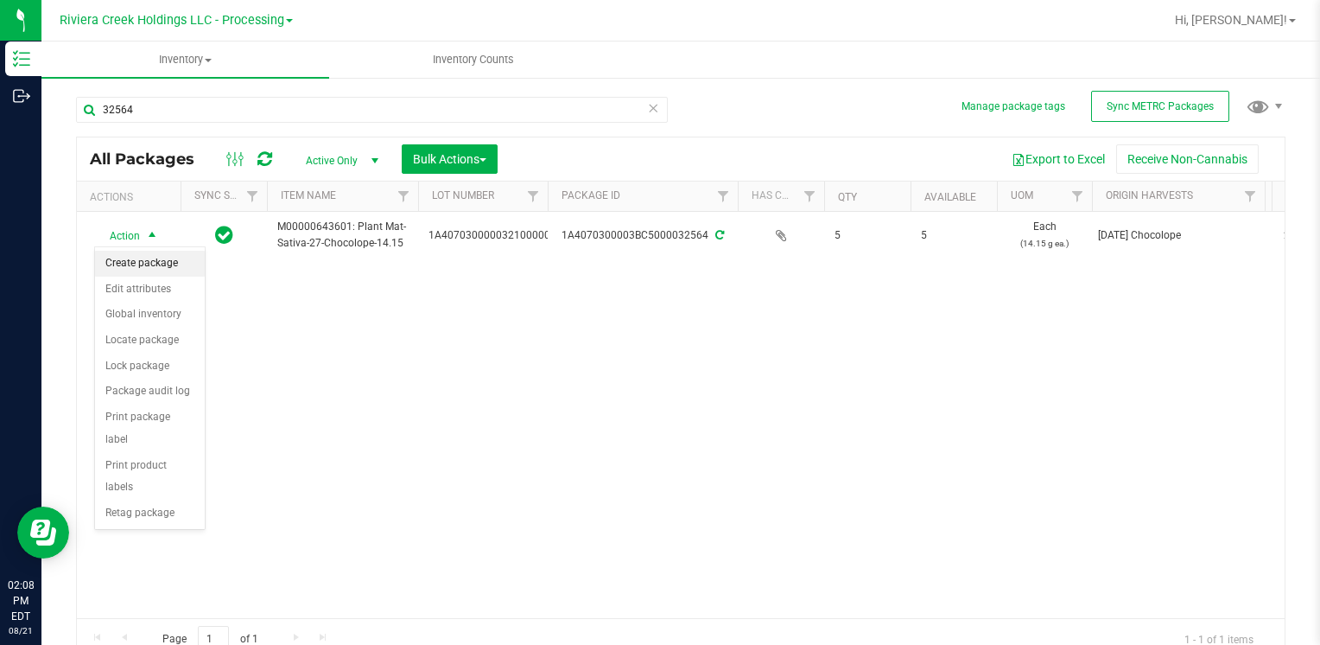
click at [147, 257] on li "Create package" at bounding box center [150, 264] width 110 height 26
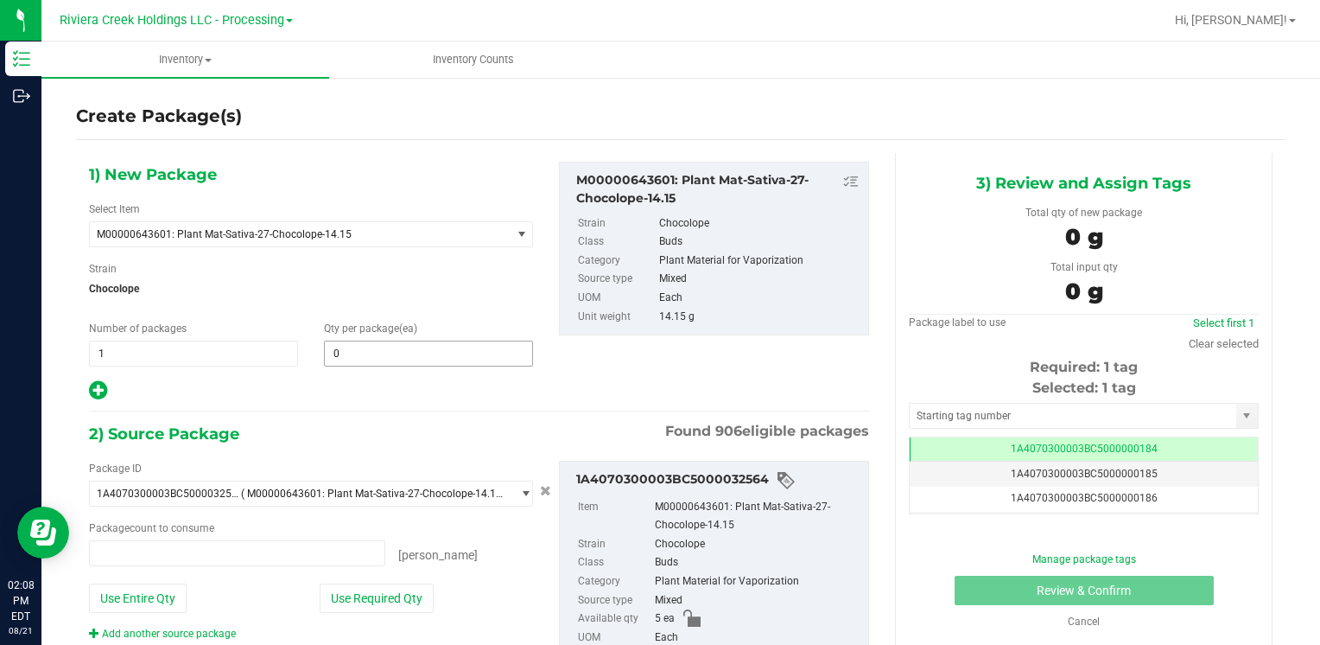
type input "0 ea"
click at [379, 340] on span at bounding box center [428, 353] width 209 height 26
type input "3"
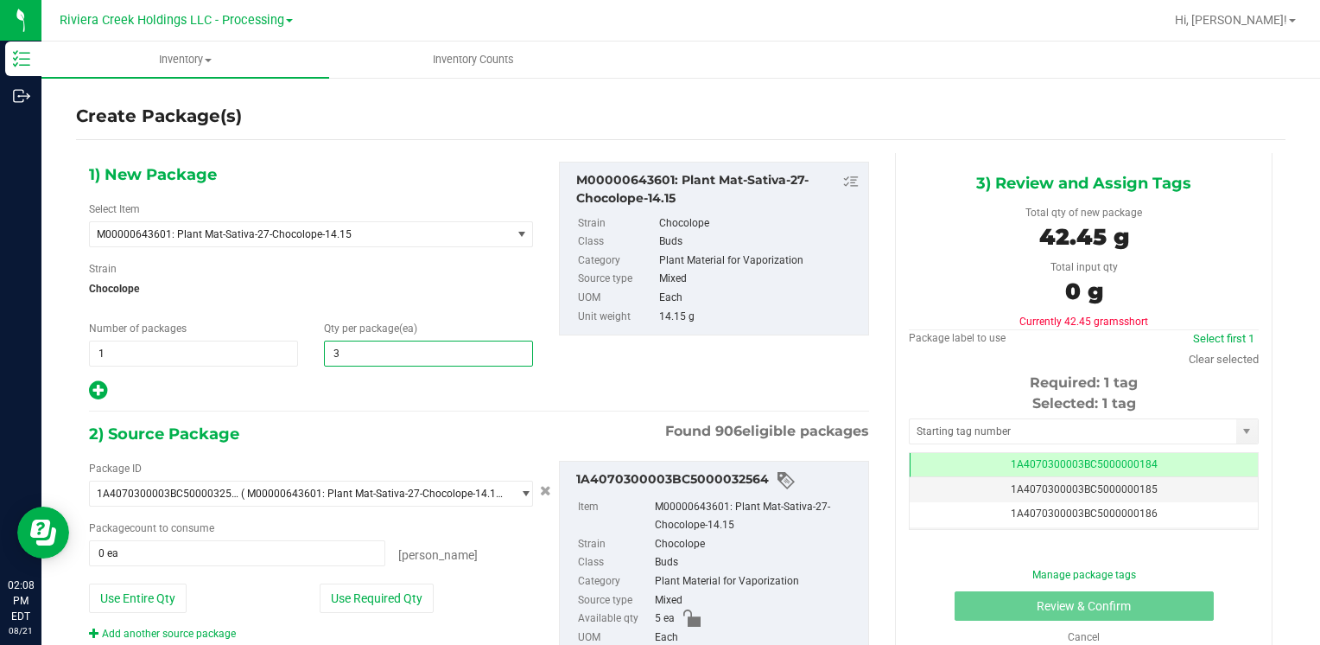
type input "3"
click at [461, 289] on span "Chocolope" at bounding box center [311, 289] width 444 height 26
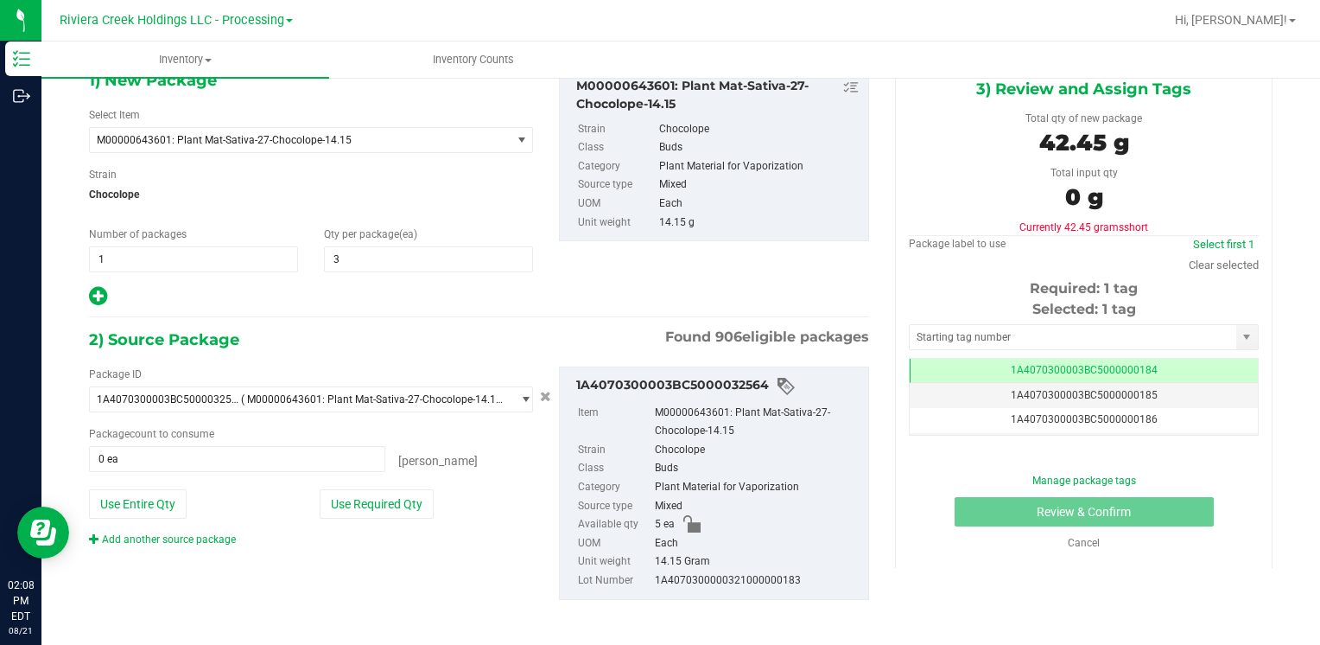
scroll to position [97, 0]
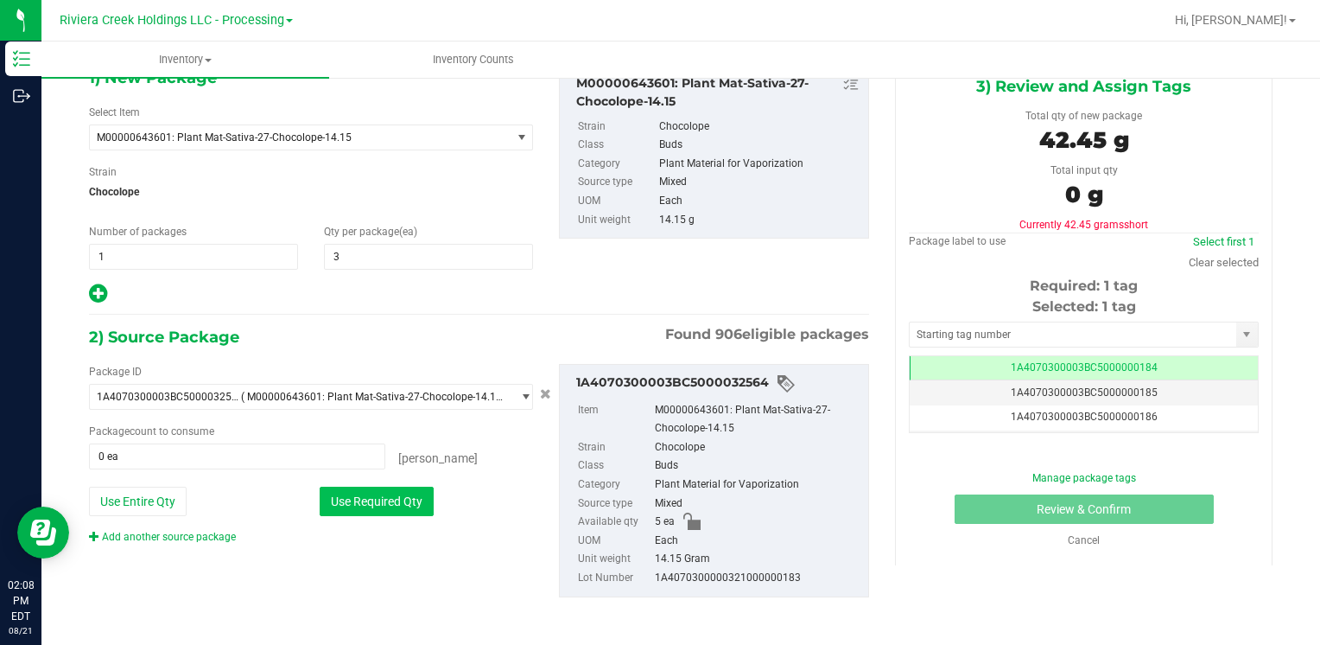
click at [387, 502] on button "Use Required Qty" at bounding box center [377, 500] width 114 height 29
type input "3 ea"
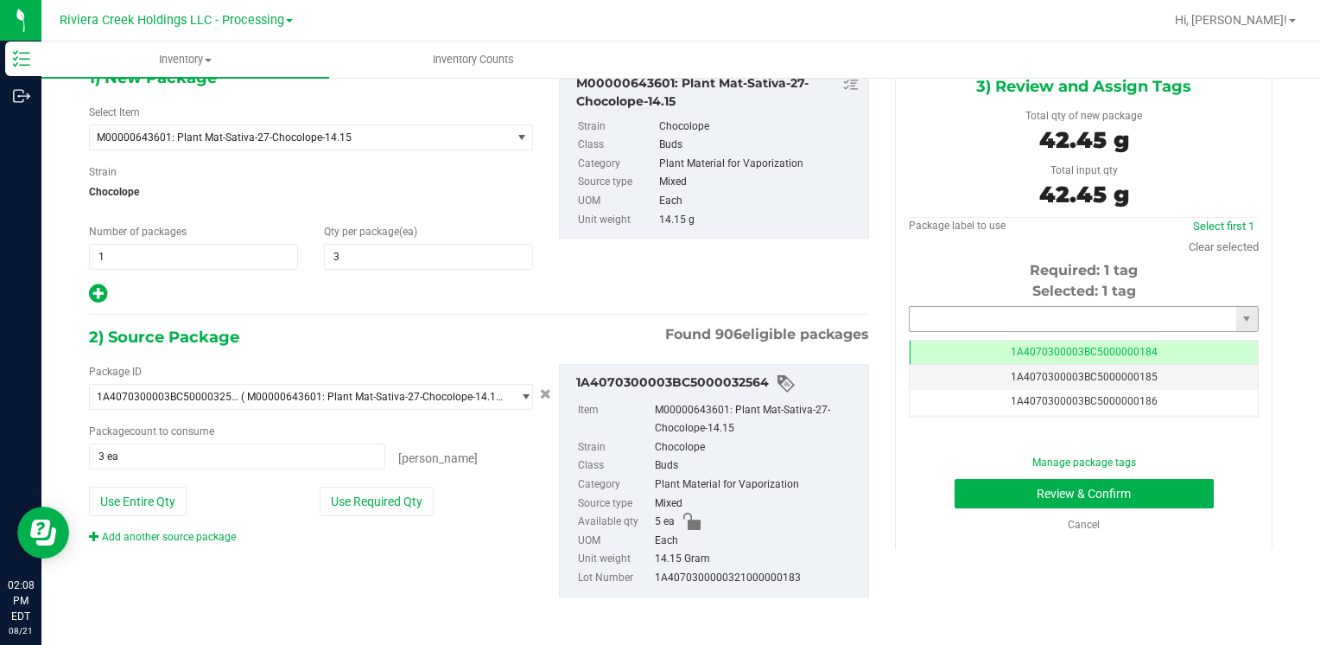
click at [912, 315] on input "text" at bounding box center [1073, 319] width 327 height 24
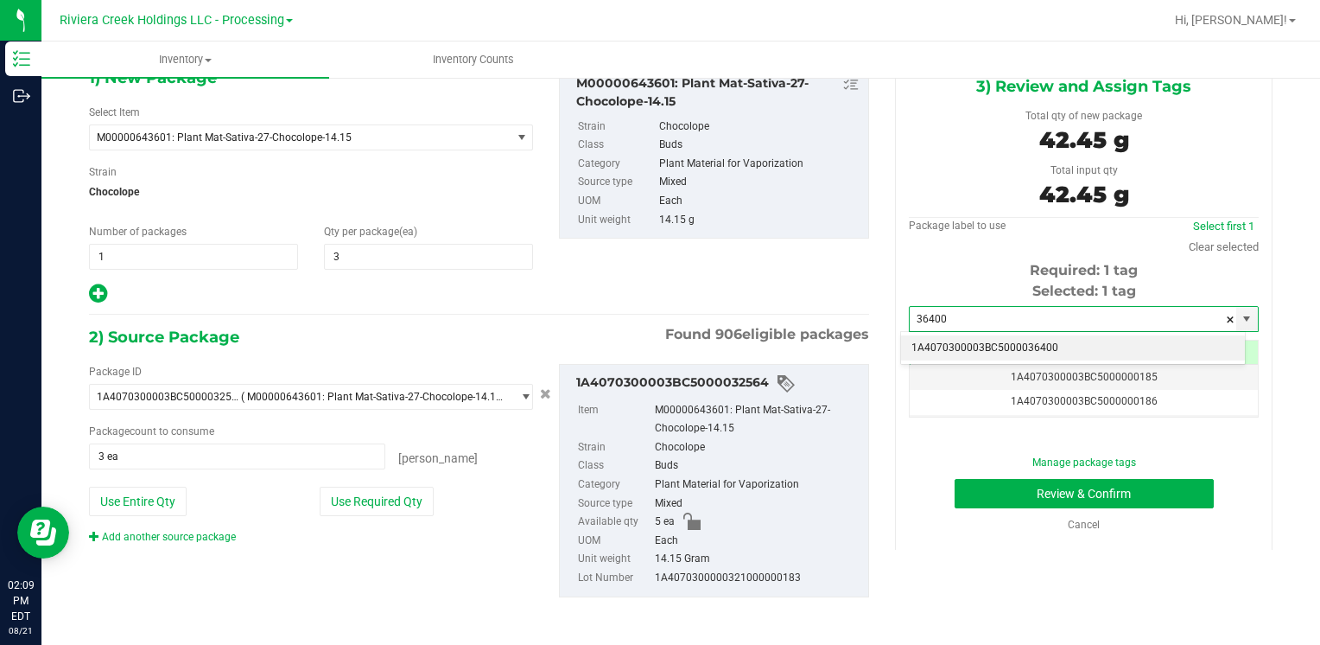
click at [919, 338] on li "1A4070300003BC5000036400" at bounding box center [1073, 348] width 344 height 26
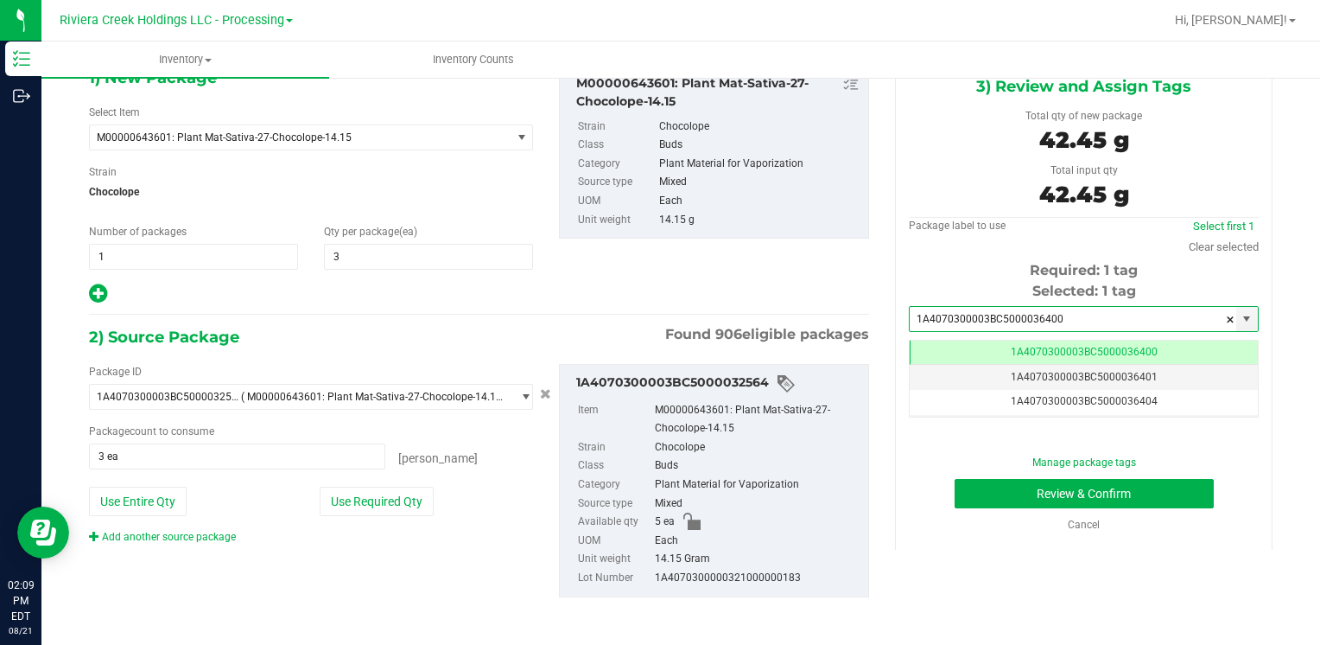
scroll to position [0, 0]
type input "1A4070300003BC5000036400"
click at [1016, 487] on button "Review & Confirm" at bounding box center [1084, 493] width 259 height 29
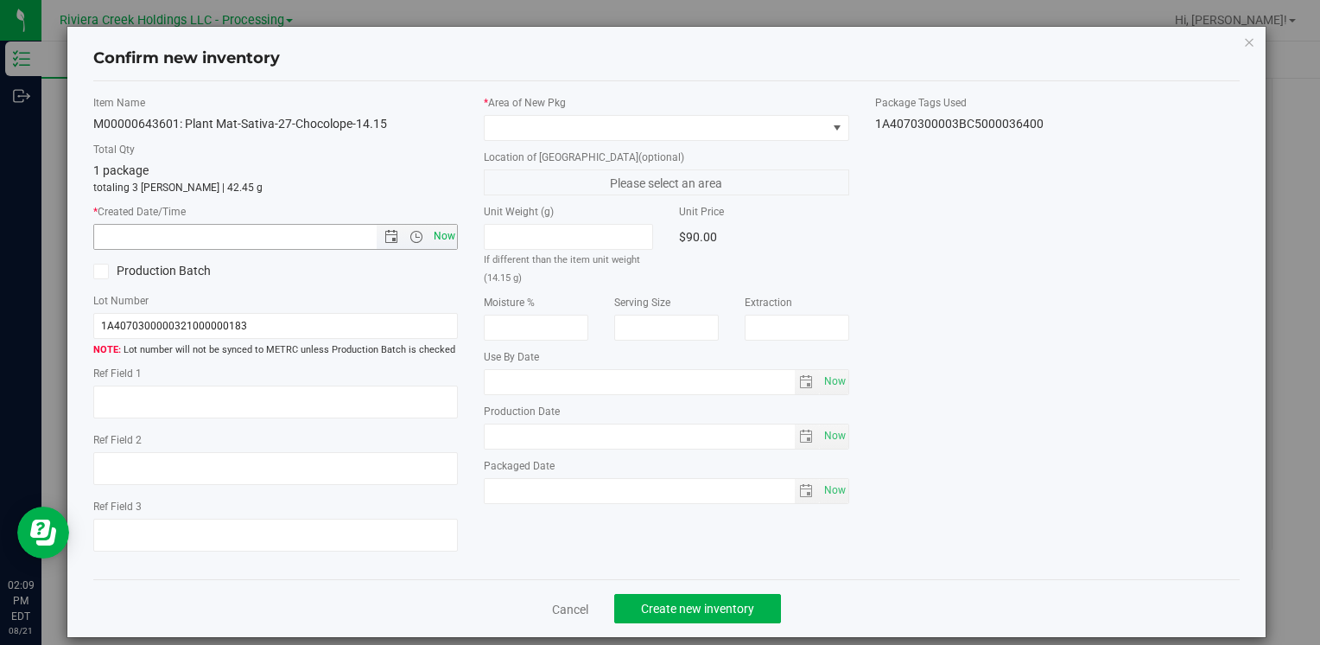
click at [442, 225] on span "Now" at bounding box center [443, 236] width 29 height 25
type input "[DATE] 2:09 PM"
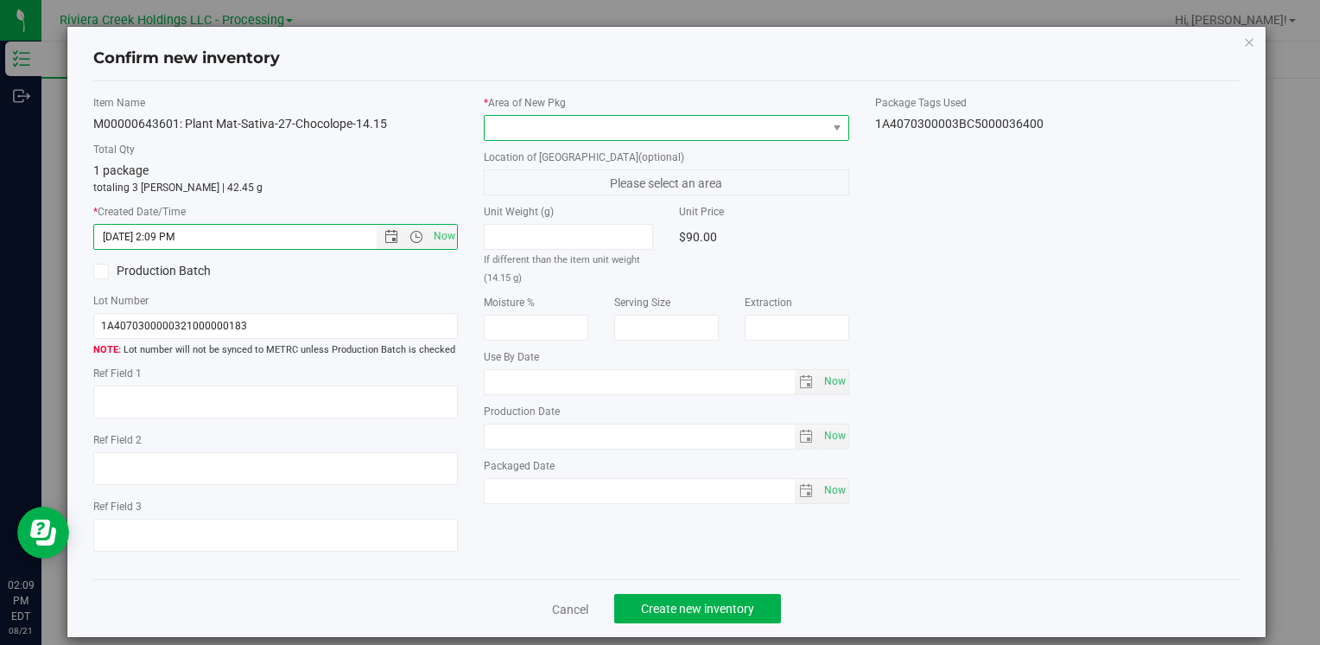
click at [548, 130] on span at bounding box center [655, 128] width 341 height 24
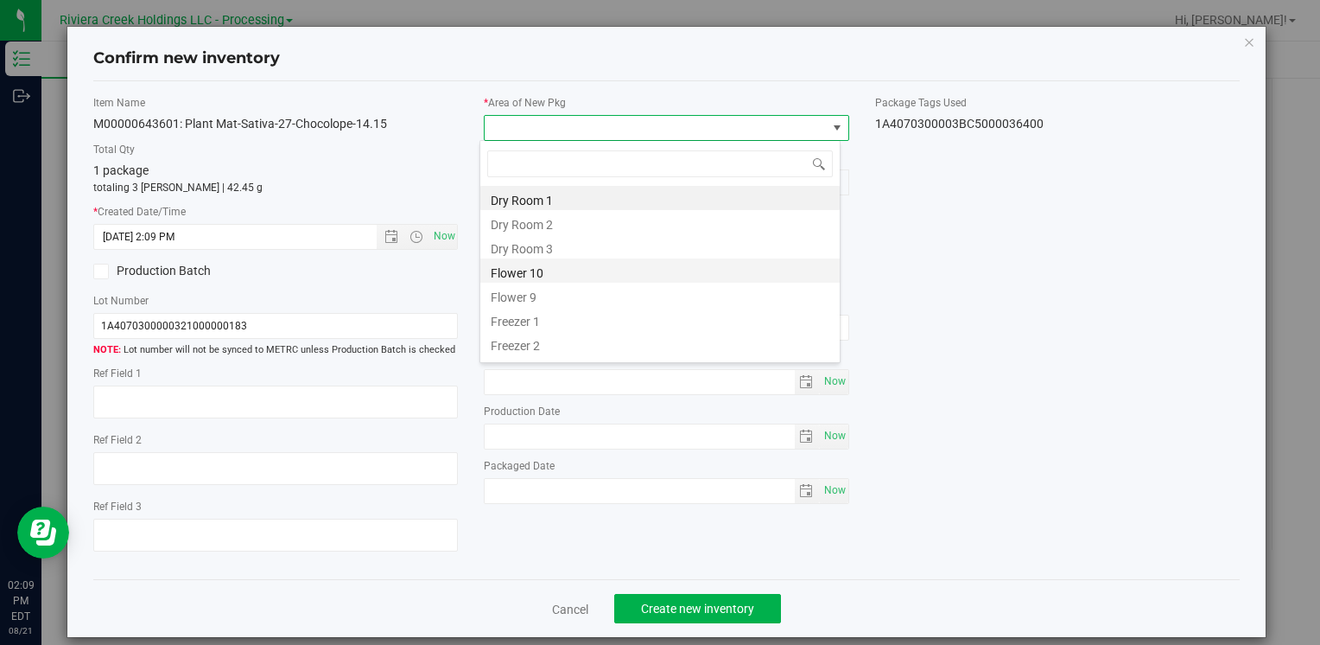
click at [579, 271] on li "Flower 10" at bounding box center [659, 270] width 359 height 24
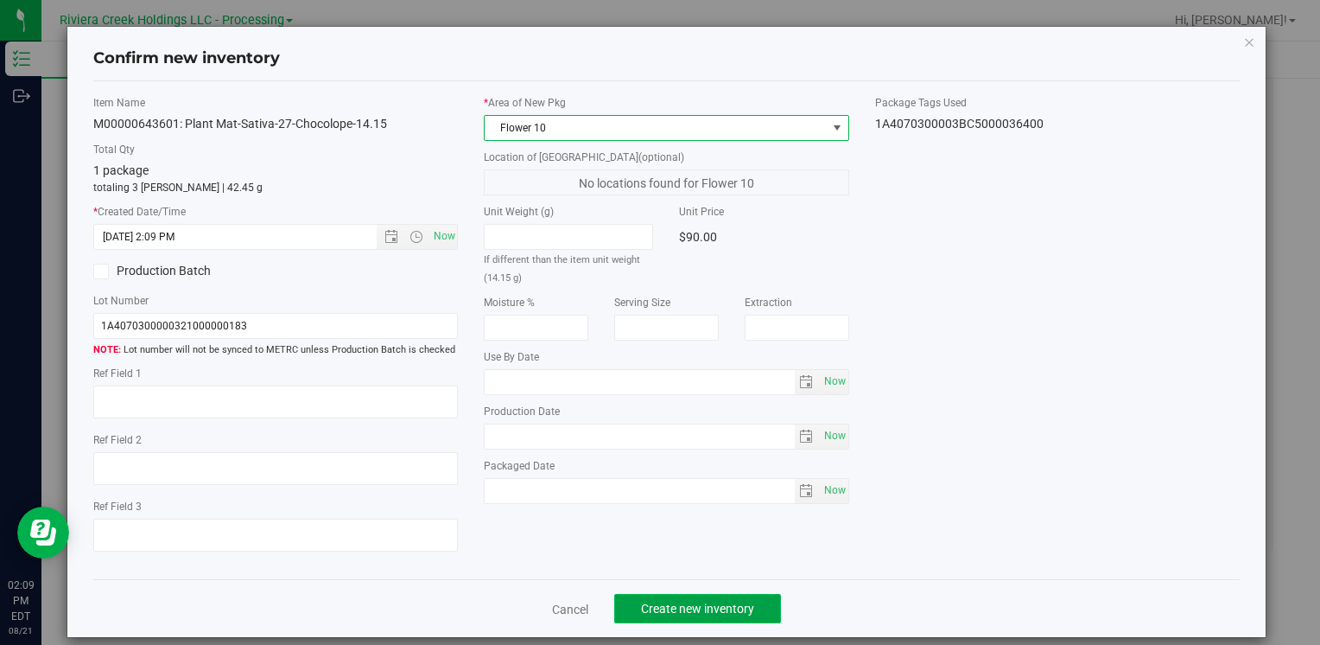
click at [685, 617] on button "Create new inventory" at bounding box center [697, 608] width 167 height 29
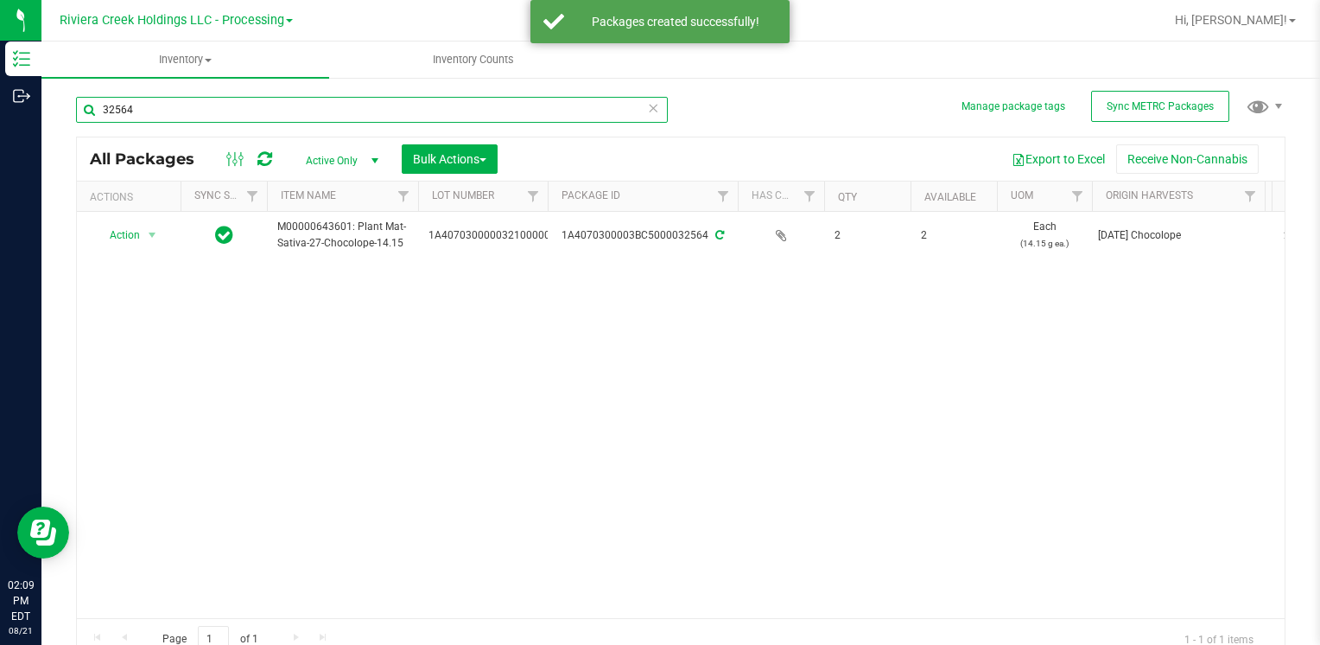
click at [287, 103] on input "32564" at bounding box center [372, 110] width 592 height 26
type input "3"
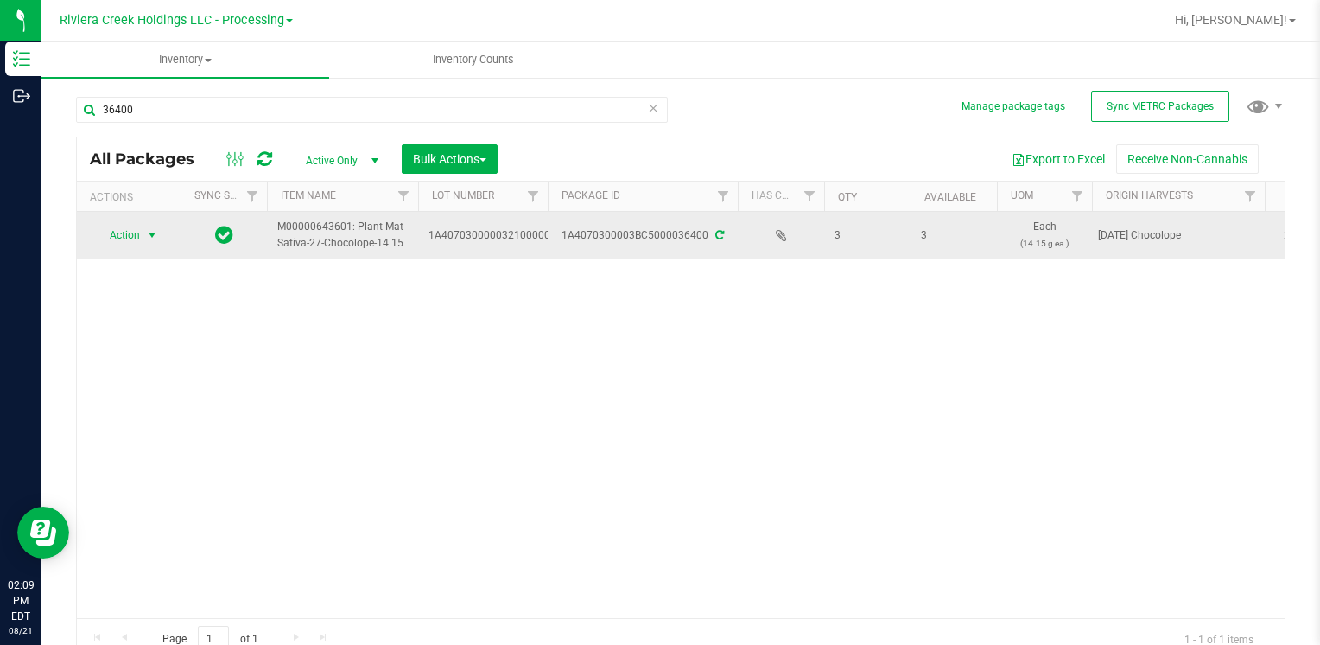
click at [155, 228] on span "select" at bounding box center [152, 235] width 14 height 14
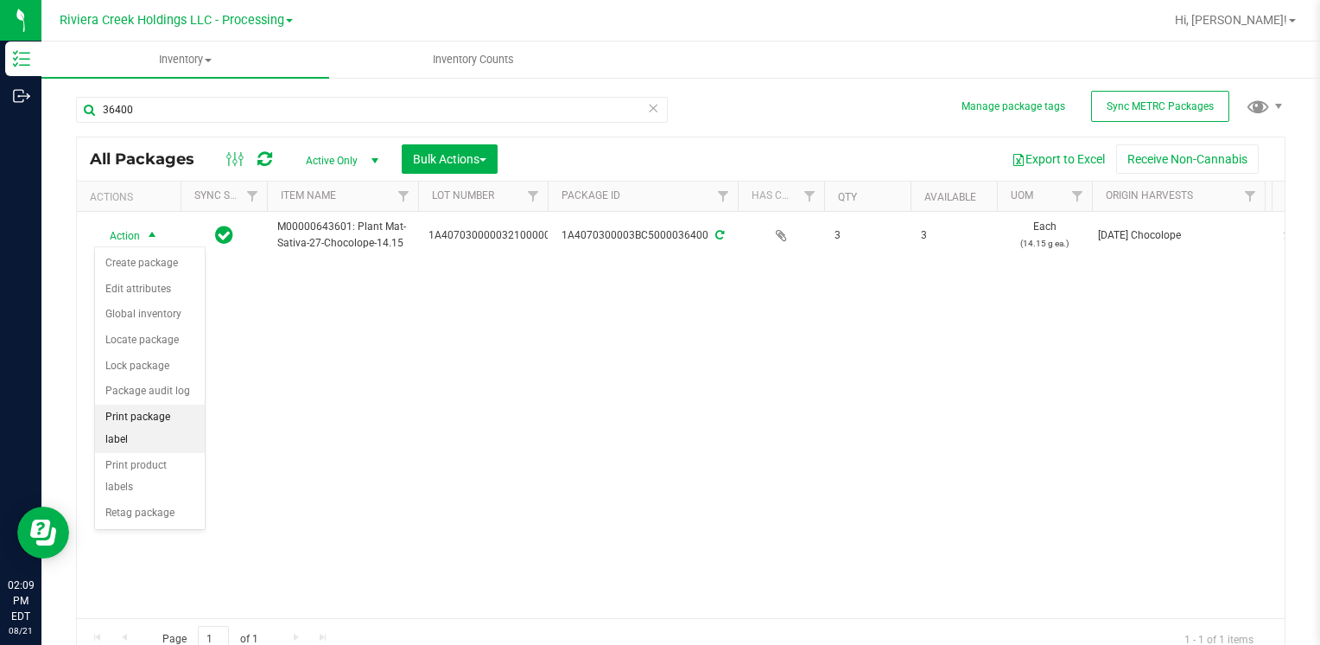
click at [189, 404] on li "Print package label" at bounding box center [150, 428] width 110 height 48
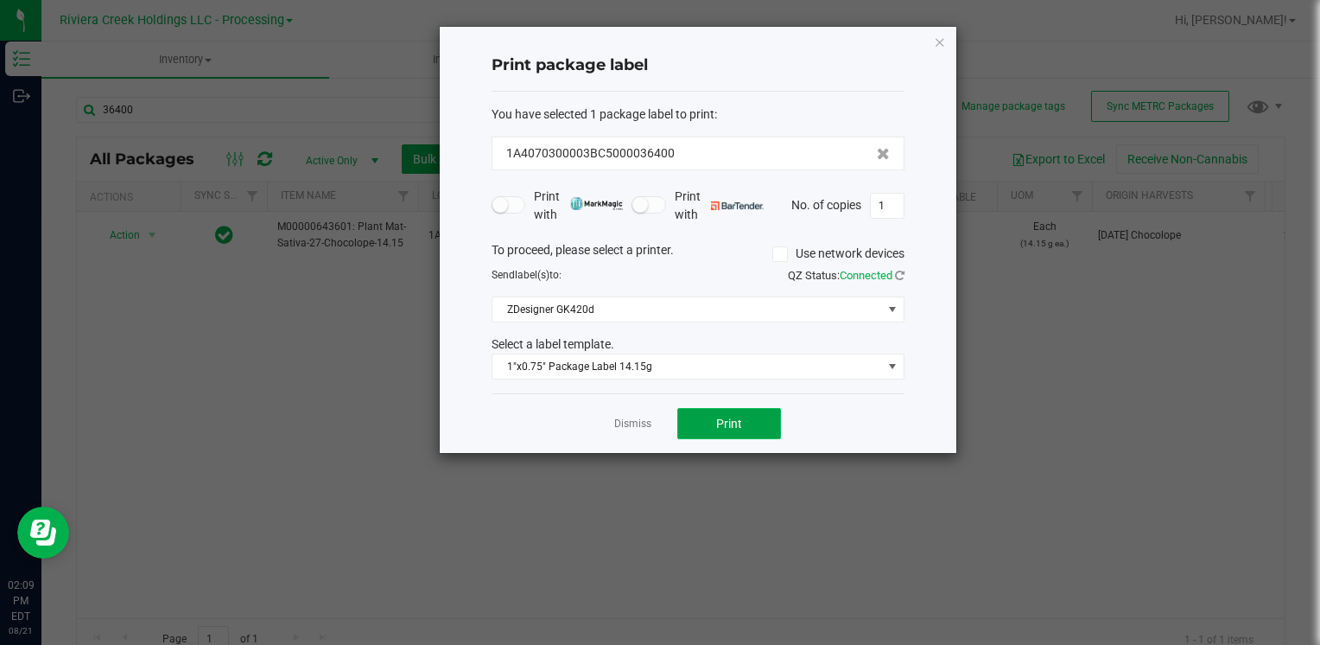
click at [716, 408] on button "Print" at bounding box center [729, 423] width 104 height 31
click at [936, 42] on icon "button" at bounding box center [940, 41] width 12 height 21
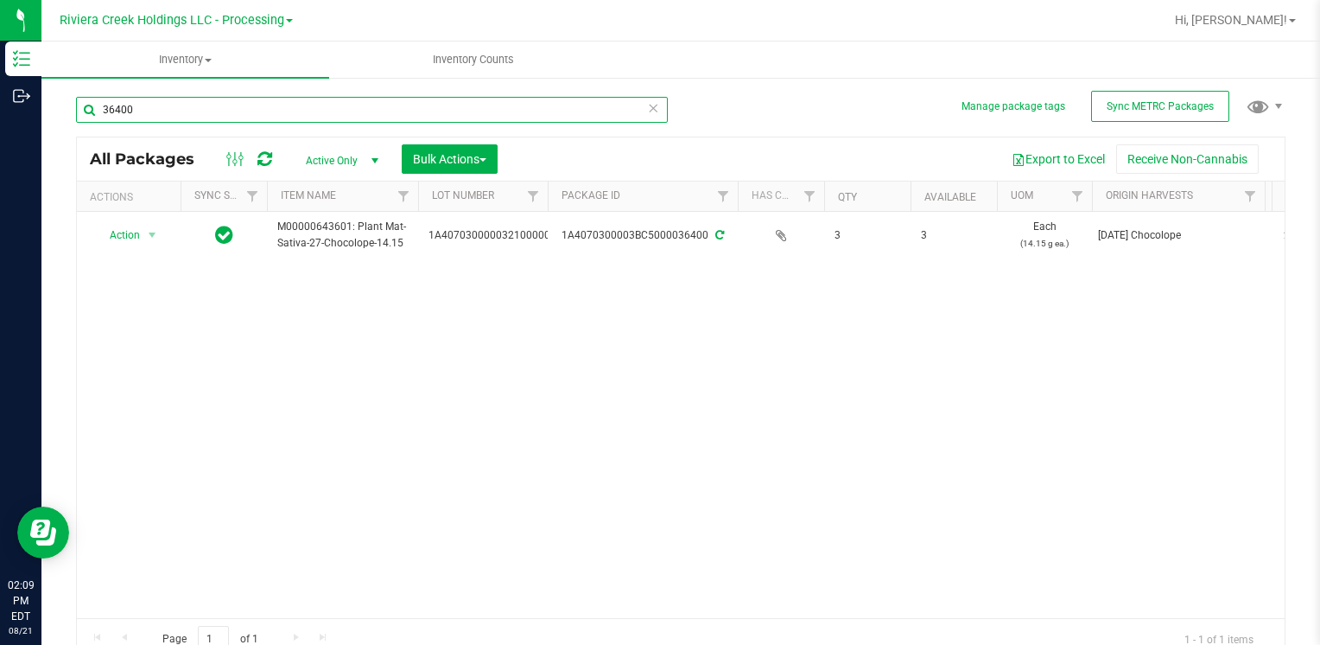
click at [256, 109] on input "36400" at bounding box center [372, 110] width 592 height 26
type input "3"
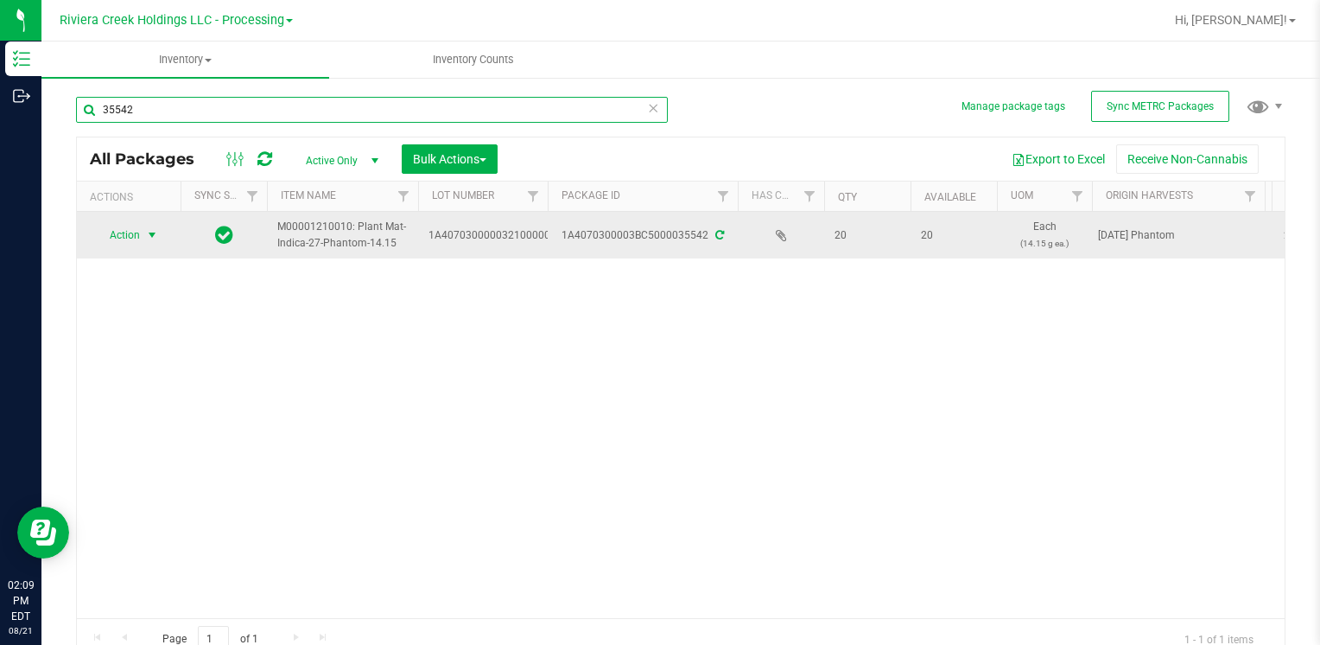
type input "35542"
click at [146, 237] on span "select" at bounding box center [152, 235] width 14 height 14
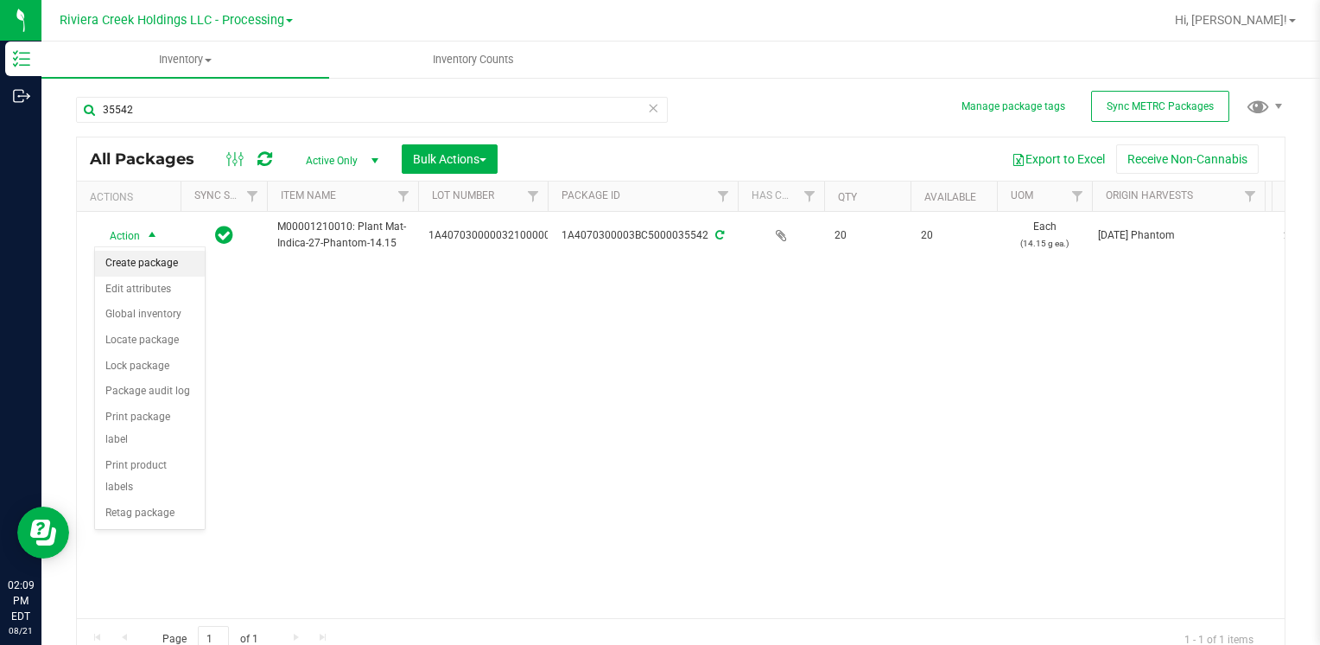
click at [183, 262] on li "Create package" at bounding box center [150, 264] width 110 height 26
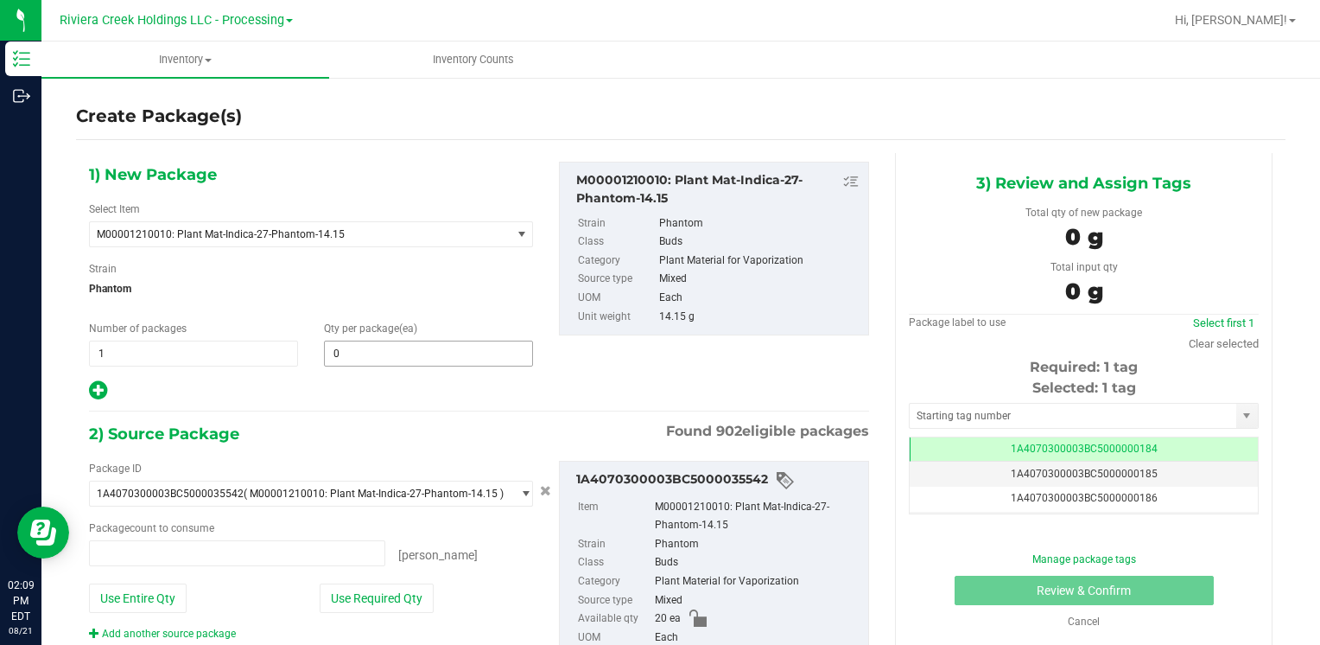
type input "0 ea"
click at [360, 350] on span at bounding box center [428, 353] width 209 height 26
type input "10"
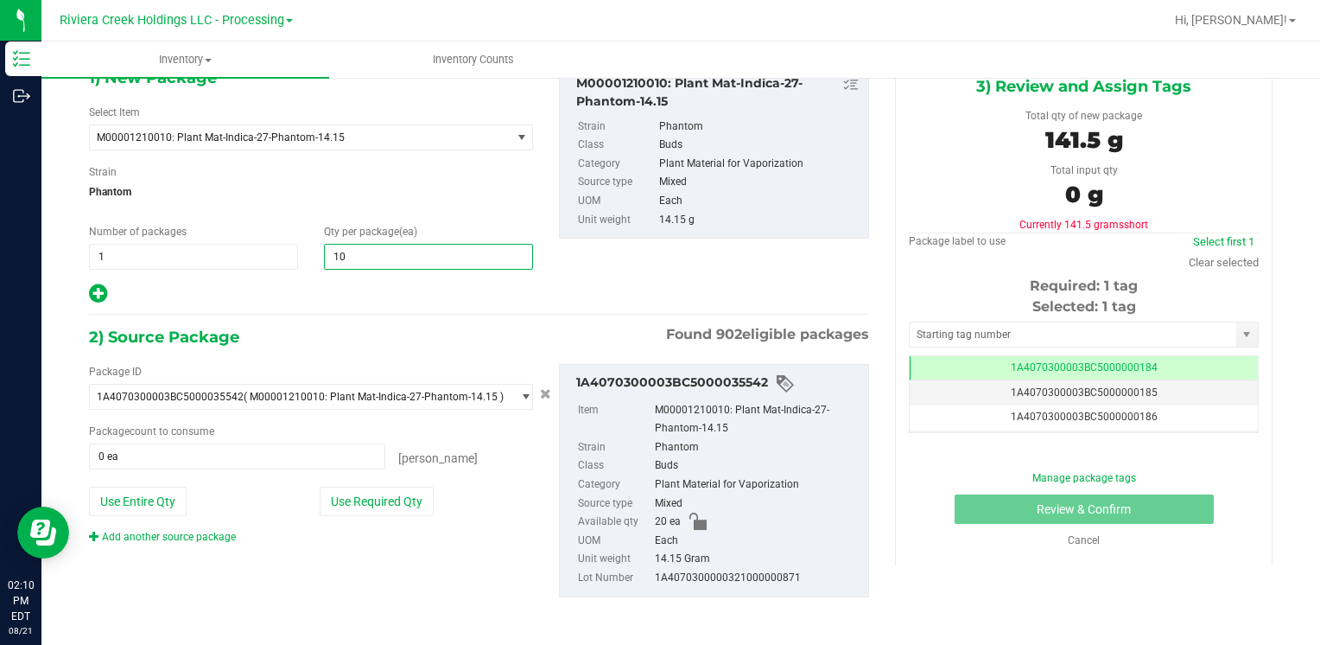
type input "10"
click at [460, 194] on span "Phantom" at bounding box center [311, 192] width 444 height 26
click at [415, 499] on button "Use Required Qty" at bounding box center [377, 500] width 114 height 29
type input "10 ea"
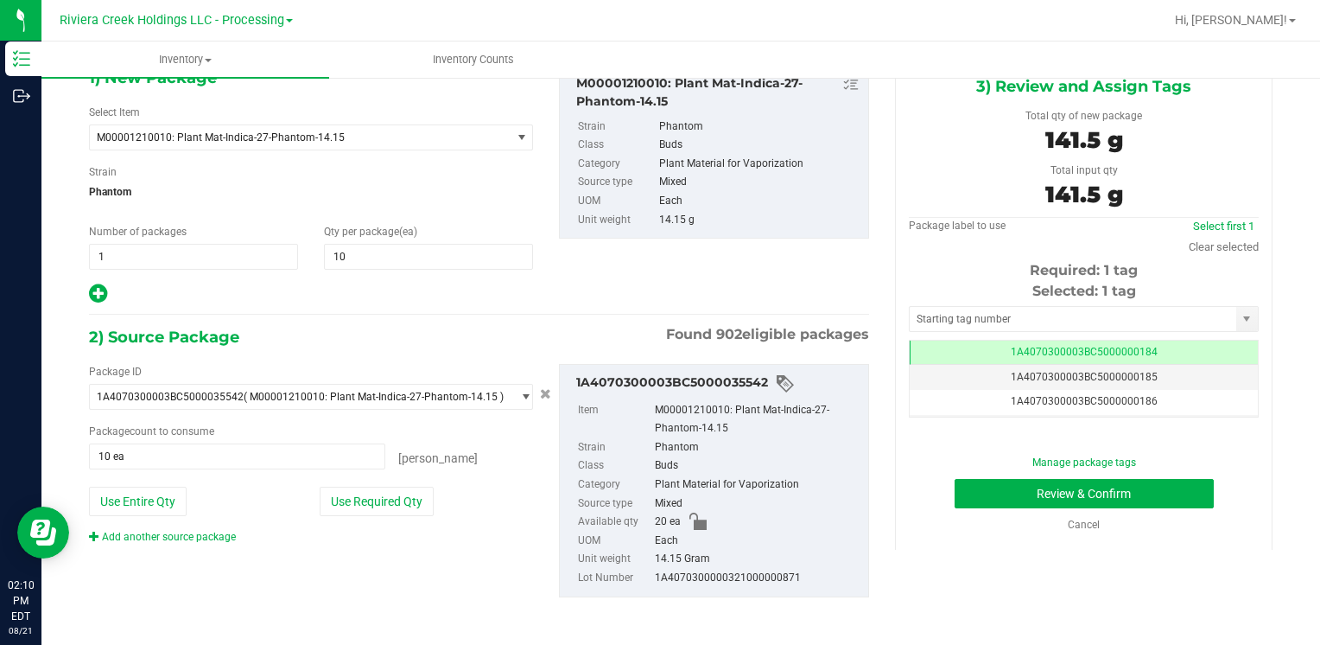
click at [969, 298] on div "Selected: 1 tag" at bounding box center [1084, 291] width 350 height 21
click at [968, 307] on input "text" at bounding box center [1073, 319] width 327 height 24
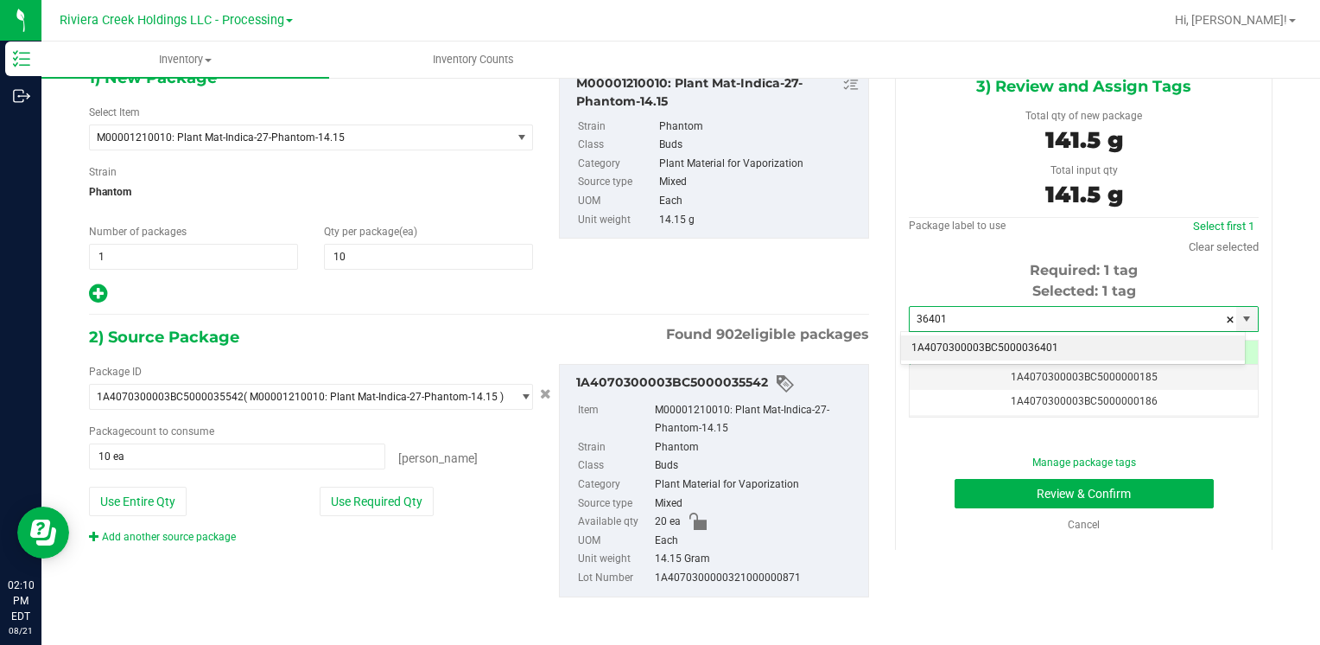
click at [938, 340] on li "1A4070300003BC5000036401" at bounding box center [1073, 348] width 344 height 26
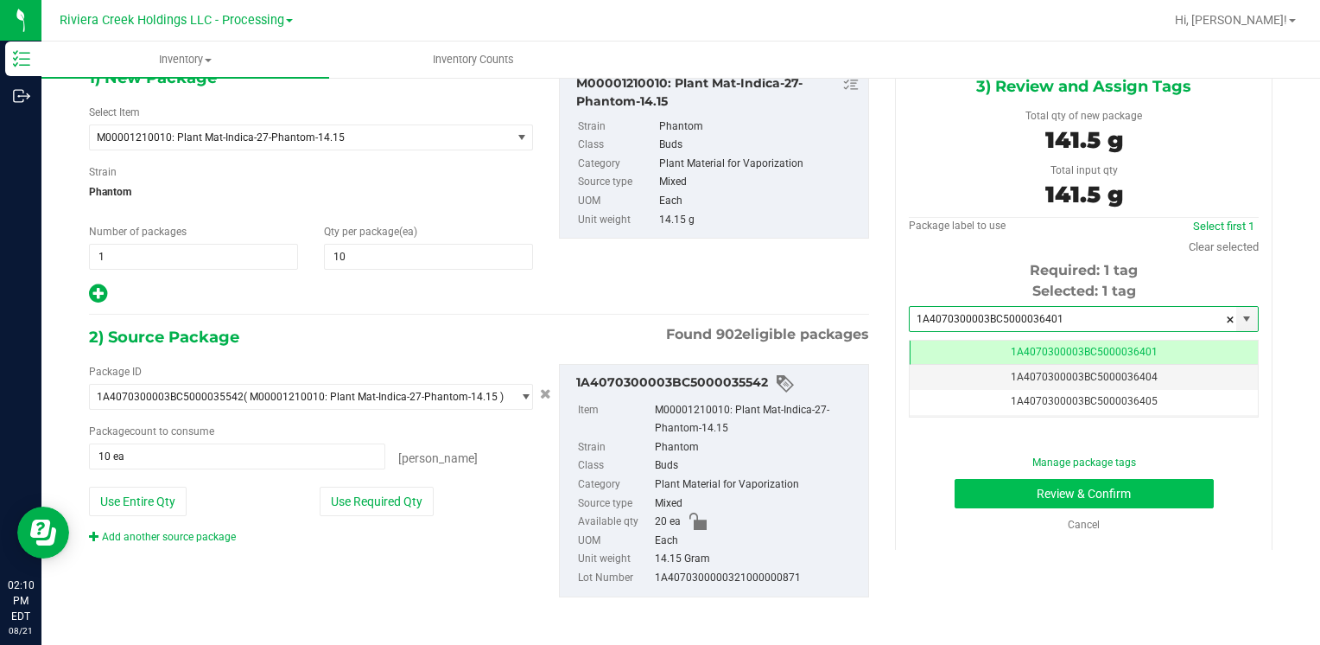
type input "1A4070300003BC5000036401"
click at [976, 493] on button "Review & Confirm" at bounding box center [1084, 493] width 259 height 29
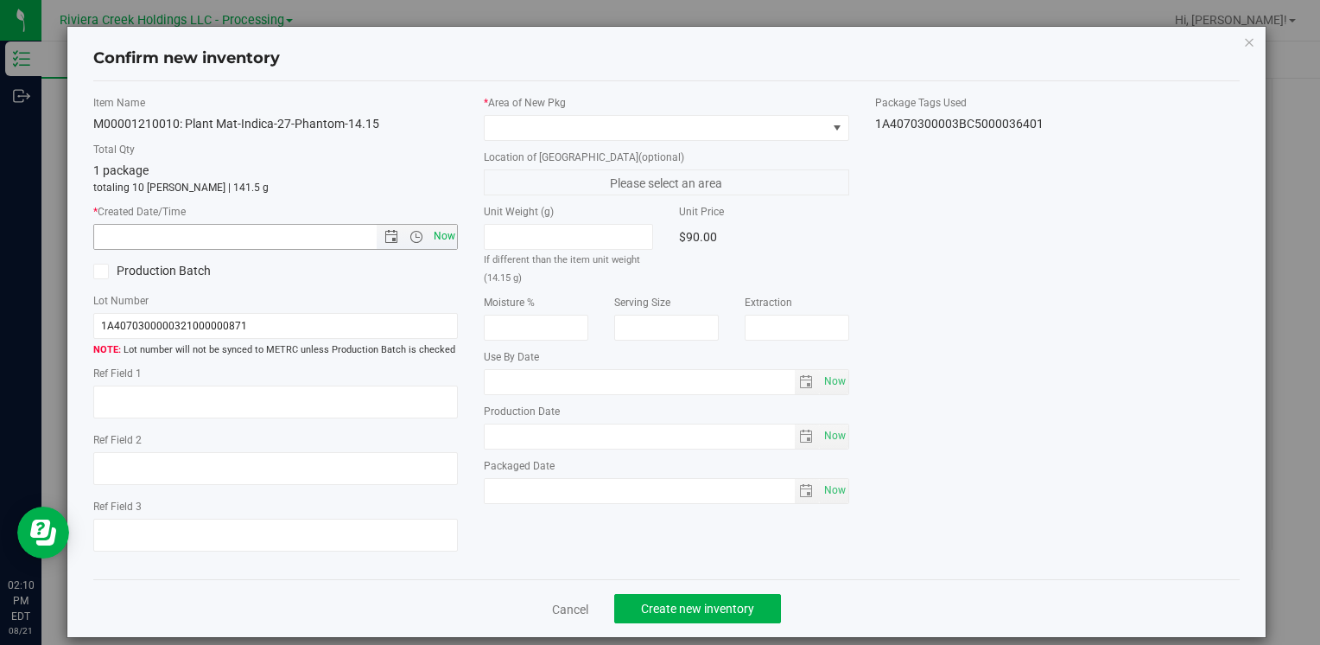
click at [445, 233] on span "Now" at bounding box center [443, 236] width 29 height 25
type input "[DATE] 2:10 PM"
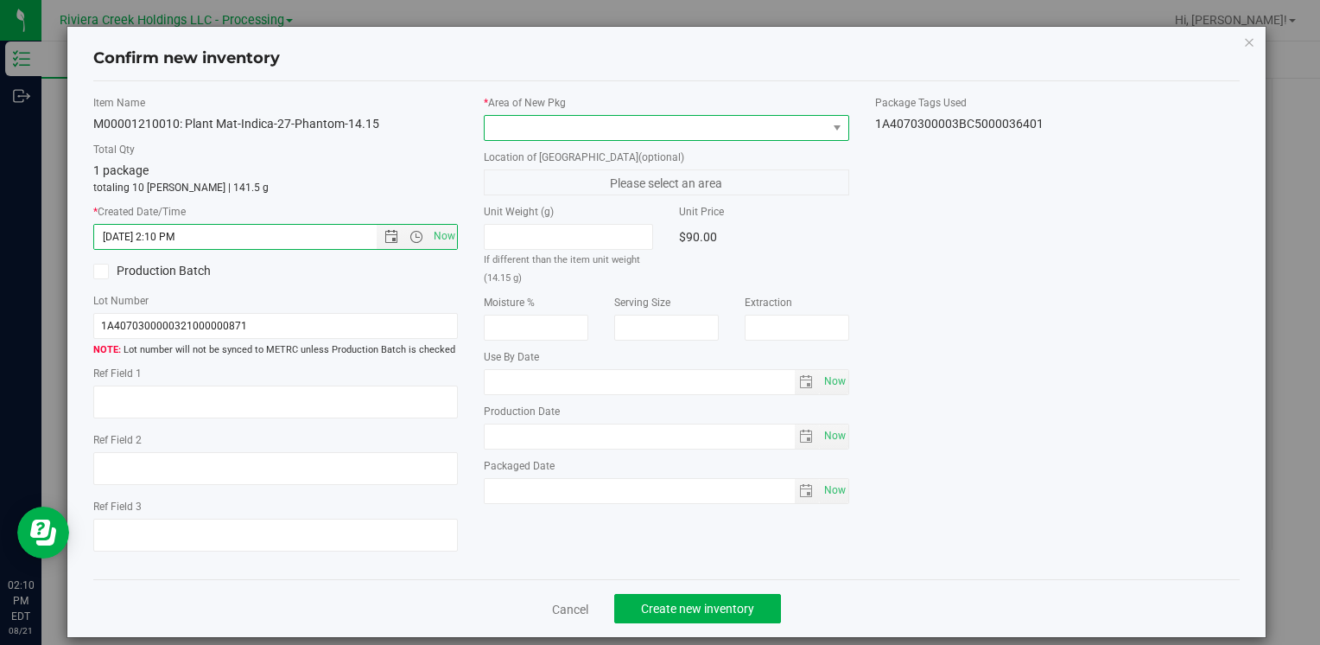
click at [603, 124] on span at bounding box center [655, 128] width 341 height 24
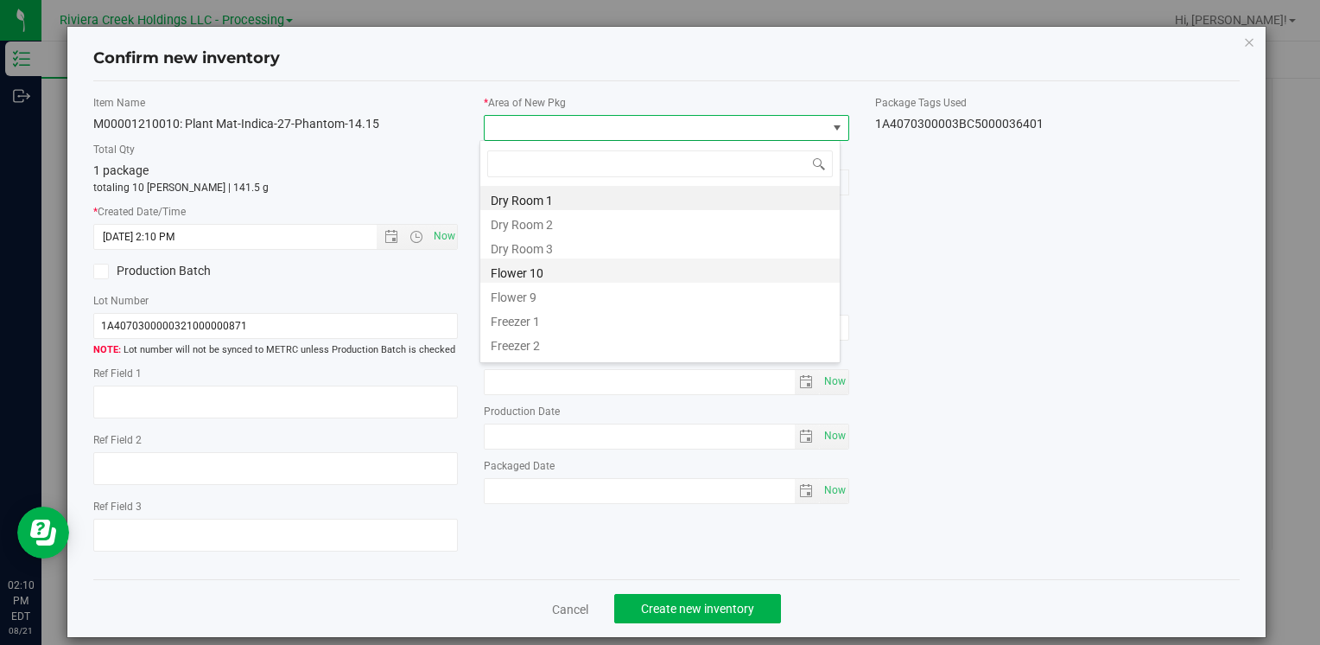
click at [574, 268] on li "Flower 10" at bounding box center [659, 270] width 359 height 24
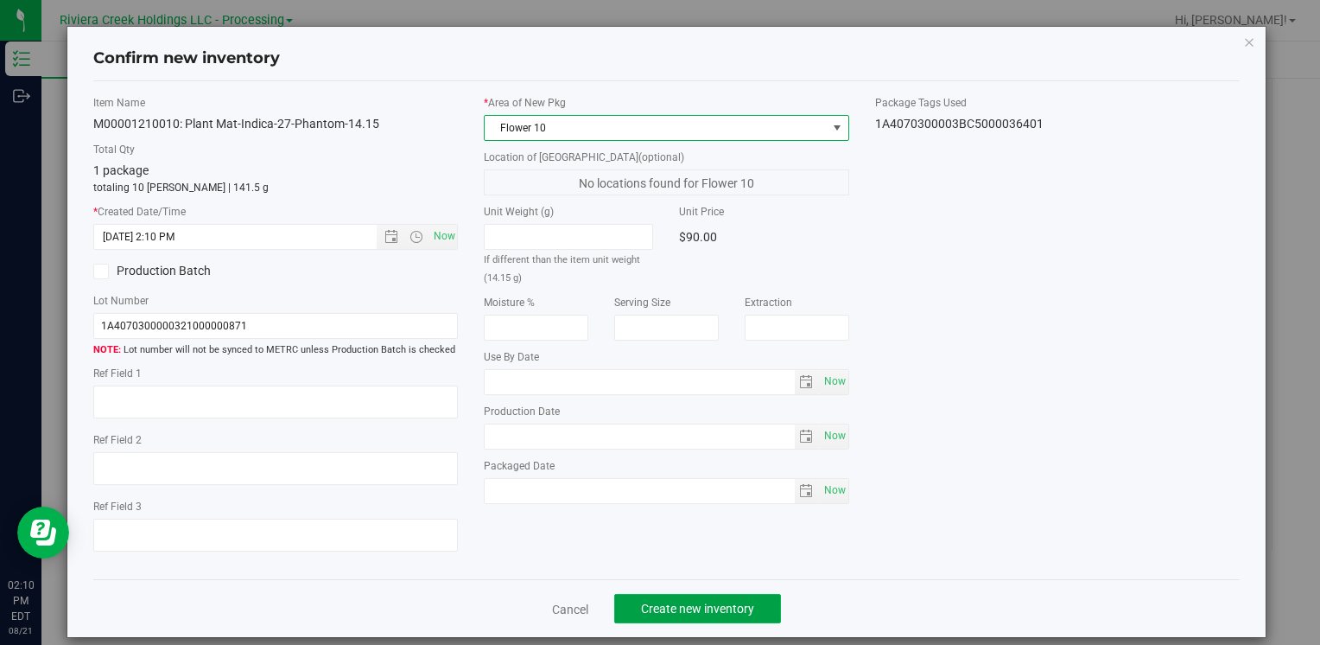
click at [729, 607] on span "Create new inventory" at bounding box center [697, 608] width 113 height 14
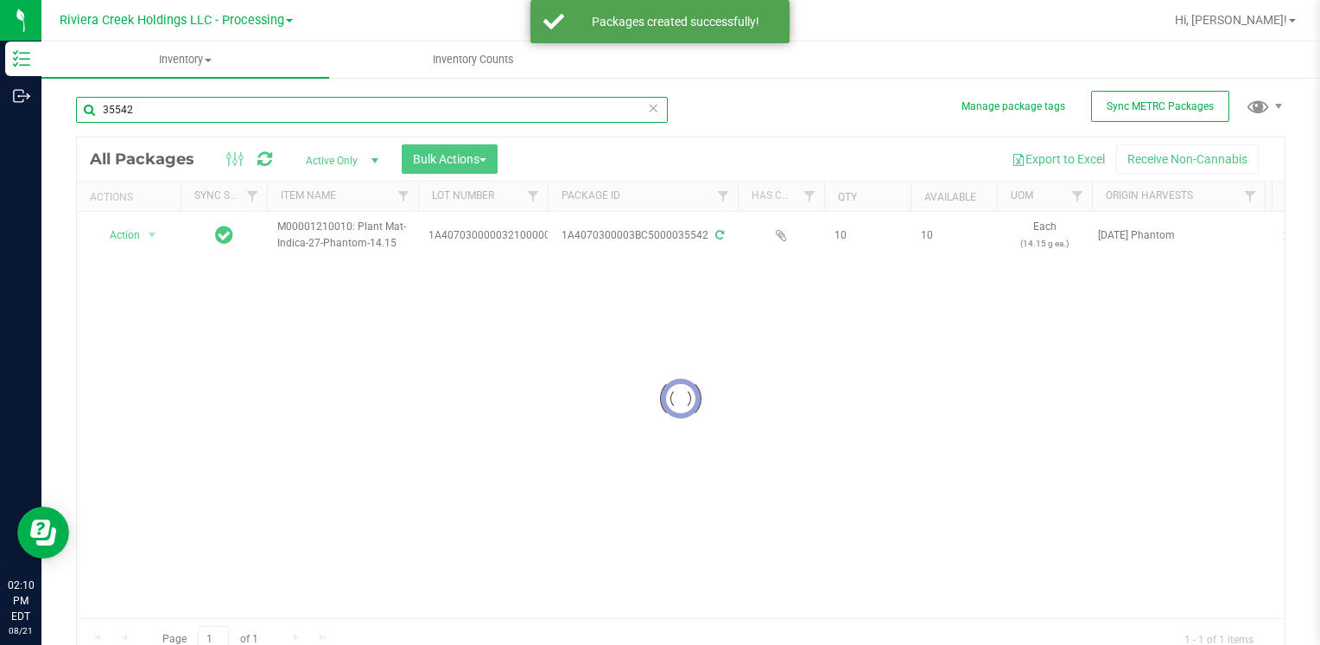
click at [194, 112] on input "35542" at bounding box center [372, 110] width 592 height 26
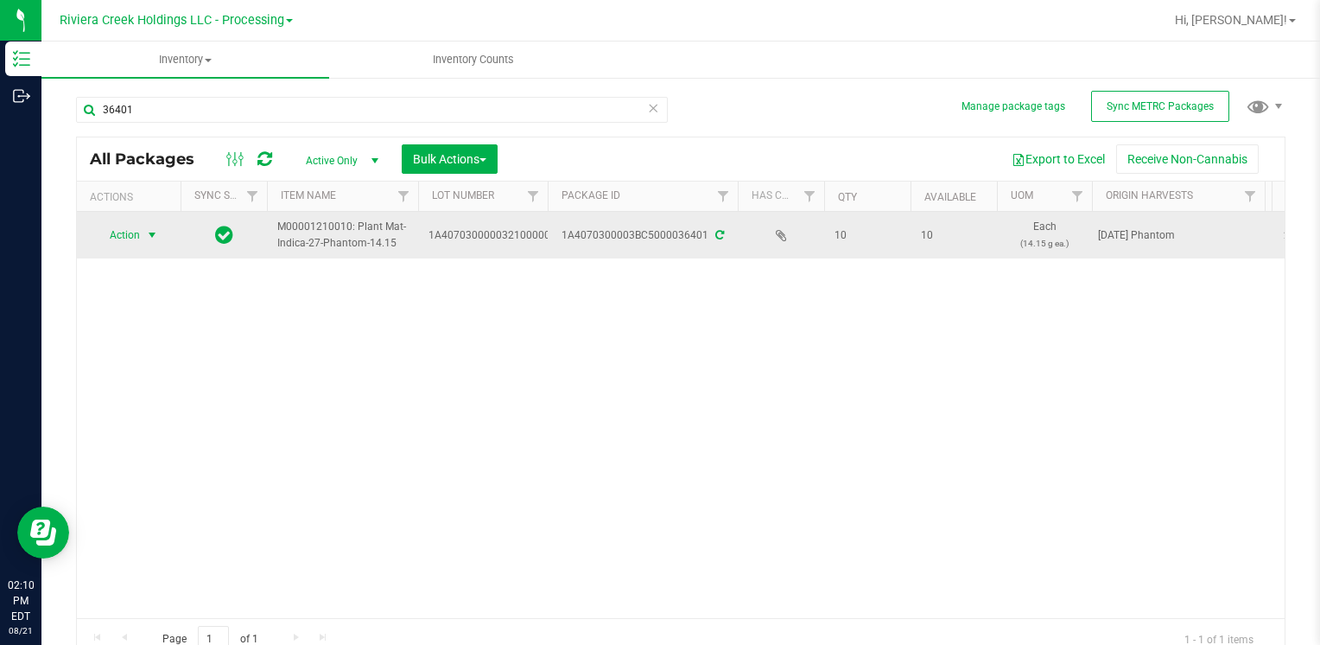
click at [147, 235] on span "select" at bounding box center [152, 235] width 14 height 14
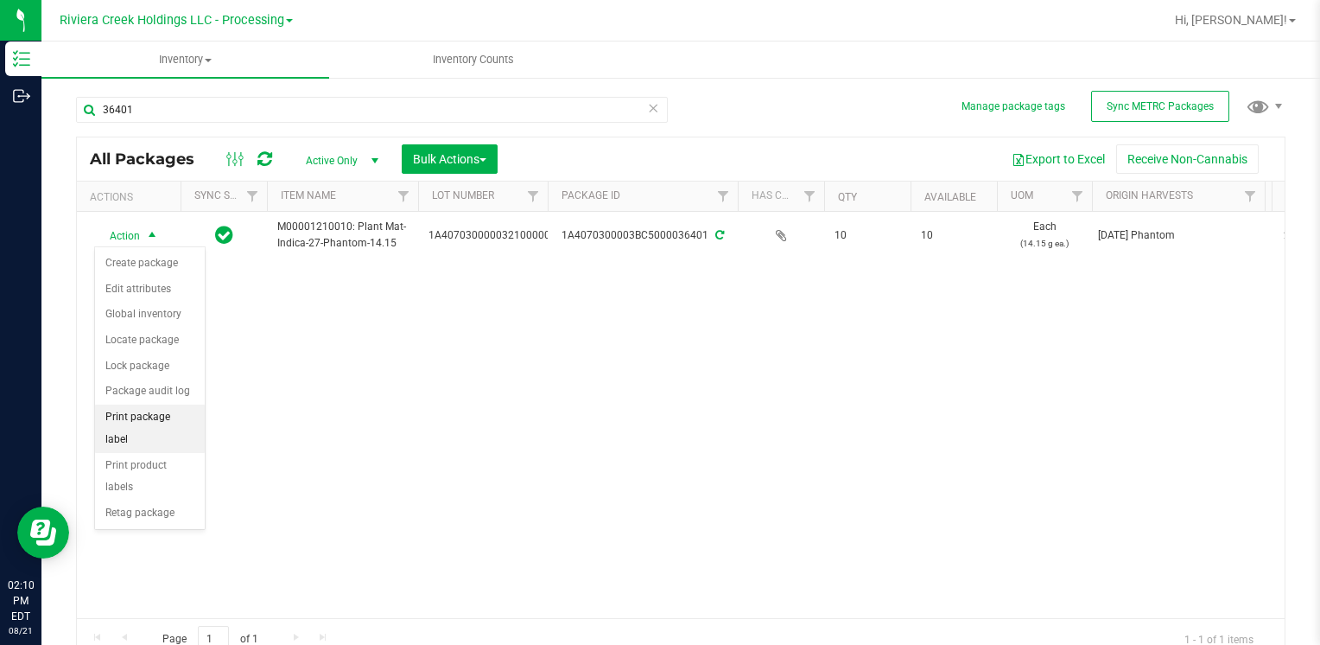
click at [173, 410] on li "Print package label" at bounding box center [150, 428] width 110 height 48
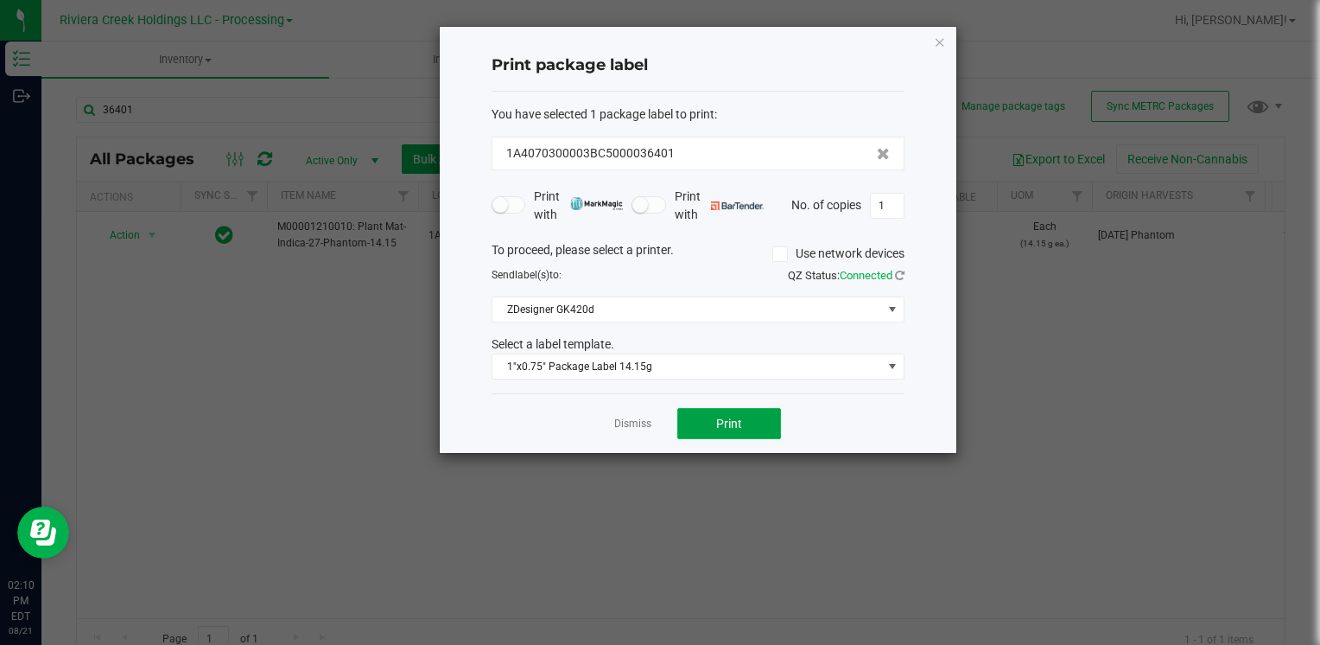
click at [749, 432] on button "Print" at bounding box center [729, 423] width 104 height 31
click at [938, 41] on icon "button" at bounding box center [940, 41] width 12 height 21
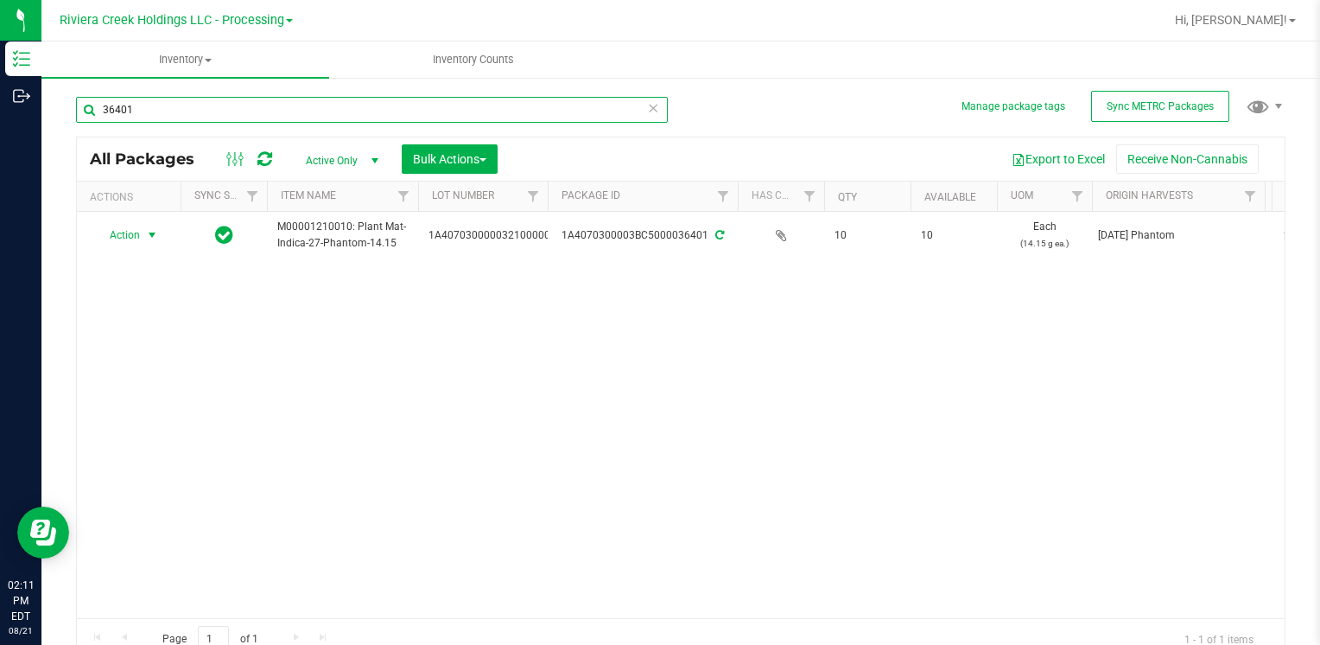
click at [134, 114] on input "36401" at bounding box center [372, 110] width 592 height 26
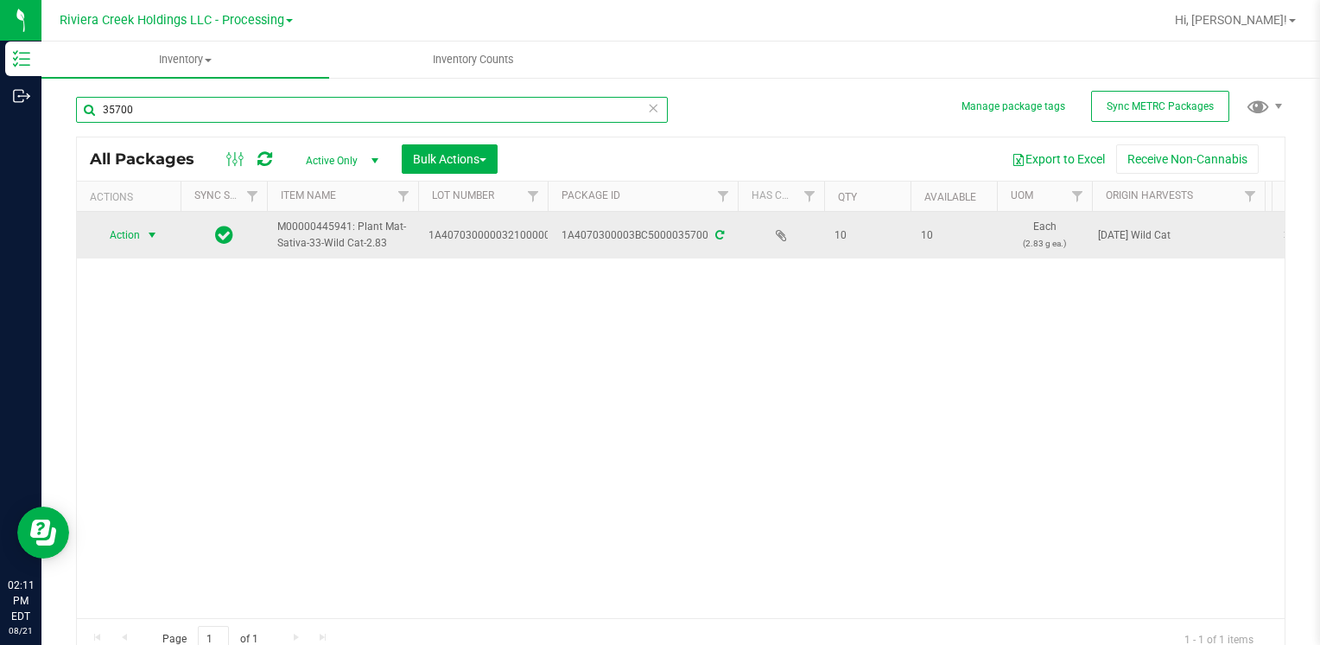
type input "35700"
click at [116, 233] on span "Action" at bounding box center [117, 235] width 47 height 24
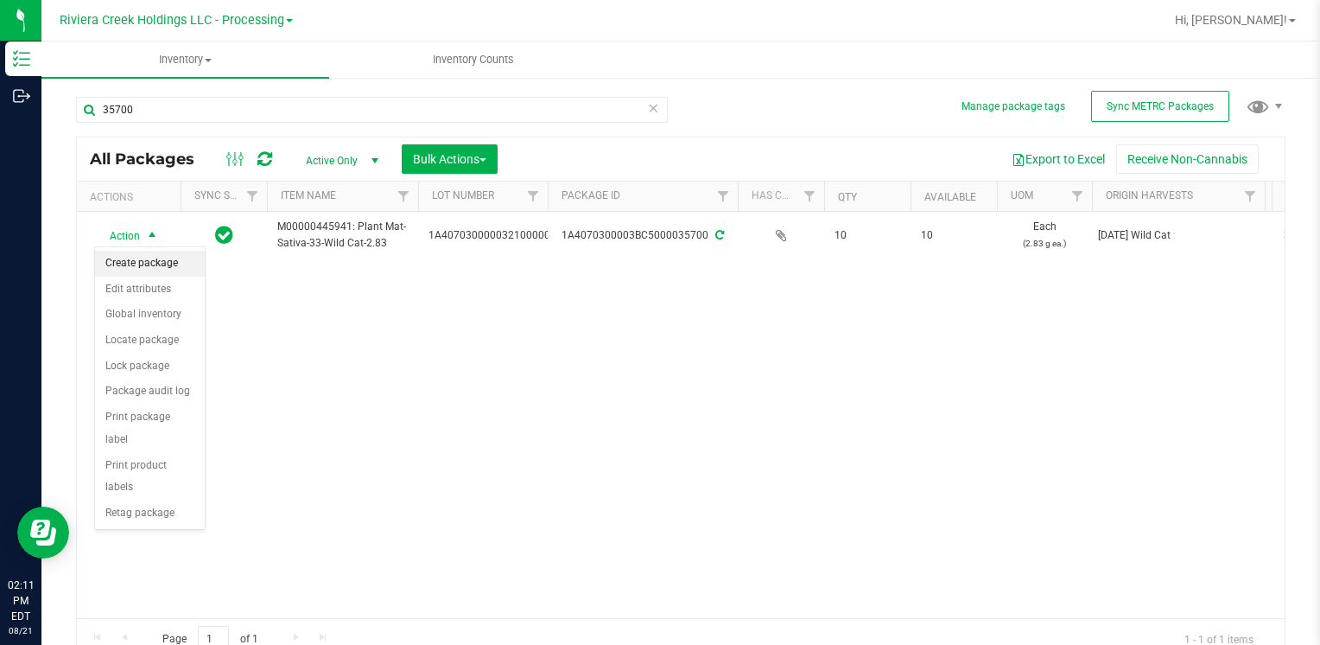
click at [143, 264] on li "Create package" at bounding box center [150, 264] width 110 height 26
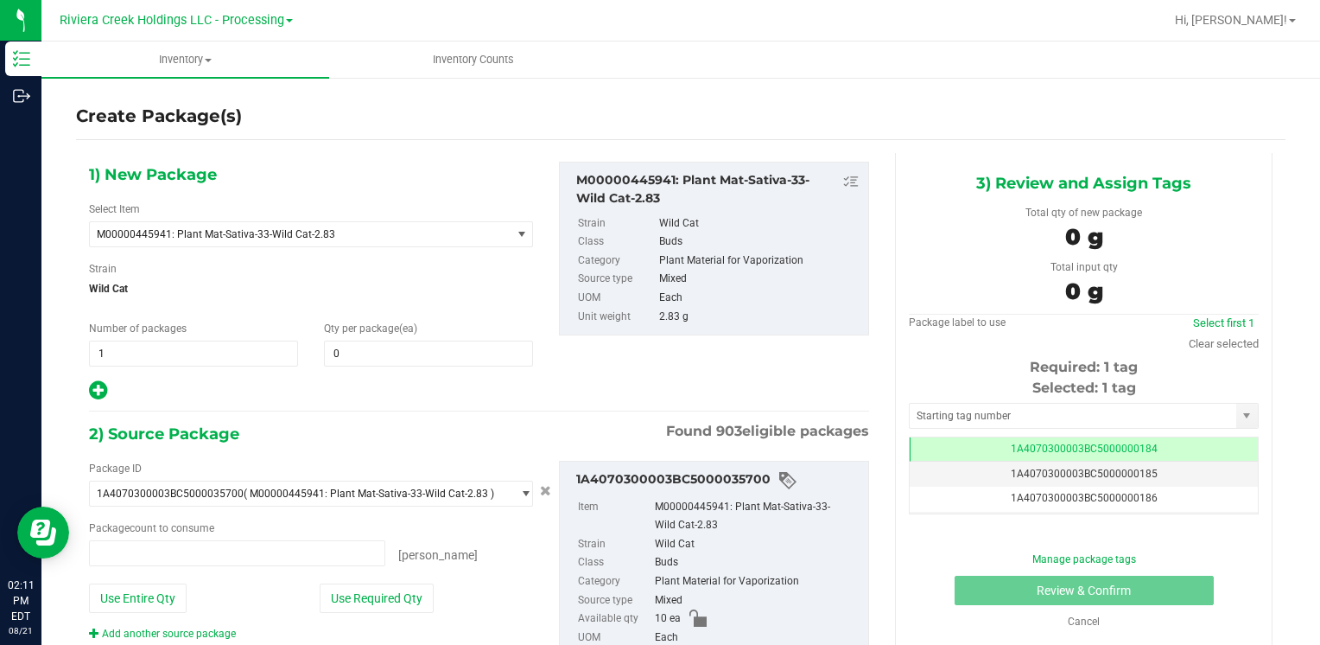
type input "0 ea"
click at [365, 366] on div "1) New Package Select Item M00000445941: Plant Mat-Sativa-33-Wild Cat-2.83 M000…" at bounding box center [311, 282] width 470 height 240
click at [360, 357] on span at bounding box center [428, 353] width 209 height 26
type input "20"
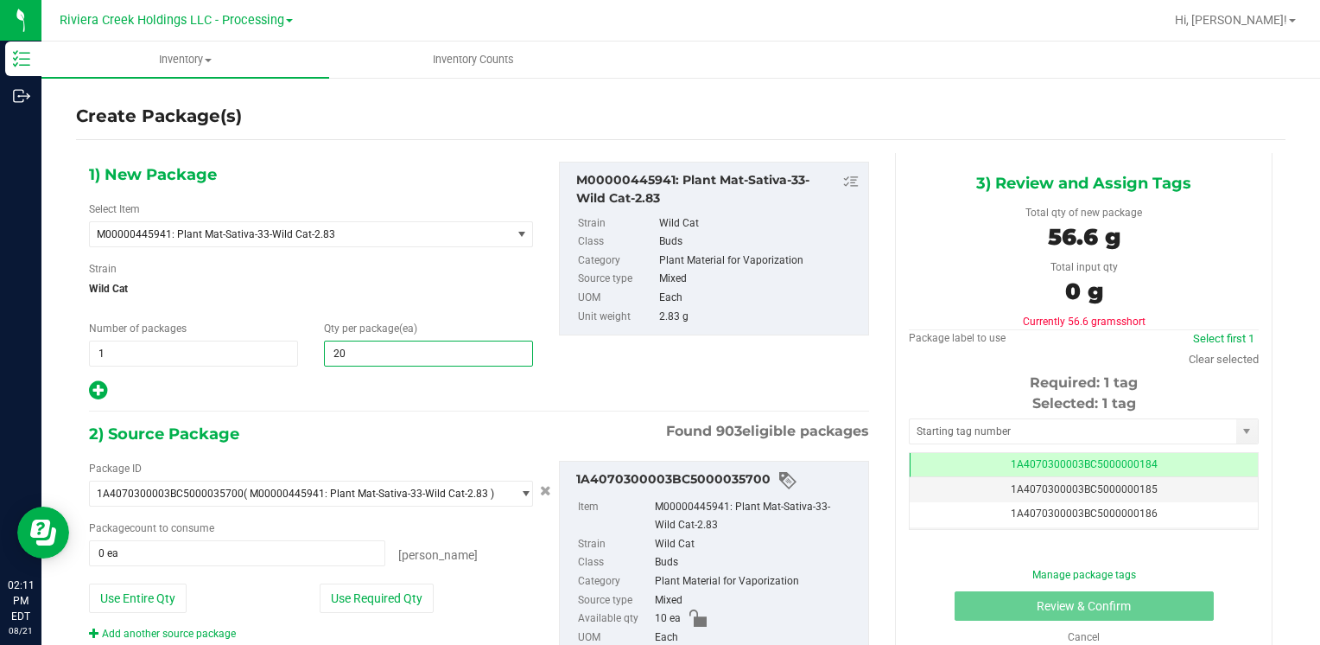
type input "20"
click at [447, 266] on div "Strain Wild Cat" at bounding box center [311, 284] width 444 height 46
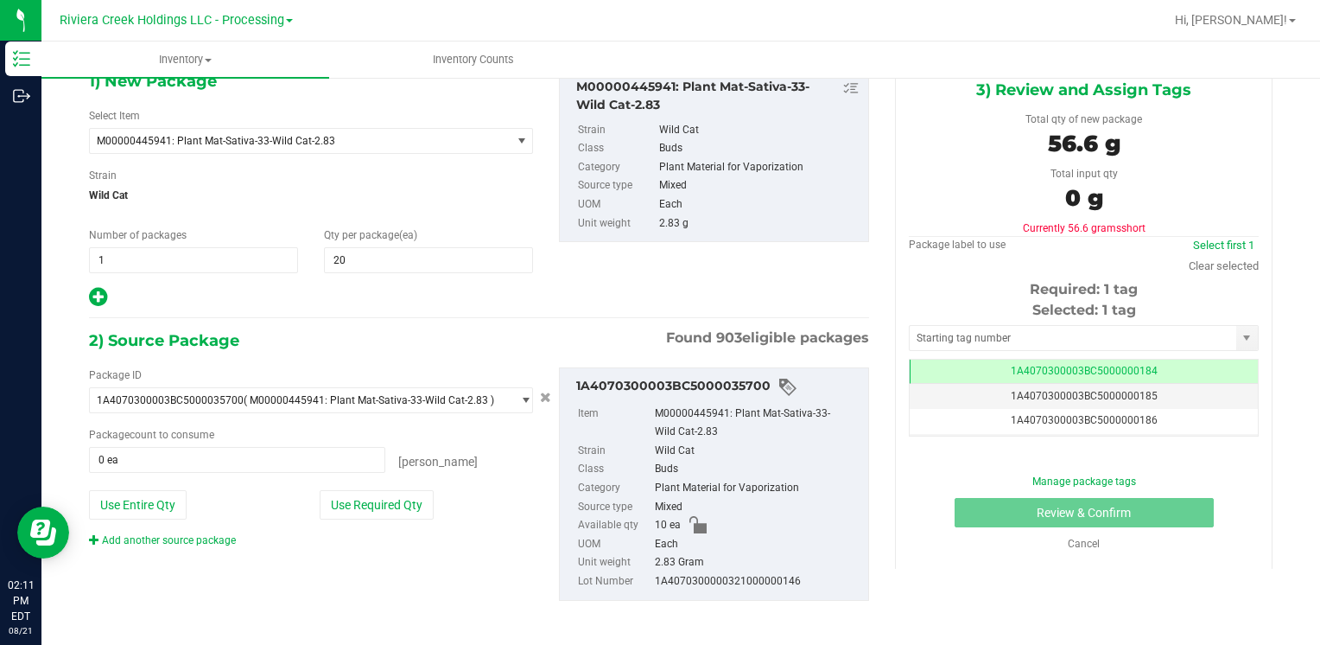
scroll to position [97, 0]
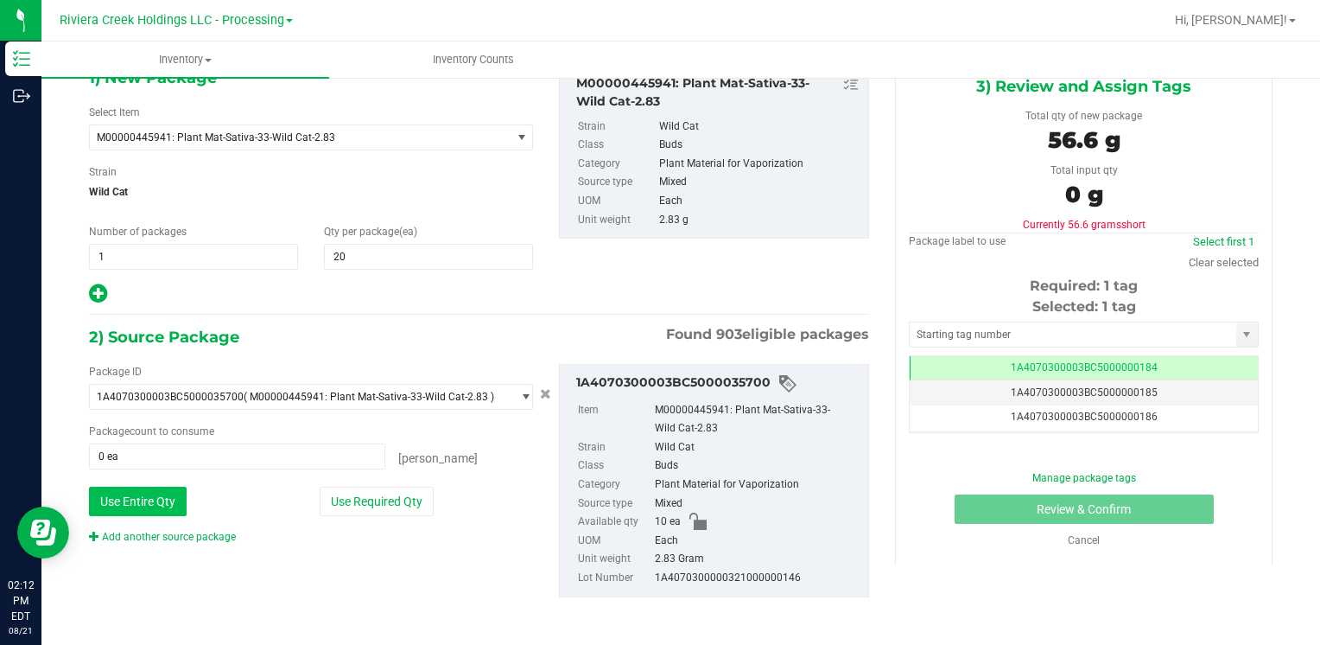
click at [147, 494] on button "Use Entire Qty" at bounding box center [138, 500] width 98 height 29
type input "10 ea"
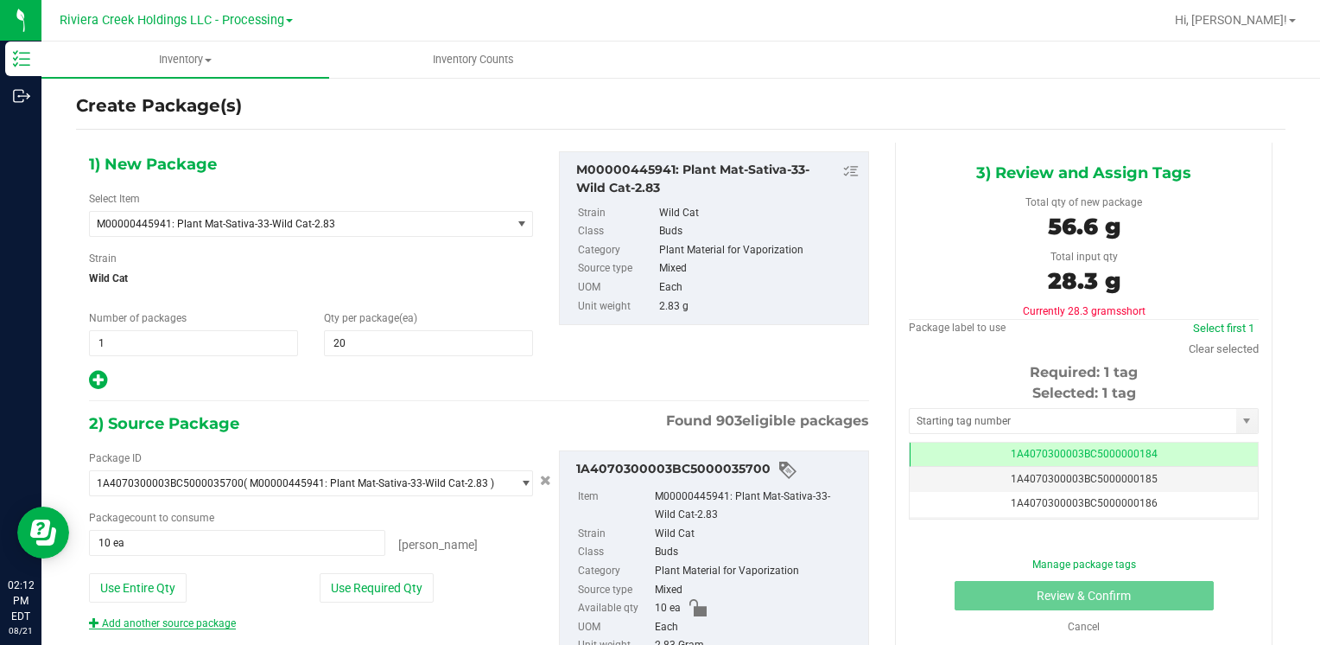
click at [197, 534] on span "10 ea 10" at bounding box center [237, 543] width 296 height 26
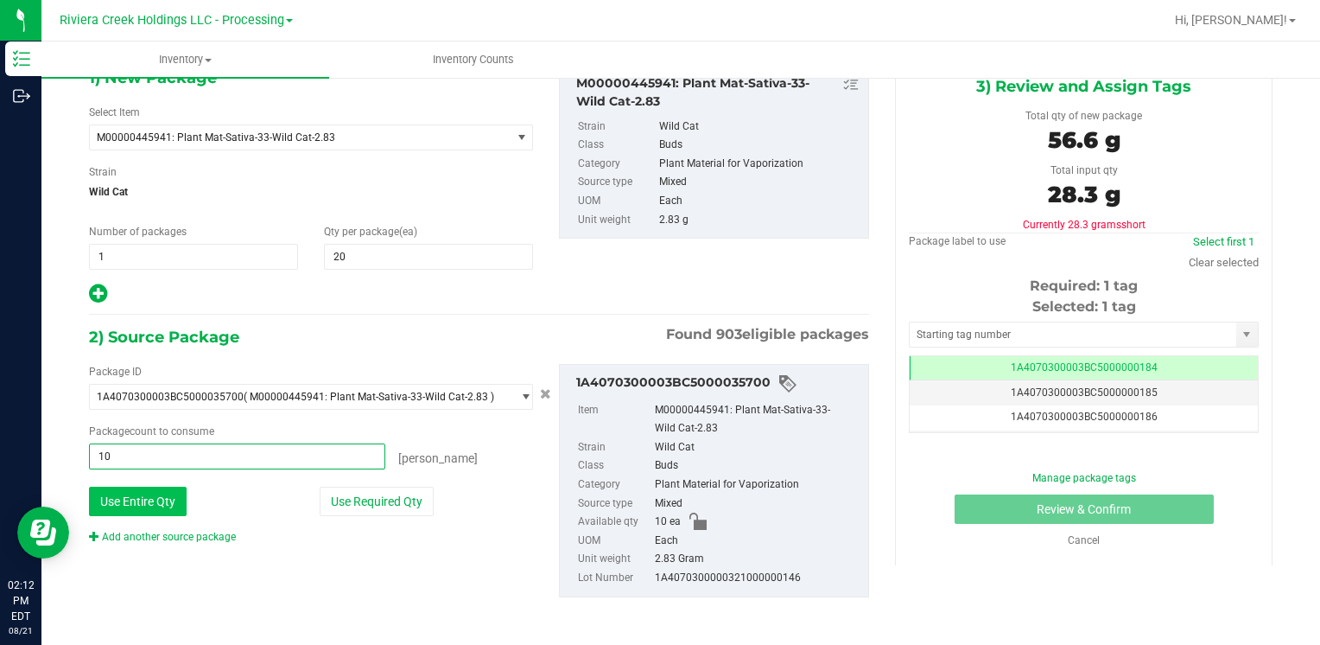
click at [169, 510] on button "Use Entire Qty" at bounding box center [138, 500] width 98 height 29
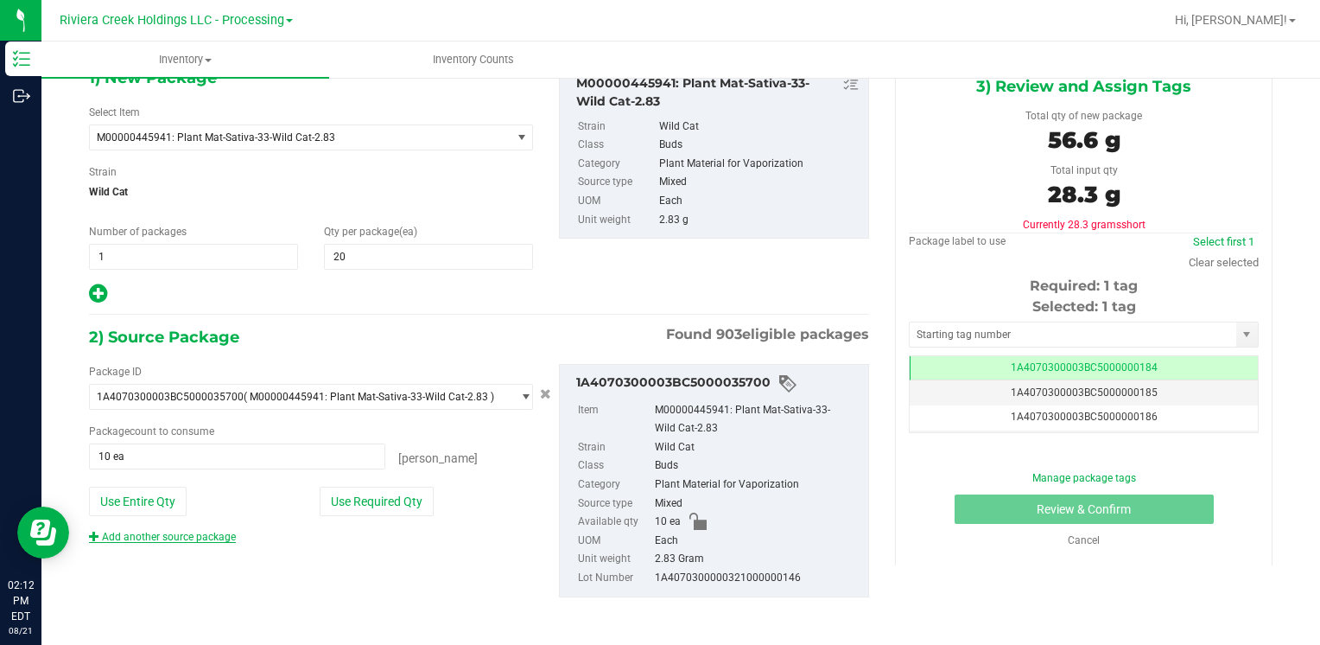
click at [207, 539] on link "Add another source package" at bounding box center [162, 537] width 147 height 12
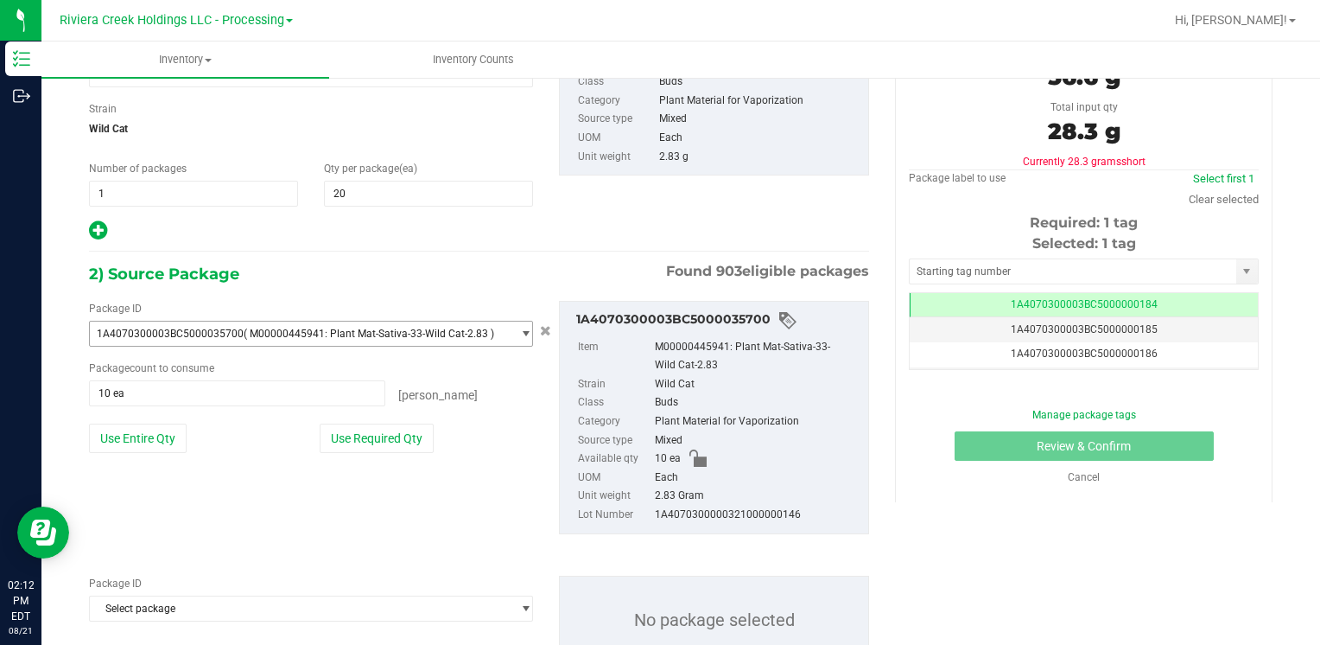
scroll to position [226, 0]
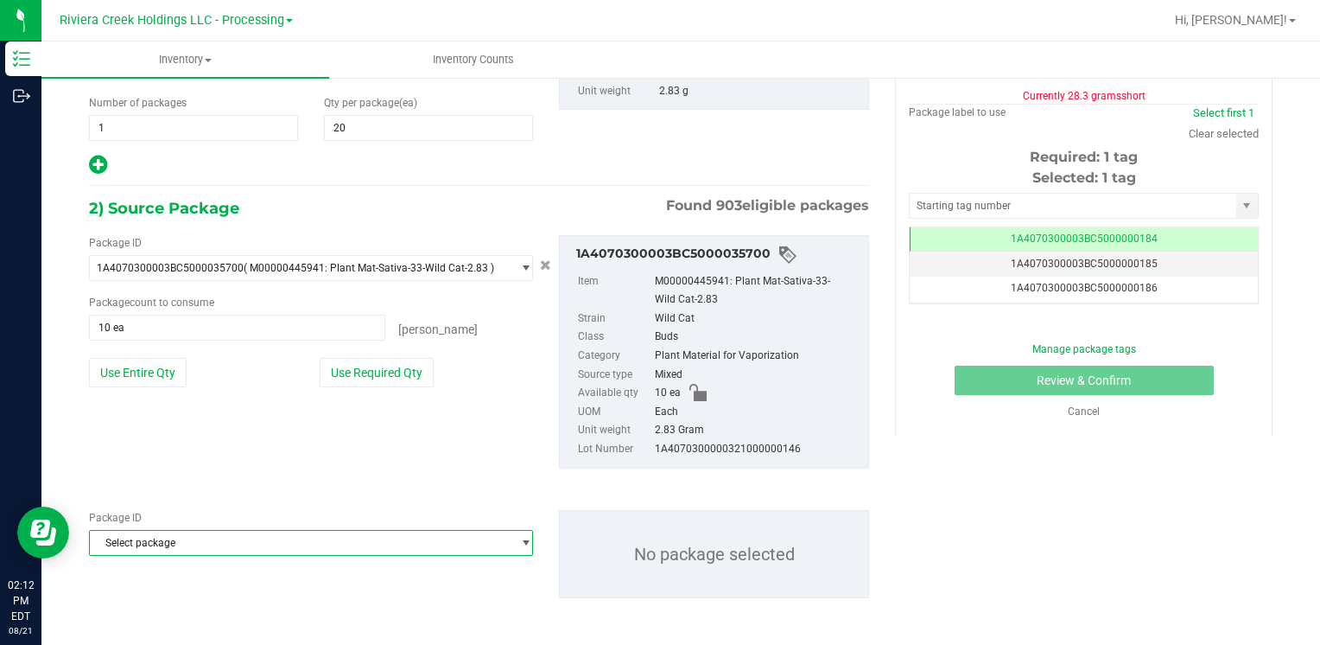
click at [362, 545] on span "Select package" at bounding box center [300, 543] width 421 height 24
type input "35701"
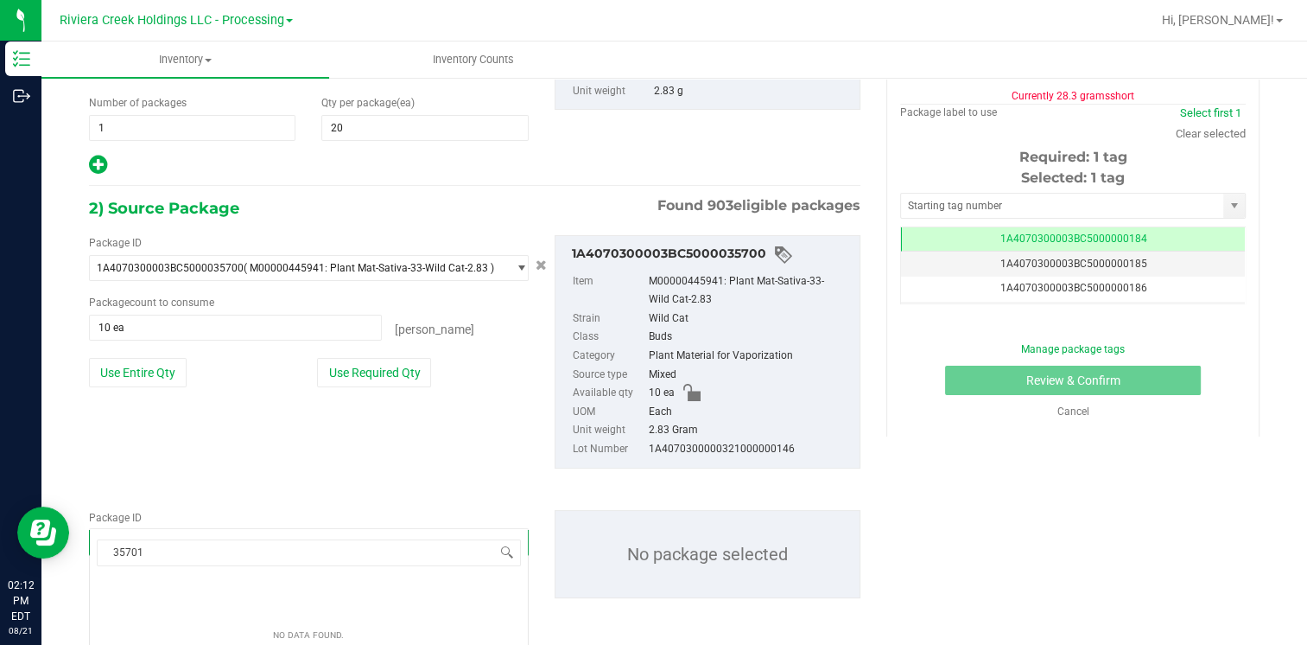
click at [308, 603] on div "35701 Select package No data found." at bounding box center [309, 513] width 440 height 308
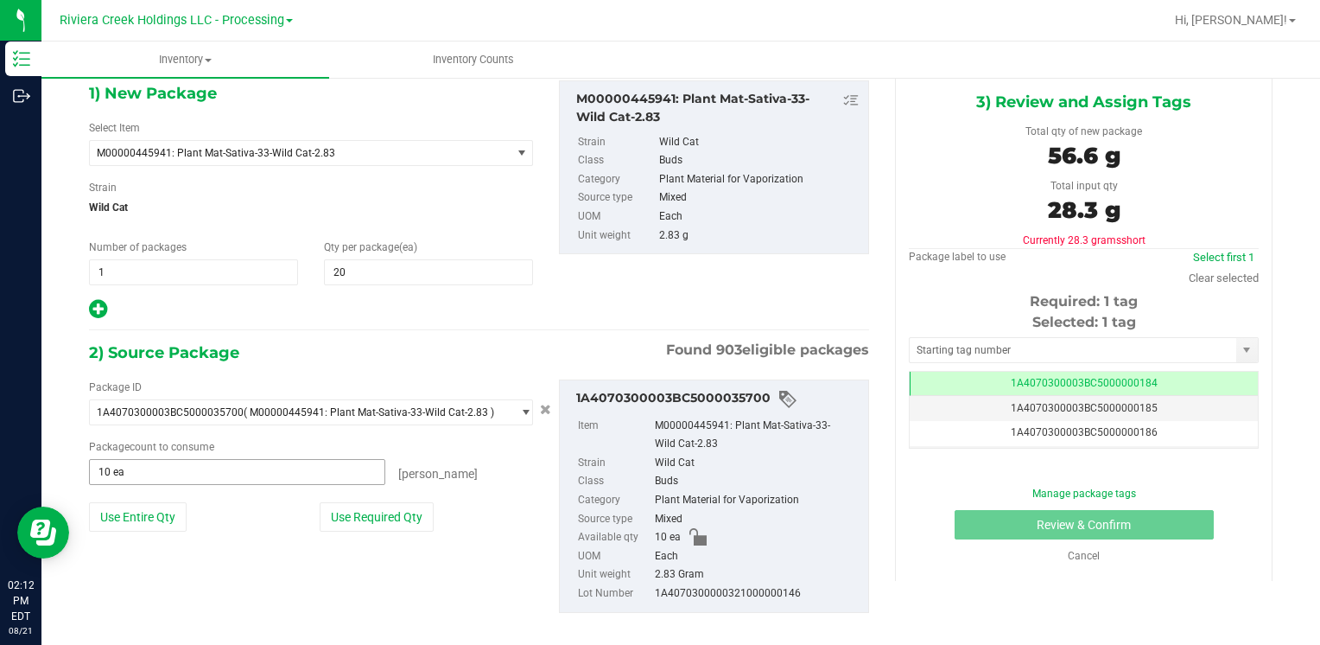
scroll to position [0, 0]
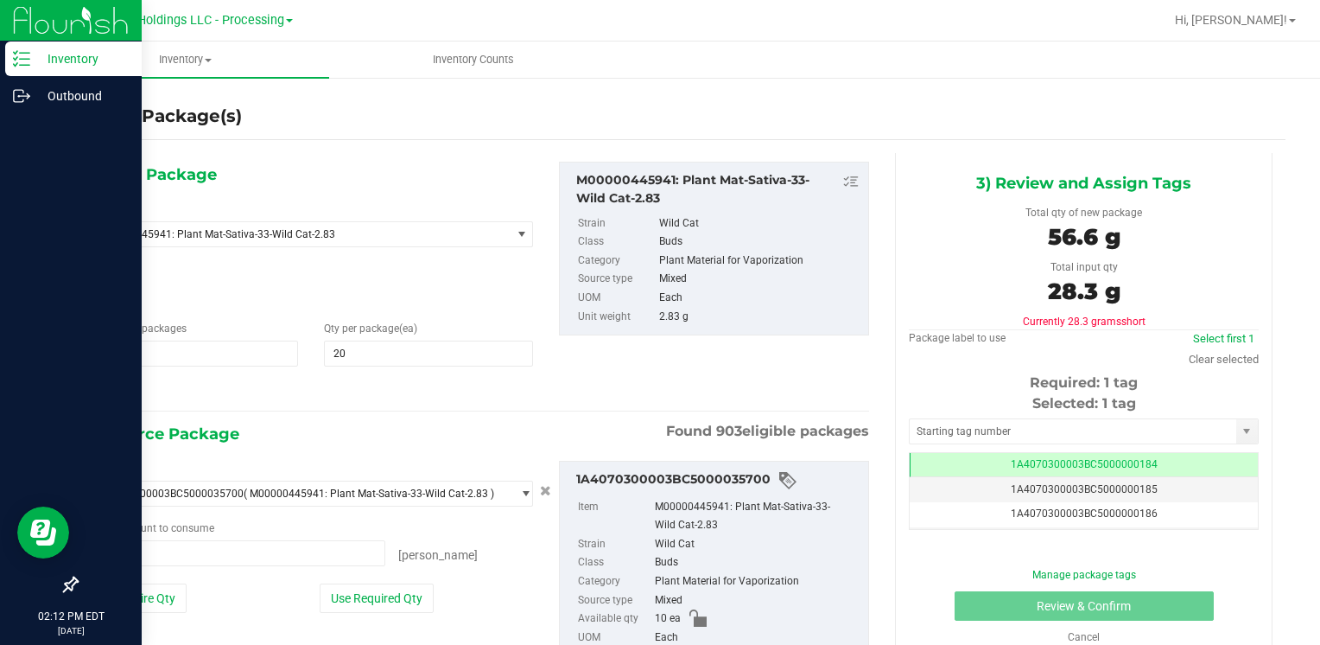
click at [63, 57] on p "Inventory" at bounding box center [82, 58] width 104 height 21
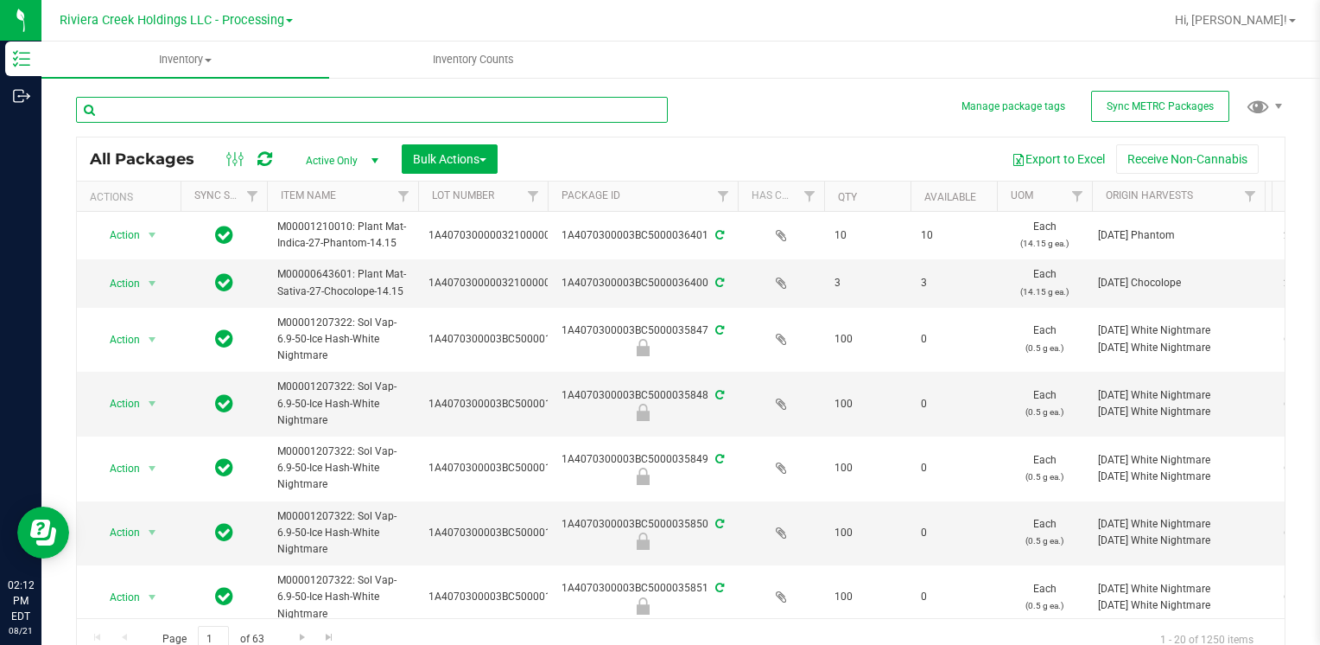
click at [207, 111] on input "text" at bounding box center [372, 110] width 592 height 26
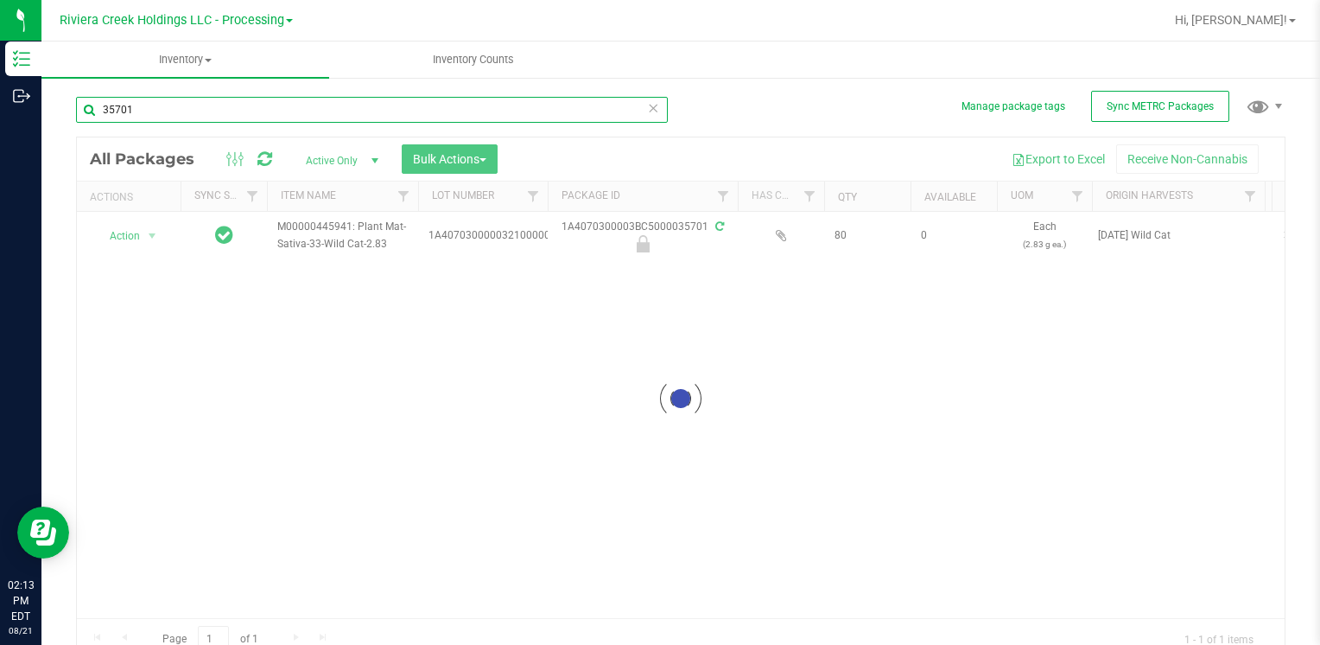
type input "35701"
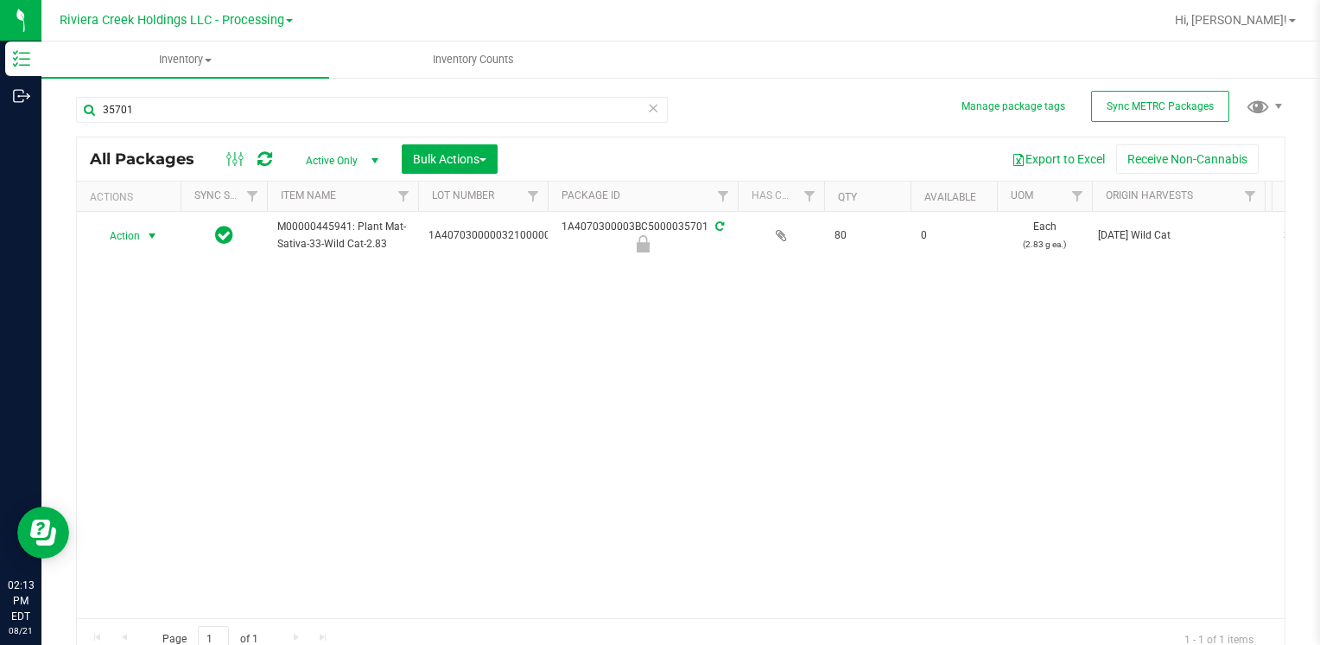
click at [100, 229] on span "Action" at bounding box center [117, 236] width 47 height 24
click at [162, 449] on li "Unlock package" at bounding box center [150, 462] width 110 height 26
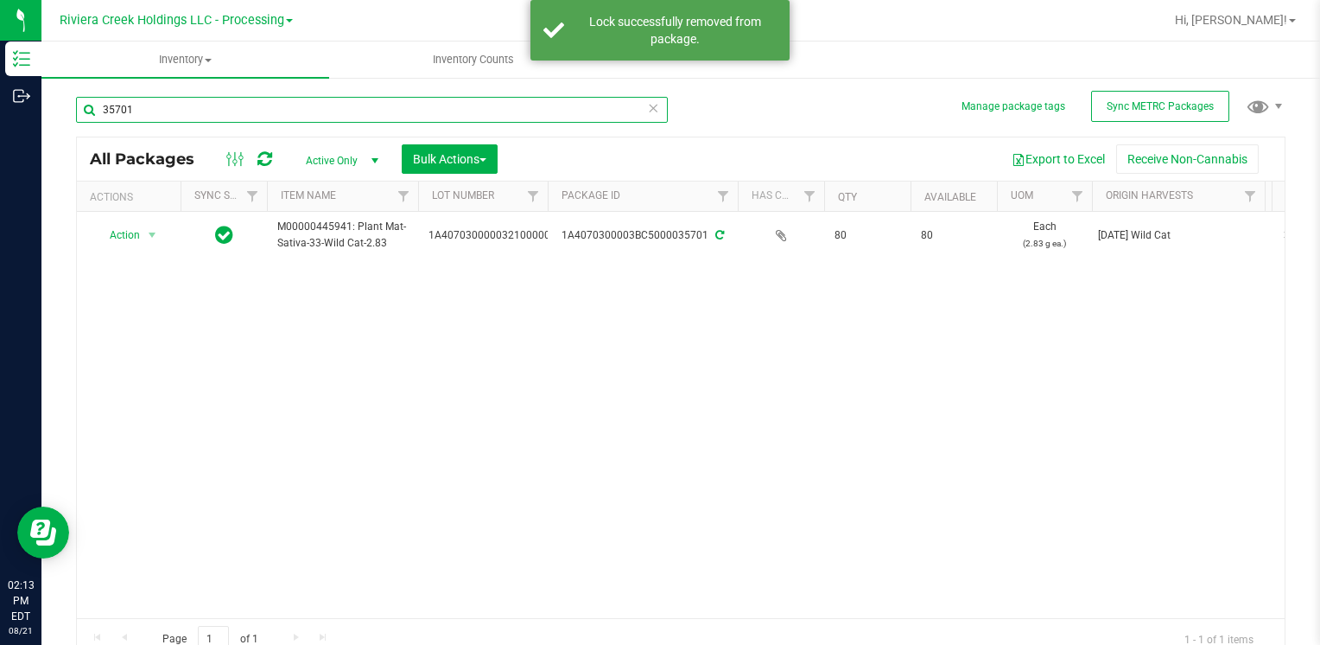
click at [168, 109] on input "35701" at bounding box center [372, 110] width 592 height 26
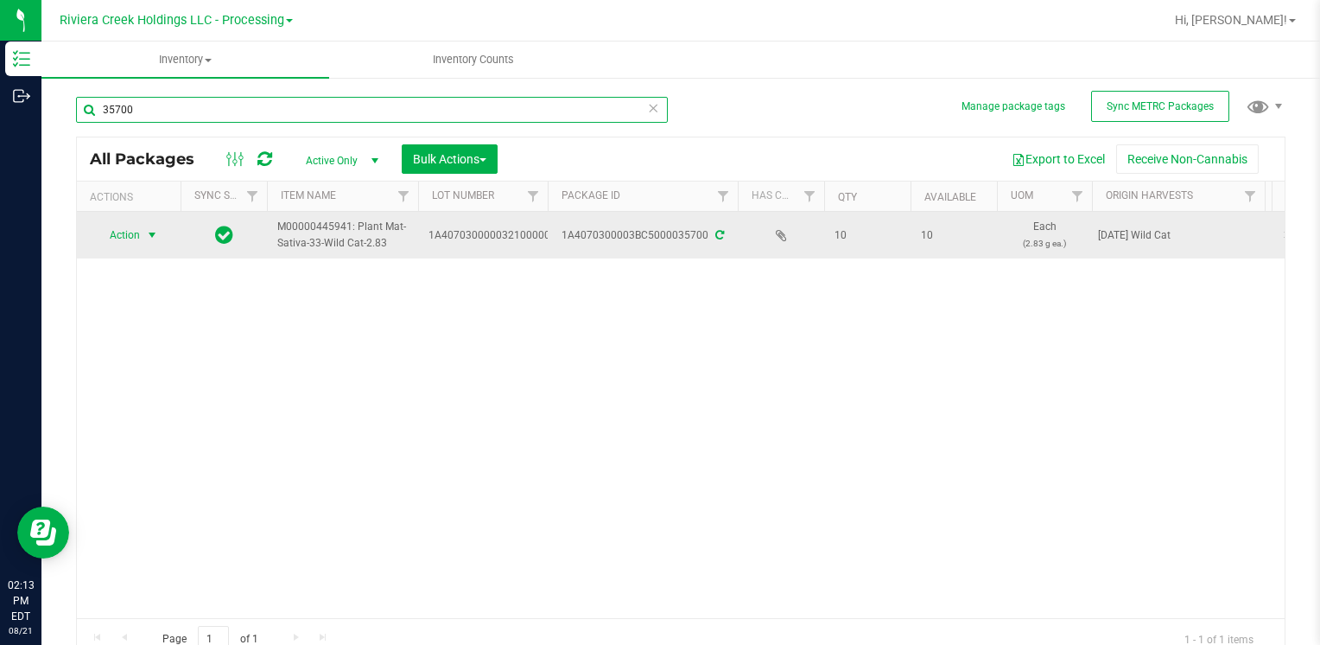
type input "35700"
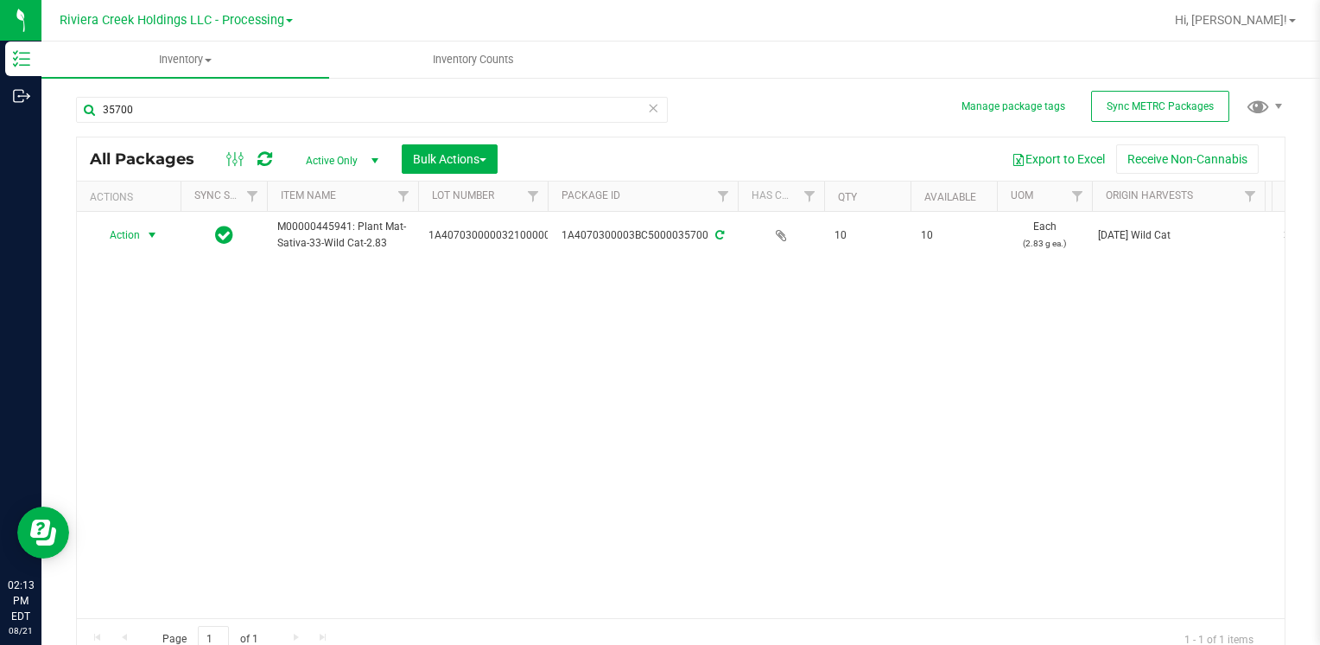
drag, startPoint x: 138, startPoint y: 230, endPoint x: 159, endPoint y: 270, distance: 44.8
click at [138, 230] on span "Action" at bounding box center [117, 235] width 47 height 24
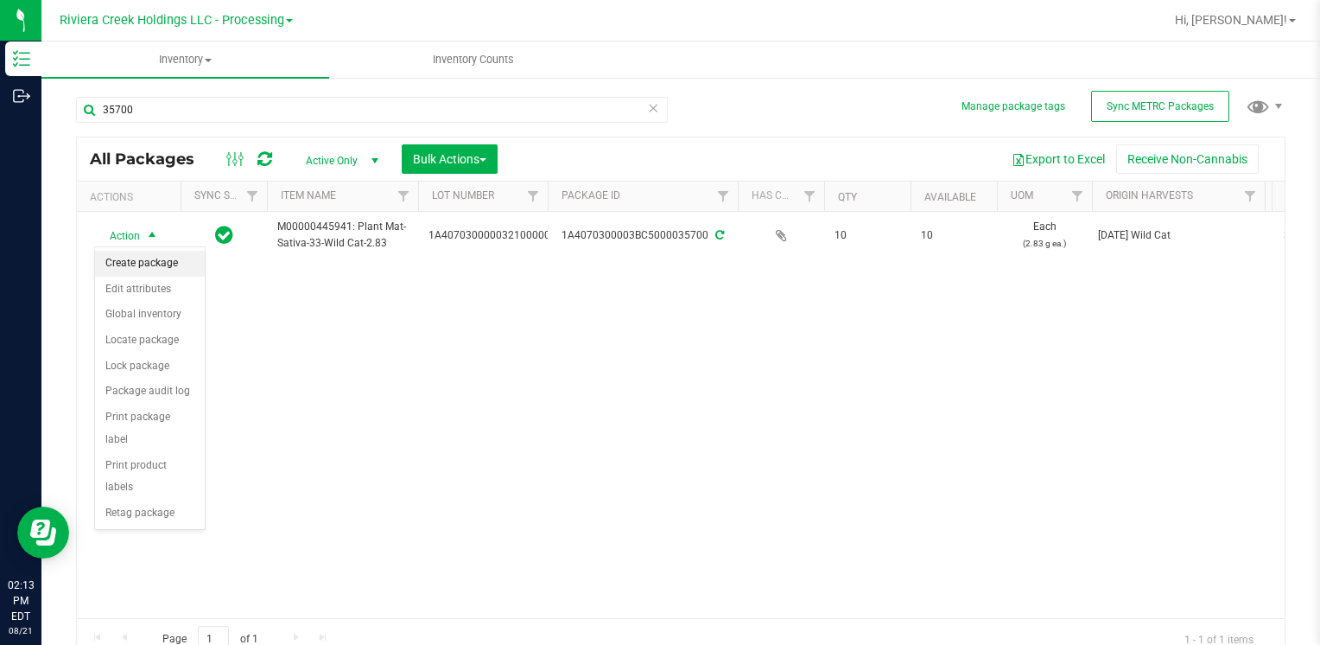
click at [166, 264] on li "Create package" at bounding box center [150, 264] width 110 height 26
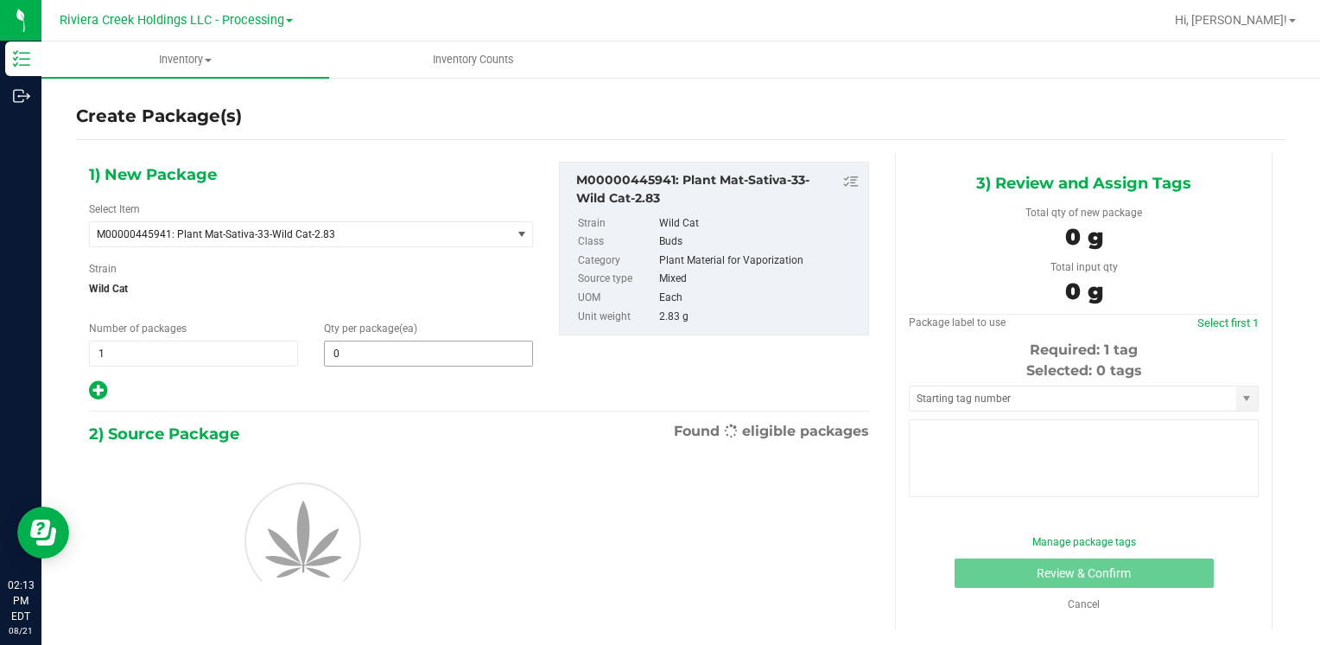
type input "0"
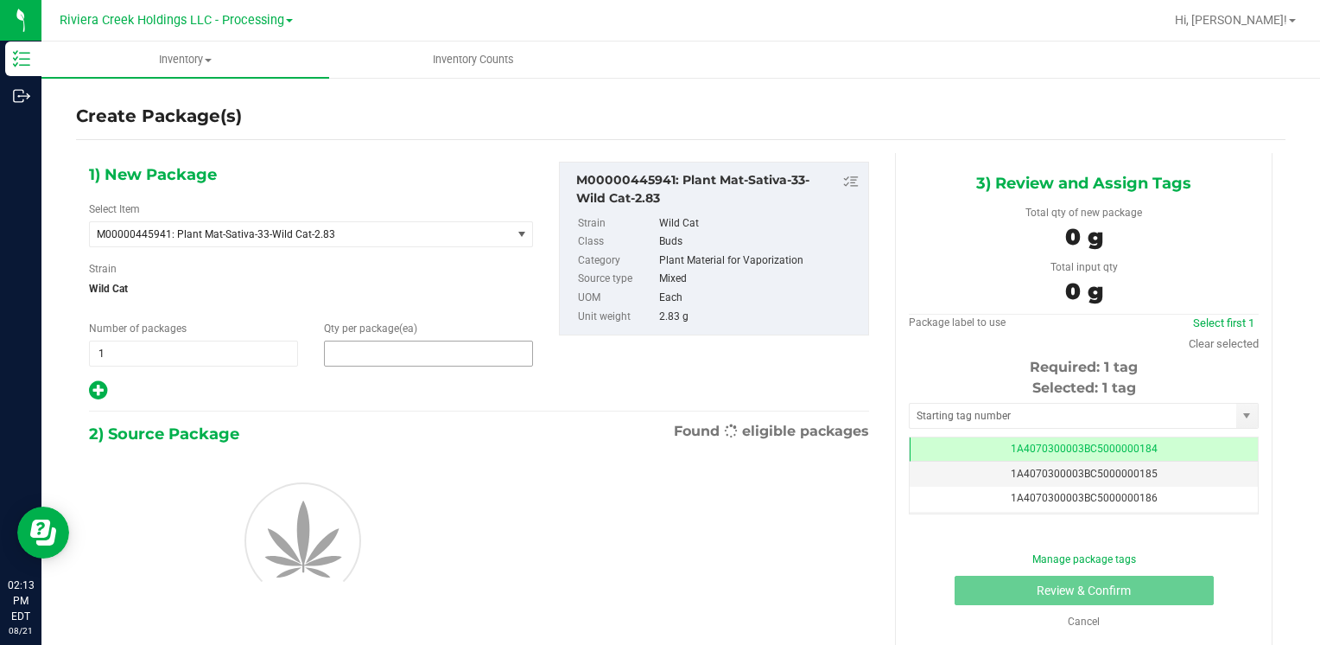
click at [467, 355] on span at bounding box center [428, 353] width 209 height 26
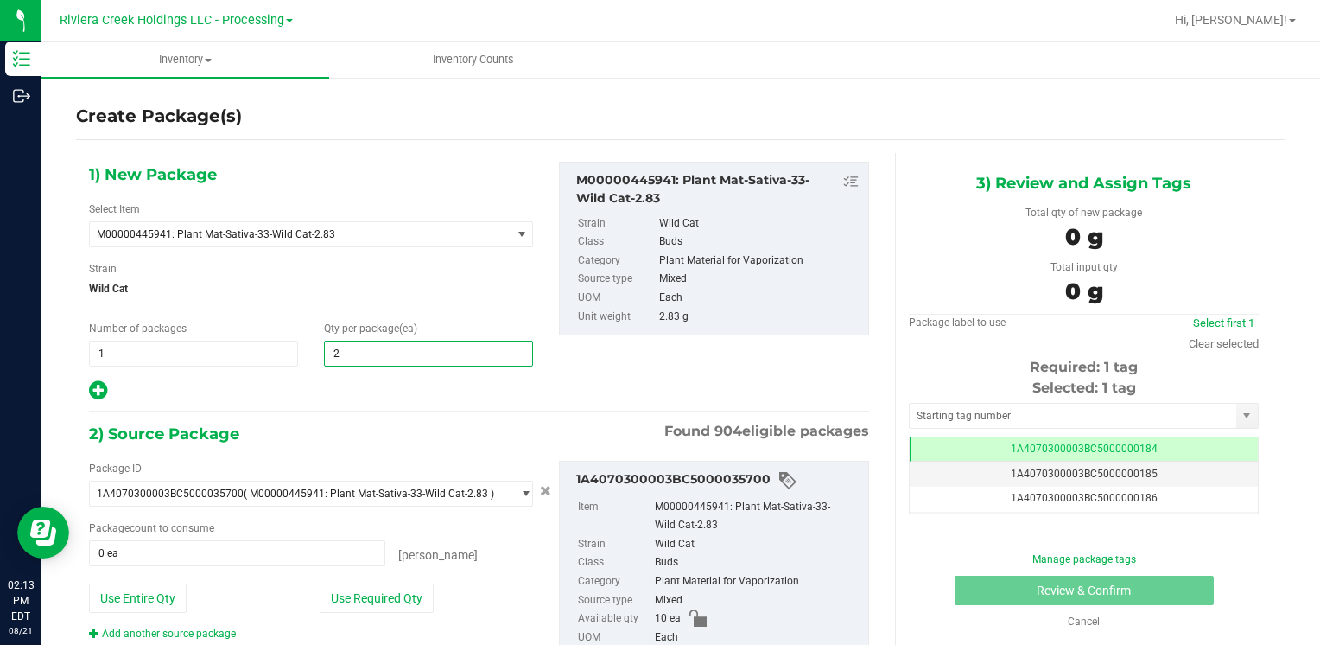
type input "20"
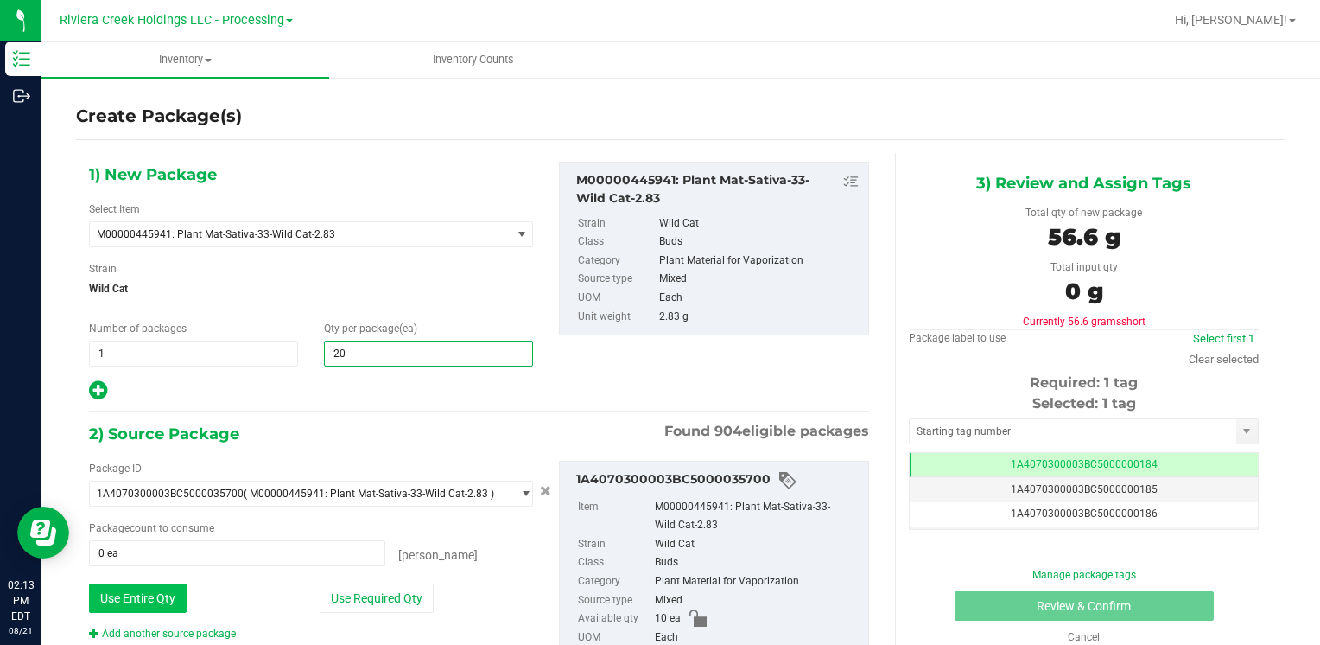
type input "20"
click at [149, 589] on button "Use Entire Qty" at bounding box center [138, 597] width 98 height 29
type input "10 ea"
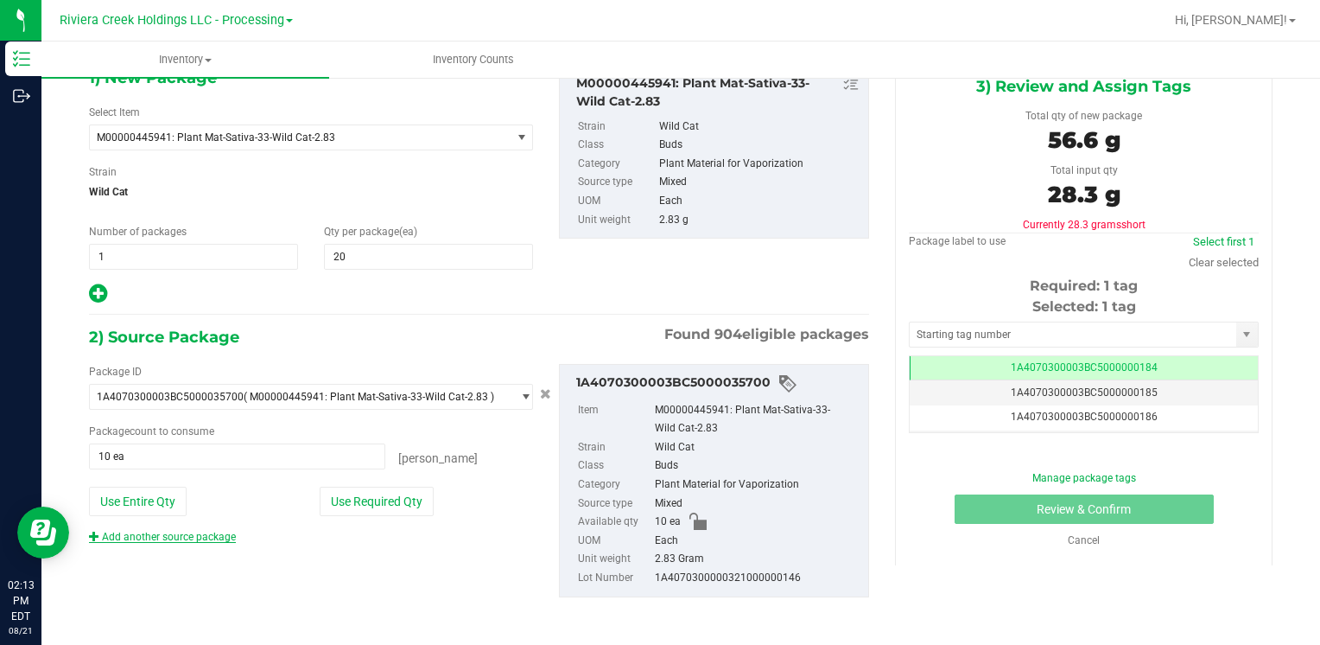
click at [204, 532] on link "Add another source package" at bounding box center [162, 537] width 147 height 12
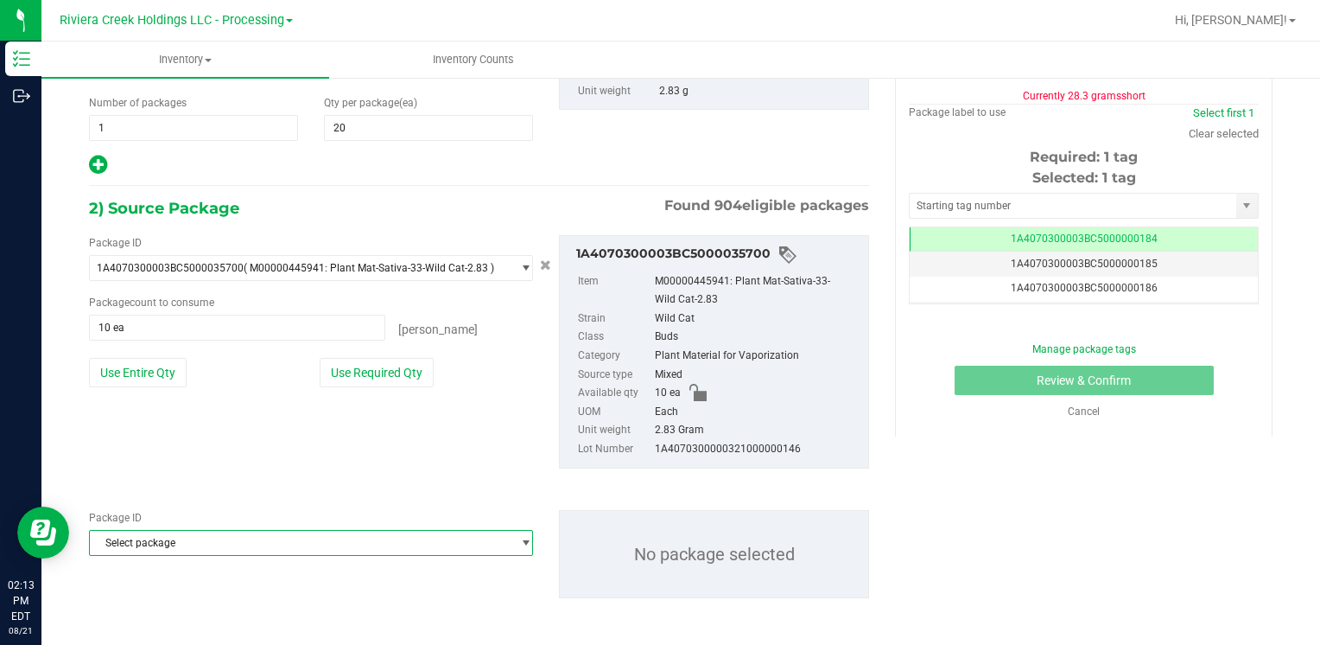
click at [211, 532] on span "Select package" at bounding box center [300, 543] width 421 height 24
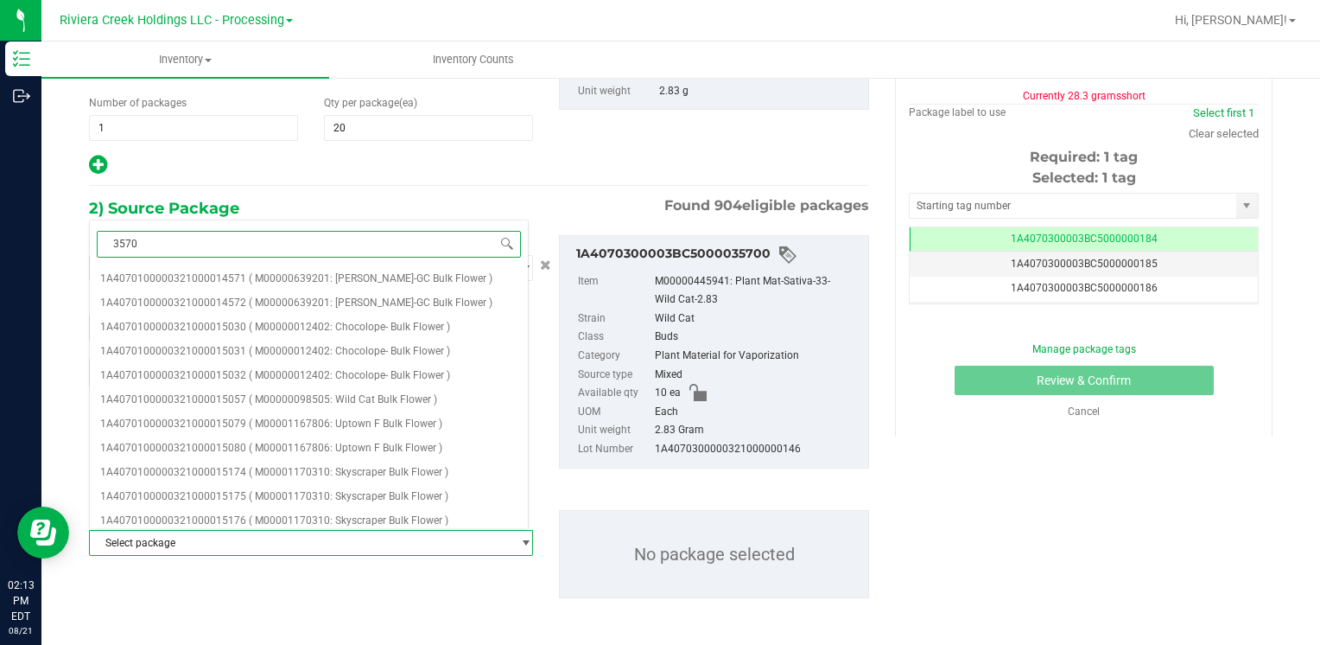
type input "35701"
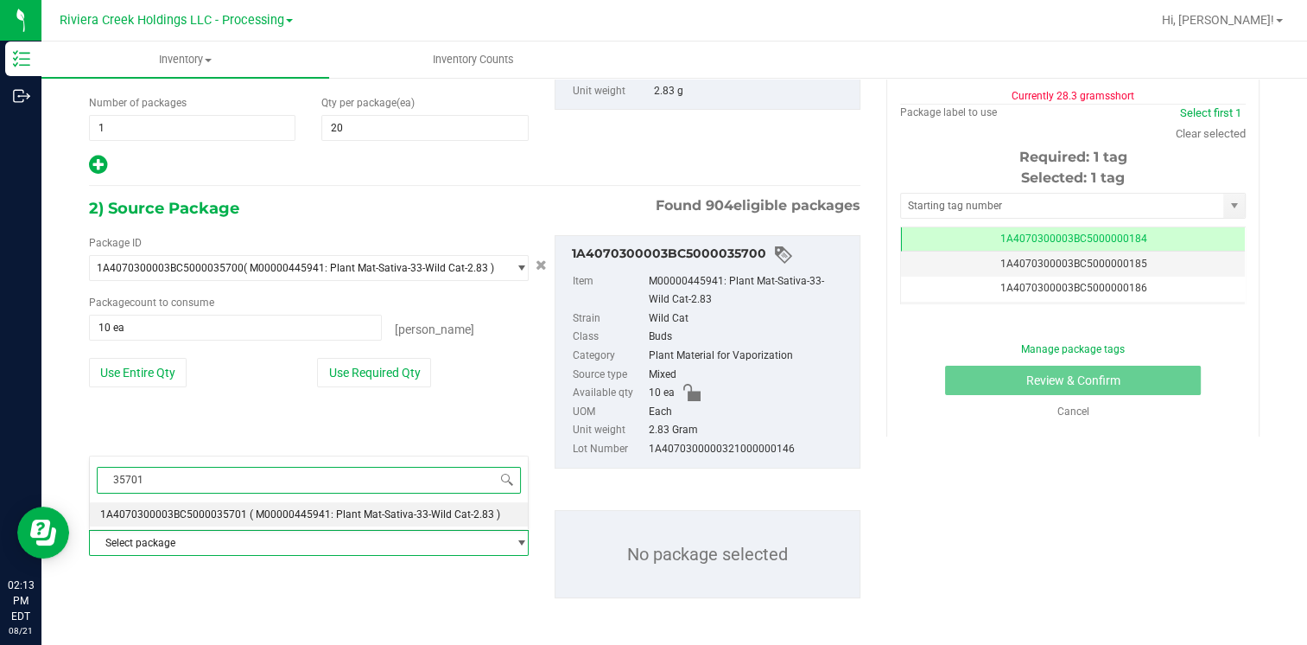
click at [409, 513] on span "( M00000445941: Plant Mat-Sativa-33-Wild Cat-2.83 )" at bounding box center [375, 514] width 251 height 12
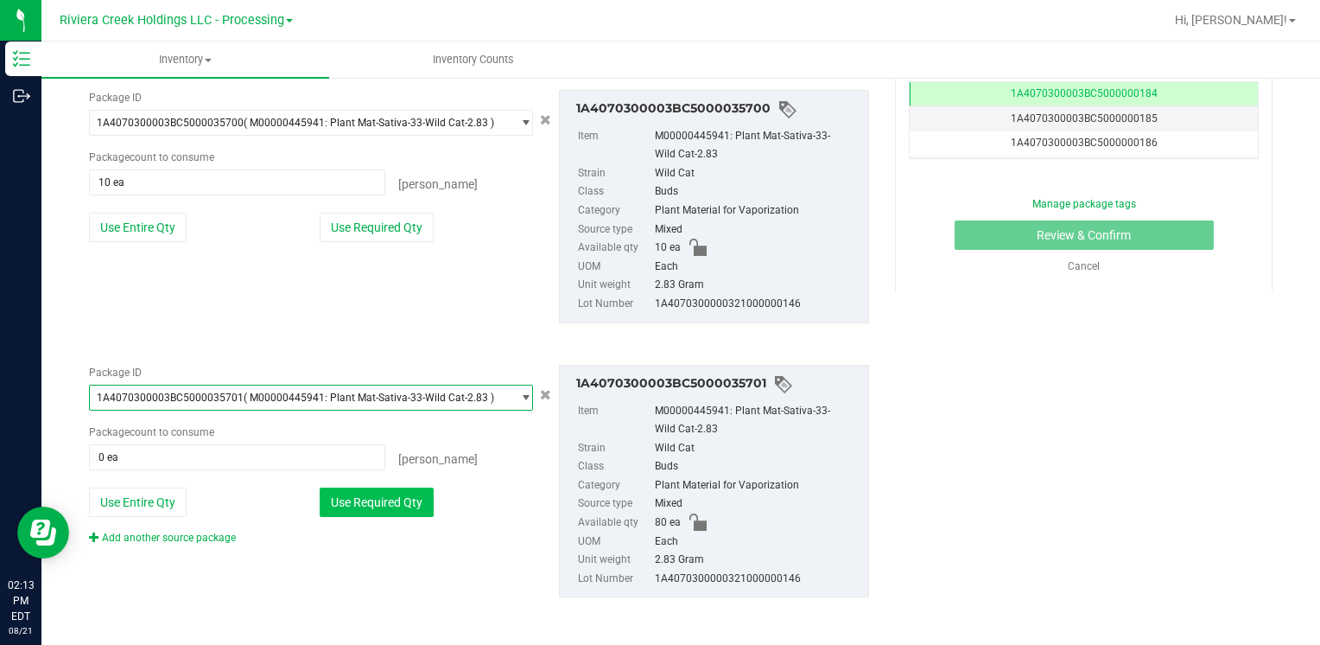
click at [398, 505] on button "Use Required Qty" at bounding box center [377, 501] width 114 height 29
type input "10 ea"
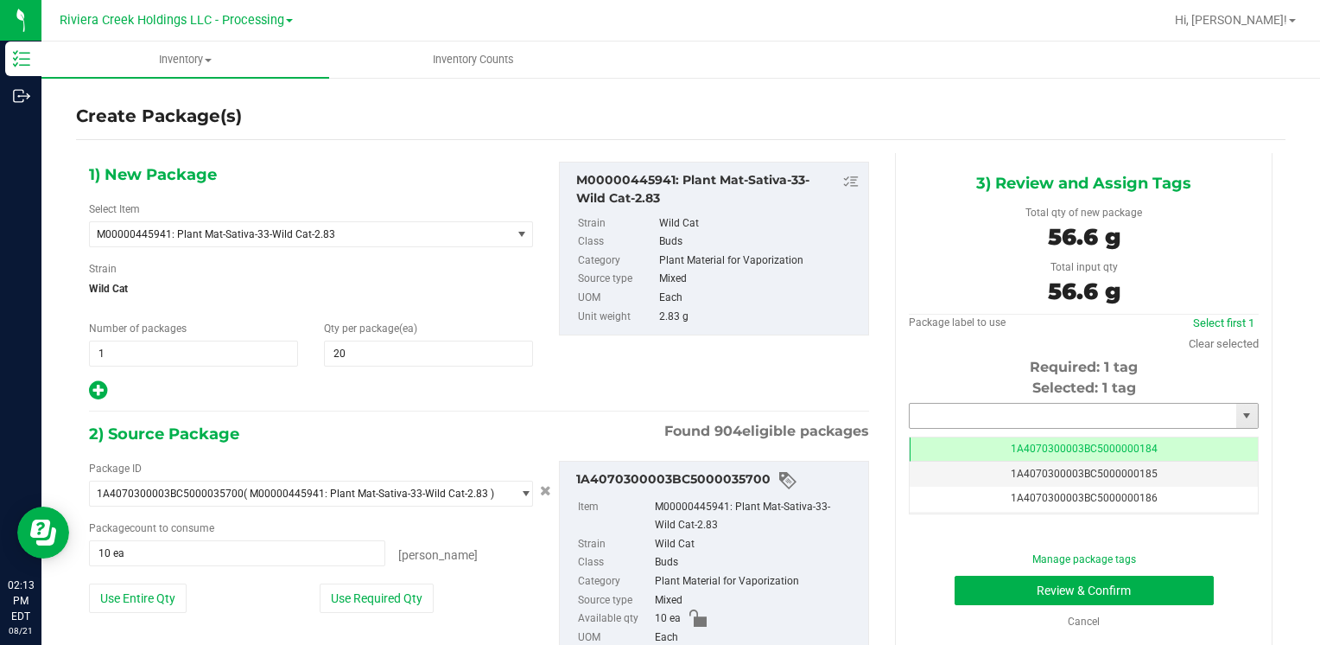
click at [951, 412] on input "text" at bounding box center [1073, 416] width 327 height 24
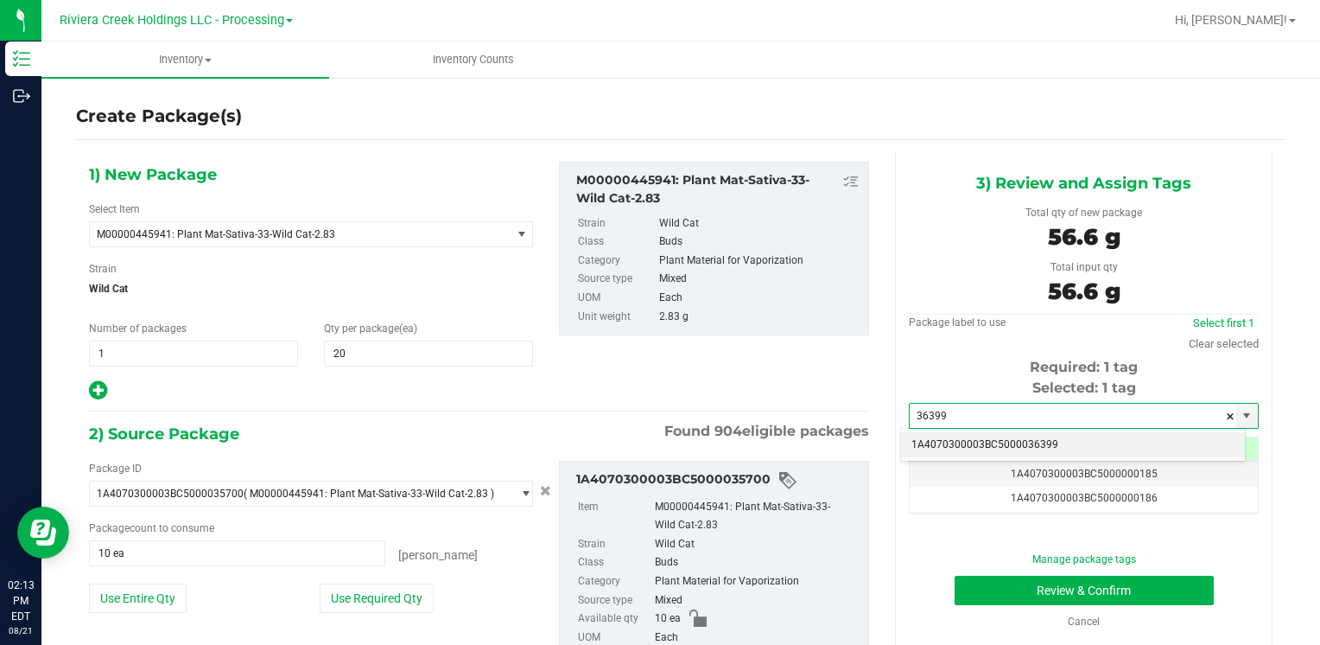
click at [944, 442] on li "1A4070300003BC5000036399" at bounding box center [1073, 445] width 344 height 26
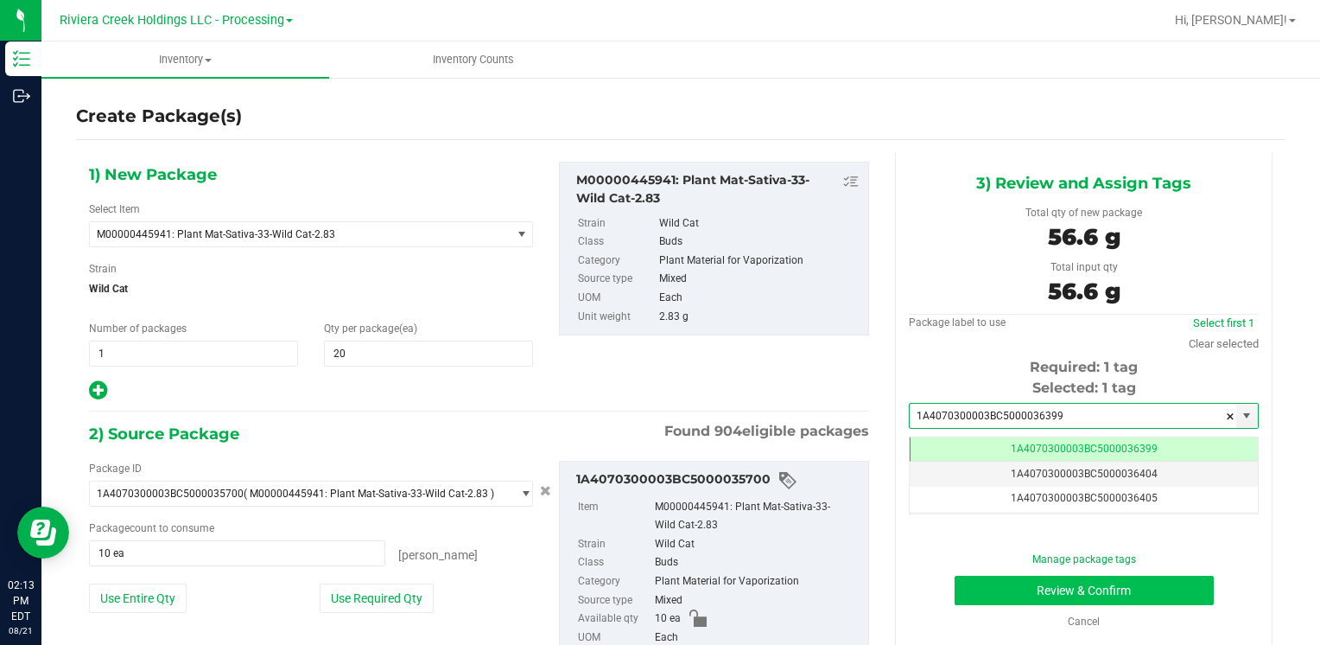
type input "1A4070300003BC5000036399"
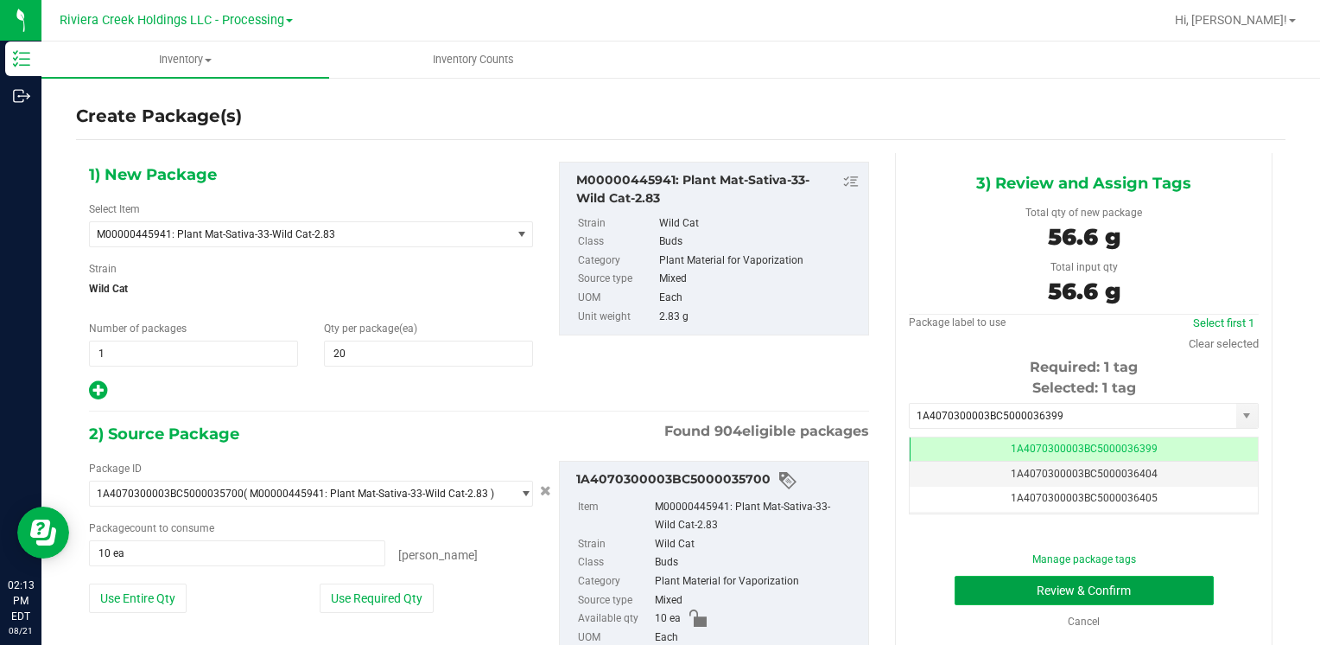
click at [970, 586] on button "Review & Confirm" at bounding box center [1084, 589] width 259 height 29
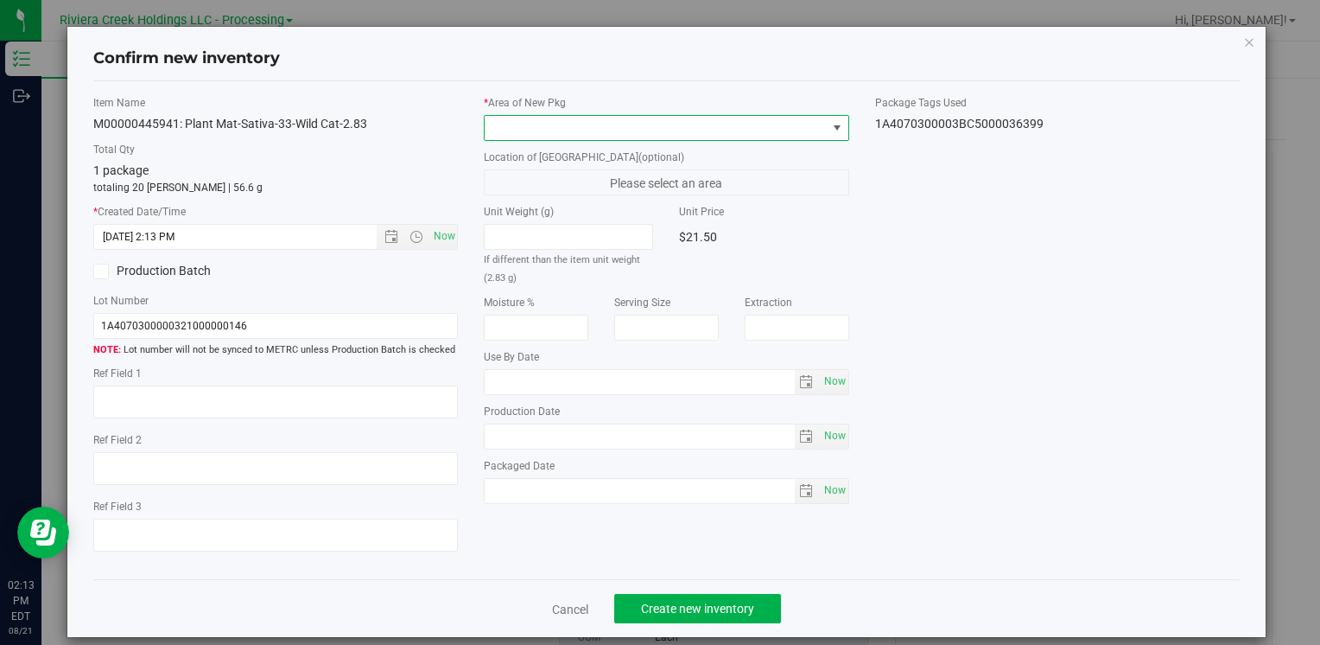
click at [549, 130] on span at bounding box center [655, 128] width 341 height 24
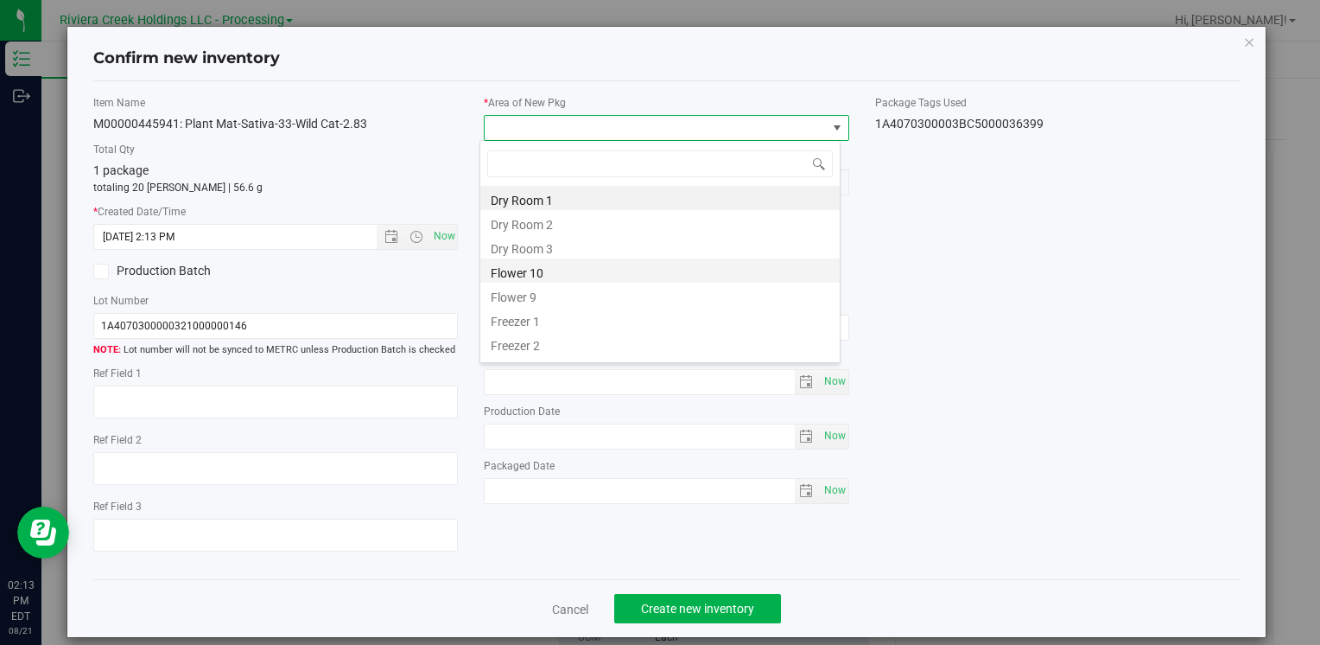
click at [568, 273] on li "Flower 10" at bounding box center [659, 270] width 359 height 24
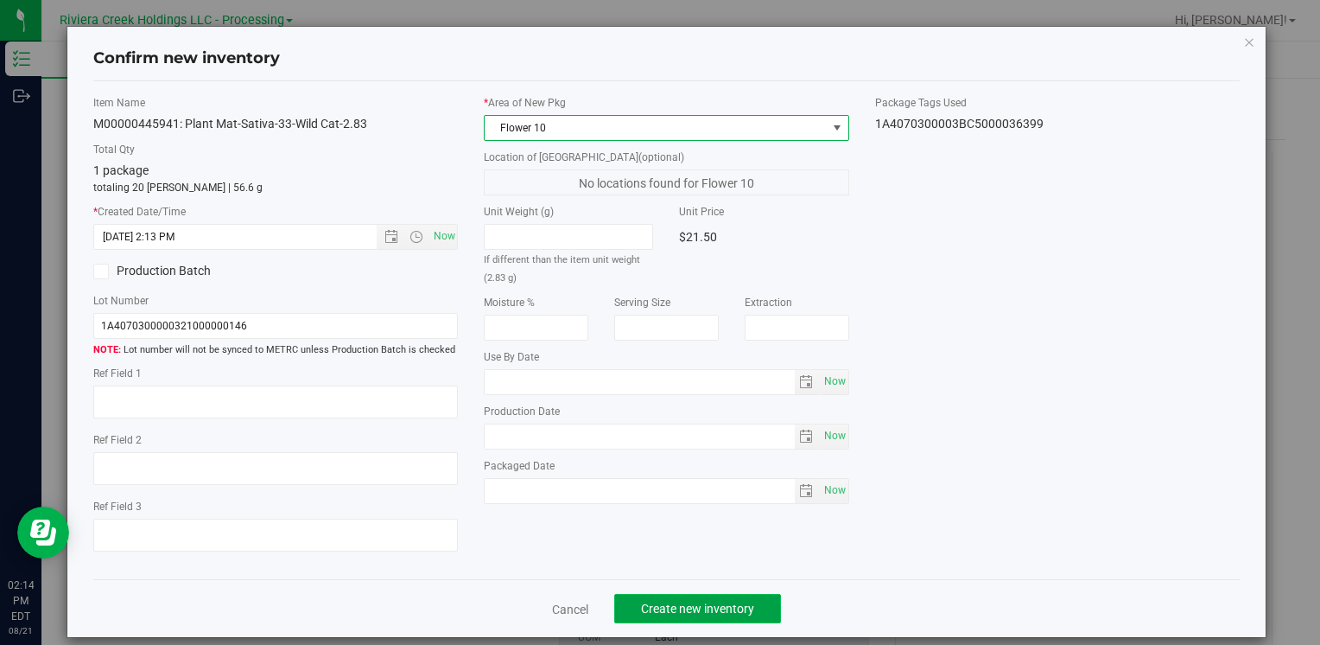
click at [657, 608] on span "Create new inventory" at bounding box center [697, 608] width 113 height 14
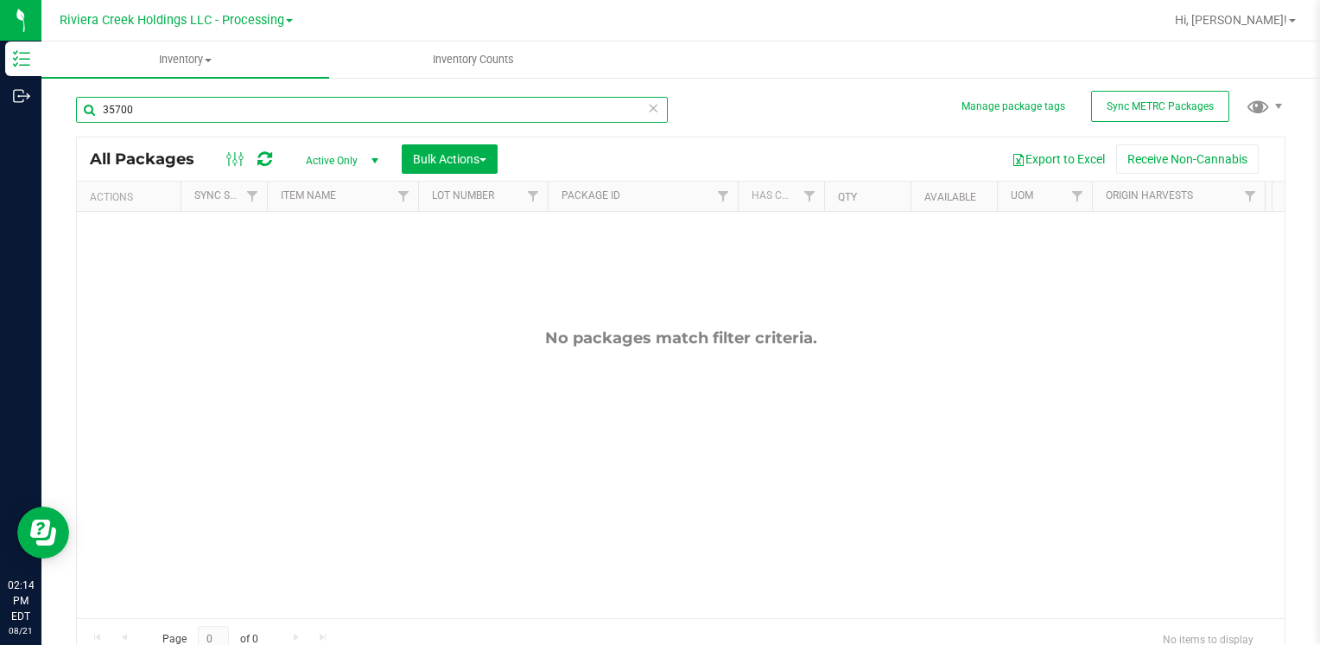
click at [221, 114] on input "35700" at bounding box center [372, 110] width 592 height 26
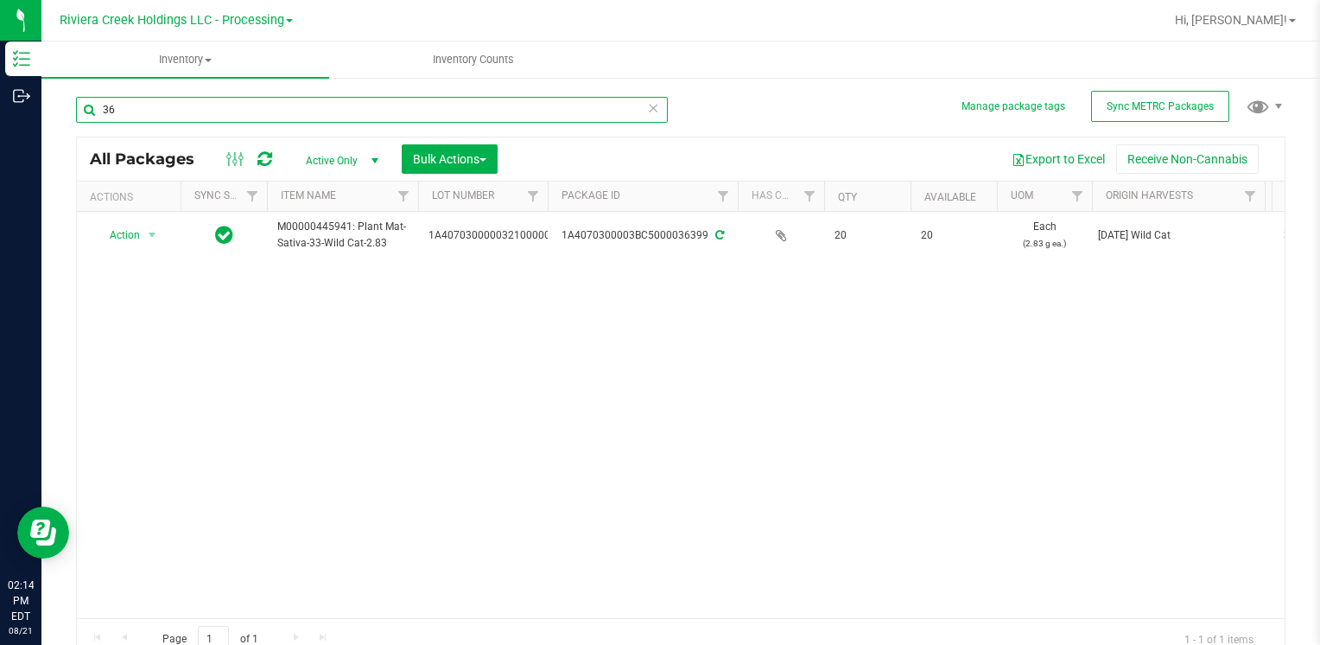
type input "3"
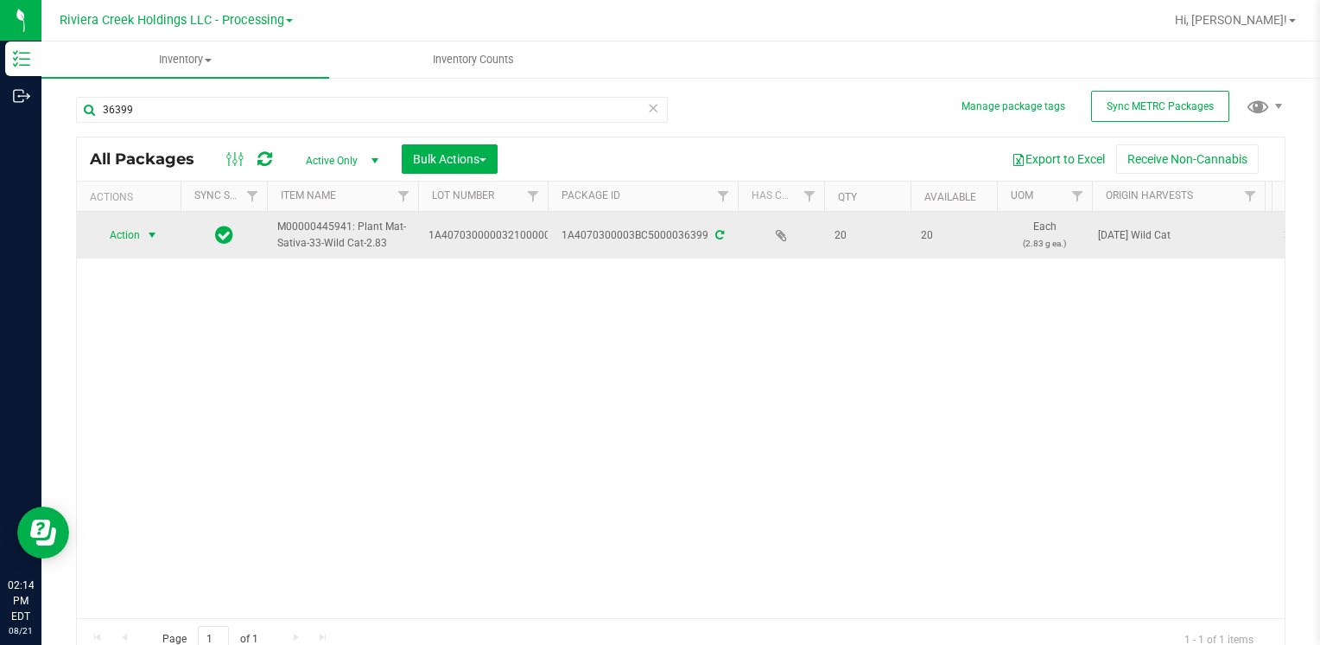
click at [128, 241] on span "Action" at bounding box center [117, 235] width 47 height 24
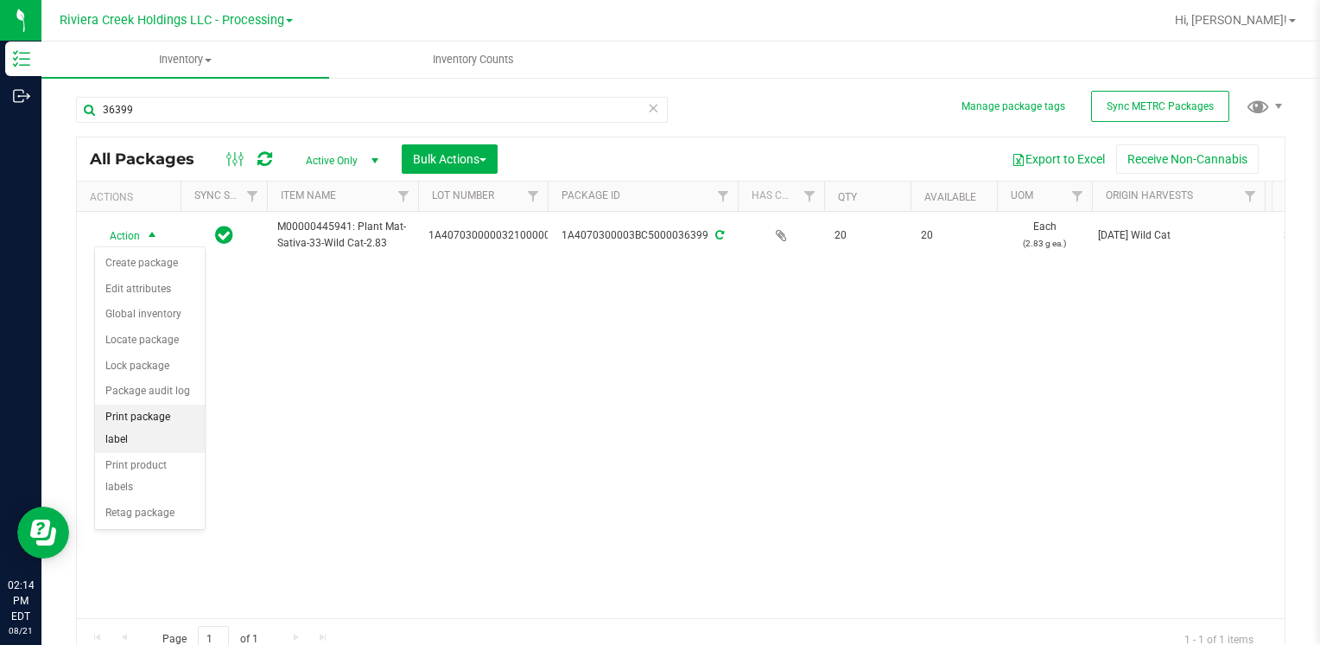
click at [186, 420] on li "Print package label" at bounding box center [150, 428] width 110 height 48
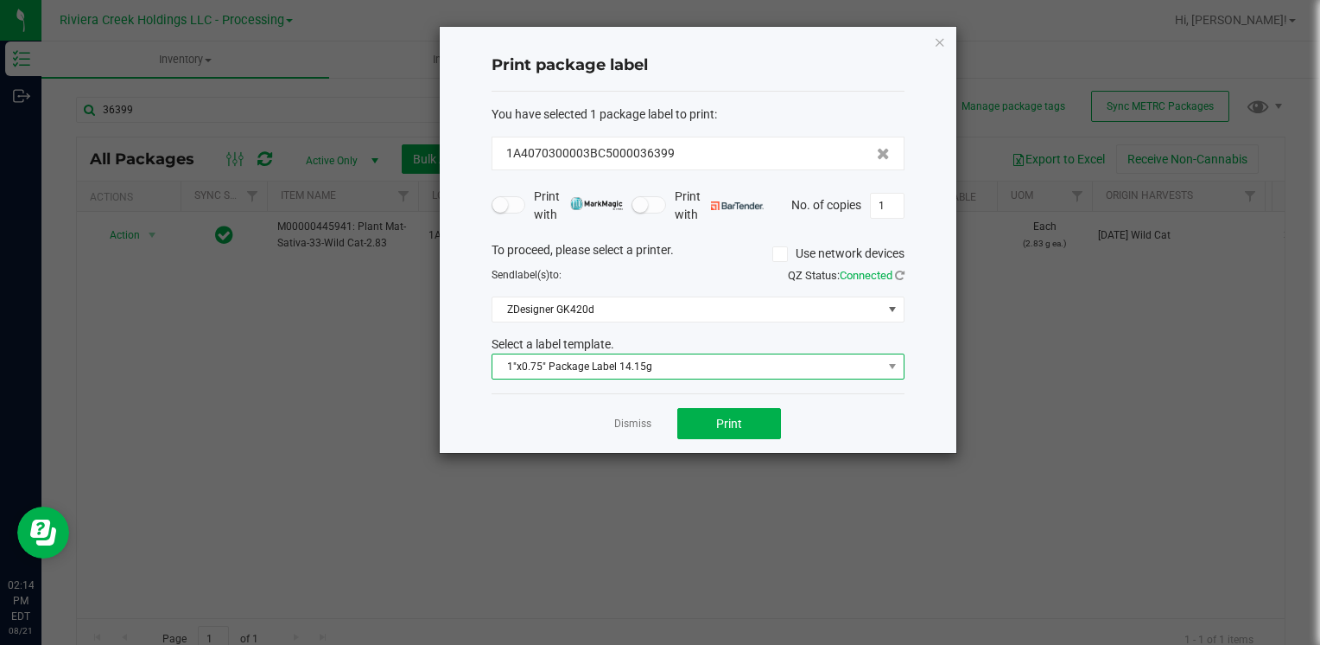
click at [580, 368] on span "1"x0.75" Package Label 14.15g" at bounding box center [688, 366] width 390 height 24
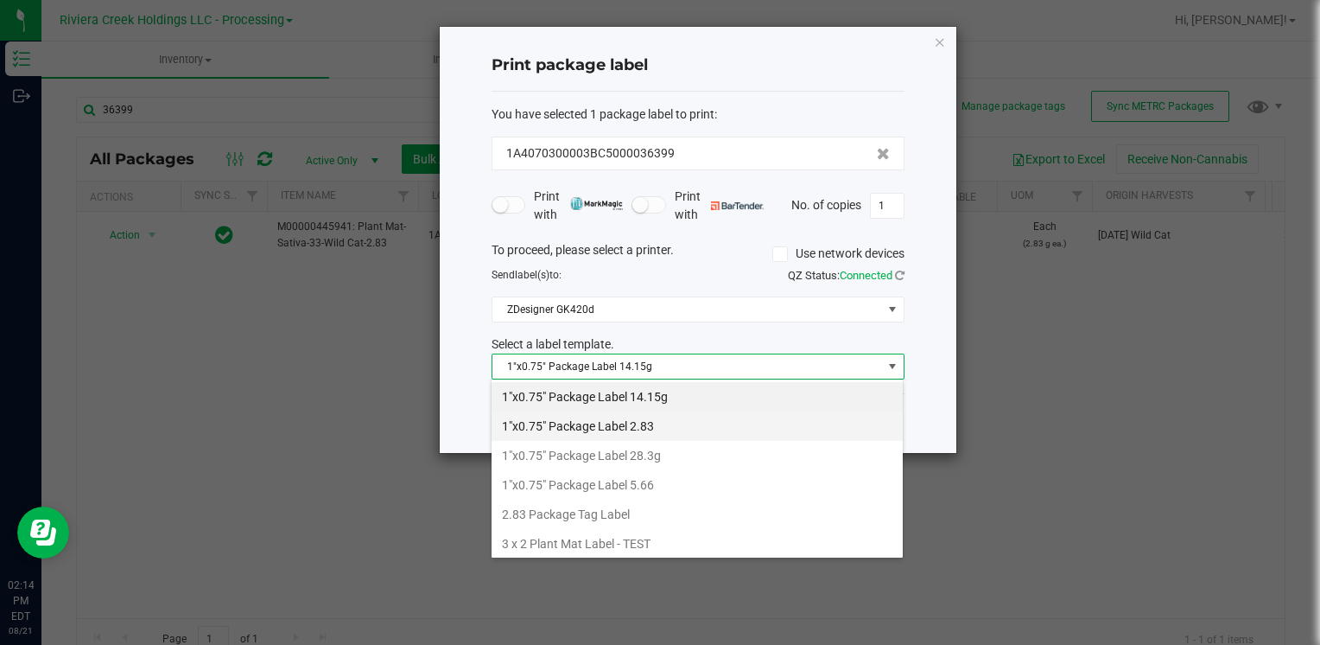
click at [704, 432] on li "1"x0.75" Package Label 2.83" at bounding box center [697, 425] width 411 height 29
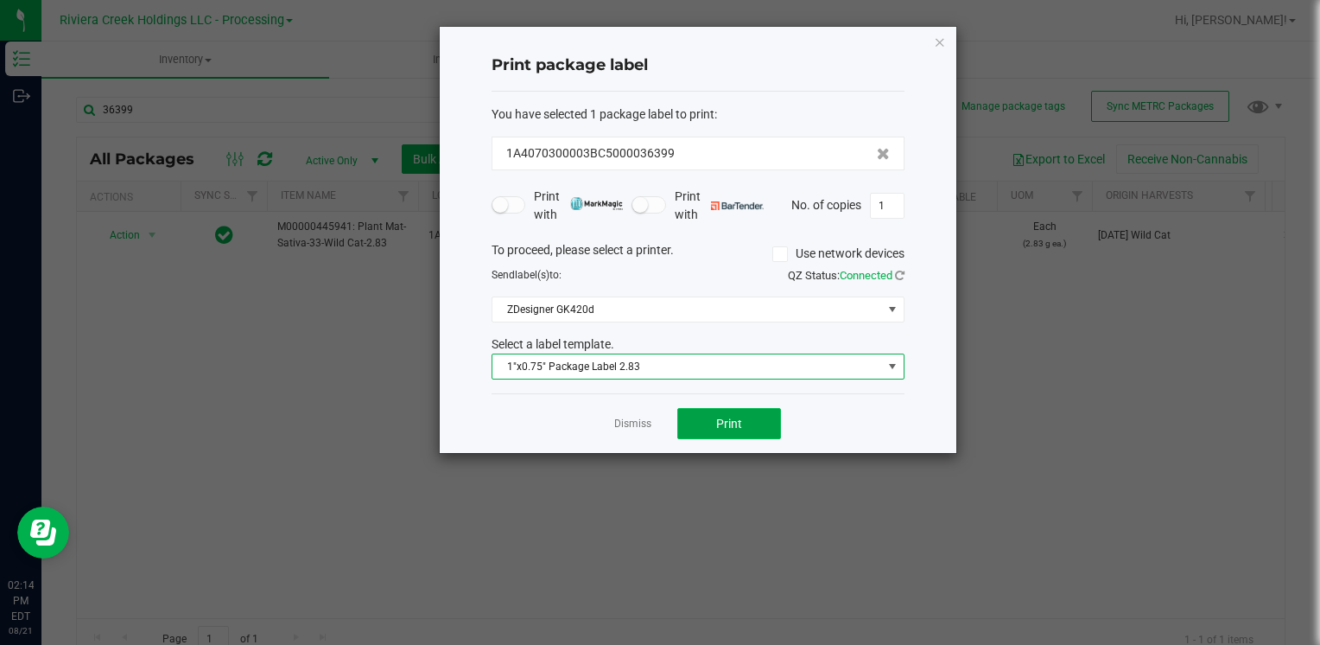
click at [747, 425] on button "Print" at bounding box center [729, 423] width 104 height 31
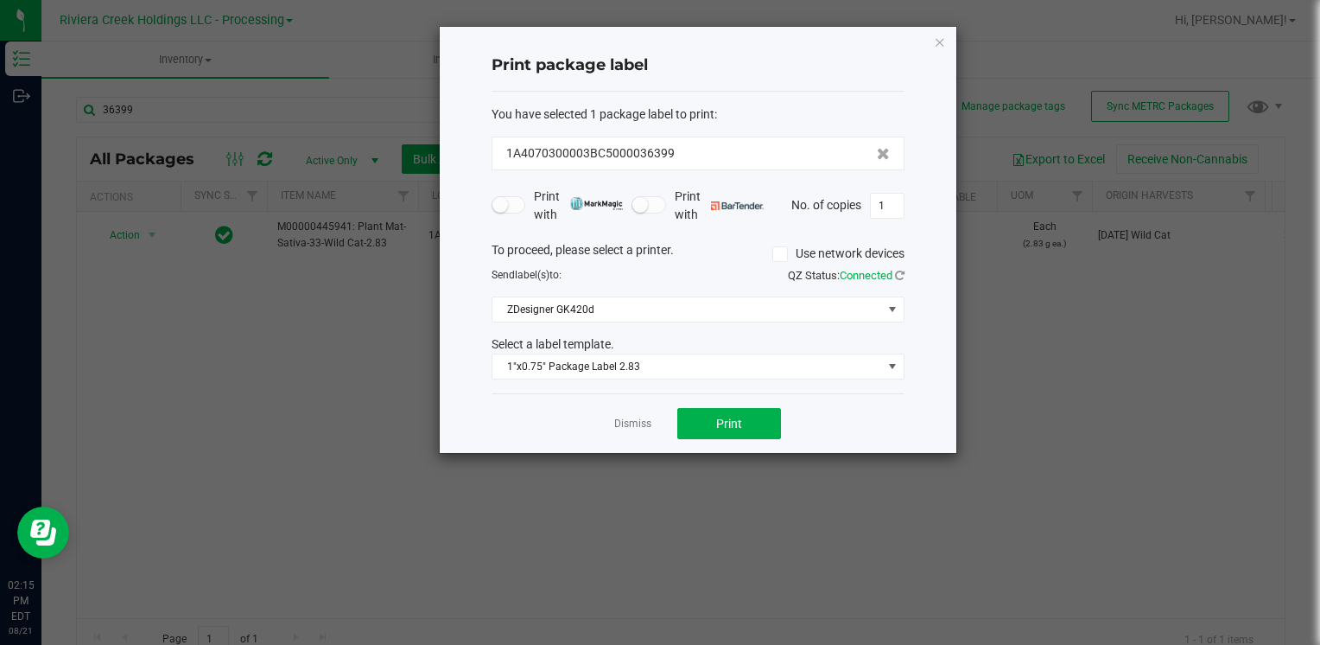
click at [946, 47] on div "Print package label You have selected 1 package label to print : 1A4070300003BC…" at bounding box center [698, 240] width 517 height 426
click at [939, 43] on icon "button" at bounding box center [940, 41] width 12 height 21
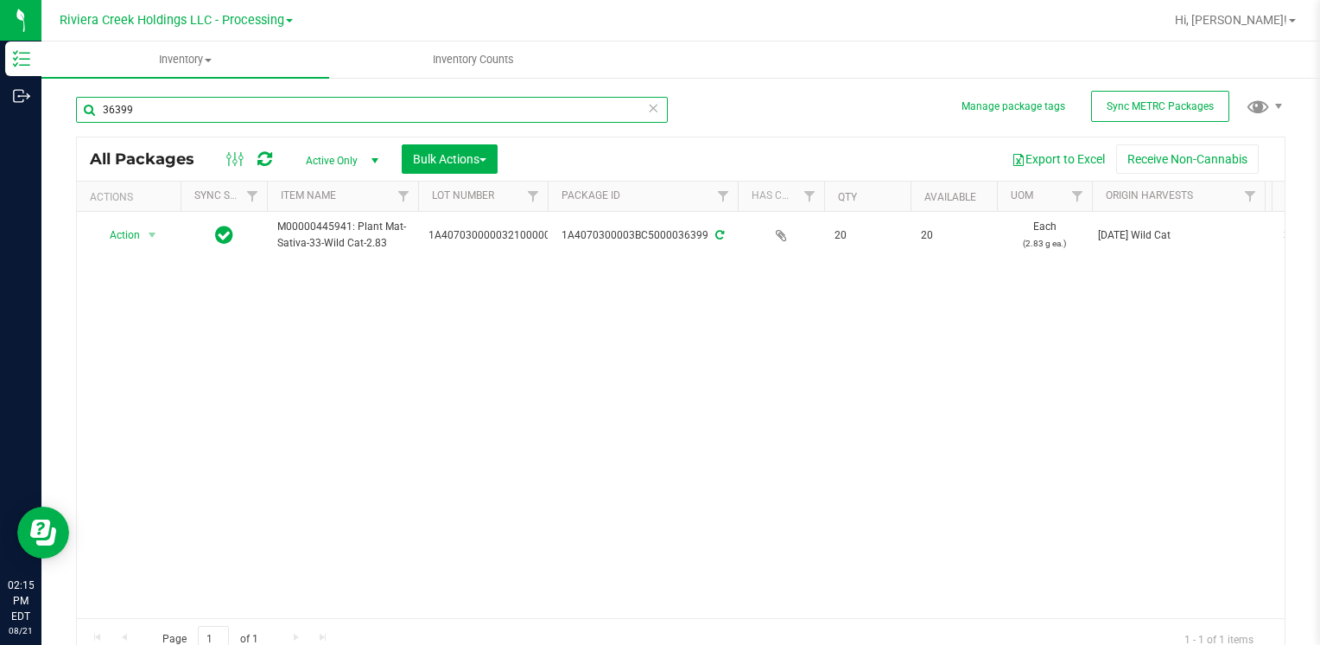
click at [373, 99] on input "36399" at bounding box center [372, 110] width 592 height 26
type input "3"
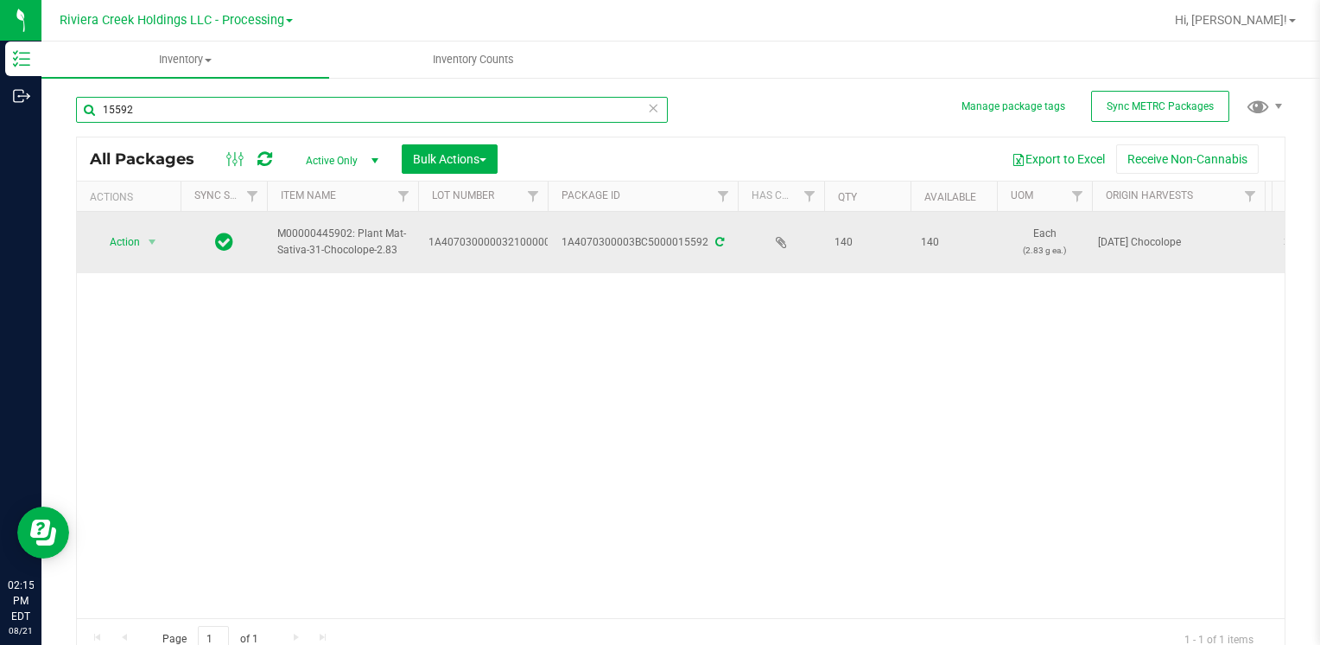
type input "15592"
click at [118, 240] on span "Action" at bounding box center [117, 242] width 47 height 24
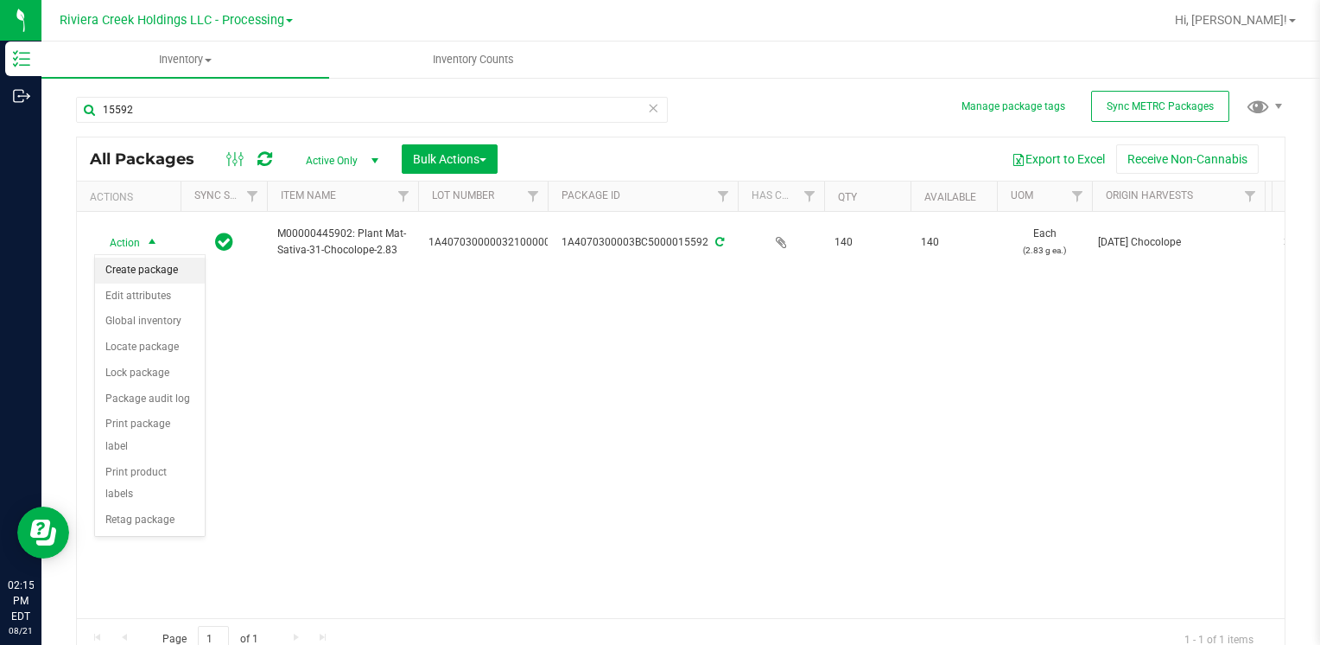
click at [172, 270] on li "Create package" at bounding box center [150, 270] width 110 height 26
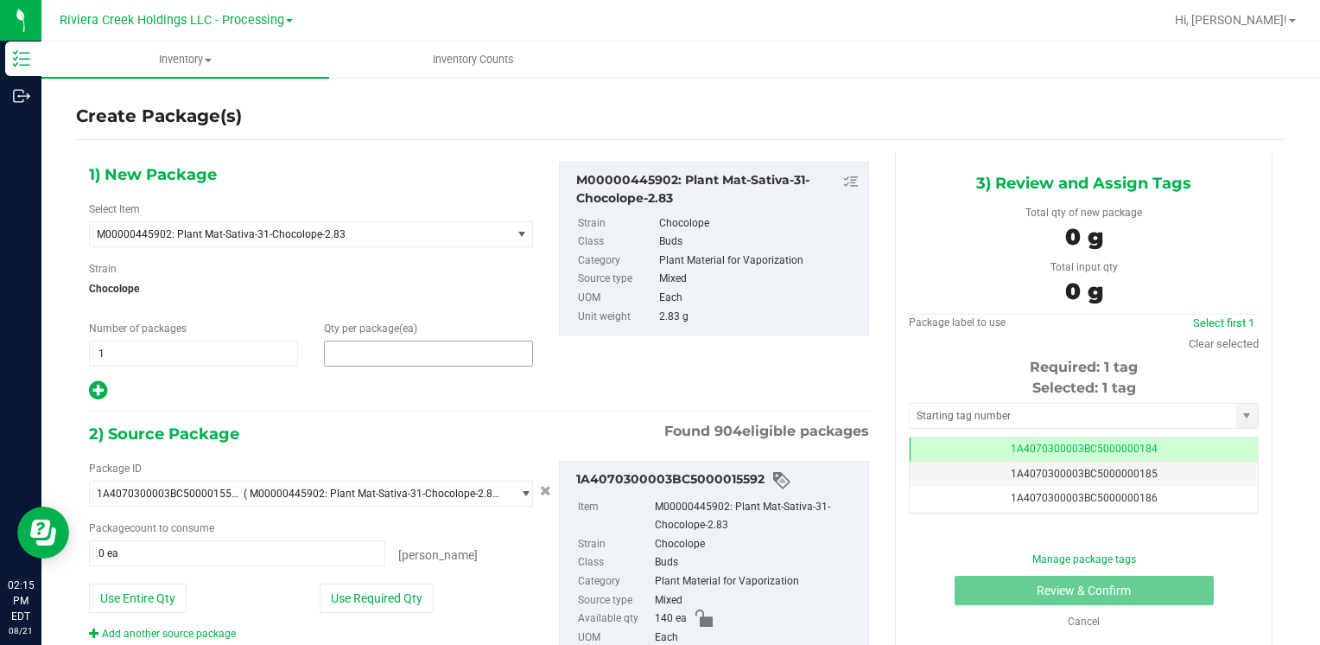
click at [395, 351] on span at bounding box center [428, 353] width 209 height 26
type input "20"
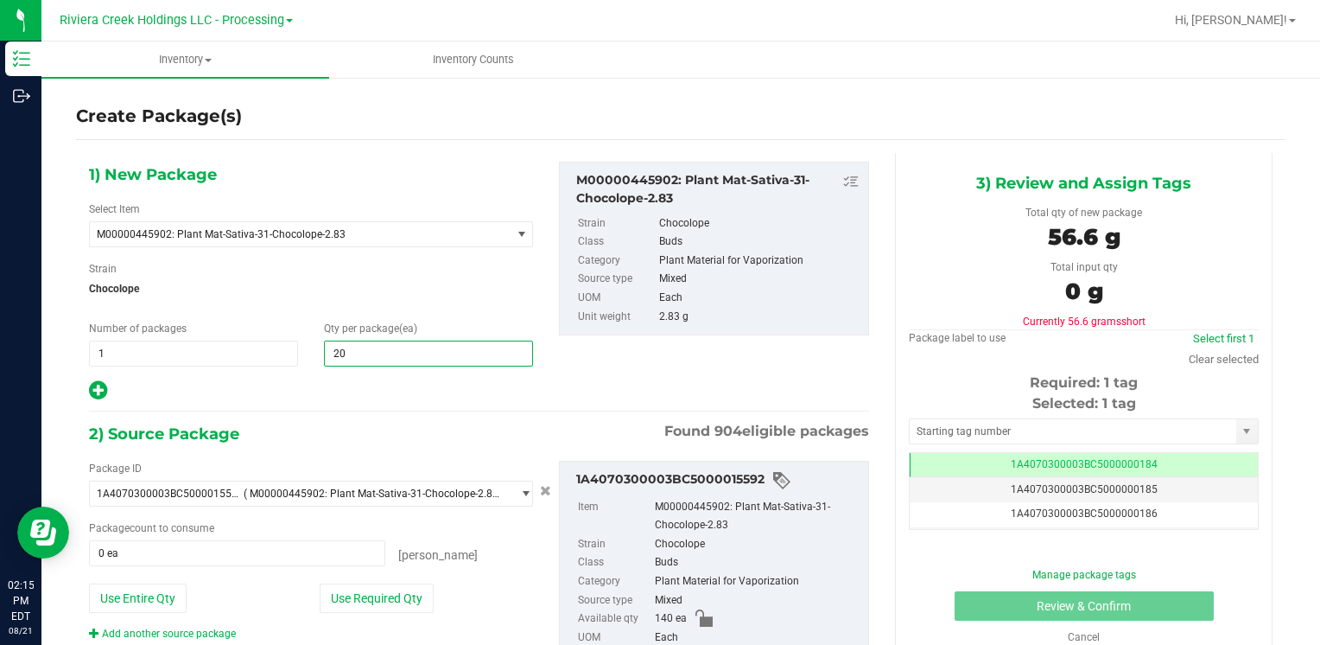
type input "20"
click at [458, 321] on div "Qty per package (ea) 20 20" at bounding box center [428, 344] width 235 height 46
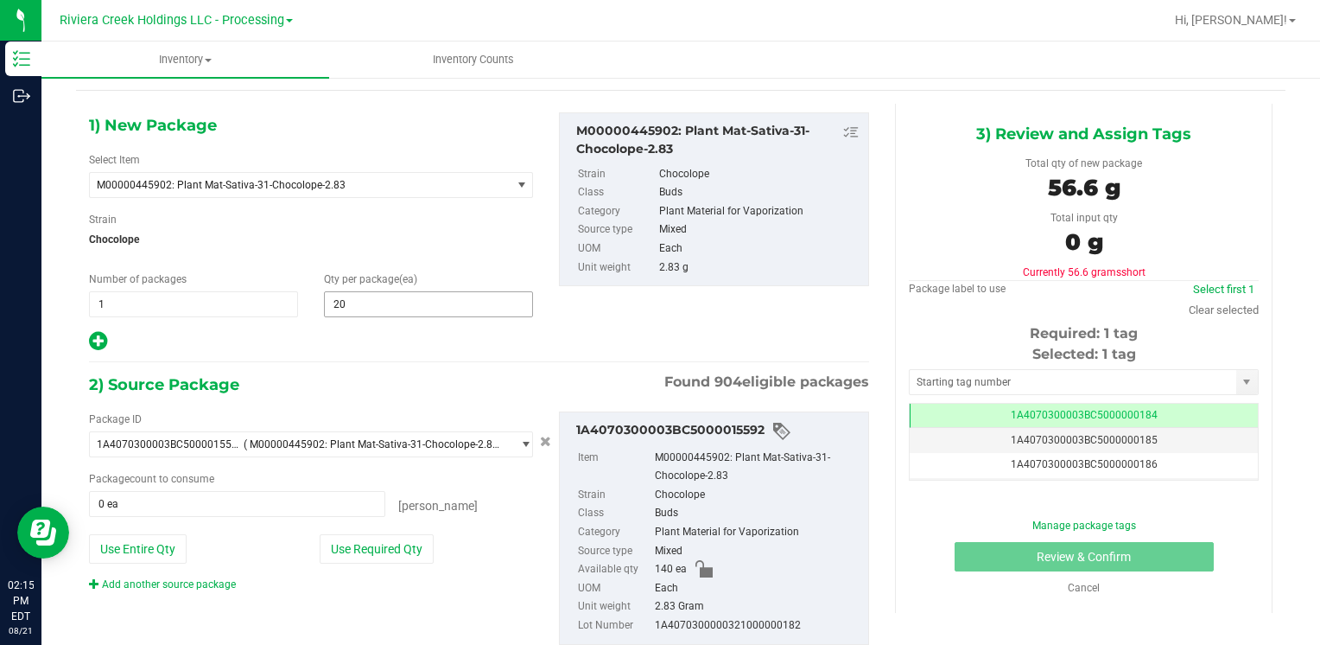
scroll to position [97, 0]
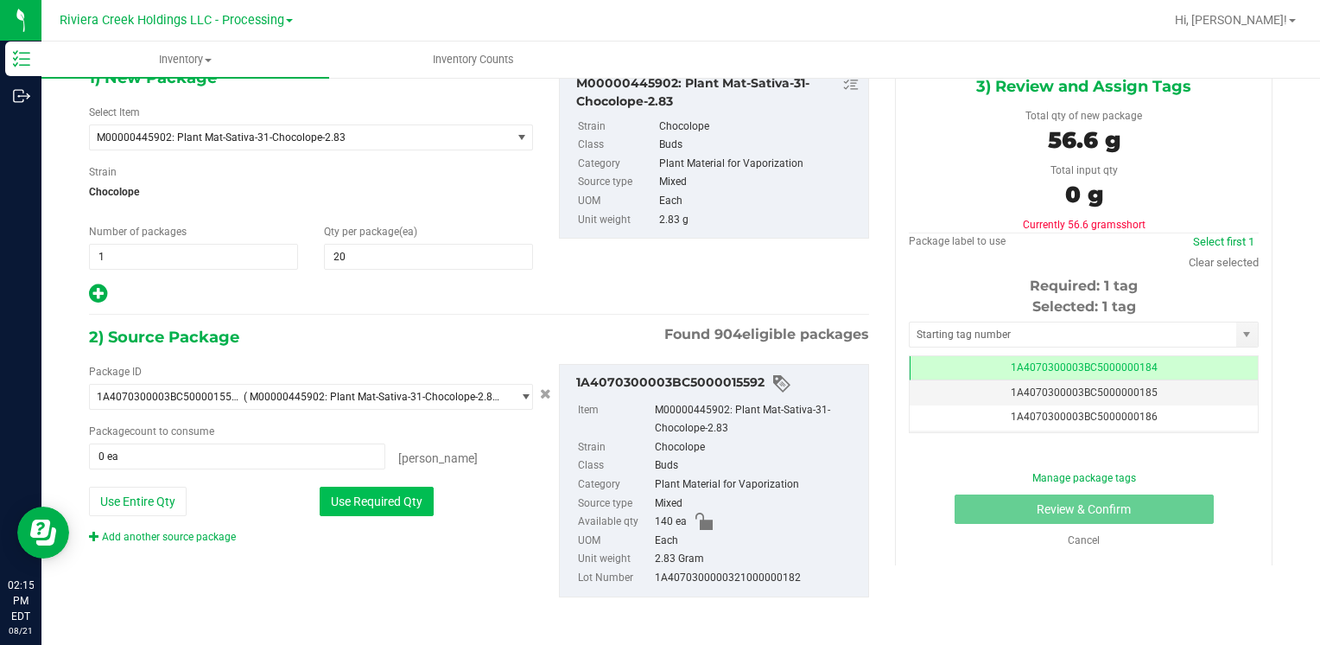
click at [394, 499] on button "Use Required Qty" at bounding box center [377, 500] width 114 height 29
type input "20 ea"
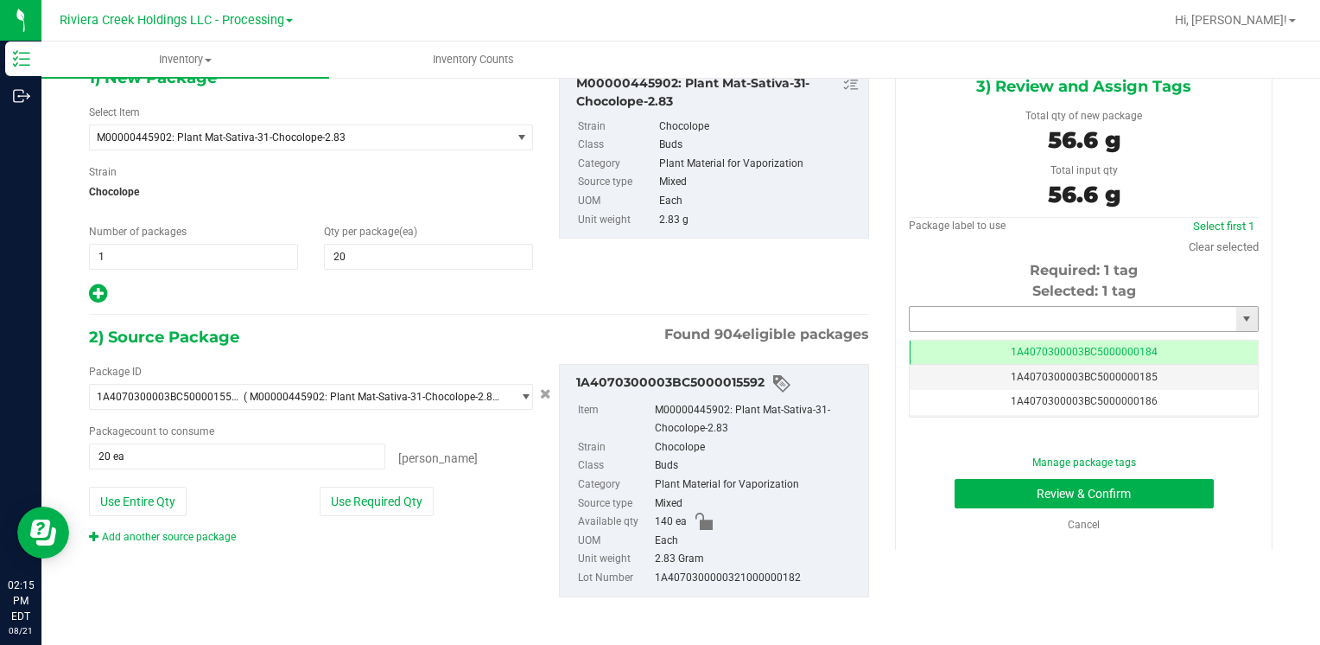
click at [1085, 309] on input "text" at bounding box center [1073, 319] width 327 height 24
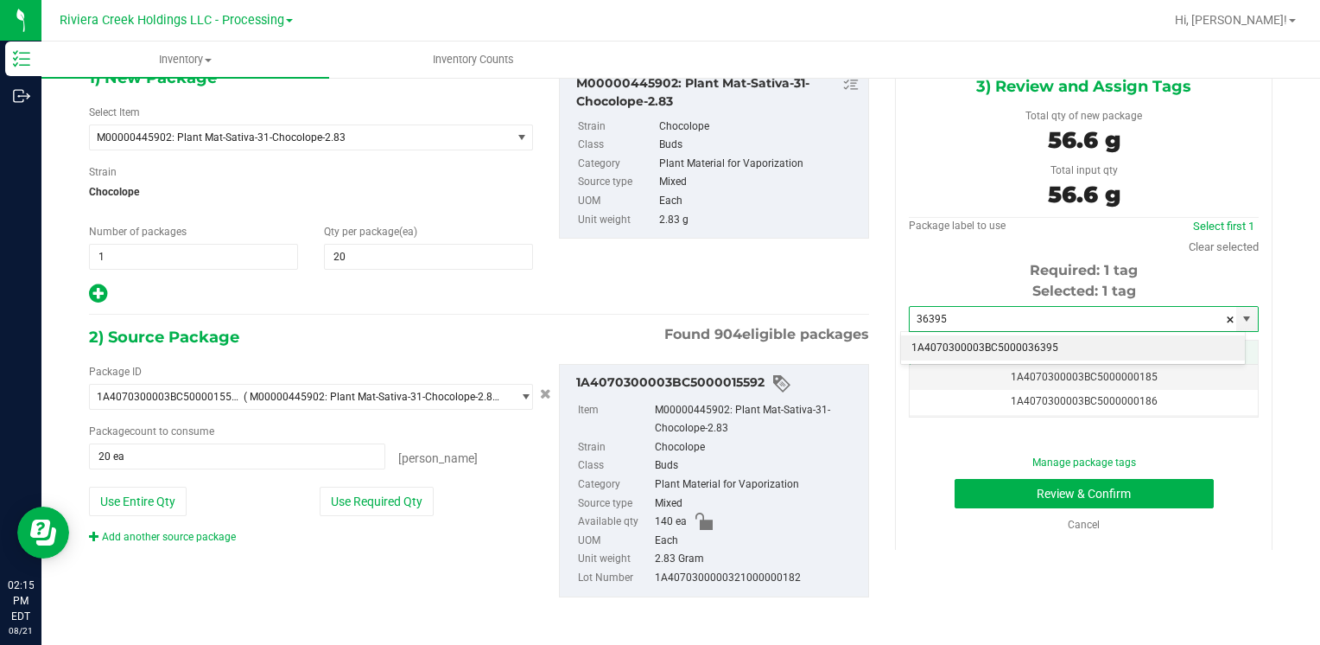
click at [919, 352] on li "1A4070300003BC5000036395" at bounding box center [1073, 348] width 344 height 26
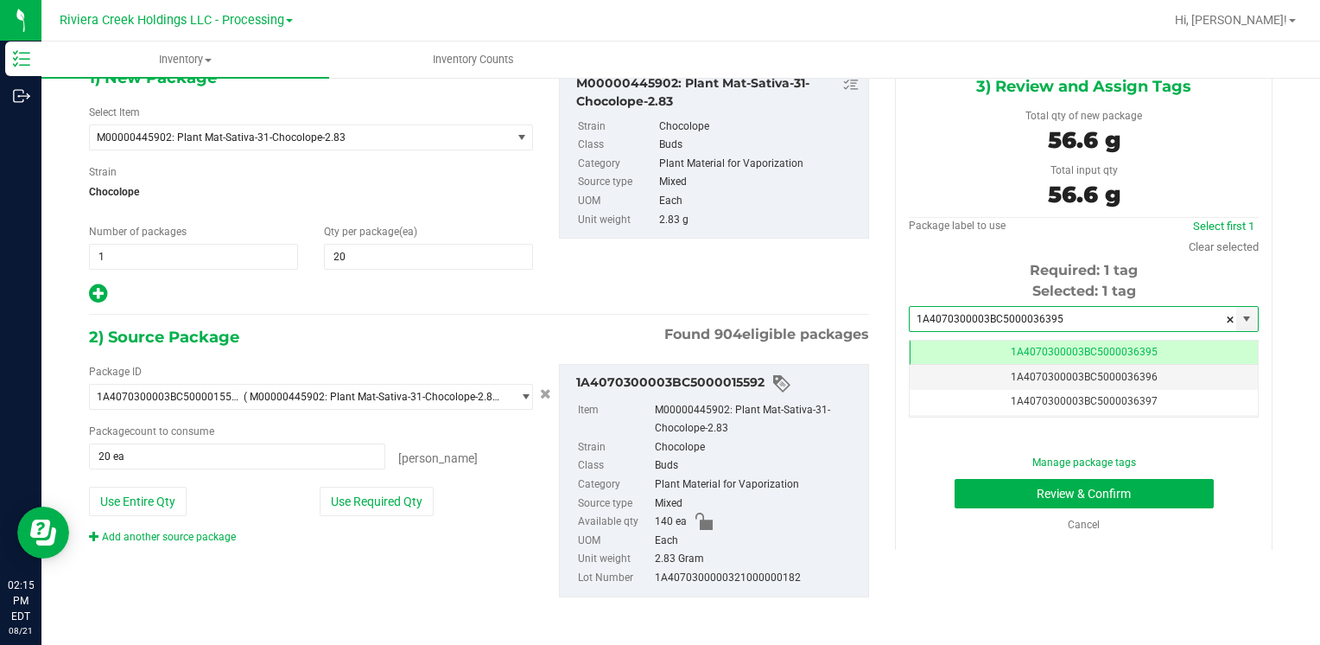
scroll to position [0, 0]
type input "1A4070300003BC5000036395"
click at [975, 486] on button "Review & Confirm" at bounding box center [1084, 493] width 259 height 29
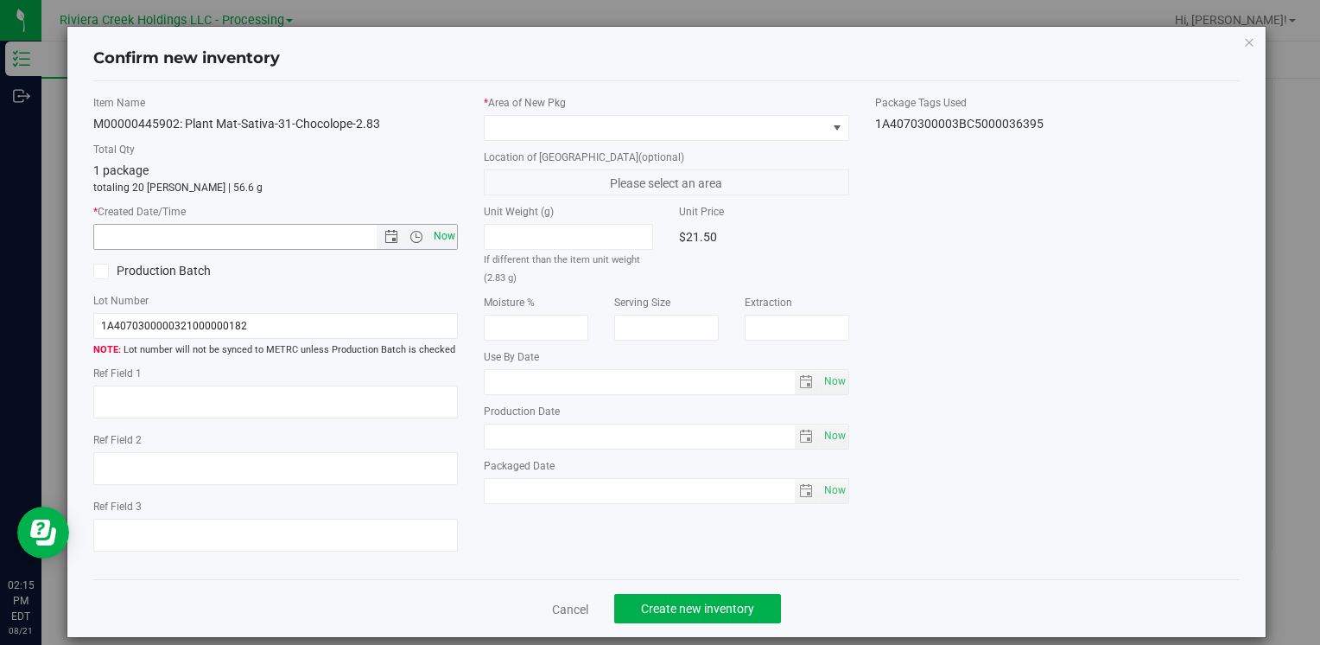
click at [440, 237] on span "Now" at bounding box center [443, 236] width 29 height 25
type input "8/21/2025 2:15 PM"
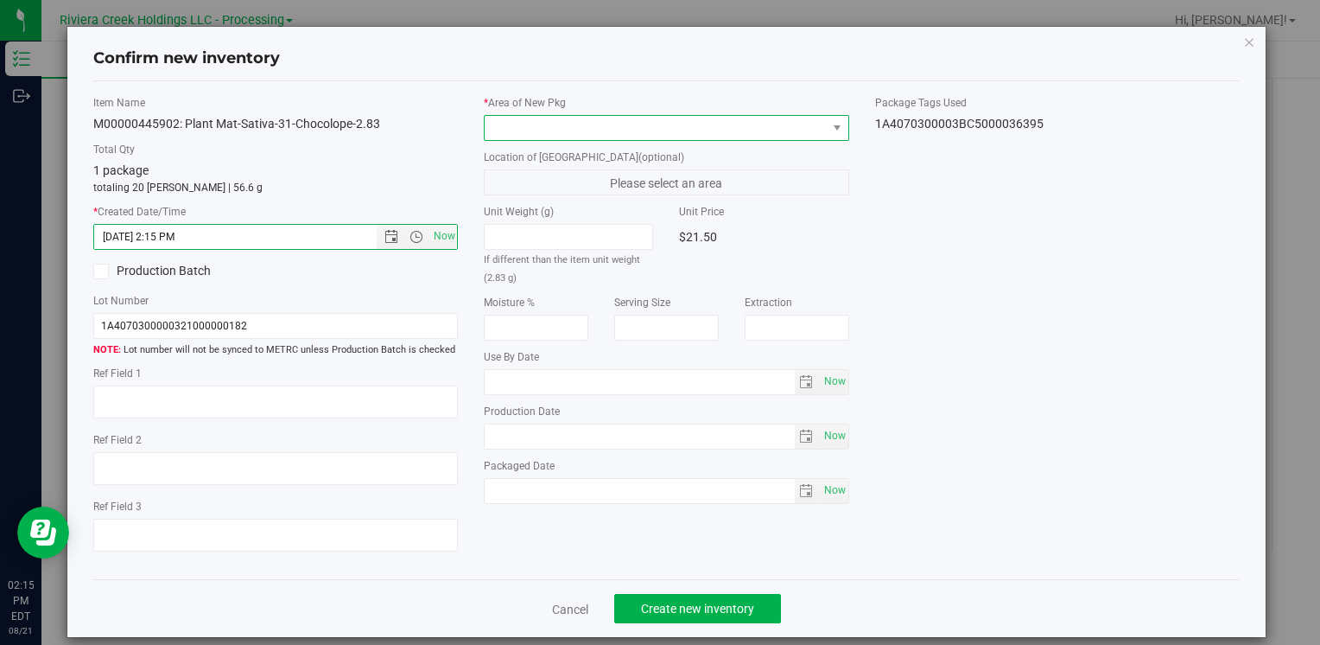
click at [543, 126] on span at bounding box center [655, 128] width 341 height 24
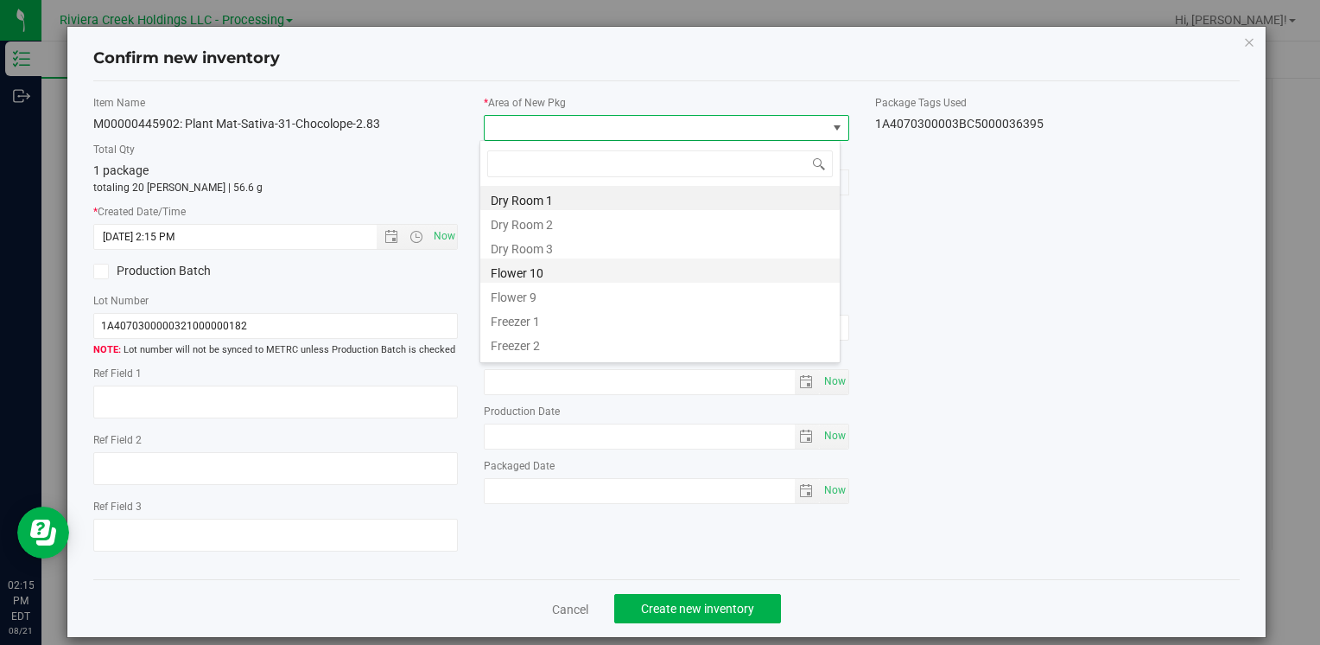
click at [557, 265] on li "Flower 10" at bounding box center [659, 270] width 359 height 24
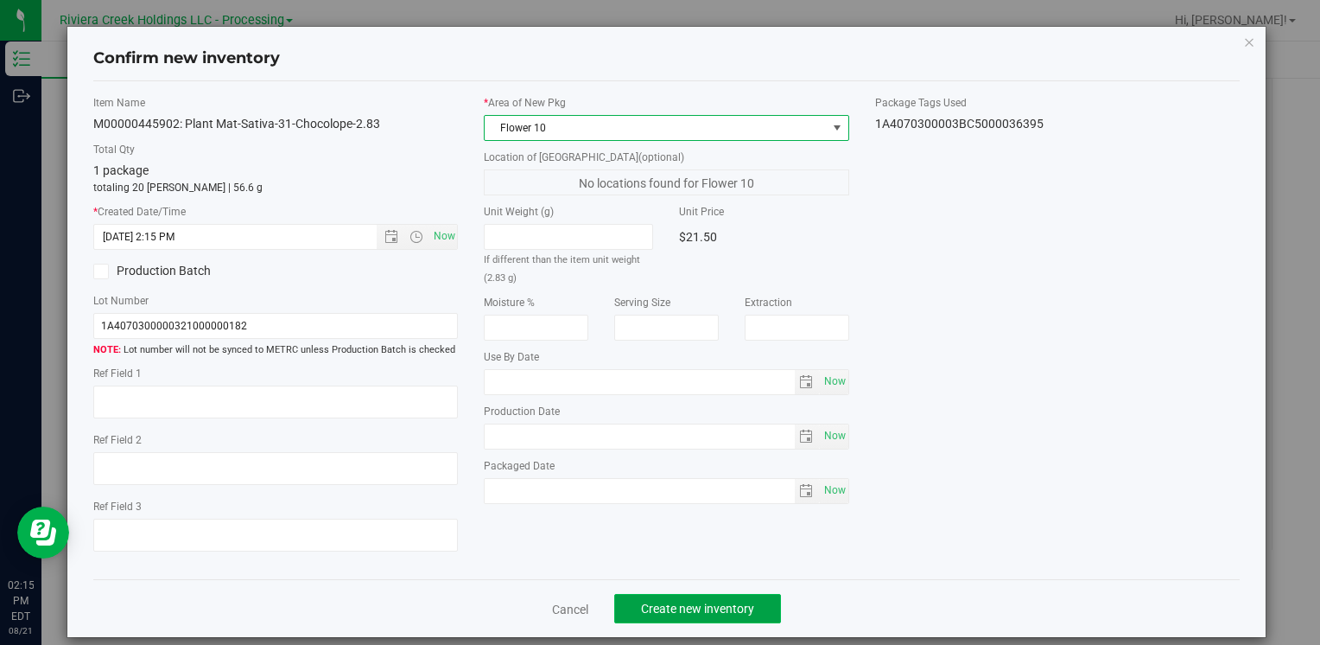
click at [725, 601] on span "Create new inventory" at bounding box center [697, 608] width 113 height 14
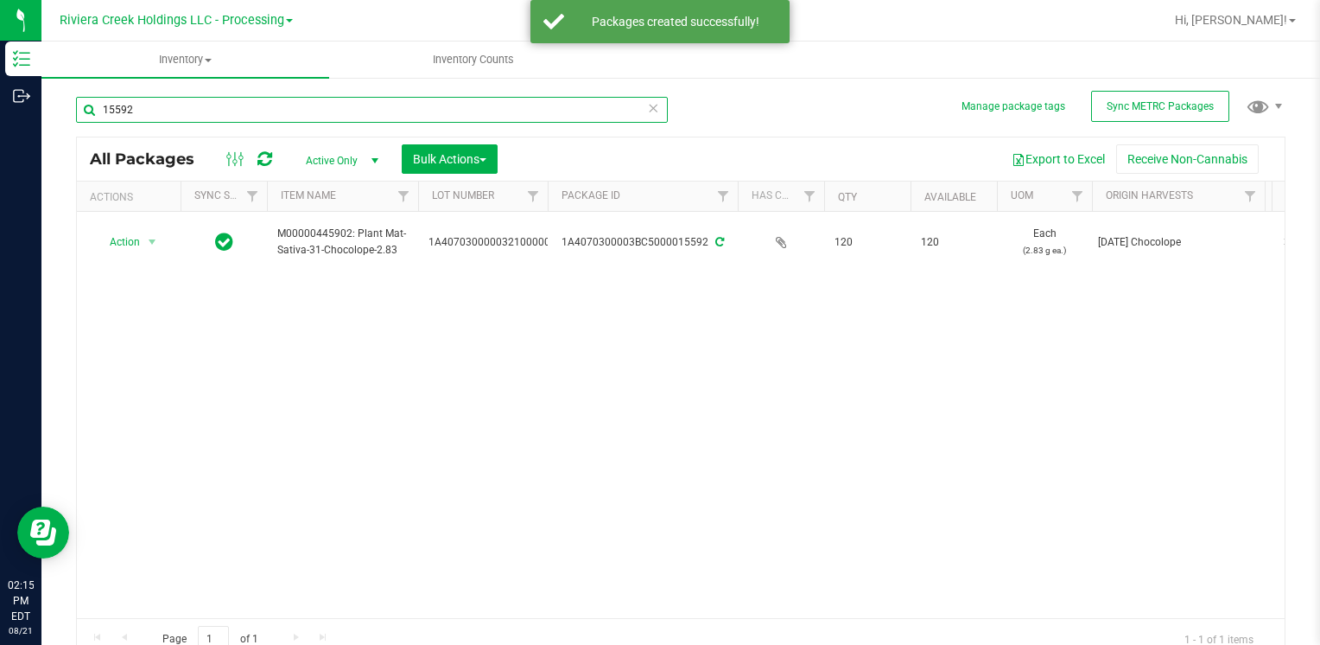
click at [296, 104] on input "15592" at bounding box center [372, 110] width 592 height 26
type input "1"
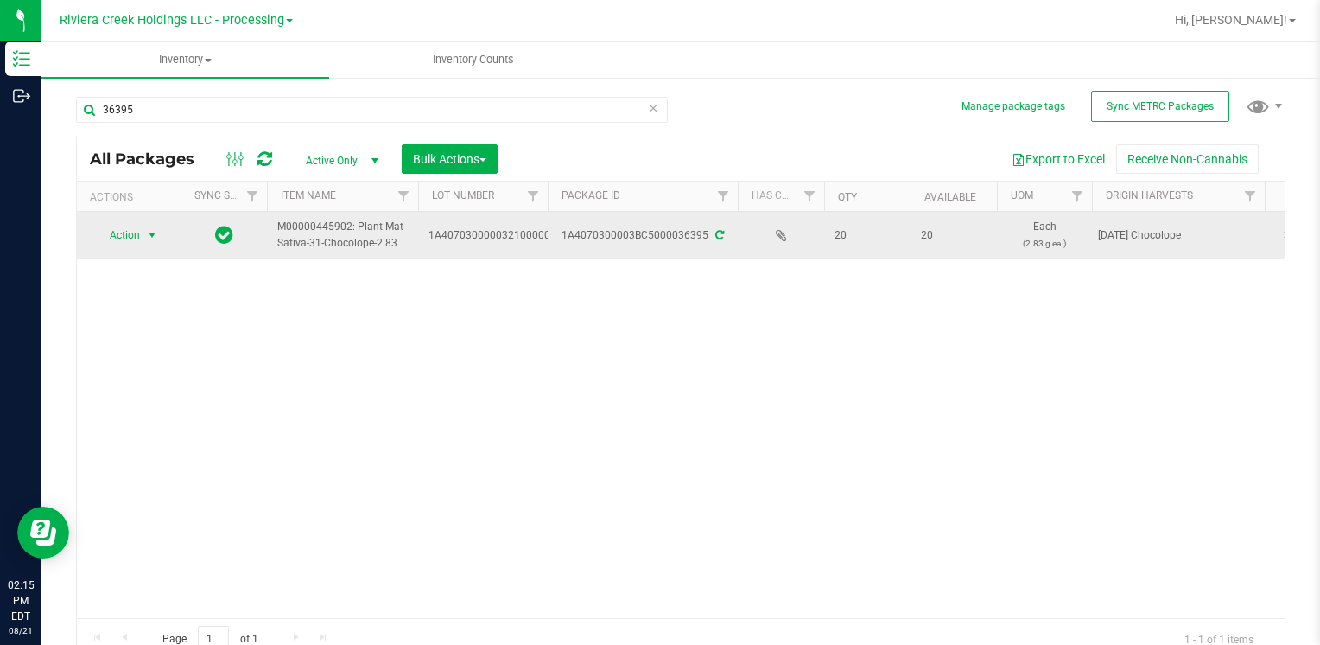
click at [134, 238] on span "Action" at bounding box center [117, 235] width 47 height 24
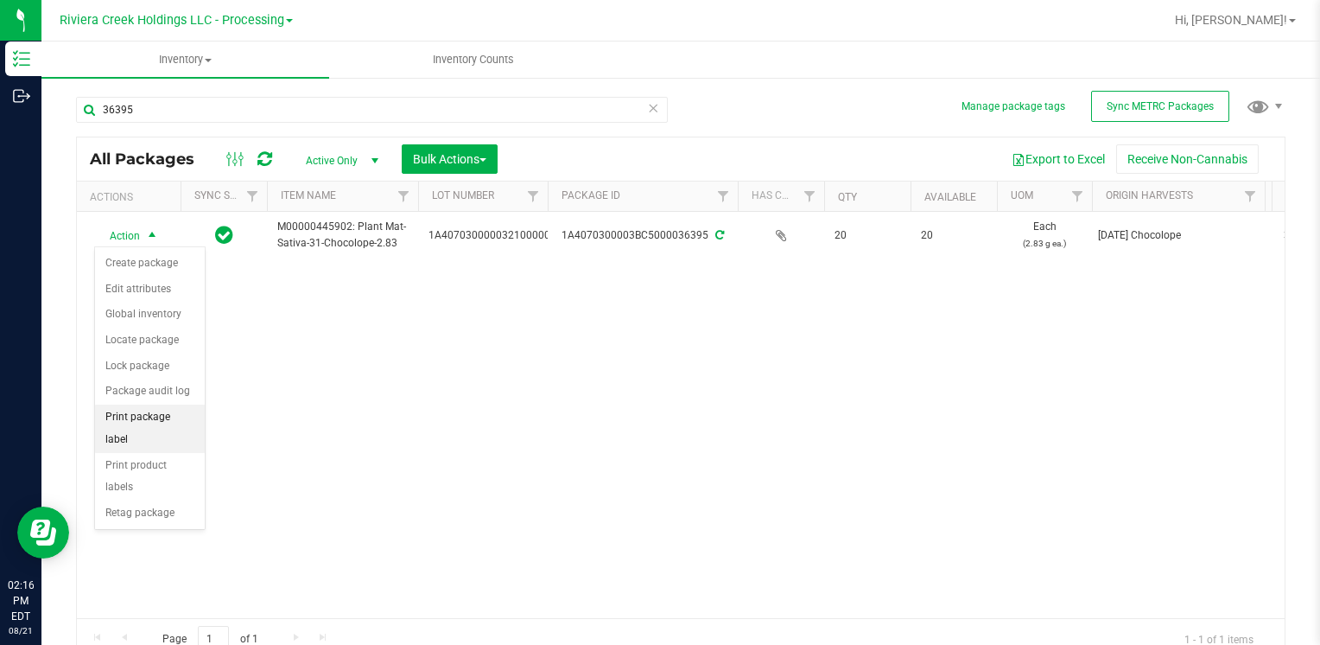
click at [172, 413] on li "Print package label" at bounding box center [150, 428] width 110 height 48
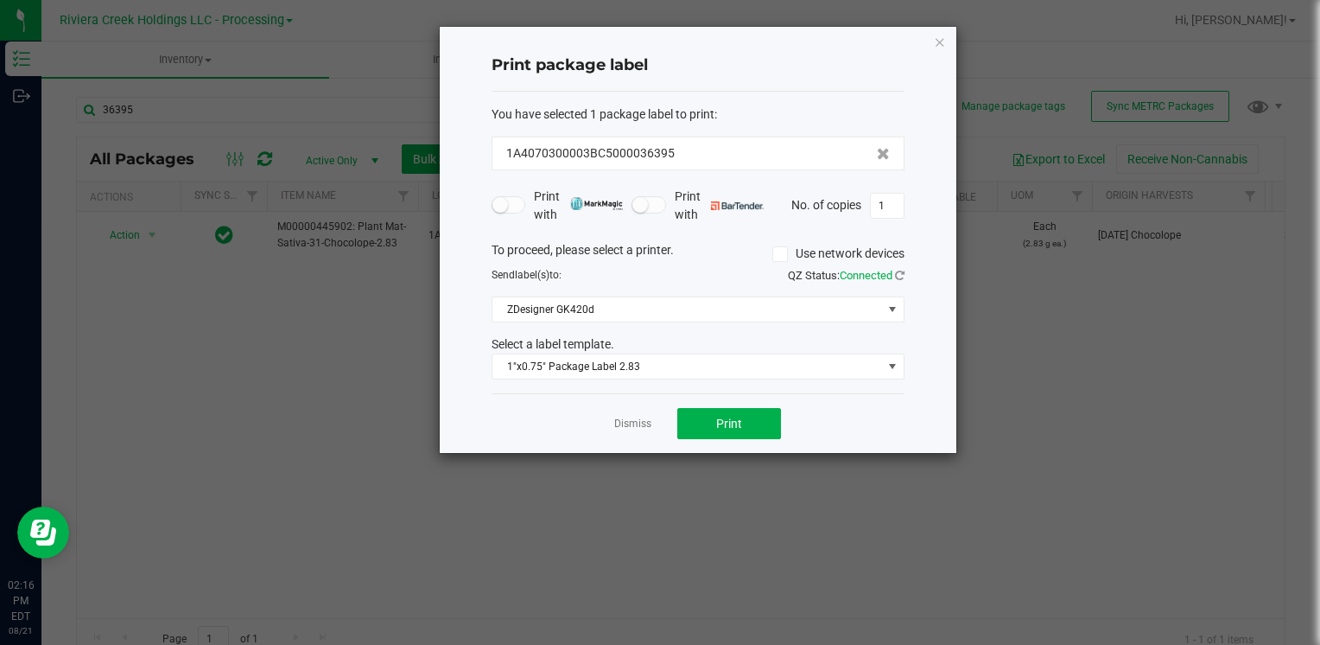
click at [723, 401] on div "Dismiss Print" at bounding box center [698, 423] width 413 height 60
click at [729, 416] on span "Print" at bounding box center [729, 423] width 26 height 14
click at [942, 37] on icon "button" at bounding box center [940, 41] width 12 height 21
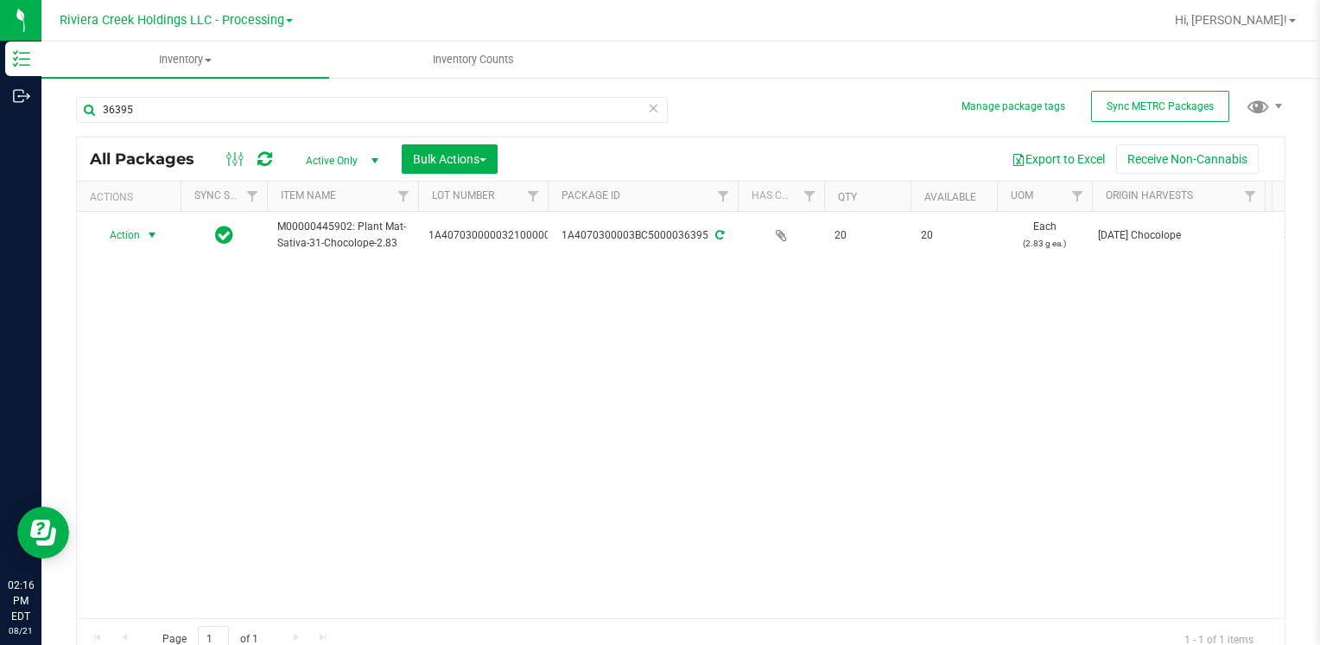
click at [416, 123] on div "36395" at bounding box center [372, 117] width 592 height 40
click at [423, 113] on input "36395" at bounding box center [372, 110] width 592 height 26
type input "3"
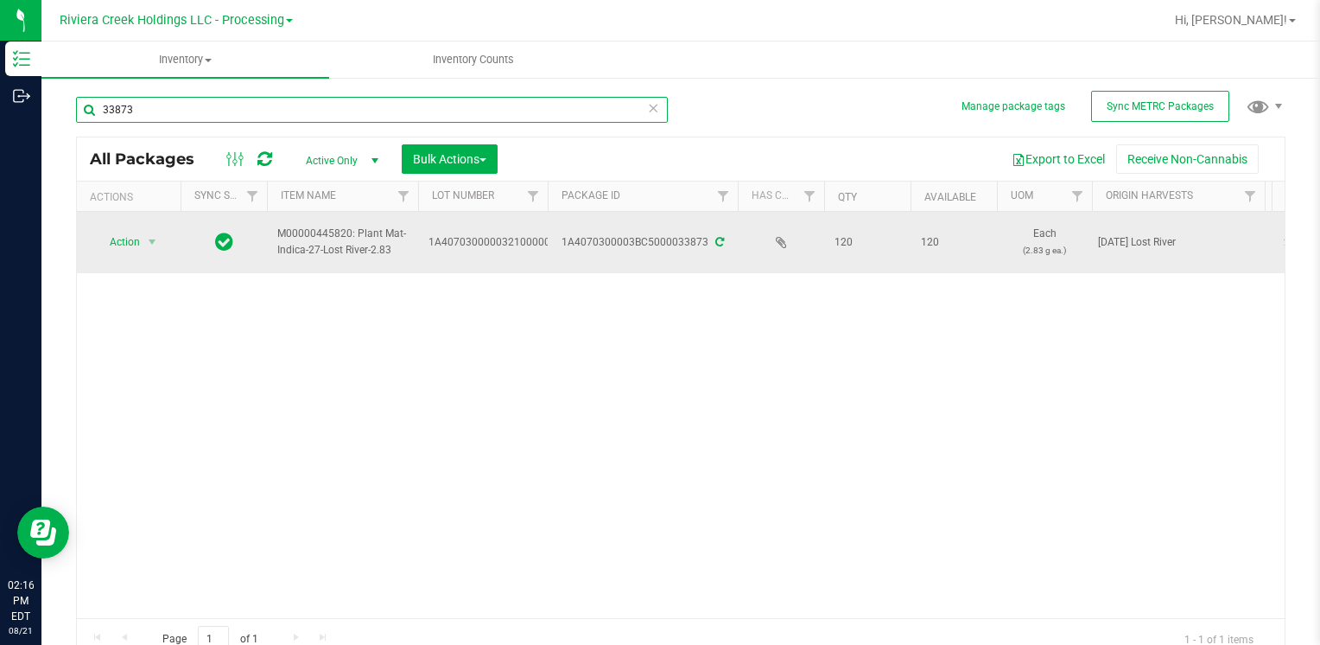
type input "33873"
click at [96, 249] on span "Action" at bounding box center [117, 242] width 47 height 24
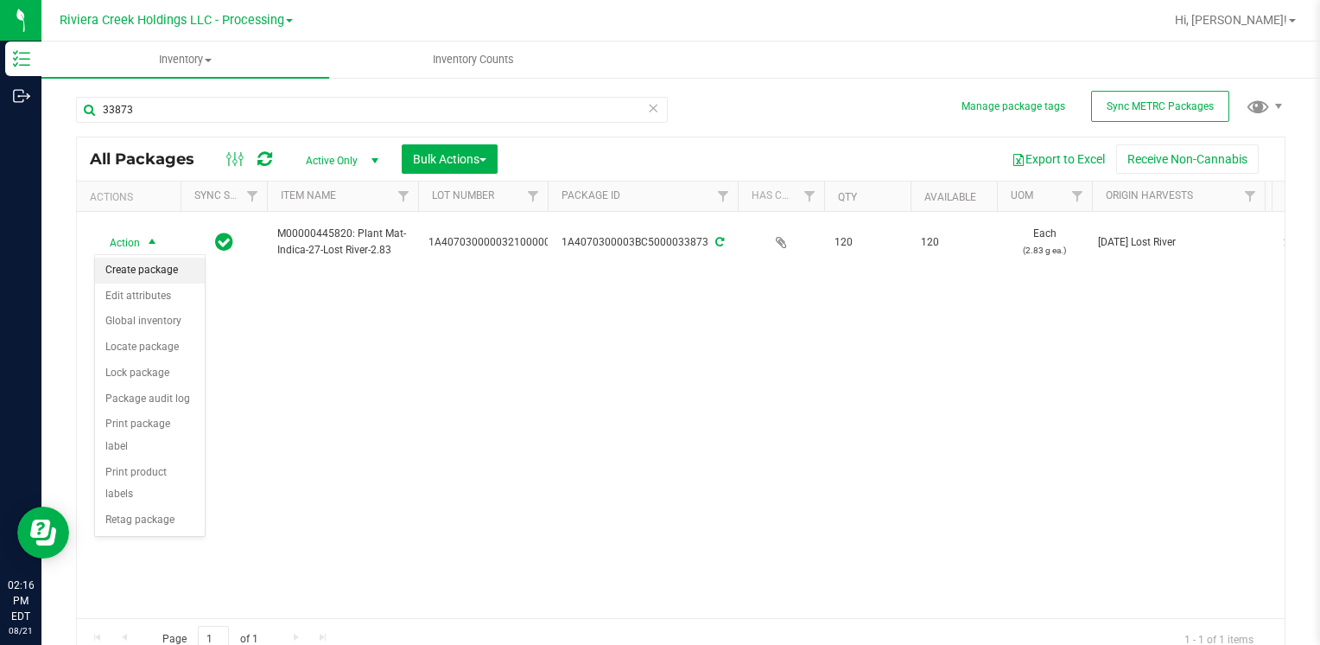
click at [165, 272] on li "Create package" at bounding box center [150, 270] width 110 height 26
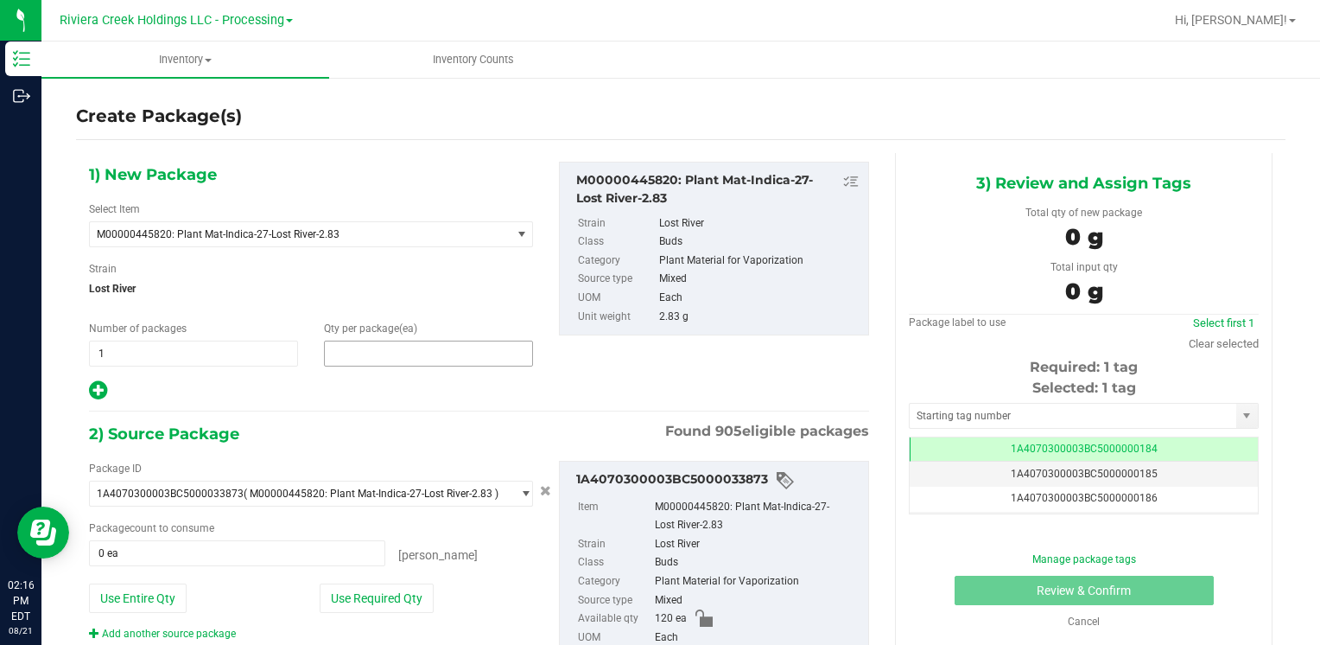
click at [402, 355] on span at bounding box center [428, 353] width 209 height 26
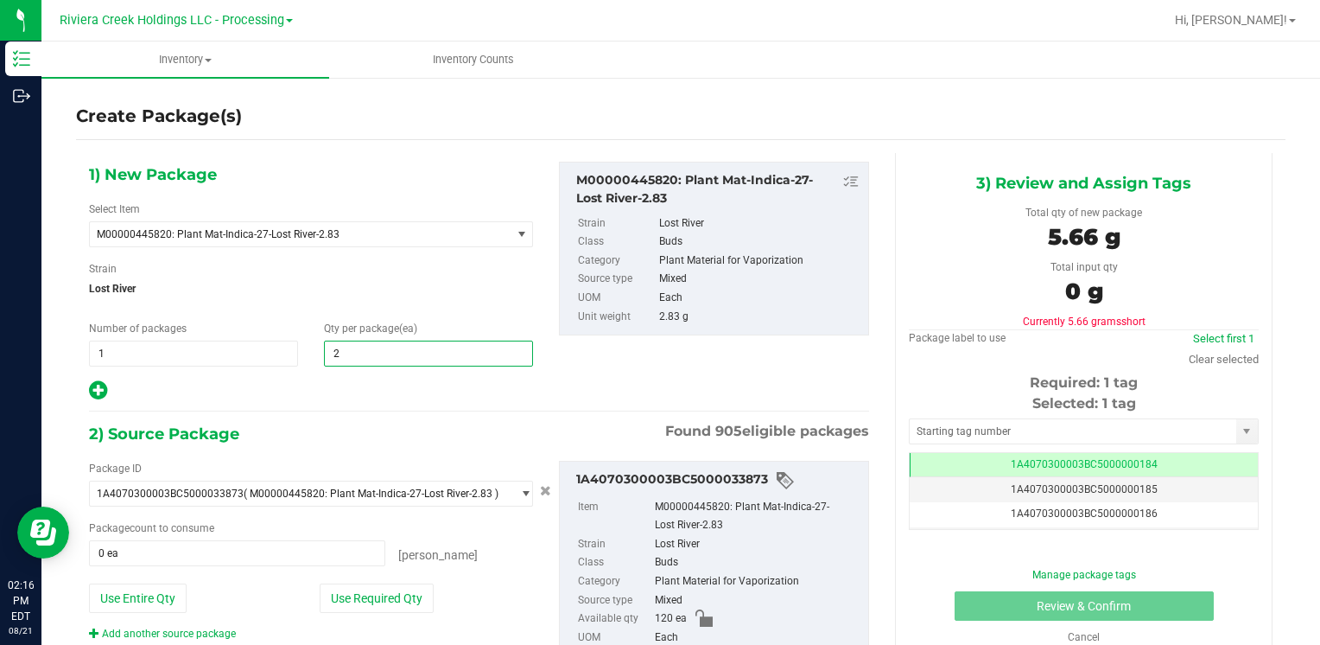
type input "20"
click at [460, 269] on div "Strain Lost River" at bounding box center [311, 284] width 444 height 46
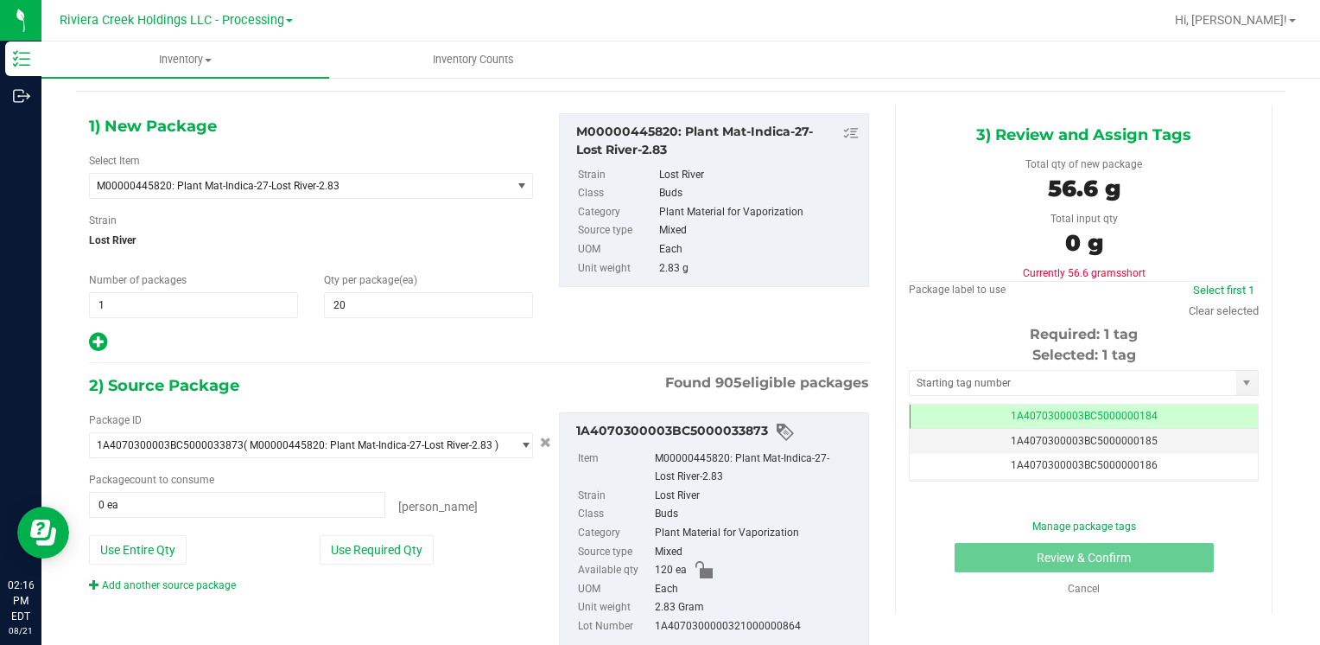
scroll to position [97, 0]
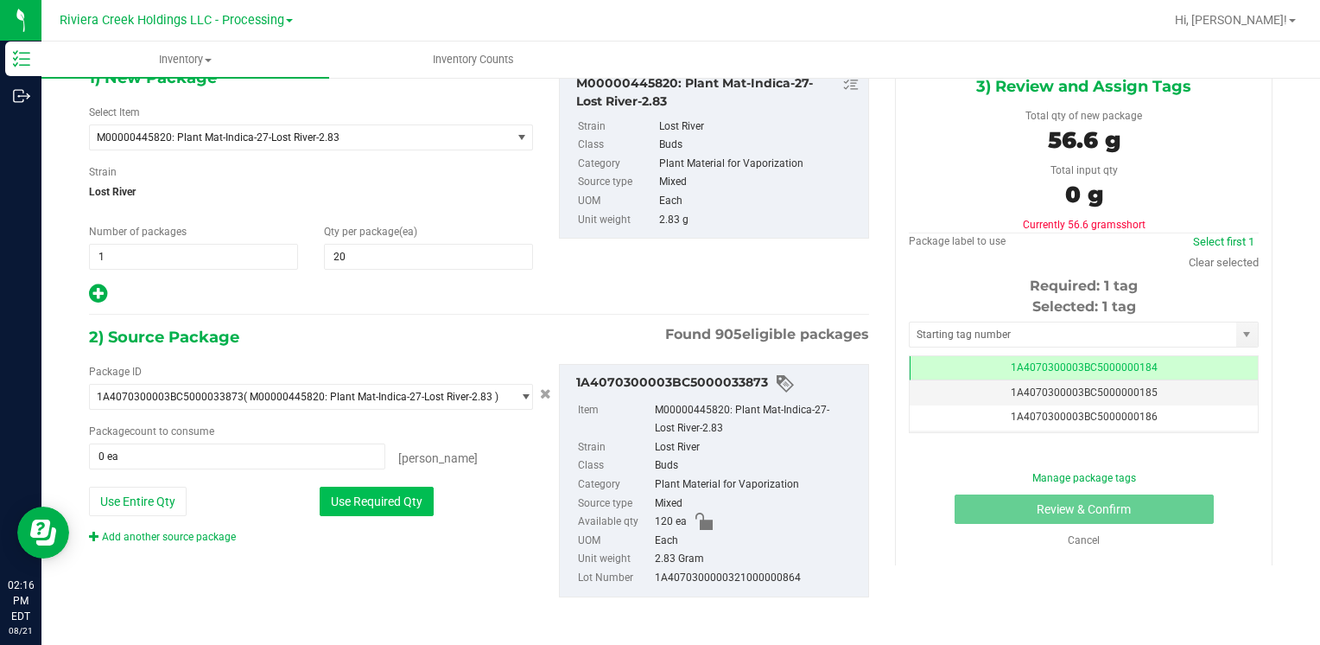
click at [418, 503] on button "Use Required Qty" at bounding box center [377, 500] width 114 height 29
type input "20 ea"
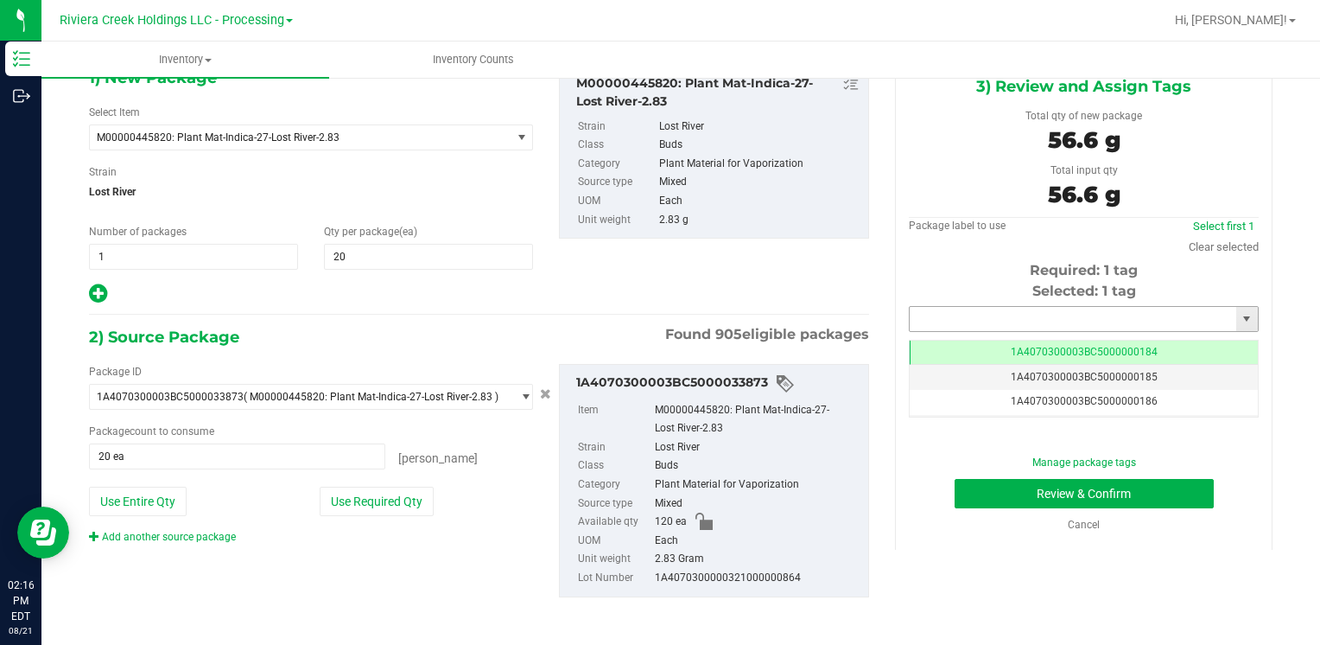
click at [957, 309] on input "text" at bounding box center [1073, 319] width 327 height 24
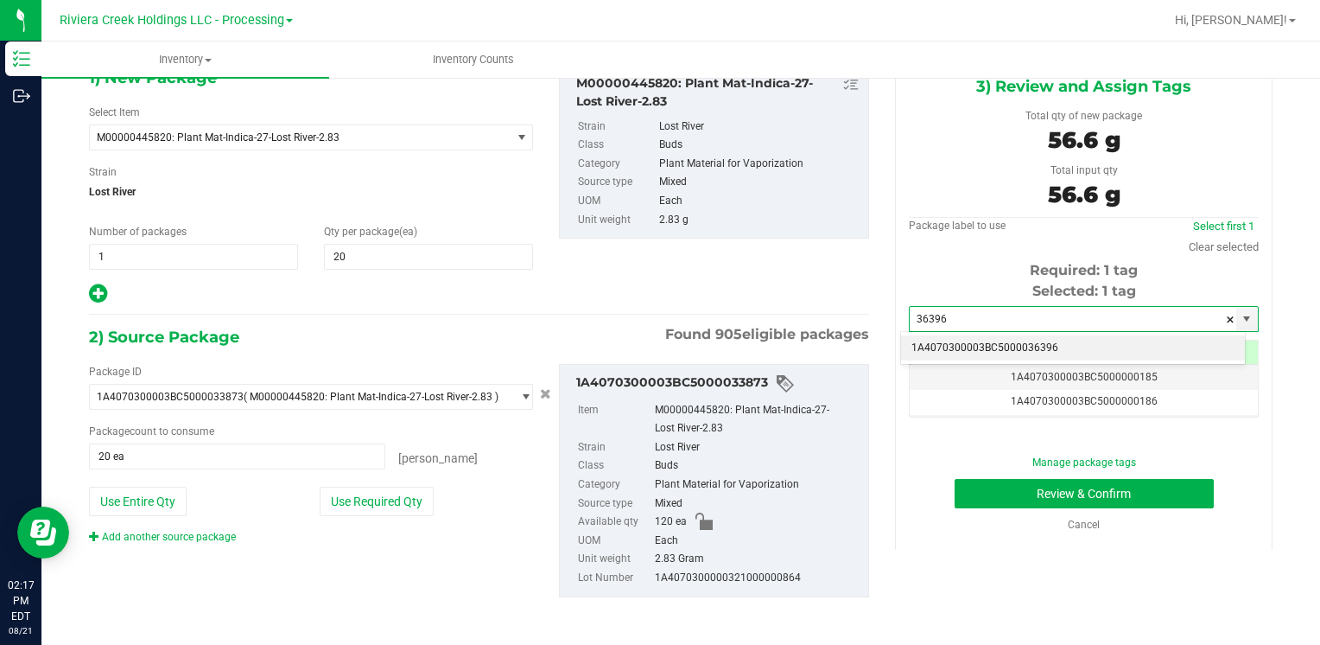
click at [936, 353] on li "1A4070300003BC5000036396" at bounding box center [1073, 348] width 344 height 26
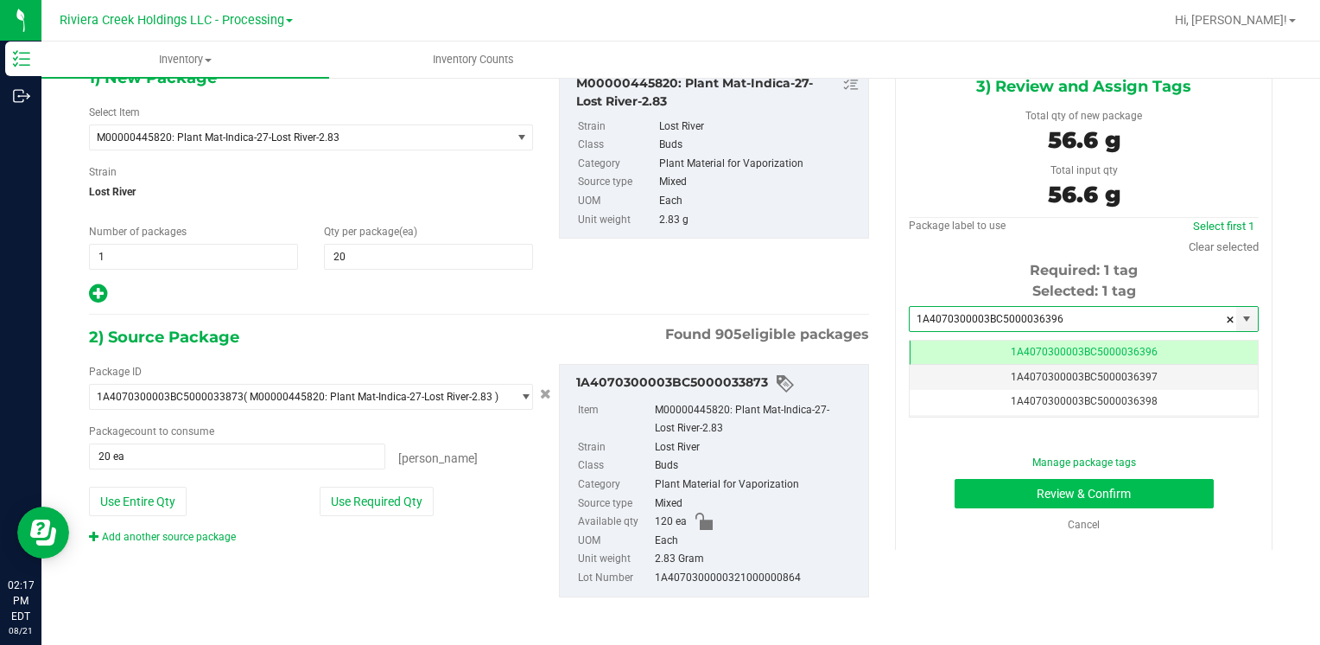
type input "1A4070300003BC5000036396"
click at [955, 493] on button "Review & Confirm" at bounding box center [1084, 493] width 259 height 29
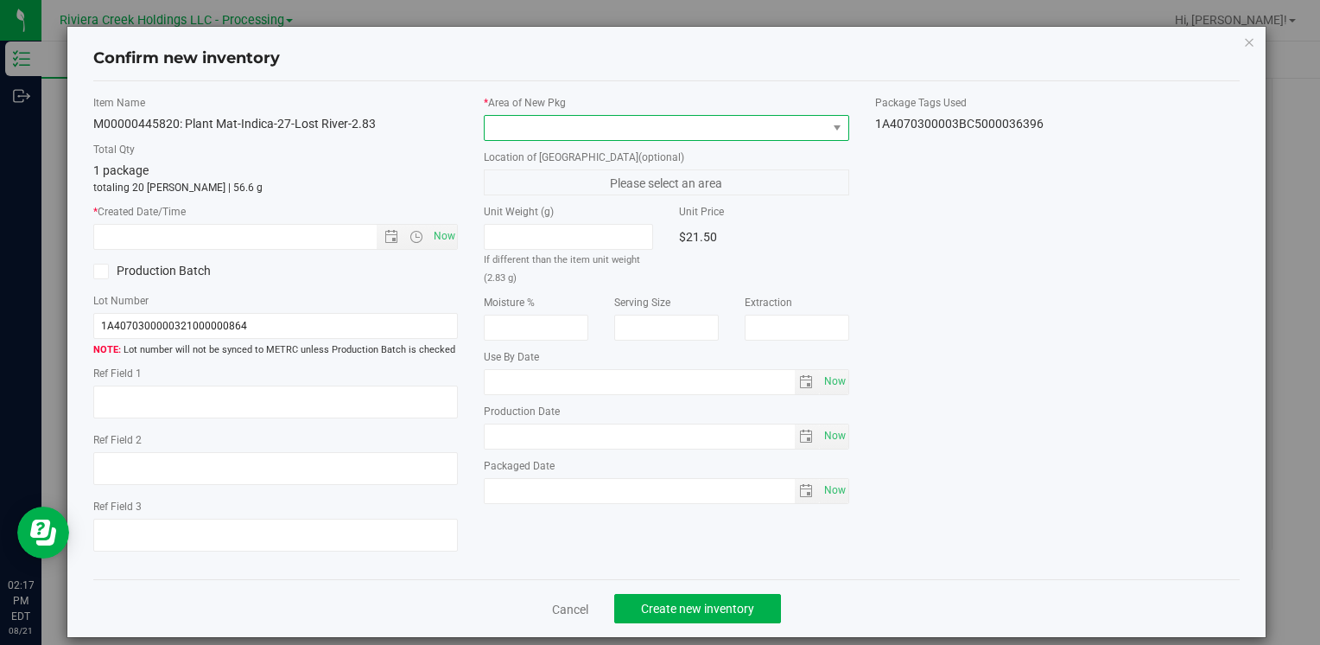
click at [612, 130] on span at bounding box center [655, 128] width 341 height 24
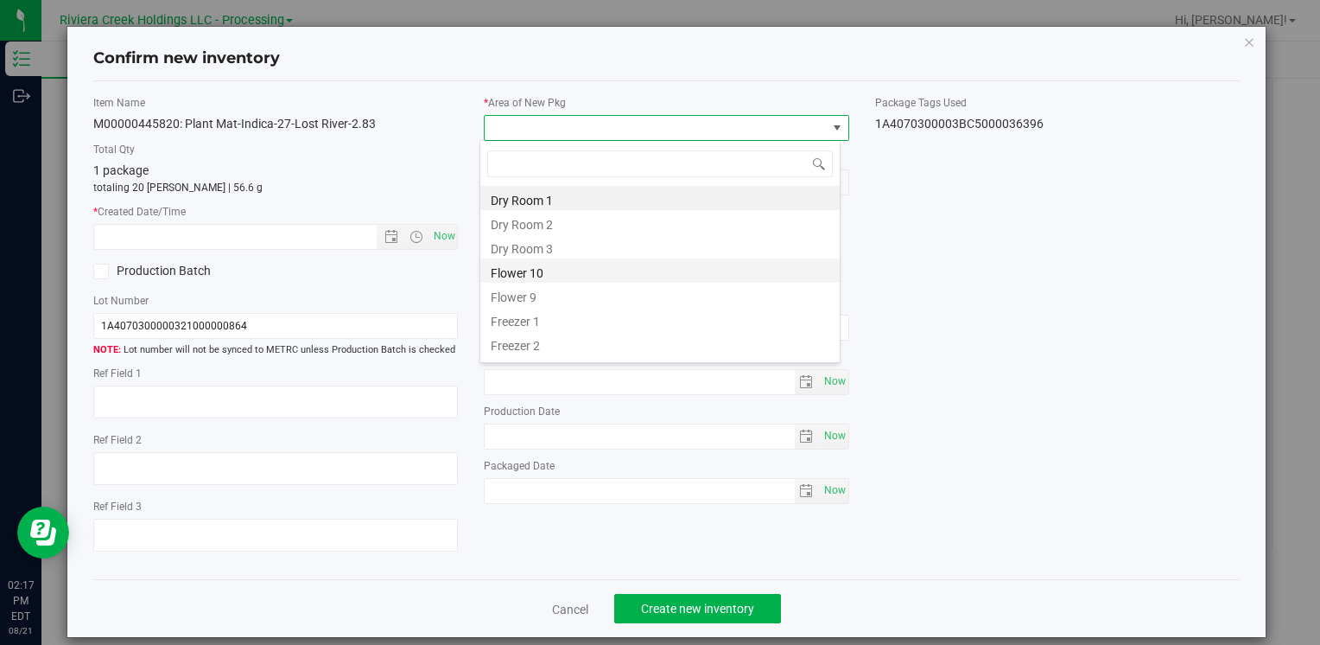
click at [536, 277] on li "Flower 10" at bounding box center [659, 270] width 359 height 24
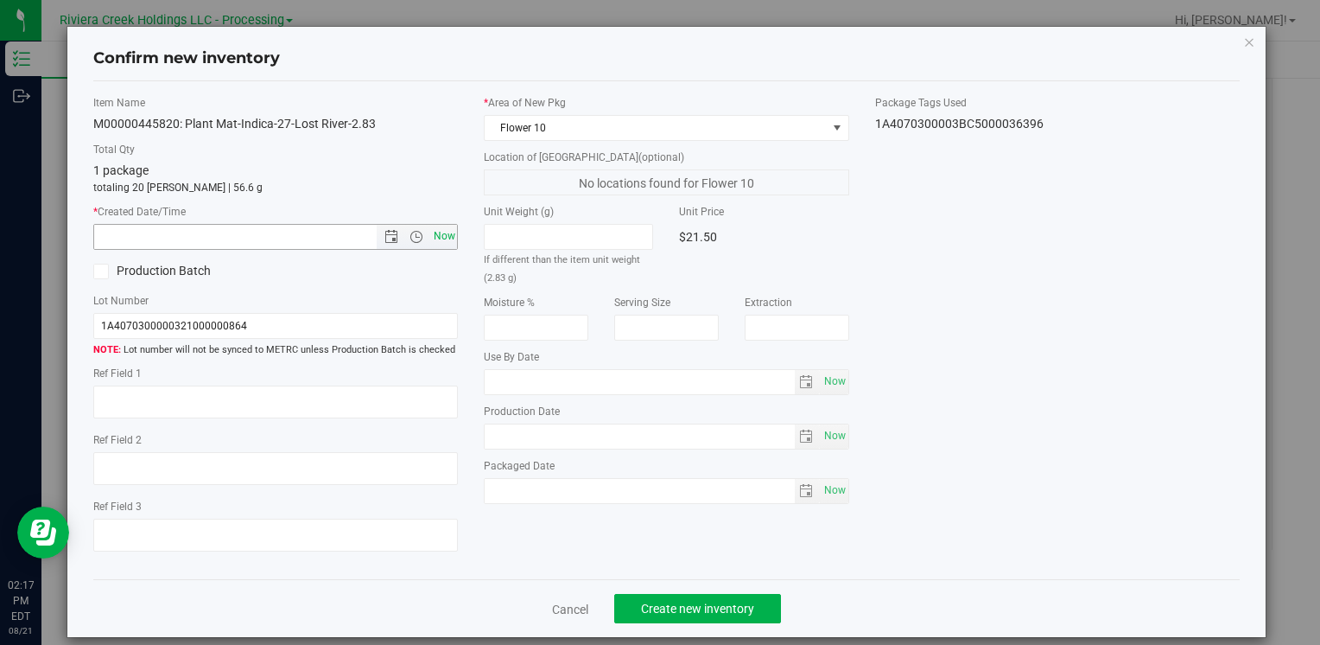
click at [446, 233] on span "Now" at bounding box center [443, 236] width 29 height 25
type input "8/21/2025 2:17 PM"
click at [751, 596] on button "Create new inventory" at bounding box center [697, 608] width 167 height 29
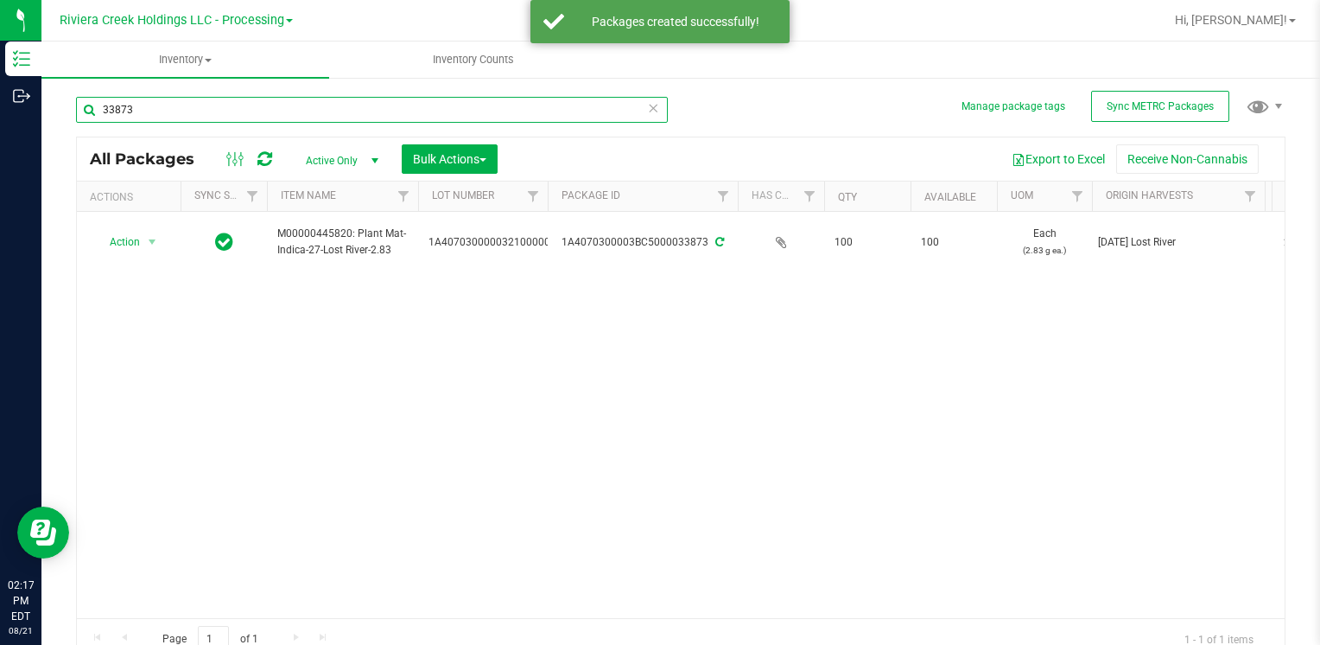
click at [213, 112] on input "33873" at bounding box center [372, 110] width 592 height 26
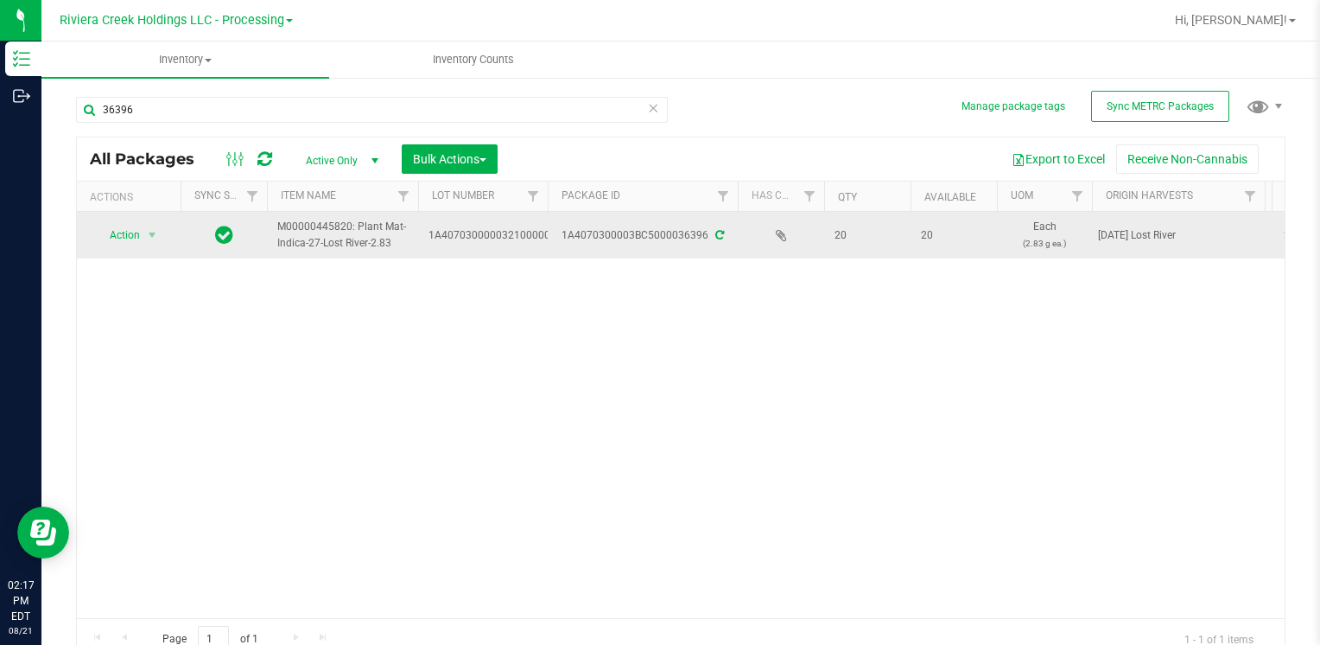
click at [132, 223] on span "Action" at bounding box center [117, 235] width 47 height 24
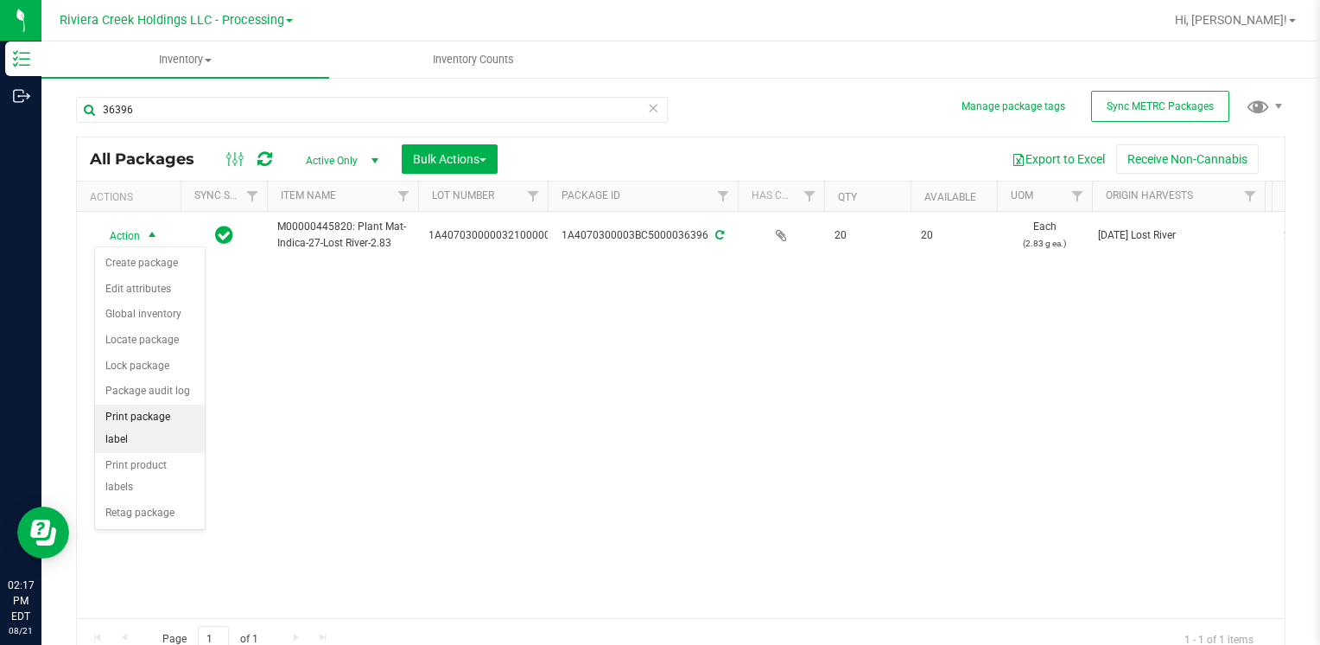
click at [177, 409] on li "Print package label" at bounding box center [150, 428] width 110 height 48
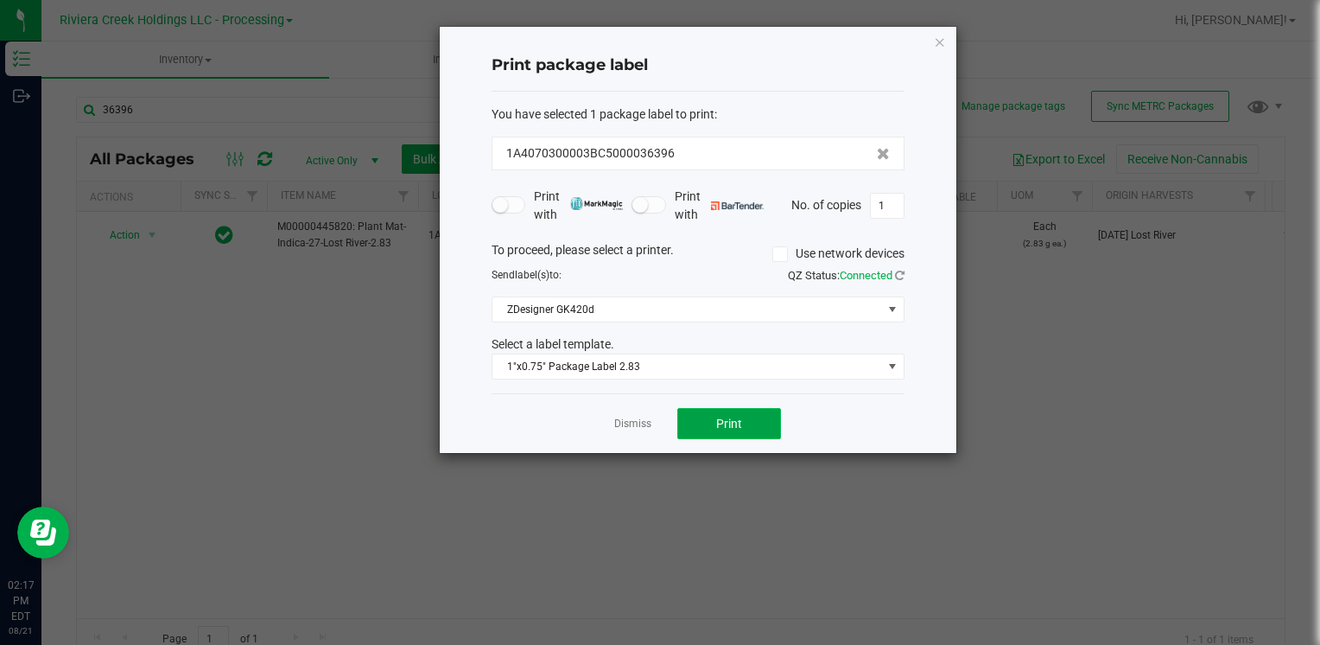
click at [717, 418] on span "Print" at bounding box center [729, 423] width 26 height 14
click at [940, 33] on icon "button" at bounding box center [940, 41] width 12 height 21
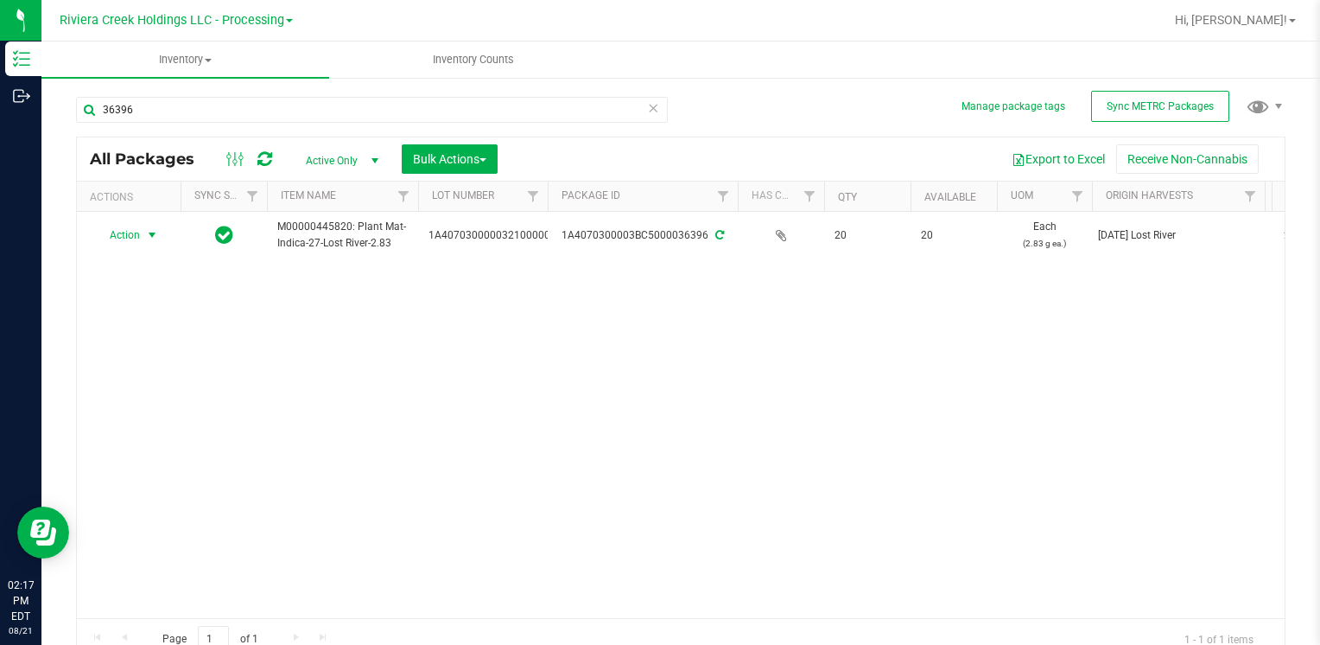
click at [176, 95] on div "36396" at bounding box center [378, 108] width 605 height 55
click at [168, 99] on input "36396" at bounding box center [372, 110] width 592 height 26
type input "3"
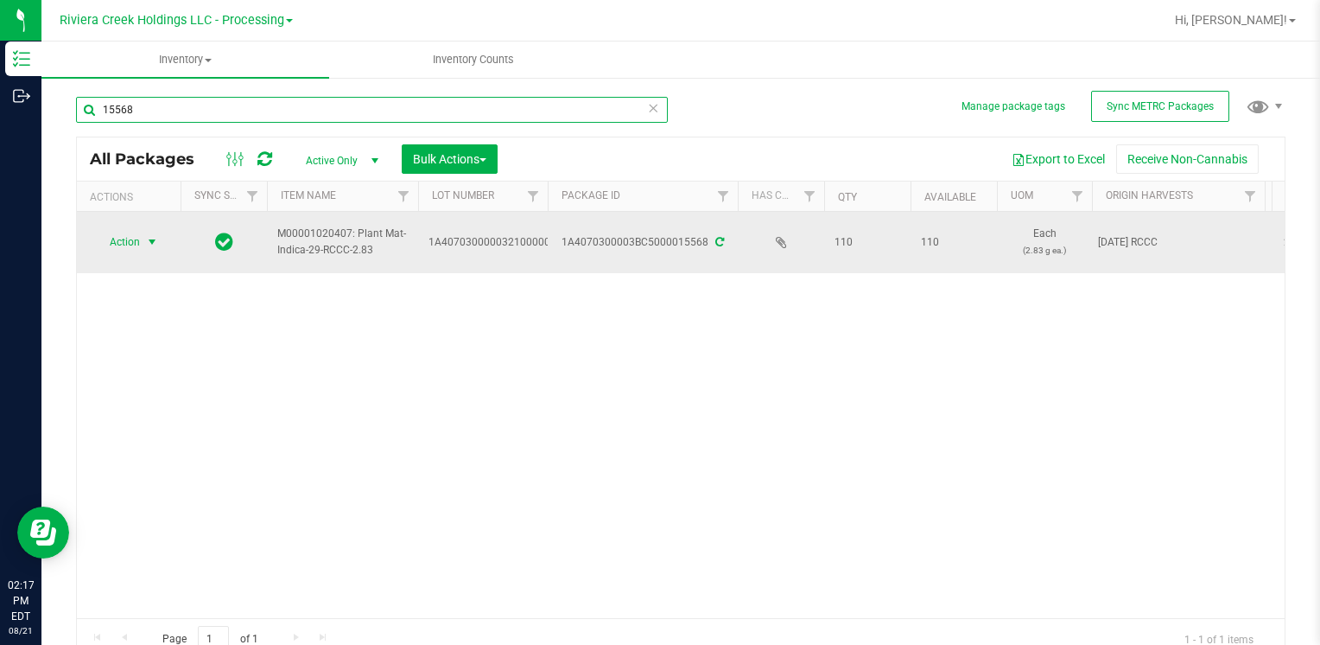
type input "15568"
click at [138, 248] on span "Action" at bounding box center [117, 242] width 47 height 24
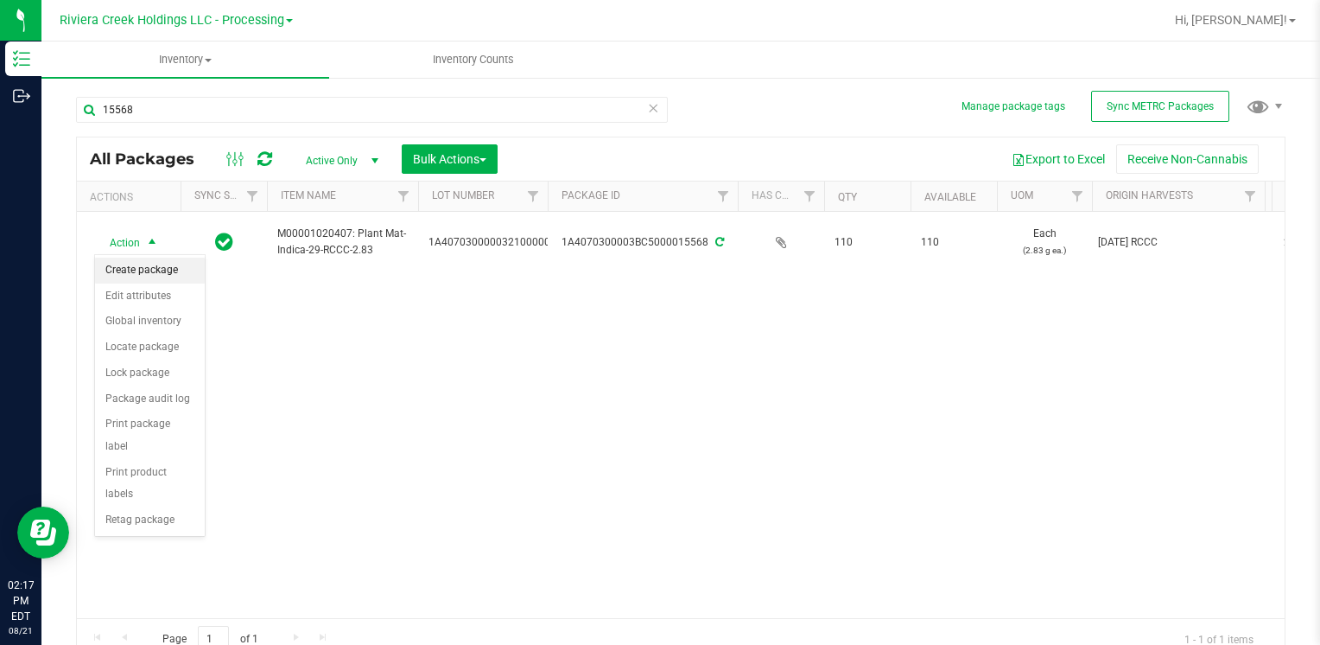
click at [168, 271] on li "Create package" at bounding box center [150, 270] width 110 height 26
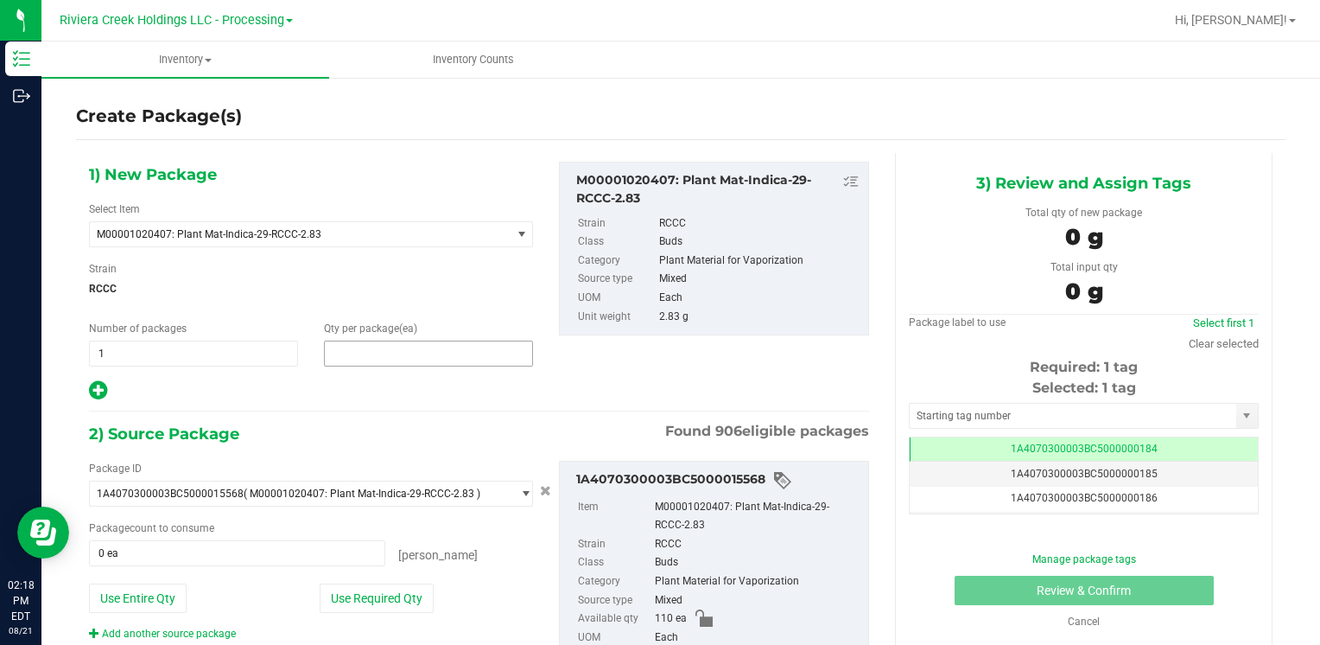
click at [394, 357] on span at bounding box center [428, 353] width 209 height 26
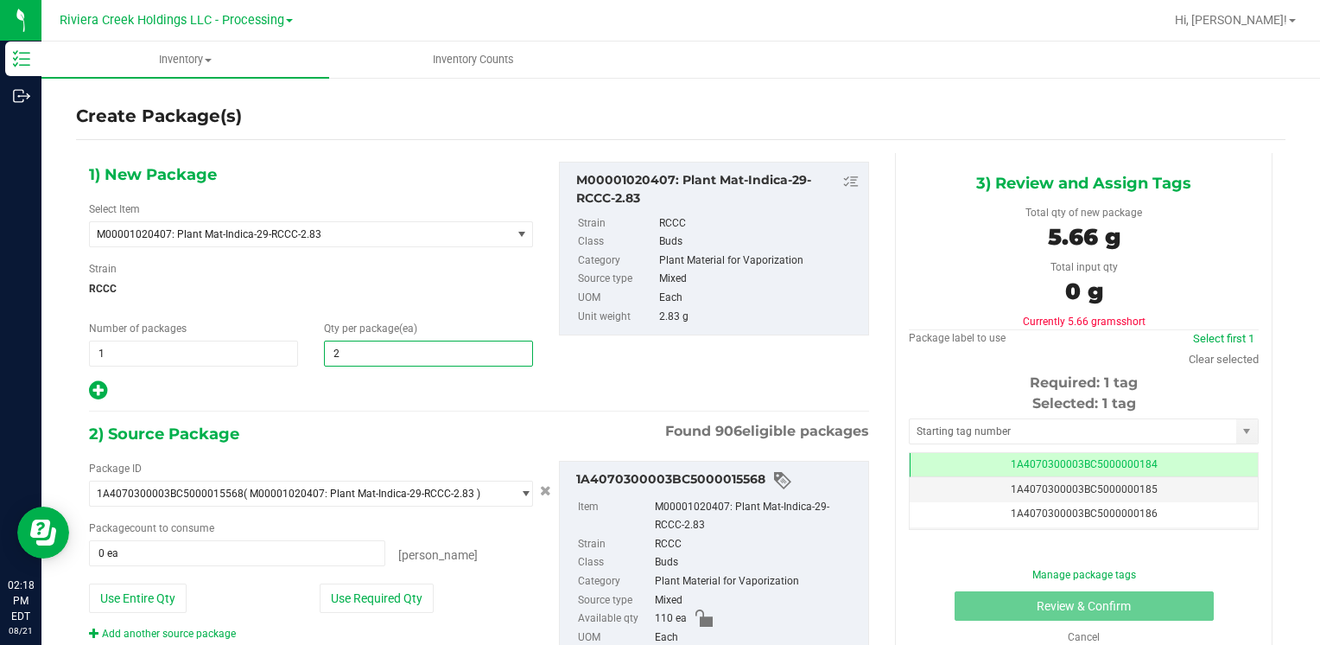
type input "20"
click at [358, 289] on span "RCCC" at bounding box center [311, 289] width 444 height 26
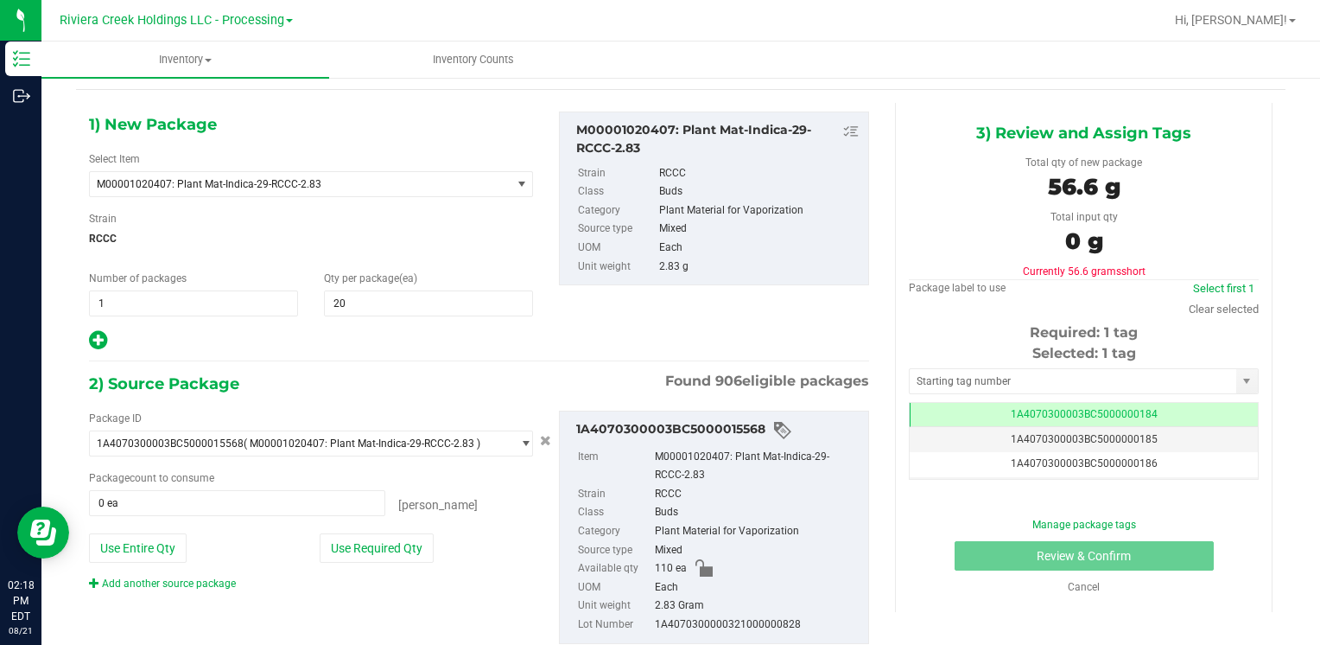
scroll to position [97, 0]
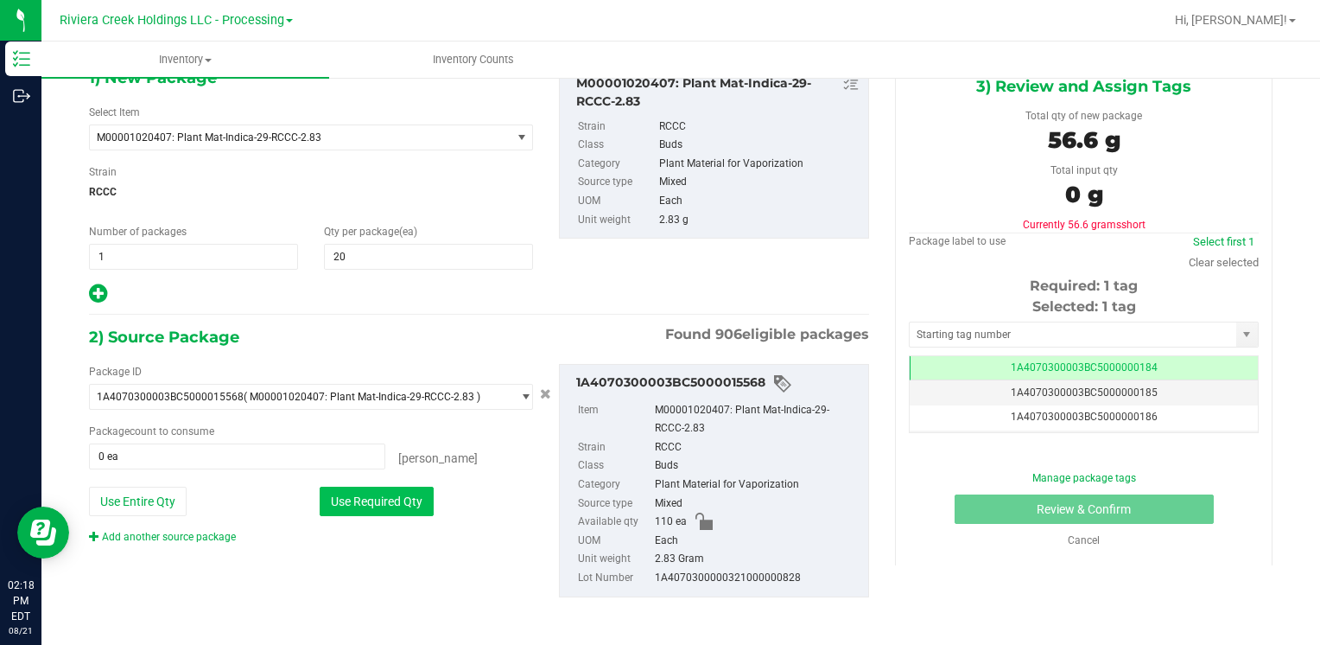
click at [385, 499] on button "Use Required Qty" at bounding box center [377, 500] width 114 height 29
type input "20 ea"
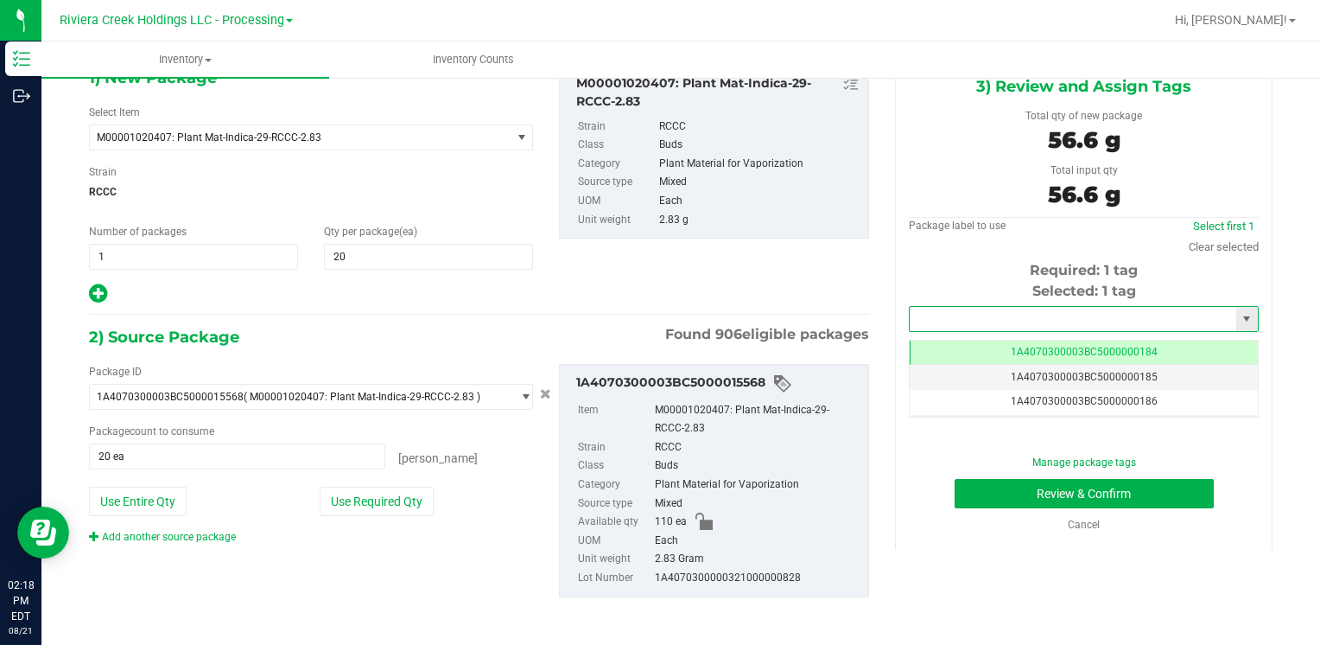
click at [943, 315] on input "text" at bounding box center [1073, 319] width 327 height 24
click at [924, 341] on li "1A4070300003BC5000036398" at bounding box center [1073, 348] width 344 height 26
type input "1A4070300003BC5000036398"
click at [955, 496] on button "Review & Confirm" at bounding box center [1084, 493] width 259 height 29
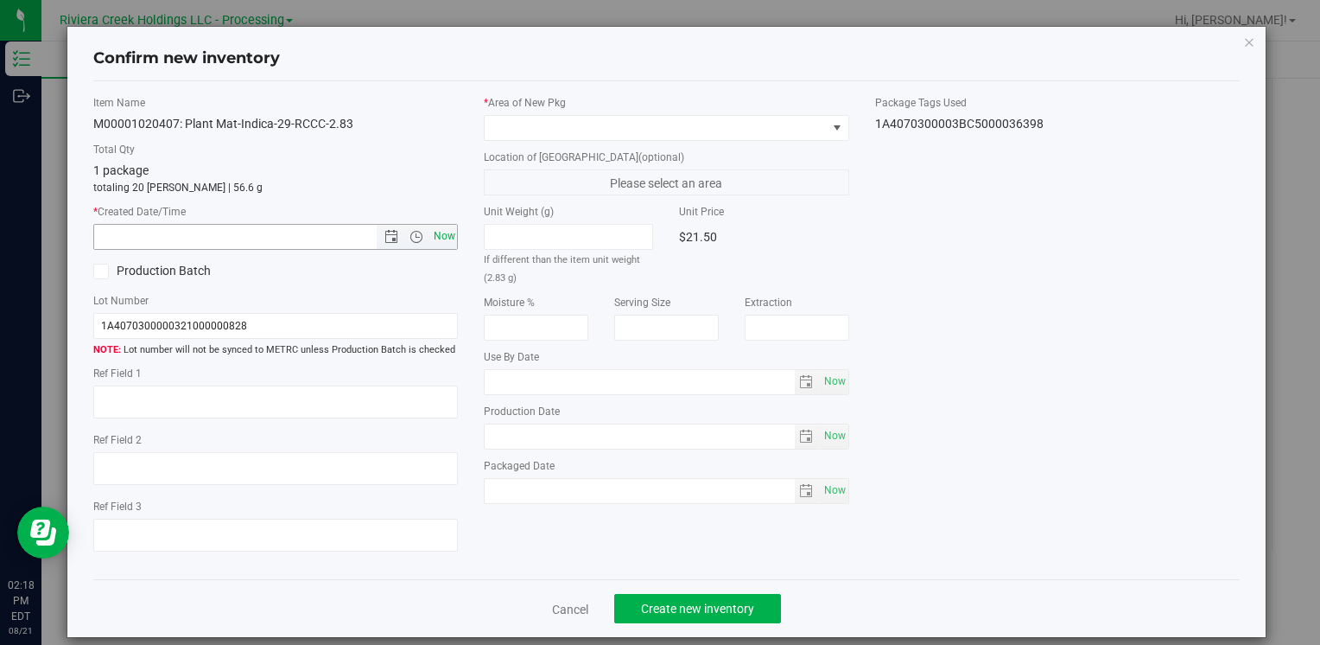
click at [432, 233] on span "Now" at bounding box center [443, 236] width 29 height 25
type input "8/21/2025 2:18 PM"
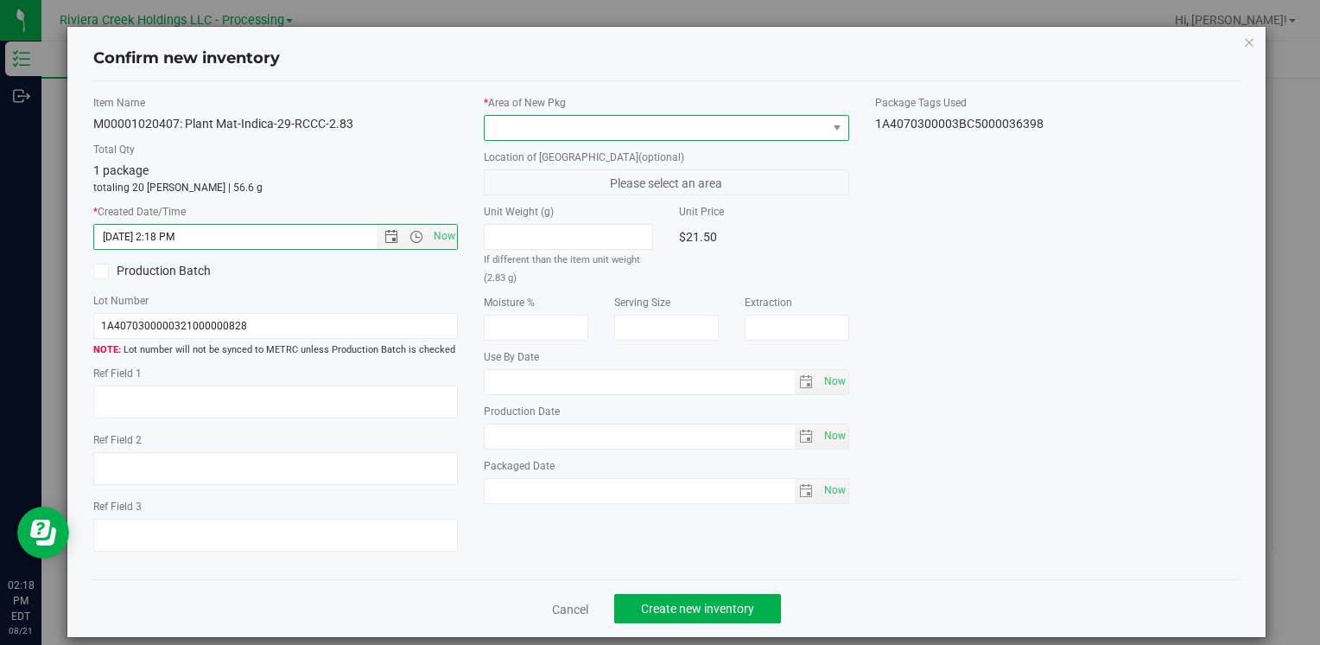
click at [626, 125] on span at bounding box center [655, 128] width 341 height 24
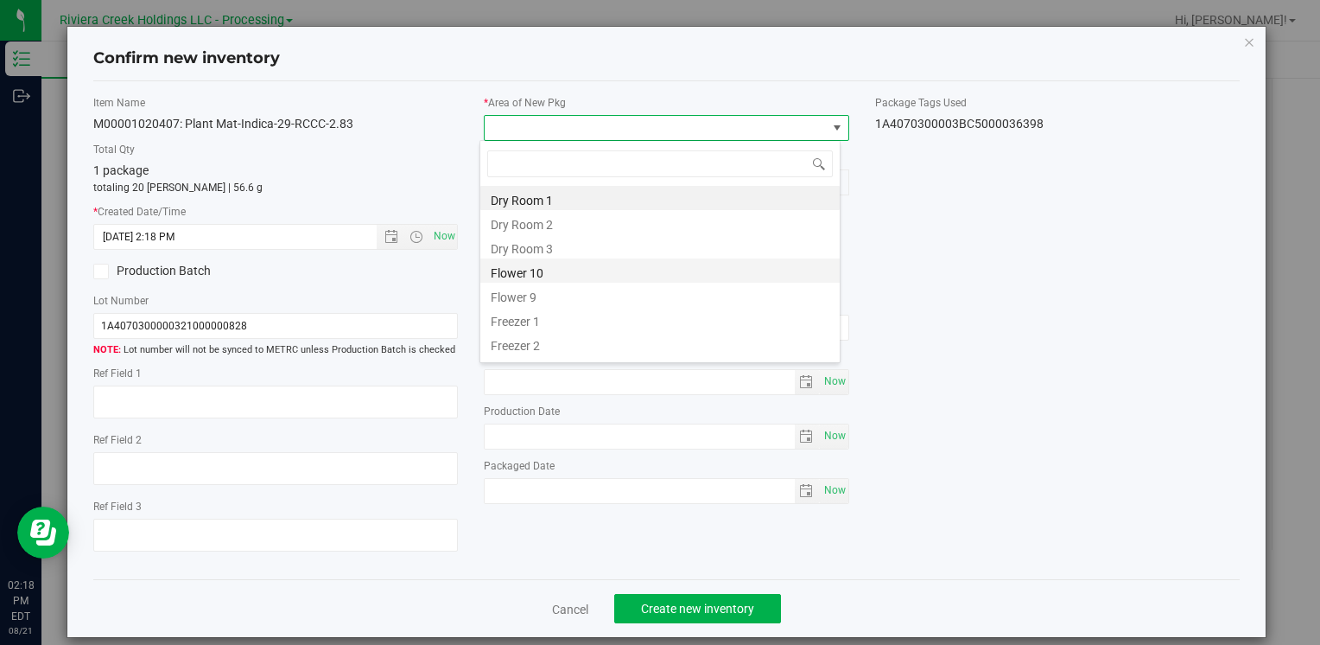
click at [553, 275] on li "Flower 10" at bounding box center [659, 270] width 359 height 24
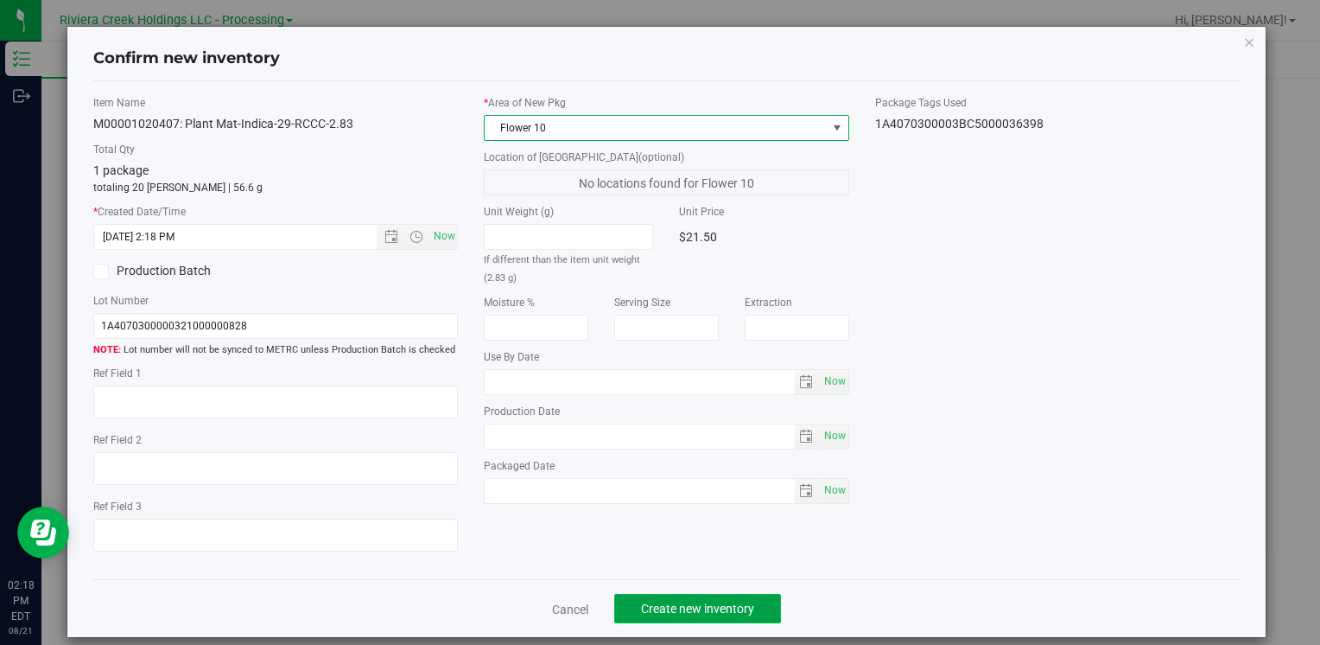
click at [741, 601] on span "Create new inventory" at bounding box center [697, 608] width 113 height 14
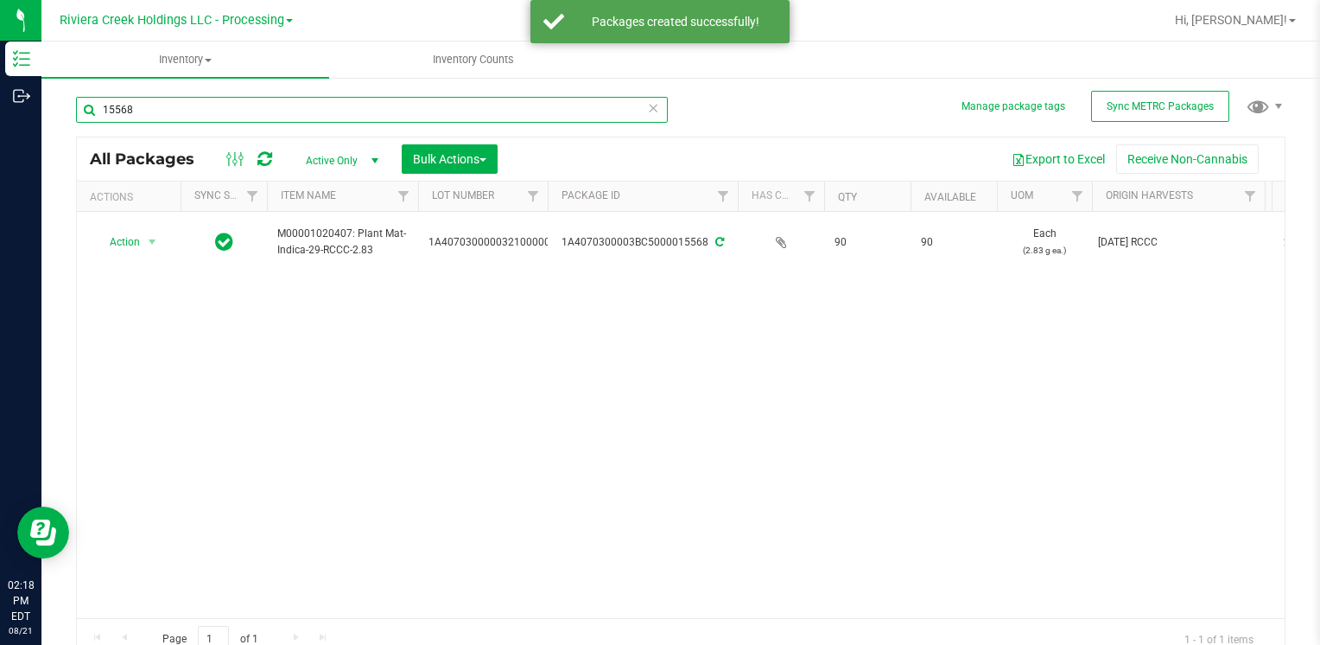
click at [248, 110] on input "15568" at bounding box center [372, 110] width 592 height 26
type input "1"
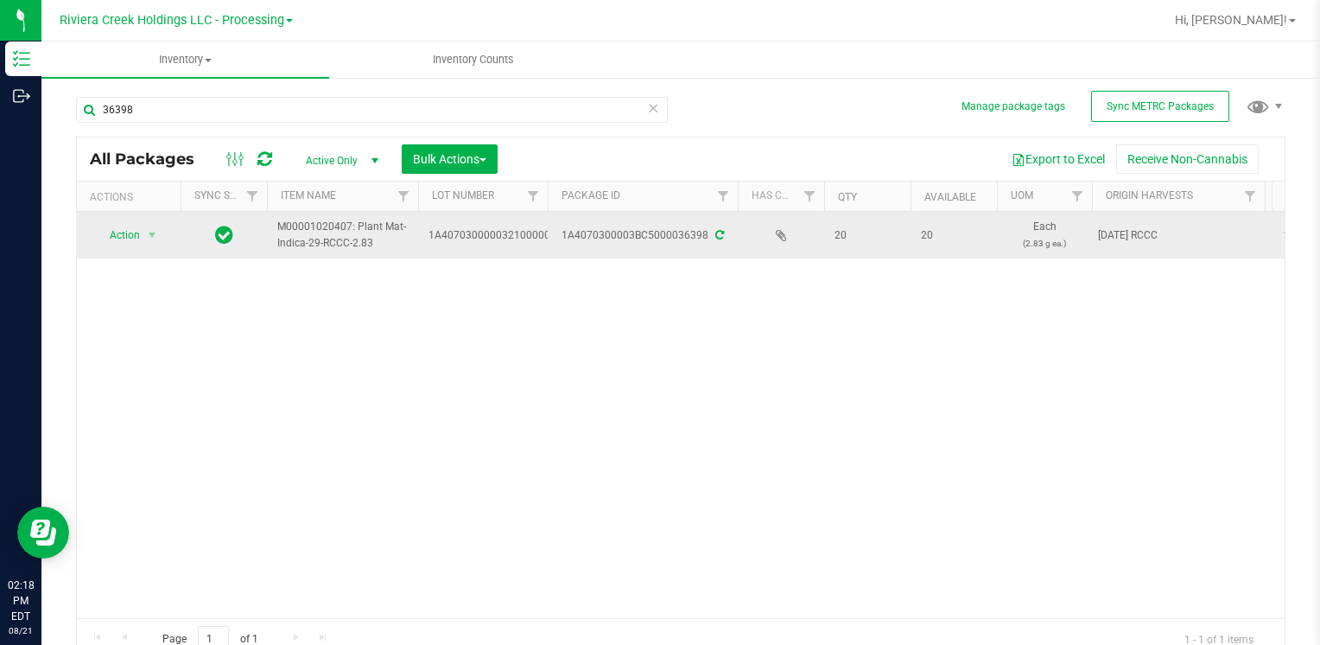
click at [115, 219] on td "Action Action Create package Edit attributes Global inventory Locate package Lo…" at bounding box center [129, 235] width 104 height 47
click at [121, 228] on span "Action" at bounding box center [117, 235] width 47 height 24
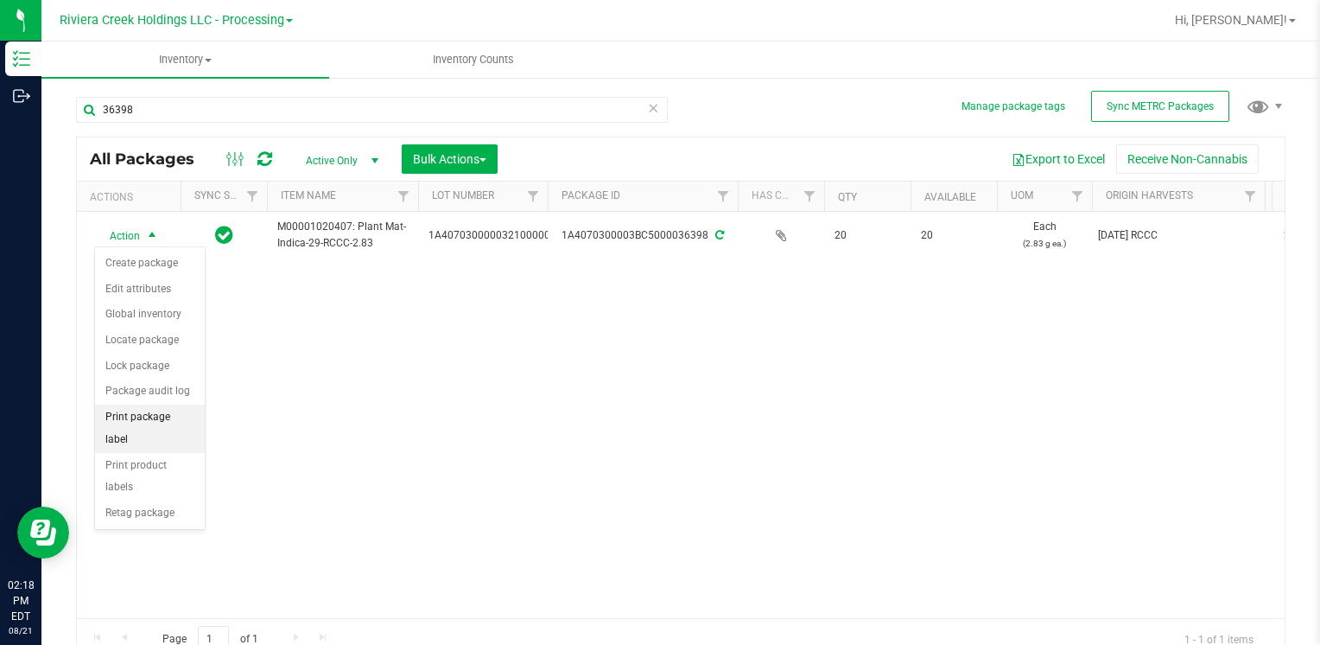
click at [169, 416] on li "Print package label" at bounding box center [150, 428] width 110 height 48
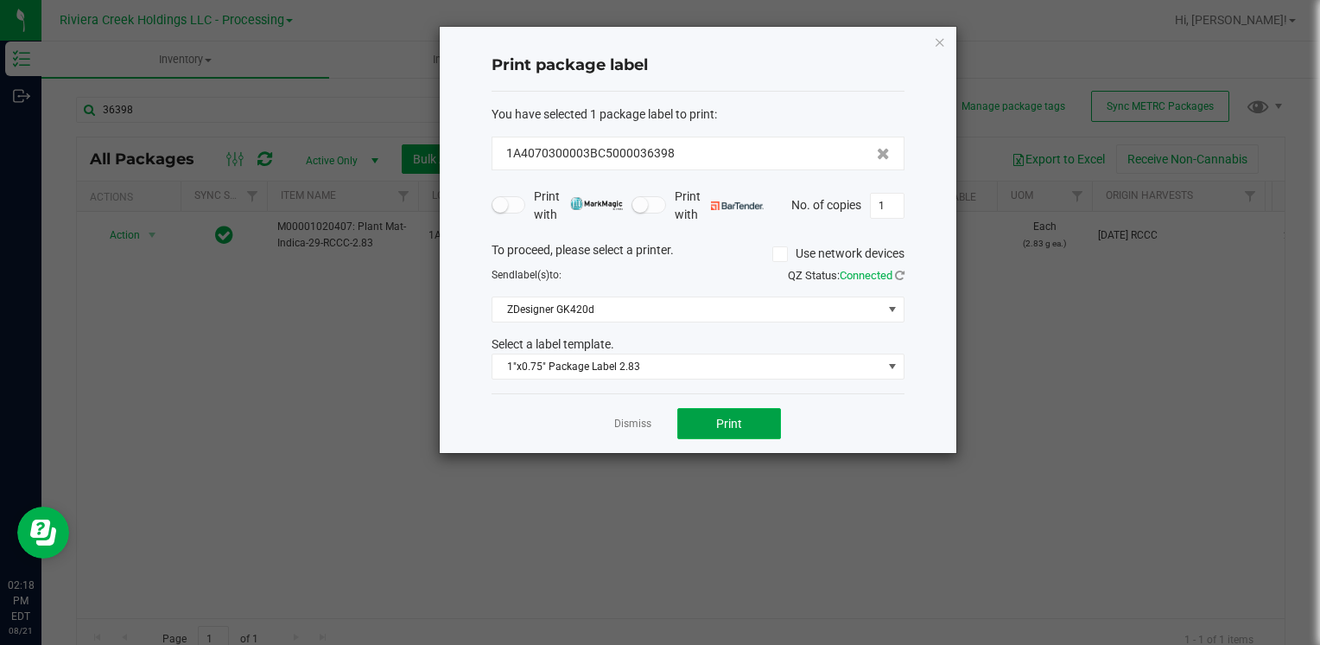
click at [720, 423] on span "Print" at bounding box center [729, 423] width 26 height 14
click at [938, 43] on icon "button" at bounding box center [940, 41] width 12 height 21
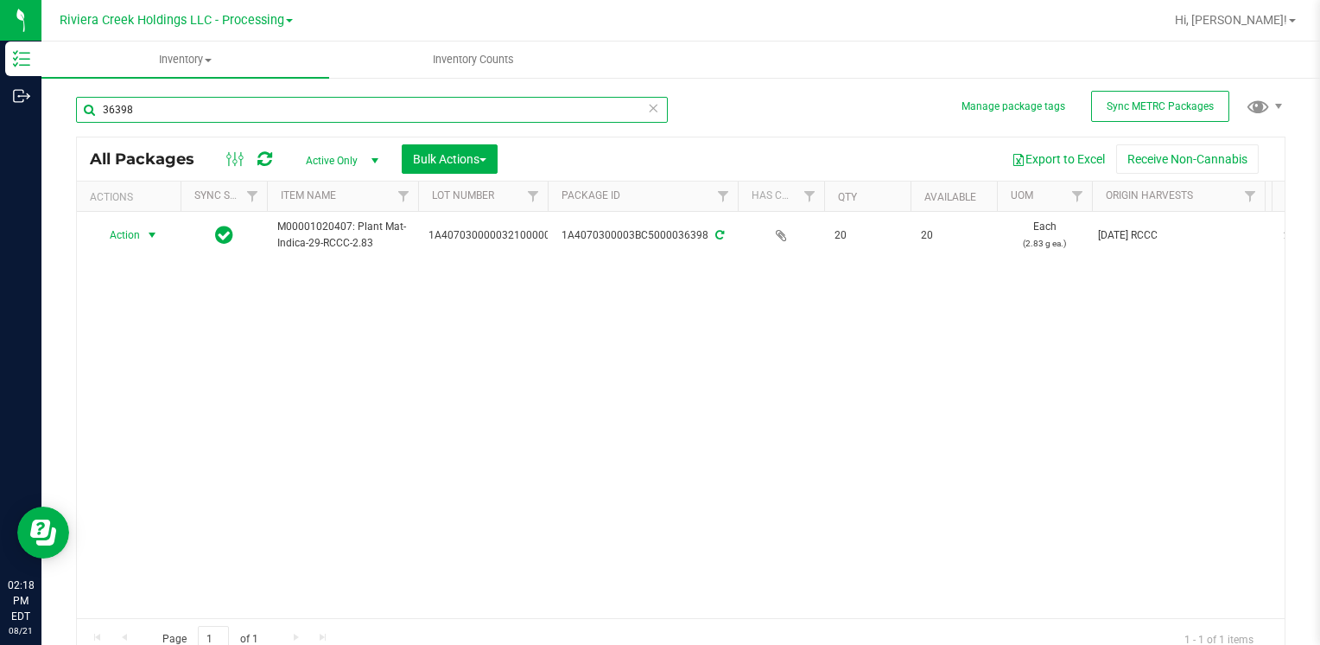
click at [123, 108] on input "36398" at bounding box center [372, 110] width 592 height 26
click at [141, 112] on input "36398" at bounding box center [372, 110] width 592 height 26
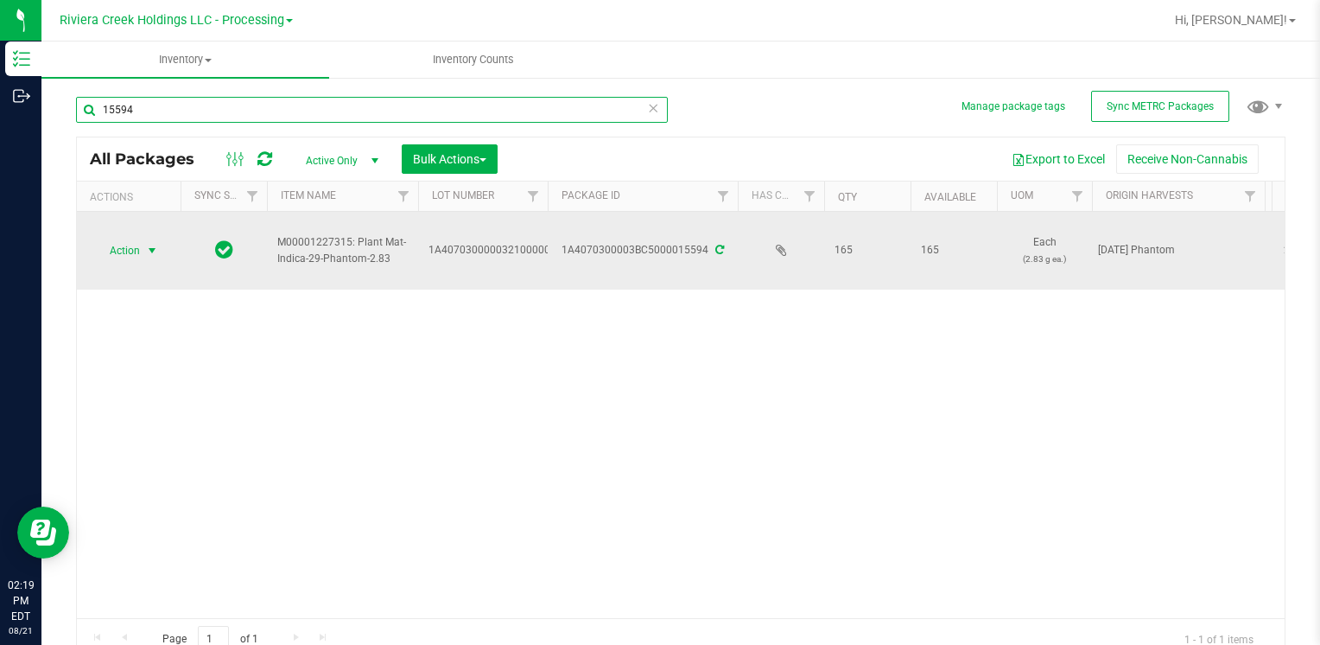
type input "15594"
click at [122, 243] on span "Action" at bounding box center [117, 250] width 47 height 24
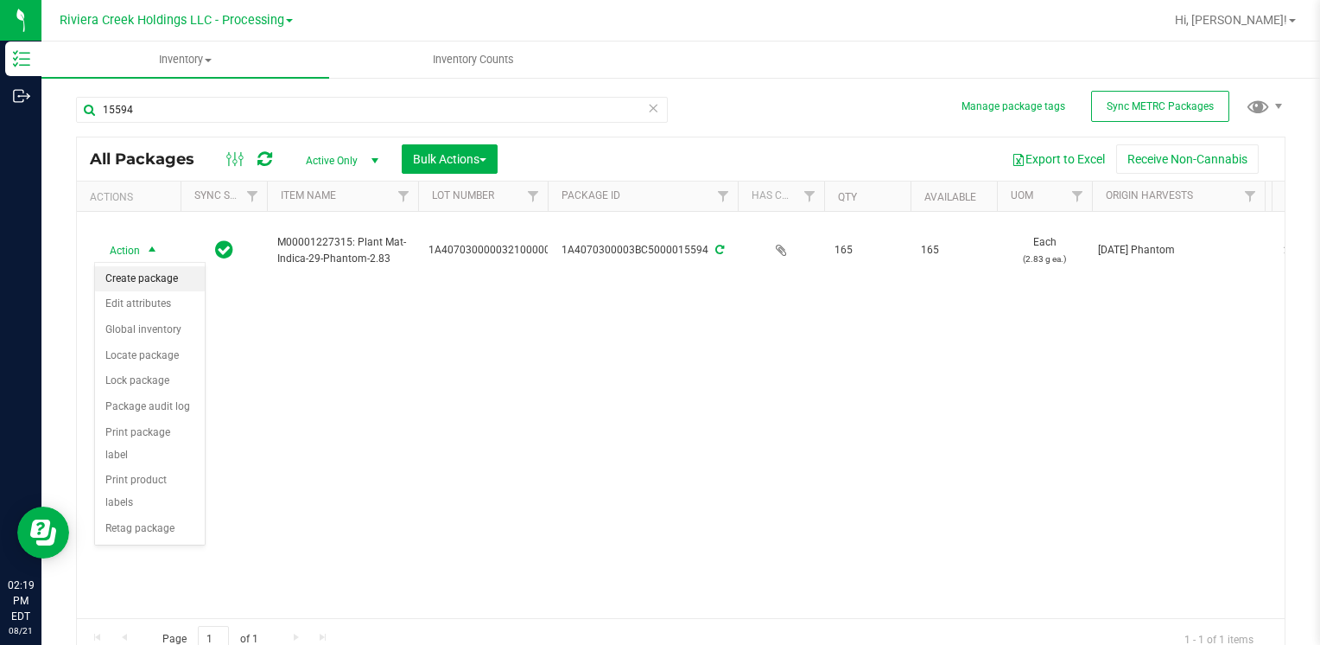
click at [137, 268] on li "Create package" at bounding box center [150, 279] width 110 height 26
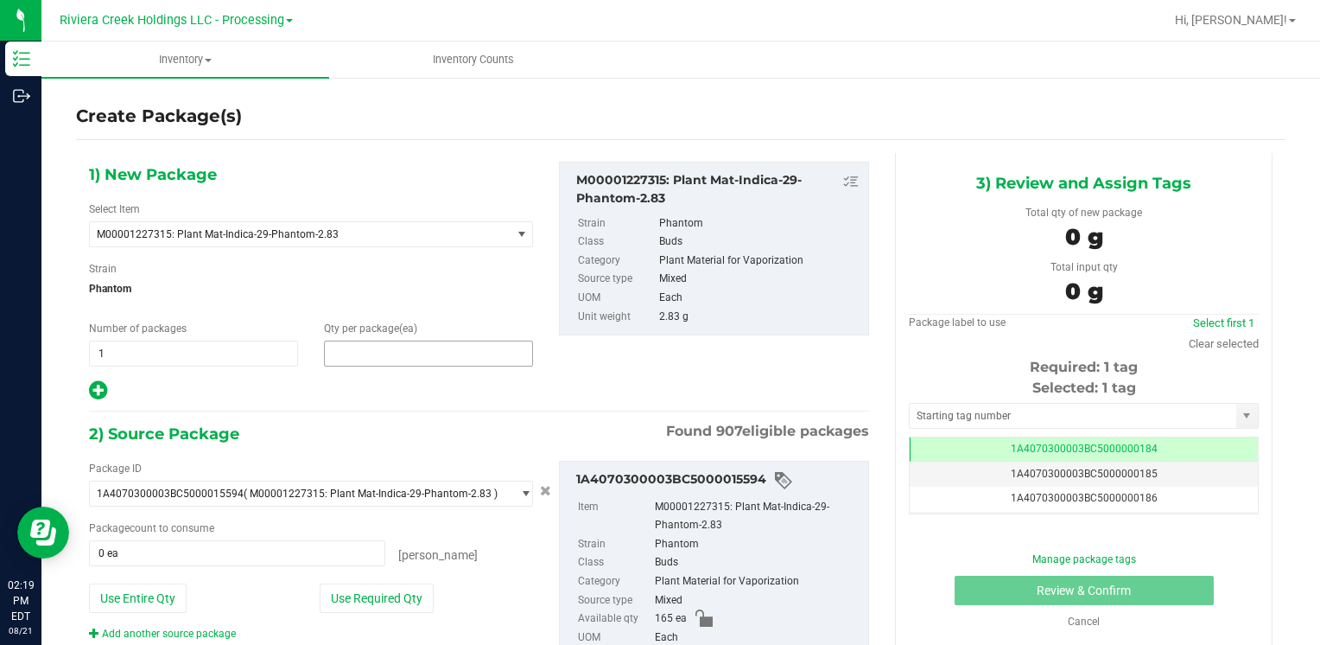
click at [436, 344] on span at bounding box center [428, 353] width 209 height 26
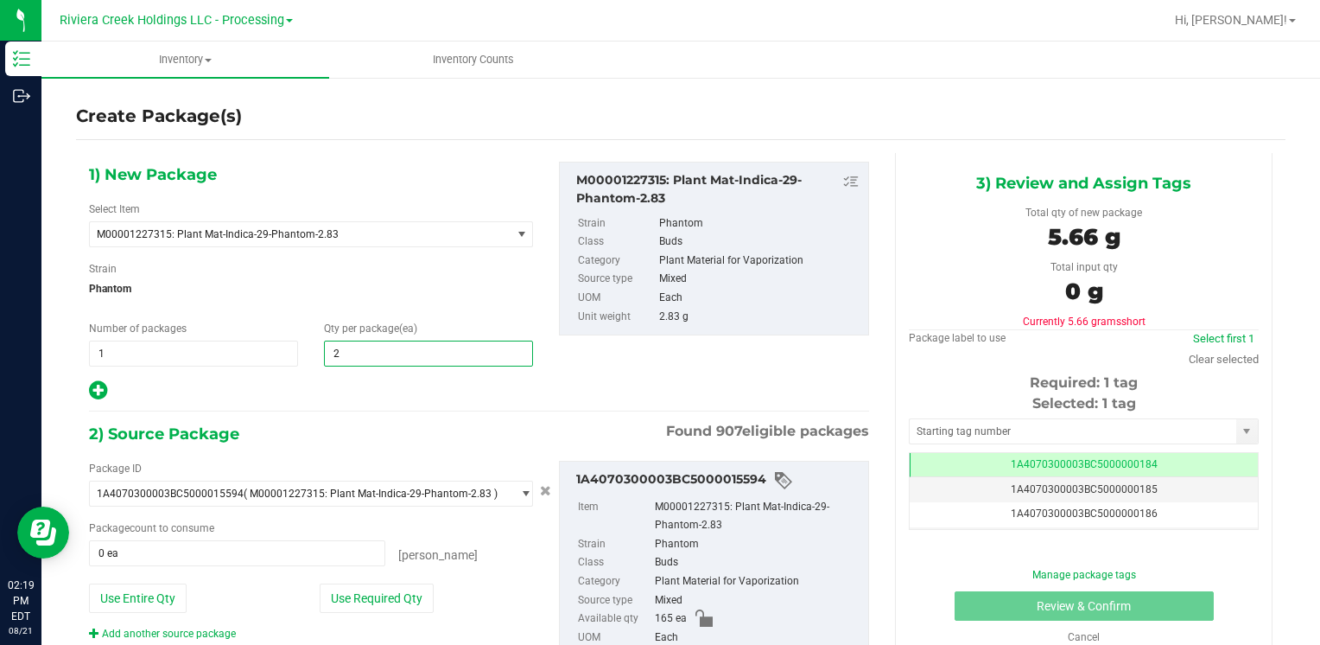
type input "20"
click at [447, 298] on span "Phantom" at bounding box center [311, 289] width 444 height 26
click at [366, 610] on button "Use Required Qty" at bounding box center [377, 597] width 114 height 29
type input "20 ea"
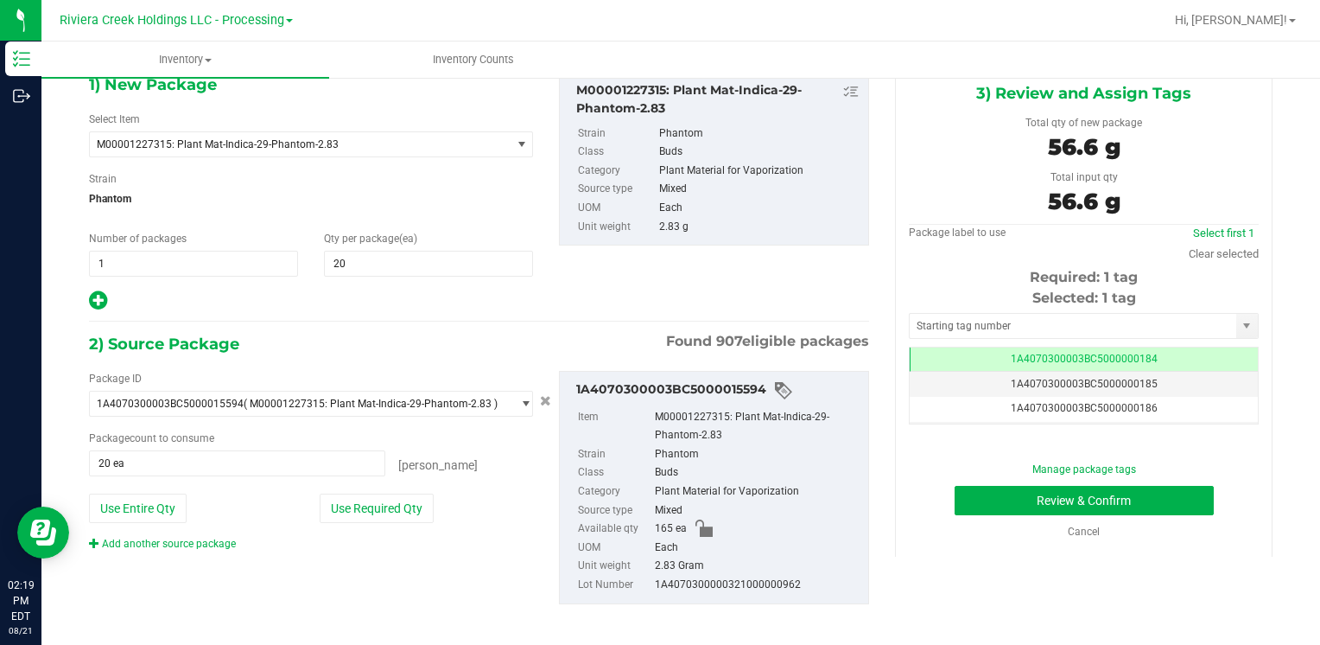
scroll to position [97, 0]
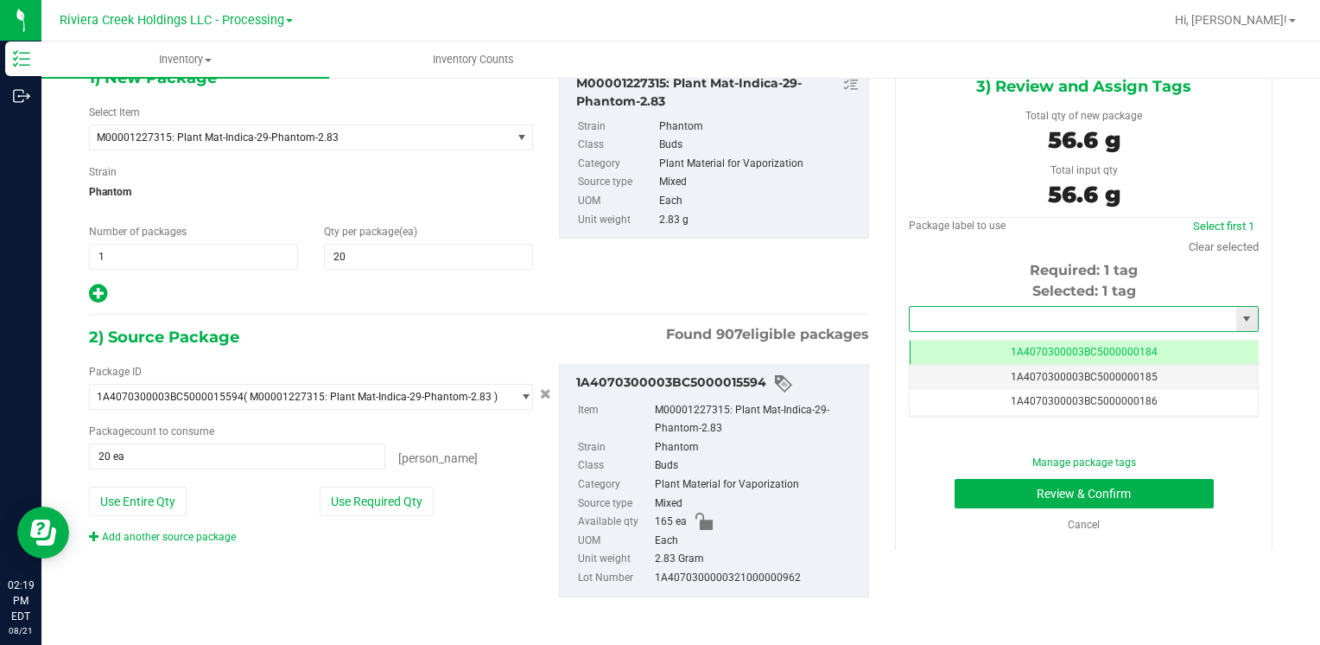
click at [970, 318] on input "text" at bounding box center [1073, 319] width 327 height 24
click at [940, 346] on li "1A4070300003BC5000036397" at bounding box center [1073, 348] width 344 height 26
type input "1A4070300003BC5000036397"
click at [972, 499] on button "Review & Confirm" at bounding box center [1084, 493] width 259 height 29
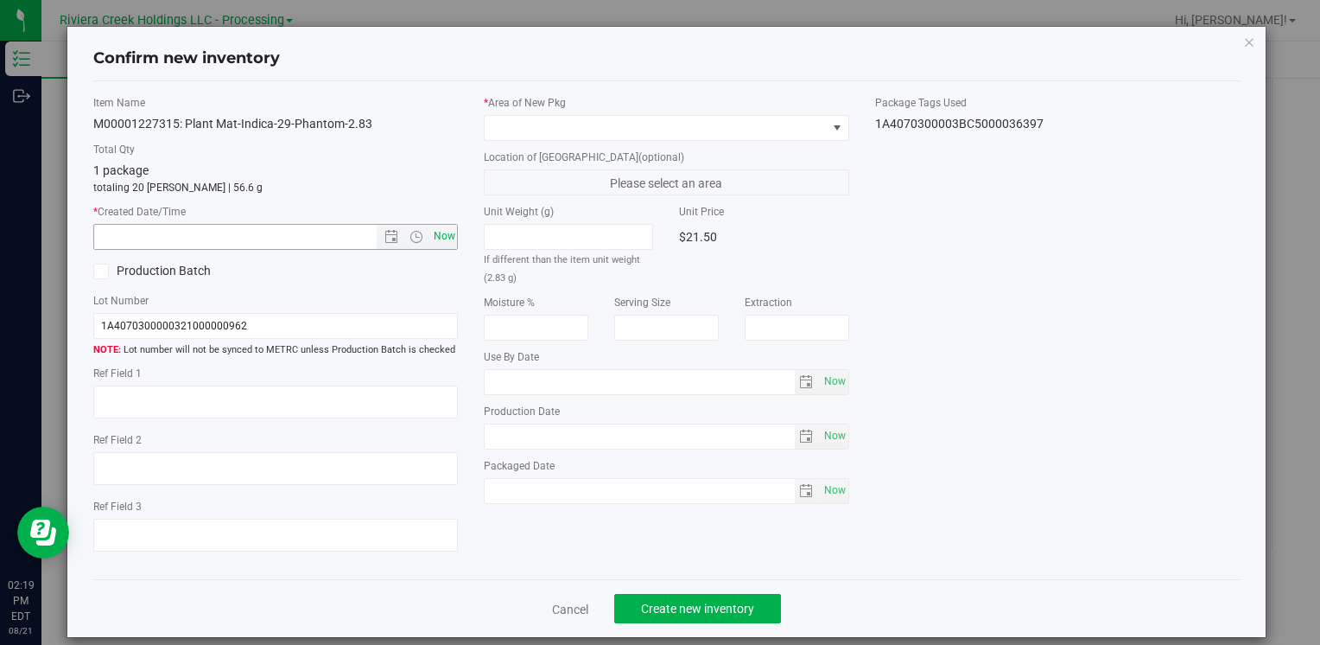
click at [451, 239] on span "Now" at bounding box center [443, 236] width 29 height 25
type input "8/21/2025 2:19 PM"
click at [634, 121] on span at bounding box center [655, 128] width 341 height 24
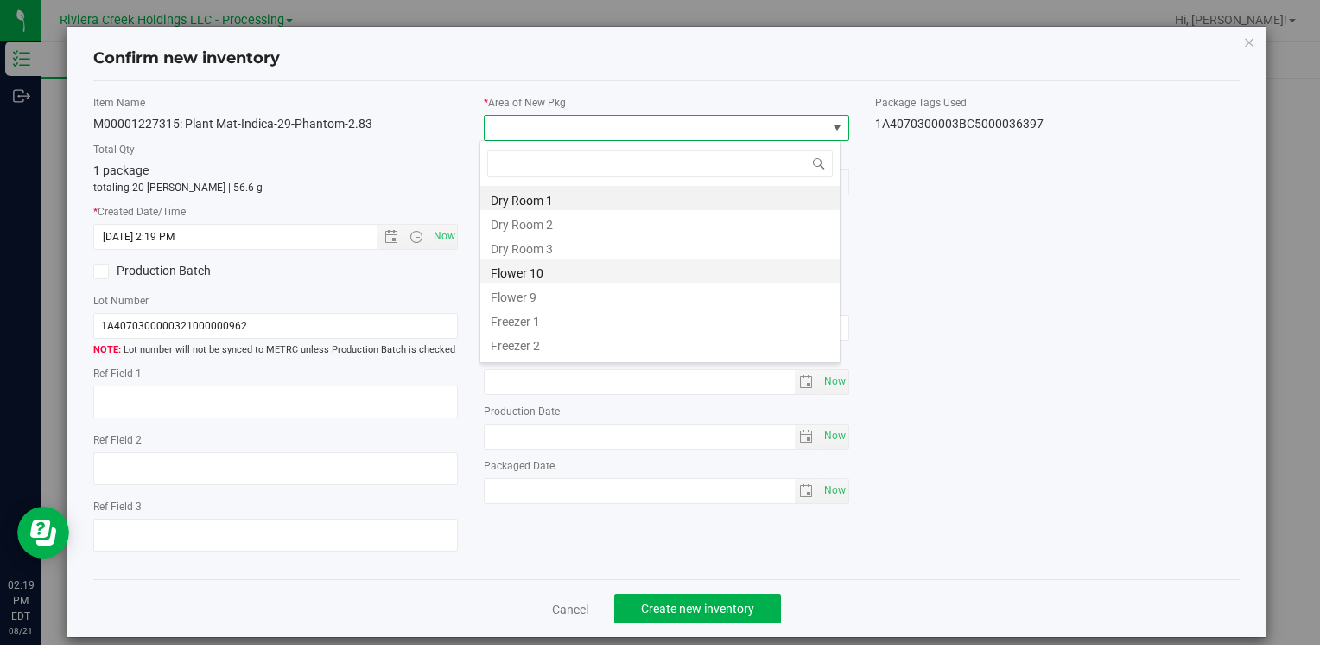
click at [582, 271] on li "Flower 10" at bounding box center [659, 270] width 359 height 24
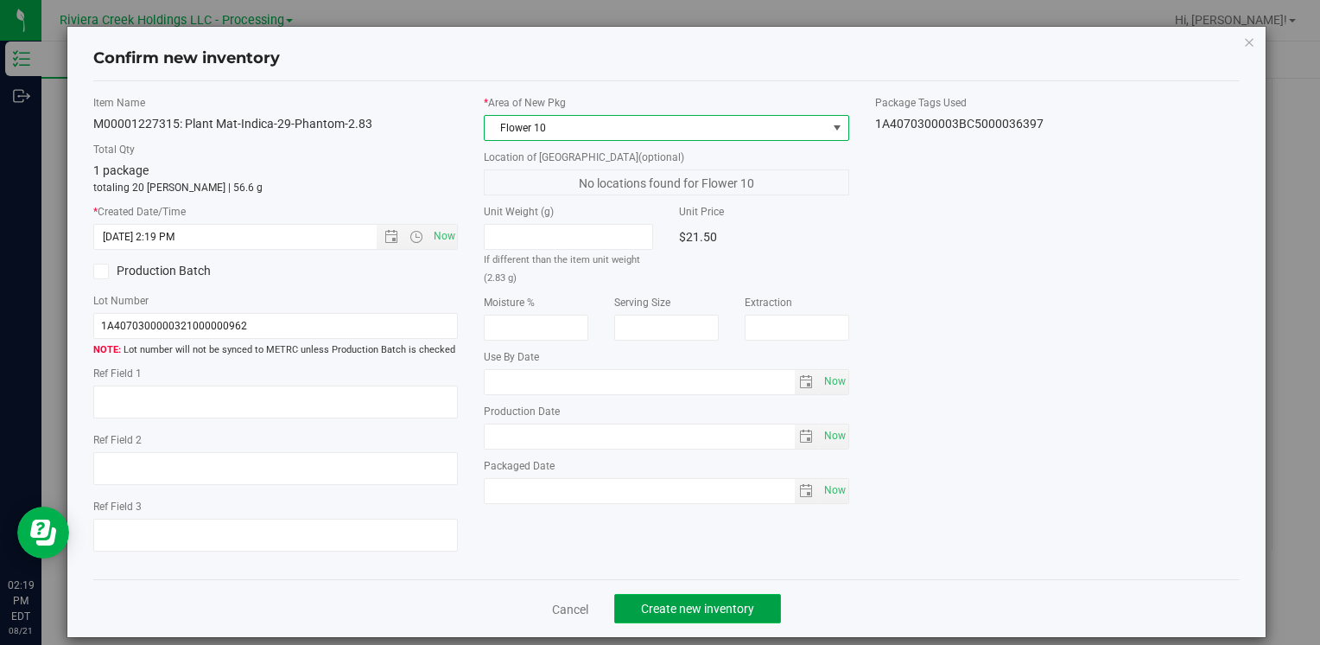
click at [729, 603] on span "Create new inventory" at bounding box center [697, 608] width 113 height 14
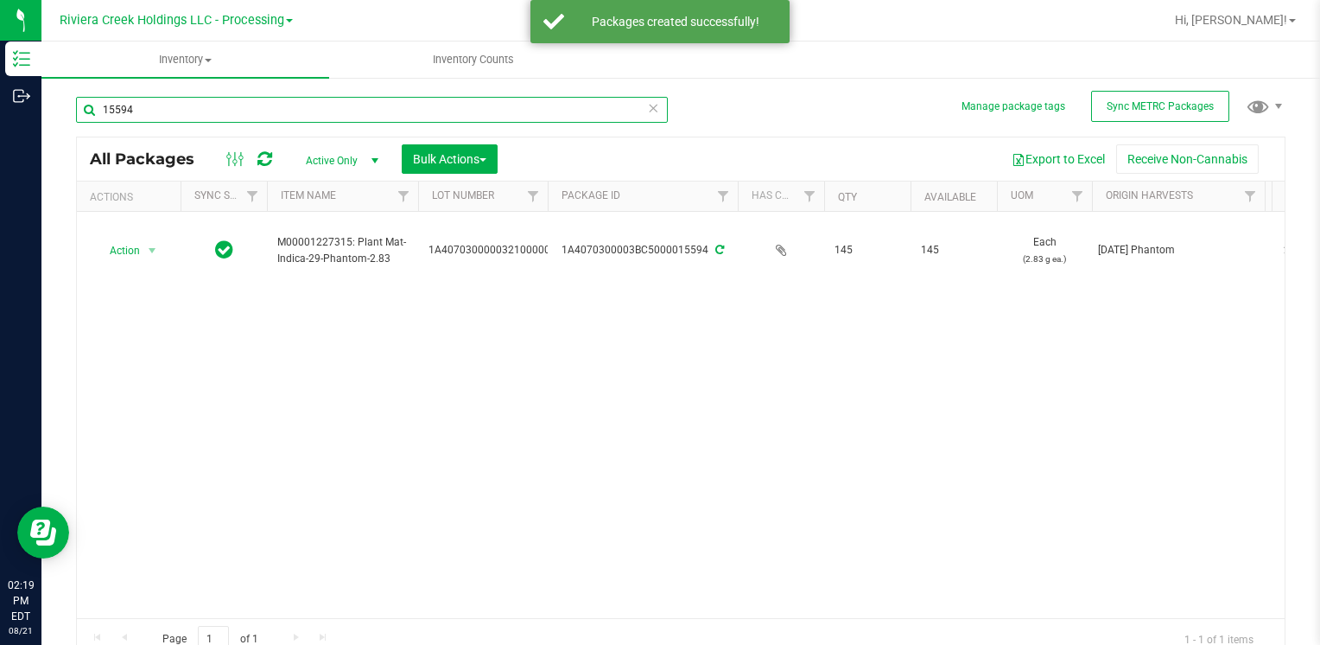
click at [257, 108] on input "15594" at bounding box center [372, 110] width 592 height 26
type input "1"
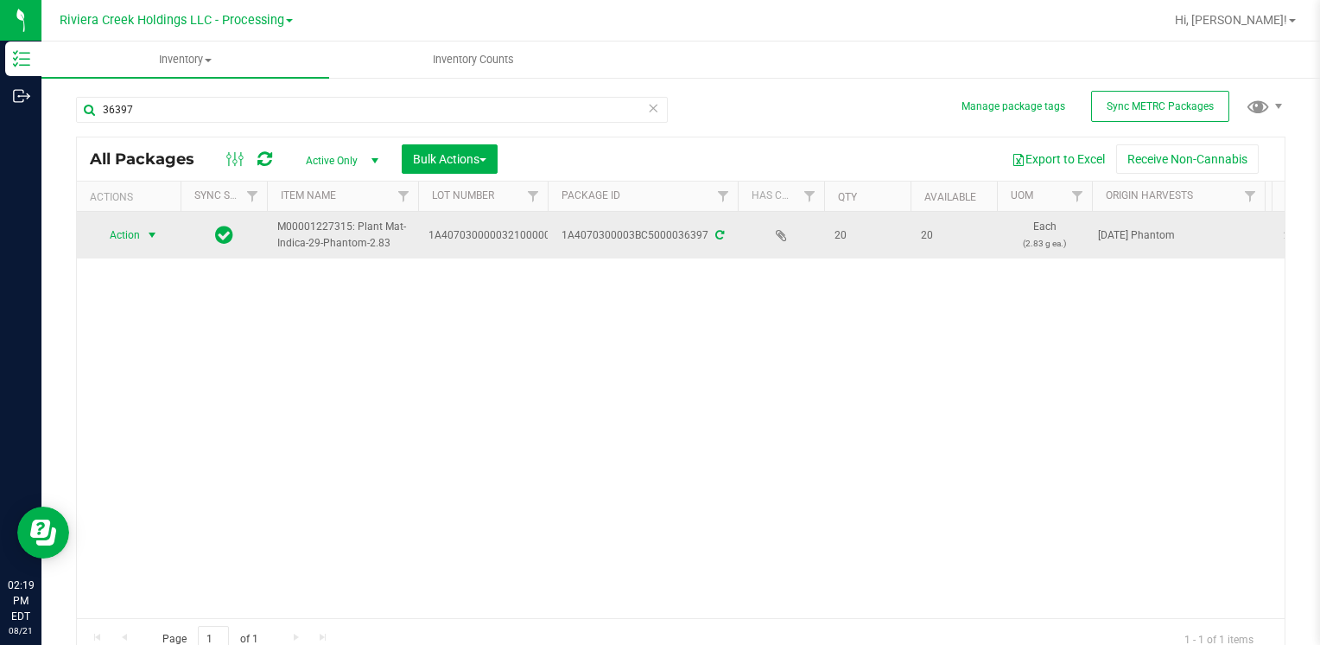
click at [137, 223] on span "Action" at bounding box center [117, 235] width 47 height 24
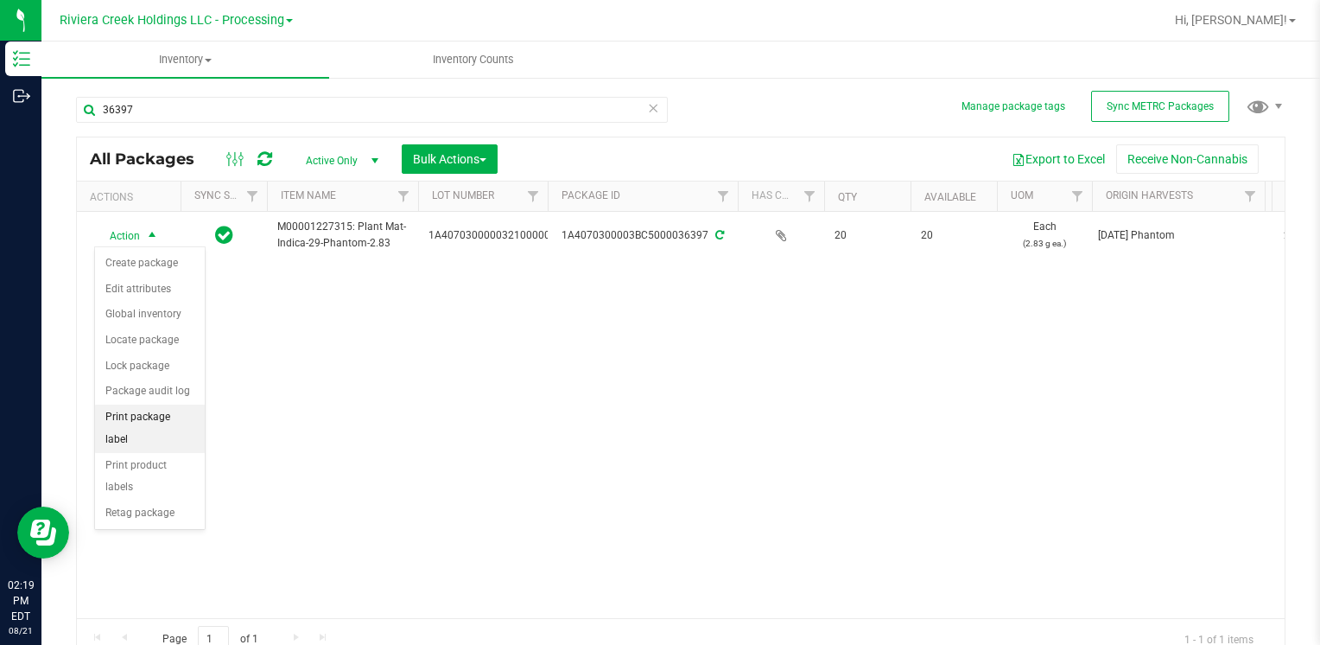
click at [194, 407] on li "Print package label" at bounding box center [150, 428] width 110 height 48
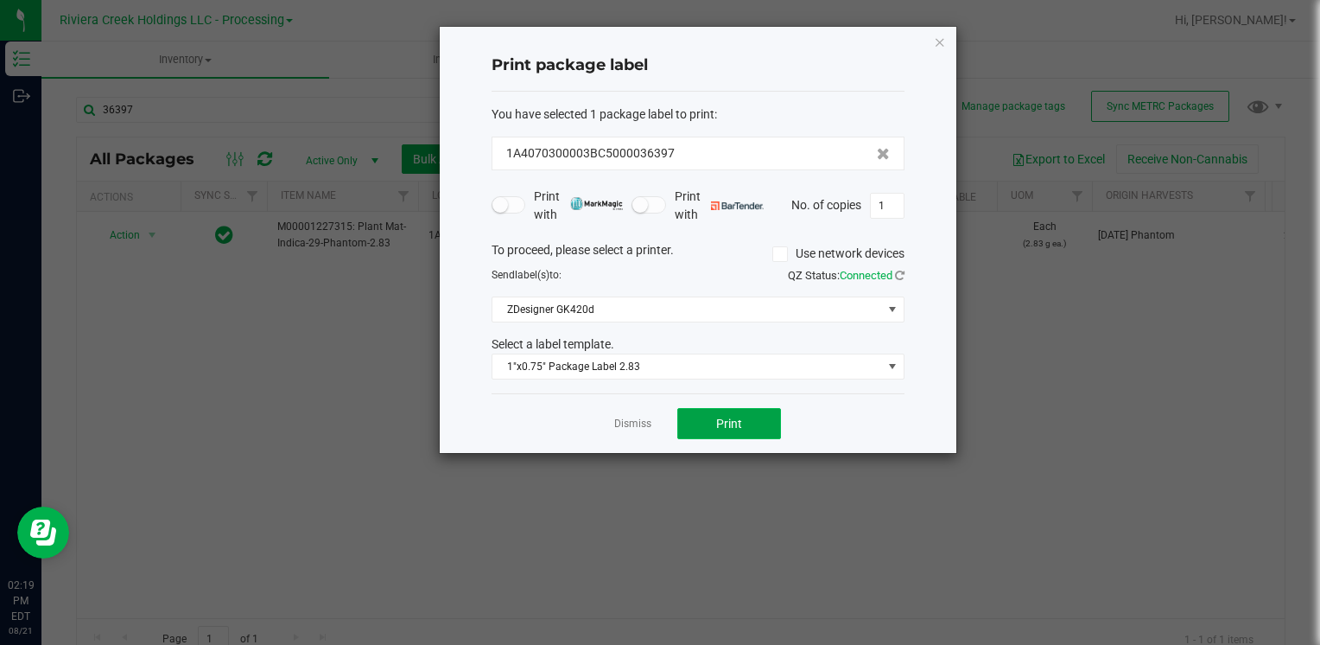
click at [756, 416] on button "Print" at bounding box center [729, 423] width 104 height 31
click at [942, 37] on icon "button" at bounding box center [940, 41] width 12 height 21
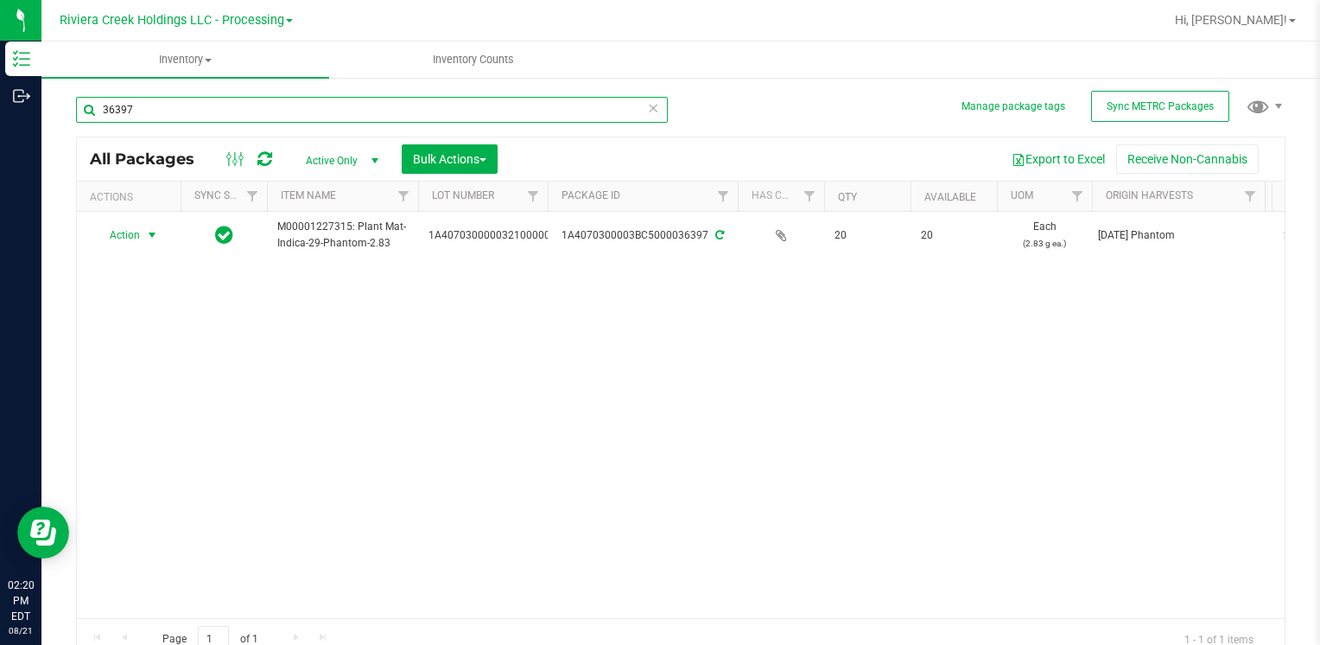
click at [467, 102] on input "36397" at bounding box center [372, 110] width 592 height 26
click at [454, 91] on div "36397" at bounding box center [378, 108] width 605 height 55
click at [455, 101] on input "36397" at bounding box center [372, 110] width 592 height 26
type input "3"
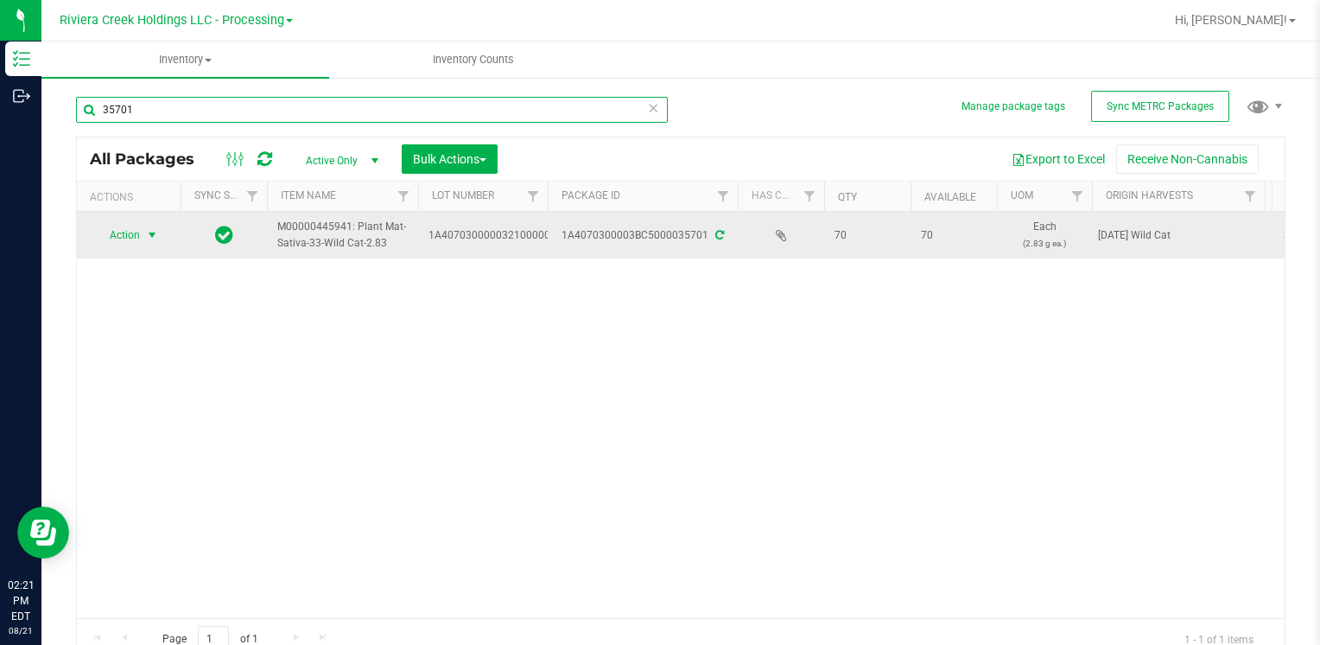
type input "35701"
click at [158, 226] on span "select" at bounding box center [153, 235] width 22 height 24
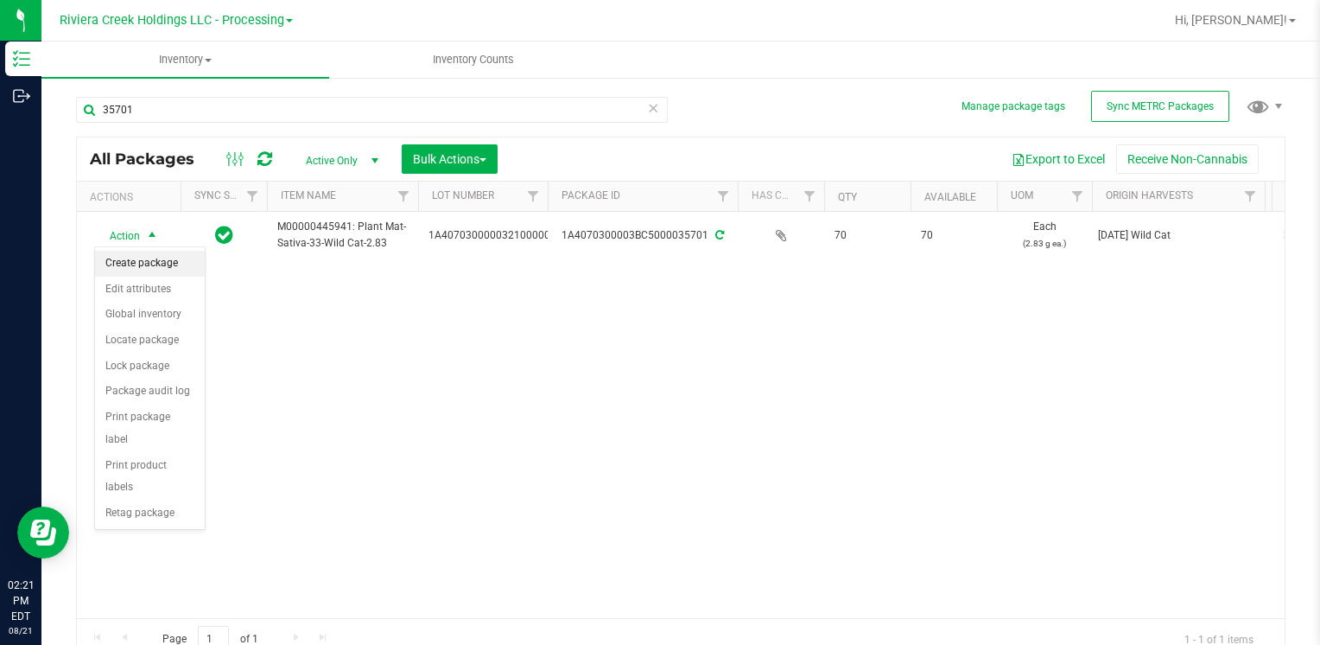
click at [146, 257] on li "Create package" at bounding box center [150, 264] width 110 height 26
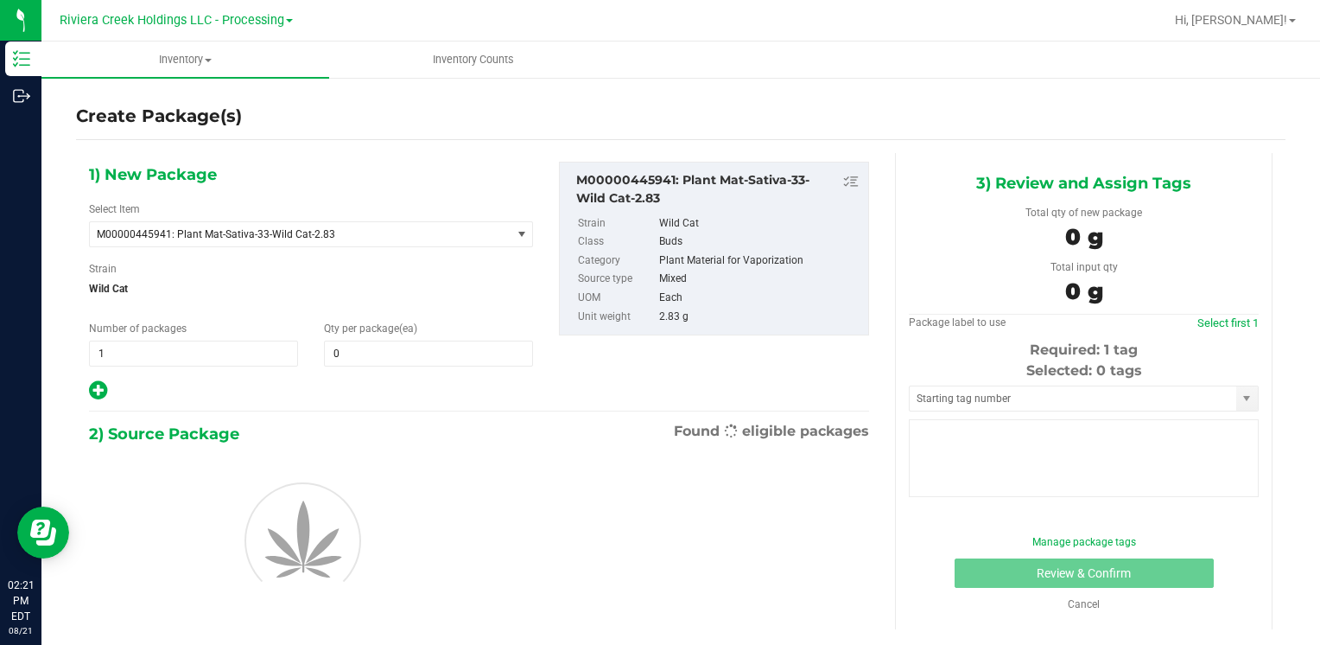
type input "0"
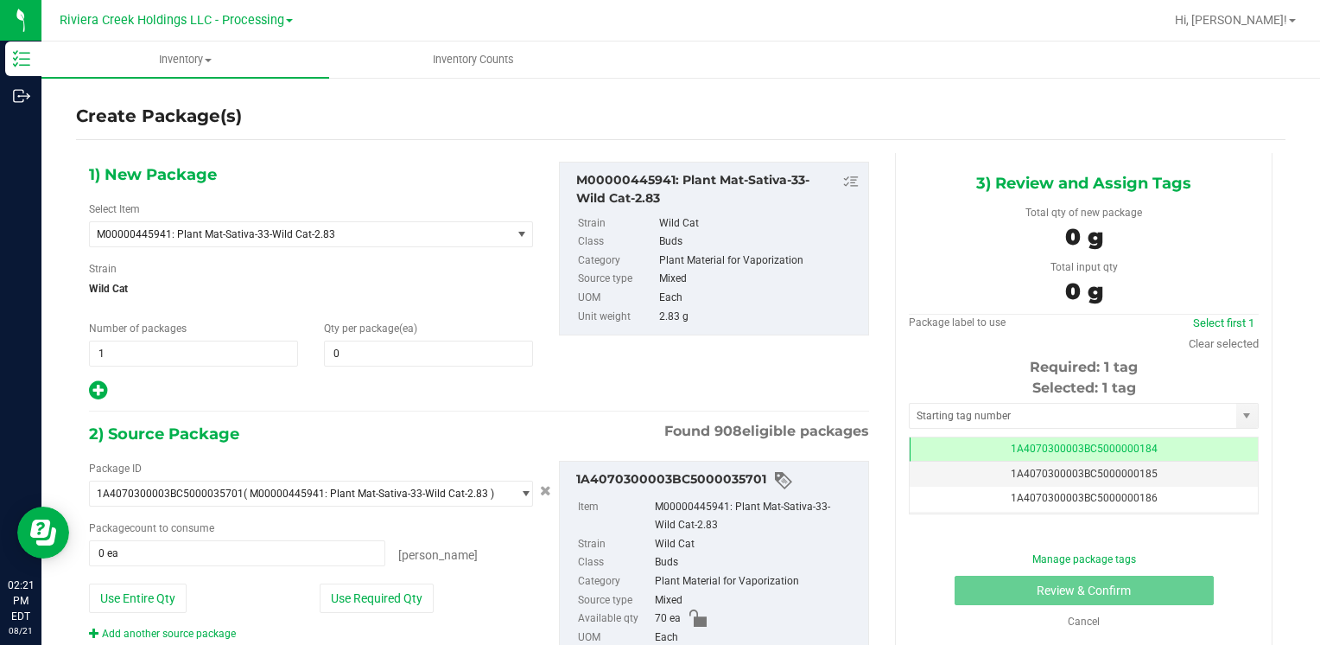
click at [353, 367] on div "1) New Package Select Item M00000445941: Plant Mat-Sativa-33-Wild Cat-2.83 M000…" at bounding box center [311, 282] width 470 height 240
click at [365, 349] on span at bounding box center [428, 353] width 209 height 26
type input "20"
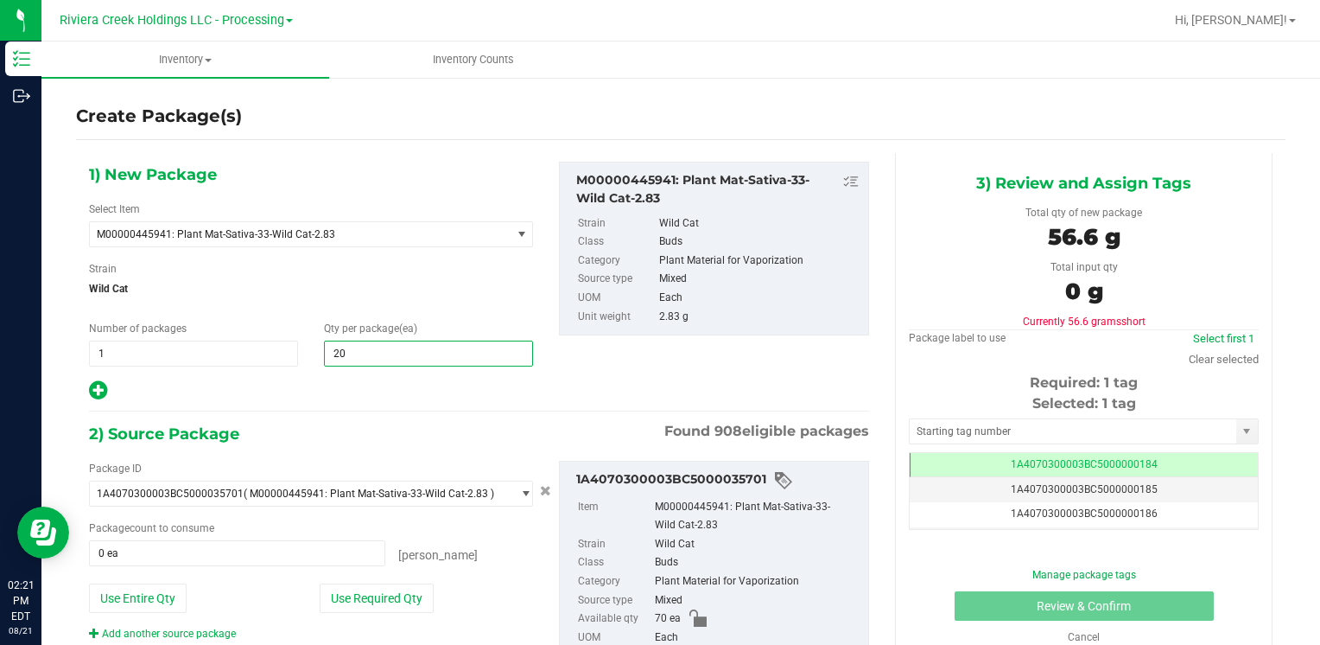
type input "20"
click at [373, 299] on span "Wild Cat" at bounding box center [311, 289] width 444 height 26
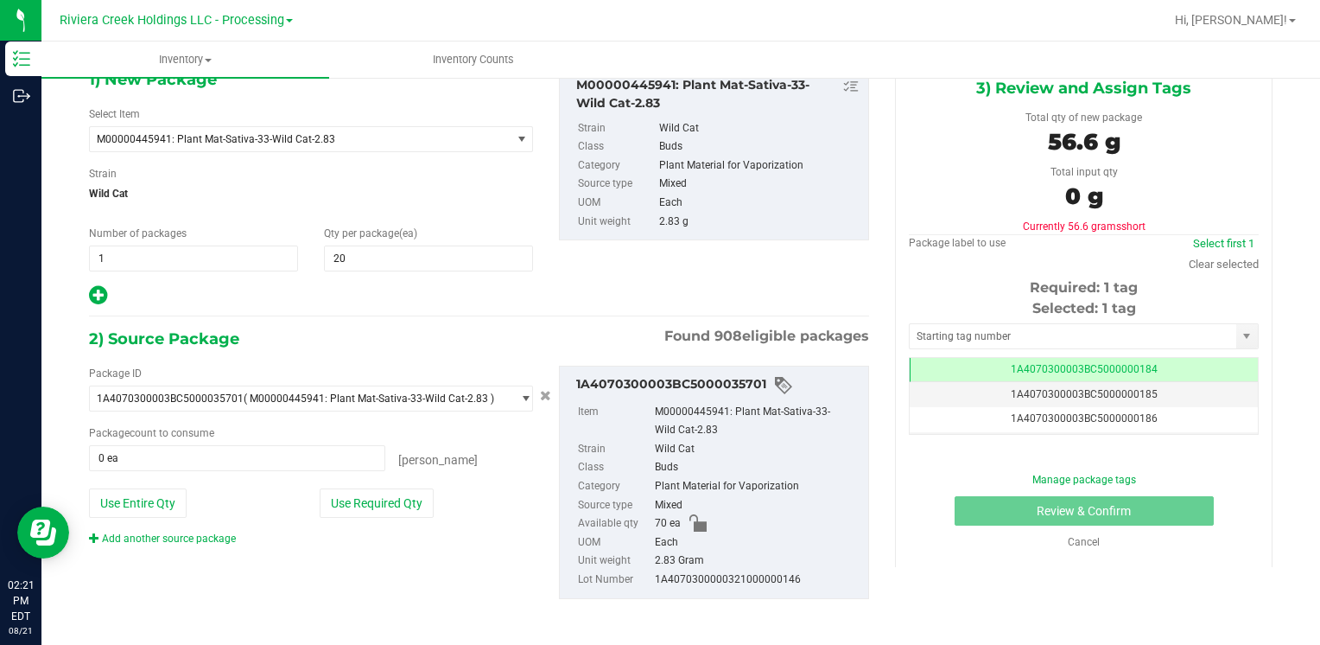
scroll to position [97, 0]
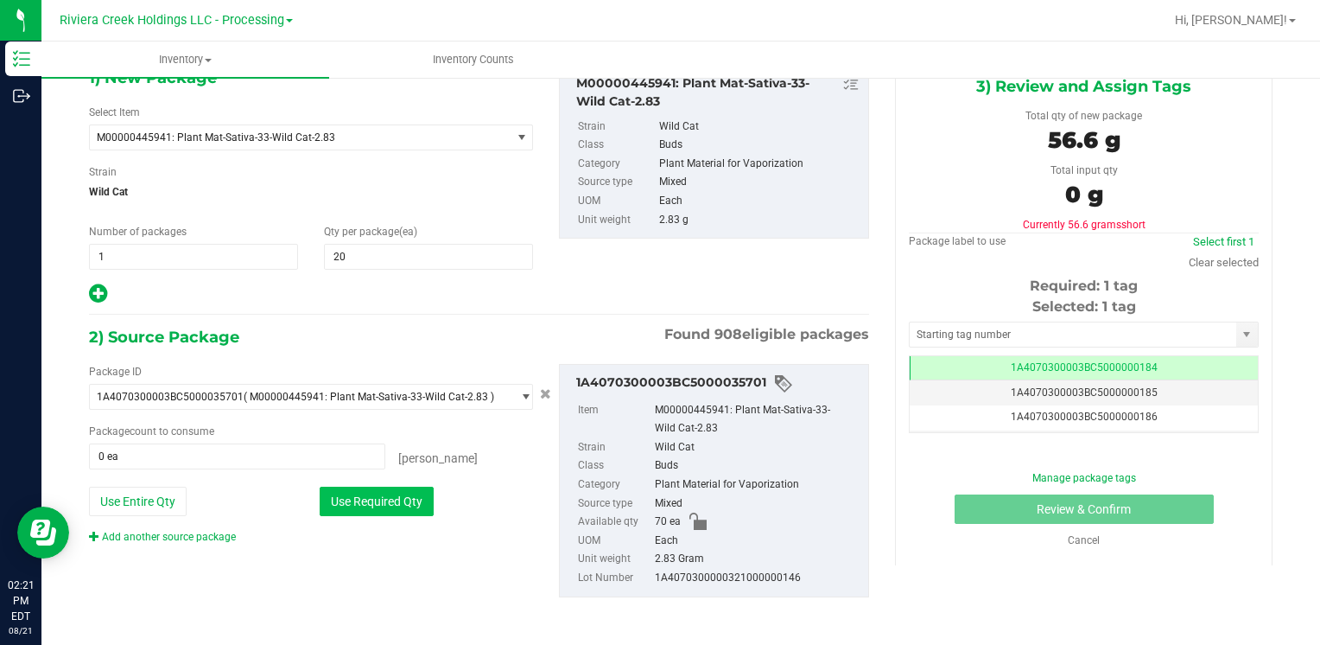
click at [390, 486] on button "Use Required Qty" at bounding box center [377, 500] width 114 height 29
type input "20 ea"
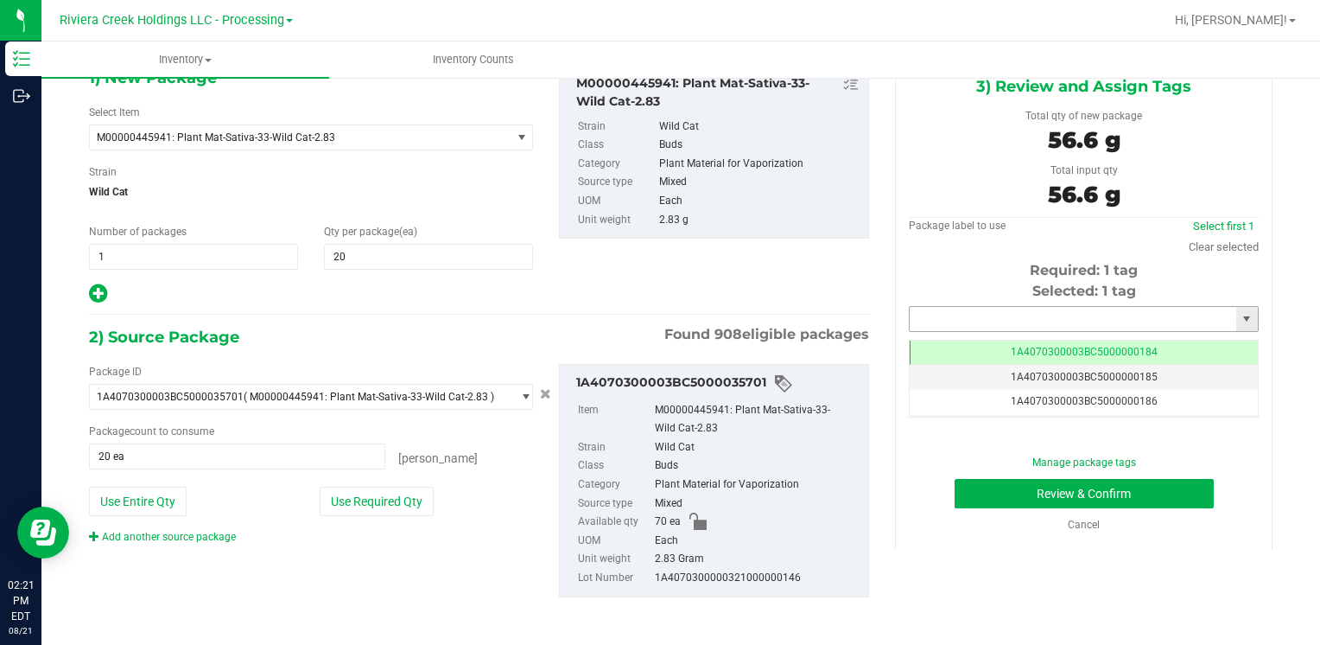
click at [983, 320] on input "text" at bounding box center [1073, 319] width 327 height 24
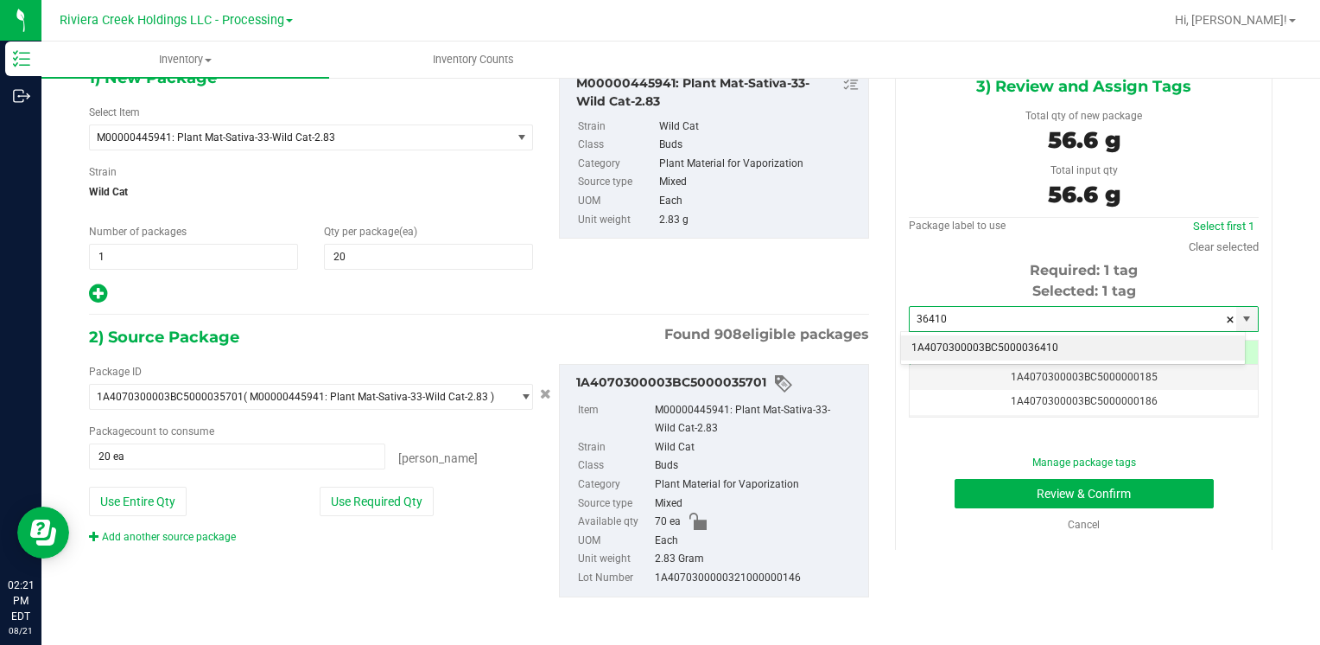
click at [958, 348] on li "1A4070300003BC5000036410" at bounding box center [1073, 348] width 344 height 26
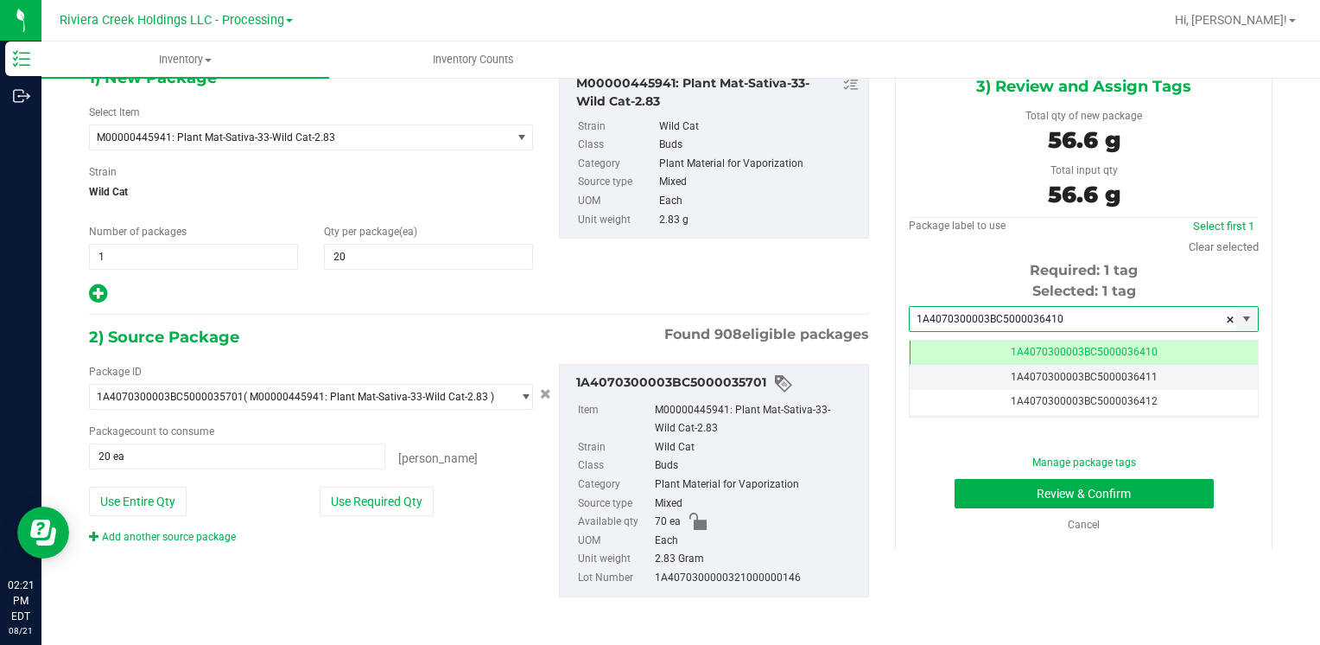
scroll to position [0, 0]
type input "1A4070300003BC5000036410"
click at [955, 496] on button "Review & Confirm" at bounding box center [1084, 493] width 259 height 29
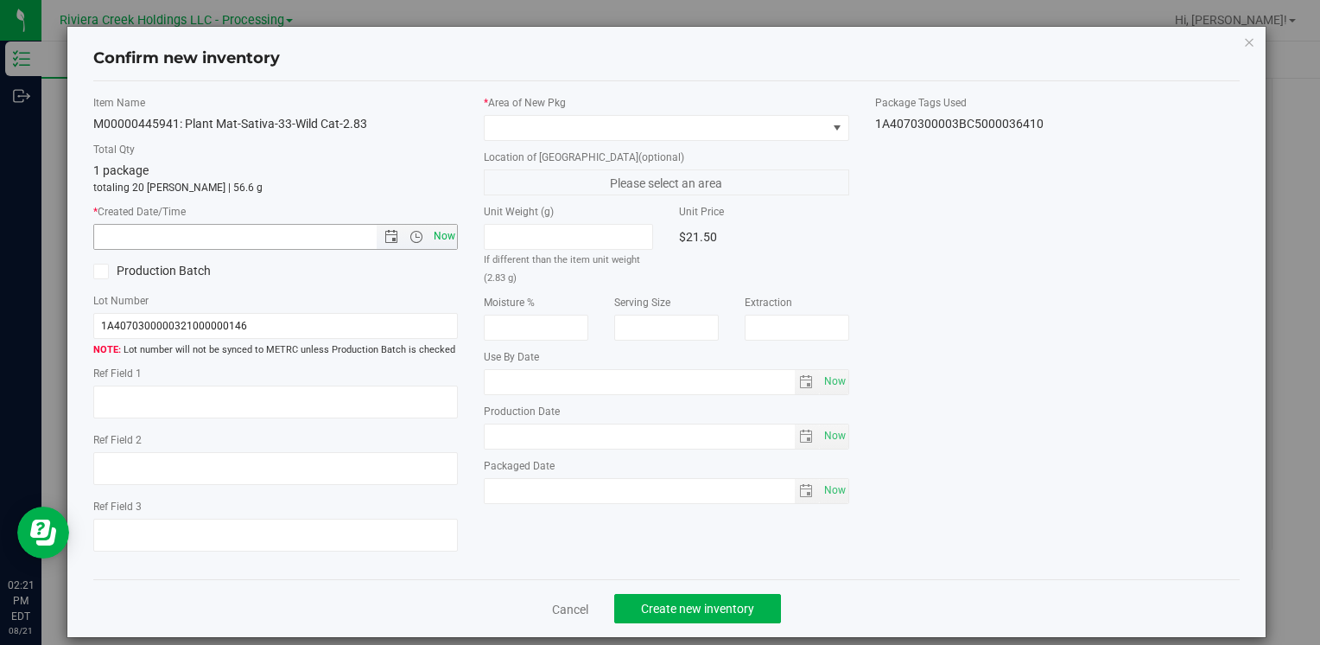
click at [446, 242] on span "Now" at bounding box center [443, 236] width 29 height 25
type input "8/21/2025 2:21 PM"
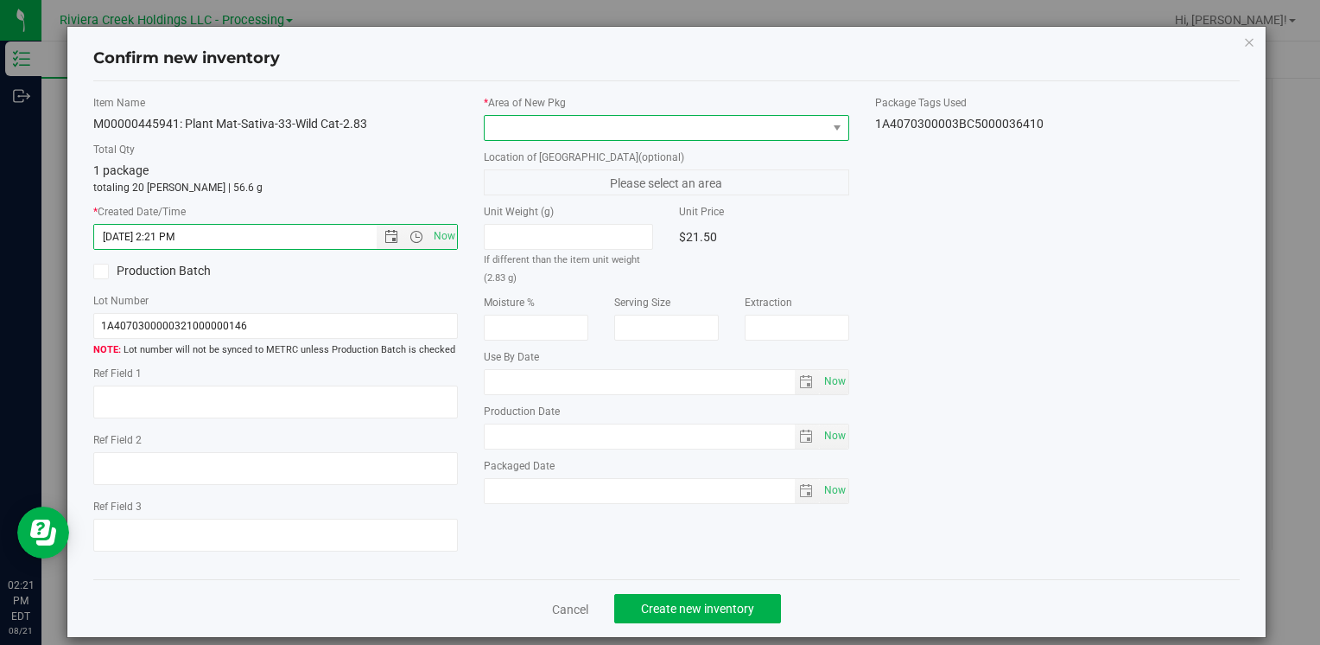
click at [543, 128] on span at bounding box center [655, 128] width 341 height 24
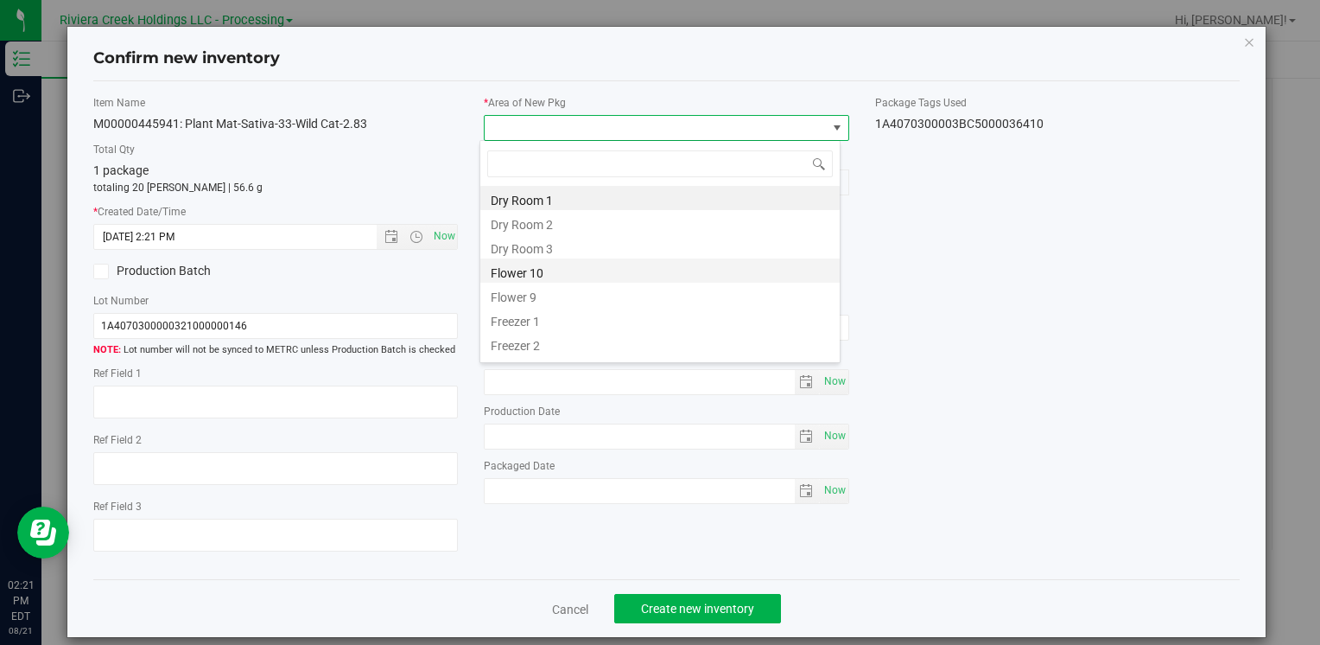
click at [569, 268] on li "Flower 10" at bounding box center [659, 270] width 359 height 24
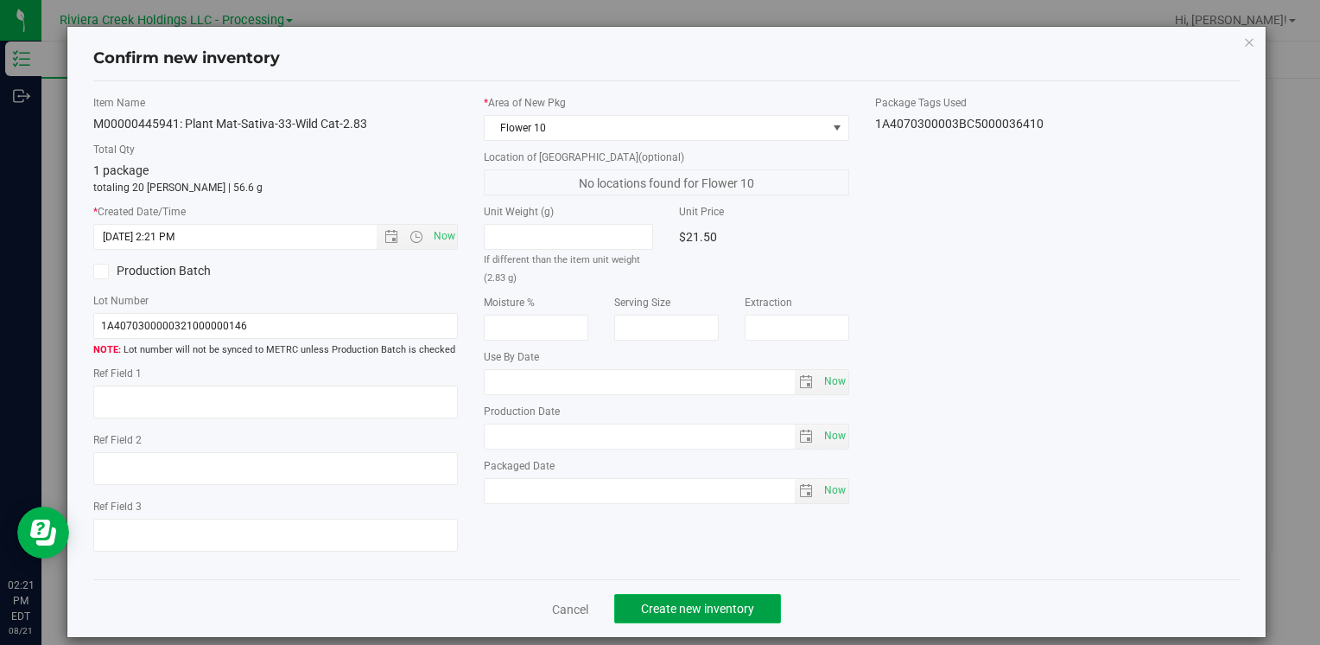
click at [730, 605] on span "Create new inventory" at bounding box center [697, 608] width 113 height 14
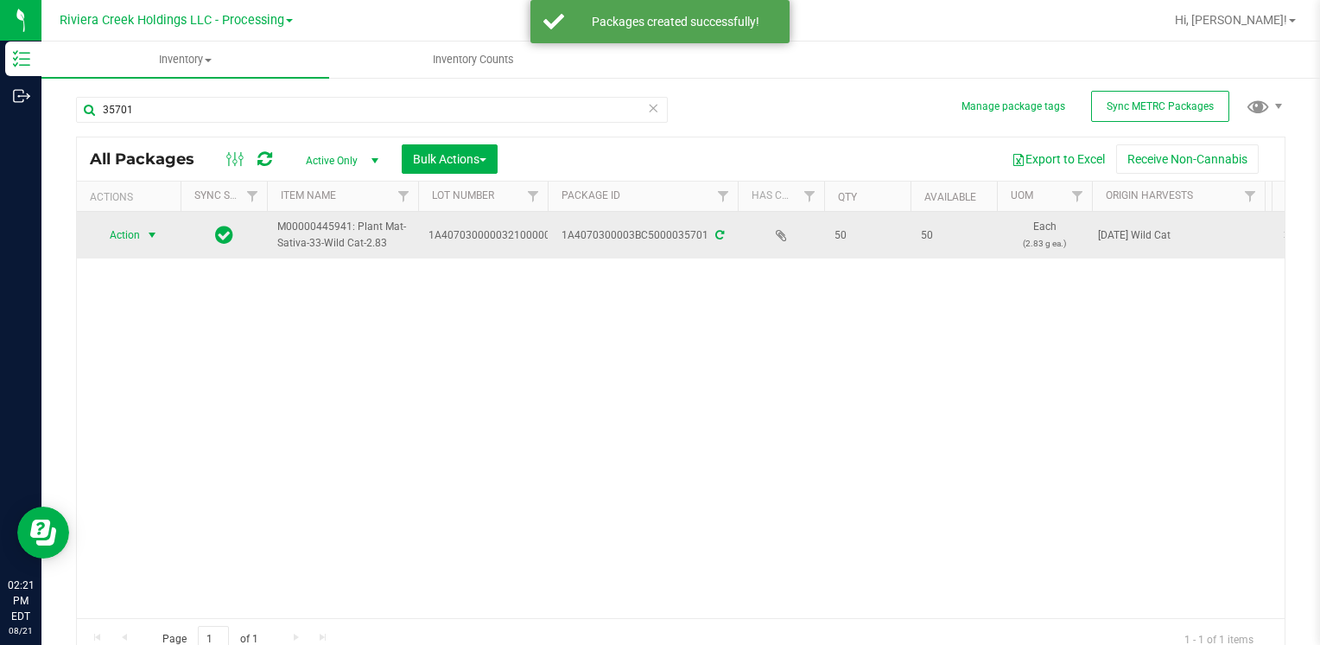
click at [126, 239] on span "Action" at bounding box center [117, 235] width 47 height 24
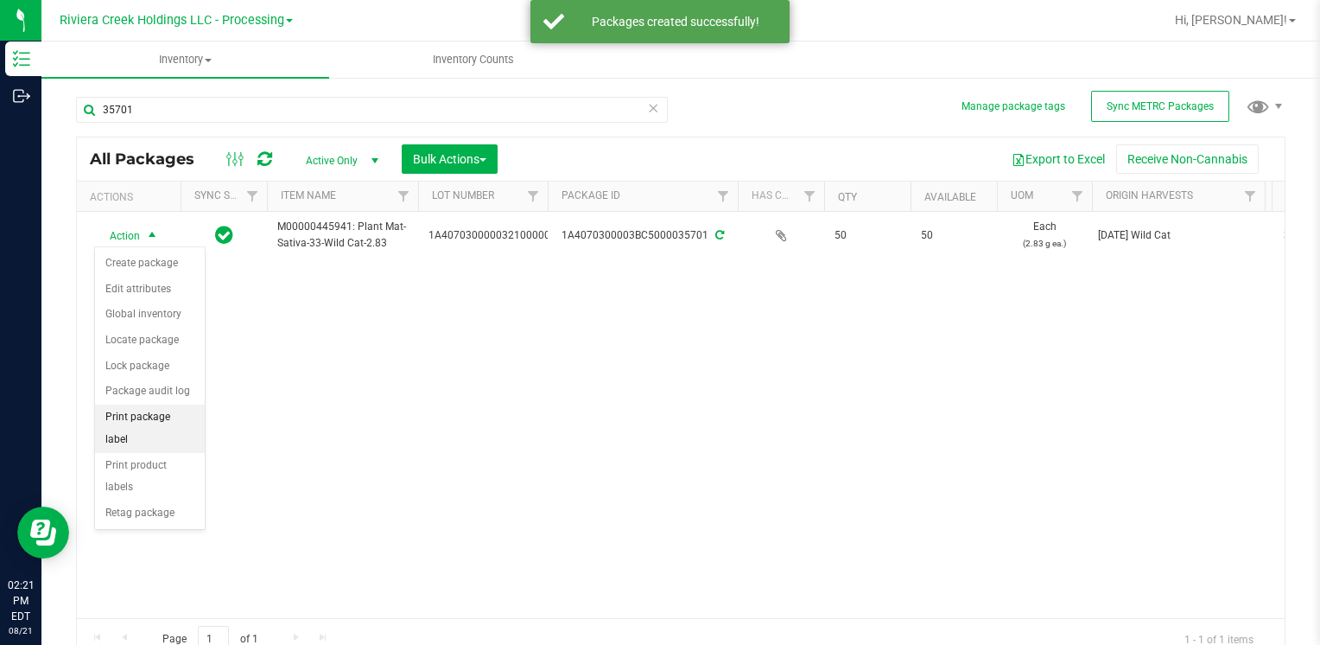
drag, startPoint x: 177, startPoint y: 406, endPoint x: 194, endPoint y: 404, distance: 17.5
click at [177, 407] on li "Print package label" at bounding box center [150, 428] width 110 height 48
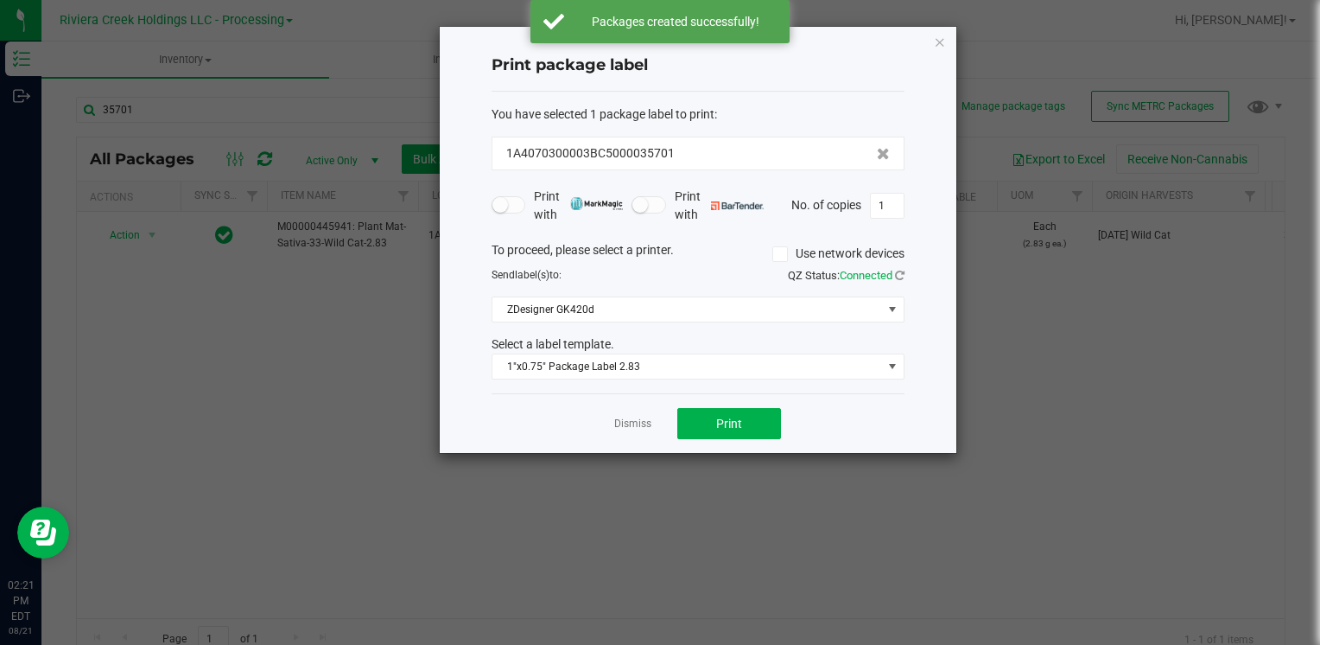
click at [747, 400] on div "Dismiss Print" at bounding box center [698, 423] width 413 height 60
click at [747, 413] on button "Print" at bounding box center [729, 423] width 104 height 31
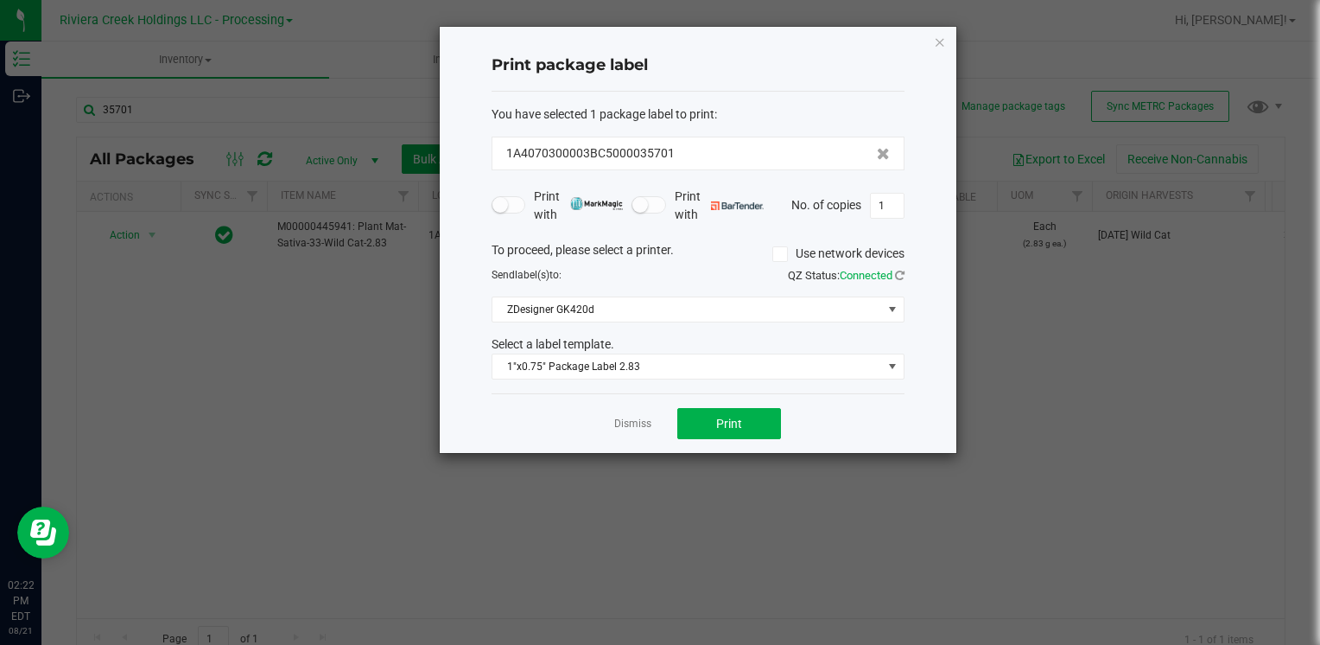
click at [932, 36] on div "Print package label You have selected 1 package label to print : 1A4070300003BC…" at bounding box center [698, 240] width 517 height 426
click at [936, 40] on icon "button" at bounding box center [940, 41] width 12 height 21
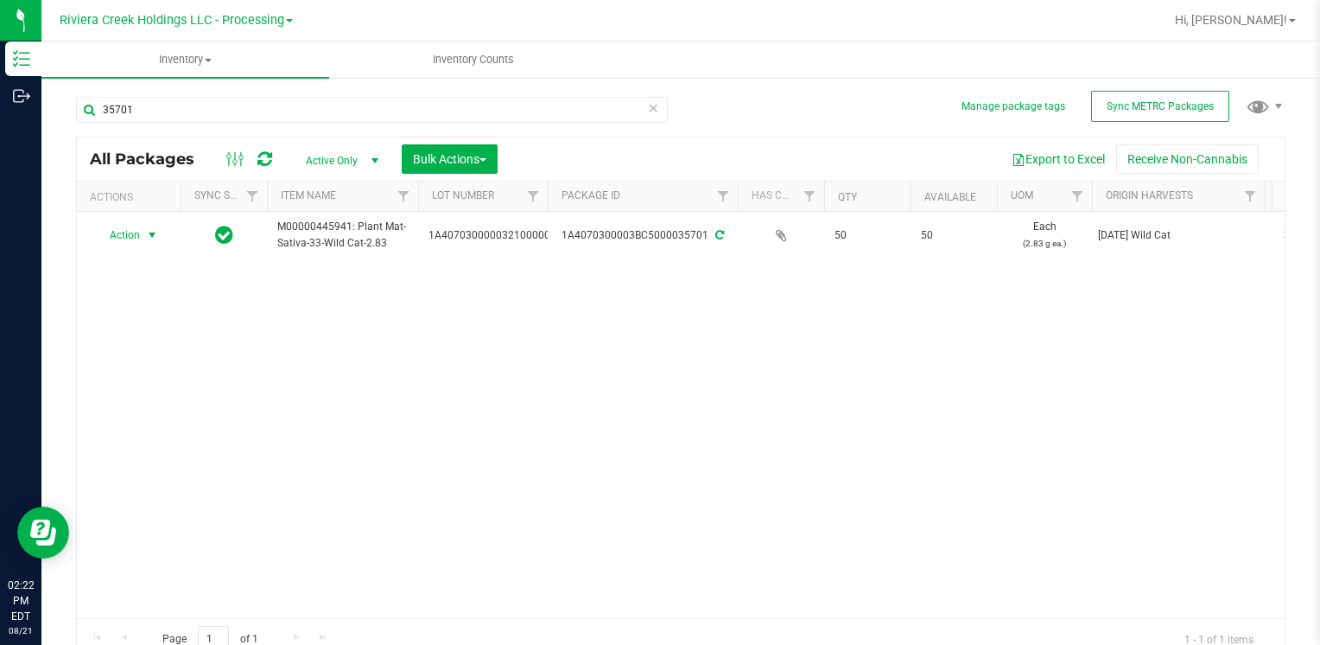
click at [647, 116] on icon at bounding box center [653, 107] width 12 height 21
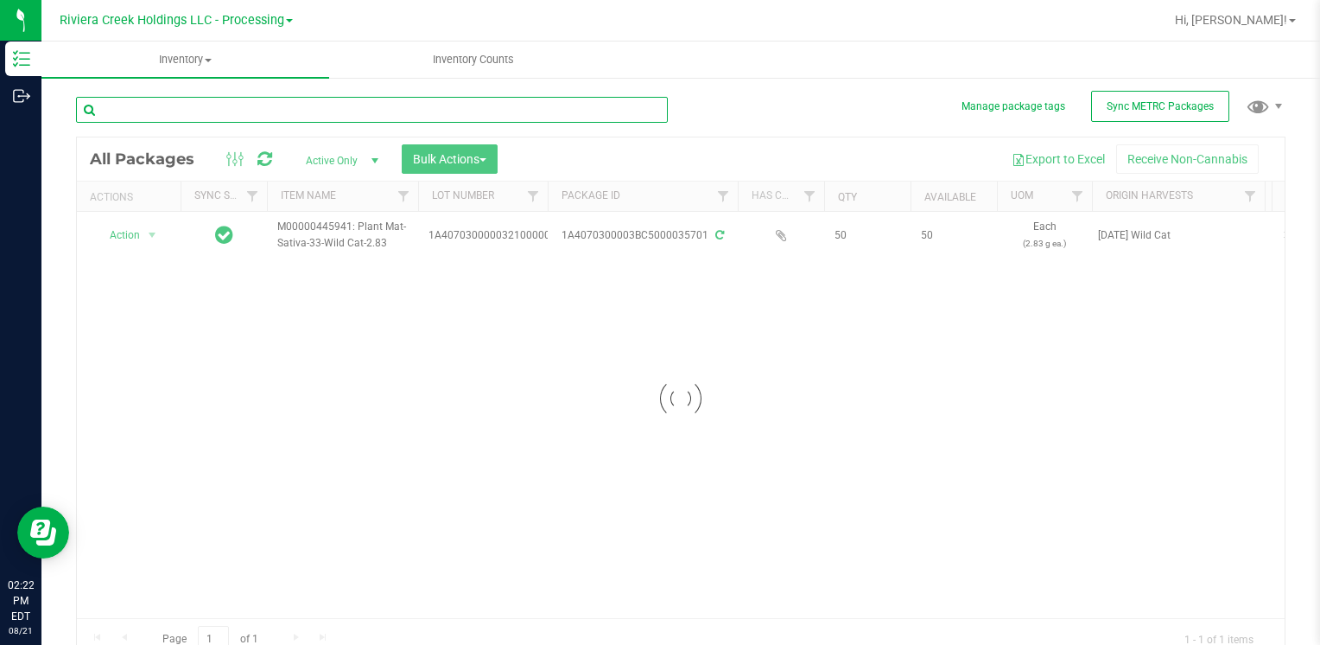
click at [600, 117] on input "text" at bounding box center [372, 110] width 592 height 26
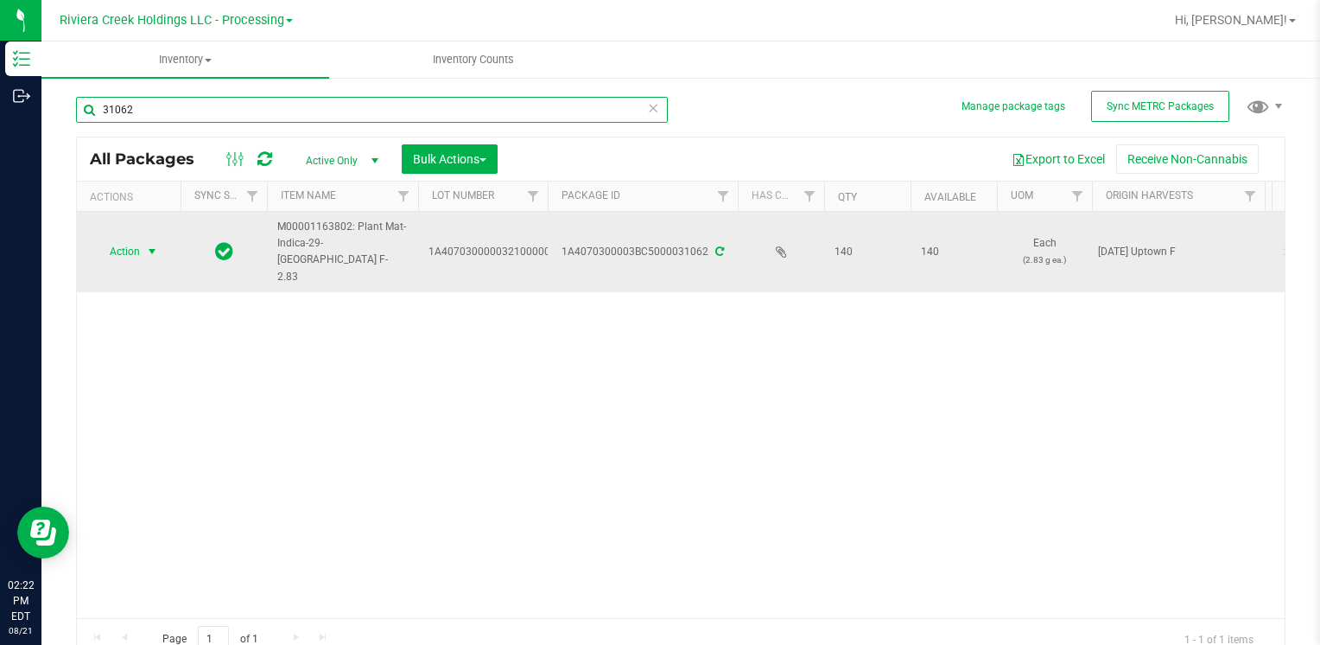
type input "31062"
click at [113, 245] on span "Action" at bounding box center [117, 251] width 47 height 24
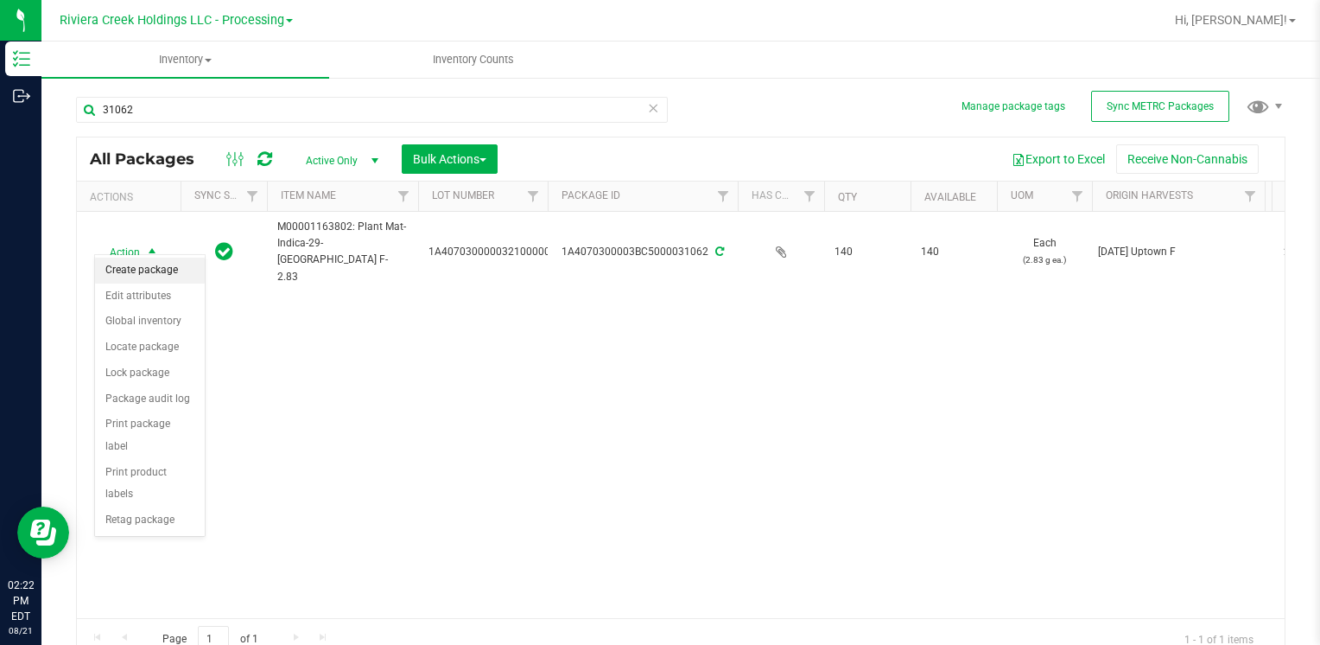
click at [173, 271] on li "Create package" at bounding box center [150, 270] width 110 height 26
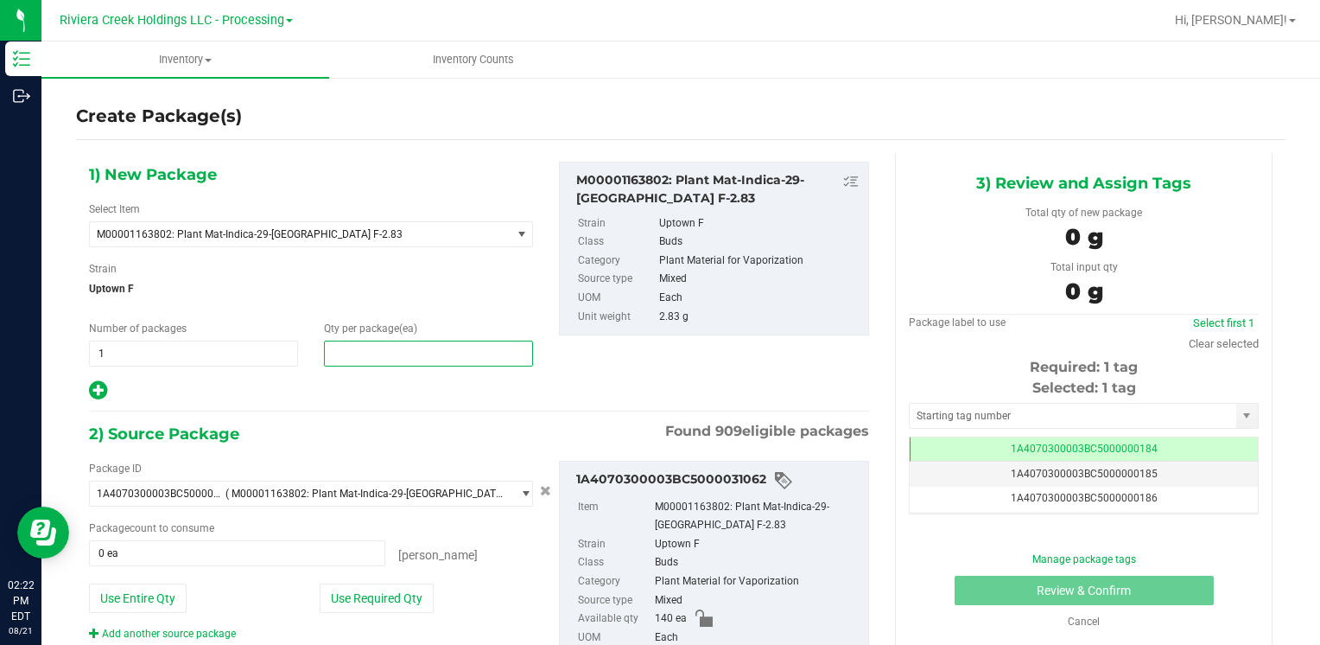
click at [448, 347] on span at bounding box center [428, 353] width 209 height 26
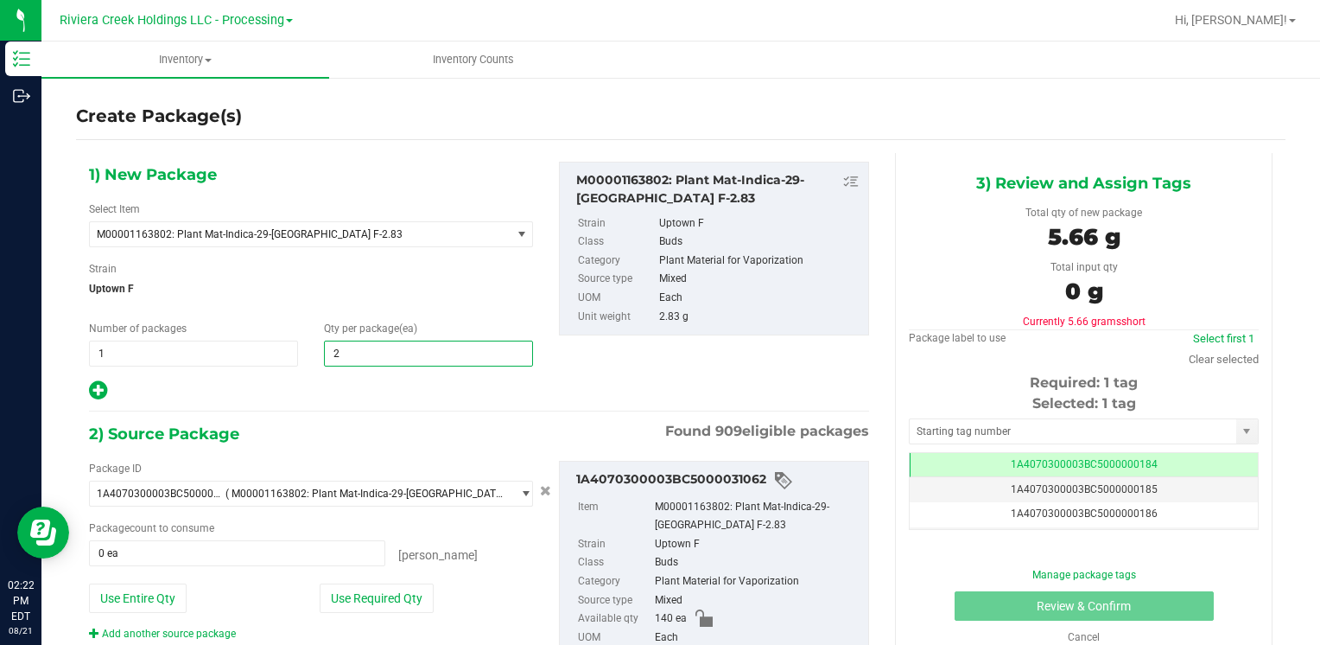
type input "20"
click at [472, 285] on span "Uptown F" at bounding box center [311, 289] width 444 height 26
click at [426, 594] on button "Use Required Qty" at bounding box center [377, 597] width 114 height 29
type input "20 ea"
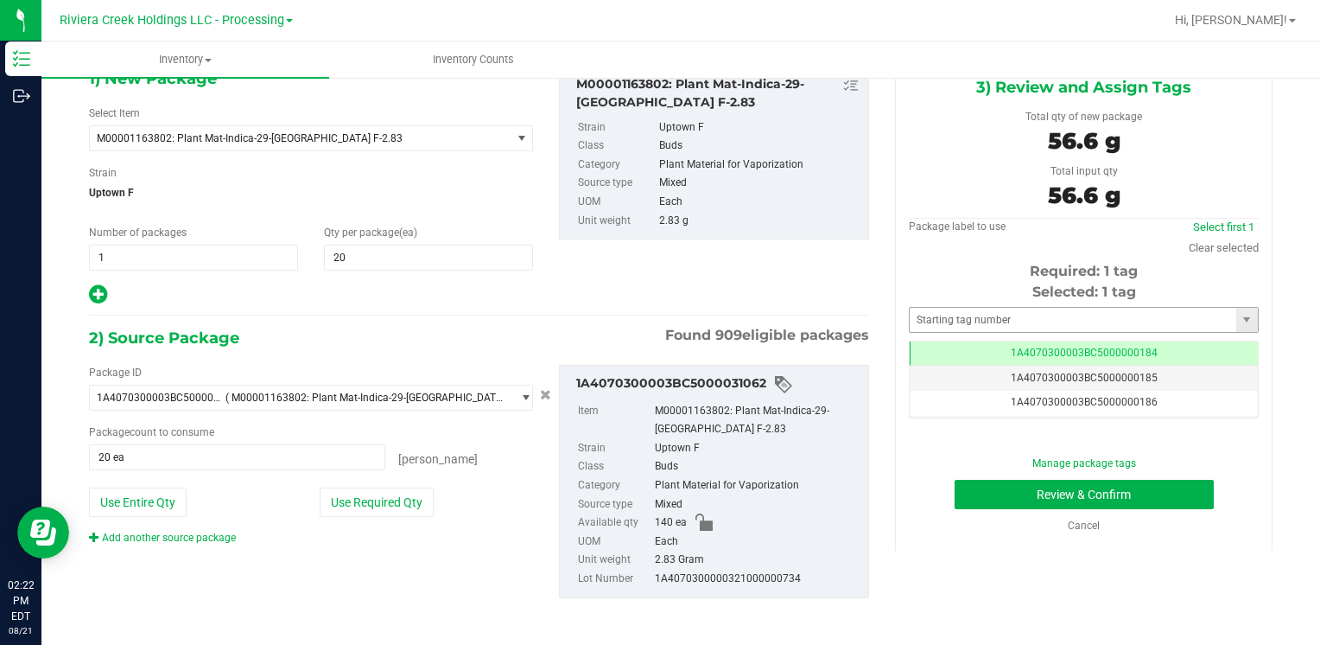
scroll to position [97, 0]
click at [1014, 320] on input "text" at bounding box center [1073, 319] width 327 height 24
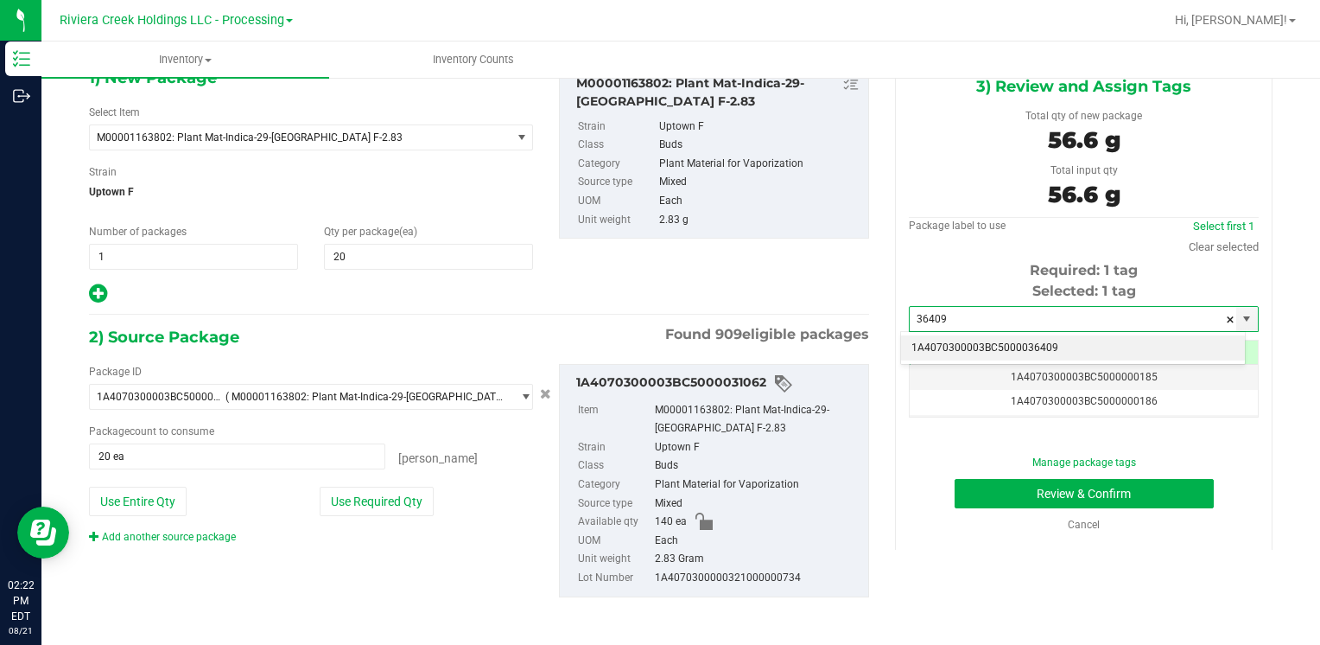
click at [1010, 347] on li "1A4070300003BC5000036409" at bounding box center [1073, 348] width 344 height 26
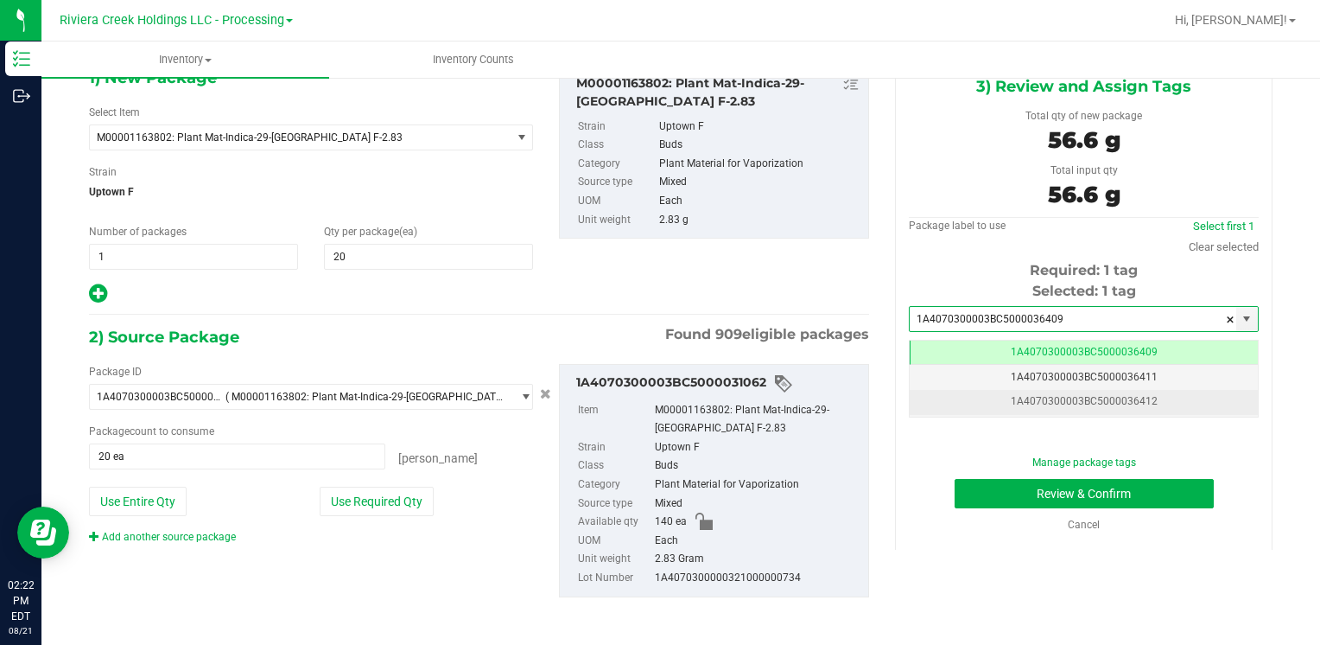
scroll to position [0, 0]
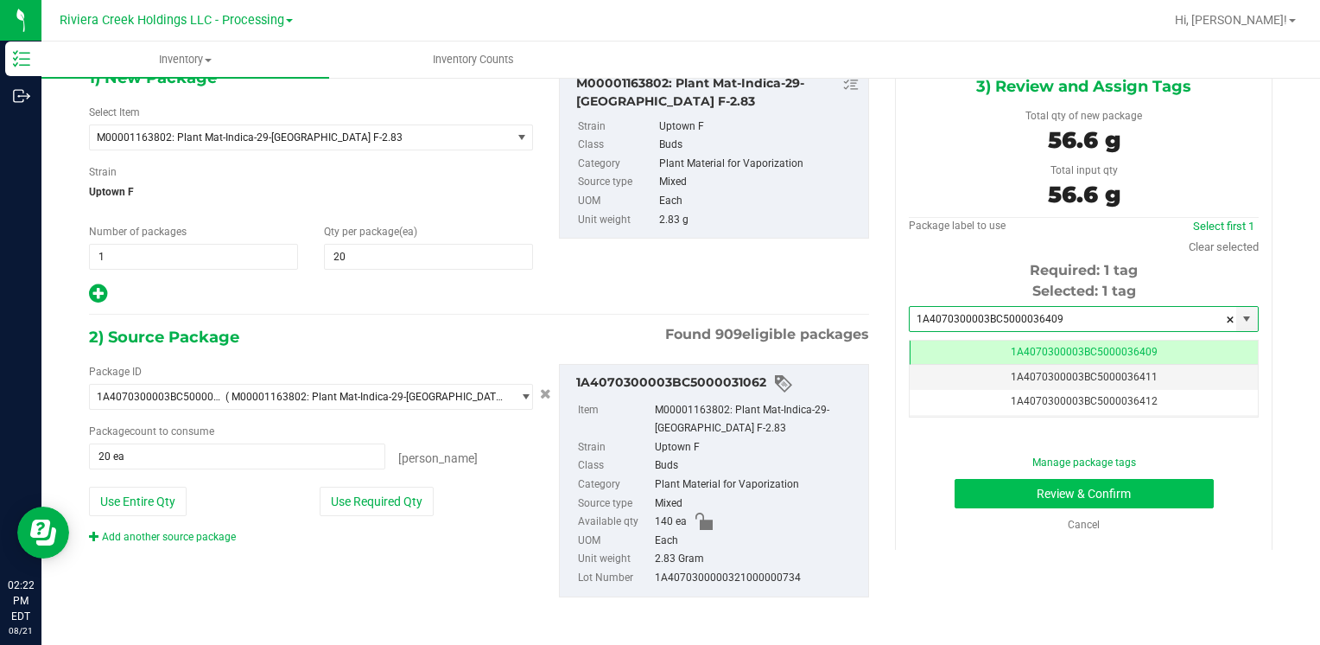
type input "1A4070300003BC5000036409"
click at [969, 489] on button "Review & Confirm" at bounding box center [1084, 493] width 259 height 29
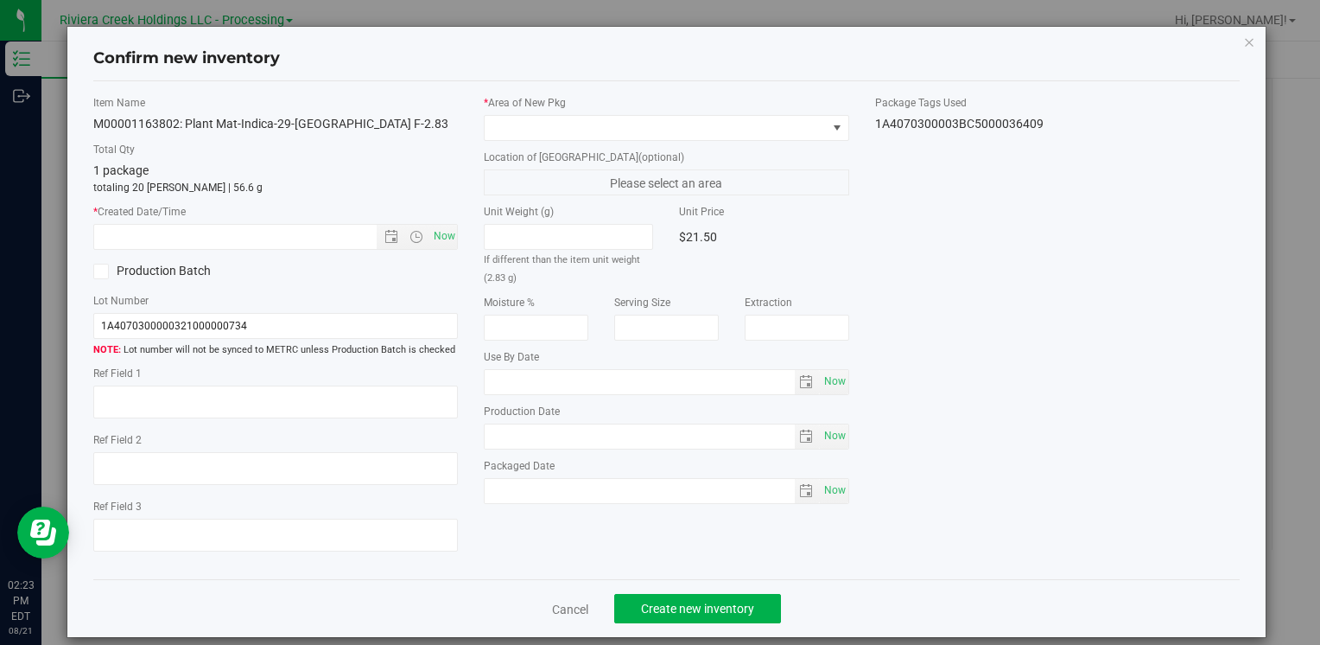
click at [448, 222] on div "* Created Date/Time Now" at bounding box center [275, 227] width 365 height 46
click at [446, 233] on span "Now" at bounding box center [443, 236] width 29 height 25
type input "8/21/2025 2:23 PM"
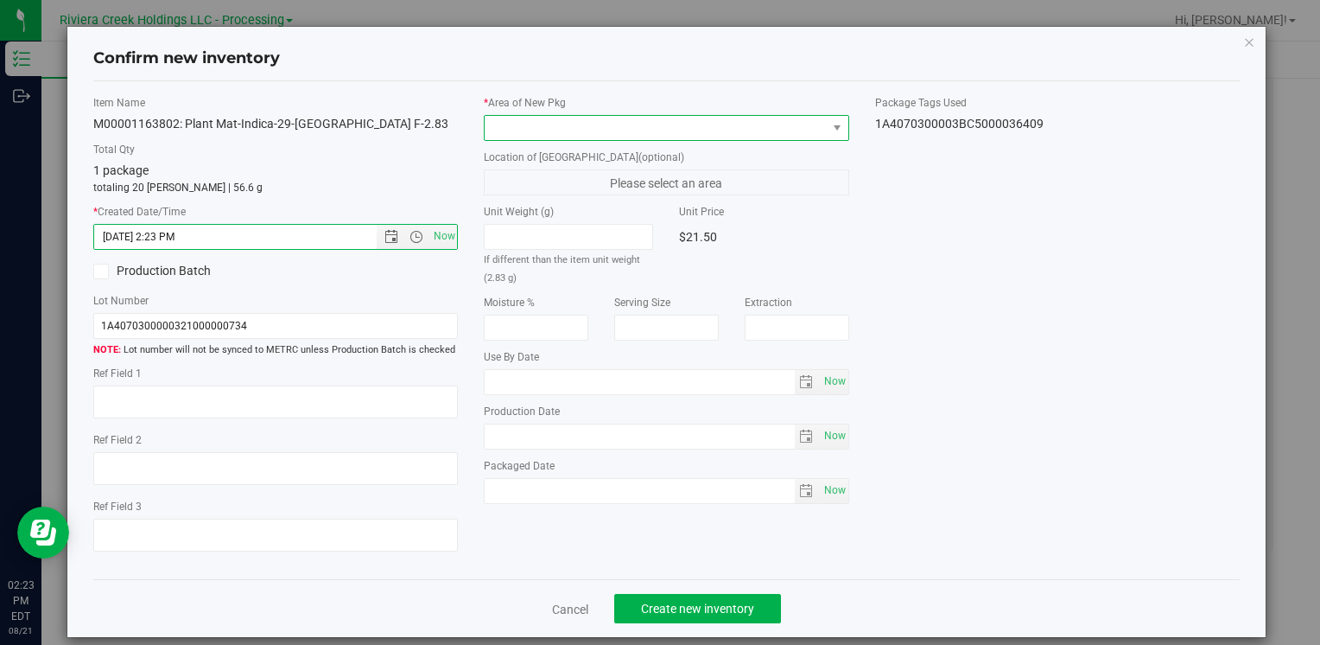
click at [578, 124] on span at bounding box center [655, 128] width 341 height 24
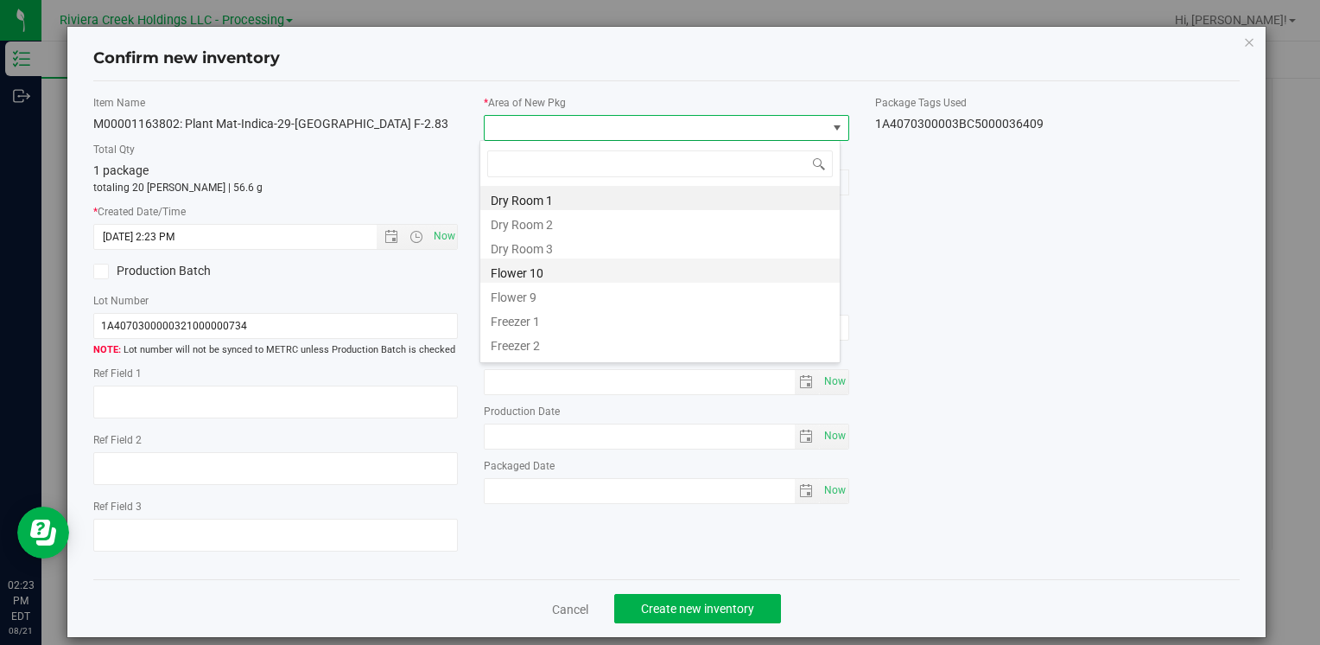
click at [557, 267] on li "Flower 10" at bounding box center [659, 270] width 359 height 24
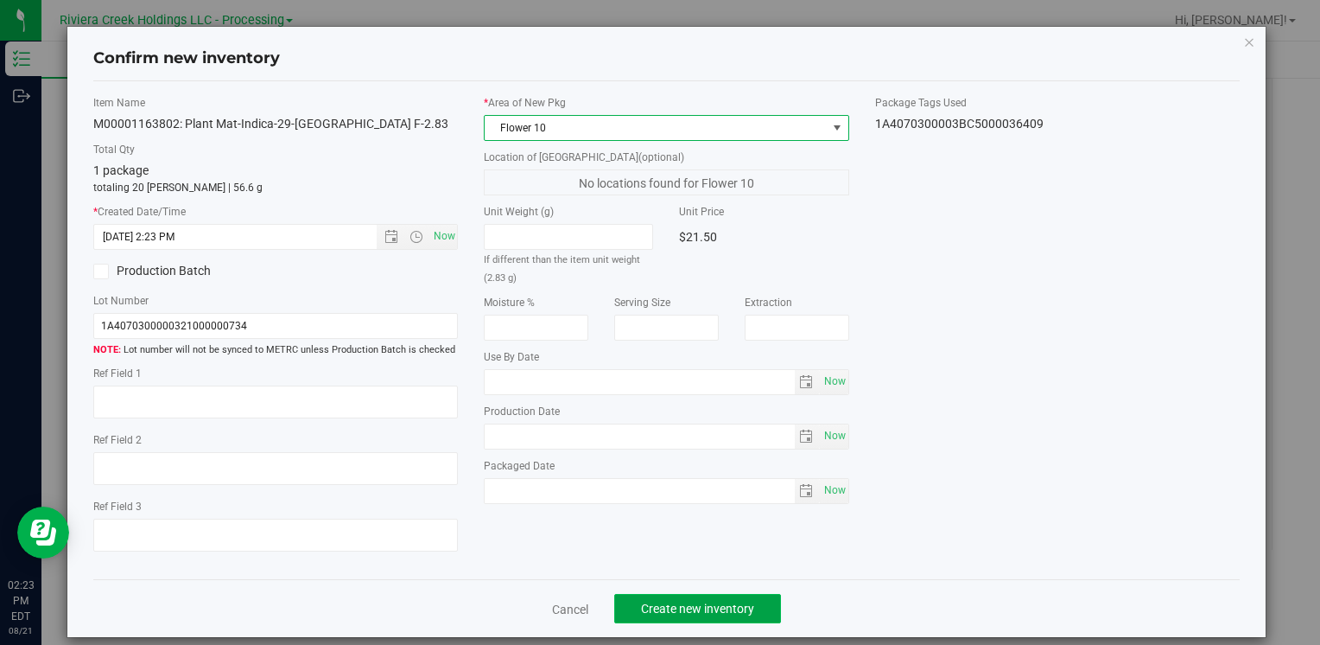
click at [697, 601] on span "Create new inventory" at bounding box center [697, 608] width 113 height 14
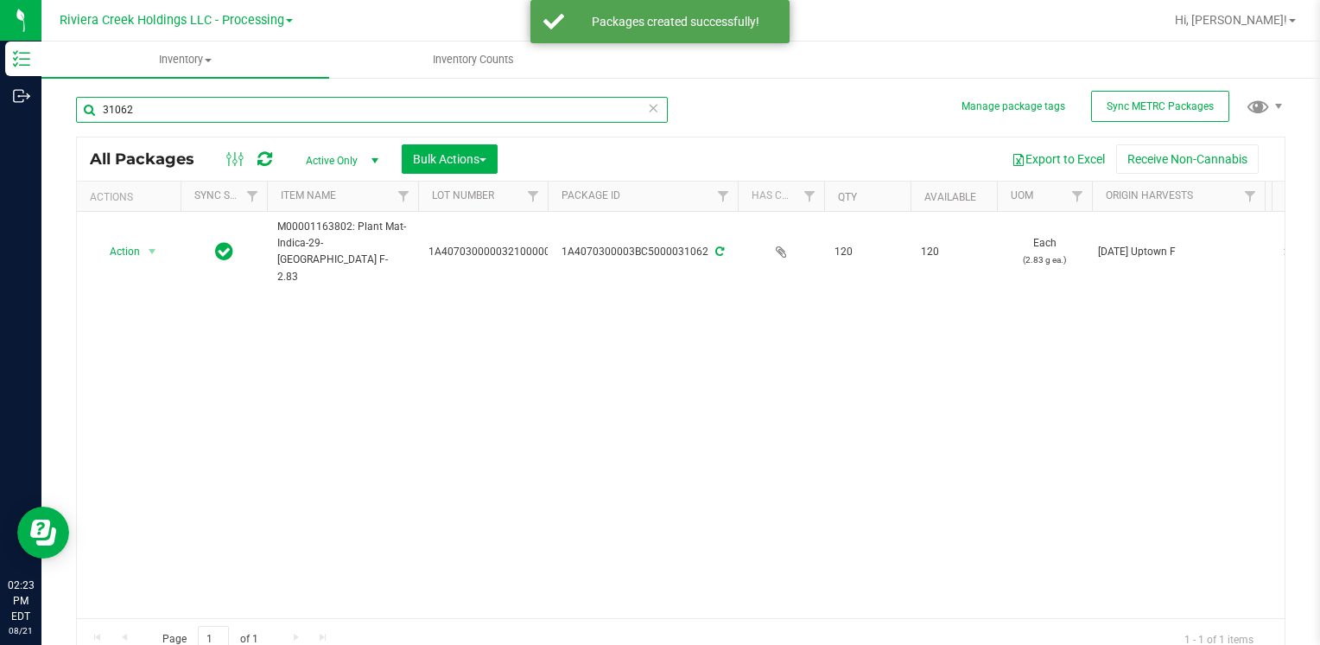
click at [259, 109] on input "31062" at bounding box center [372, 110] width 592 height 26
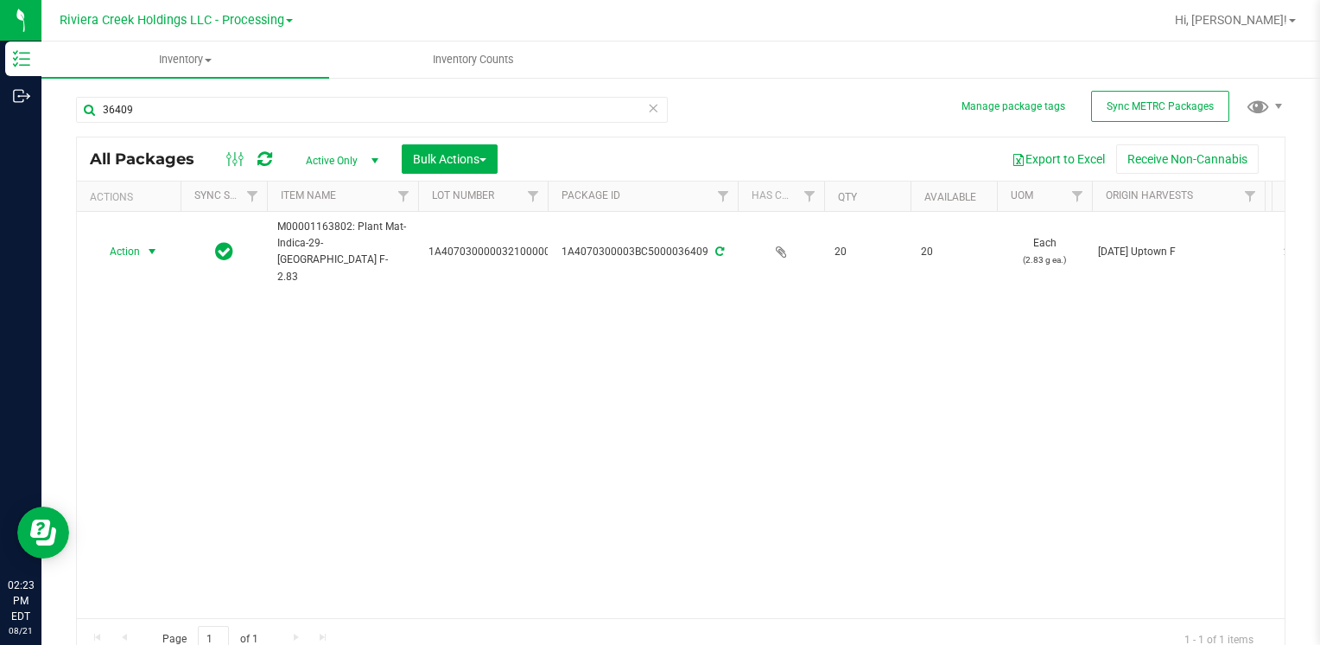
click at [138, 239] on span "Action" at bounding box center [117, 251] width 47 height 24
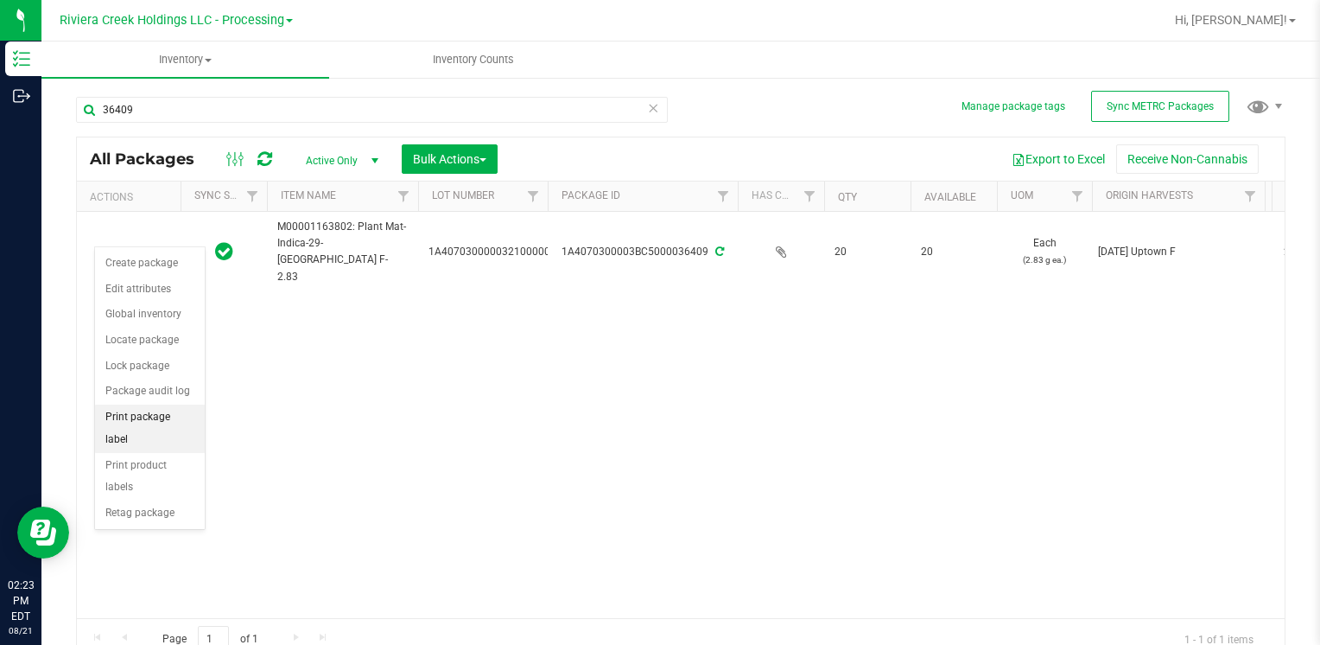
click at [175, 405] on li "Print package label" at bounding box center [150, 428] width 110 height 48
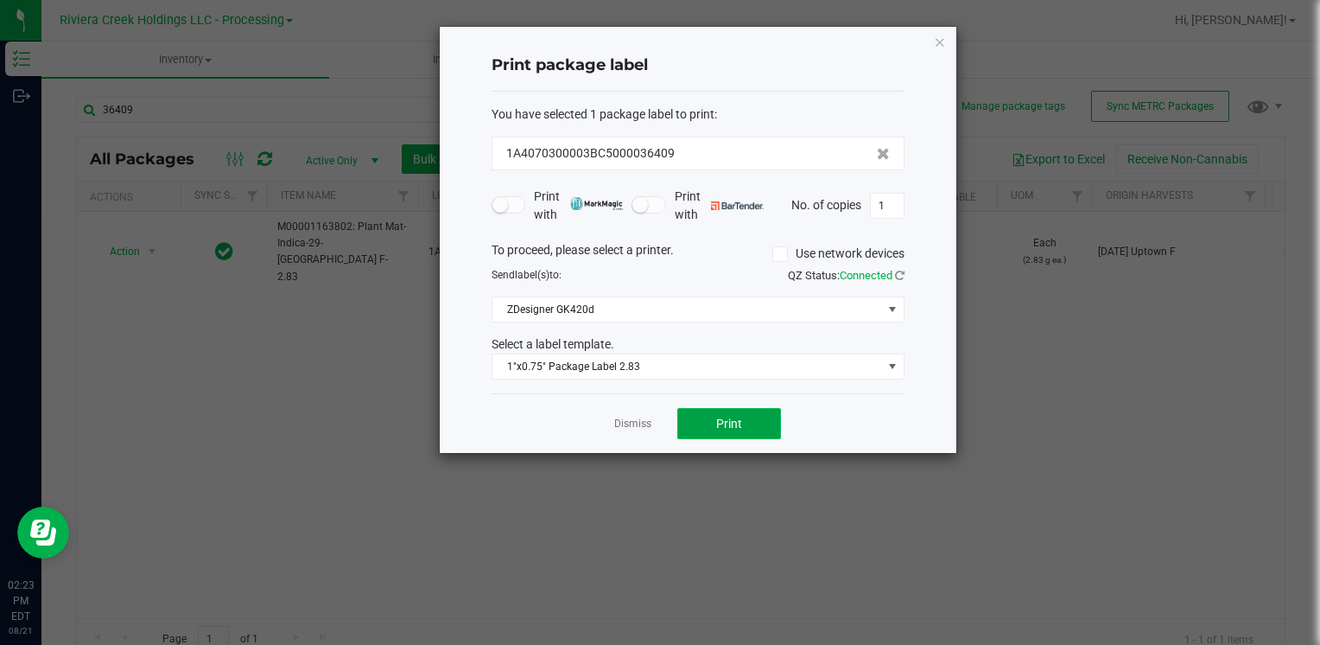
click at [763, 420] on button "Print" at bounding box center [729, 423] width 104 height 31
click at [939, 47] on icon "button" at bounding box center [940, 41] width 12 height 21
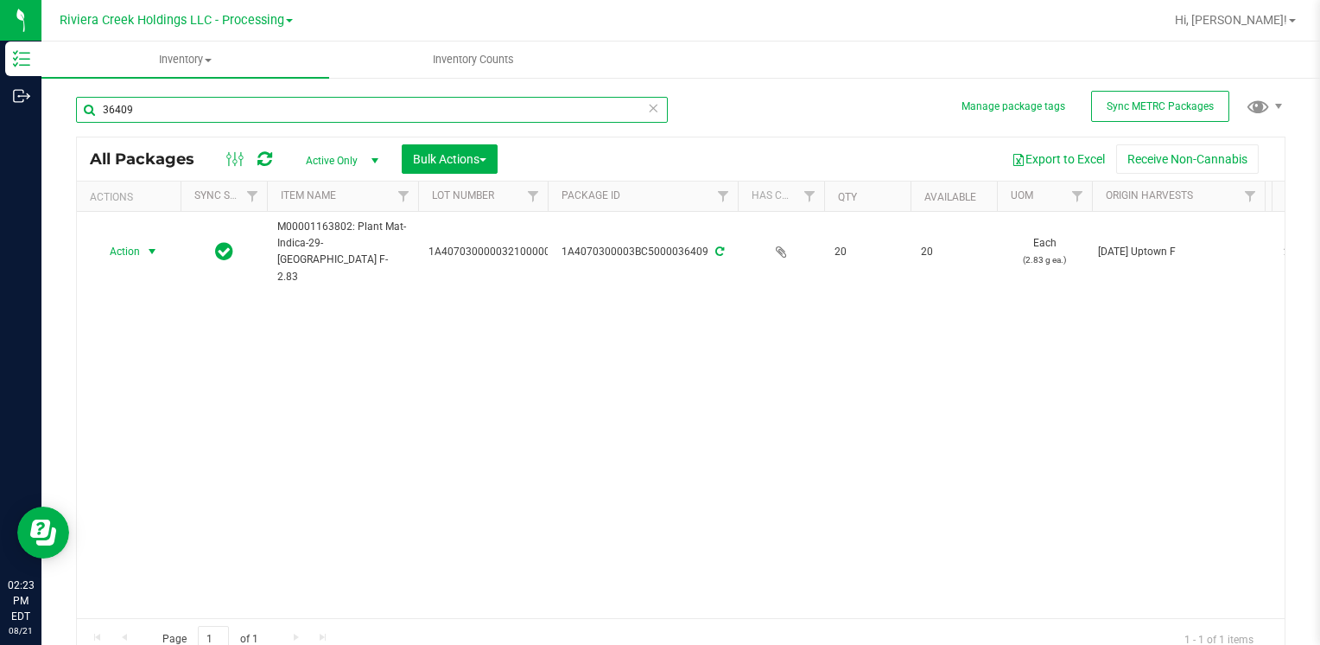
click at [304, 105] on input "36409" at bounding box center [372, 110] width 592 height 26
type input "3"
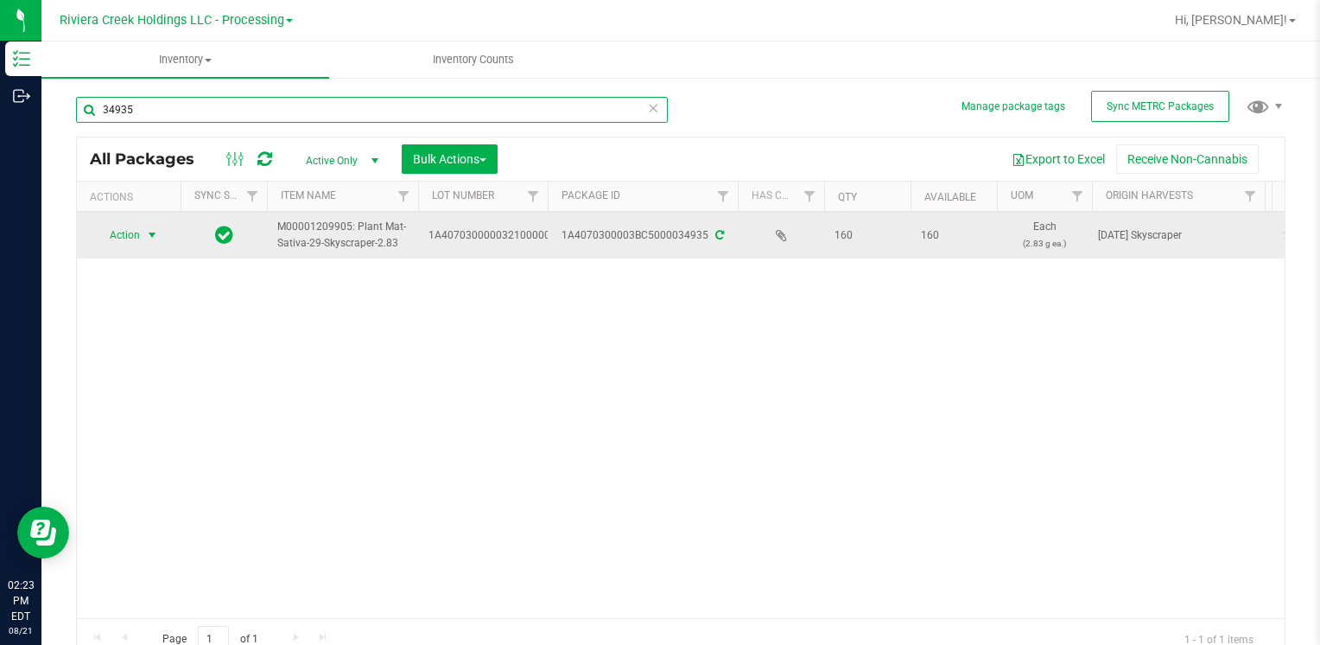
type input "34935"
click at [126, 234] on span "Action" at bounding box center [117, 235] width 47 height 24
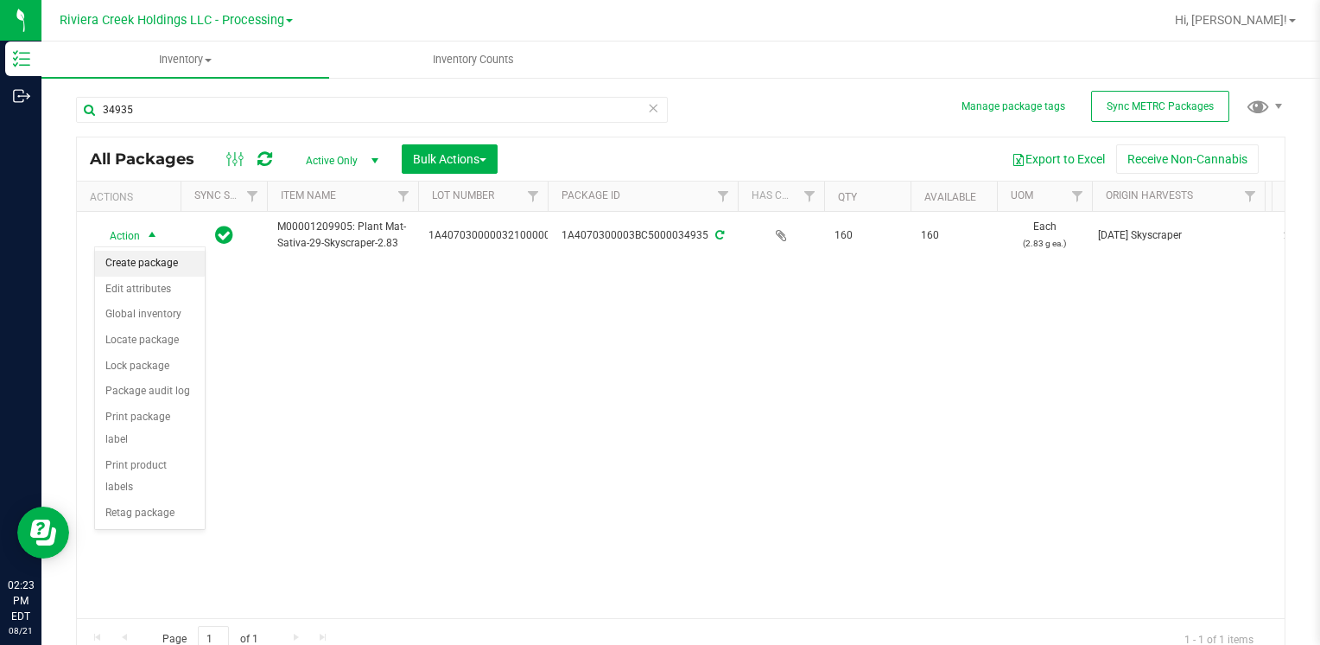
click at [161, 254] on li "Create package" at bounding box center [150, 264] width 110 height 26
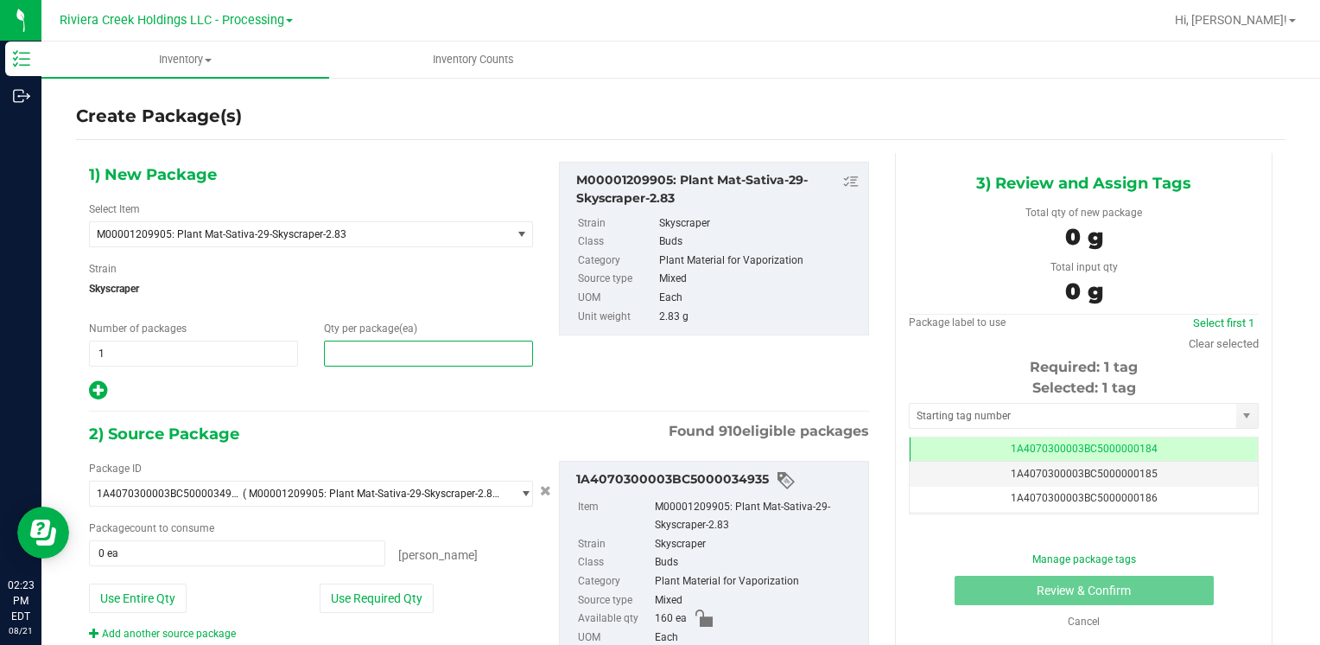
click at [397, 345] on span at bounding box center [428, 353] width 209 height 26
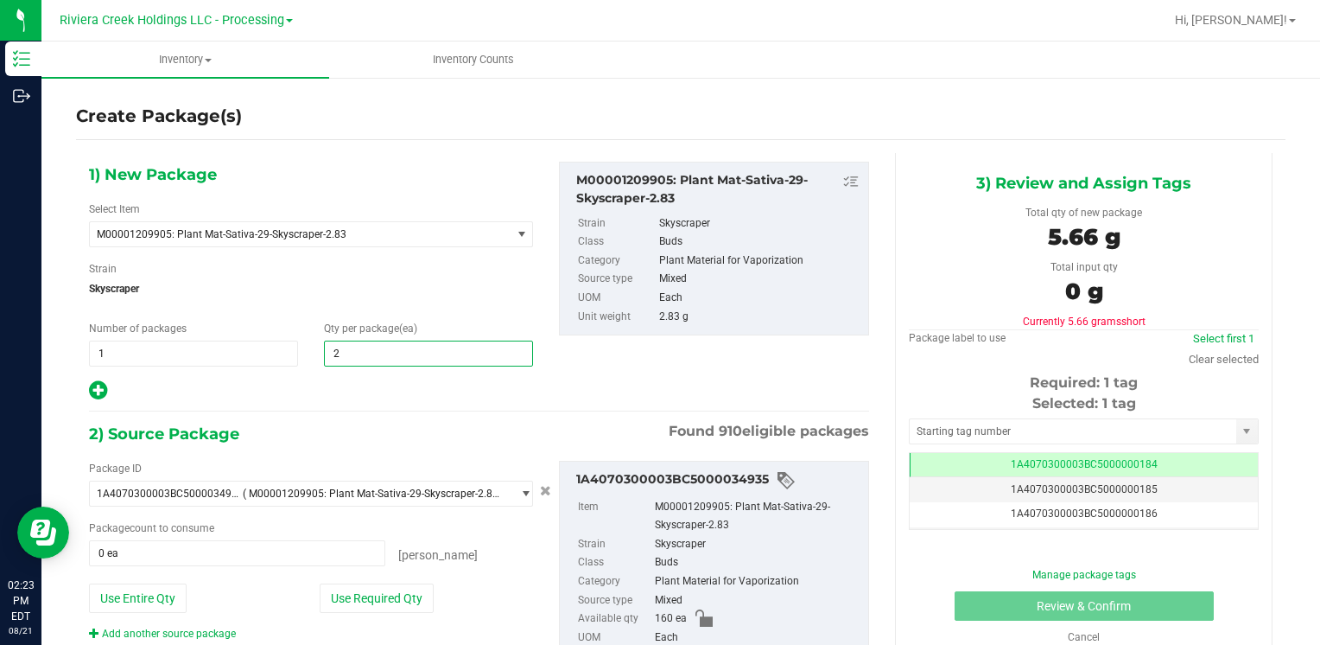
type input "20"
click at [409, 292] on span "Skyscraper" at bounding box center [311, 289] width 444 height 26
click at [393, 607] on button "Use Required Qty" at bounding box center [377, 597] width 114 height 29
type input "20 ea"
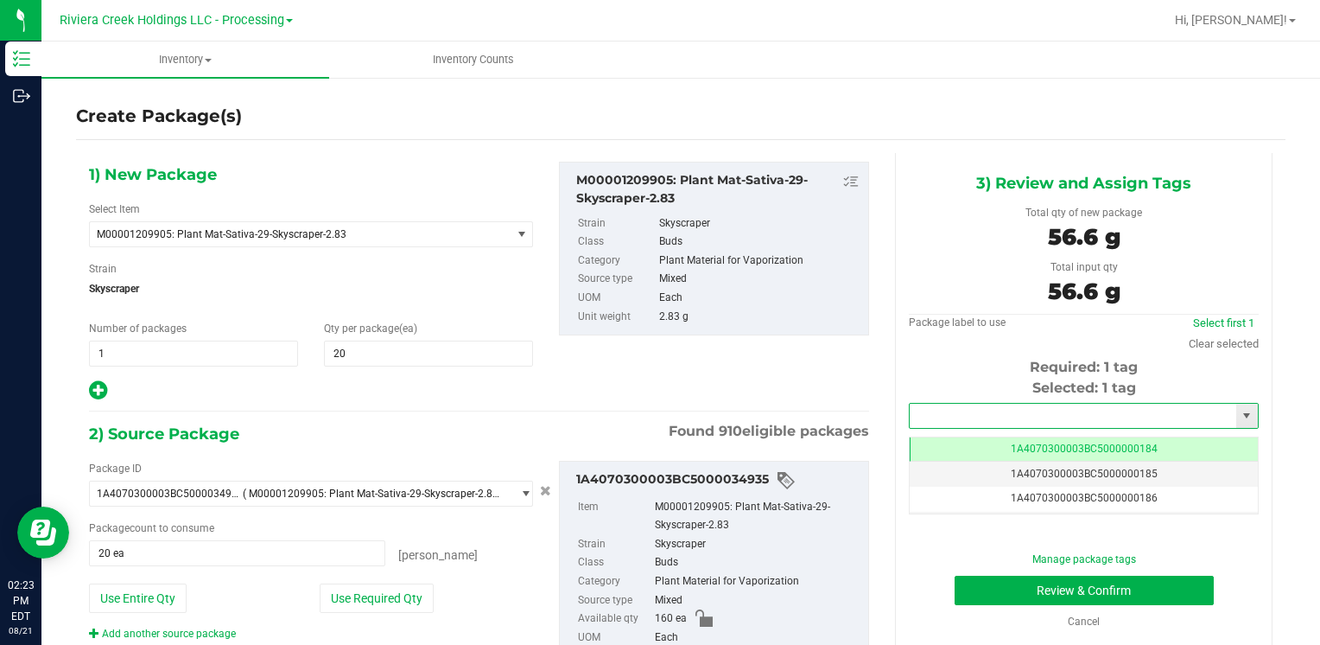
click at [939, 420] on input "text" at bounding box center [1073, 416] width 327 height 24
click at [933, 442] on li "1A4070300003BC5000036408" at bounding box center [1073, 445] width 344 height 26
type input "1A4070300003BC5000036408"
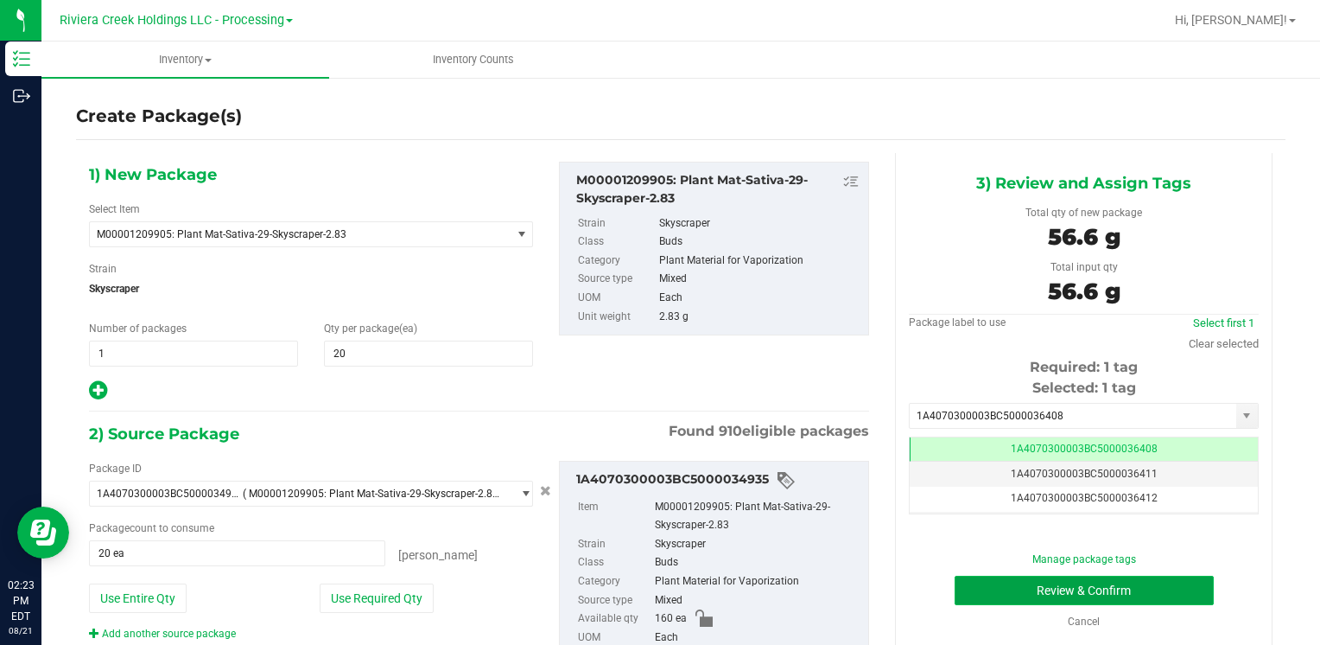
click at [955, 589] on button "Review & Confirm" at bounding box center [1084, 589] width 259 height 29
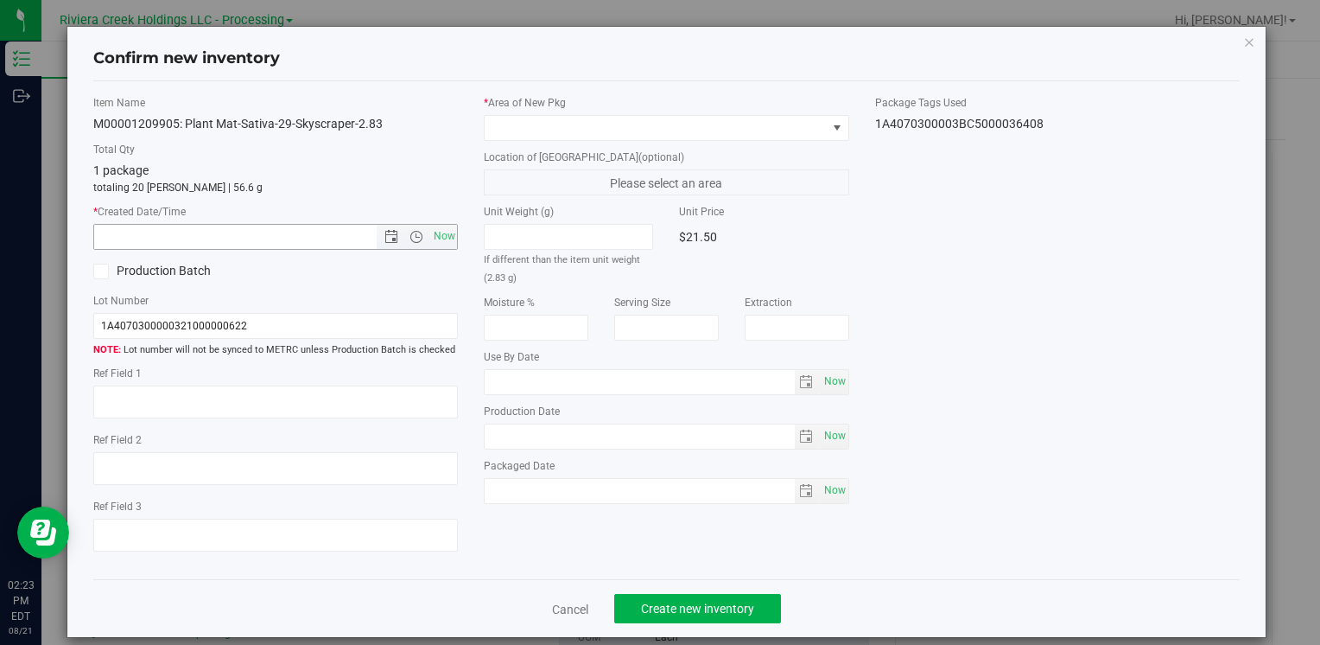
click at [445, 232] on span "Now" at bounding box center [443, 236] width 29 height 25
type input "8/21/2025 2:23 PM"
click at [529, 133] on span at bounding box center [655, 128] width 341 height 24
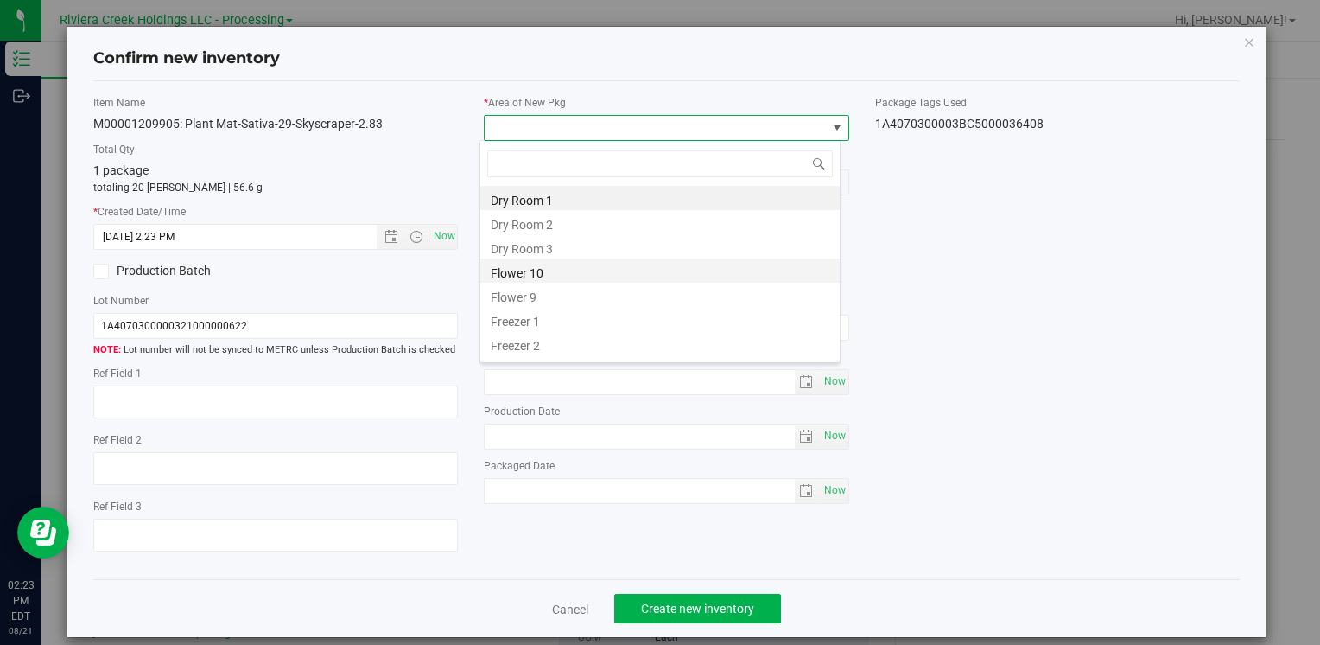
click at [546, 268] on li "Flower 10" at bounding box center [659, 270] width 359 height 24
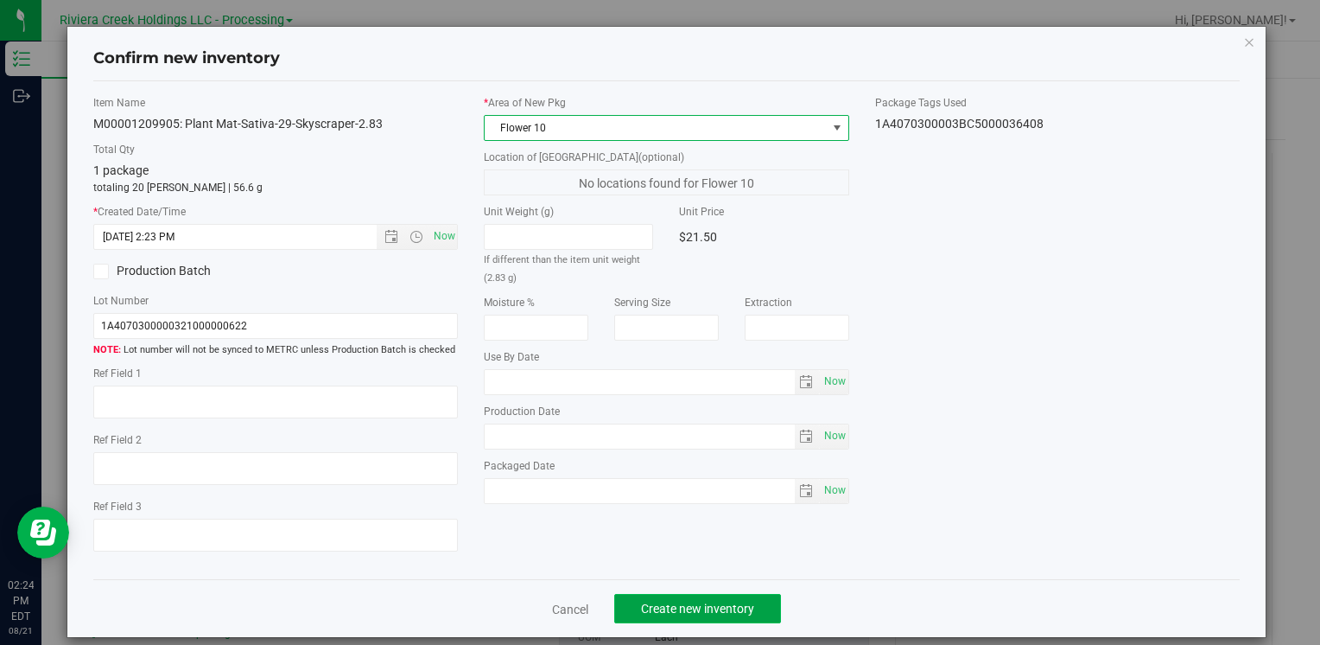
click at [698, 597] on button "Create new inventory" at bounding box center [697, 608] width 167 height 29
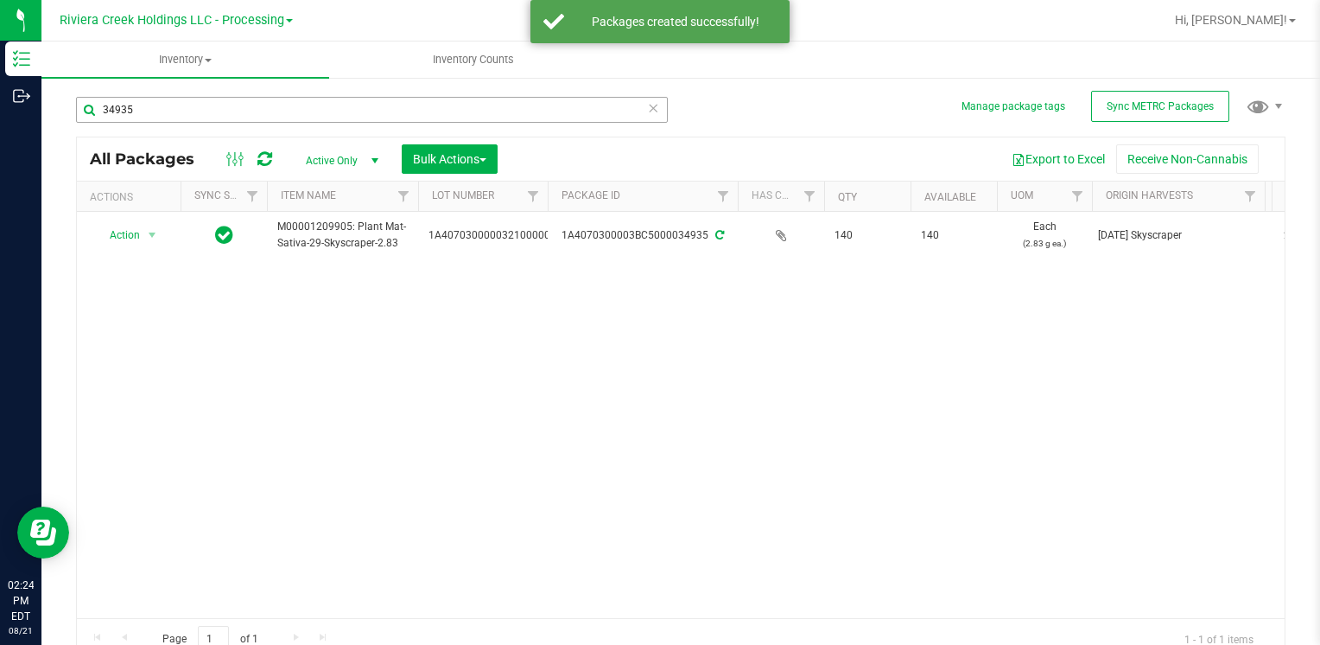
click at [240, 95] on div "34935" at bounding box center [378, 108] width 605 height 55
click at [238, 99] on input "34935" at bounding box center [372, 110] width 592 height 26
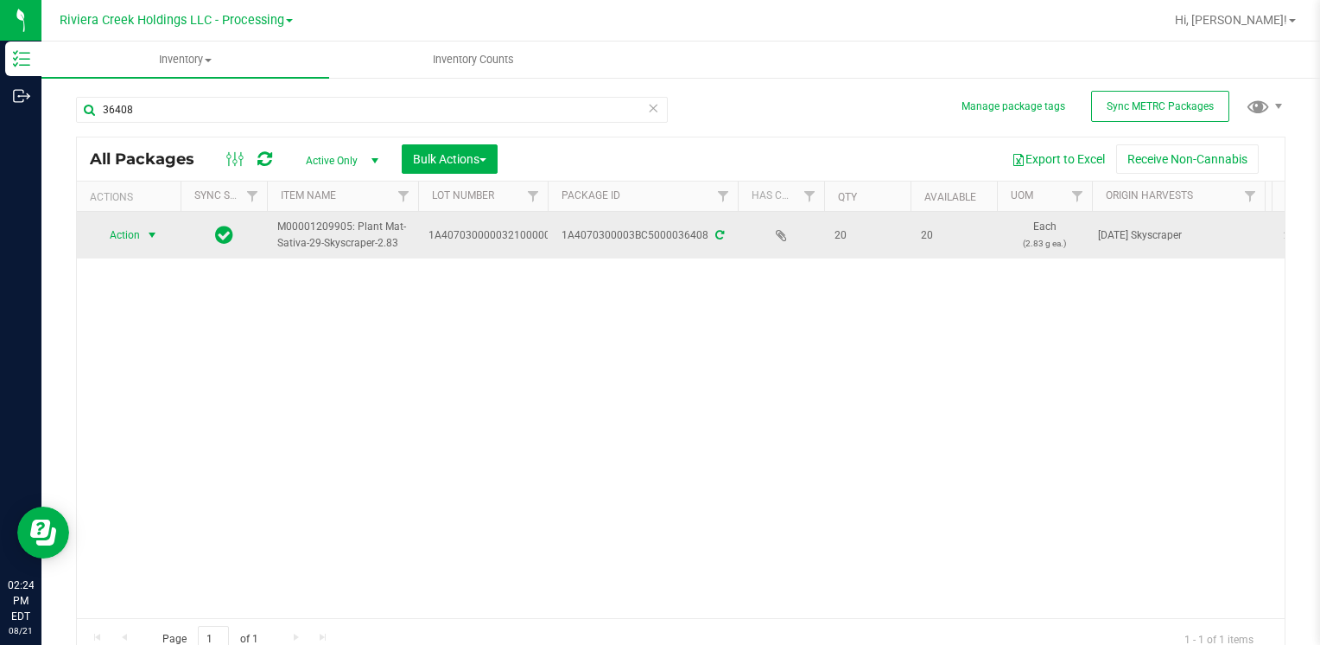
click at [124, 233] on span "Action" at bounding box center [117, 235] width 47 height 24
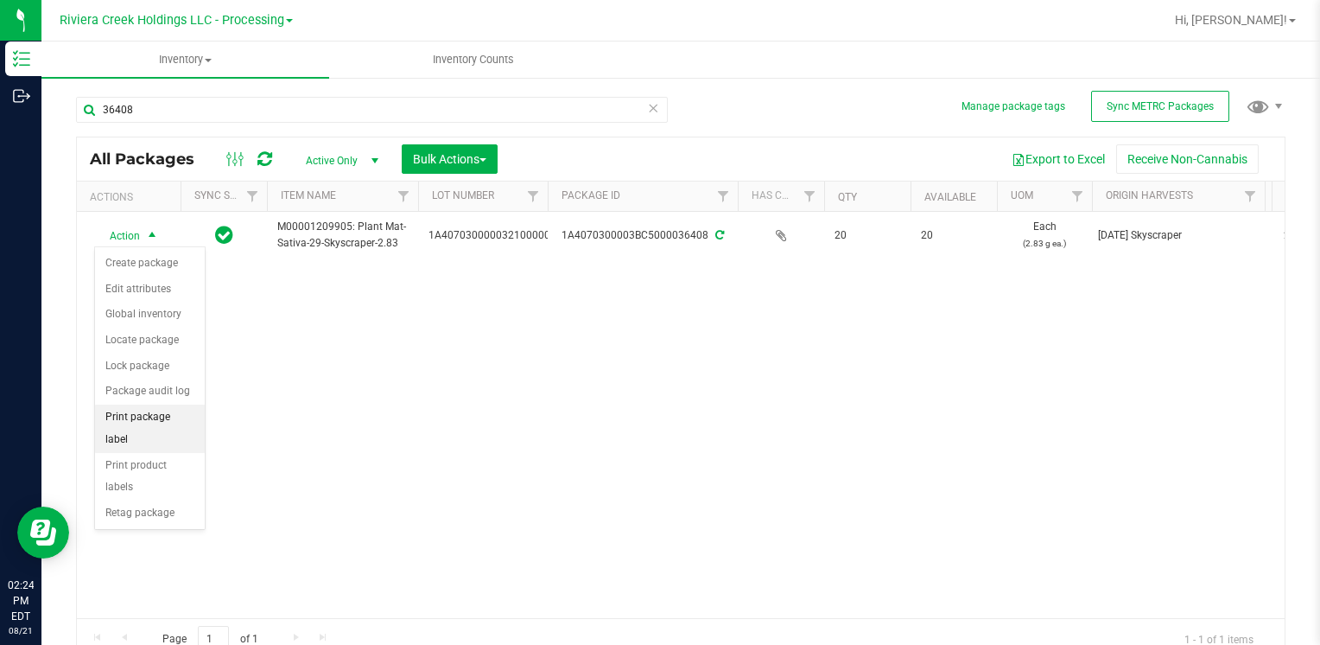
click at [173, 408] on li "Print package label" at bounding box center [150, 428] width 110 height 48
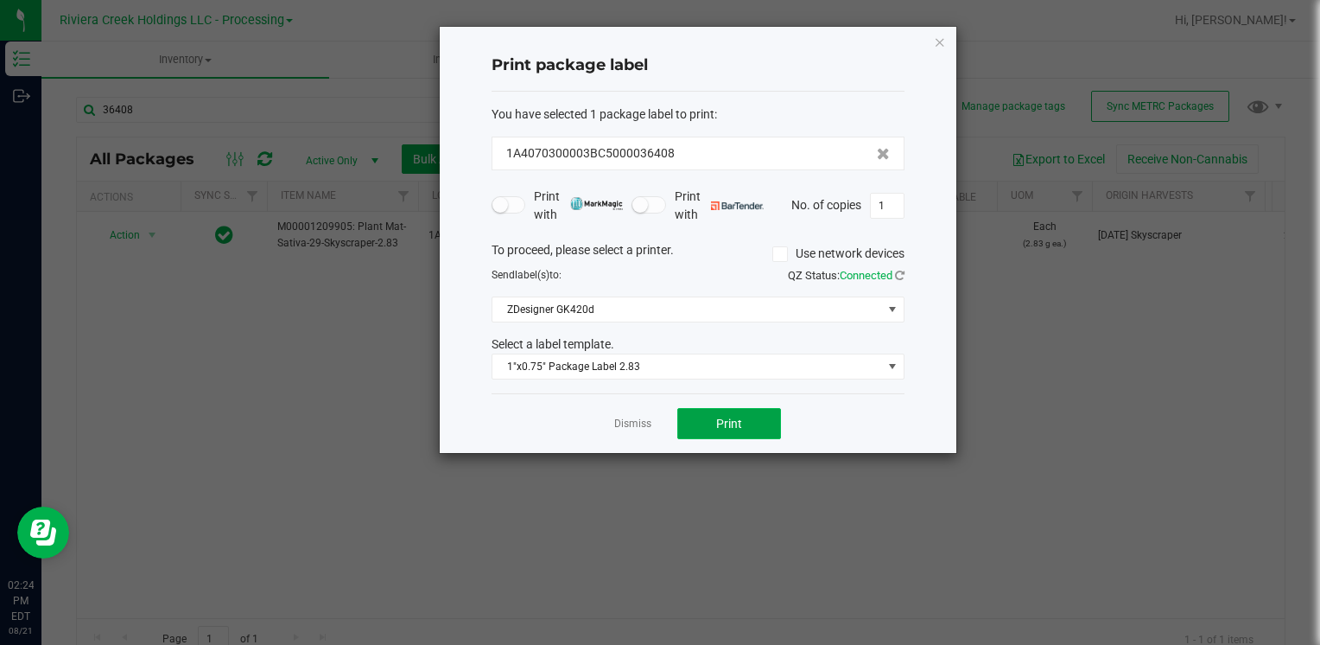
click at [751, 420] on button "Print" at bounding box center [729, 423] width 104 height 31
click at [944, 47] on icon "button" at bounding box center [940, 41] width 12 height 21
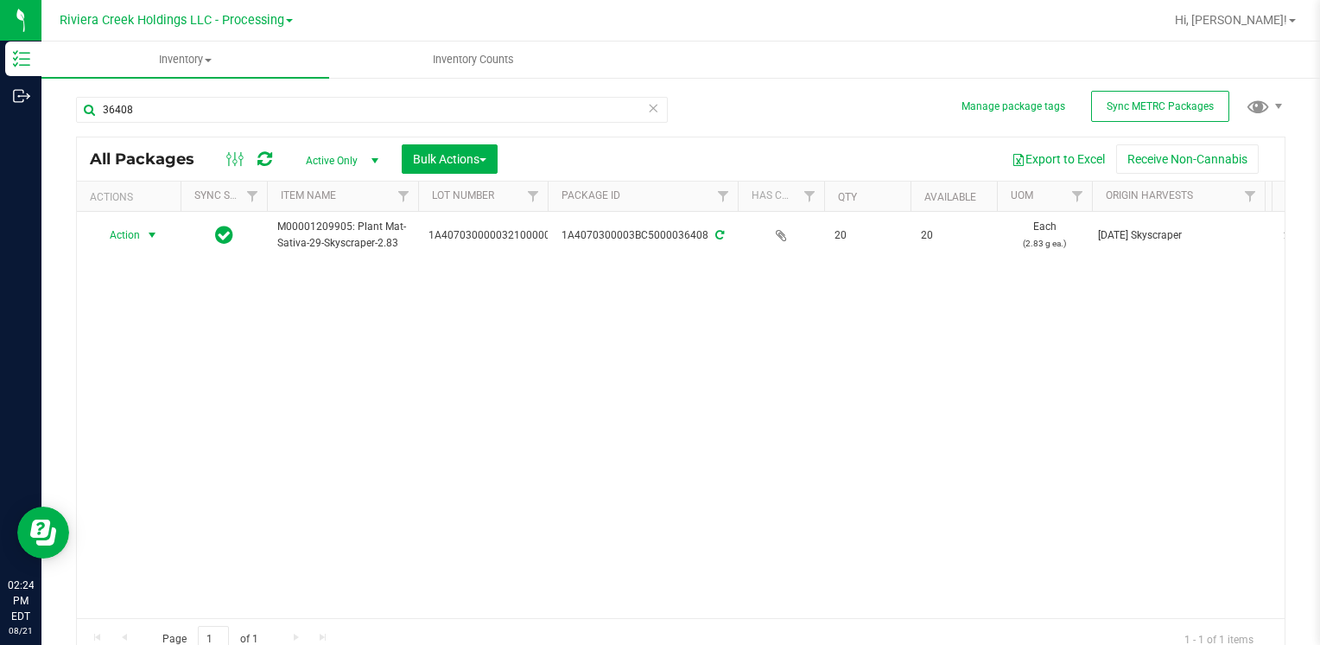
click at [308, 94] on div "36408" at bounding box center [378, 108] width 605 height 55
click at [296, 102] on input "36408" at bounding box center [372, 110] width 592 height 26
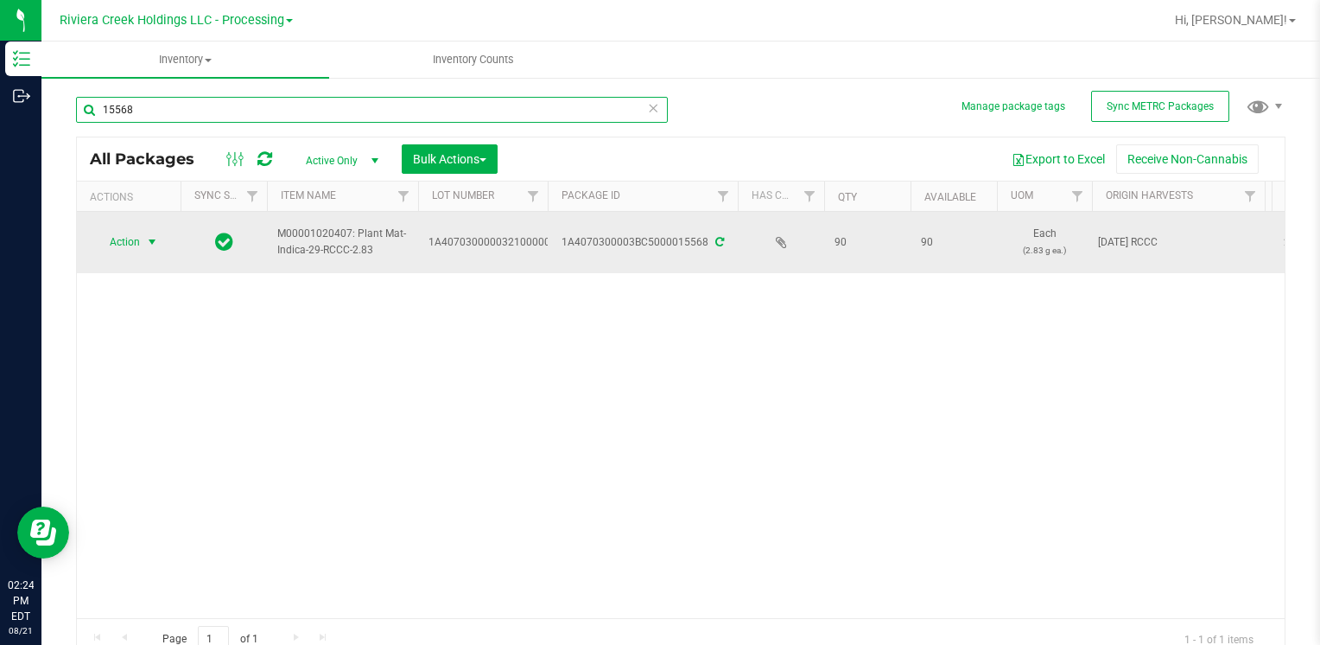
type input "15568"
click at [125, 237] on span "Action" at bounding box center [117, 242] width 47 height 24
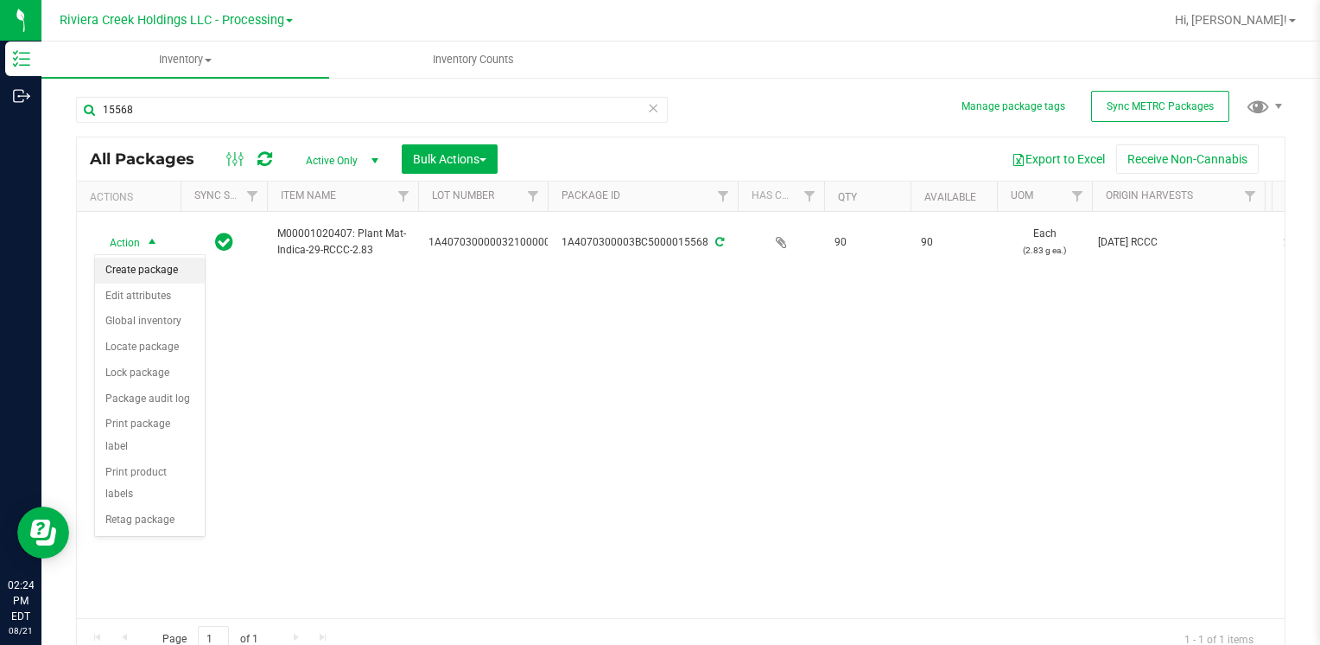
click at [173, 275] on li "Create package" at bounding box center [150, 270] width 110 height 26
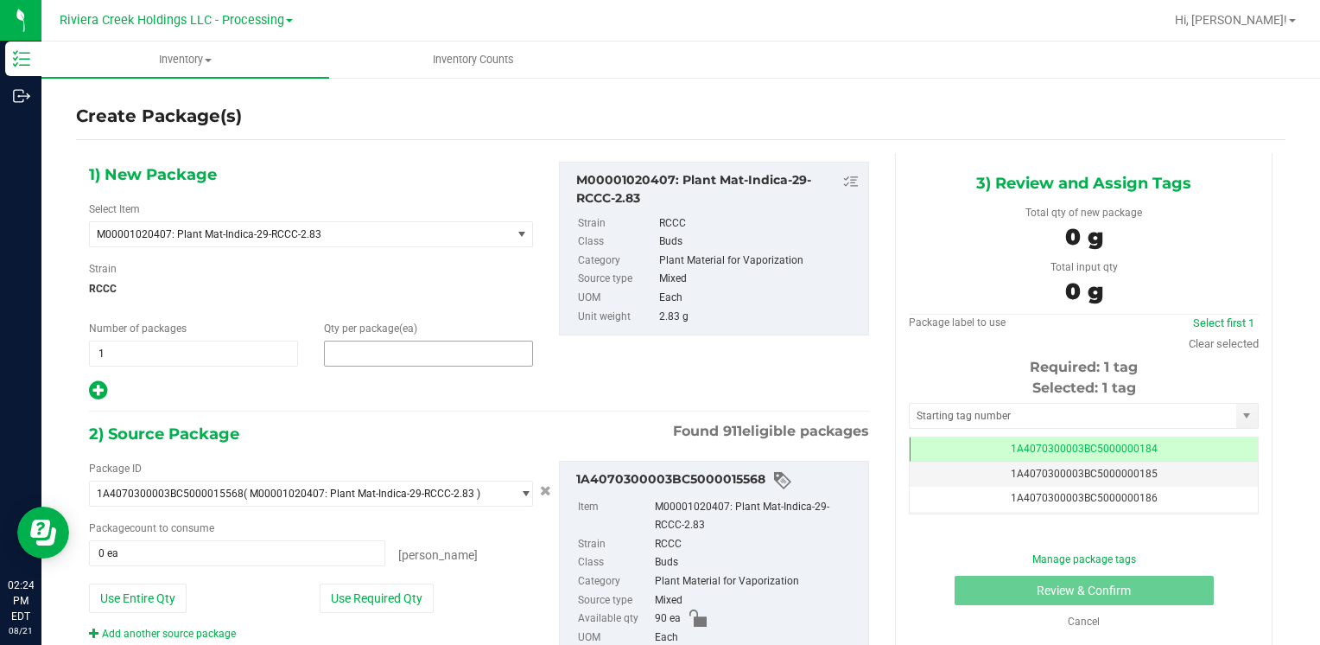
click at [411, 364] on span at bounding box center [428, 353] width 209 height 26
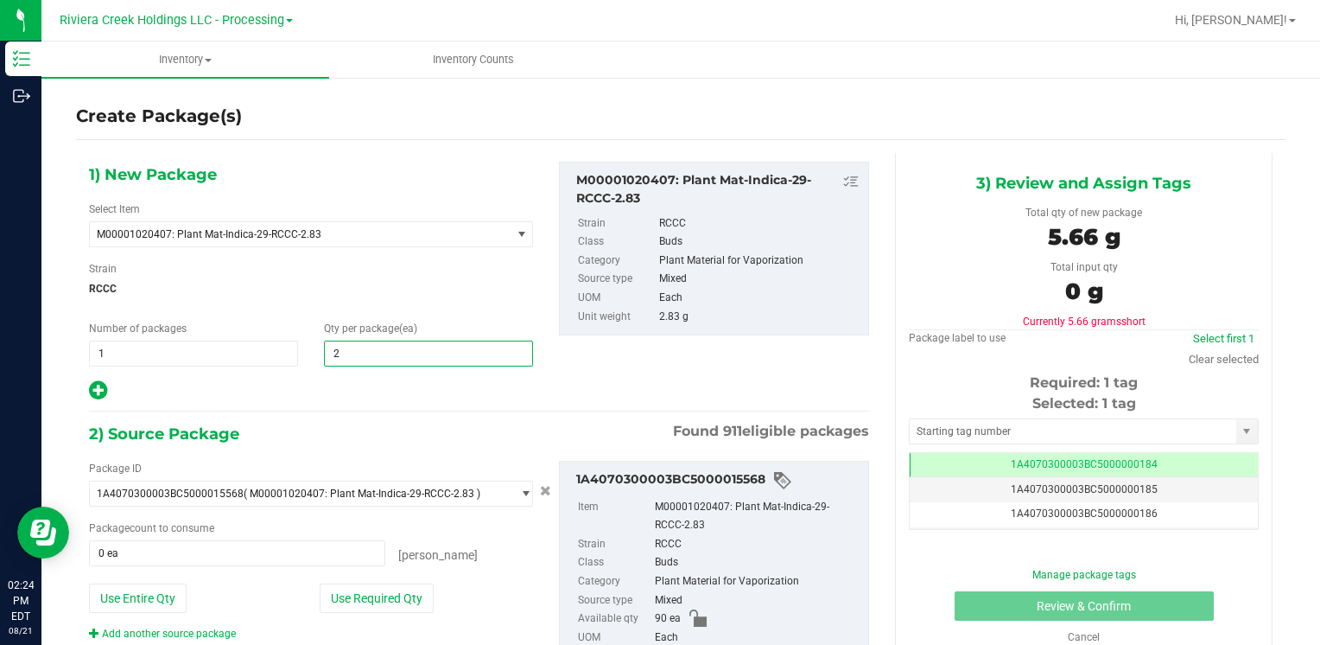
type input "20"
click at [432, 256] on div "1) New Package Select Item M00001020407: Plant Mat-Indica-29-RCCC-2.83 M0000001…" at bounding box center [311, 282] width 470 height 240
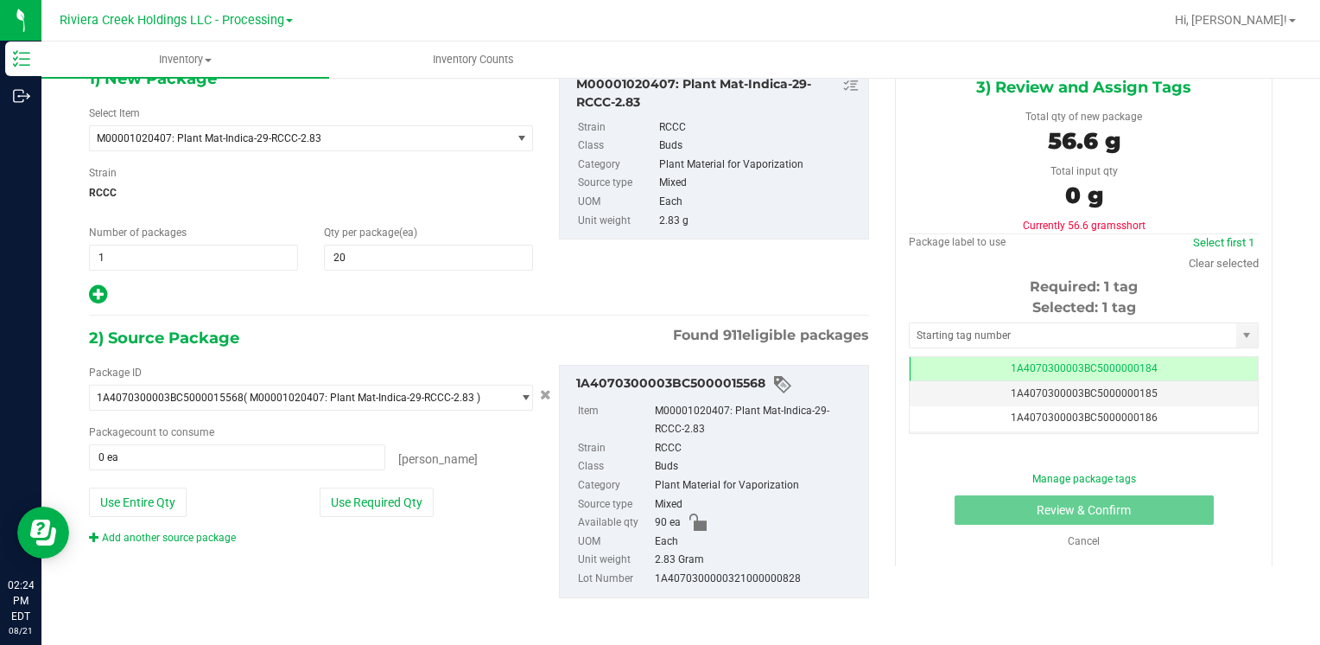
scroll to position [97, 0]
click at [410, 488] on button "Use Required Qty" at bounding box center [377, 500] width 114 height 29
type input "20 ea"
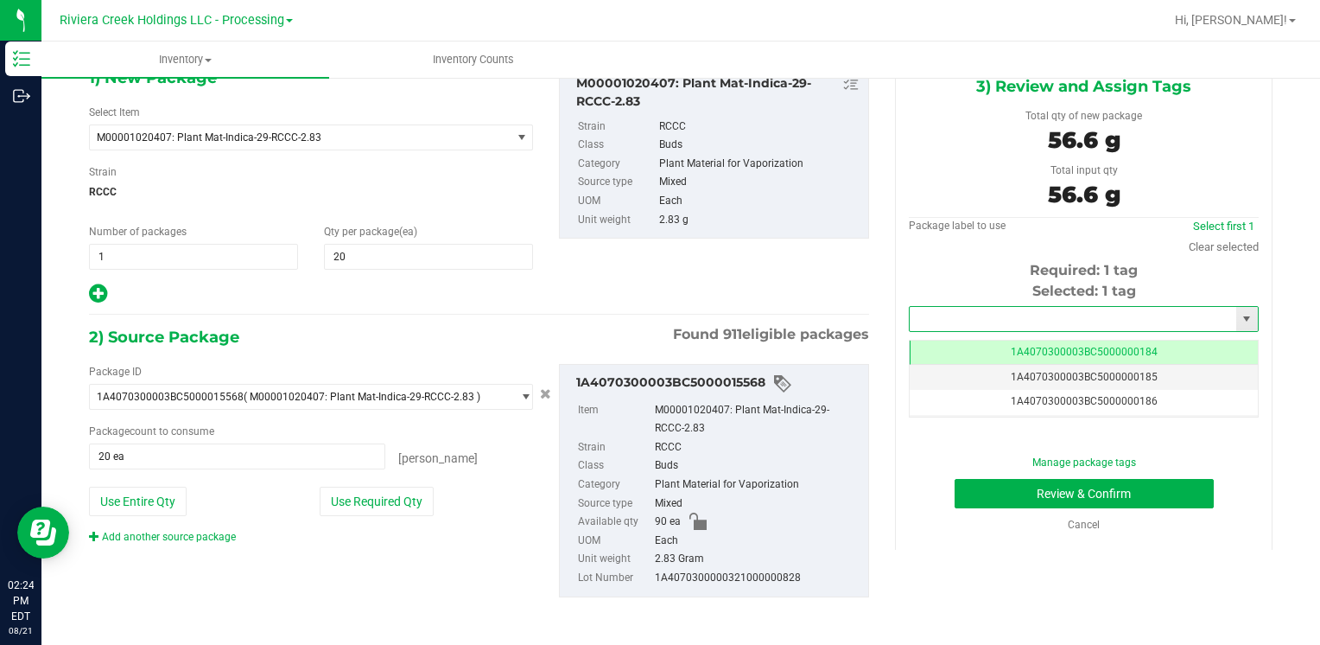
click at [959, 320] on input "text" at bounding box center [1073, 319] width 327 height 24
click at [971, 340] on li "1A4070300003BC5000036407" at bounding box center [1073, 348] width 344 height 26
type input "1A4070300003BC5000036407"
click at [981, 500] on button "Review & Confirm" at bounding box center [1084, 493] width 259 height 29
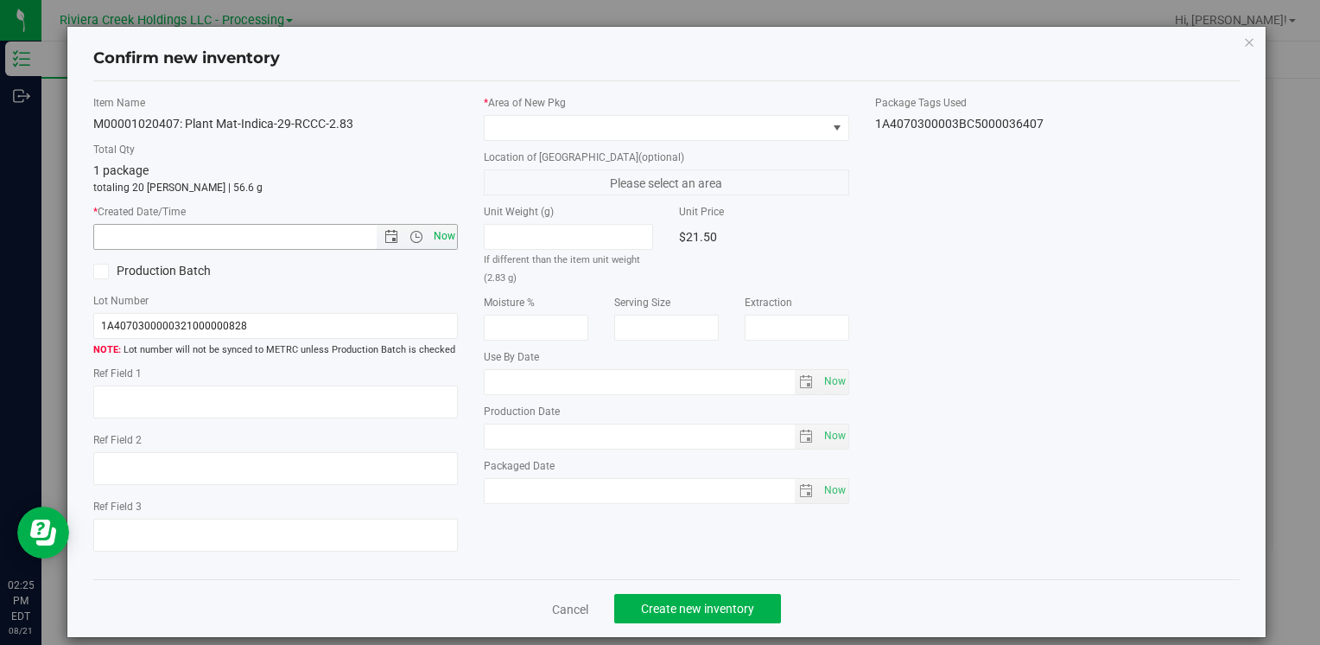
click at [439, 235] on span "Now" at bounding box center [443, 236] width 29 height 25
type input "8/21/2025 2:25 PM"
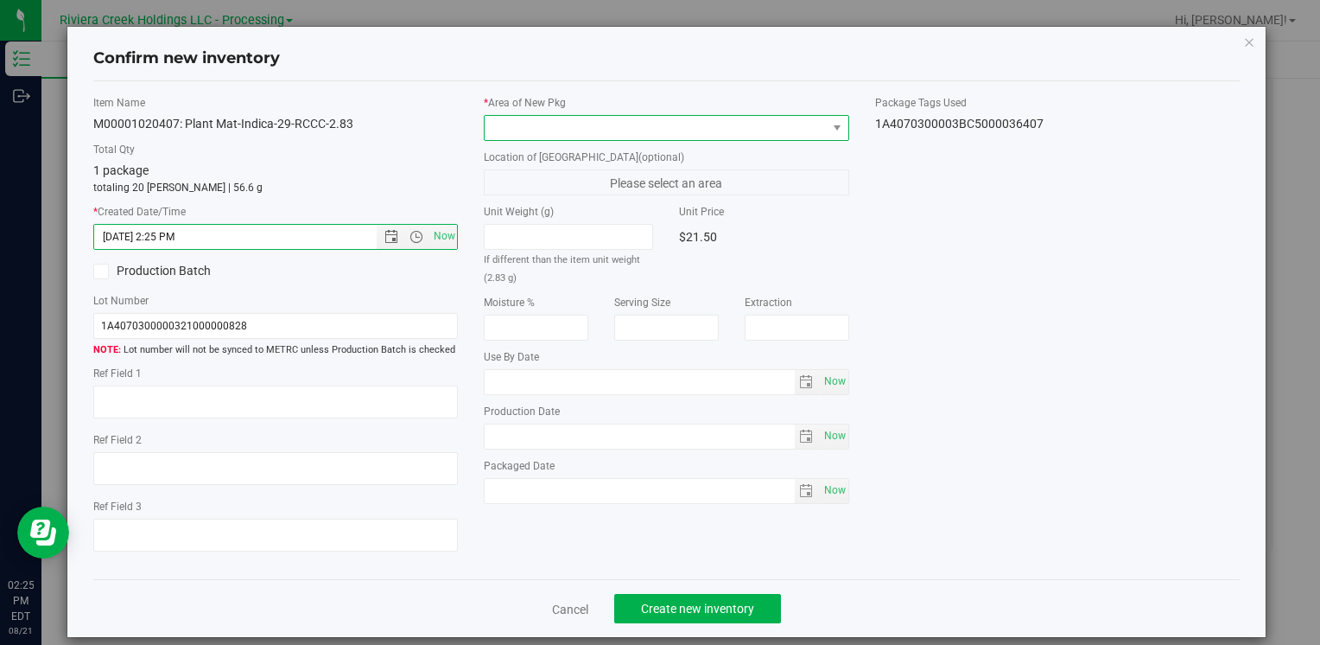
click at [556, 136] on span at bounding box center [655, 128] width 341 height 24
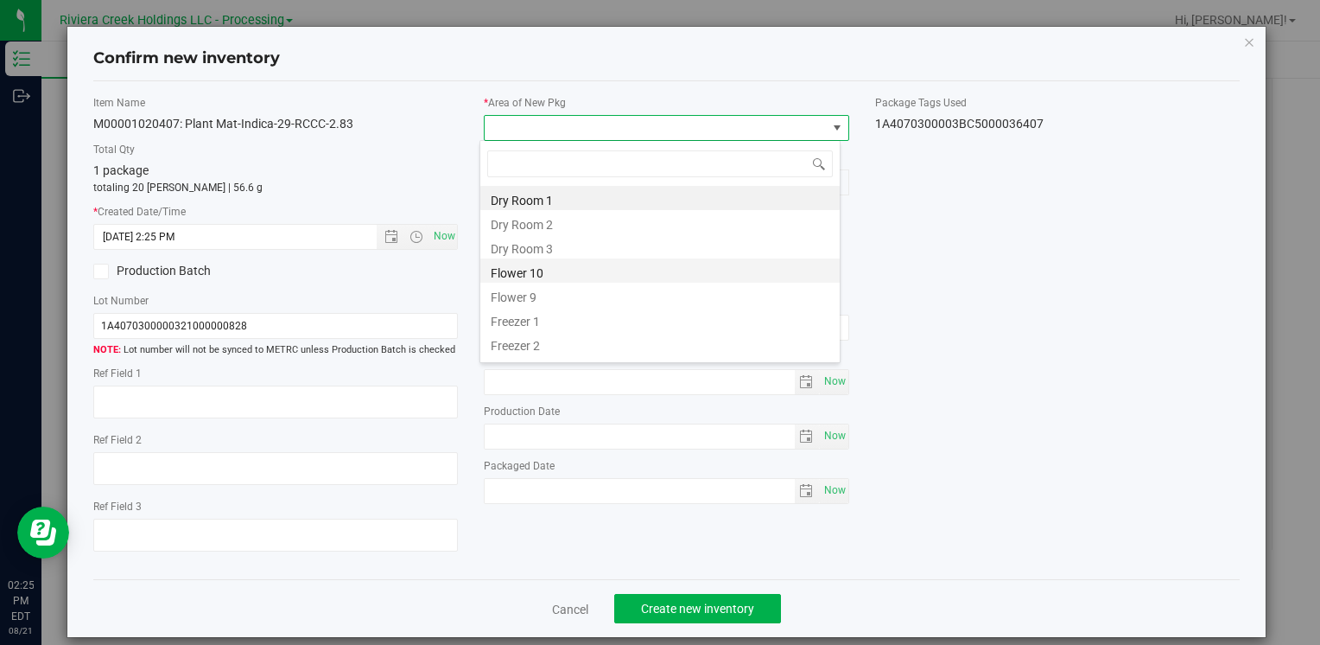
click at [546, 270] on li "Flower 10" at bounding box center [659, 270] width 359 height 24
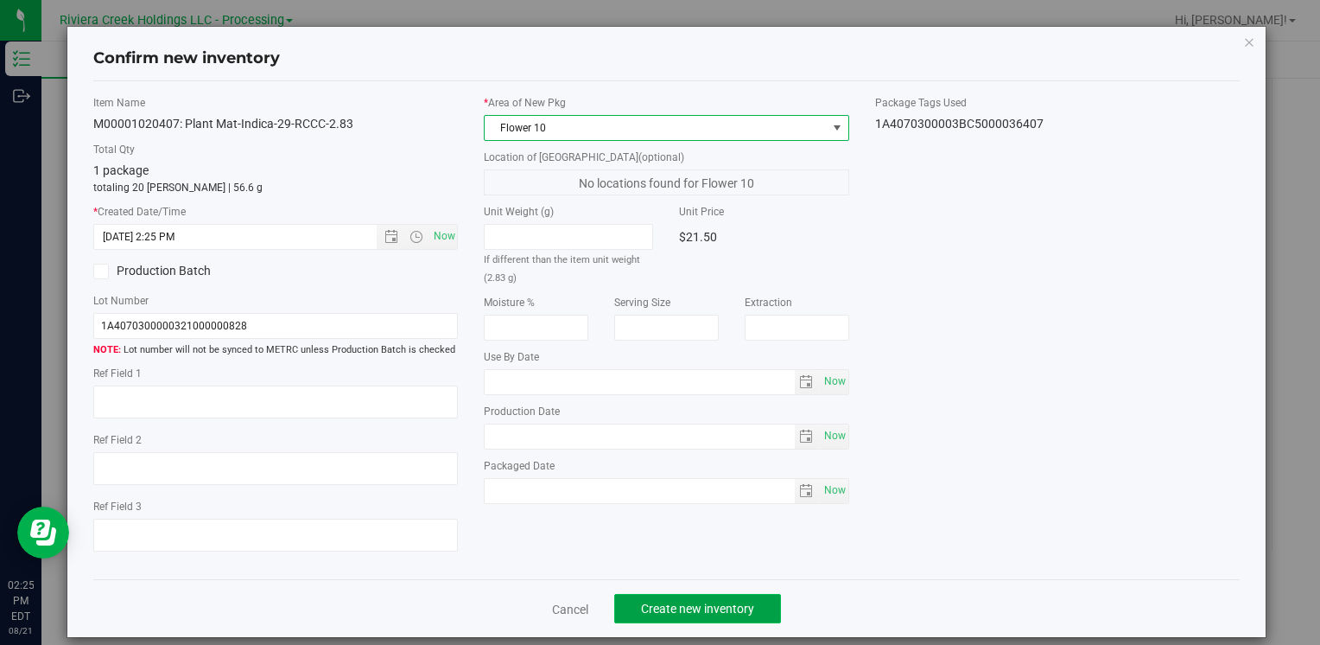
click at [739, 606] on span "Create new inventory" at bounding box center [697, 608] width 113 height 14
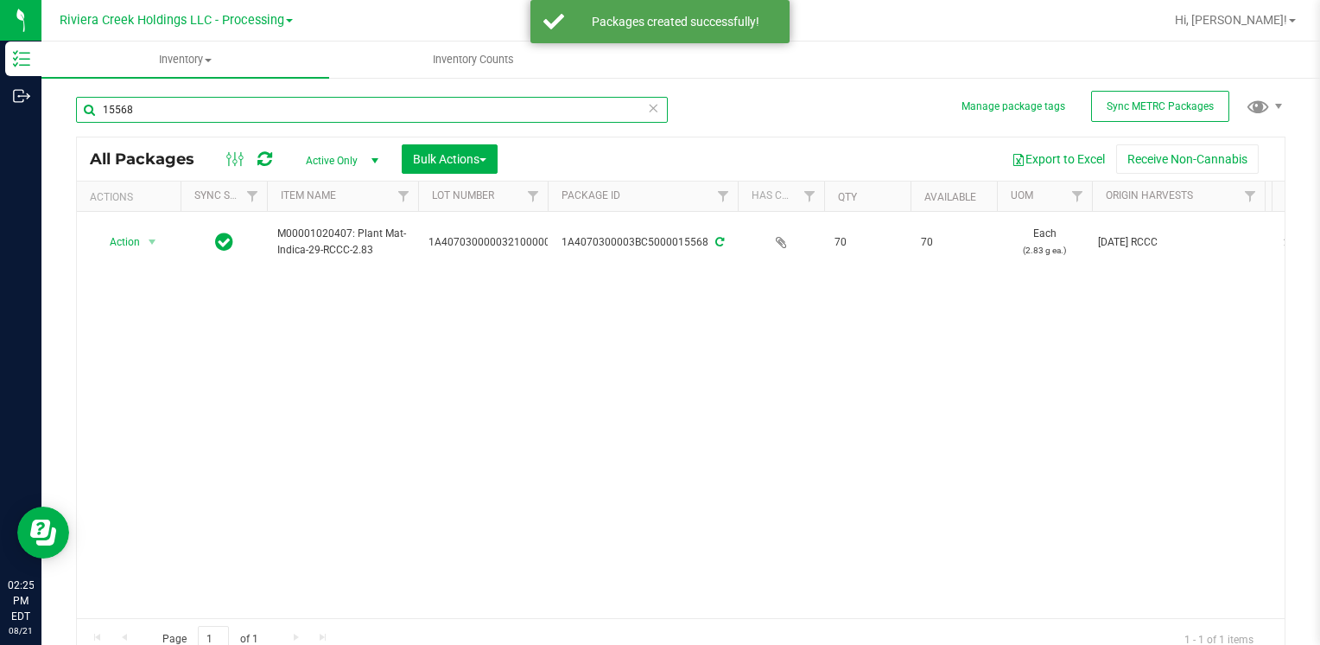
click at [342, 112] on input "15568" at bounding box center [372, 110] width 592 height 26
click at [341, 112] on input "15568" at bounding box center [372, 110] width 592 height 26
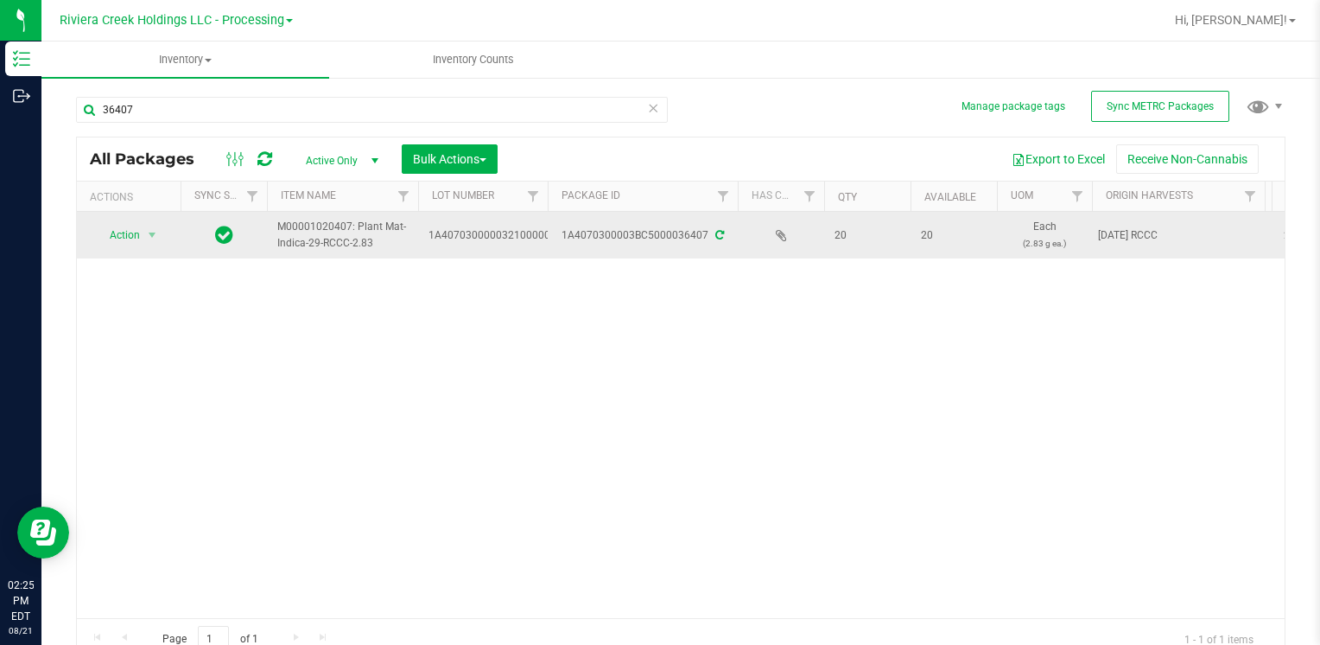
click at [135, 226] on span "Action" at bounding box center [117, 235] width 47 height 24
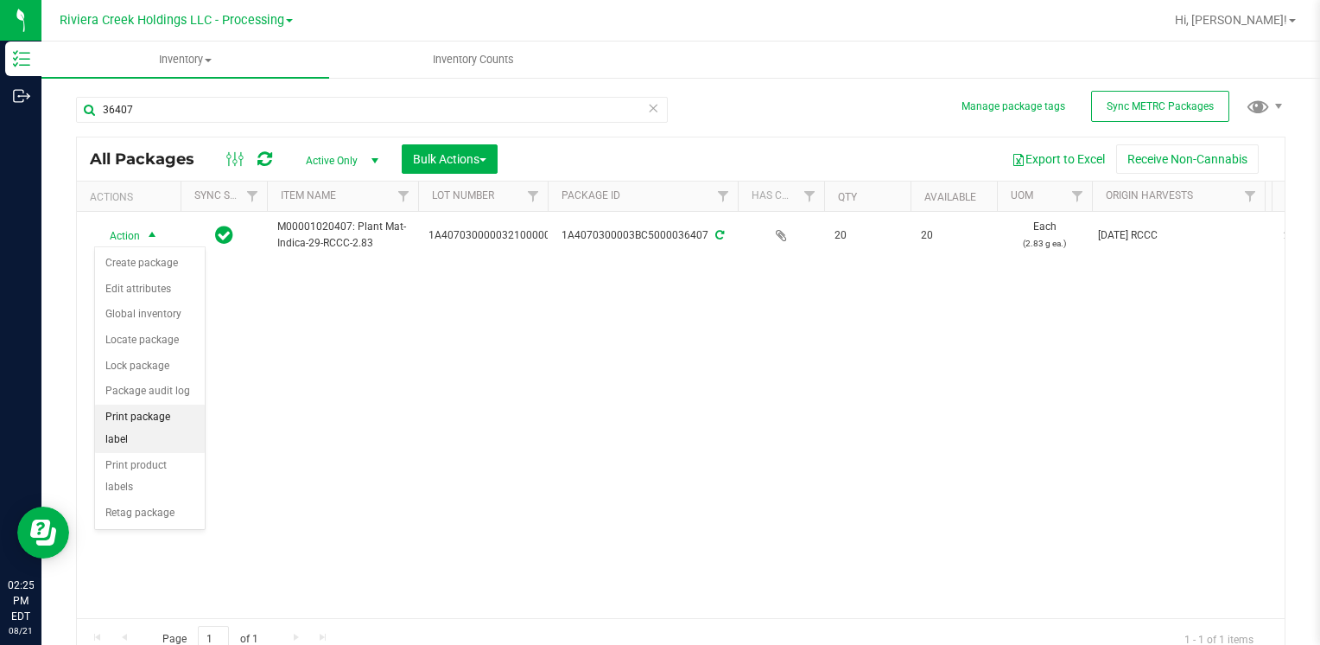
click at [186, 416] on li "Print package label" at bounding box center [150, 428] width 110 height 48
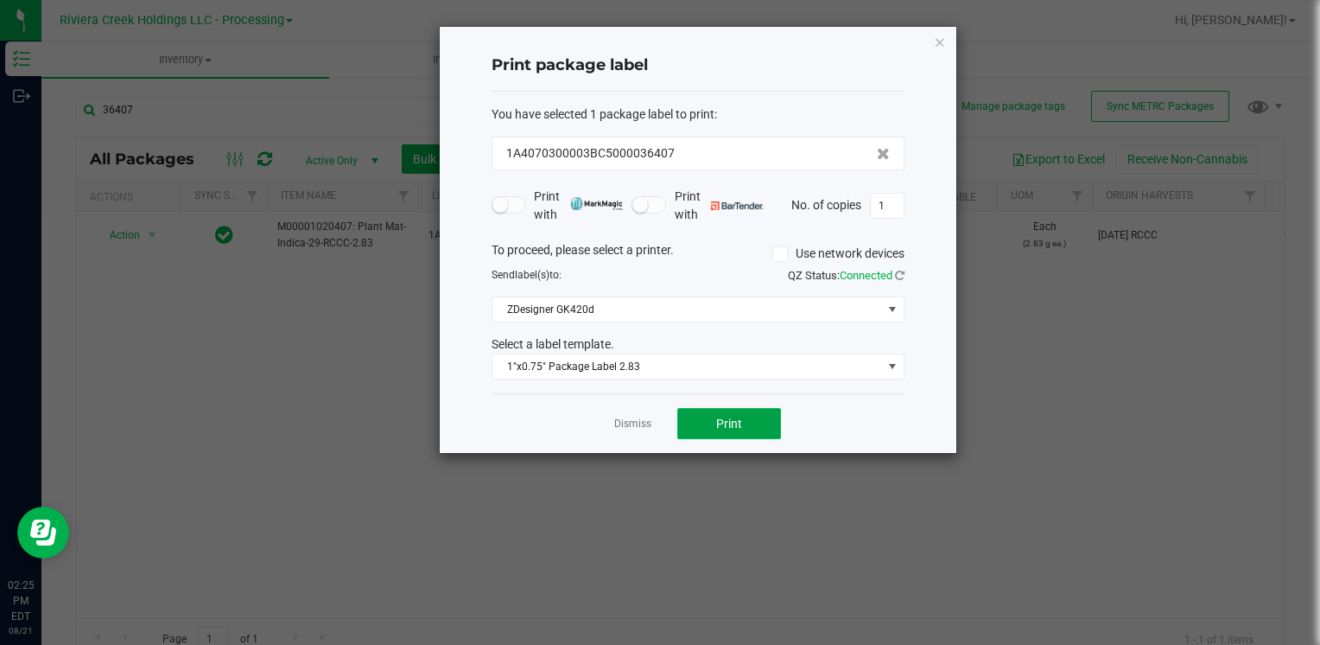
click at [767, 417] on button "Print" at bounding box center [729, 423] width 104 height 31
click at [937, 40] on icon "button" at bounding box center [940, 41] width 12 height 21
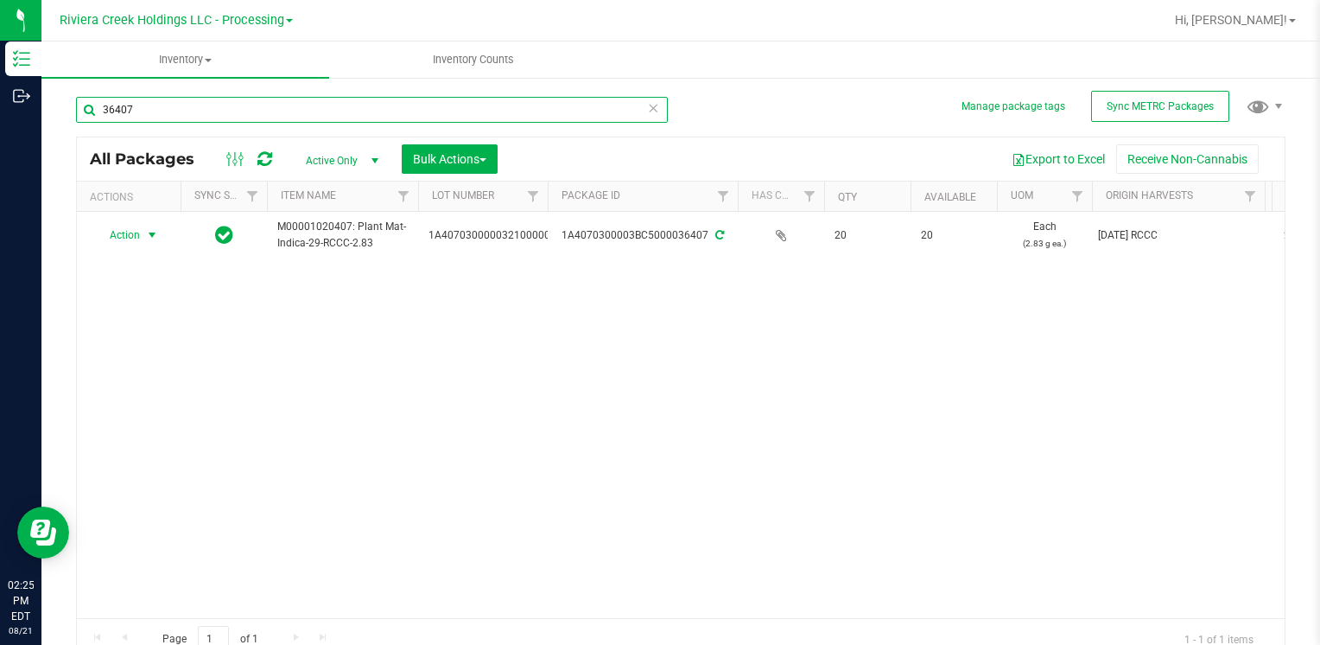
click at [239, 109] on input "36407" at bounding box center [372, 110] width 592 height 26
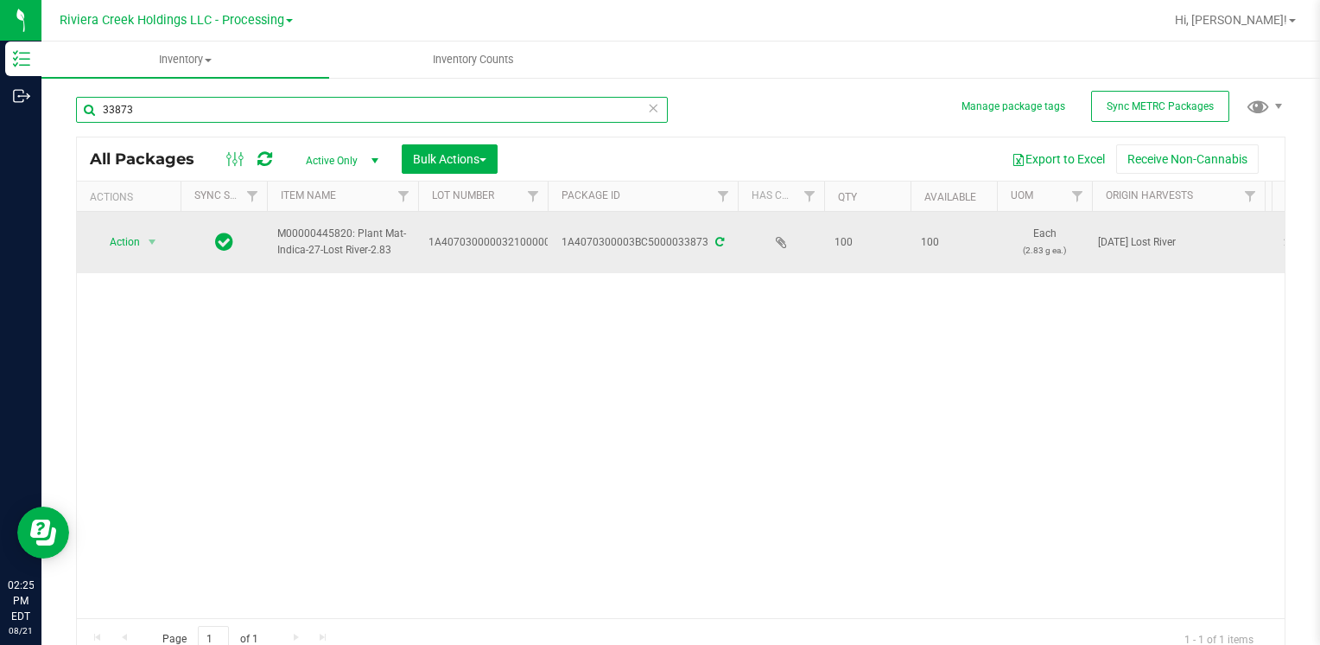
type input "33873"
click at [111, 259] on td "Action Action Create package Edit attributes Global inventory Locate package Lo…" at bounding box center [129, 242] width 104 height 61
click at [124, 245] on span "Action" at bounding box center [117, 242] width 47 height 24
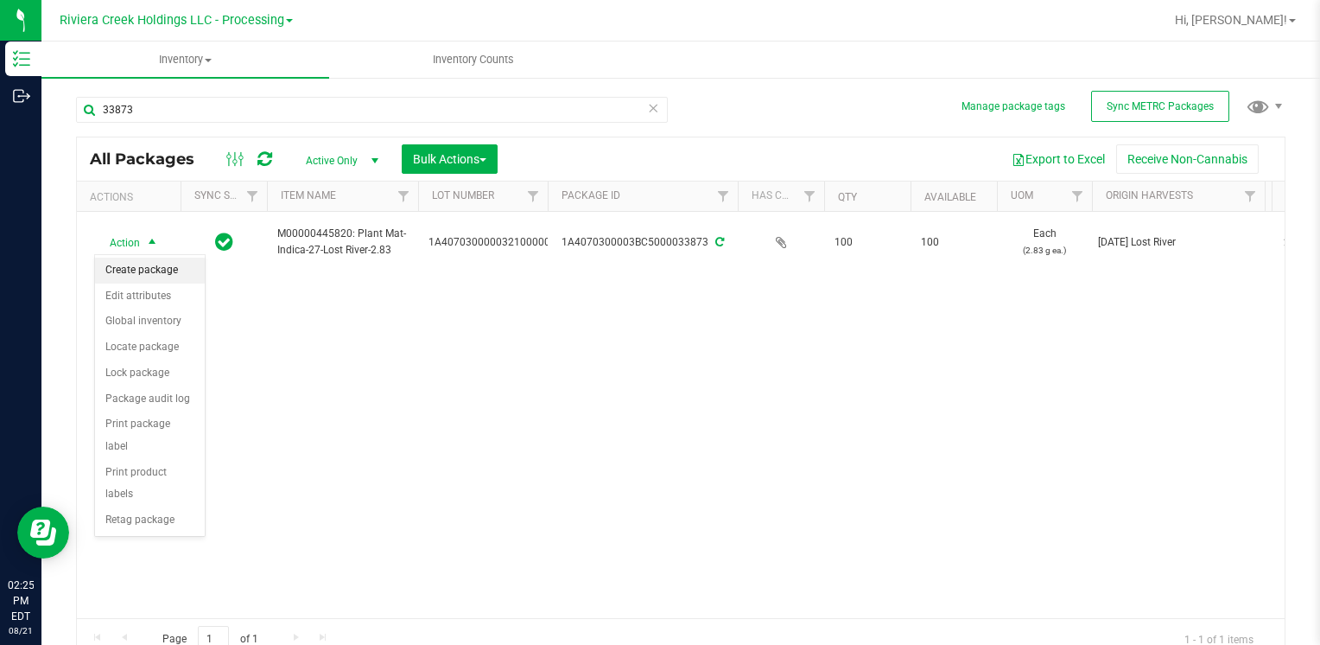
click at [154, 269] on li "Create package" at bounding box center [150, 270] width 110 height 26
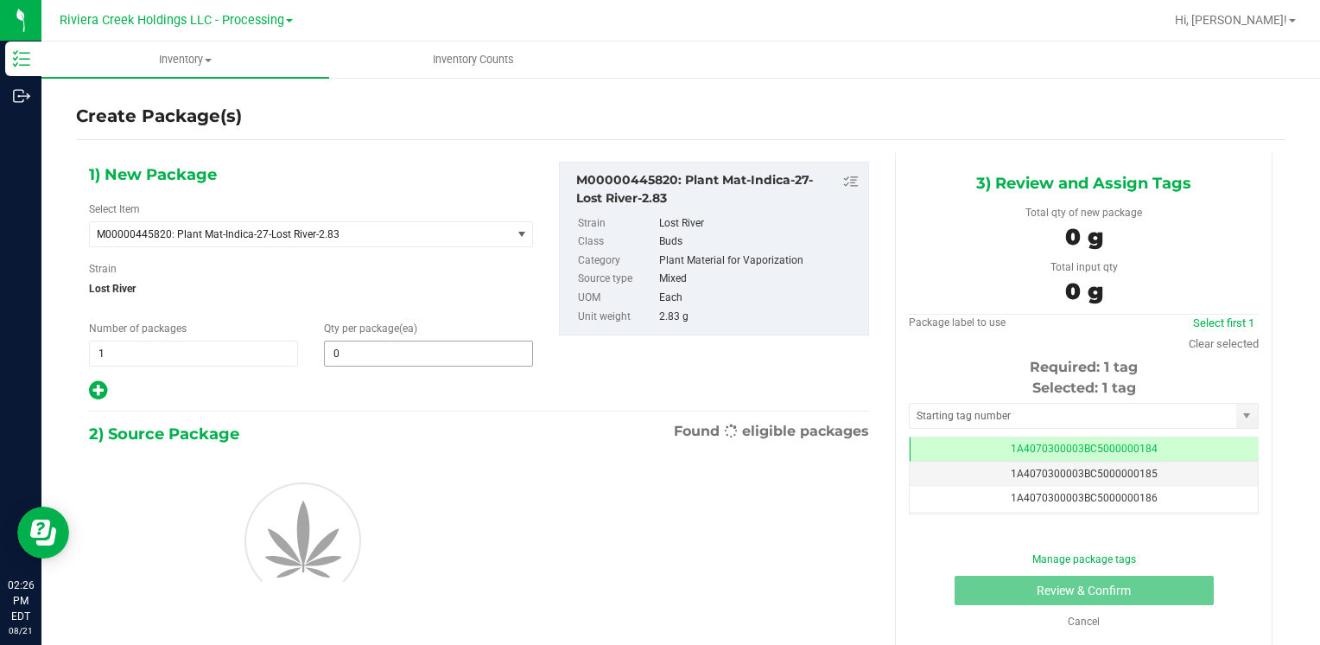
click at [397, 344] on input "0" at bounding box center [428, 353] width 207 height 24
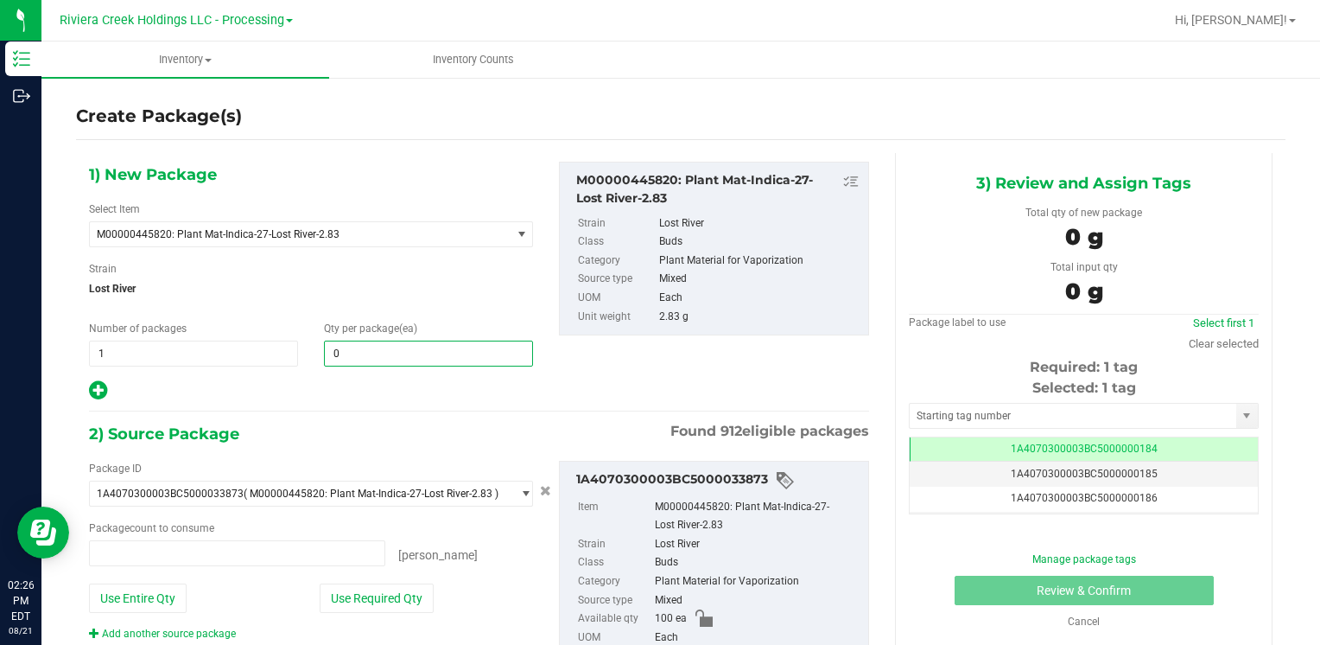
type input "0 ea"
type input "20"
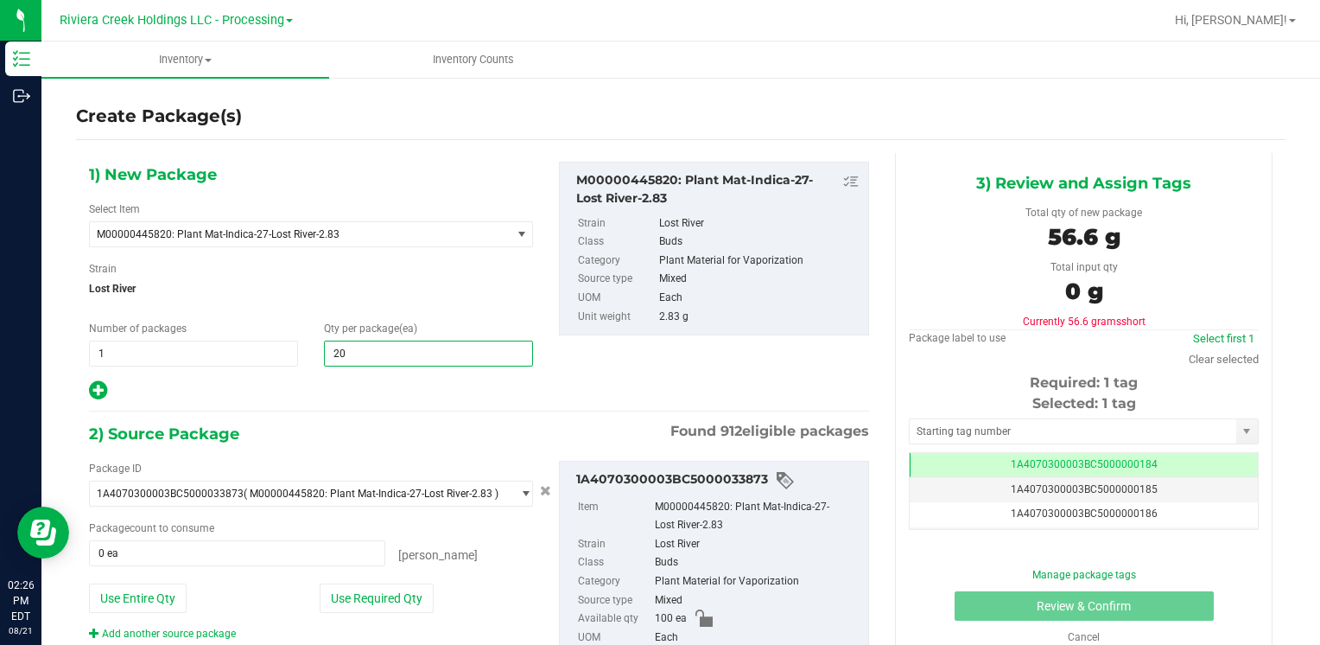
type input "20"
click at [439, 289] on span "Lost River" at bounding box center [311, 289] width 444 height 26
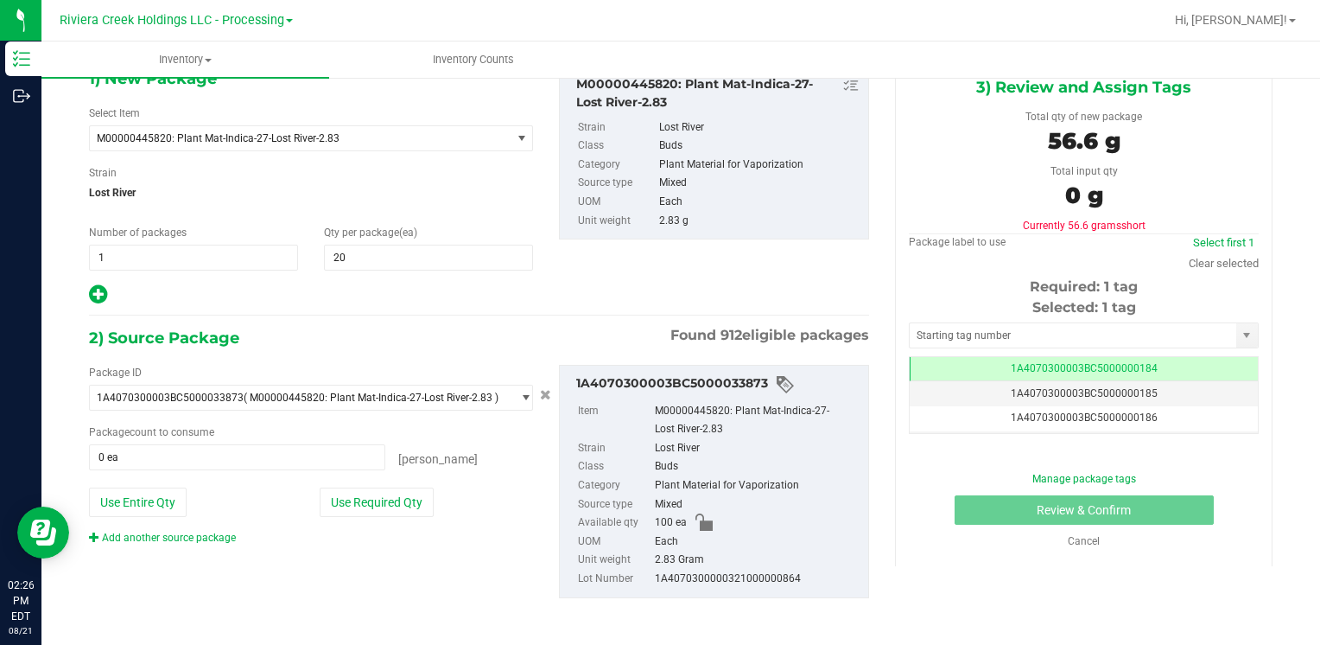
scroll to position [97, 0]
click at [401, 510] on button "Use Required Qty" at bounding box center [377, 500] width 114 height 29
type input "20 ea"
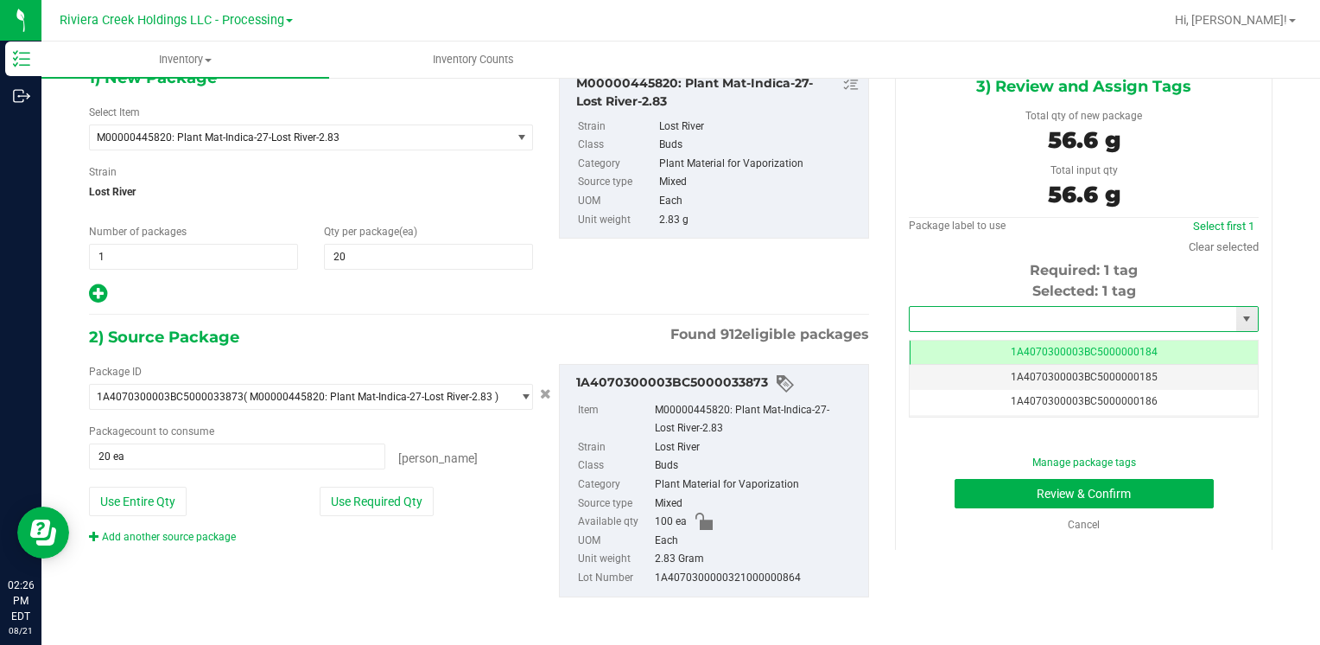
click at [947, 312] on input "text" at bounding box center [1073, 319] width 327 height 24
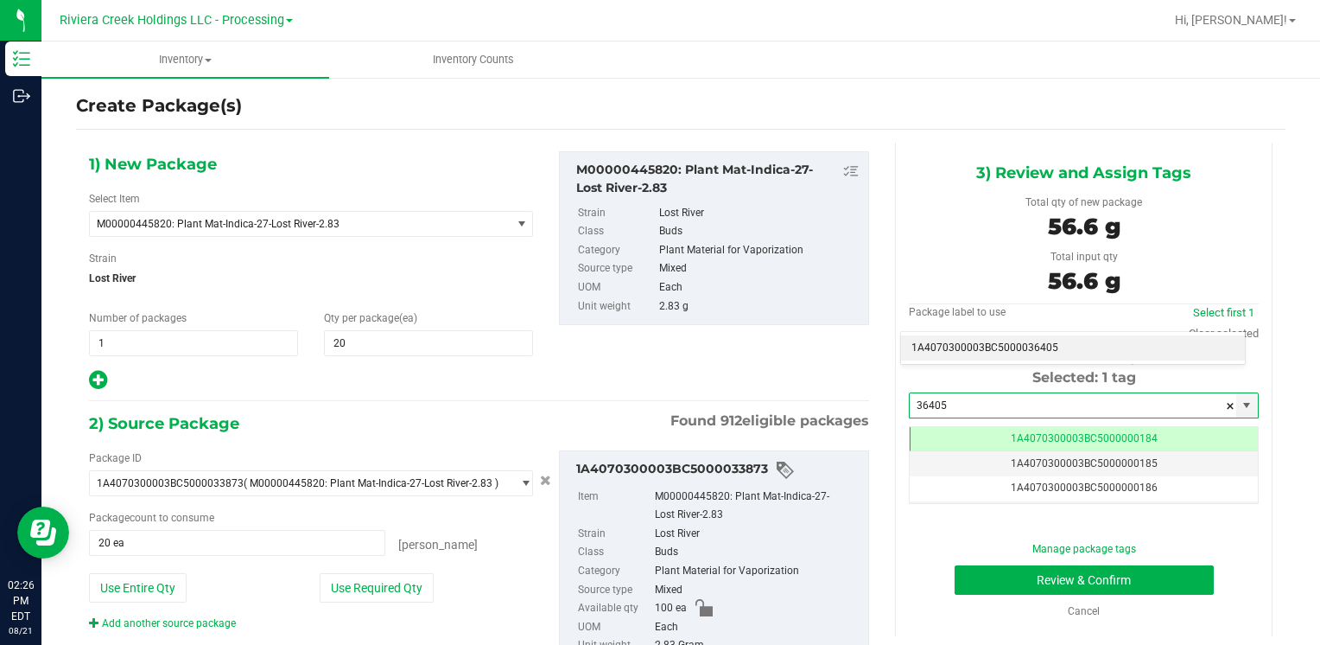
click at [934, 351] on li "1A4070300003BC5000036405" at bounding box center [1073, 348] width 344 height 26
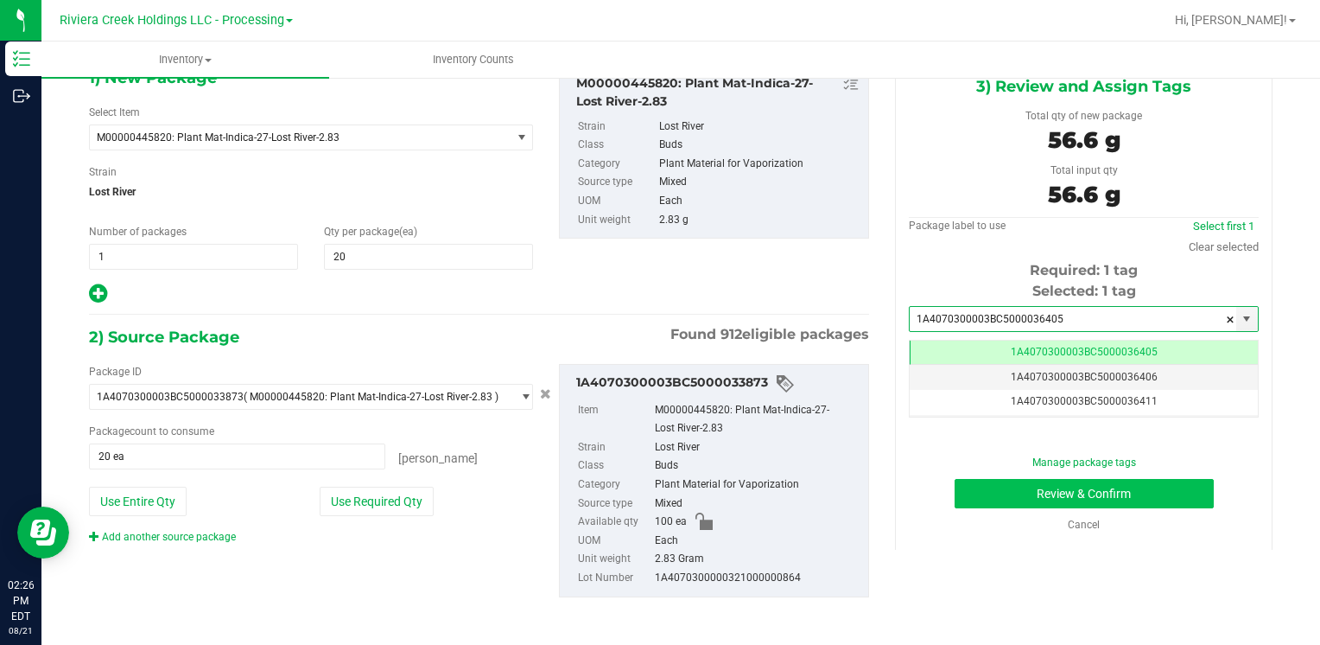
type input "1A4070300003BC5000036405"
click at [955, 493] on button "Review & Confirm" at bounding box center [1084, 493] width 259 height 29
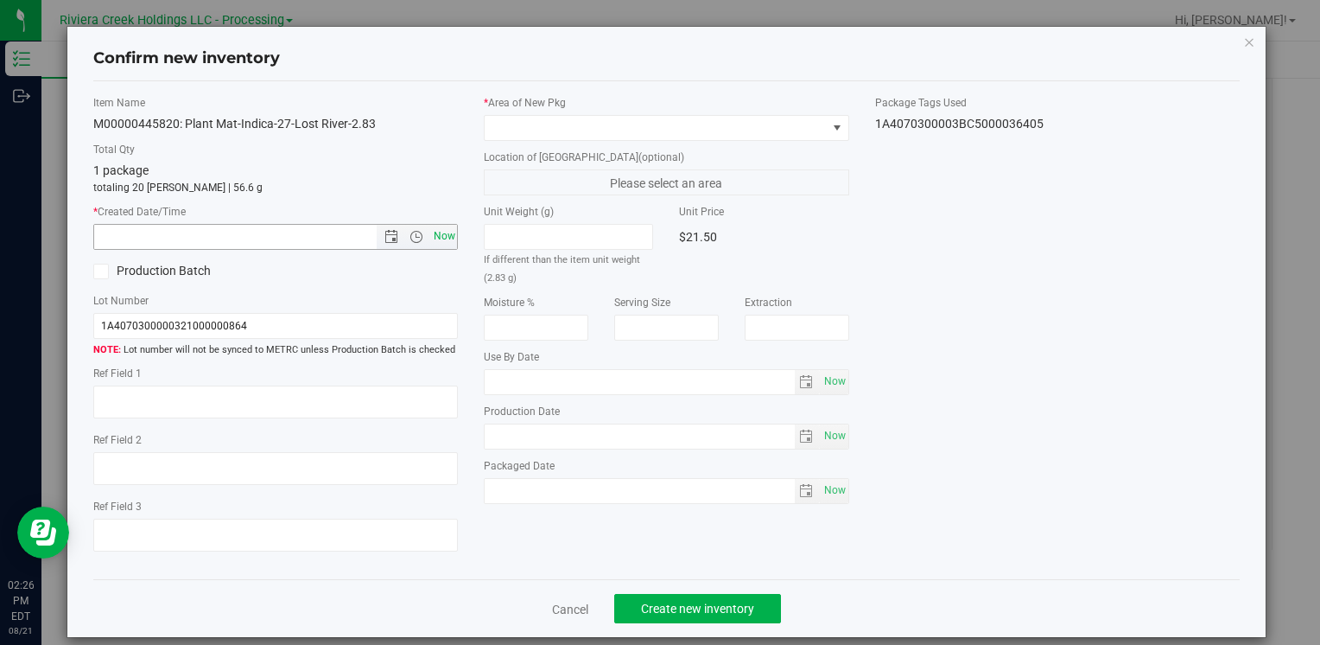
click at [441, 233] on span "Now" at bounding box center [443, 236] width 29 height 25
type input "8/21/2025 2:26 PM"
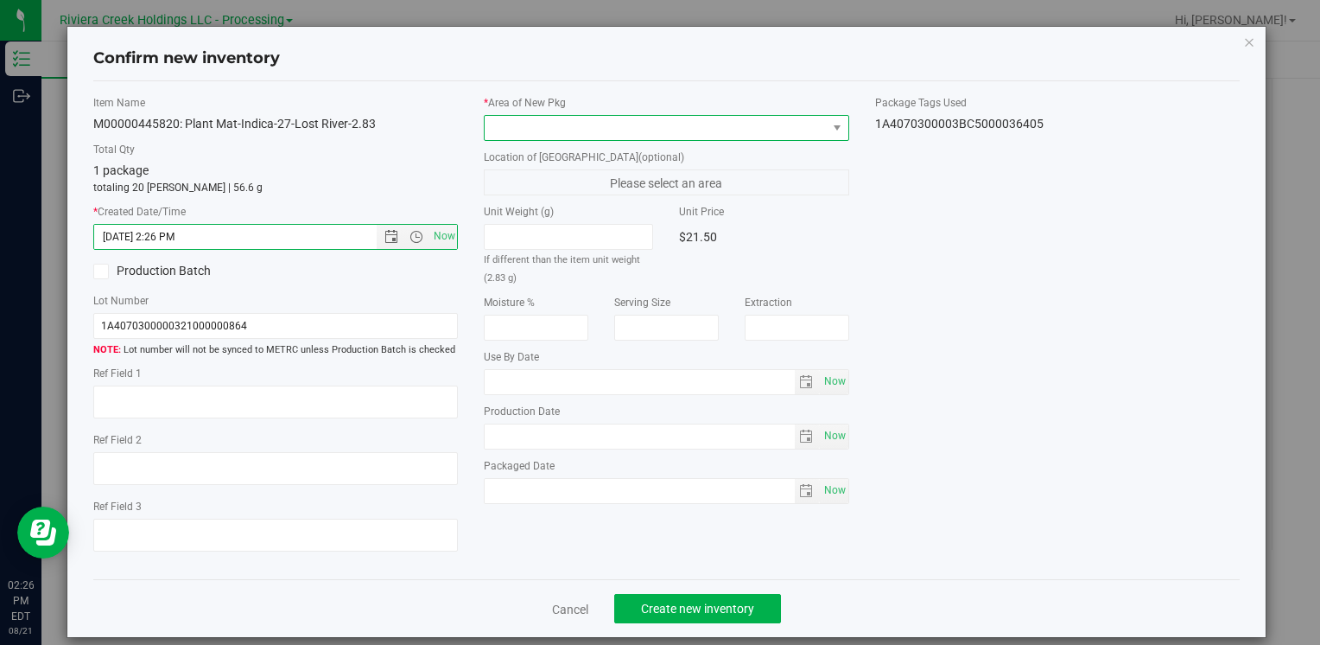
click at [563, 130] on span at bounding box center [655, 128] width 341 height 24
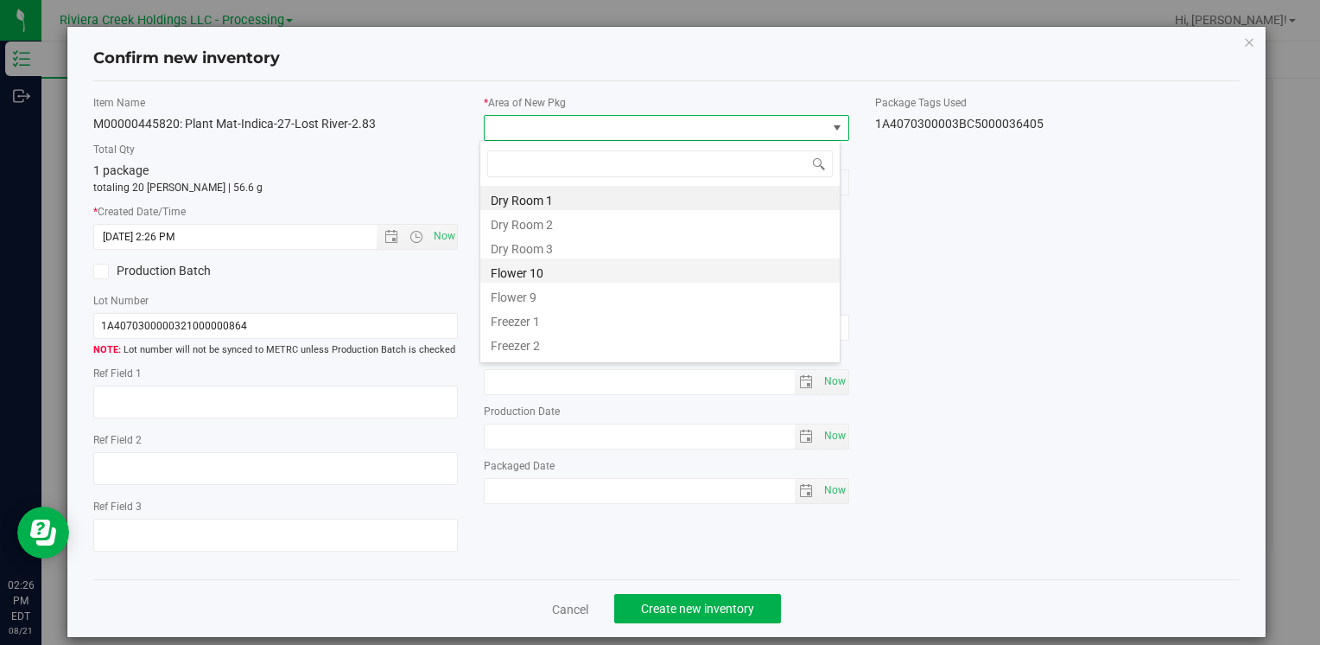
click at [563, 264] on li "Flower 10" at bounding box center [659, 270] width 359 height 24
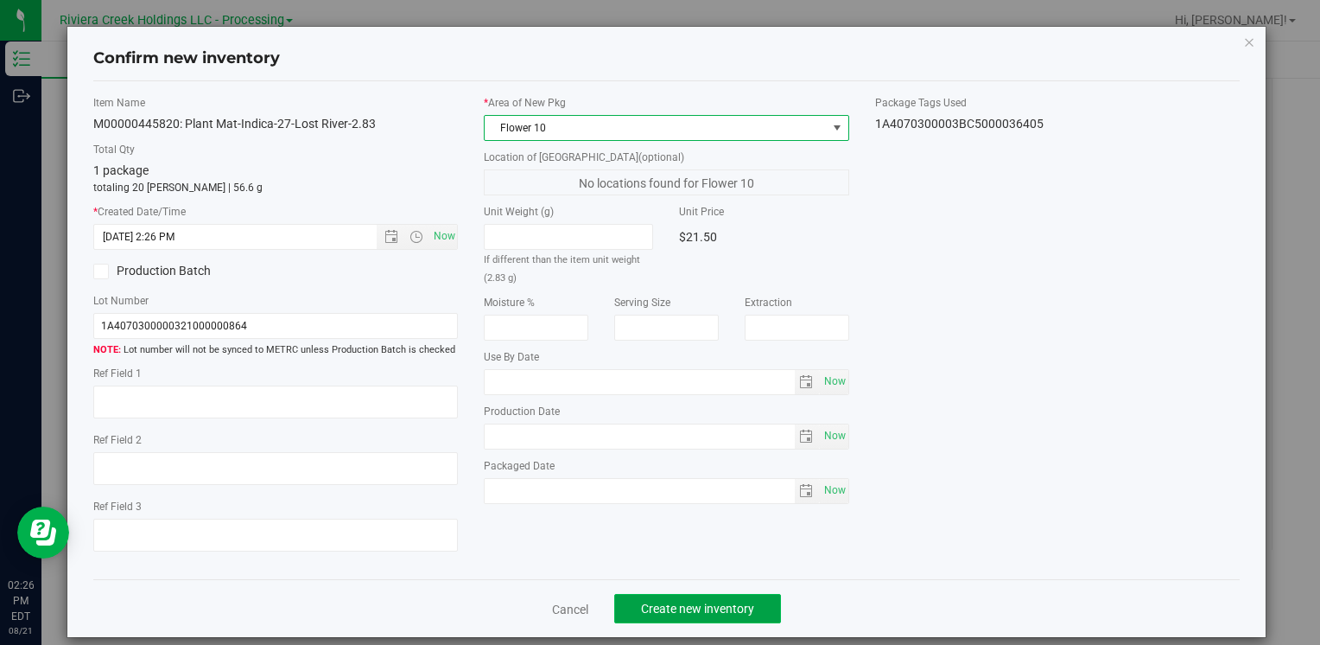
click at [671, 609] on span "Create new inventory" at bounding box center [697, 608] width 113 height 14
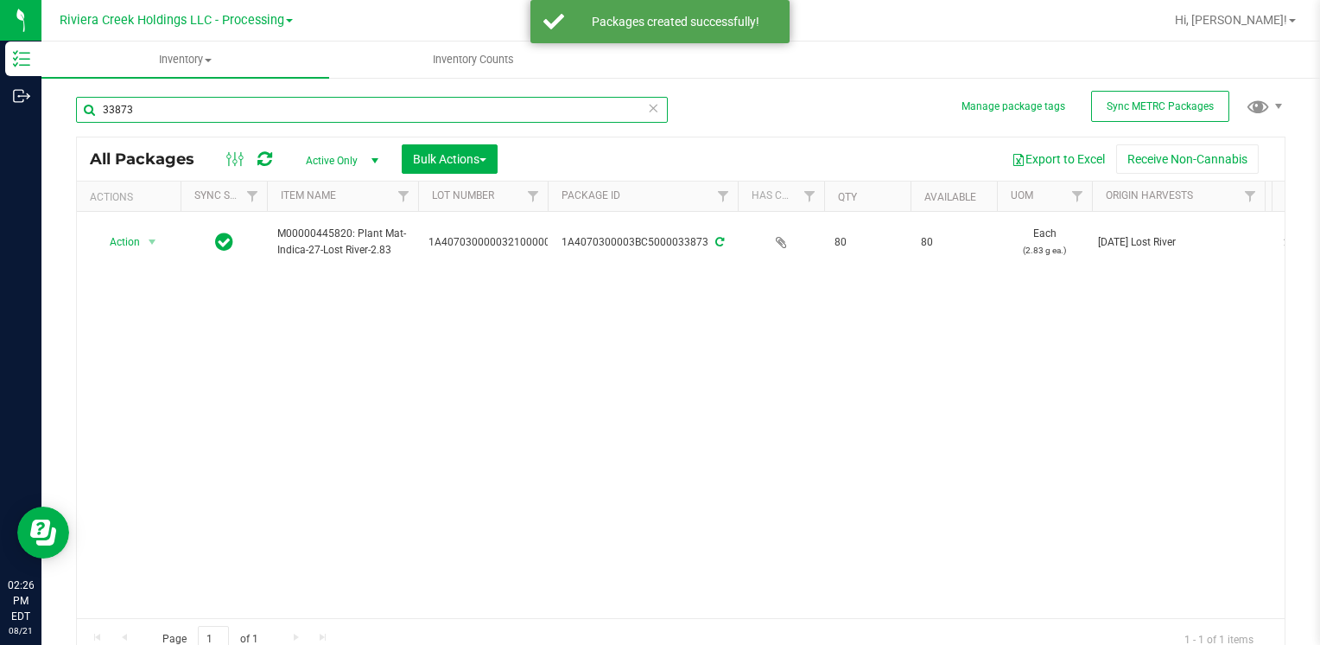
click at [311, 105] on input "33873" at bounding box center [372, 110] width 592 height 26
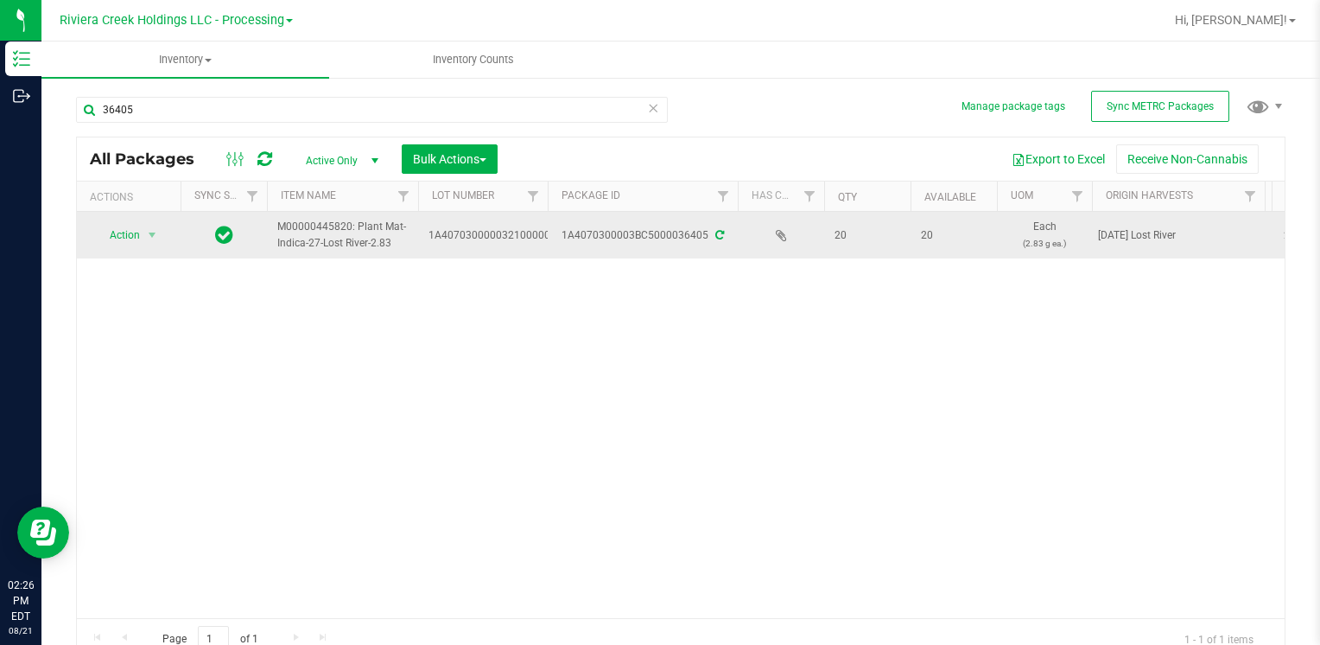
click at [130, 215] on td "Action Action Create package Edit attributes Global inventory Locate package Lo…" at bounding box center [129, 235] width 104 height 47
click at [131, 226] on span "Action" at bounding box center [117, 235] width 47 height 24
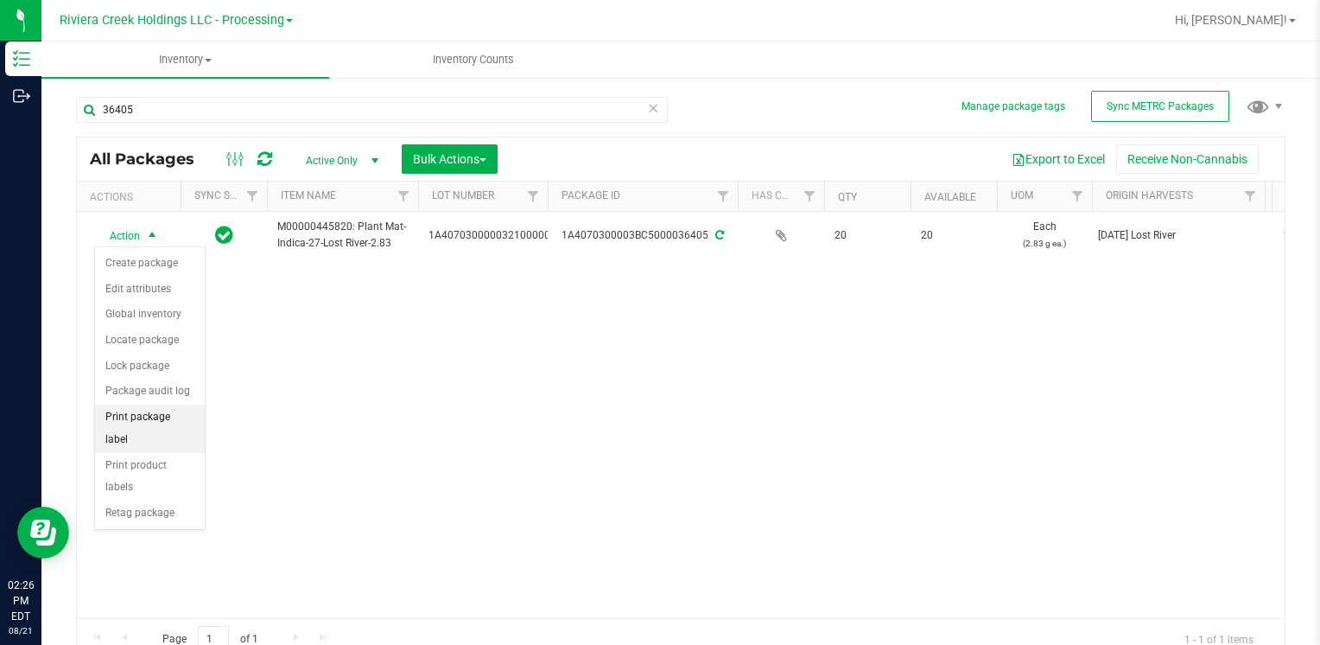
click at [190, 410] on li "Print package label" at bounding box center [150, 428] width 110 height 48
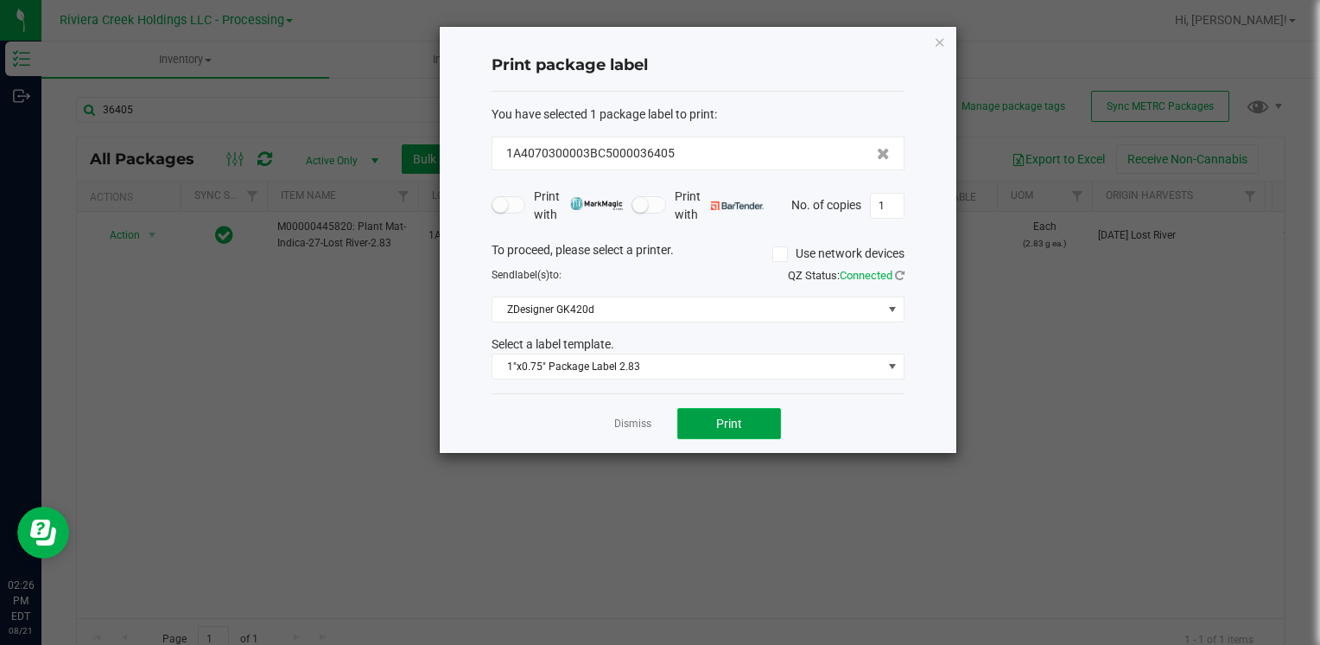
click at [739, 414] on button "Print" at bounding box center [729, 423] width 104 height 31
click at [941, 36] on icon "button" at bounding box center [940, 41] width 12 height 21
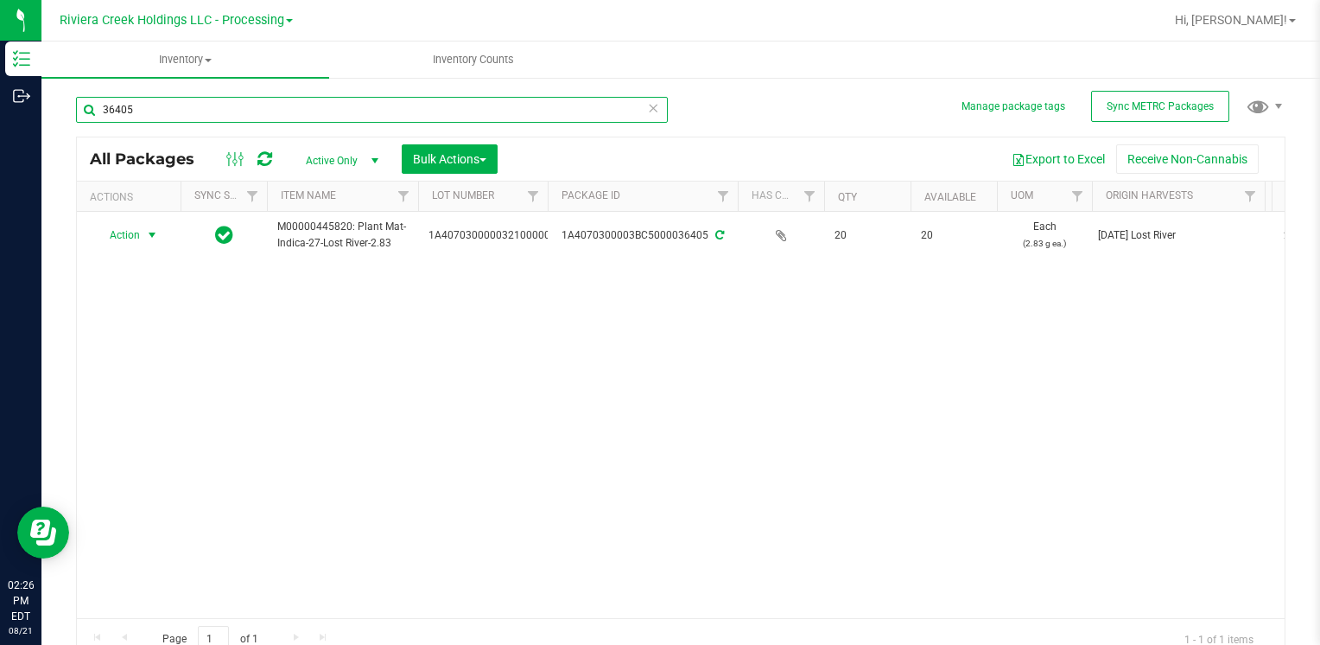
click at [551, 105] on input "36405" at bounding box center [372, 110] width 592 height 26
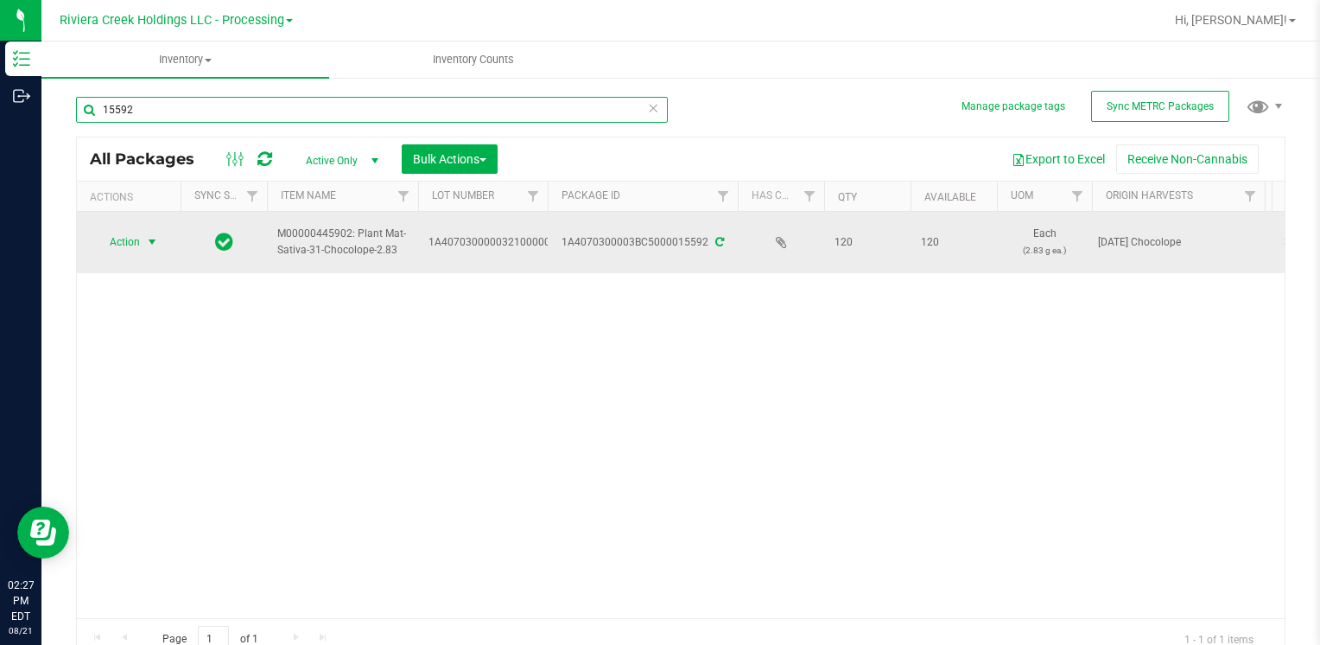
type input "15592"
click at [145, 239] on span "select" at bounding box center [152, 242] width 14 height 14
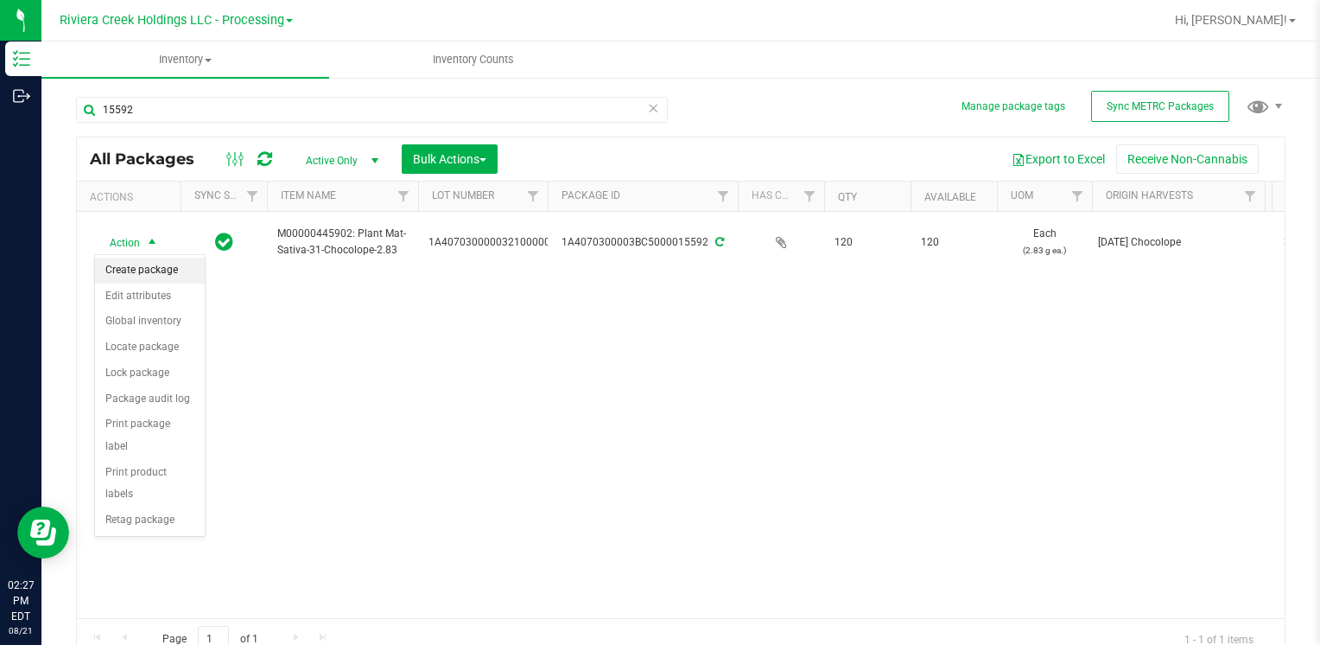
click at [158, 271] on li "Create package" at bounding box center [150, 270] width 110 height 26
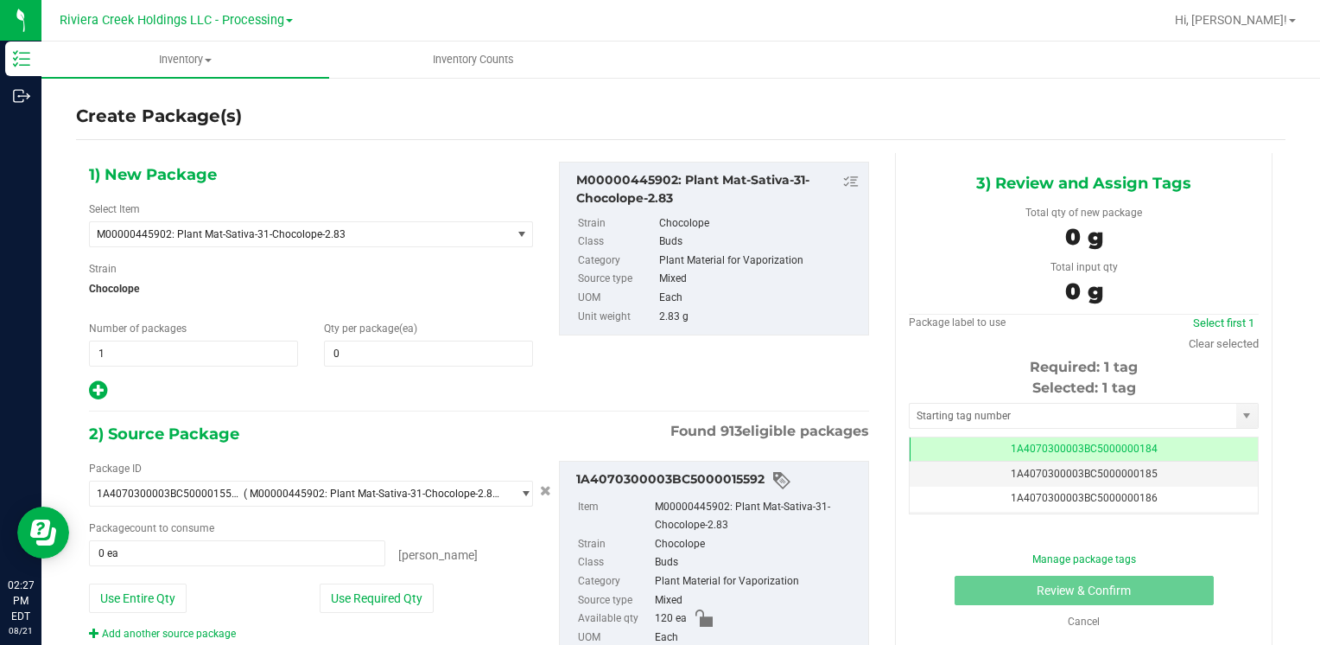
click at [456, 338] on div "Qty per package (ea) 0 0" at bounding box center [428, 344] width 235 height 46
click at [434, 353] on span at bounding box center [428, 353] width 209 height 26
type input "20"
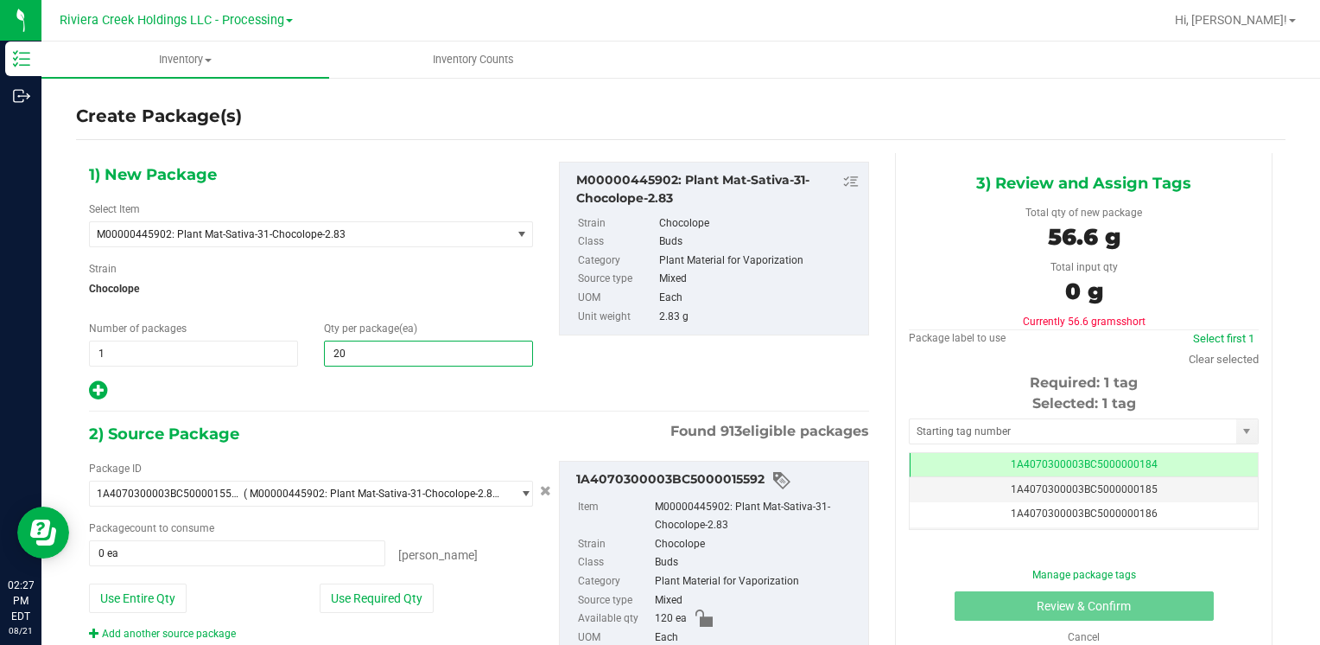
type input "20"
click at [462, 271] on div "Strain Chocolope" at bounding box center [311, 284] width 444 height 46
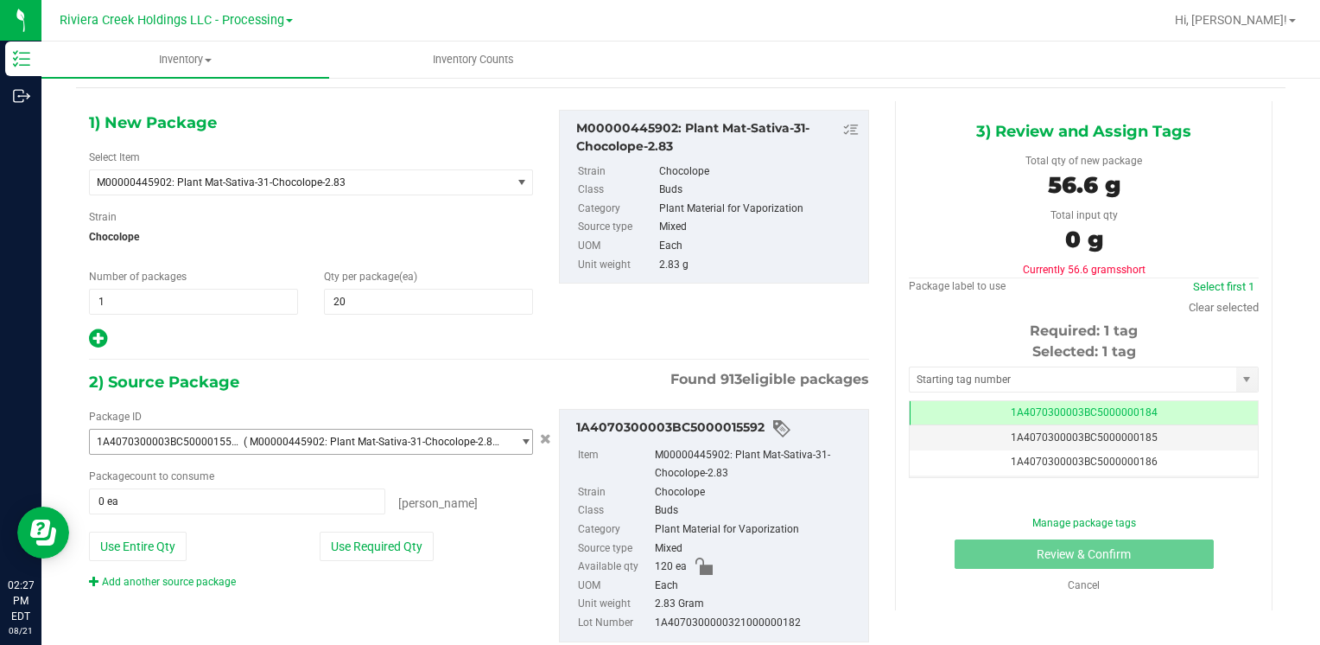
scroll to position [97, 0]
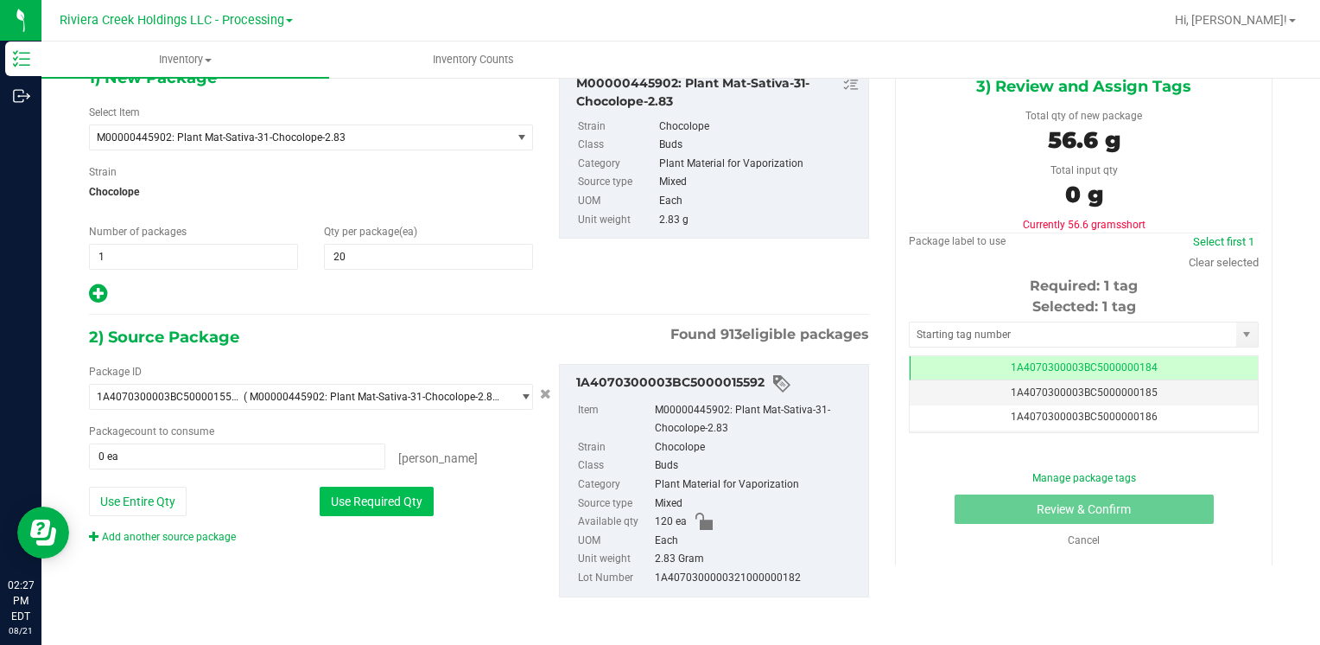
click at [397, 492] on button "Use Required Qty" at bounding box center [377, 500] width 114 height 29
type input "20 ea"
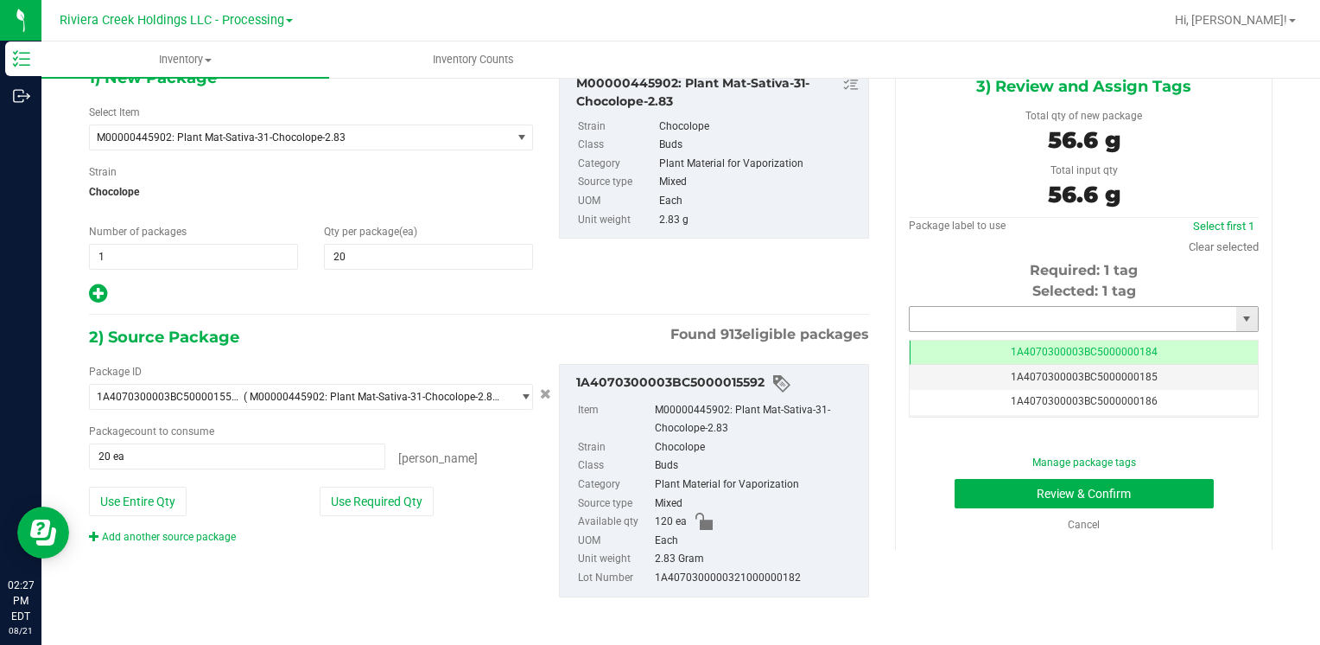
click at [947, 310] on input "text" at bounding box center [1073, 319] width 327 height 24
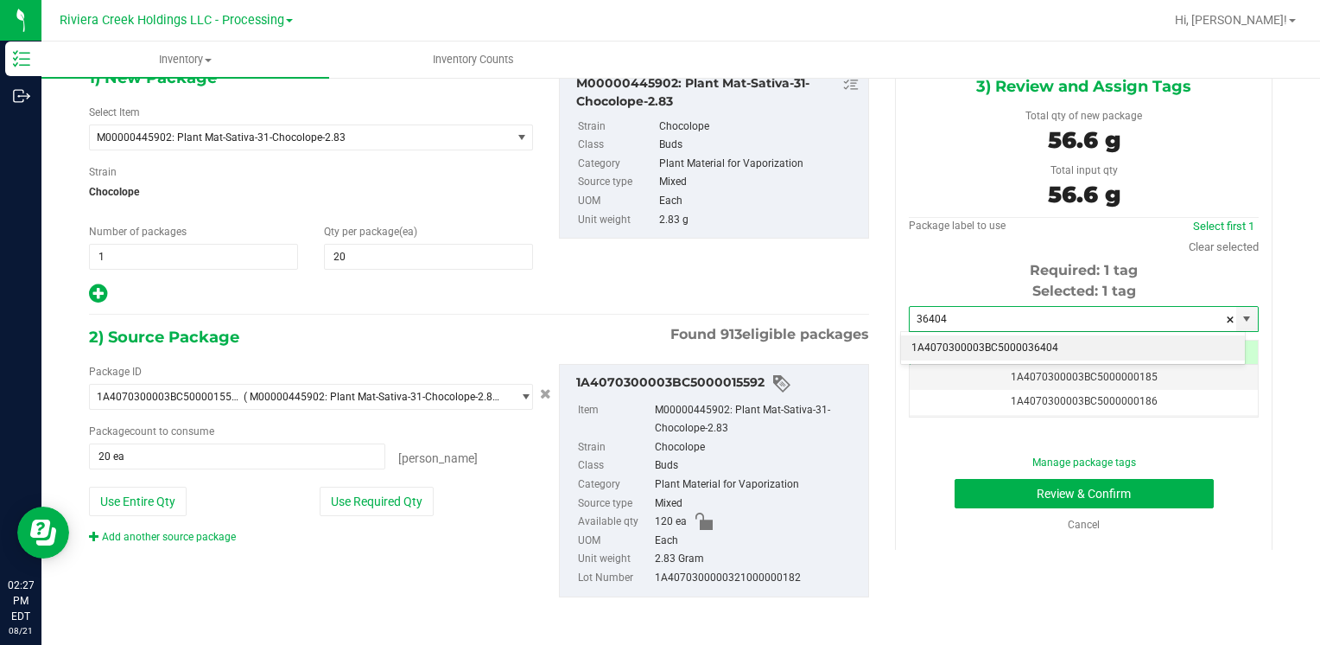
click at [934, 341] on li "1A4070300003BC5000036404" at bounding box center [1073, 348] width 344 height 26
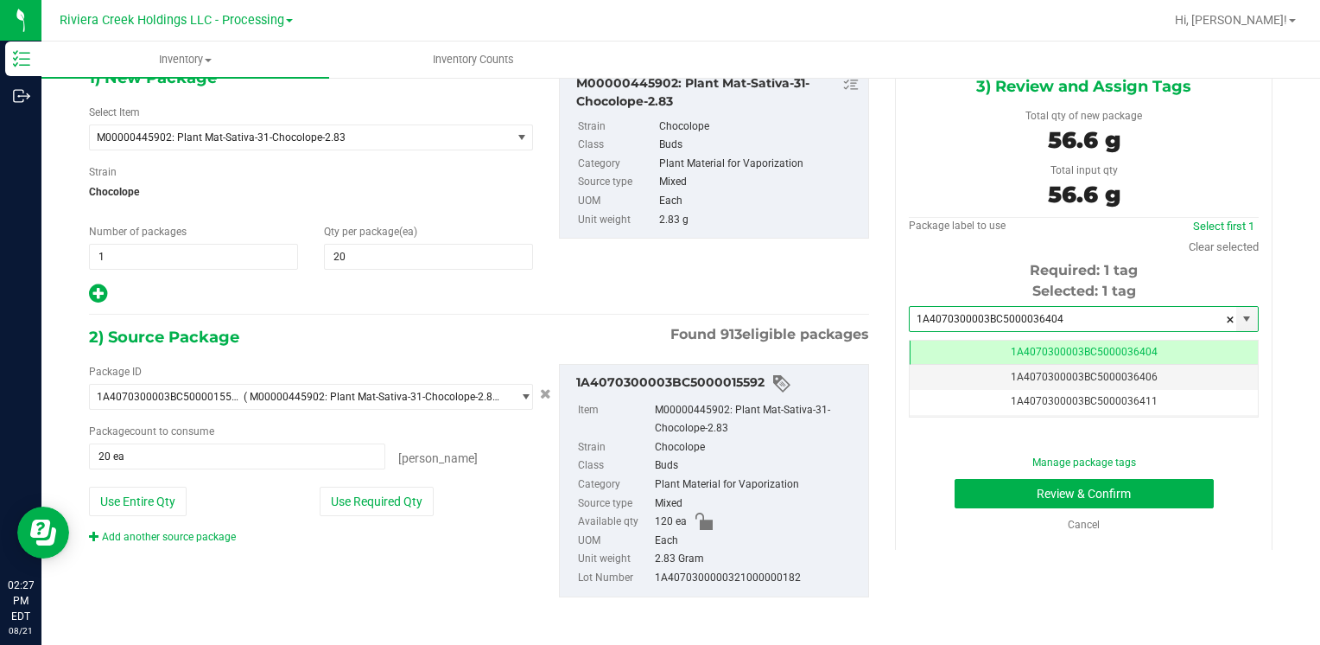
scroll to position [0, 0]
type input "1A4070300003BC5000036404"
click at [957, 498] on button "Review & Confirm" at bounding box center [1084, 493] width 259 height 29
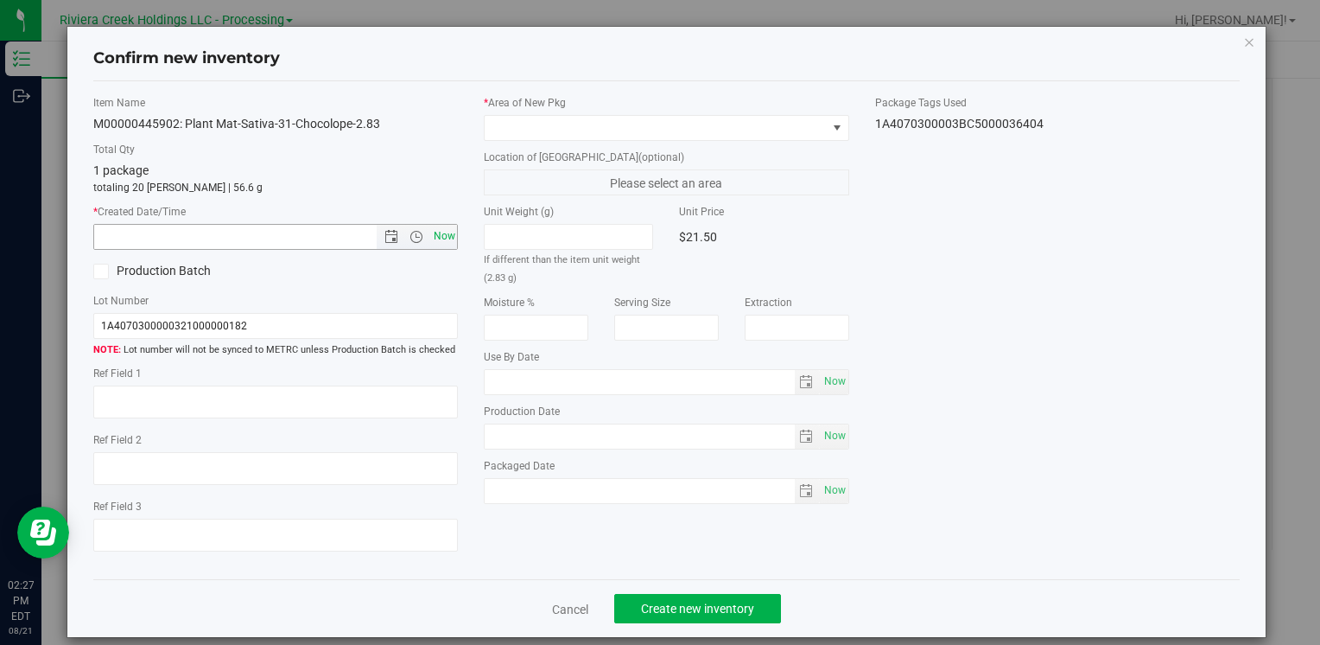
click at [446, 242] on span "Now" at bounding box center [443, 236] width 29 height 25
type input "8/21/2025 2:27 PM"
click at [636, 137] on span at bounding box center [655, 128] width 341 height 24
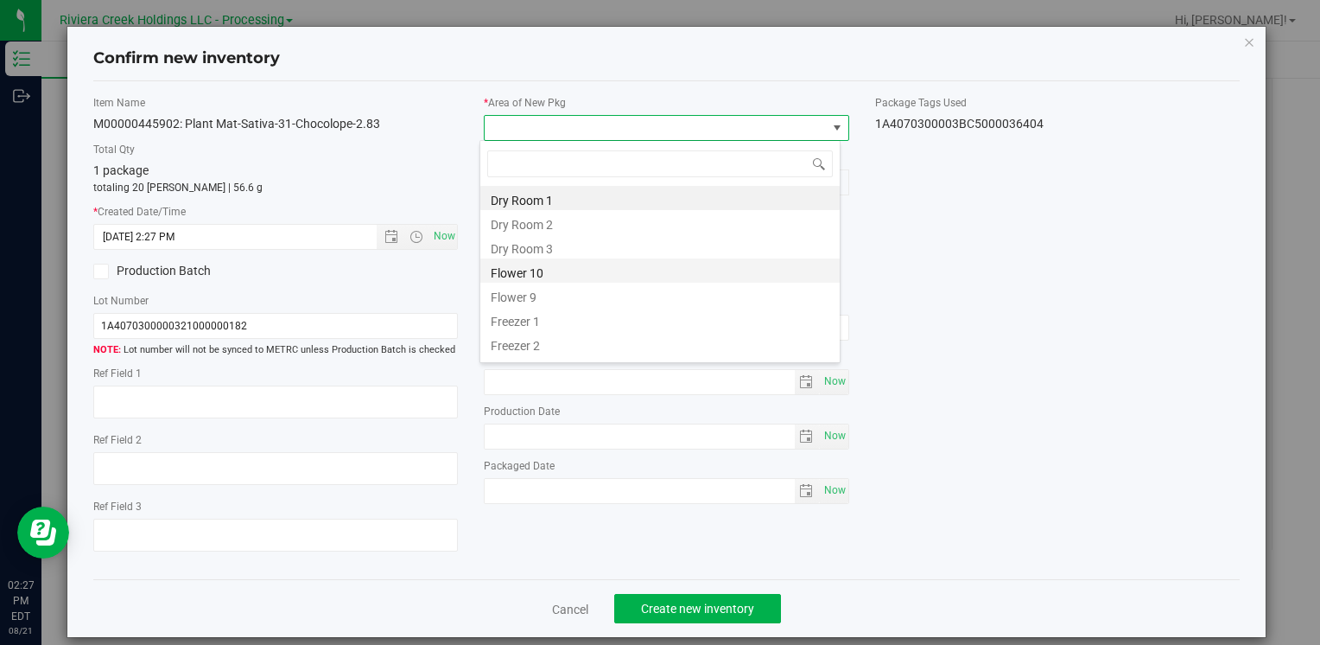
click at [592, 270] on li "Flower 10" at bounding box center [659, 270] width 359 height 24
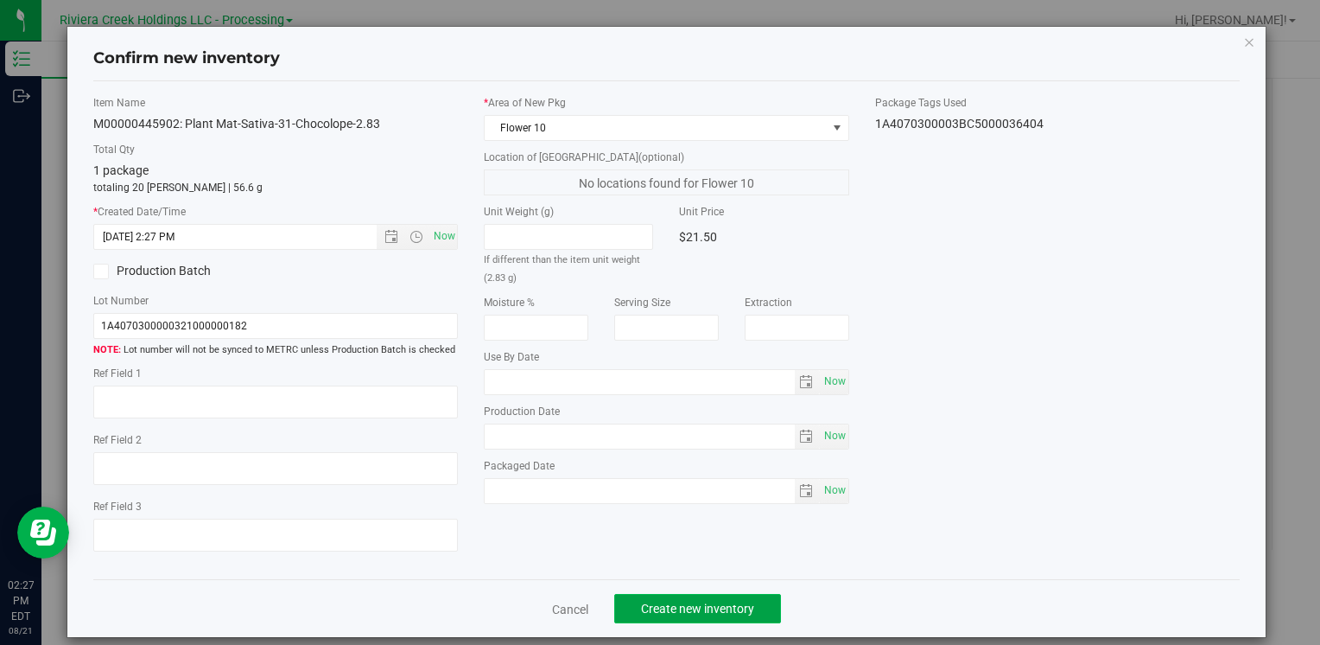
click at [721, 604] on span "Create new inventory" at bounding box center [697, 608] width 113 height 14
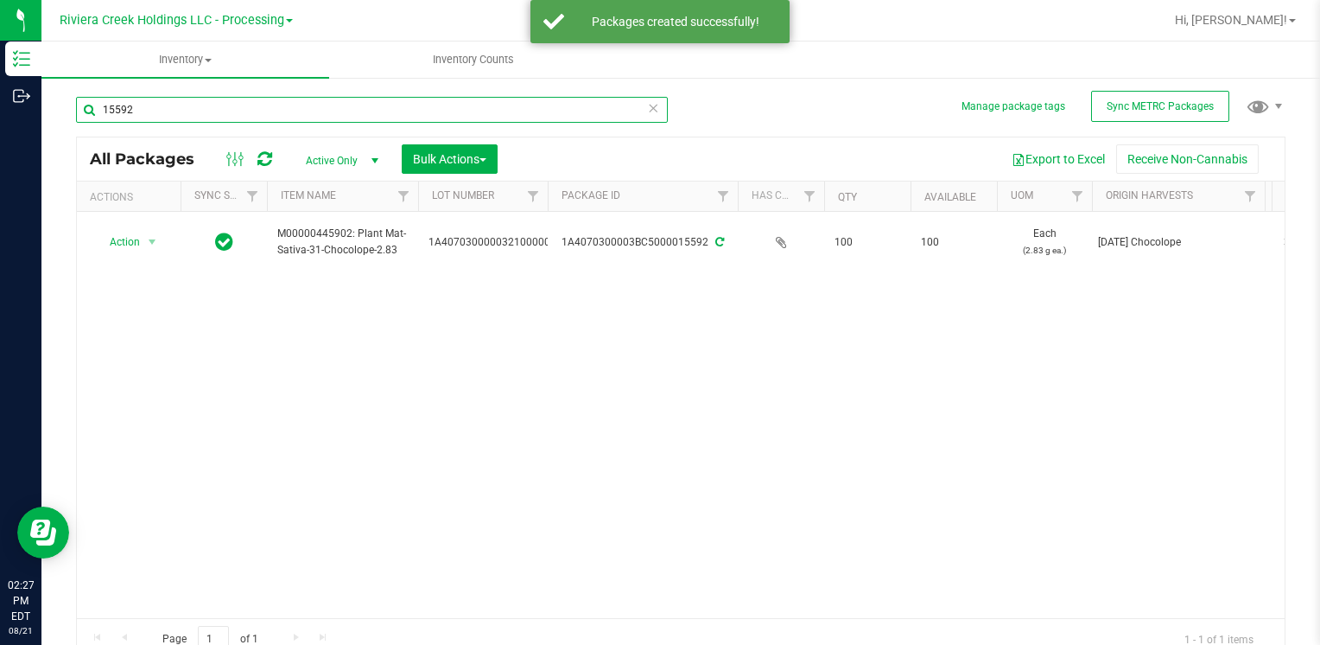
click at [143, 109] on input "15592" at bounding box center [372, 110] width 592 height 26
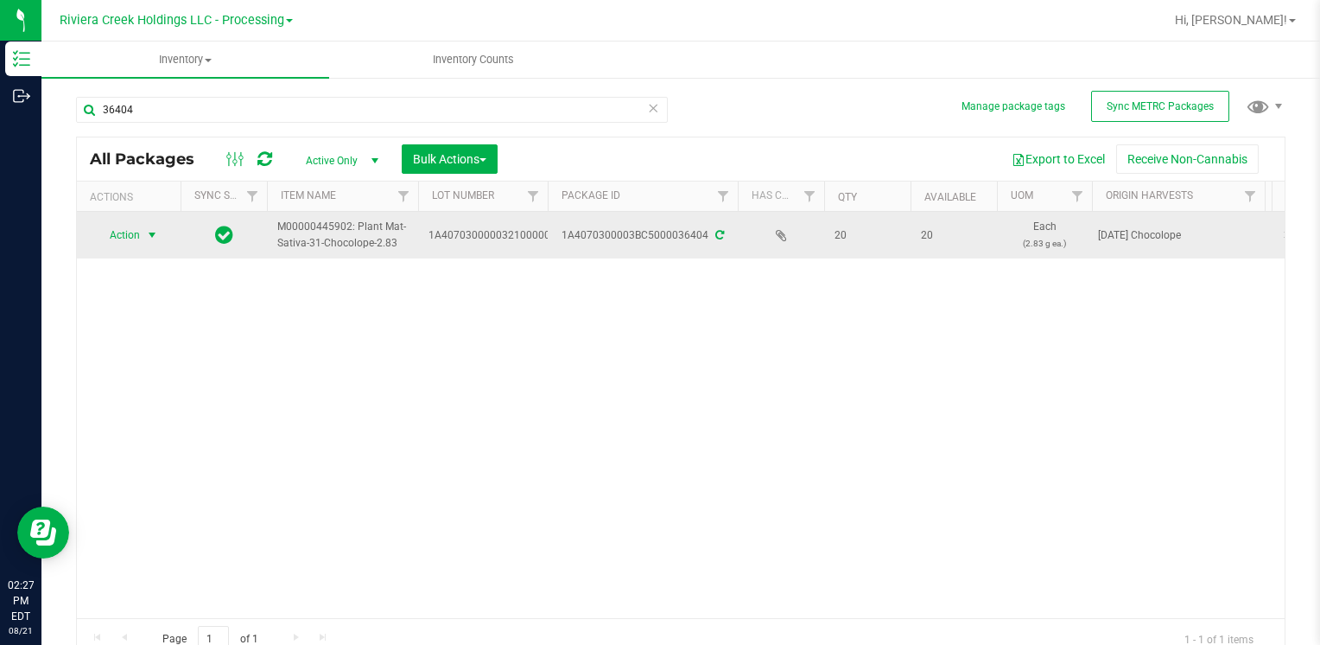
click at [113, 228] on span "Action" at bounding box center [117, 235] width 47 height 24
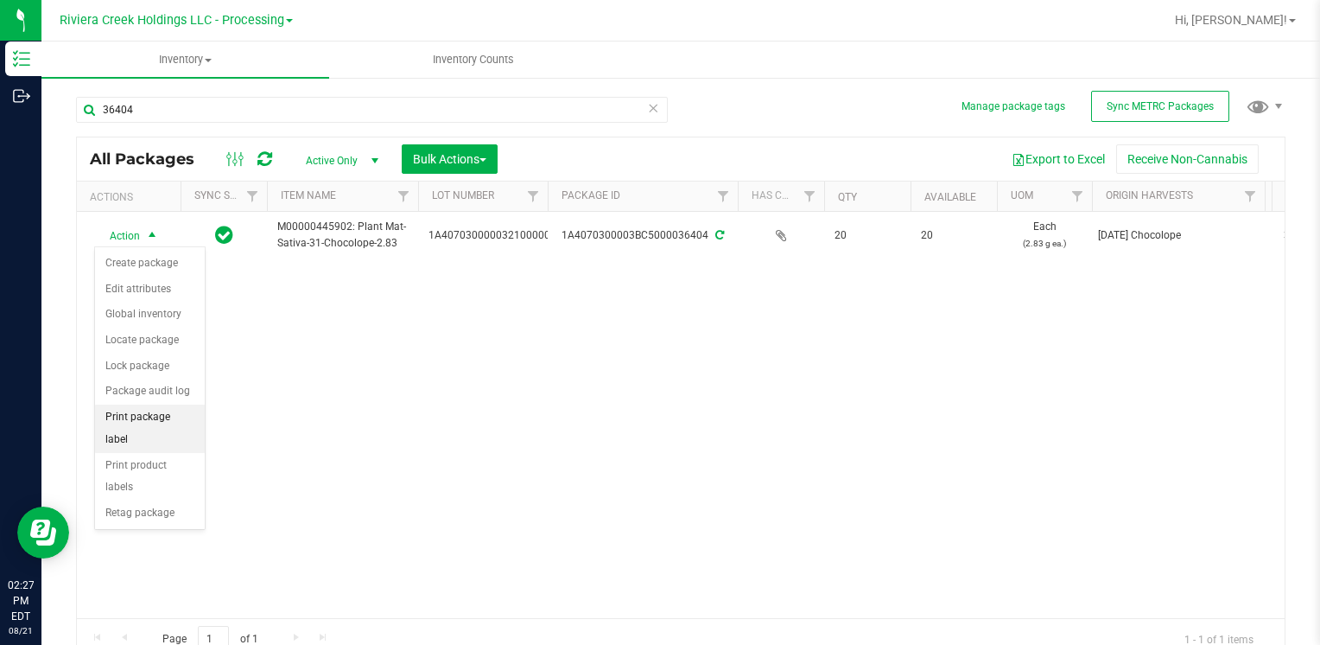
click at [170, 416] on li "Print package label" at bounding box center [150, 428] width 110 height 48
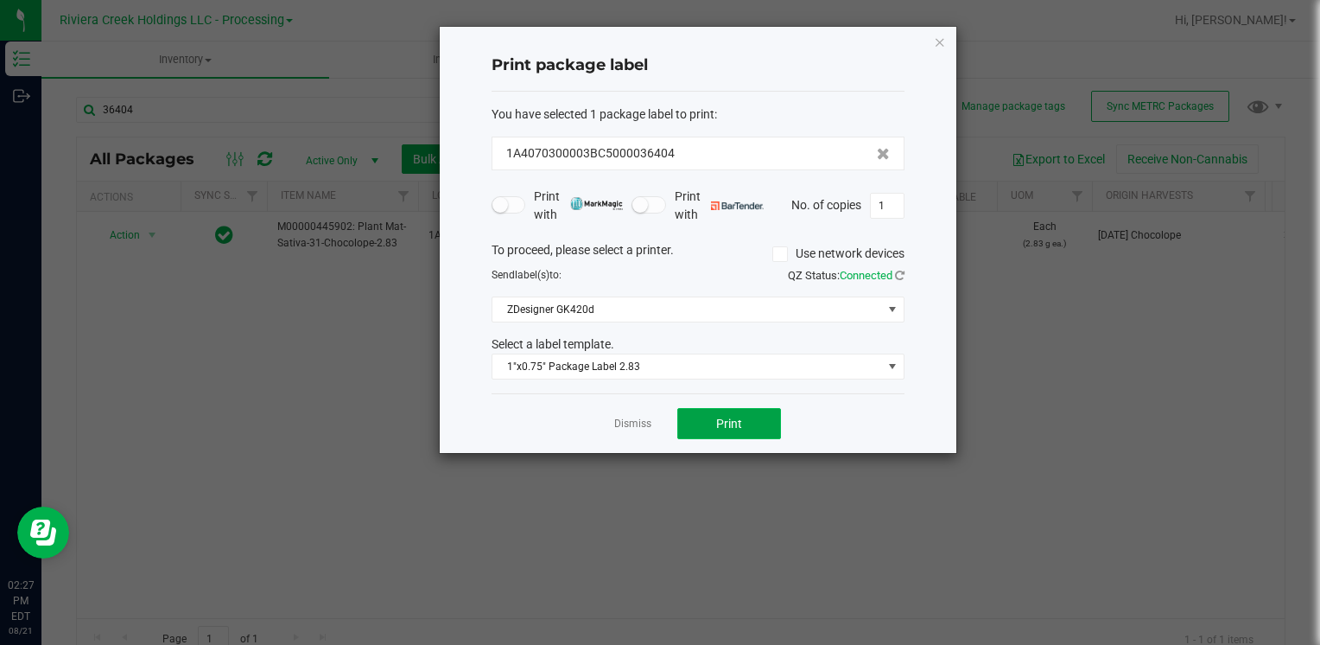
click at [740, 419] on span "Print" at bounding box center [729, 423] width 26 height 14
click at [944, 36] on icon "button" at bounding box center [940, 41] width 12 height 21
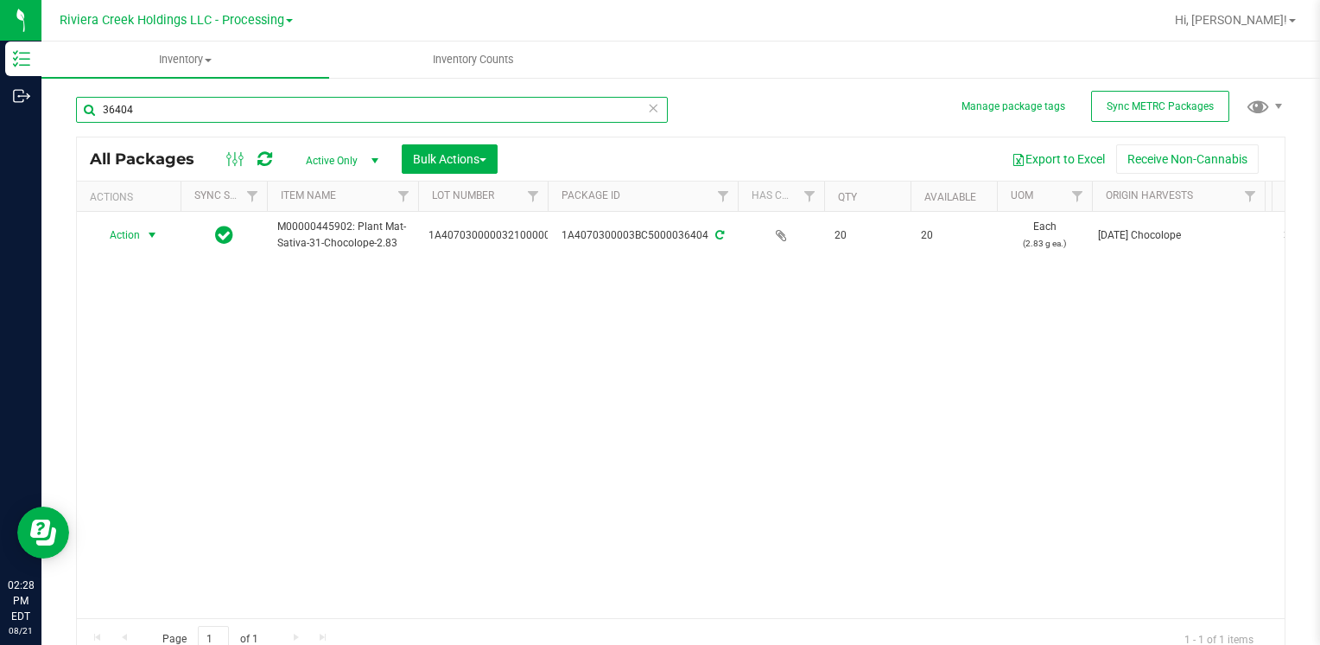
click at [380, 112] on input "36404" at bounding box center [372, 110] width 592 height 26
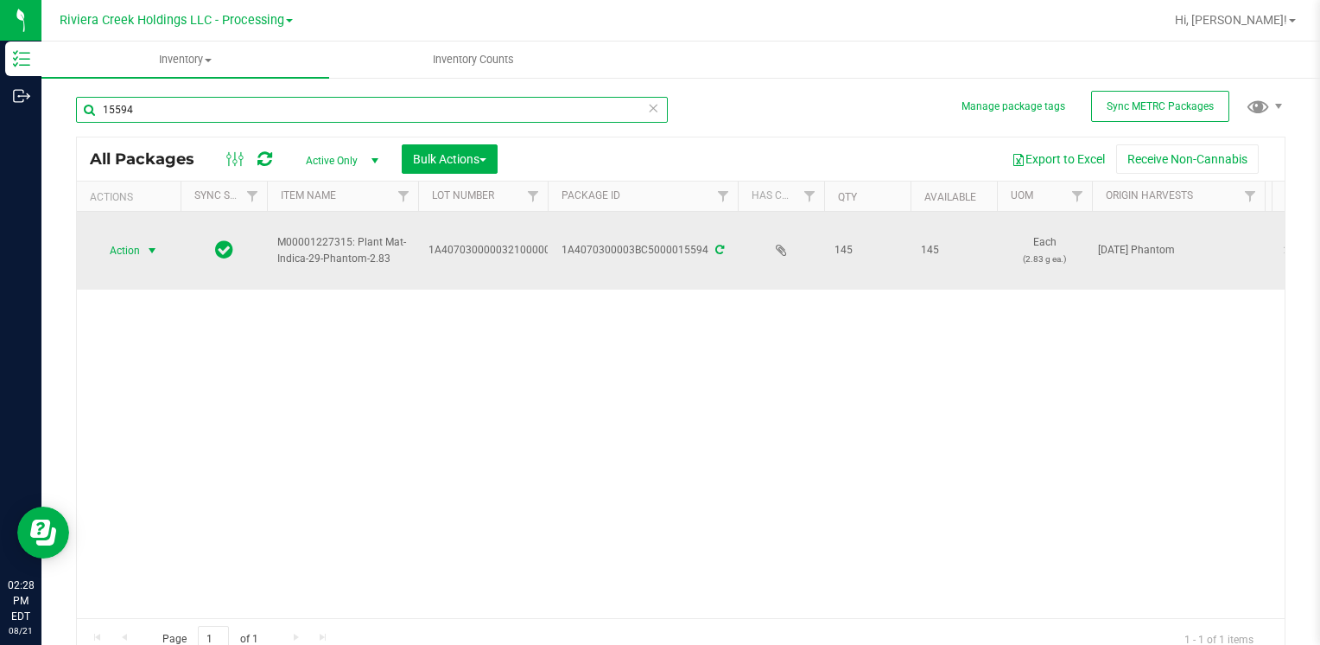
type input "15594"
click at [159, 246] on span "select" at bounding box center [152, 251] width 14 height 14
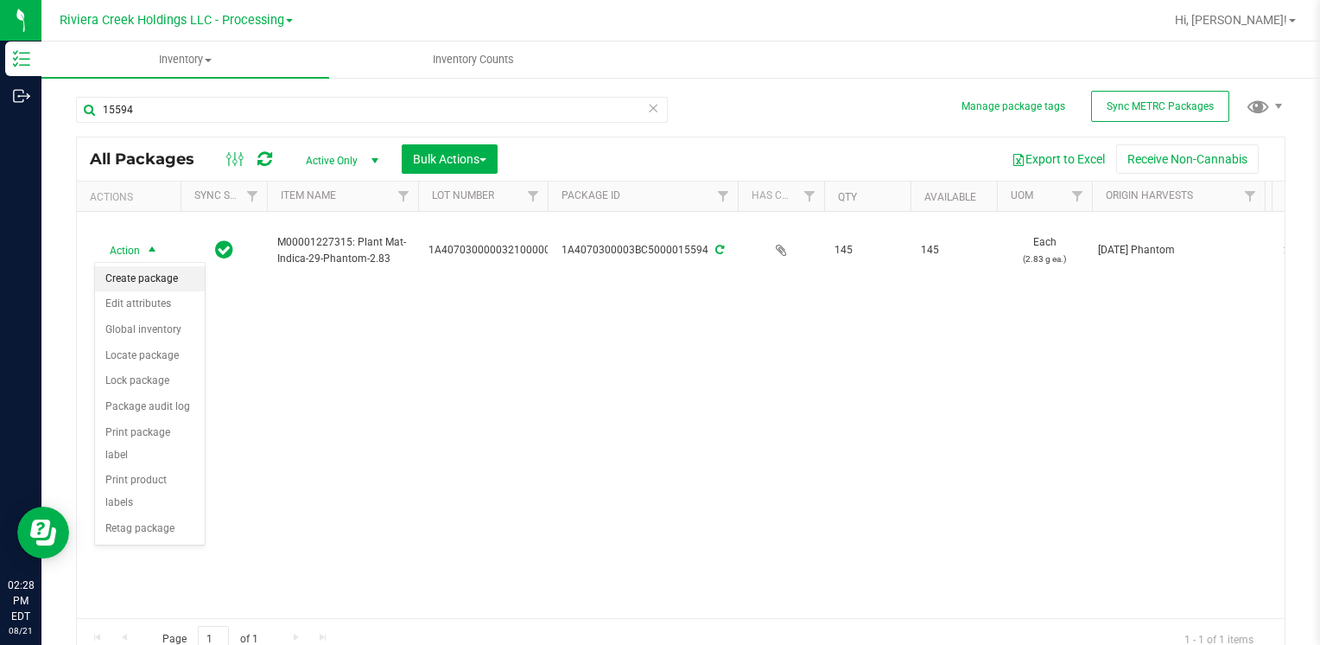
click at [169, 278] on li "Create package" at bounding box center [150, 279] width 110 height 26
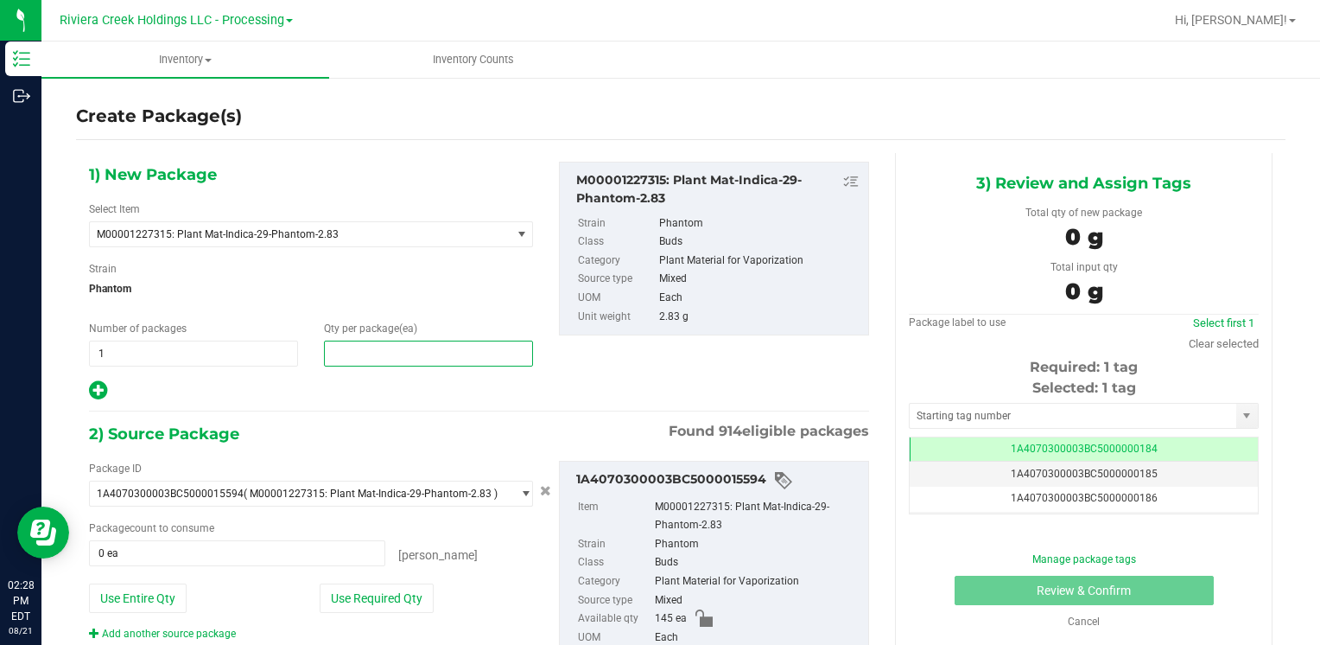
click at [501, 346] on span at bounding box center [428, 353] width 209 height 26
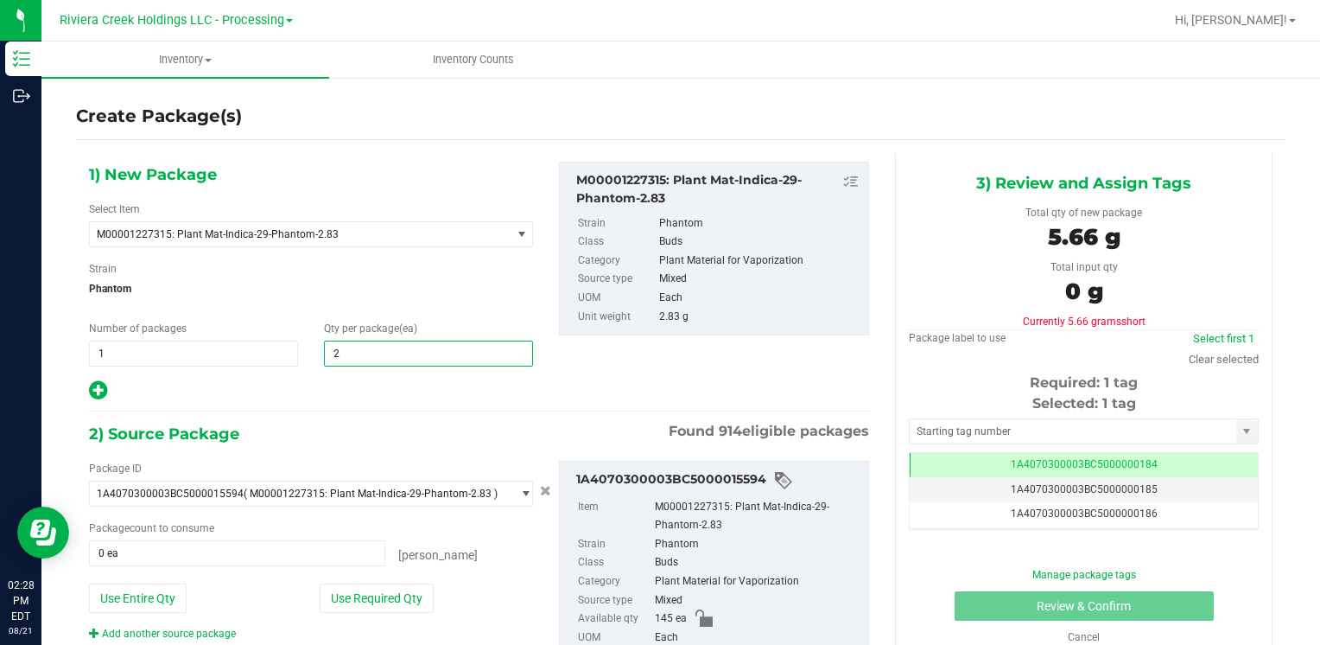
type input "20"
click at [487, 268] on div "Strain Phantom" at bounding box center [311, 284] width 444 height 46
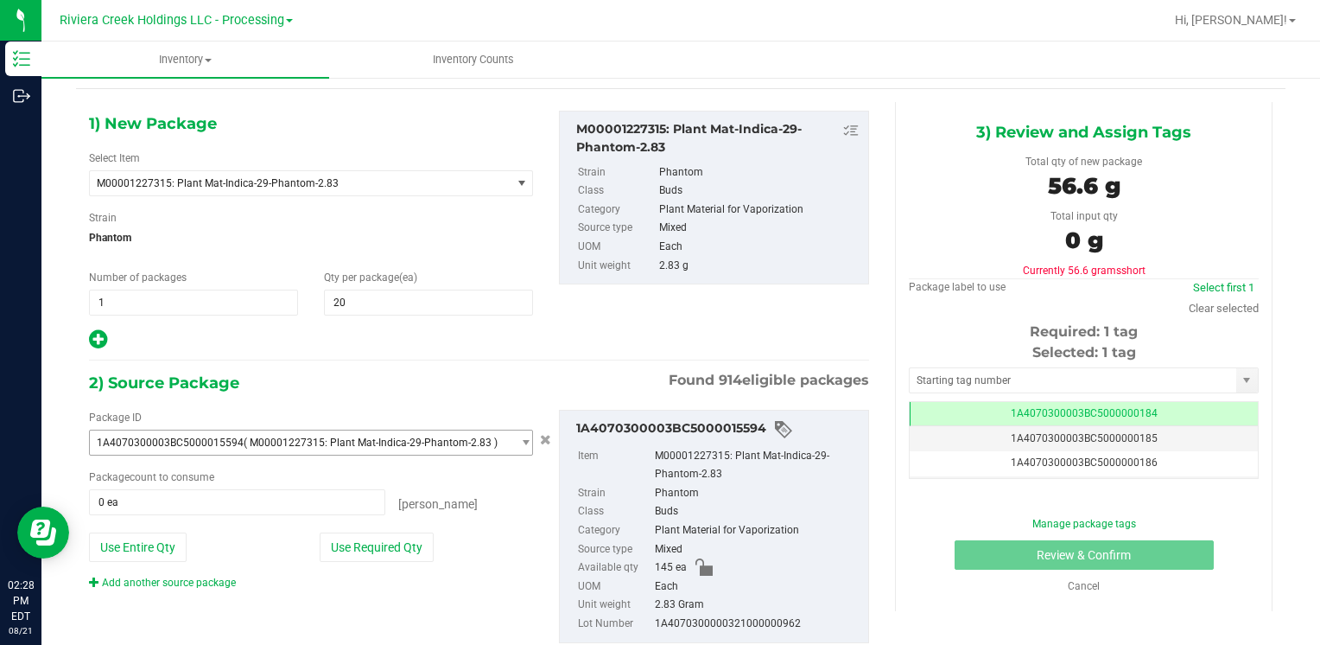
scroll to position [97, 0]
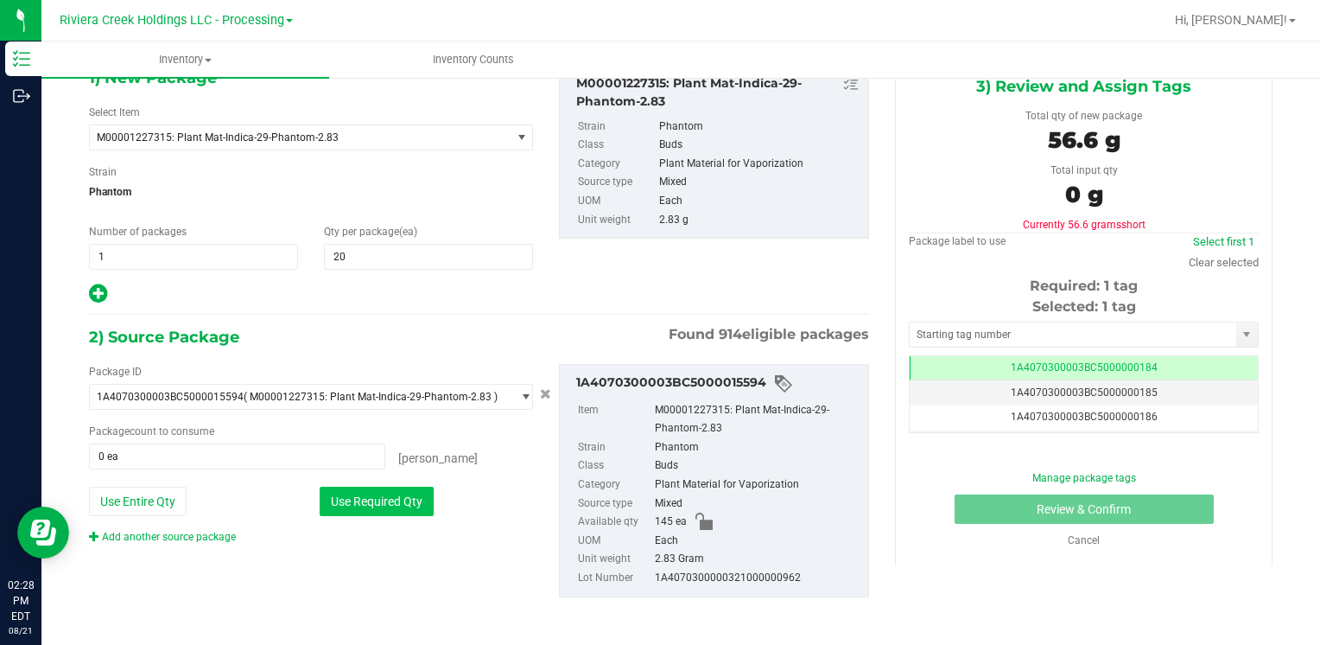
click at [411, 490] on button "Use Required Qty" at bounding box center [377, 500] width 114 height 29
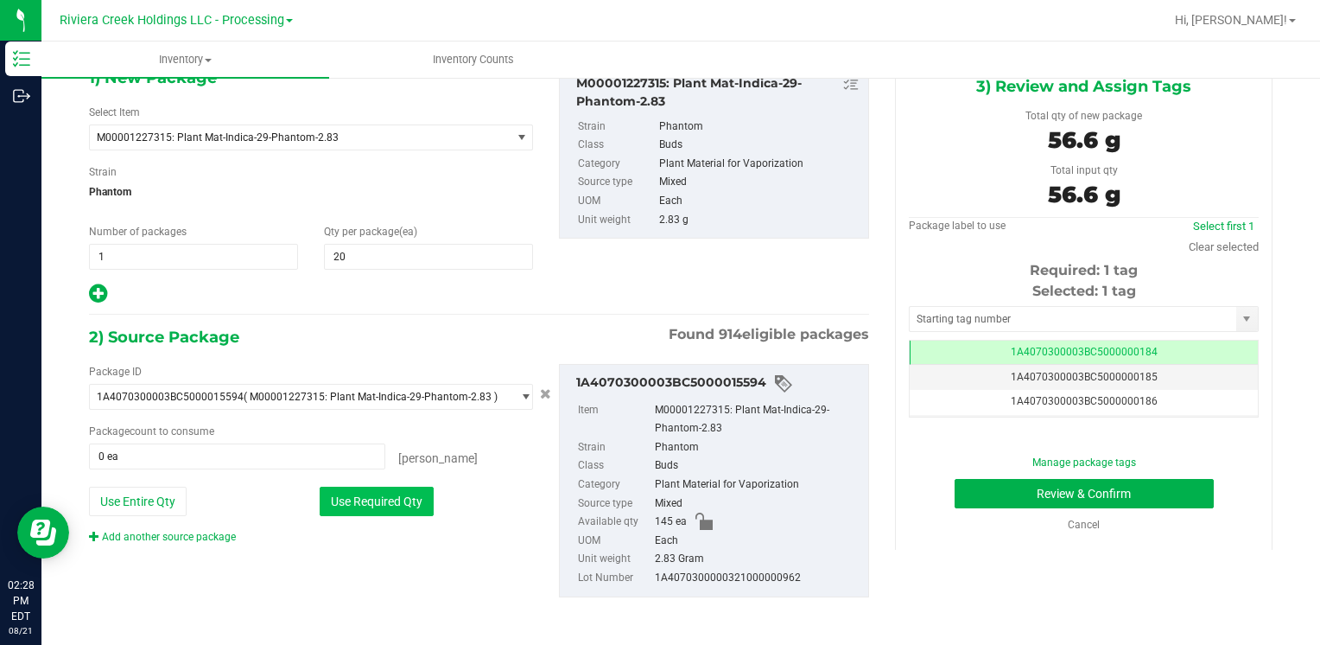
type input "20 ea"
click at [1009, 320] on input "text" at bounding box center [1073, 319] width 327 height 24
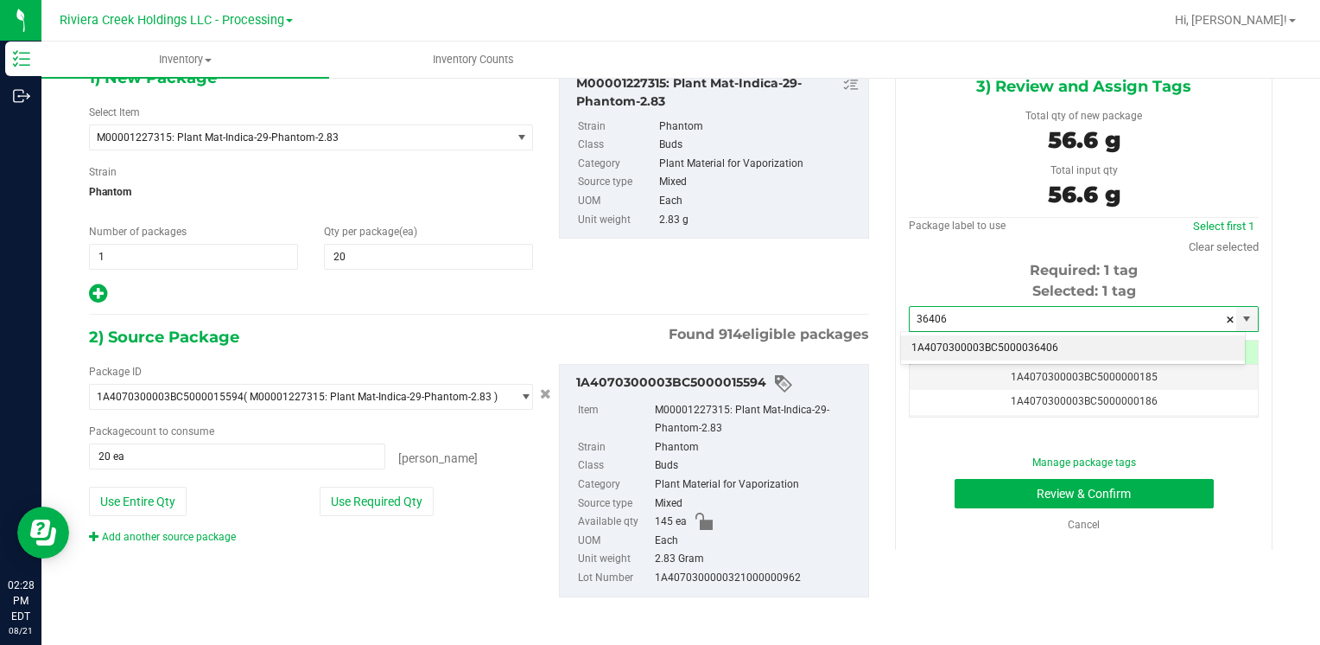
click at [978, 340] on li "1A4070300003BC5000036406" at bounding box center [1073, 348] width 344 height 26
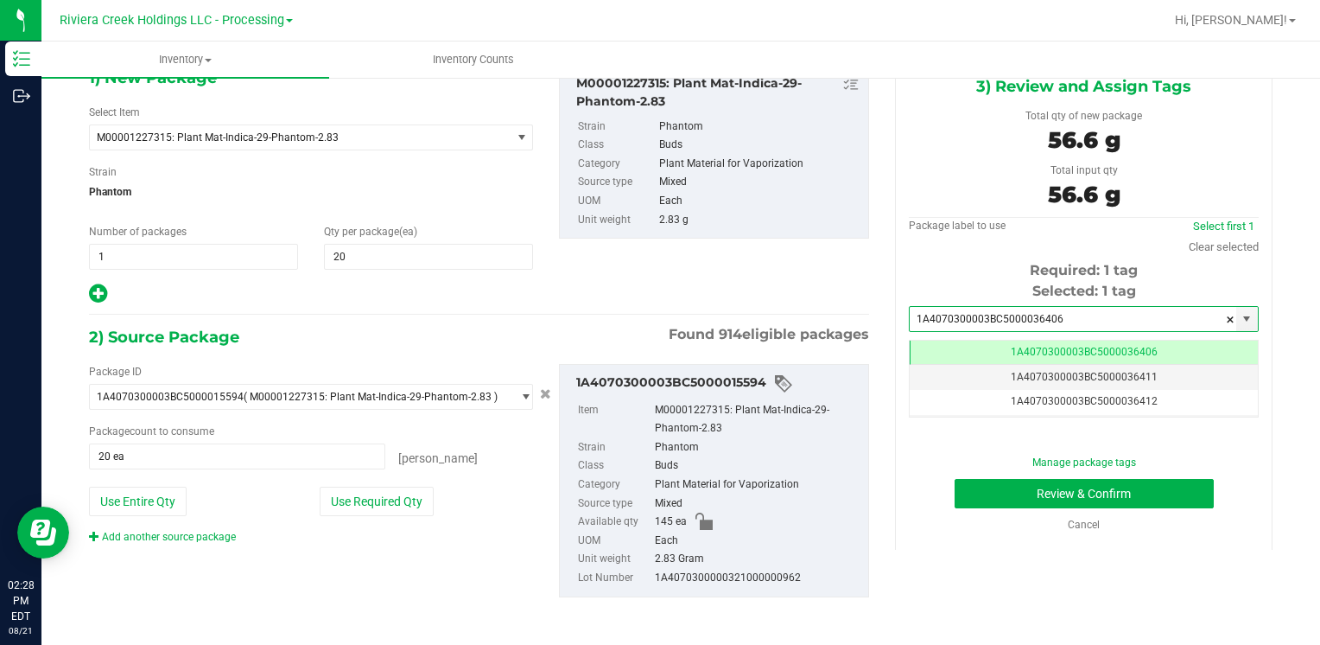
scroll to position [0, 0]
type input "1A4070300003BC5000036406"
click at [971, 487] on button "Review & Confirm" at bounding box center [1084, 493] width 259 height 29
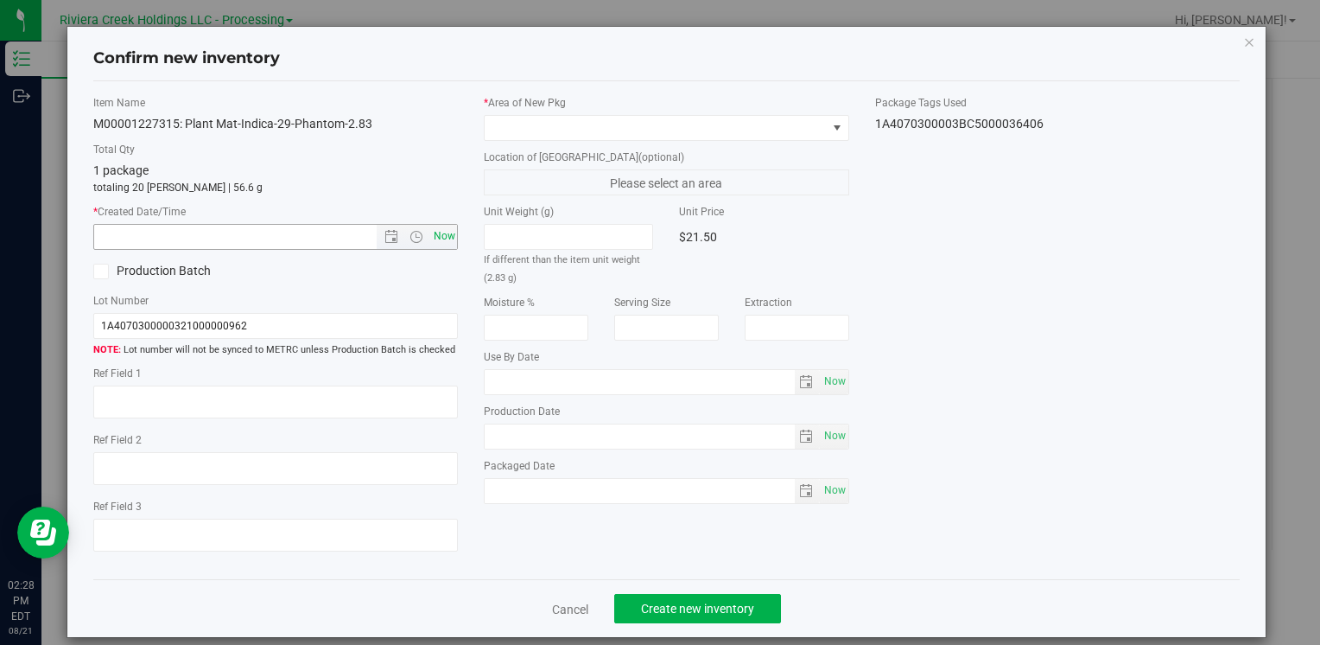
click at [439, 241] on span "Now" at bounding box center [443, 236] width 29 height 25
type input "8/21/2025 2:28 PM"
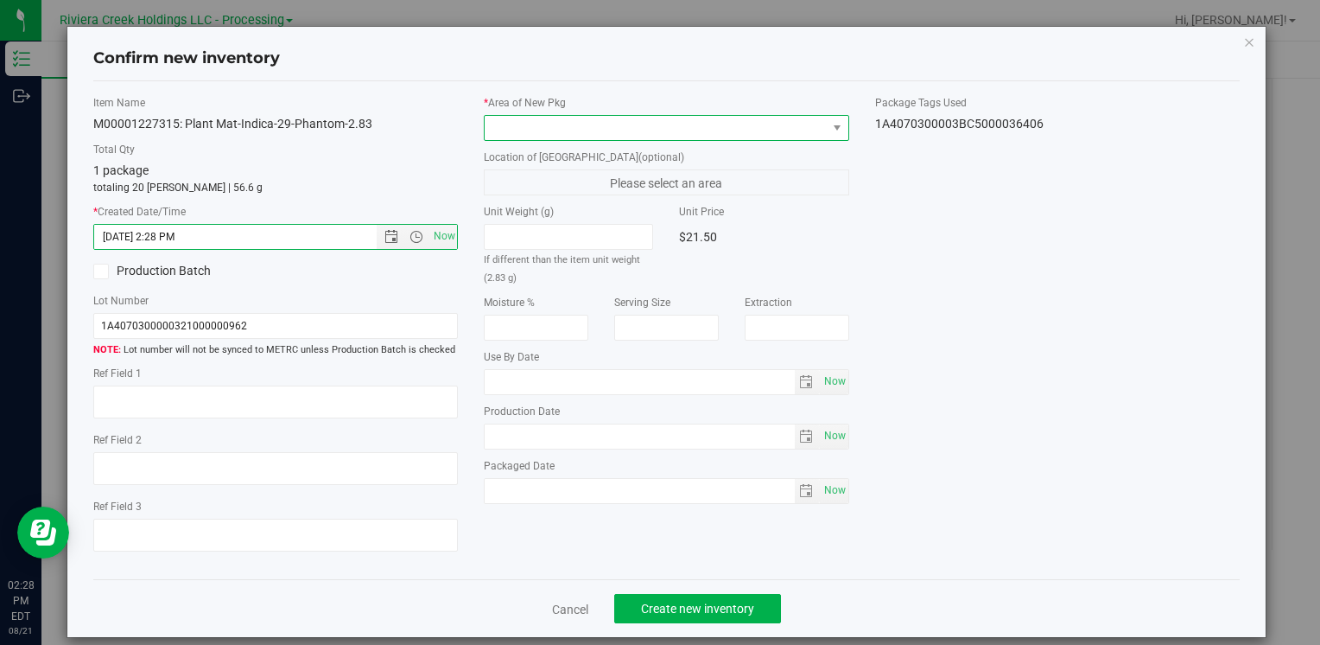
click at [550, 133] on span at bounding box center [655, 128] width 341 height 24
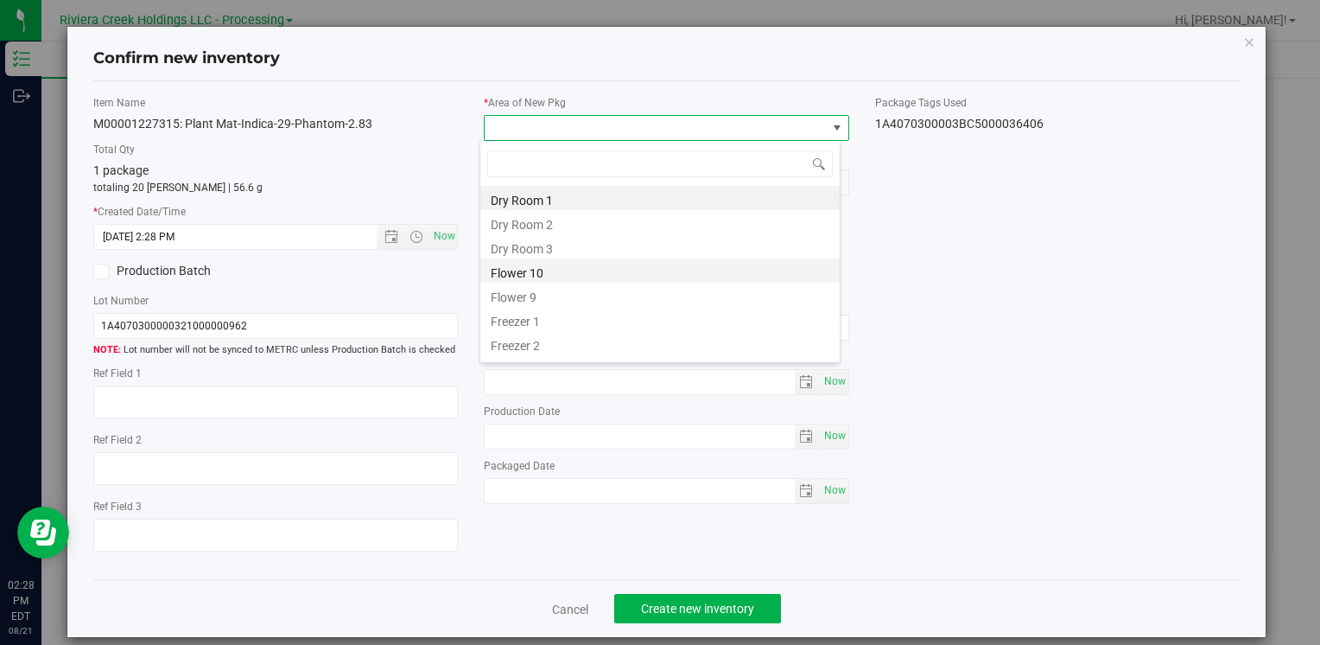
click at [564, 270] on li "Flower 10" at bounding box center [659, 270] width 359 height 24
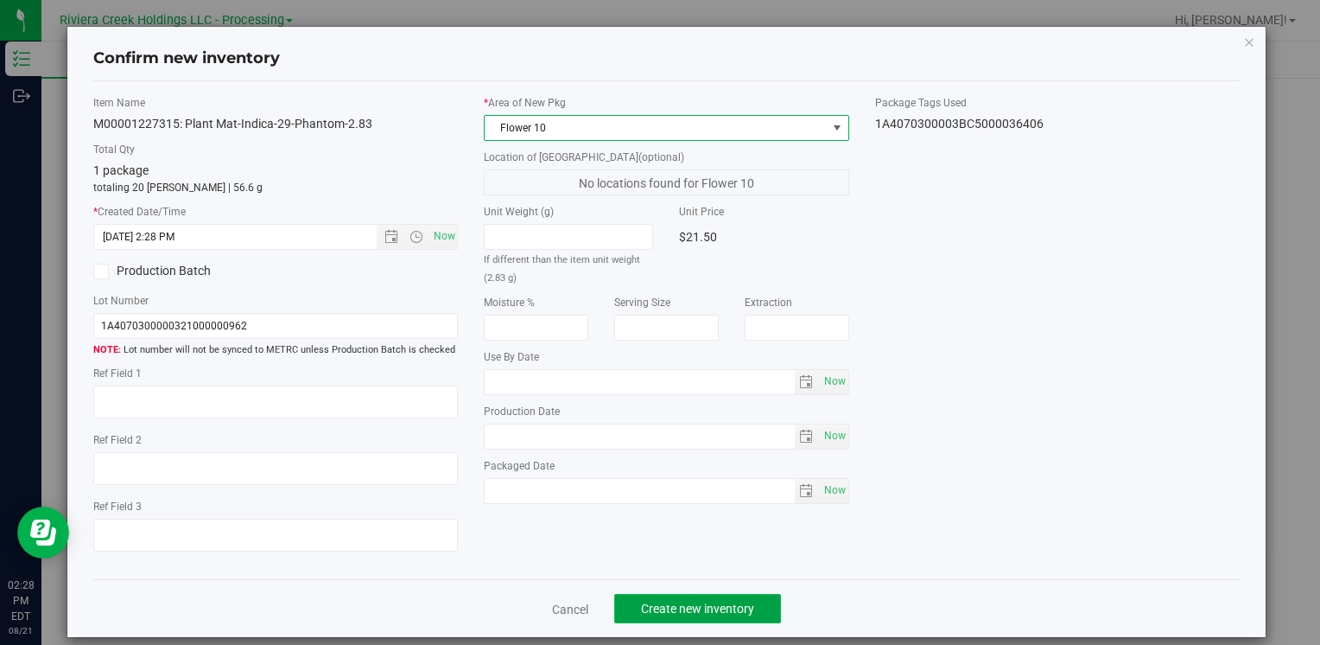
click at [713, 594] on button "Create new inventory" at bounding box center [697, 608] width 167 height 29
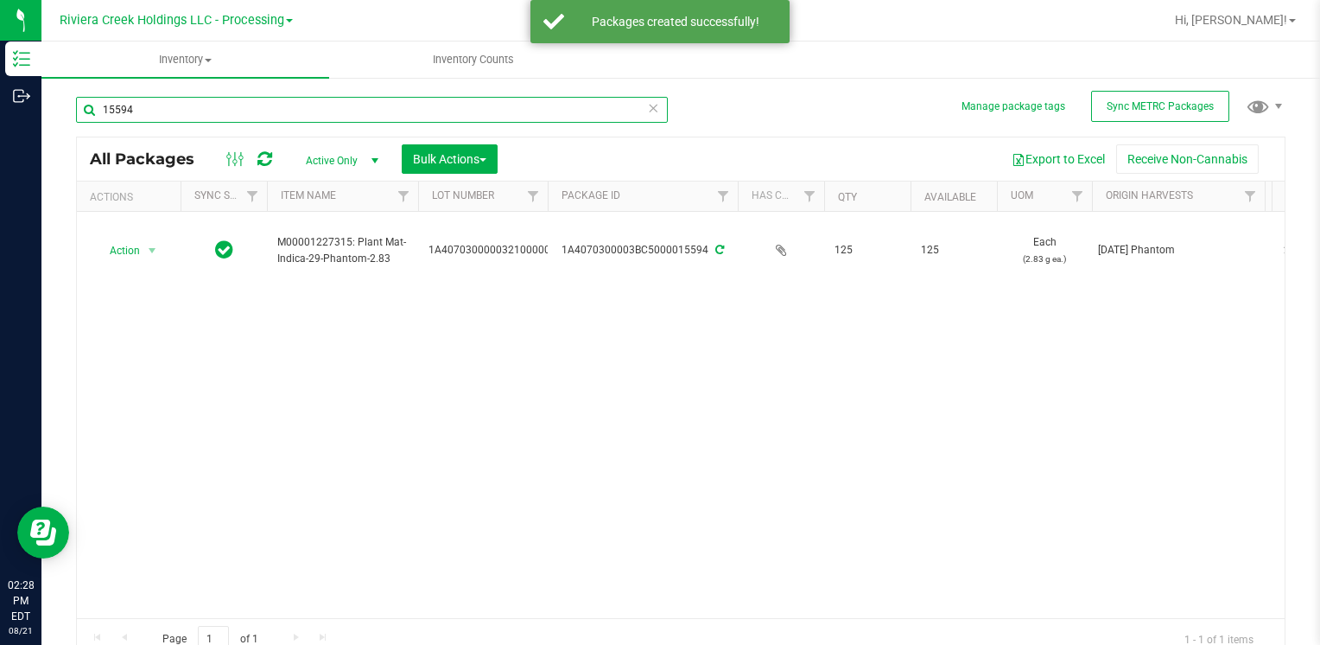
click at [267, 117] on input "15594" at bounding box center [372, 110] width 592 height 26
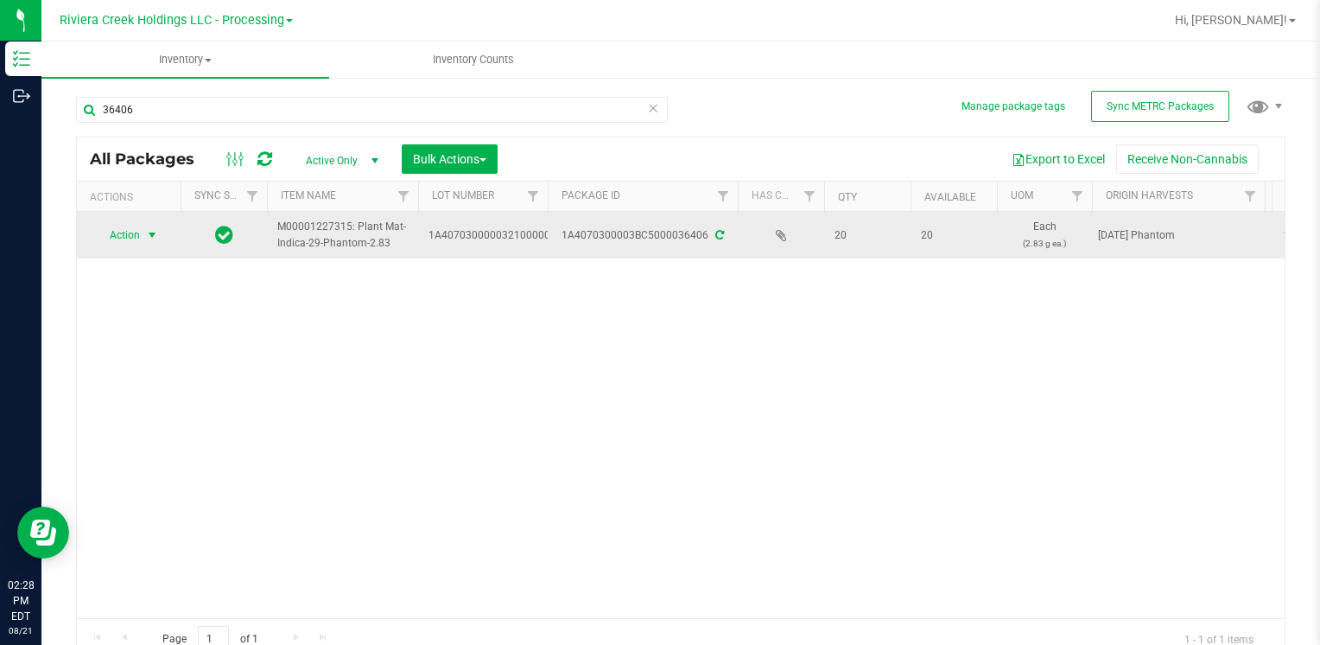
click at [124, 233] on span "Action" at bounding box center [117, 235] width 47 height 24
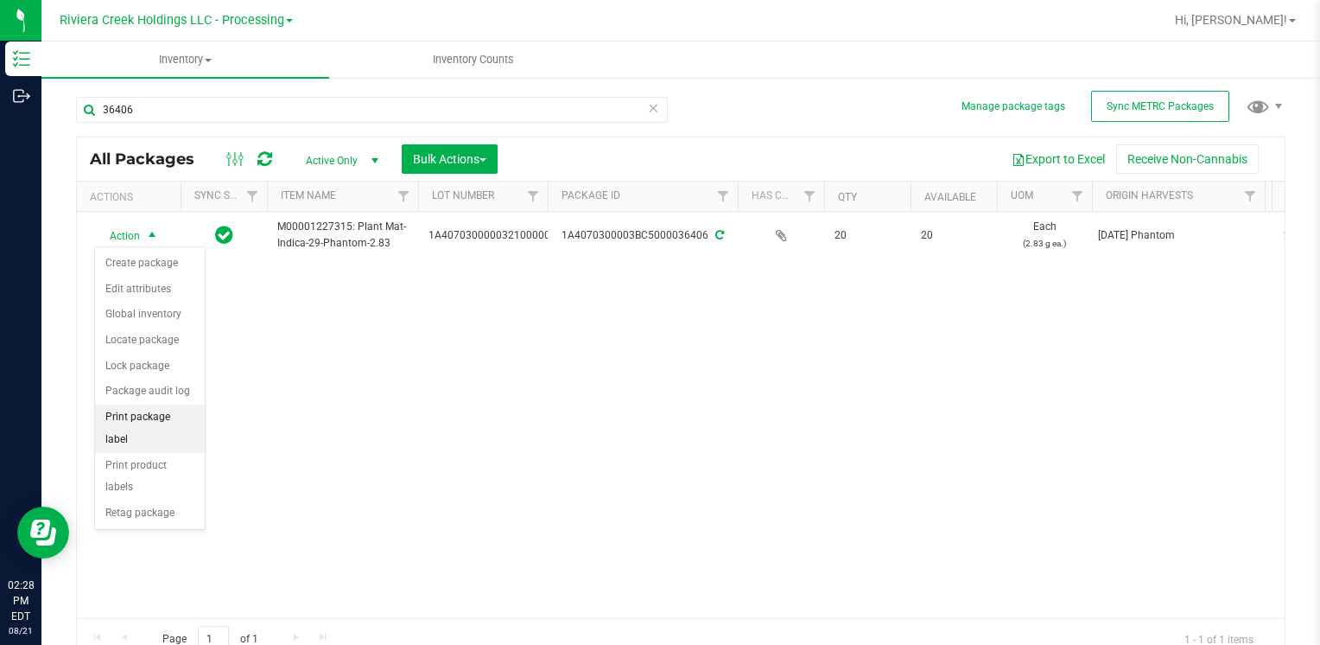
click at [190, 417] on li "Print package label" at bounding box center [150, 428] width 110 height 48
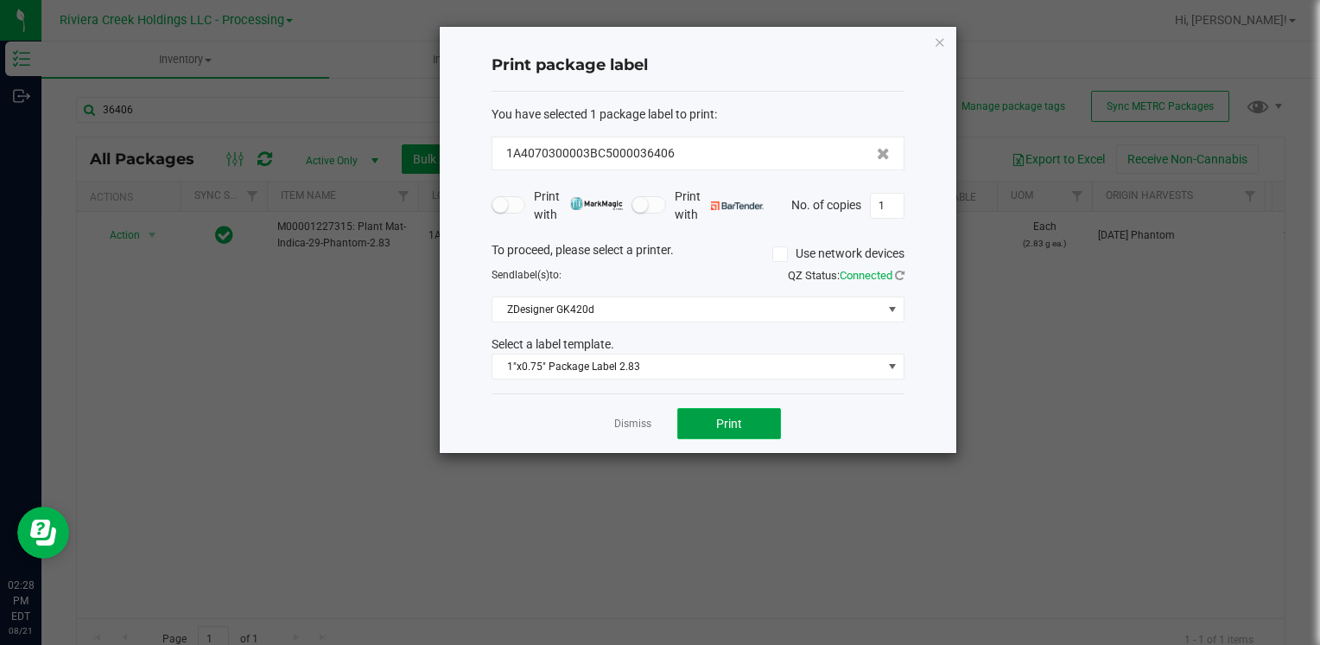
click at [747, 423] on button "Print" at bounding box center [729, 423] width 104 height 31
click at [947, 32] on div "Print package label You have selected 1 package label to print : 1A4070300003BC…" at bounding box center [698, 240] width 517 height 426
click at [942, 40] on icon "button" at bounding box center [940, 41] width 12 height 21
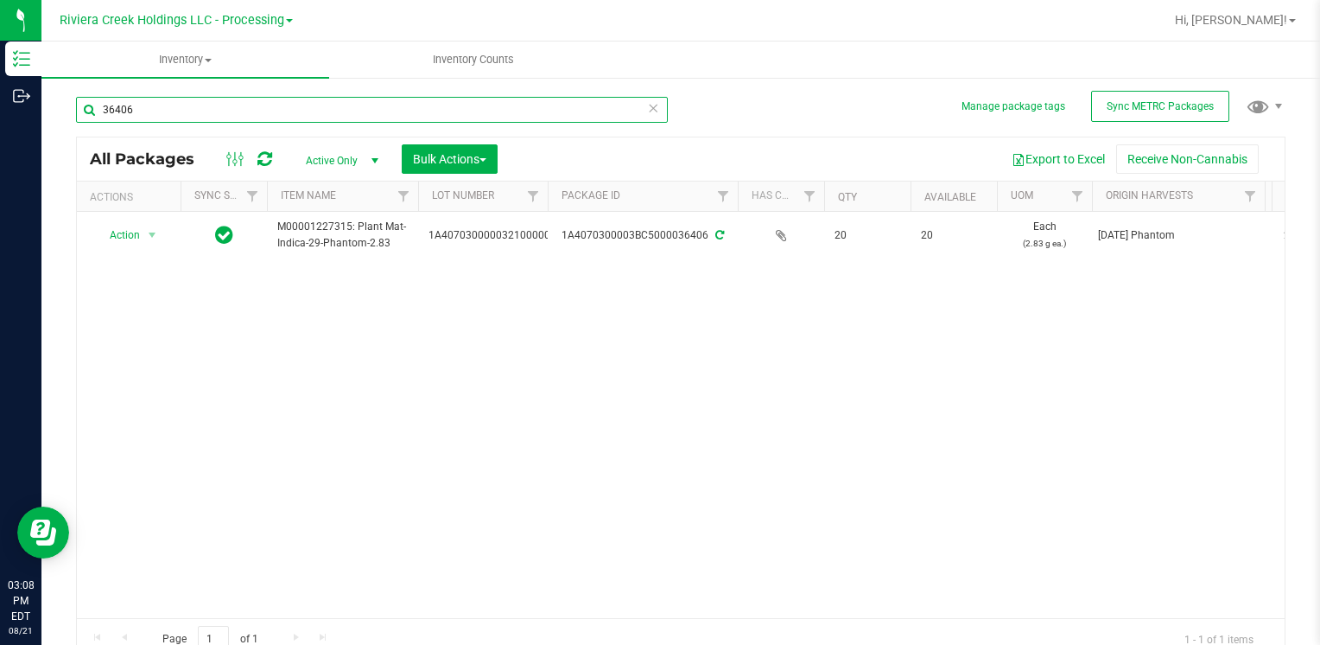
drag, startPoint x: 148, startPoint y: 114, endPoint x: -3, endPoint y: 130, distance: 152.1
click at [0, 130] on html "Inventory Outbound 03:08 PM EDT 08/21/2025 08/21 Riviera Creek Holdings LLC - P…" at bounding box center [660, 322] width 1320 height 645
type input "35485"
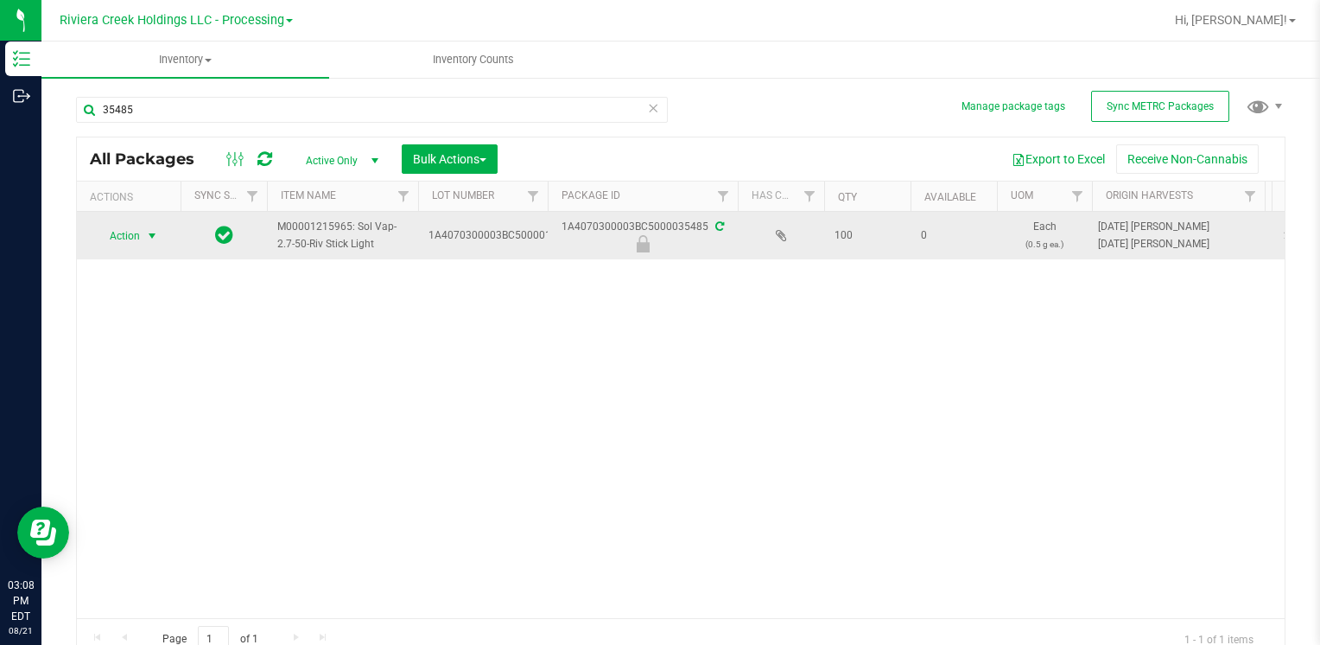
click at [128, 238] on span "Action" at bounding box center [117, 236] width 47 height 24
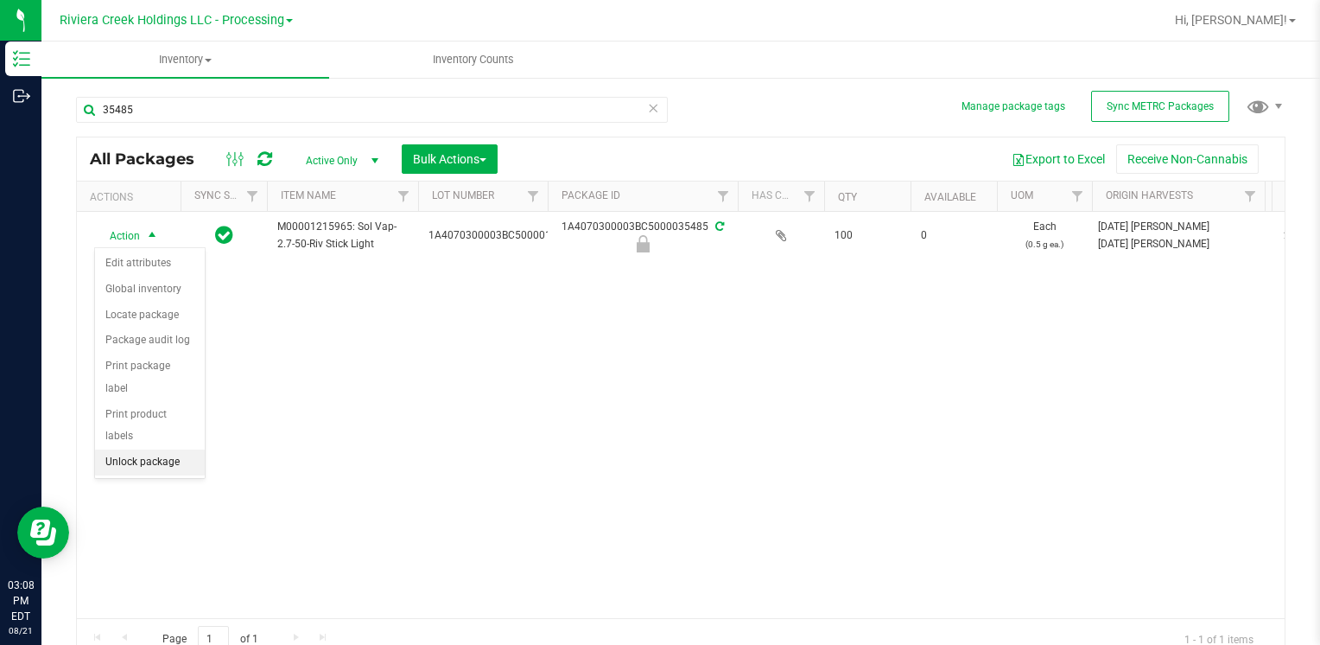
click at [159, 449] on li "Unlock package" at bounding box center [150, 462] width 110 height 26
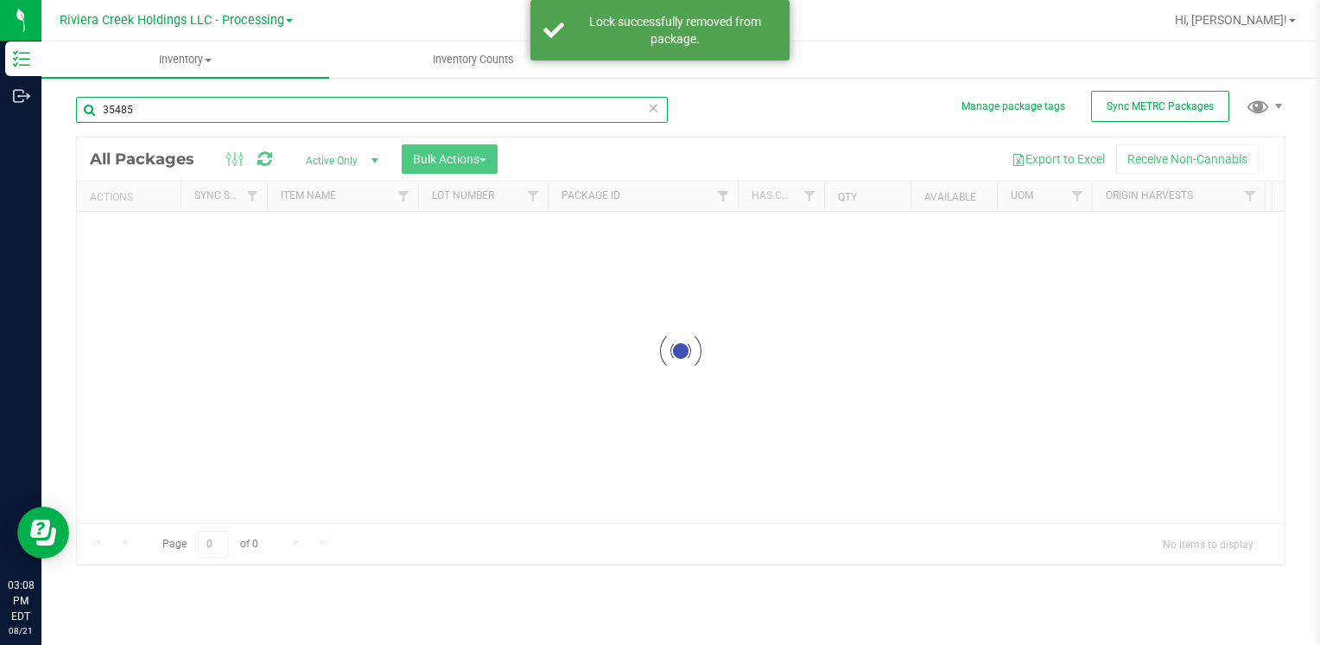
click at [194, 109] on input "35485" at bounding box center [372, 110] width 592 height 26
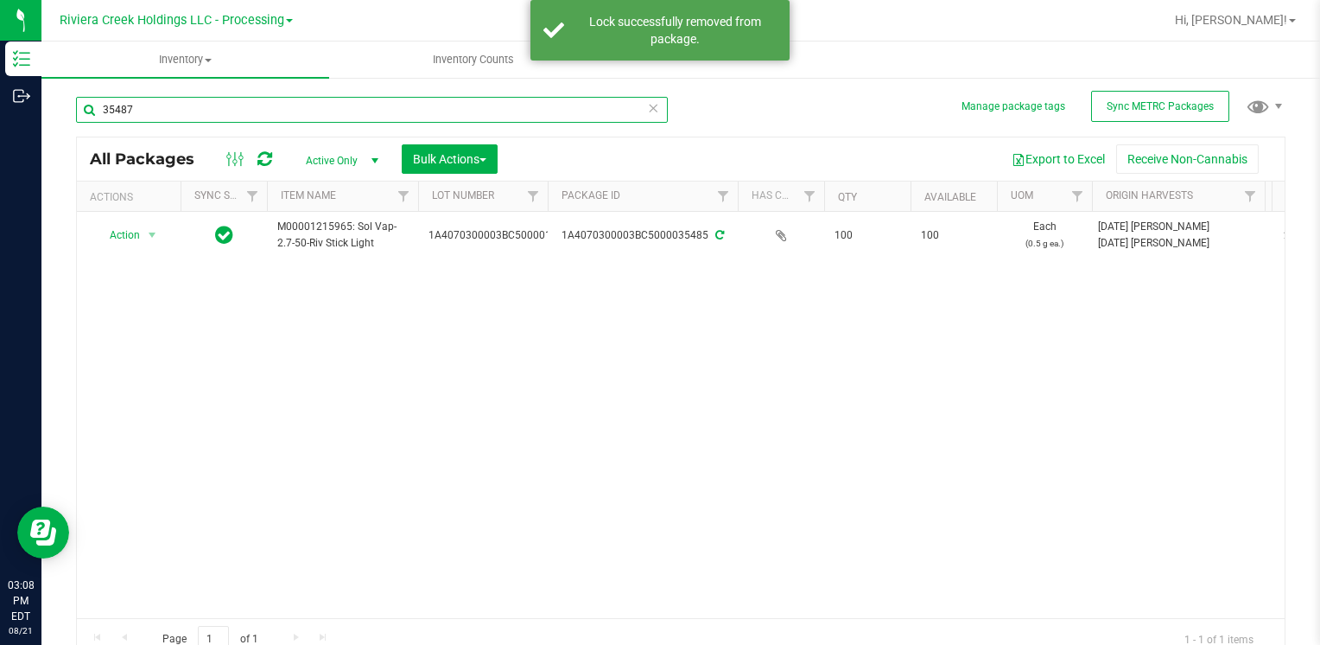
type input "35487"
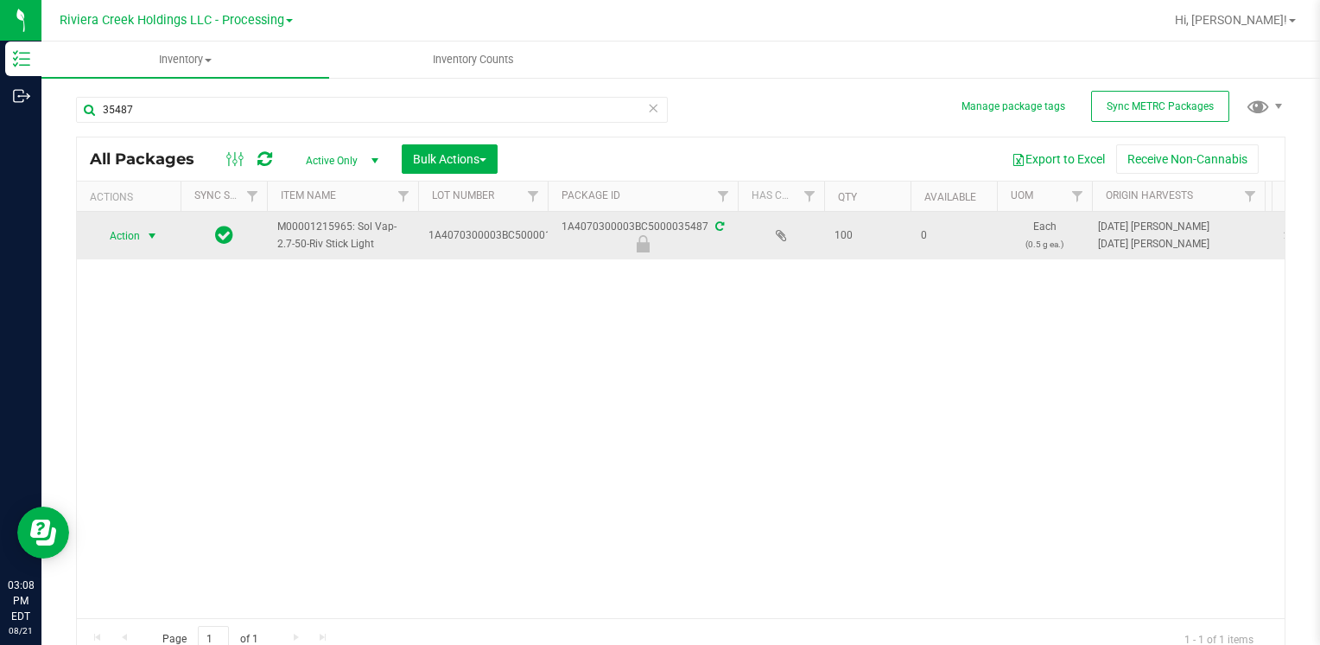
click at [143, 243] on span "select" at bounding box center [153, 236] width 22 height 24
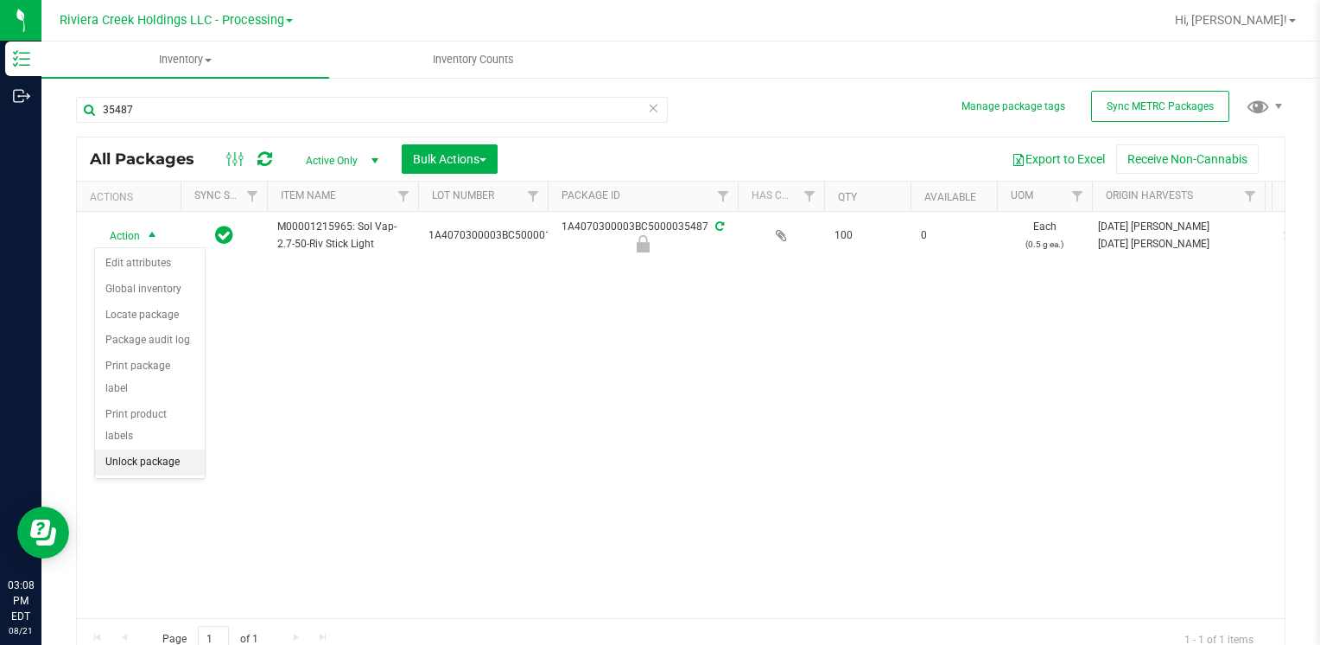
click at [157, 449] on li "Unlock package" at bounding box center [150, 462] width 110 height 26
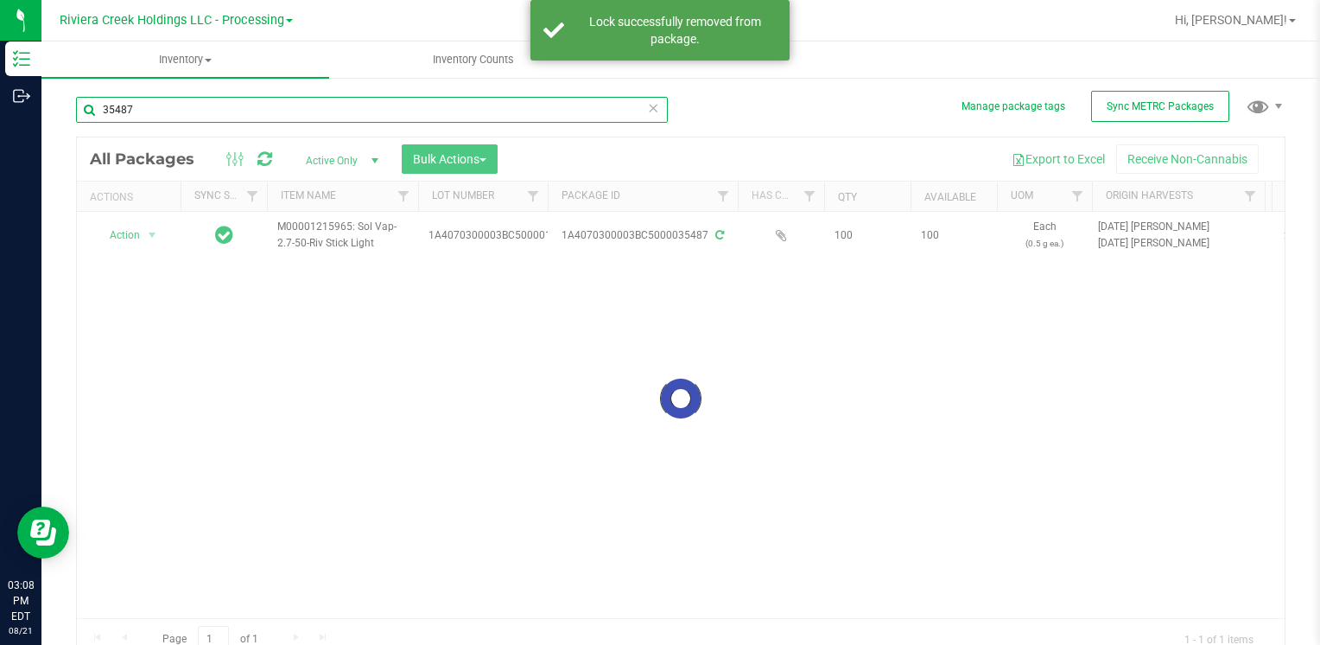
click at [157, 114] on input "35487" at bounding box center [372, 110] width 592 height 26
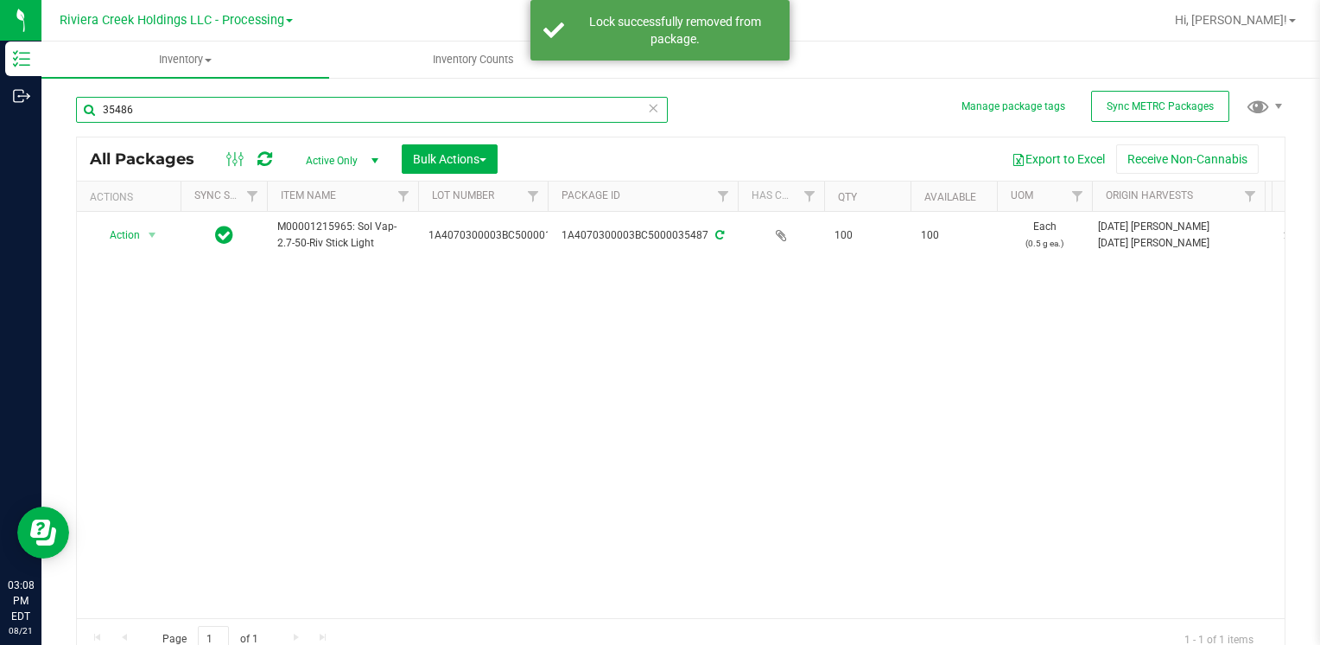
type input "35486"
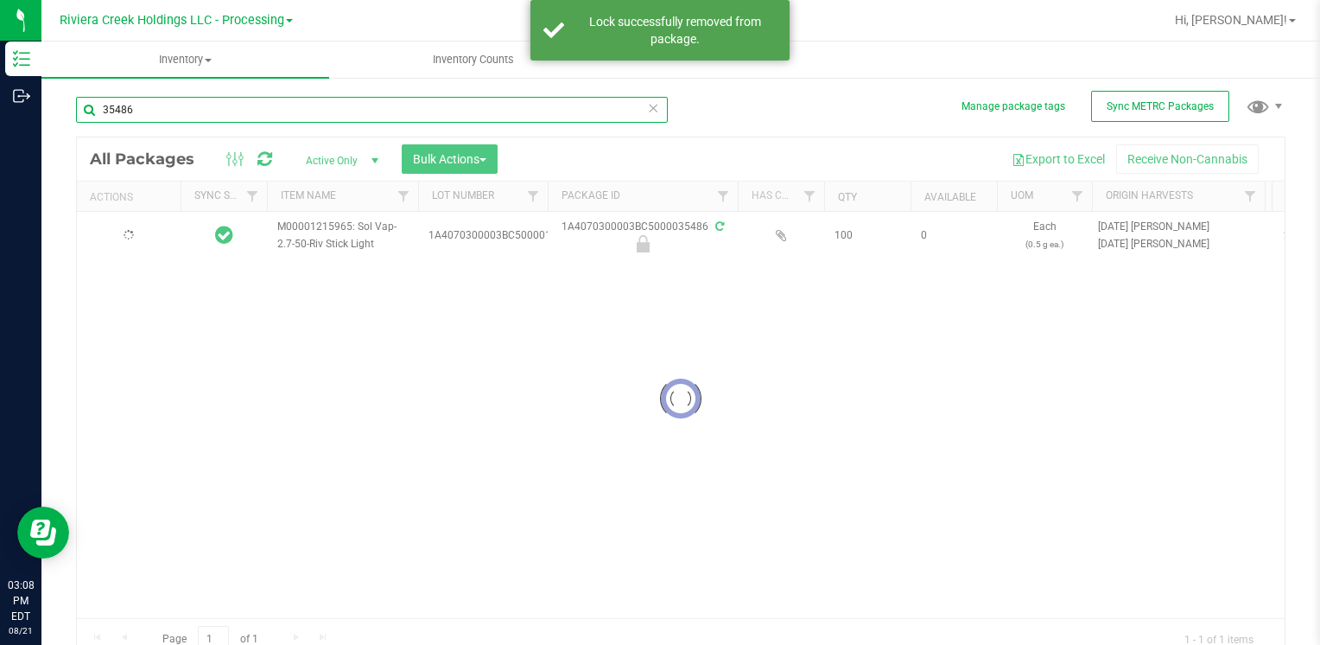
type input "[DATE]"
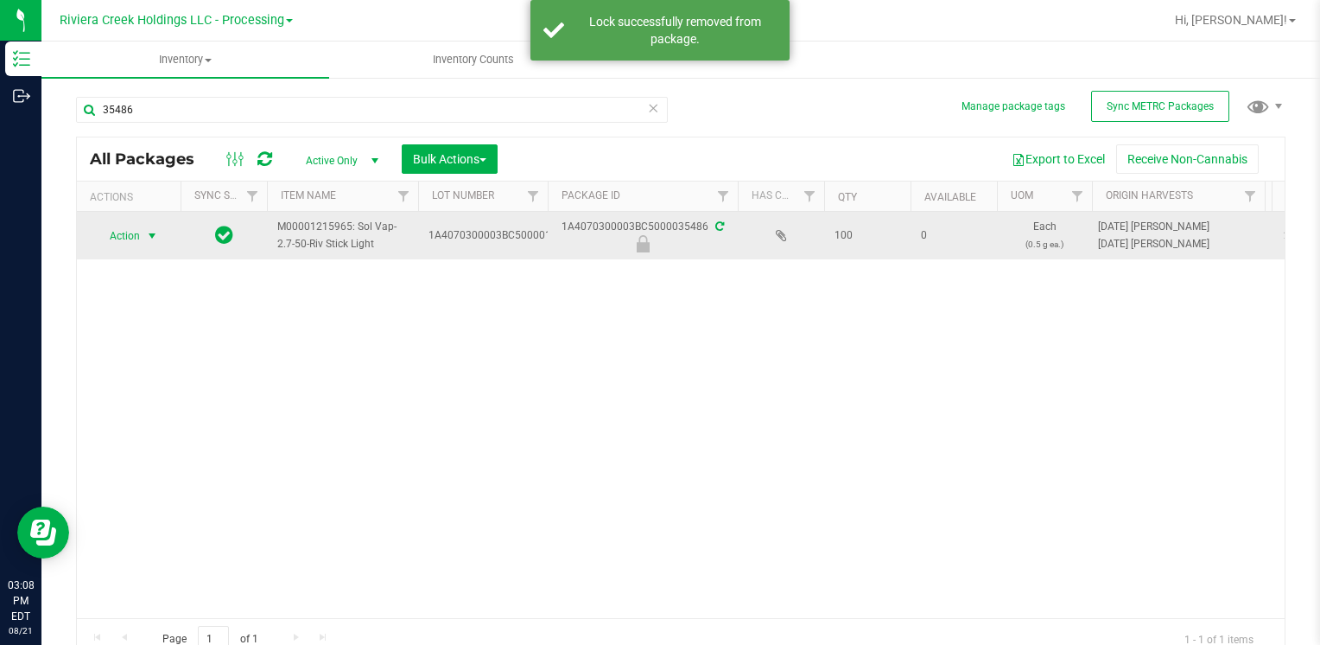
click at [144, 235] on span "select" at bounding box center [153, 236] width 22 height 24
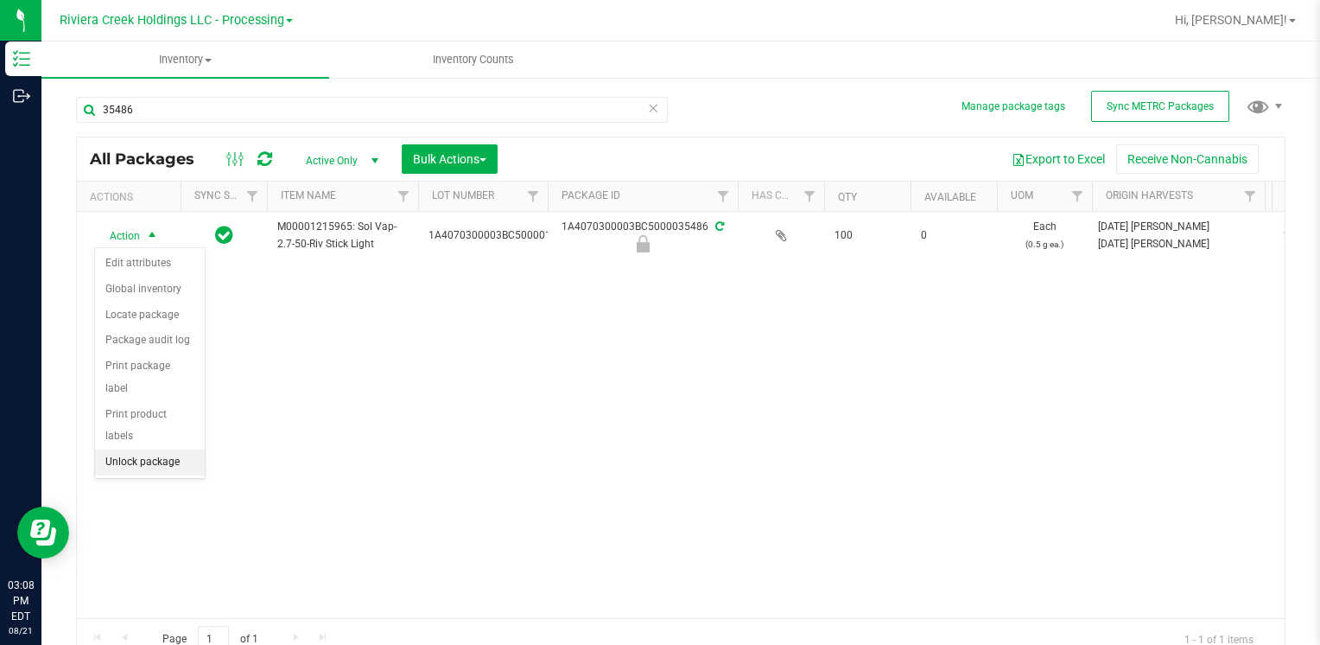
click at [175, 449] on li "Unlock package" at bounding box center [150, 462] width 110 height 26
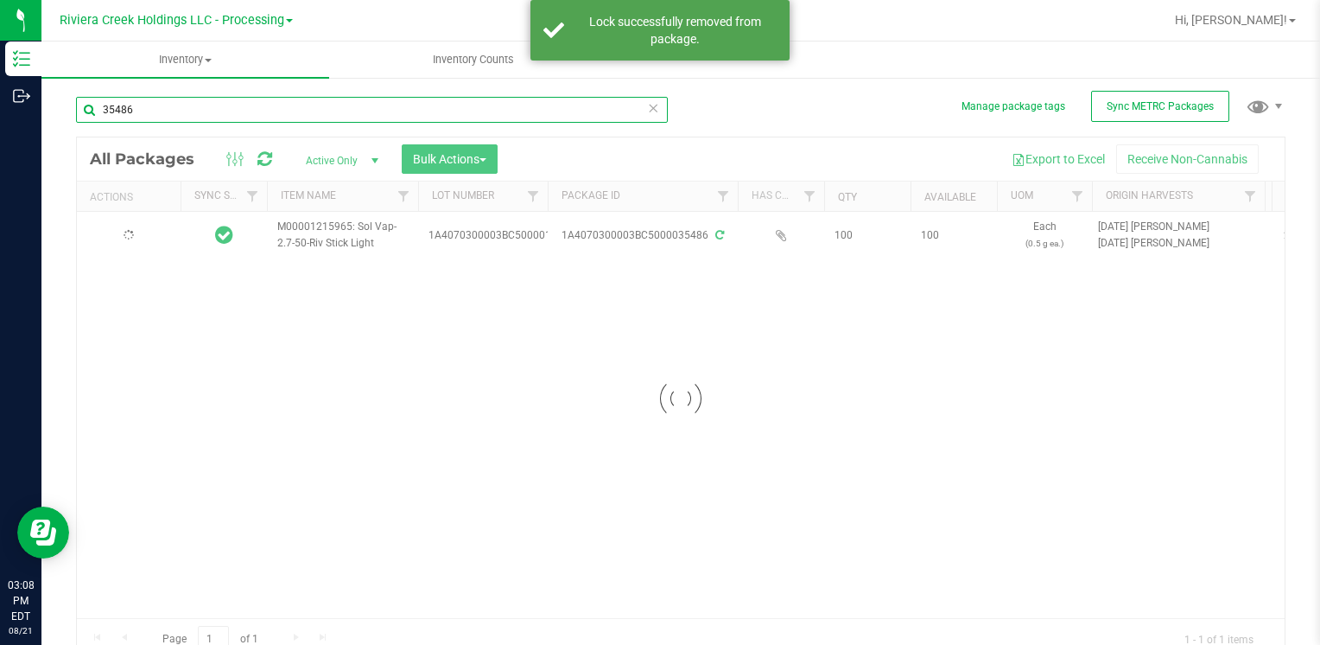
type input "[DATE]"
click at [162, 105] on input "35486" at bounding box center [372, 110] width 592 height 26
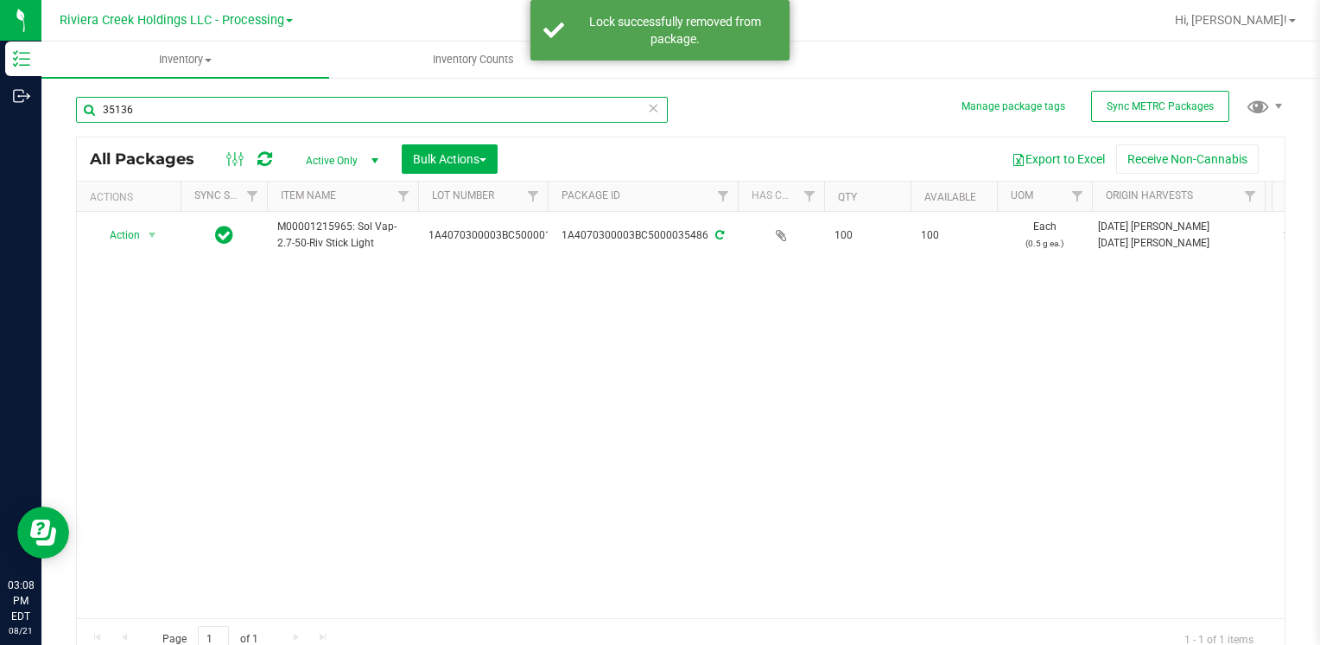
type input "35136"
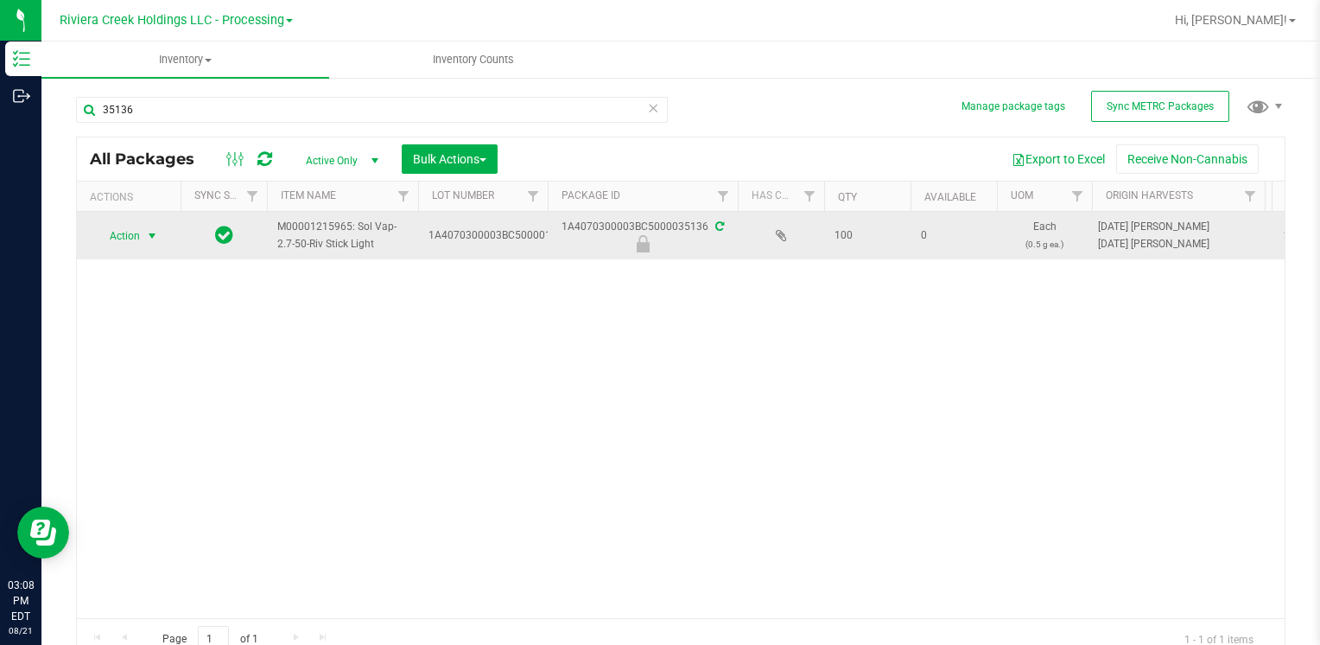
click at [126, 228] on span "Action" at bounding box center [117, 236] width 47 height 24
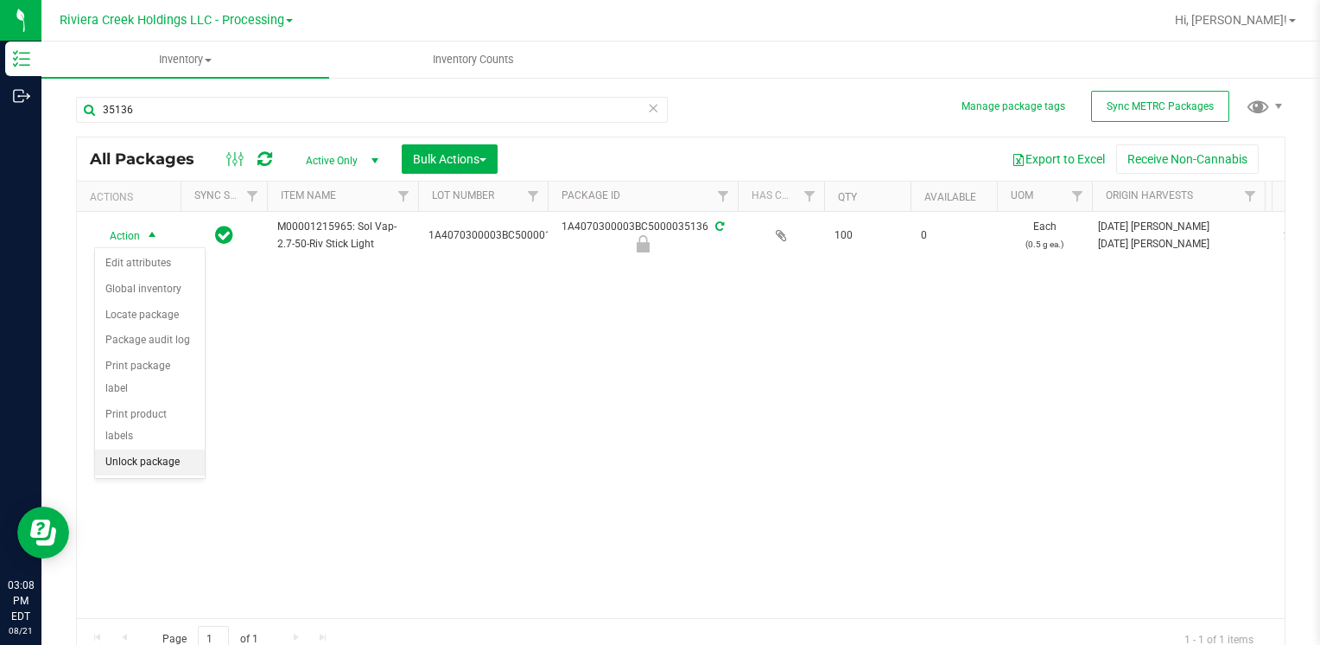
click at [160, 449] on li "Unlock package" at bounding box center [150, 462] width 110 height 26
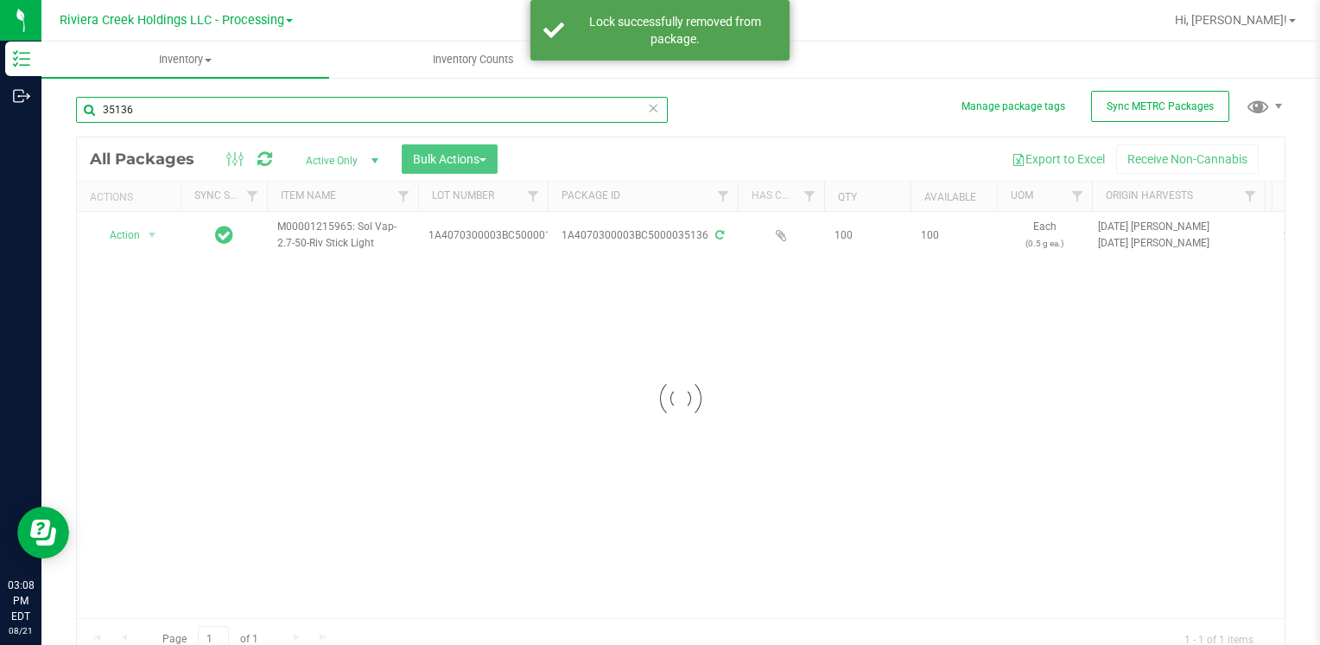
click at [156, 105] on input "35136" at bounding box center [372, 110] width 592 height 26
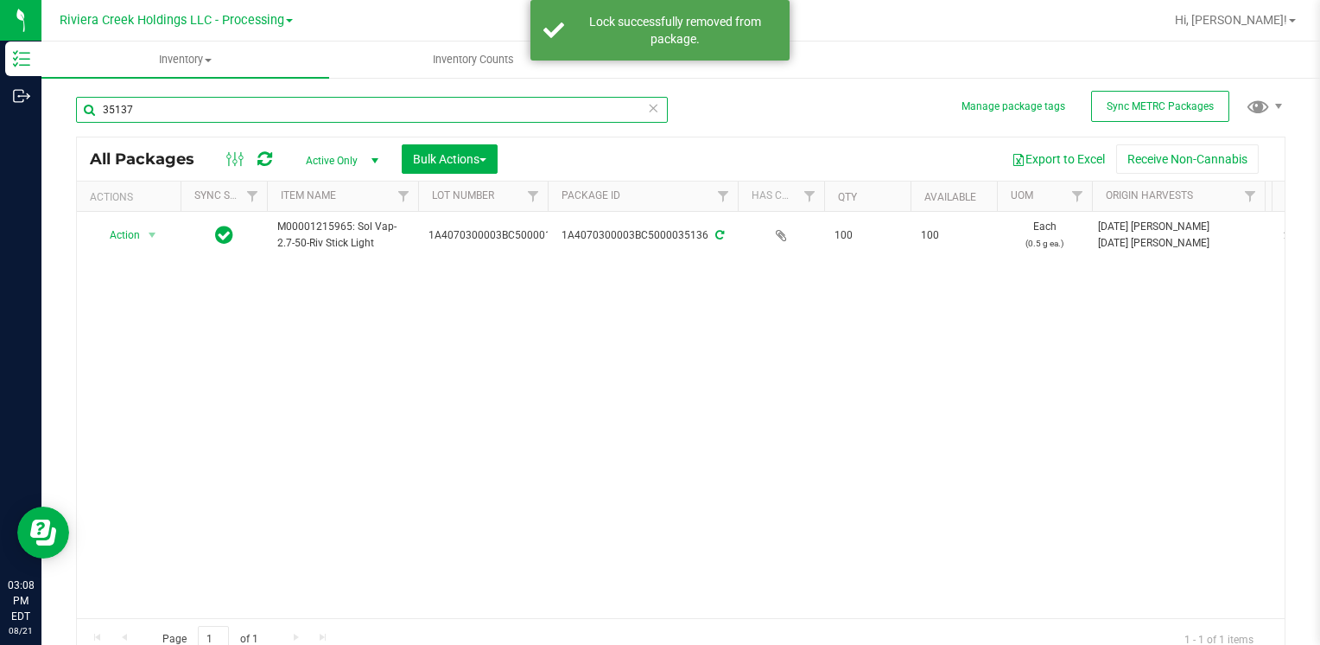
type input "35137"
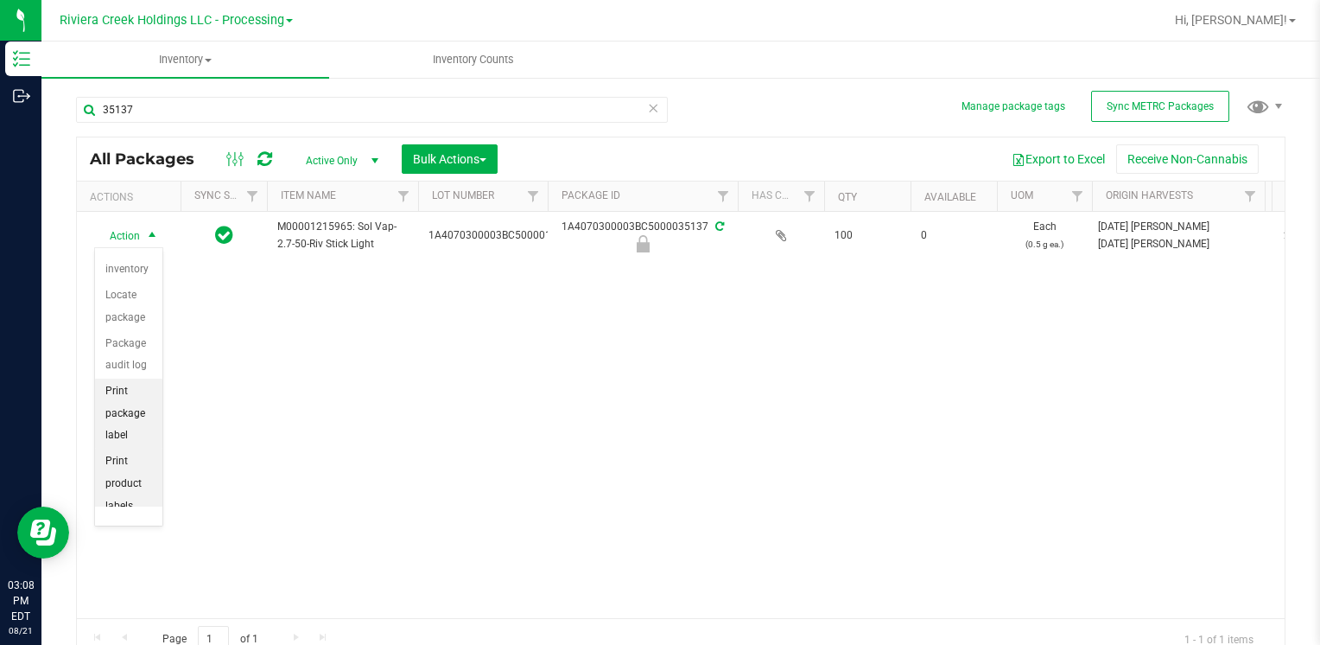
scroll to position [121, 0]
click at [132, 477] on li "Unlock package" at bounding box center [128, 485] width 67 height 48
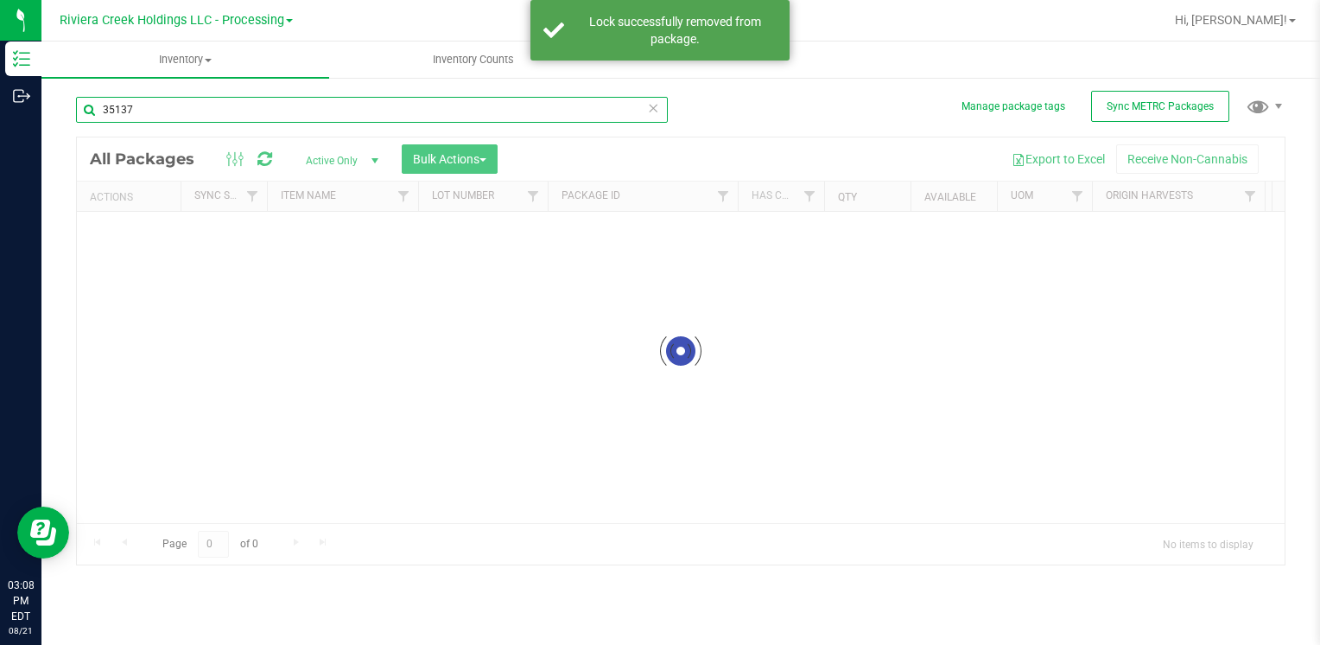
click at [149, 105] on input "35137" at bounding box center [372, 110] width 592 height 26
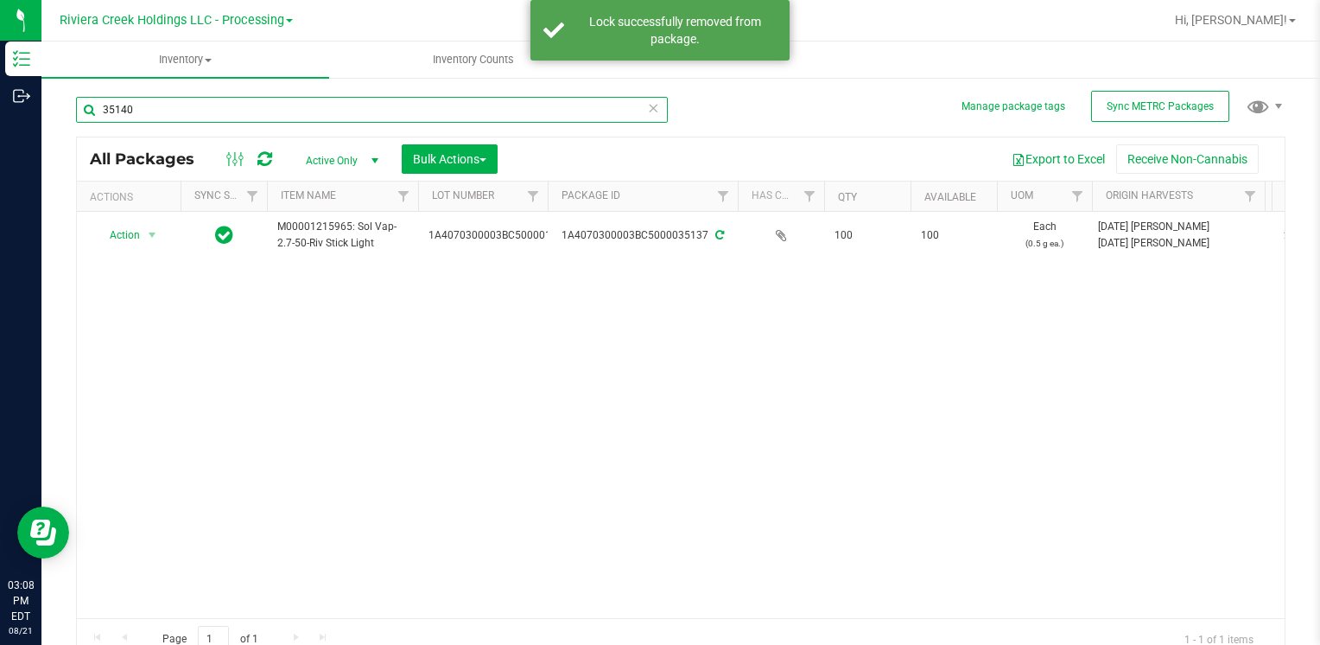
type input "35140"
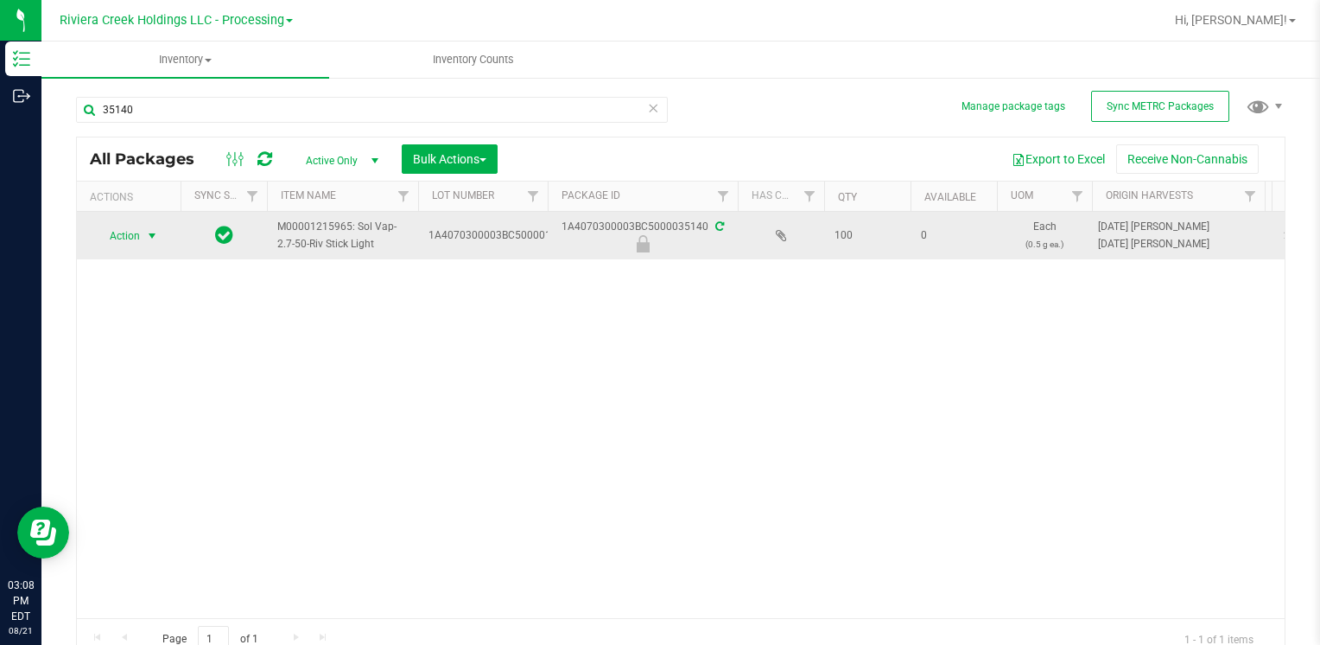
click at [156, 238] on span "select" at bounding box center [152, 236] width 14 height 14
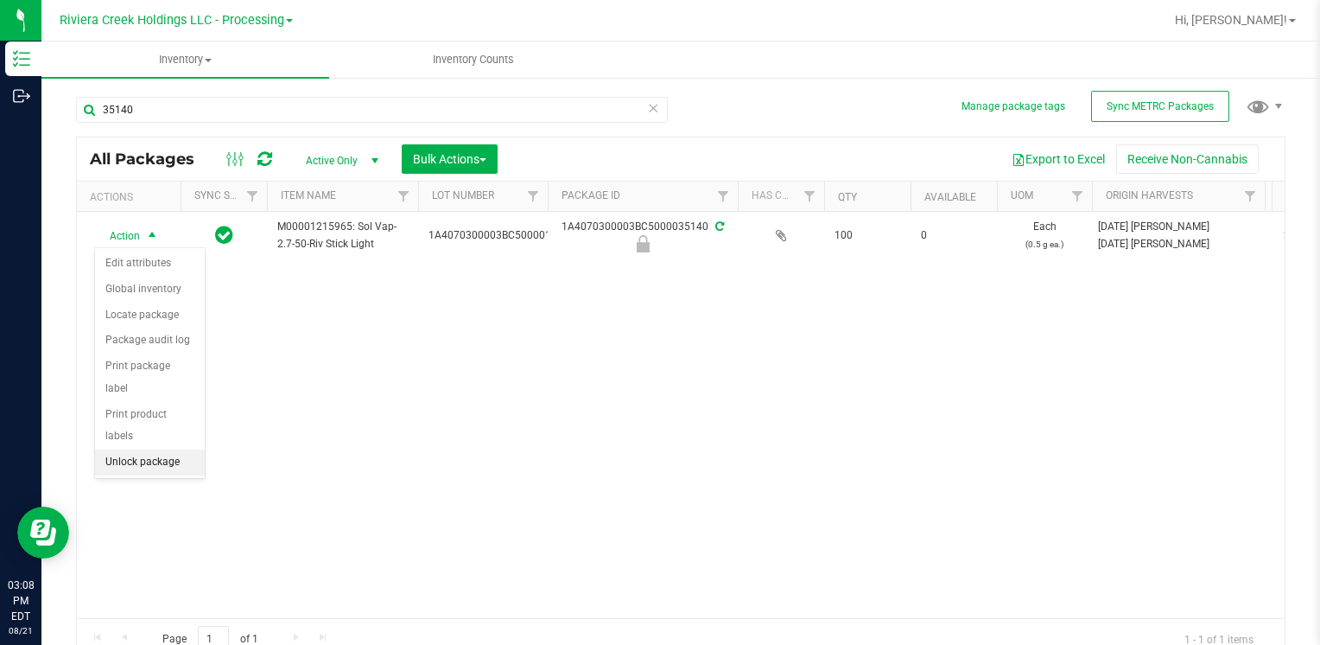
click at [176, 449] on li "Unlock package" at bounding box center [150, 462] width 110 height 26
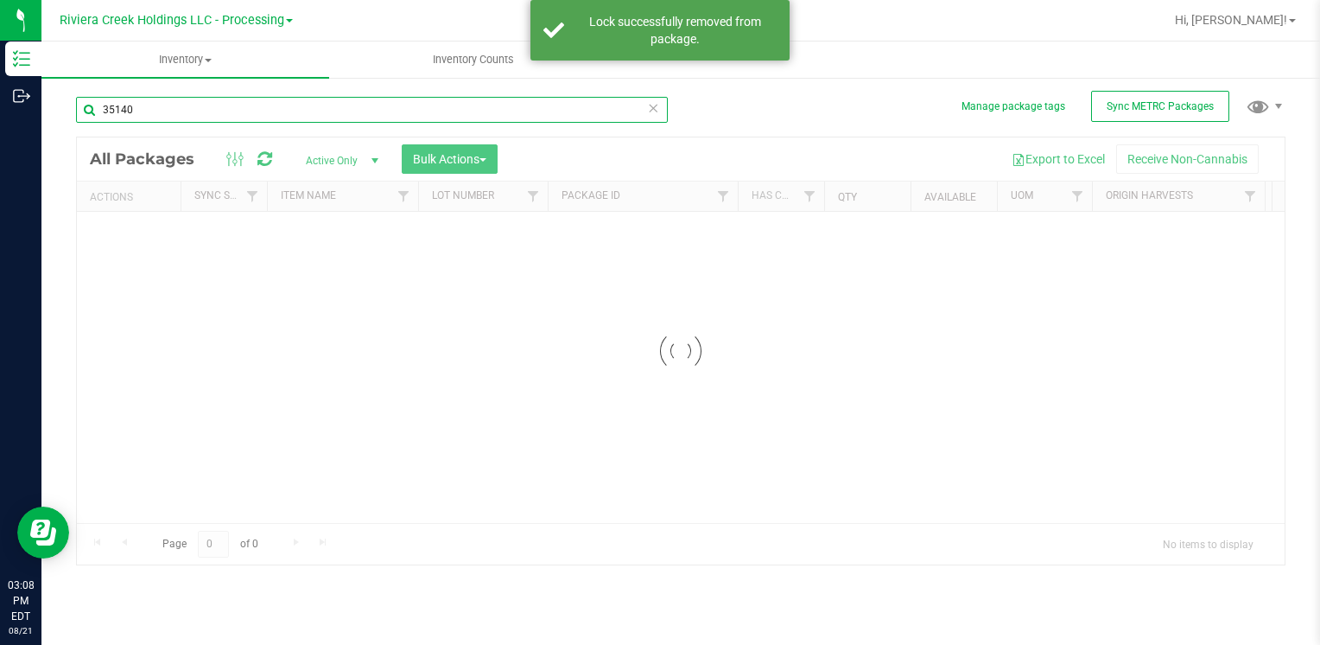
click at [164, 105] on input "35140" at bounding box center [372, 110] width 592 height 26
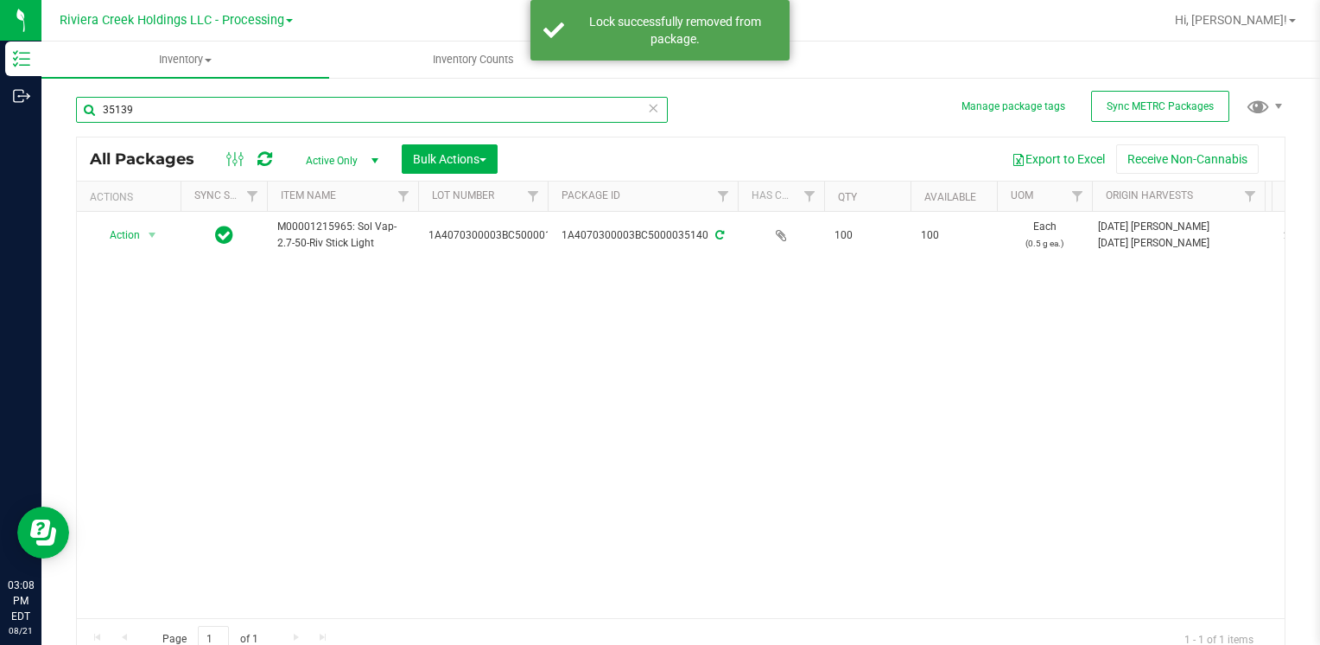
type input "35139"
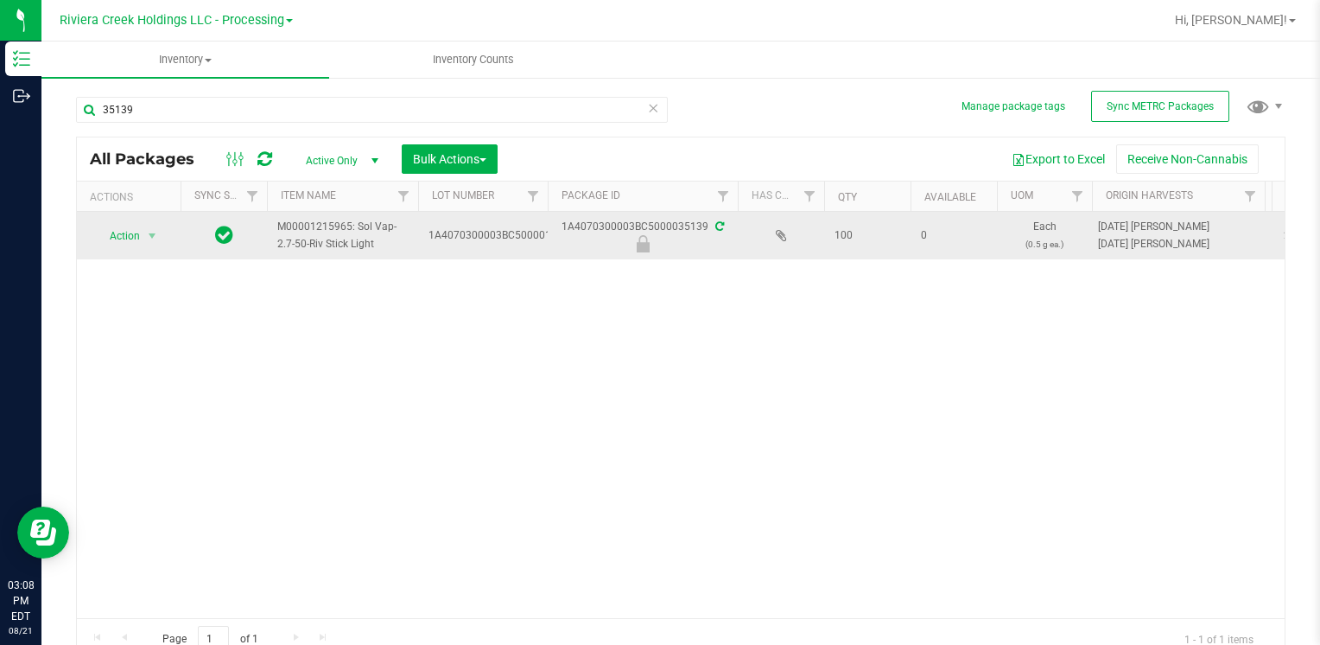
click at [135, 219] on td "Action Action Edit attributes Global inventory Locate package Package audit log…" at bounding box center [129, 236] width 104 height 48
click at [131, 229] on span "Action" at bounding box center [117, 236] width 47 height 24
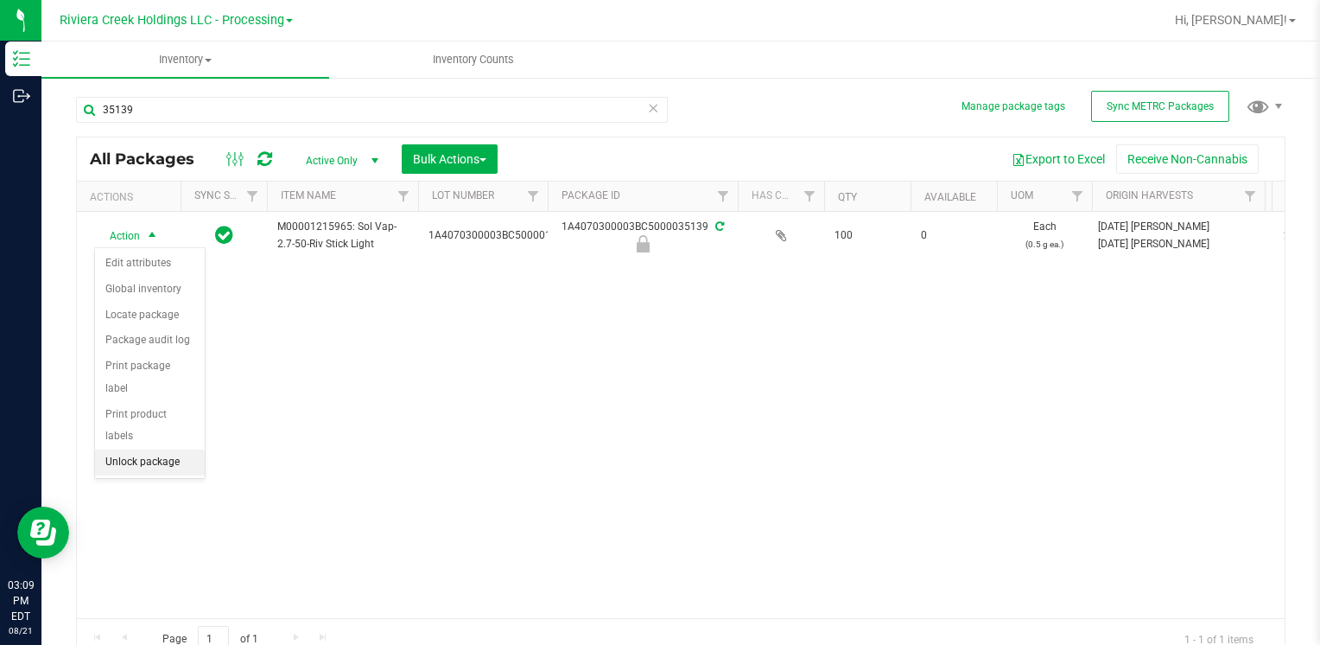
click at [168, 449] on li "Unlock package" at bounding box center [150, 462] width 110 height 26
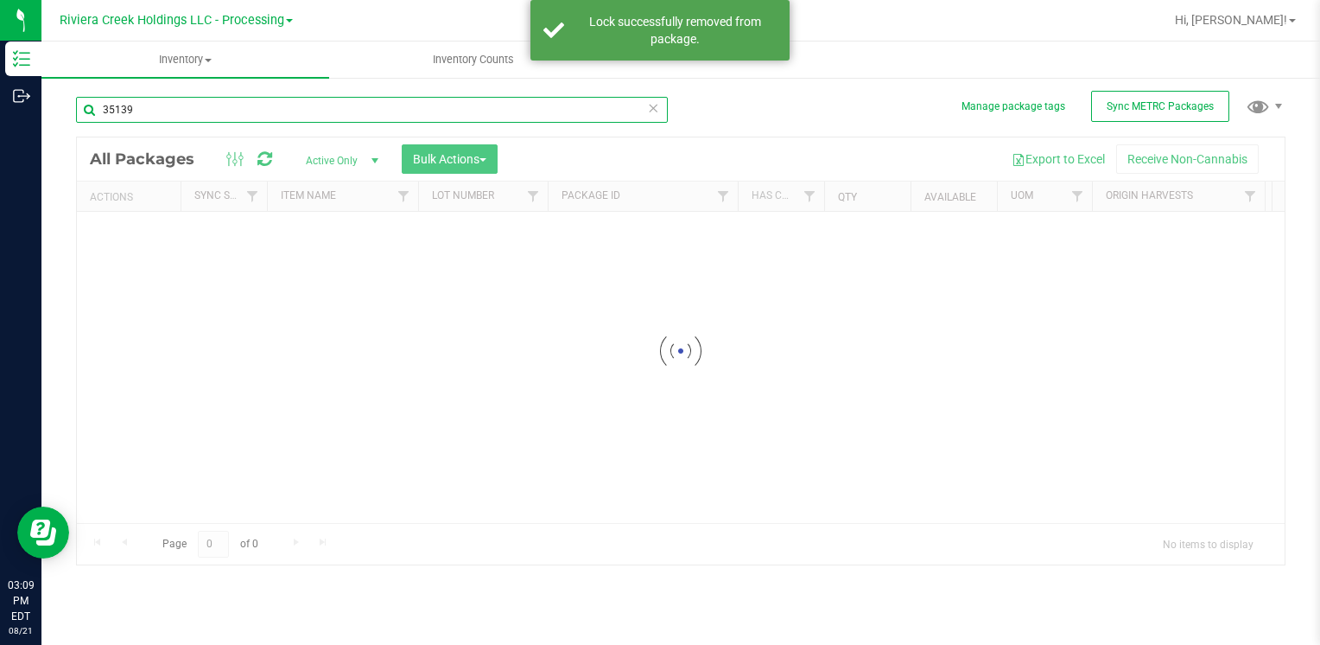
click at [160, 133] on div "35139" at bounding box center [372, 117] width 592 height 40
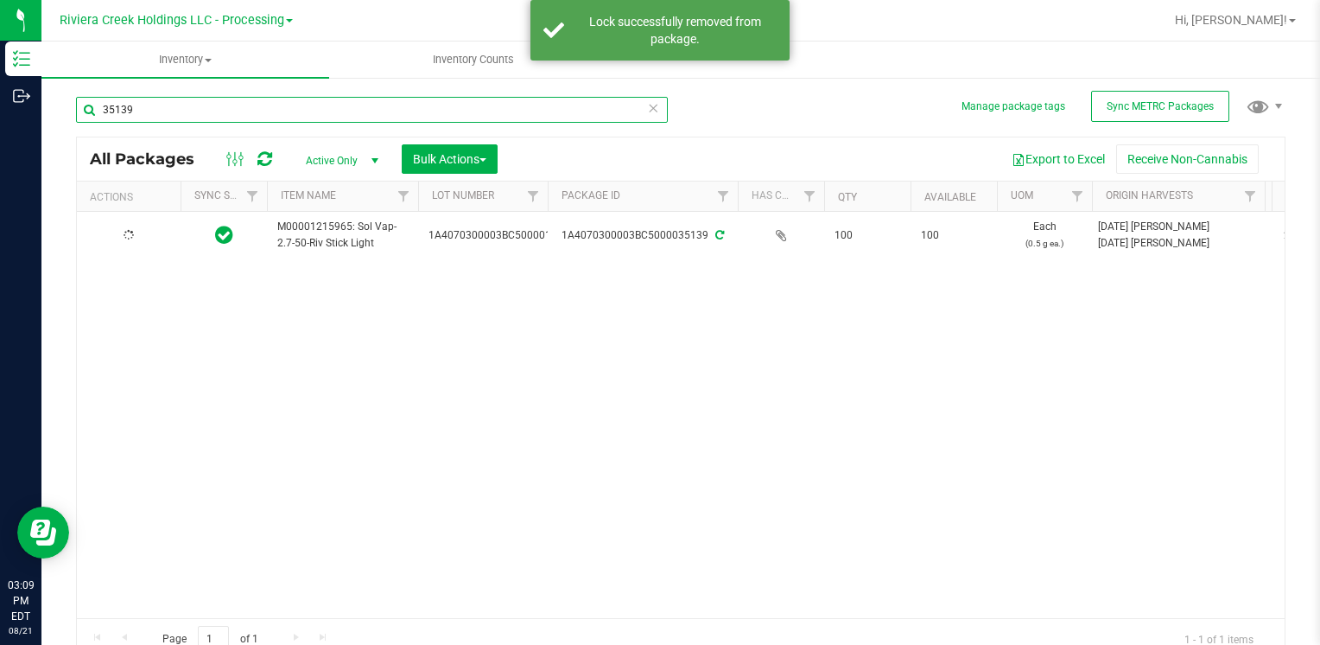
click at [155, 110] on input "35139" at bounding box center [372, 110] width 592 height 26
type input "35484"
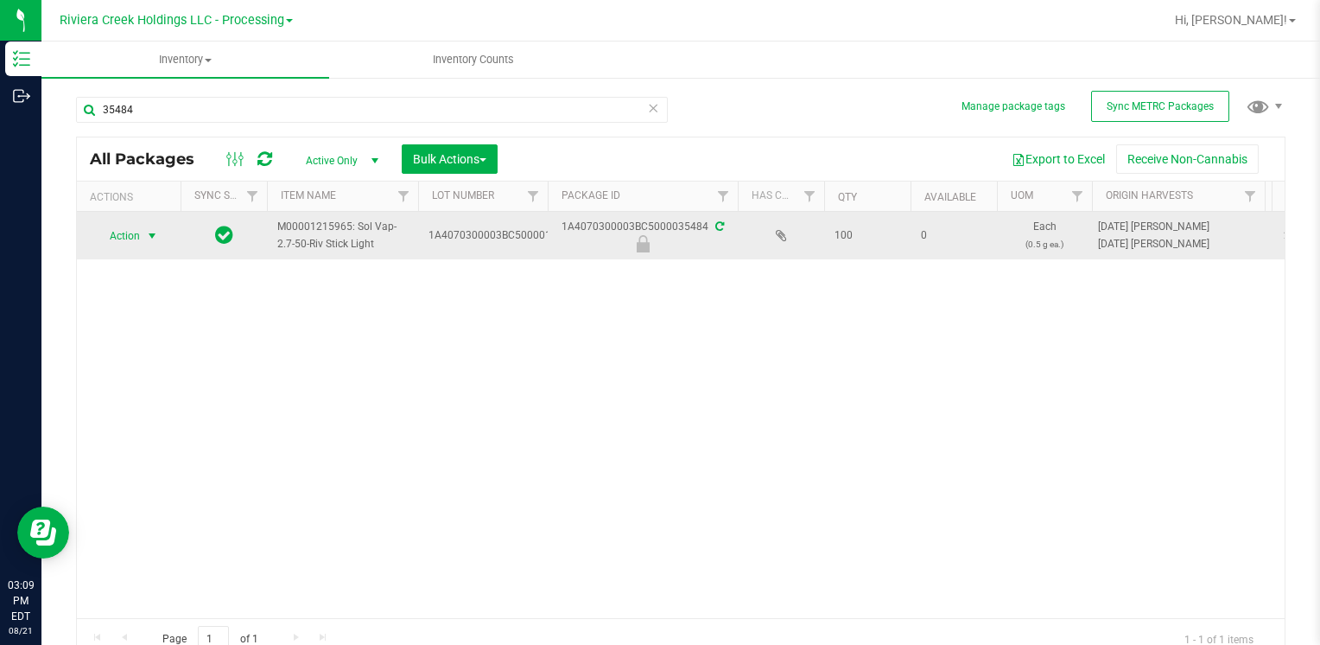
click at [124, 230] on span "Action" at bounding box center [117, 236] width 47 height 24
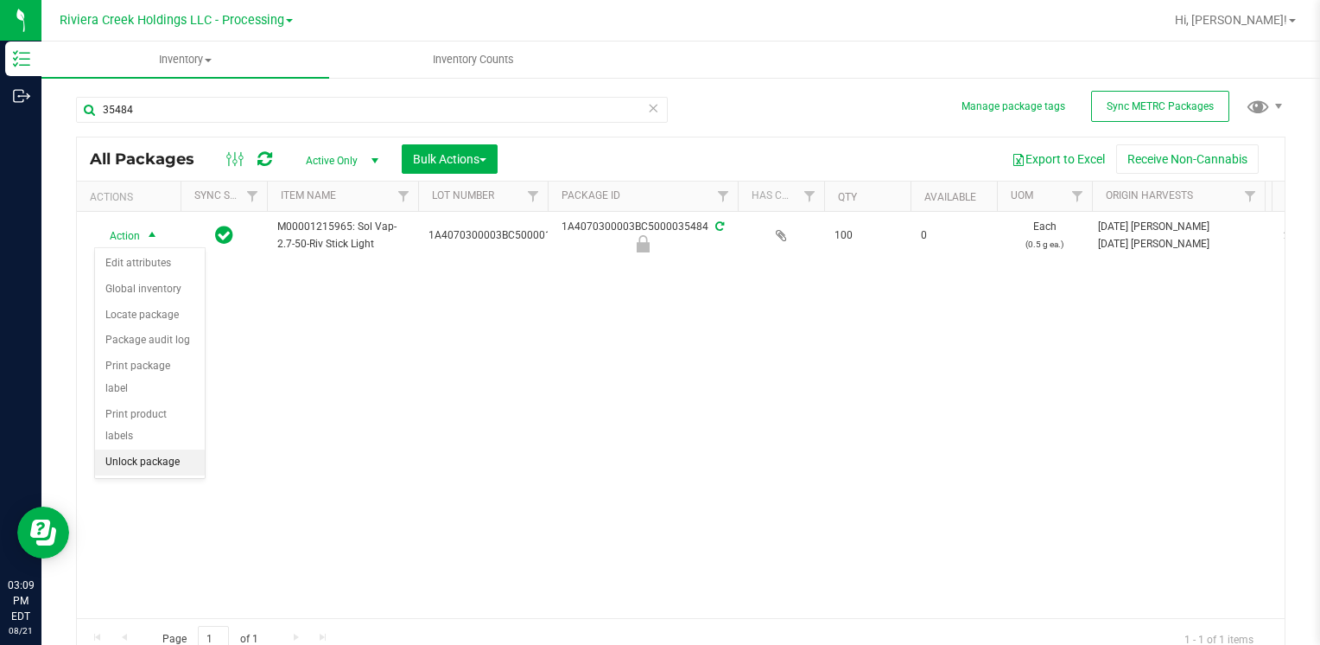
click at [174, 449] on li "Unlock package" at bounding box center [150, 462] width 110 height 26
